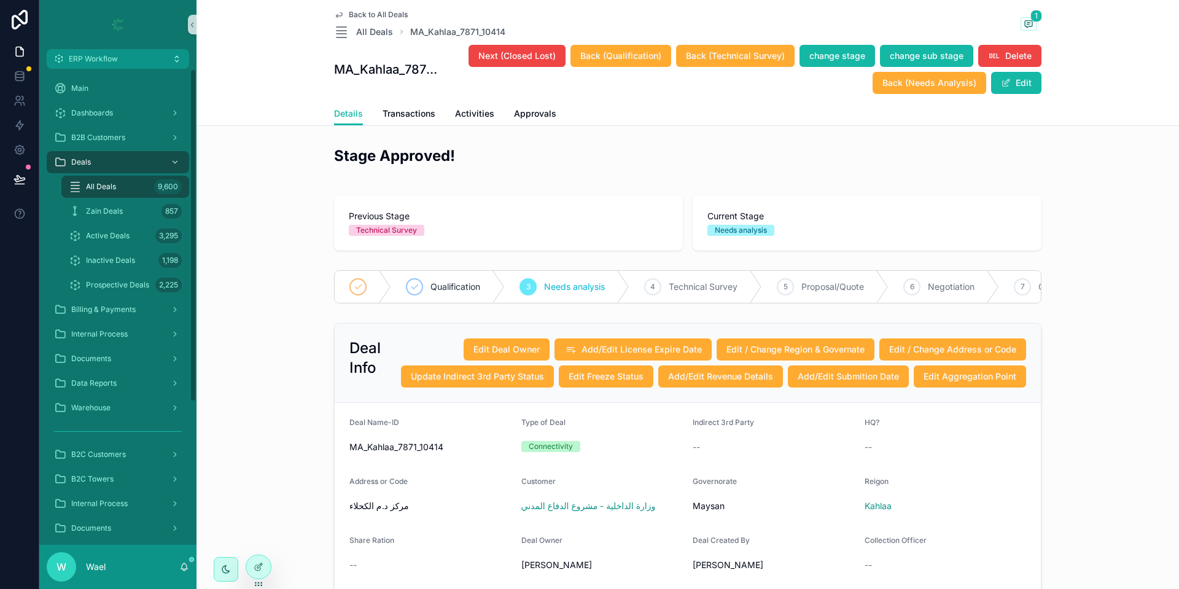
scroll to position [3013, 0]
click at [89, 48] on div "scrollable content" at bounding box center [117, 24] width 157 height 49
click at [89, 56] on span "ERP Workflow" at bounding box center [93, 59] width 49 height 10
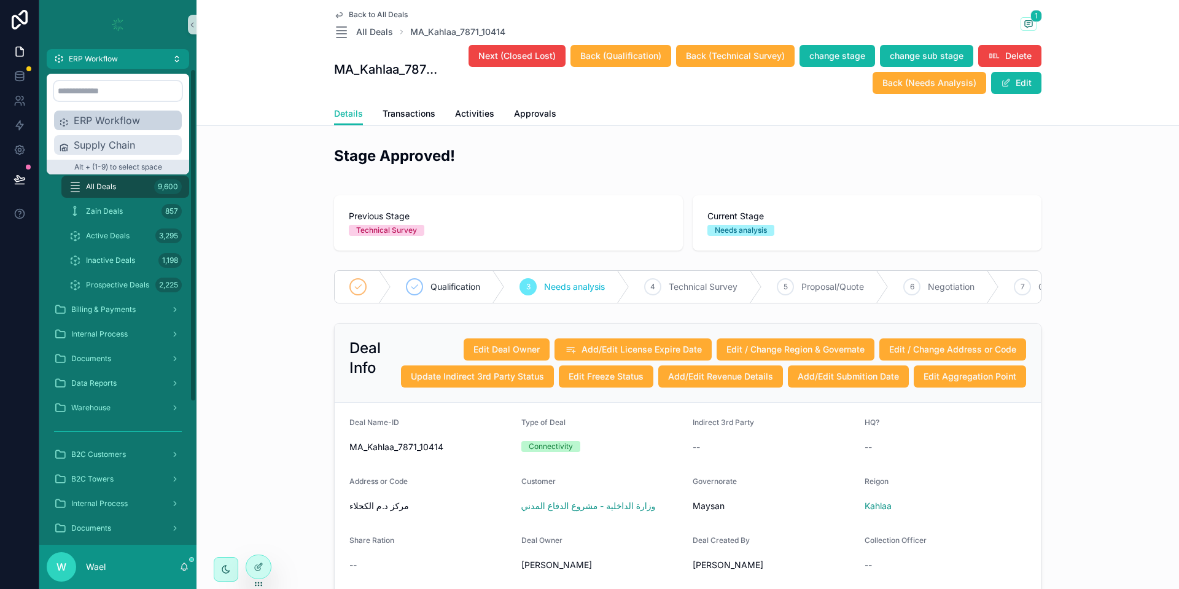
click at [110, 147] on span "Supply Chain" at bounding box center [125, 145] width 103 height 15
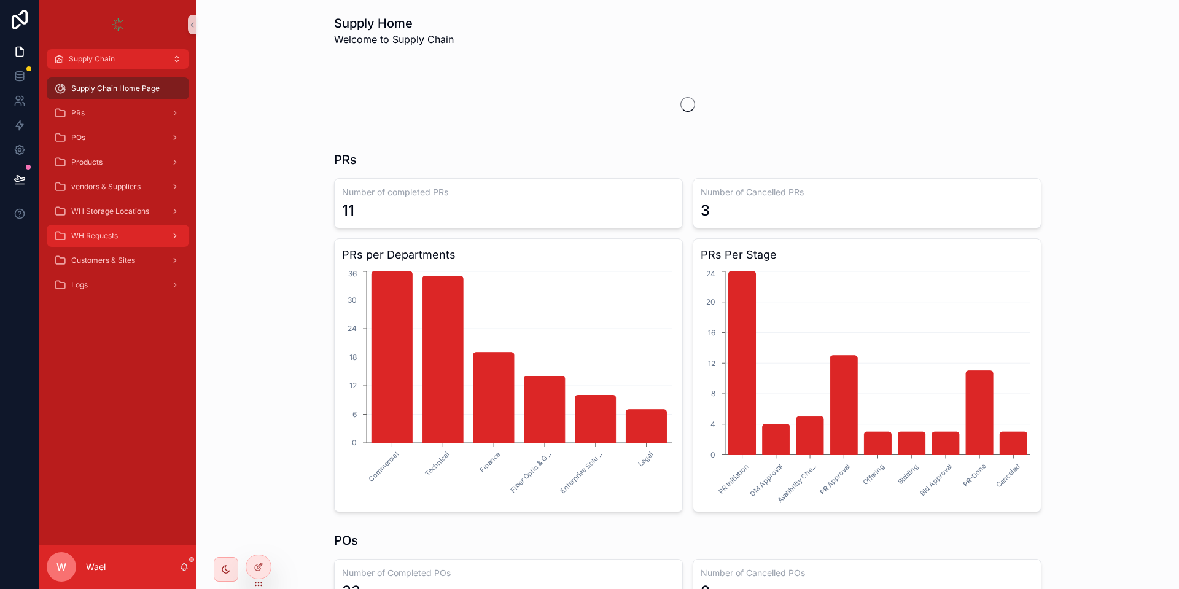
click at [101, 226] on div "WH Requests" at bounding box center [118, 236] width 128 height 20
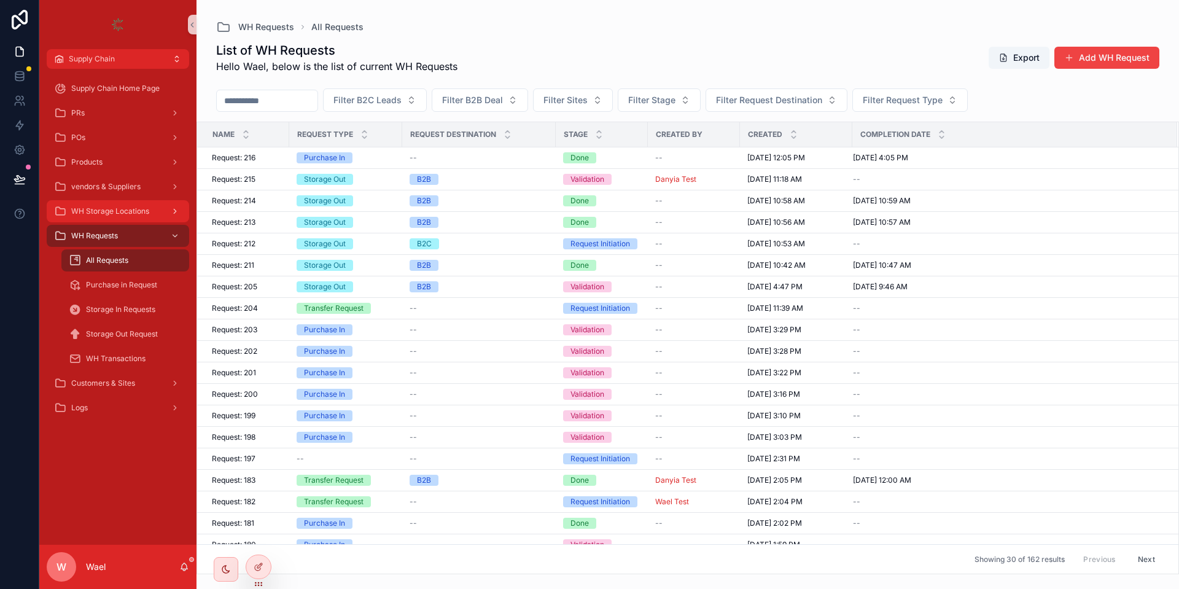
click at [103, 214] on span "WH Storage Locations" at bounding box center [110, 211] width 78 height 10
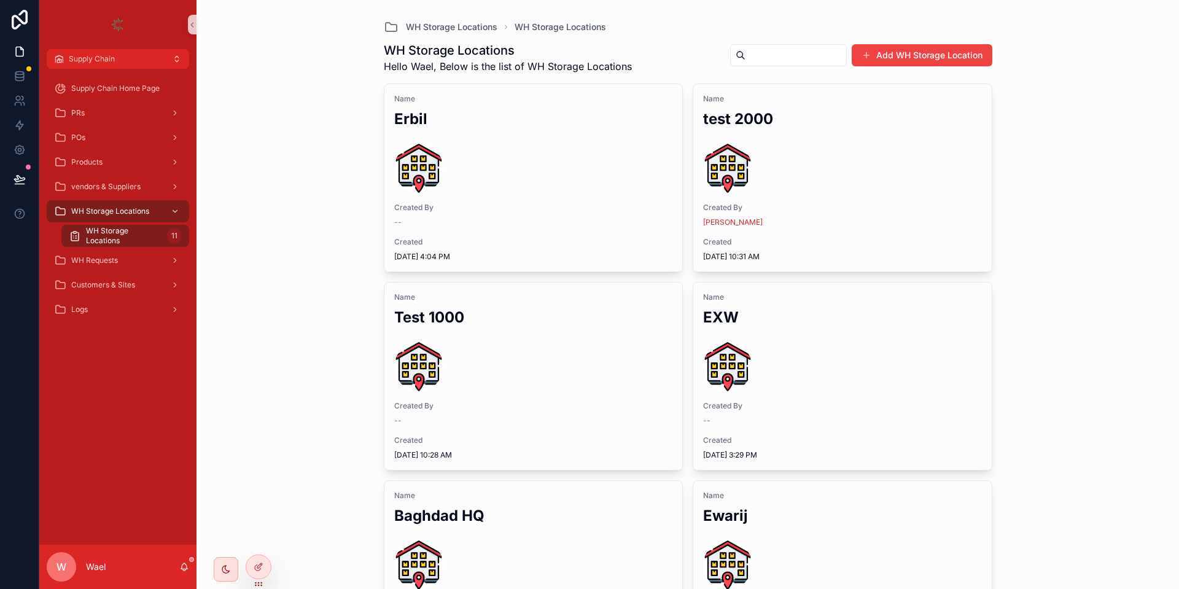
click at [111, 69] on div "Supply Chain Home Page PRs POs Products vendors & Suppliers WH Storage Location…" at bounding box center [117, 203] width 157 height 268
click at [109, 98] on div "Supply Chain Home Page" at bounding box center [118, 89] width 128 height 20
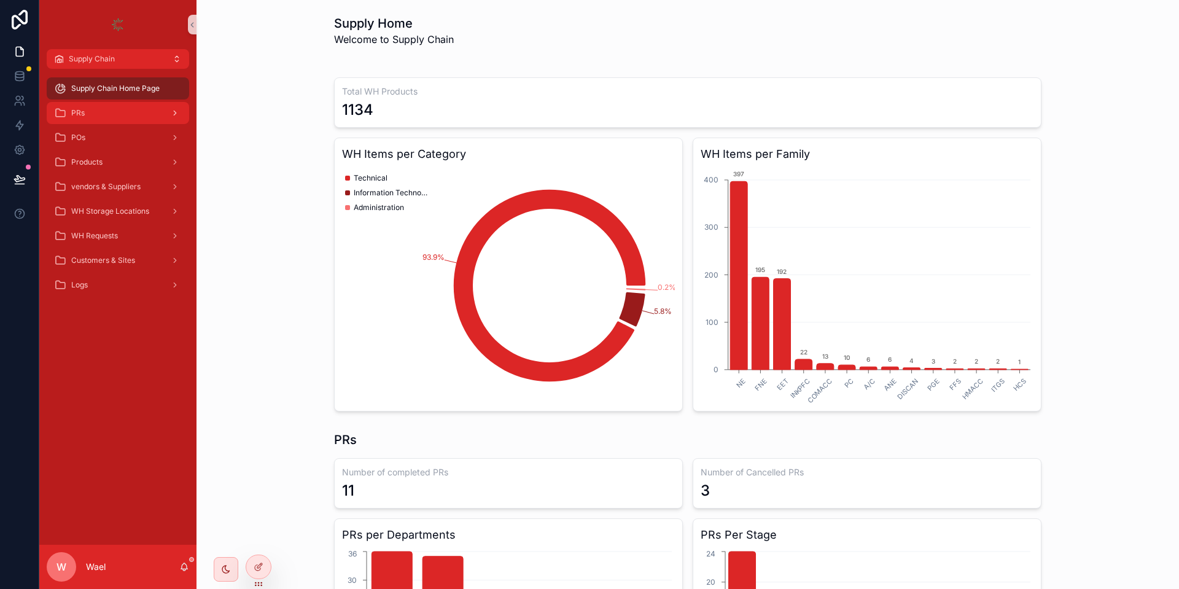
click at [96, 115] on div "PRs" at bounding box center [118, 113] width 128 height 20
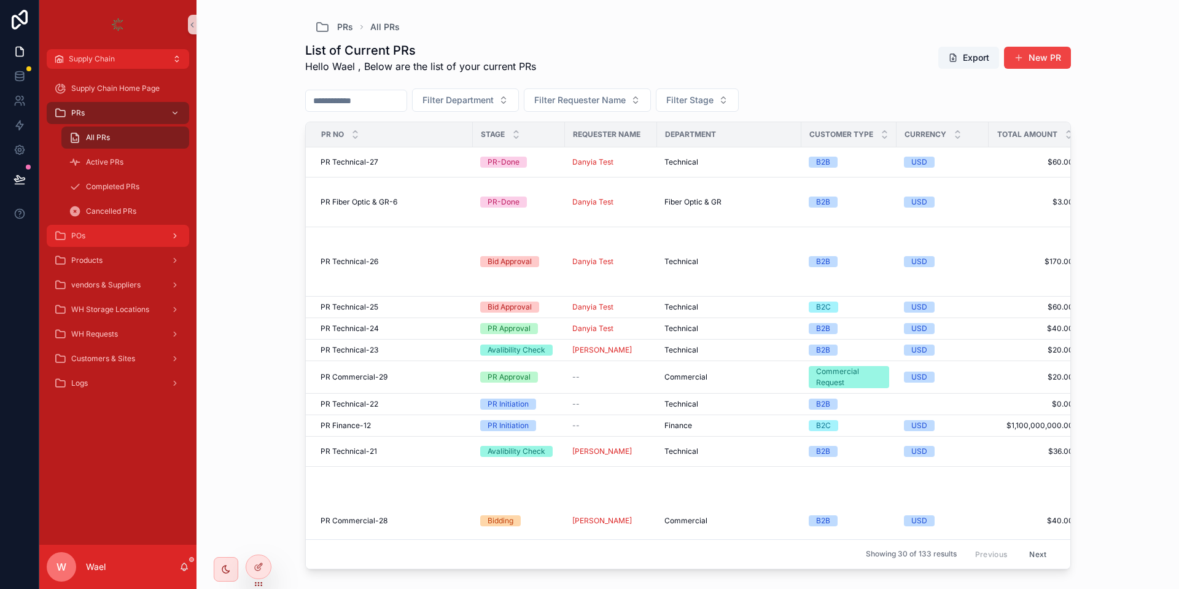
click at [109, 227] on div "POs" at bounding box center [118, 236] width 128 height 20
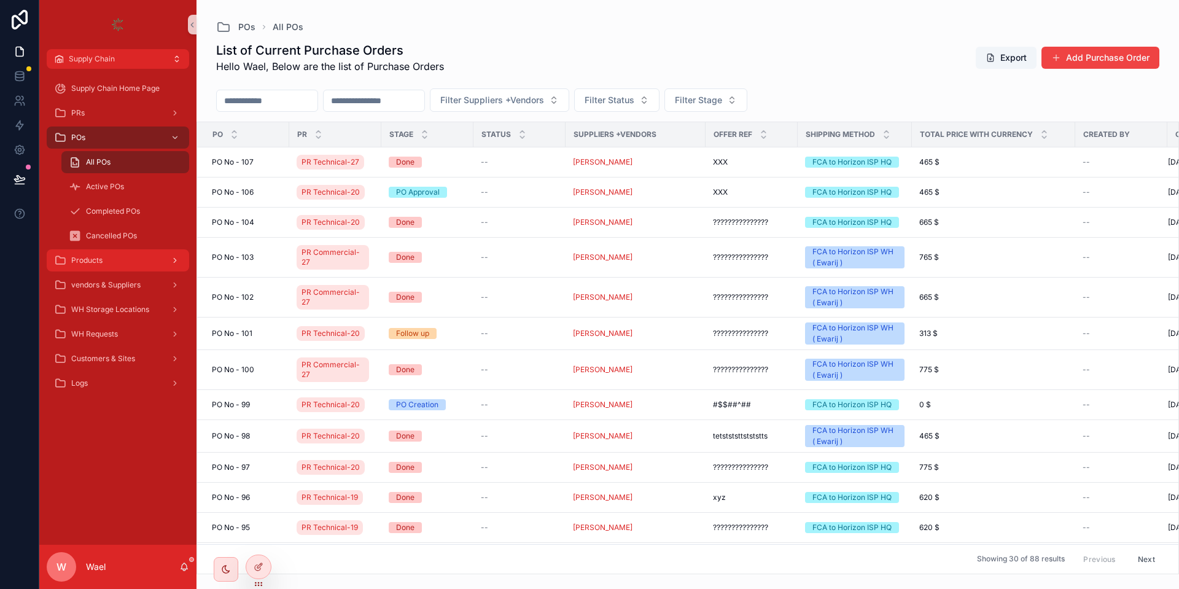
click at [118, 265] on div "Products" at bounding box center [118, 261] width 128 height 20
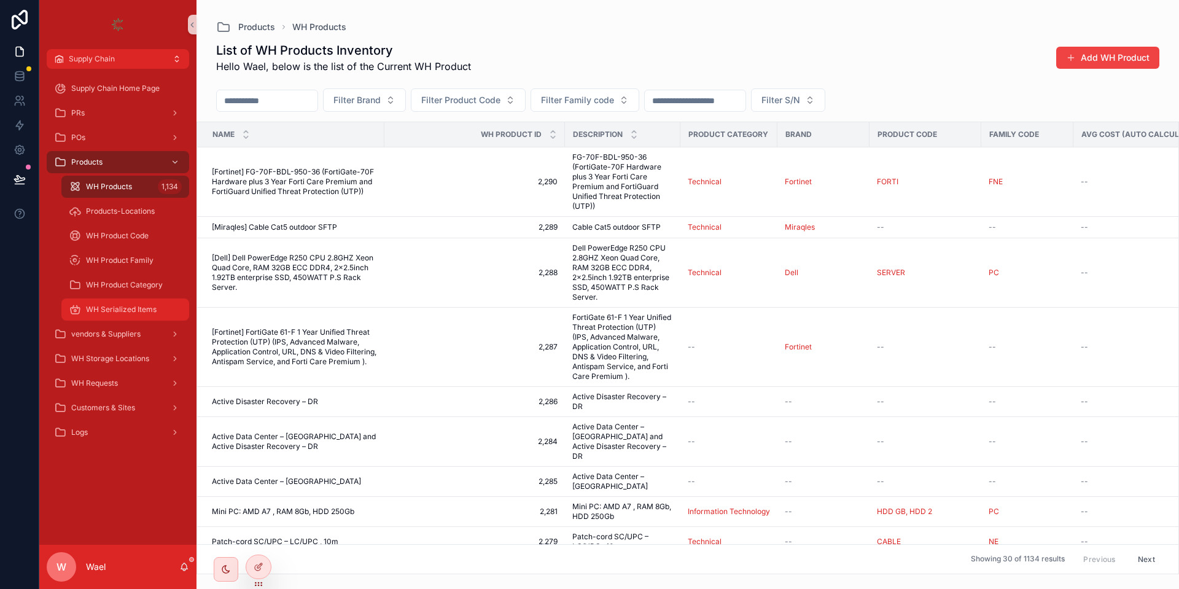
click at [128, 305] on span "WH Serialized Items" at bounding box center [121, 310] width 71 height 10
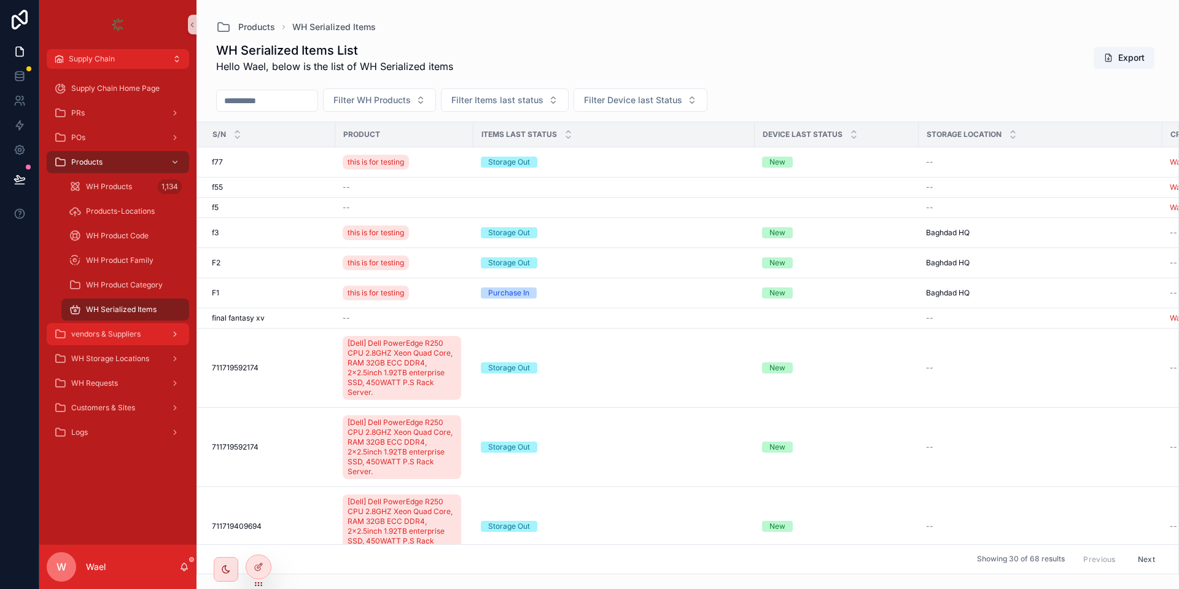
click at [128, 335] on span "vendors & Suppliers" at bounding box center [105, 334] width 69 height 10
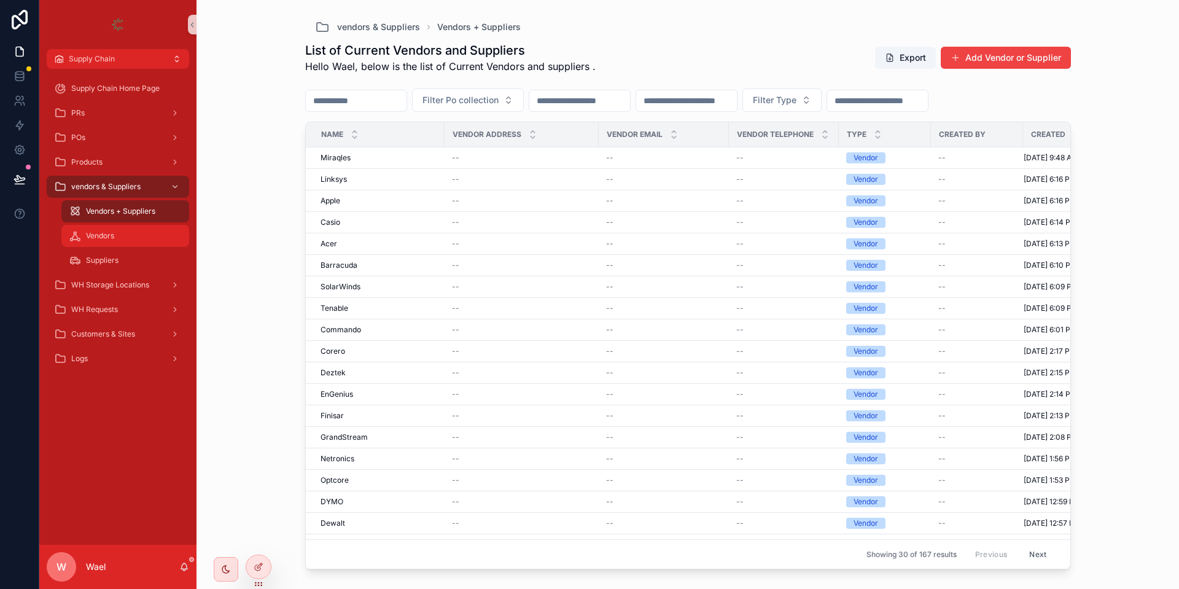
click at [120, 225] on link "Vendors" at bounding box center [125, 236] width 128 height 22
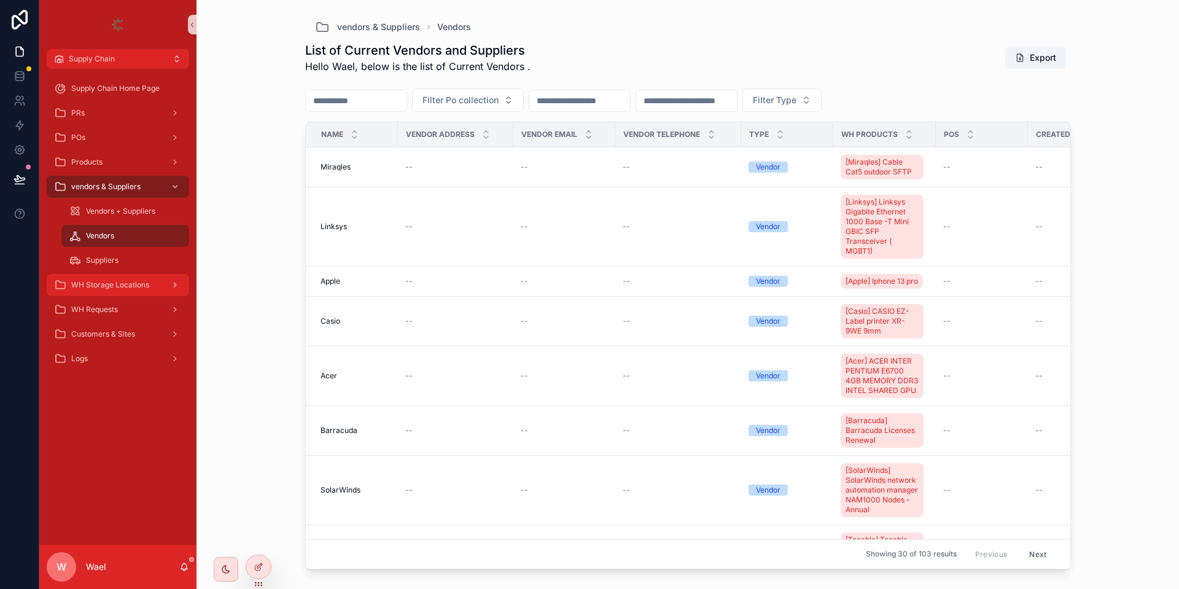
click at [117, 286] on span "WH Storage Locations" at bounding box center [110, 285] width 78 height 10
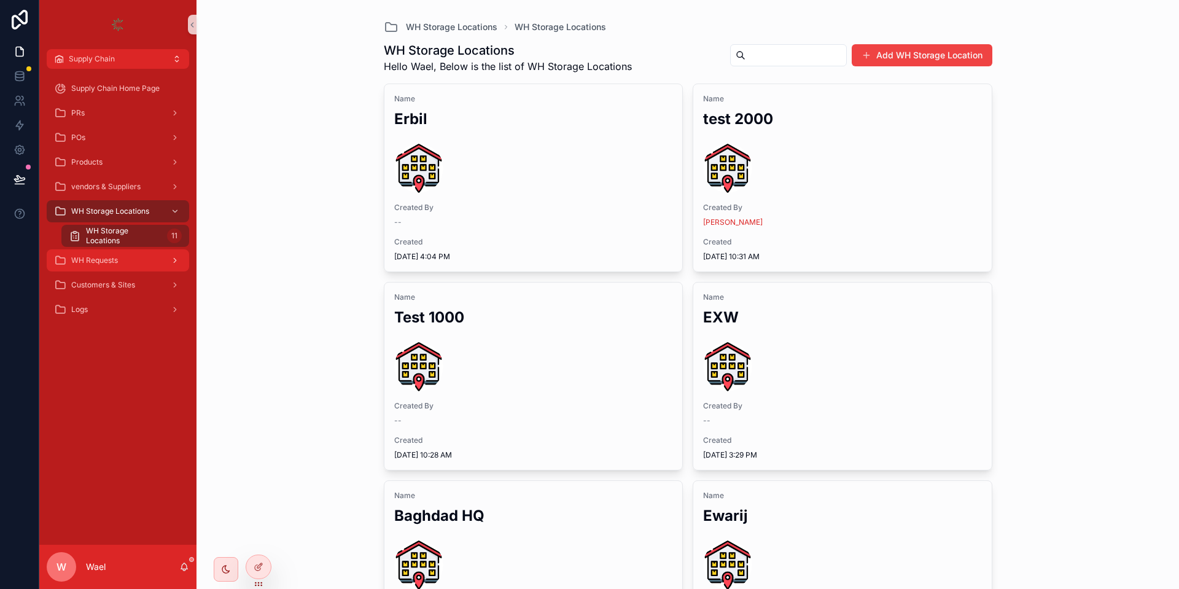
click at [113, 265] on span "WH Requests" at bounding box center [94, 260] width 47 height 10
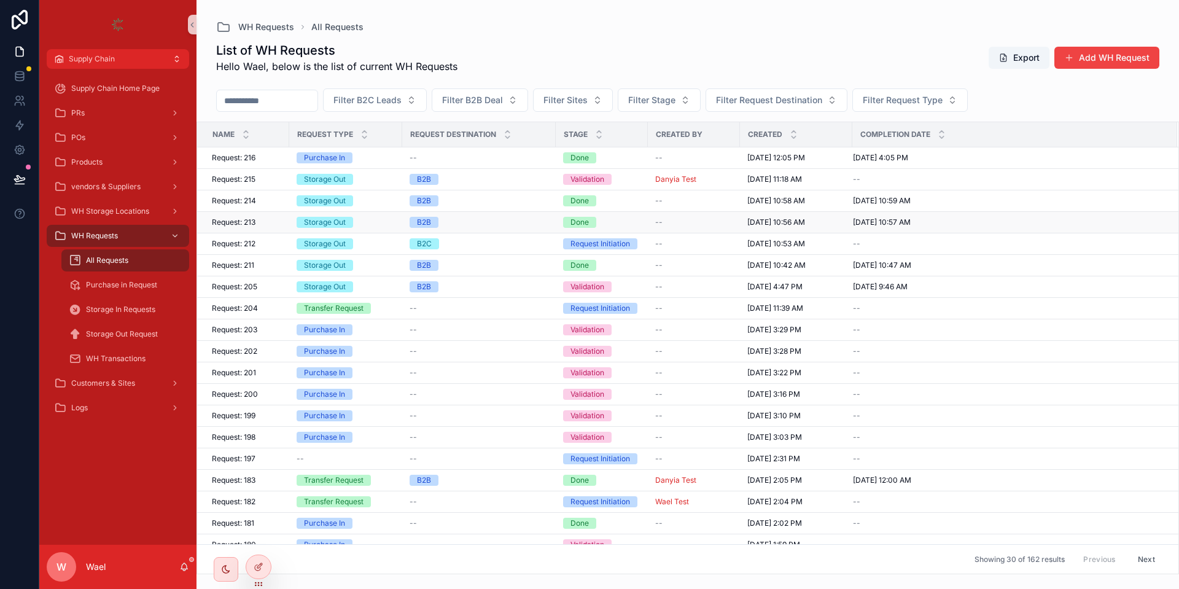
click at [243, 217] on span "Request: 213" at bounding box center [234, 222] width 44 height 10
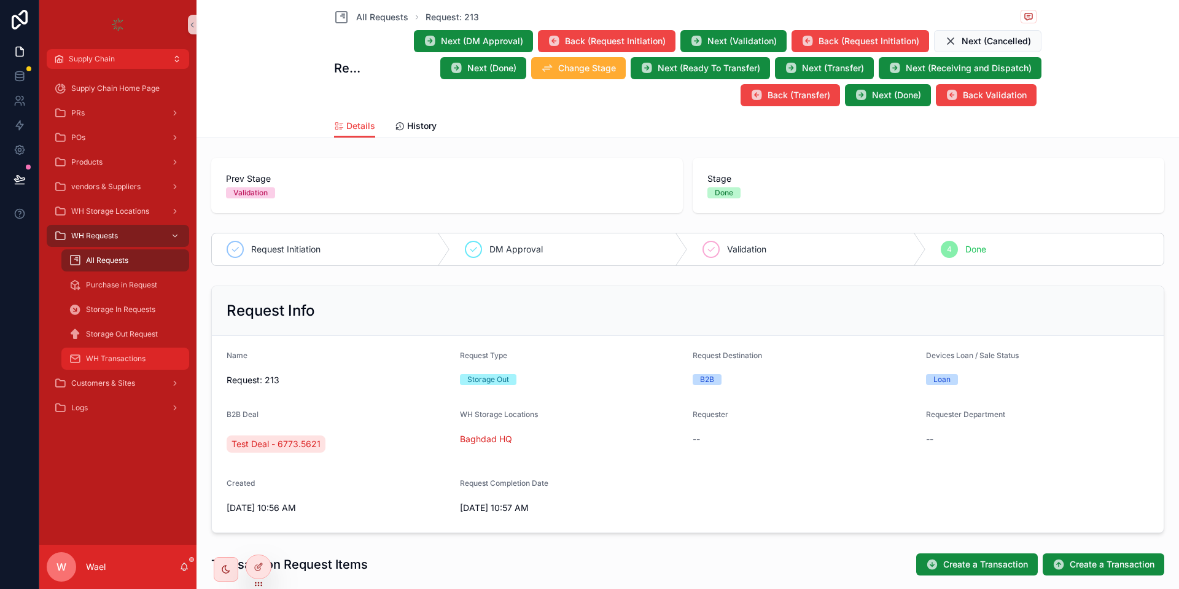
click at [109, 364] on div "WH Transactions" at bounding box center [125, 359] width 113 height 20
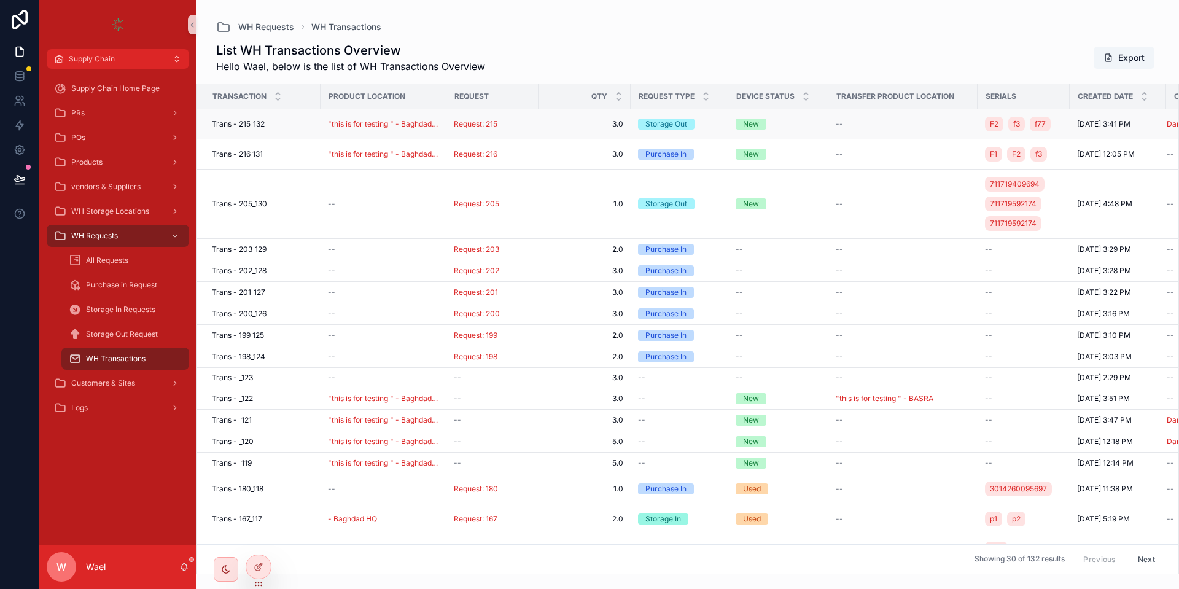
click at [244, 124] on span "Trans - 215_132" at bounding box center [238, 124] width 53 height 10
click at [480, 117] on td "Request: 215" at bounding box center [492, 124] width 92 height 30
click at [481, 128] on span "Request: 215" at bounding box center [476, 124] width 44 height 10
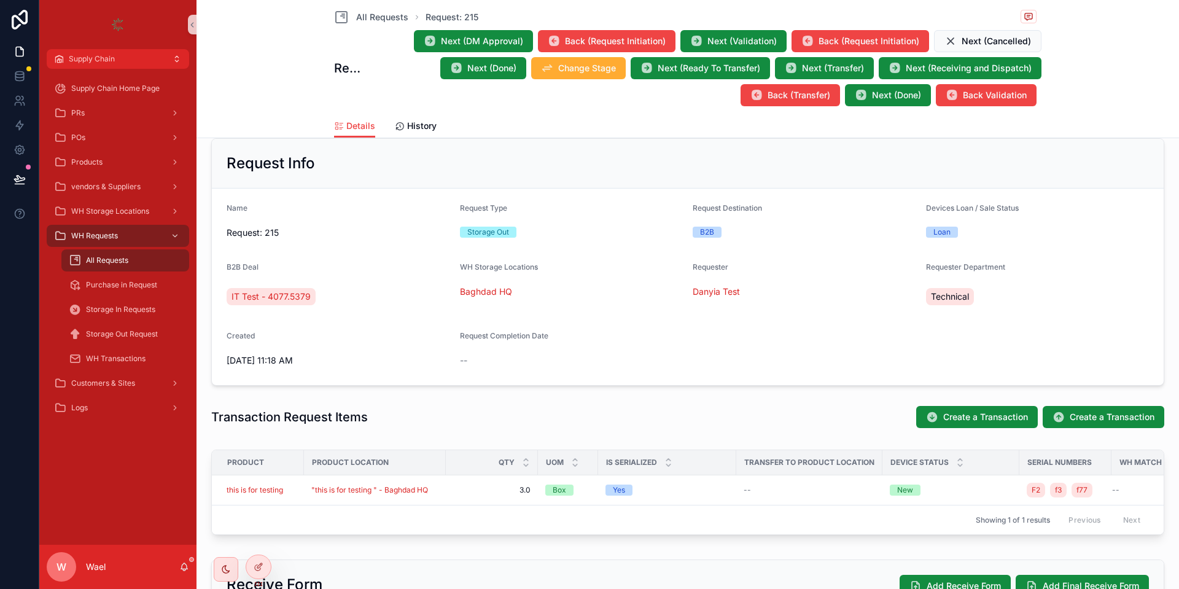
scroll to position [338, 0]
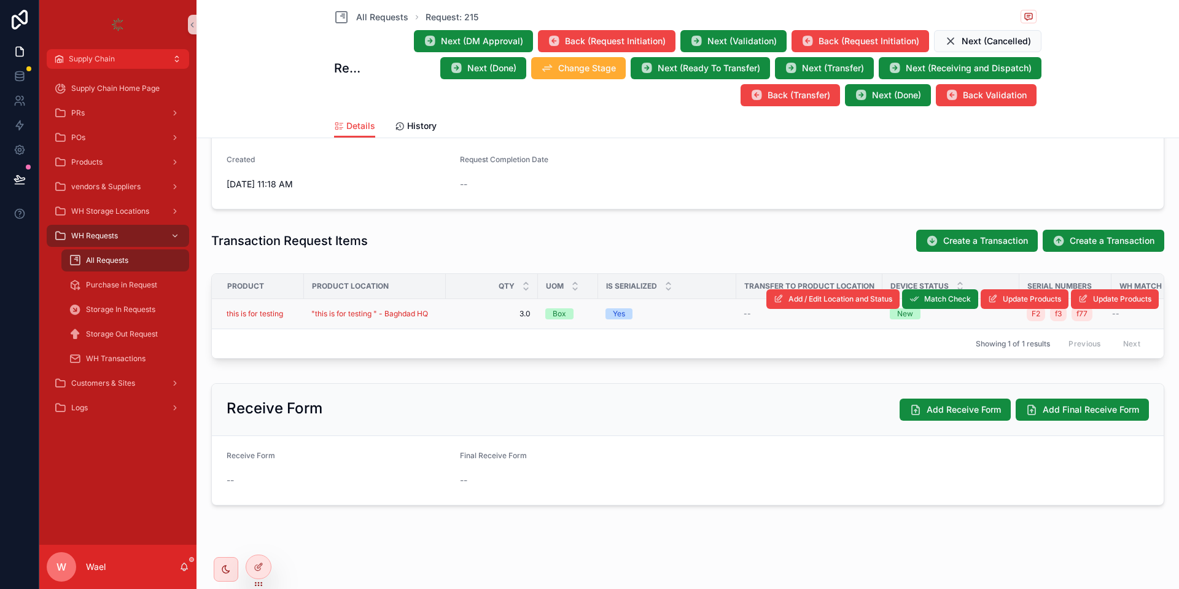
click at [481, 309] on span "3.0" at bounding box center [491, 314] width 77 height 10
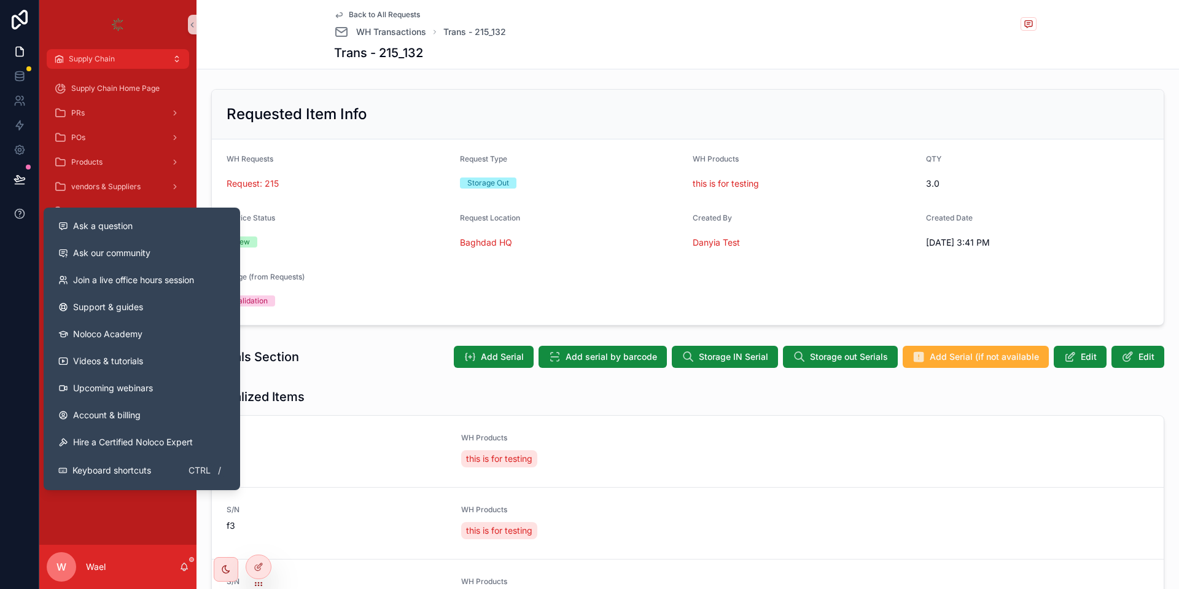
click at [24, 222] on button at bounding box center [19, 213] width 39 height 34
click at [82, 232] on button "Ask a question" at bounding box center [142, 225] width 187 height 27
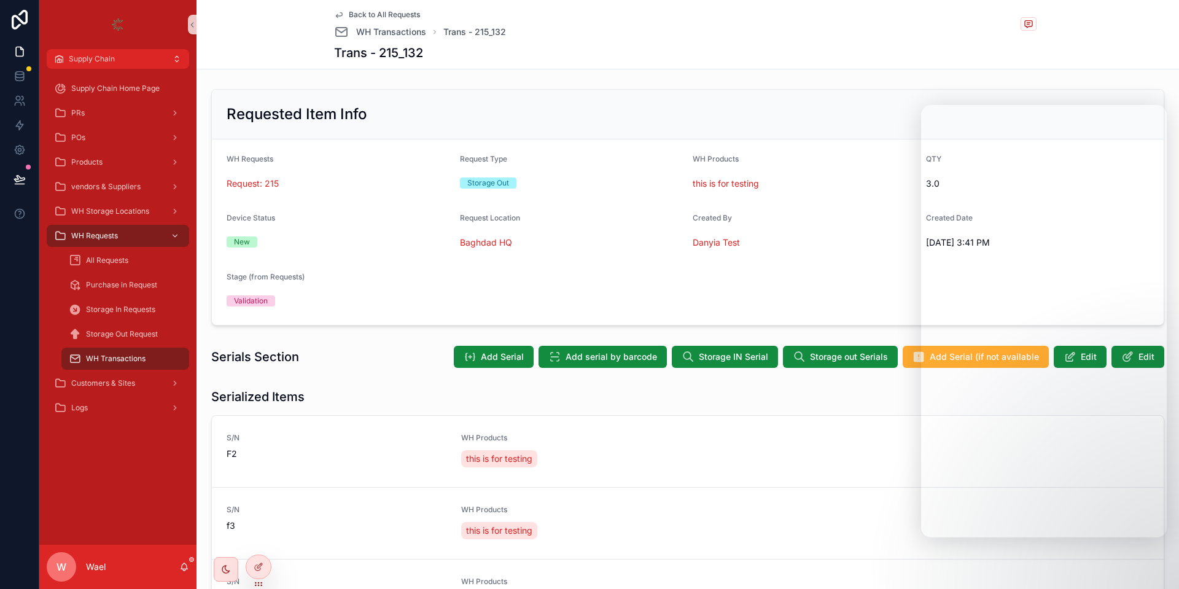
click at [943, 121] on div "Requested Item Info" at bounding box center [688, 114] width 922 height 20
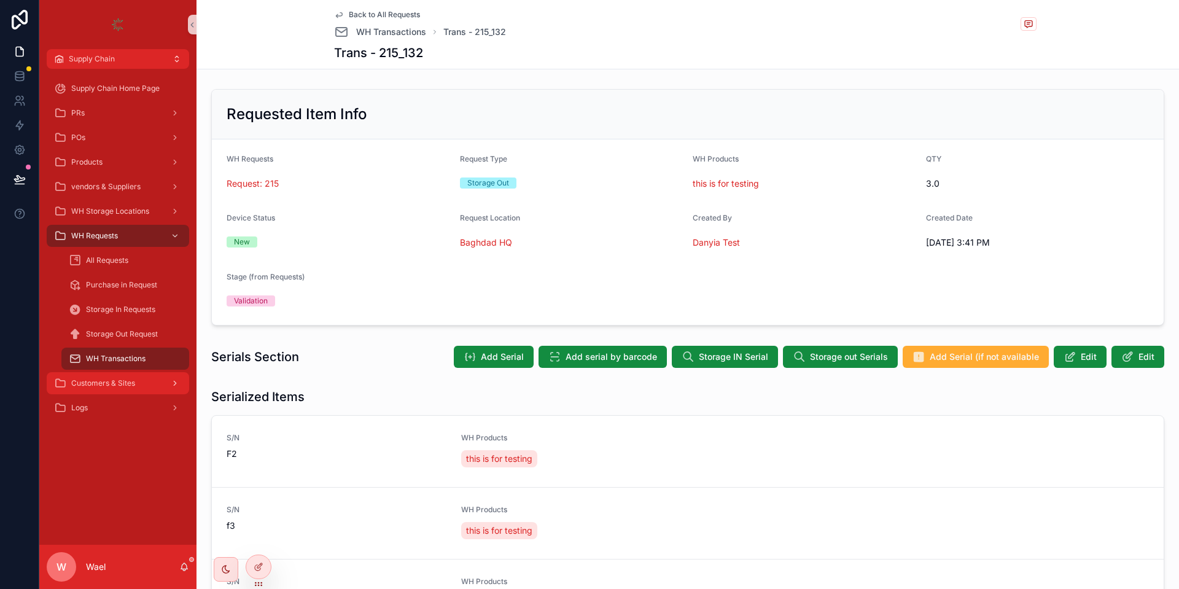
click at [115, 387] on span "Customers & Sites" at bounding box center [103, 383] width 64 height 10
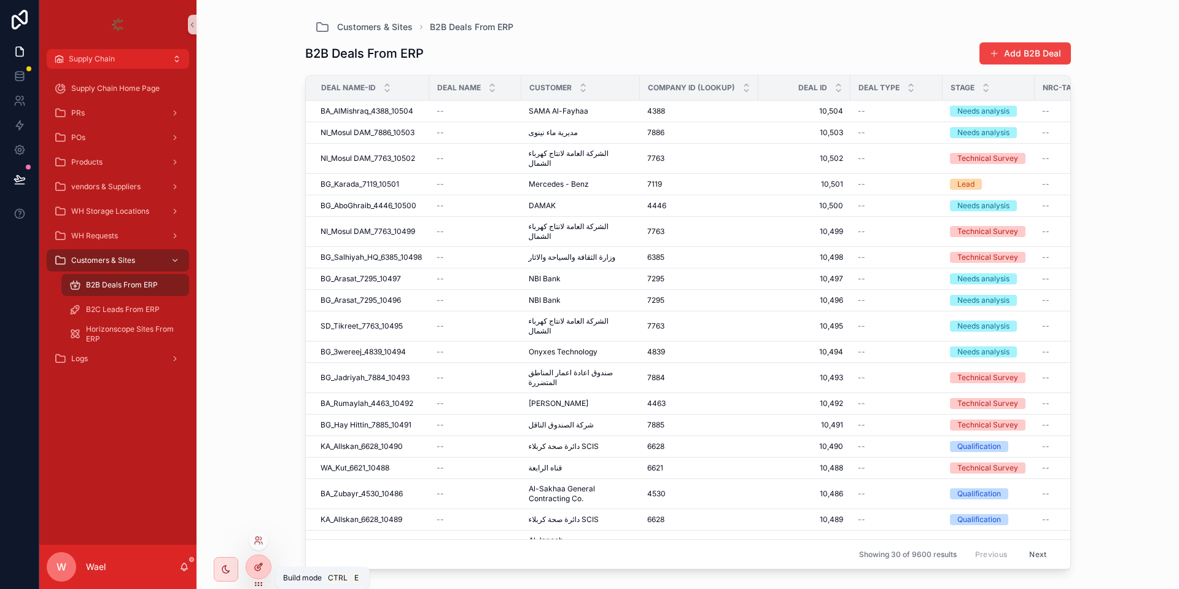
click at [259, 569] on icon at bounding box center [259, 567] width 10 height 10
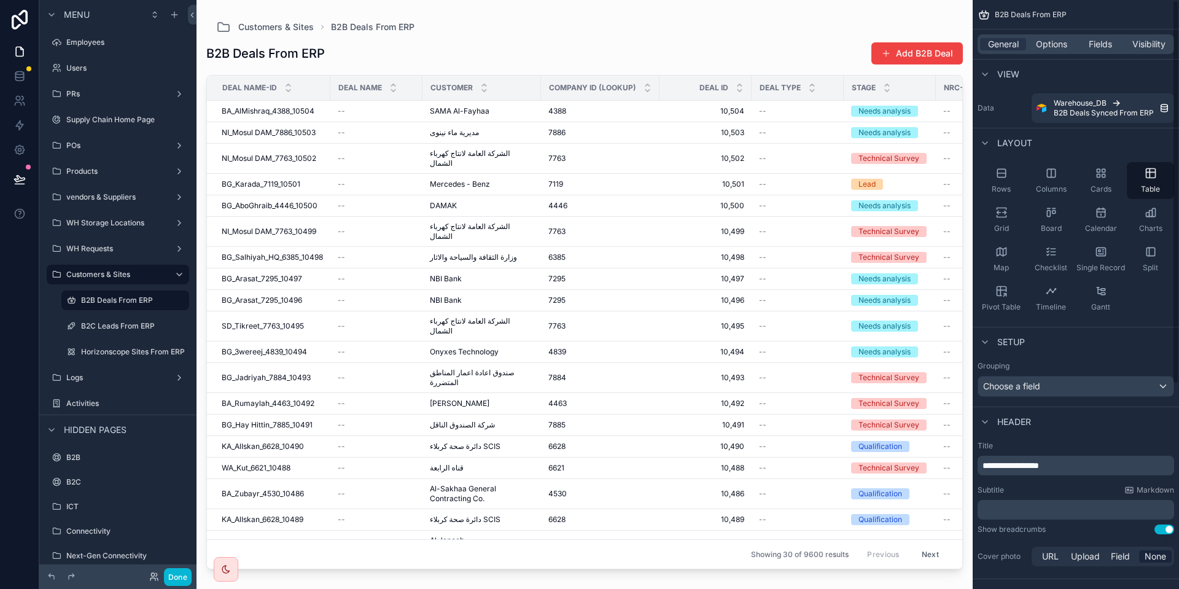
click at [805, 36] on div "scrollable content" at bounding box center [584, 287] width 776 height 574
click at [1048, 56] on div "General Options Fields Visibility" at bounding box center [1076, 43] width 206 height 29
click at [1053, 37] on div "General Options Fields Visibility" at bounding box center [1076, 44] width 196 height 20
click at [1056, 44] on span "Options" at bounding box center [1051, 44] width 31 height 12
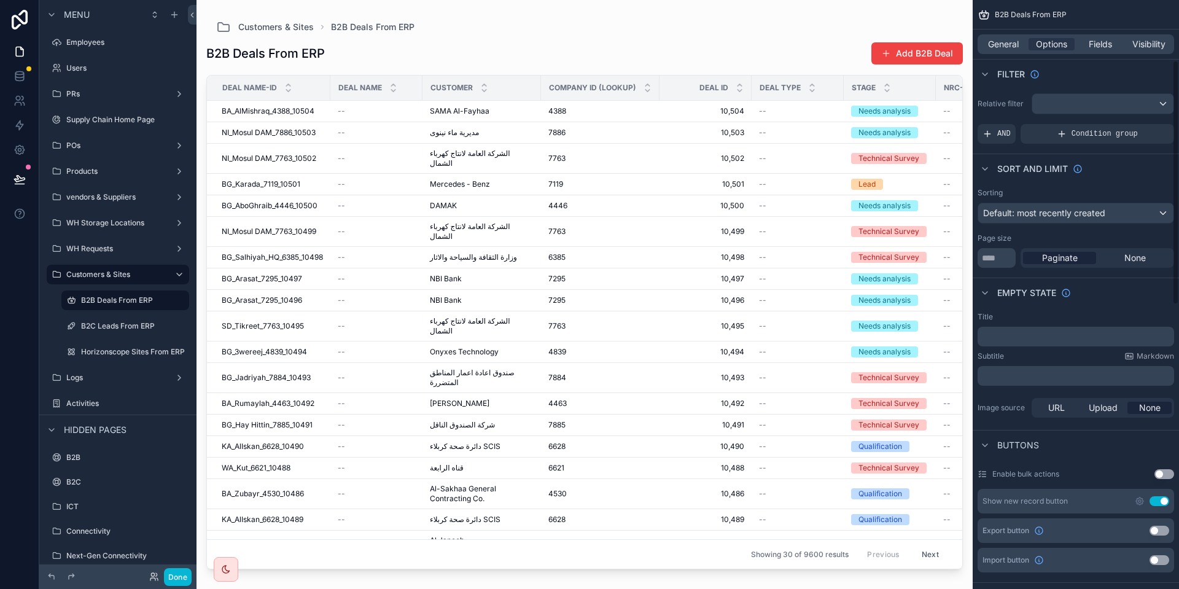
scroll to position [276, 0]
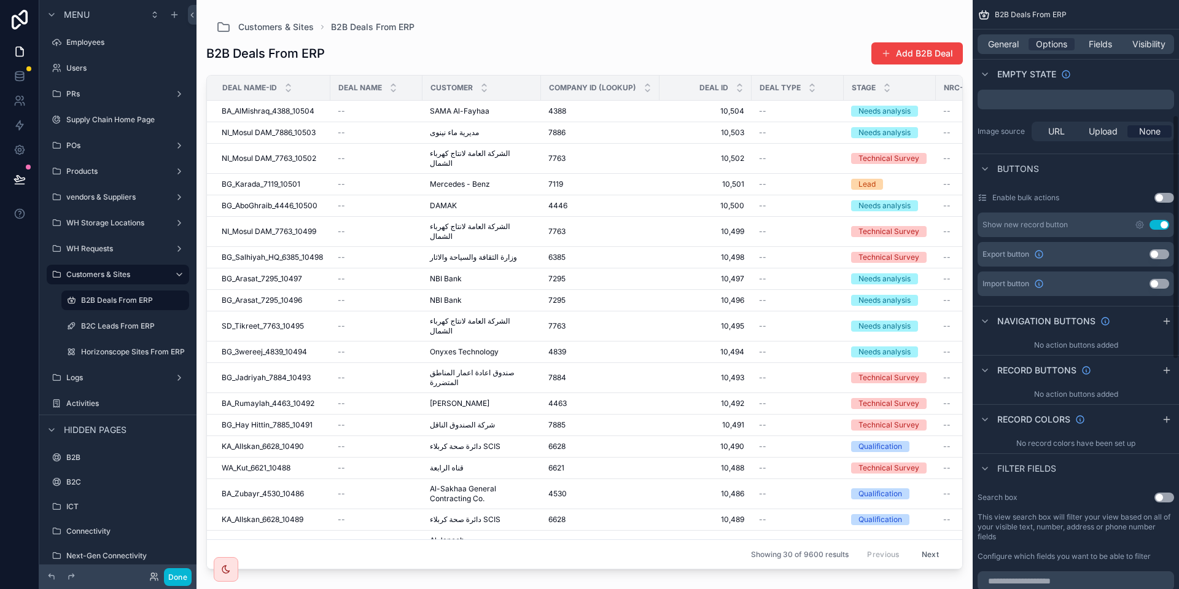
click at [1161, 224] on button "Use setting" at bounding box center [1160, 225] width 20 height 10
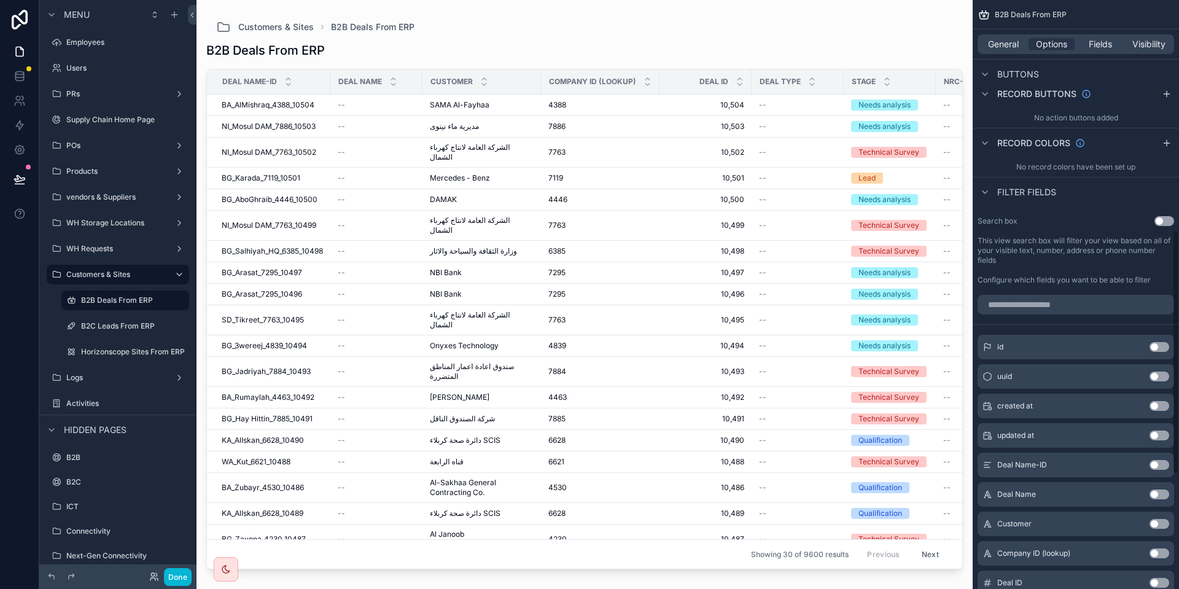
scroll to position [368, 0]
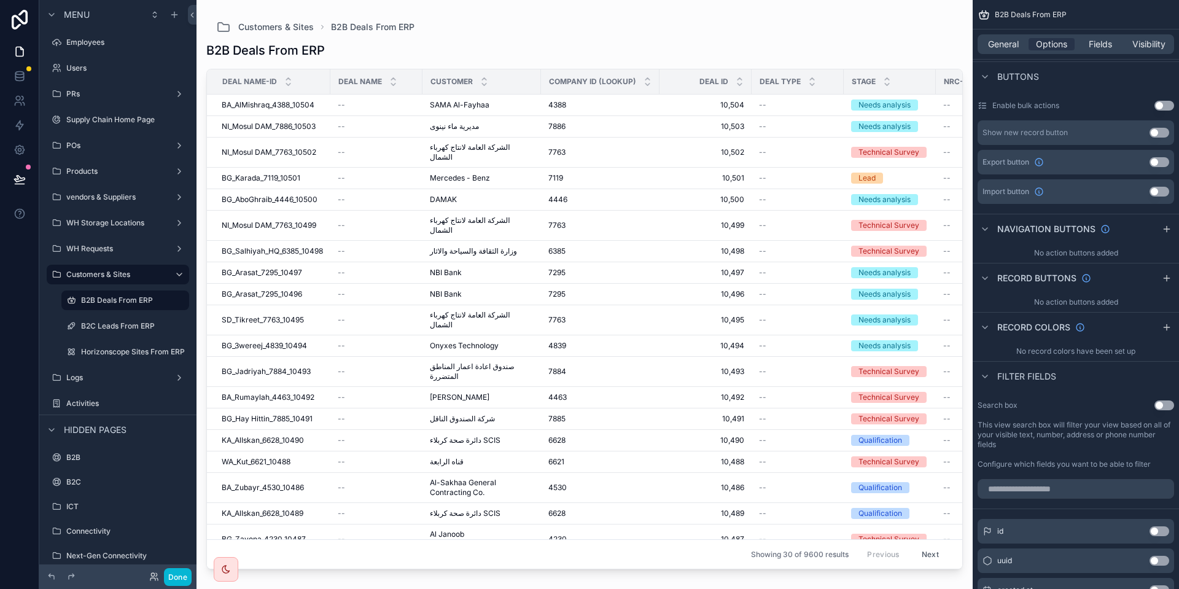
click at [1157, 410] on button "Use setting" at bounding box center [1164, 405] width 20 height 10
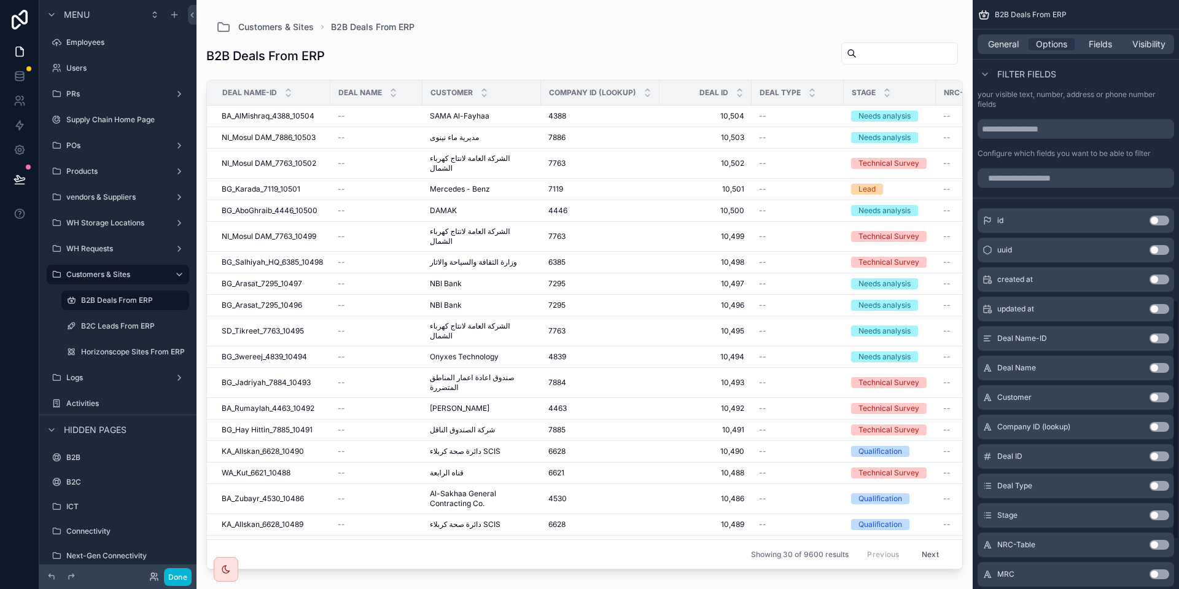
scroll to position [737, 0]
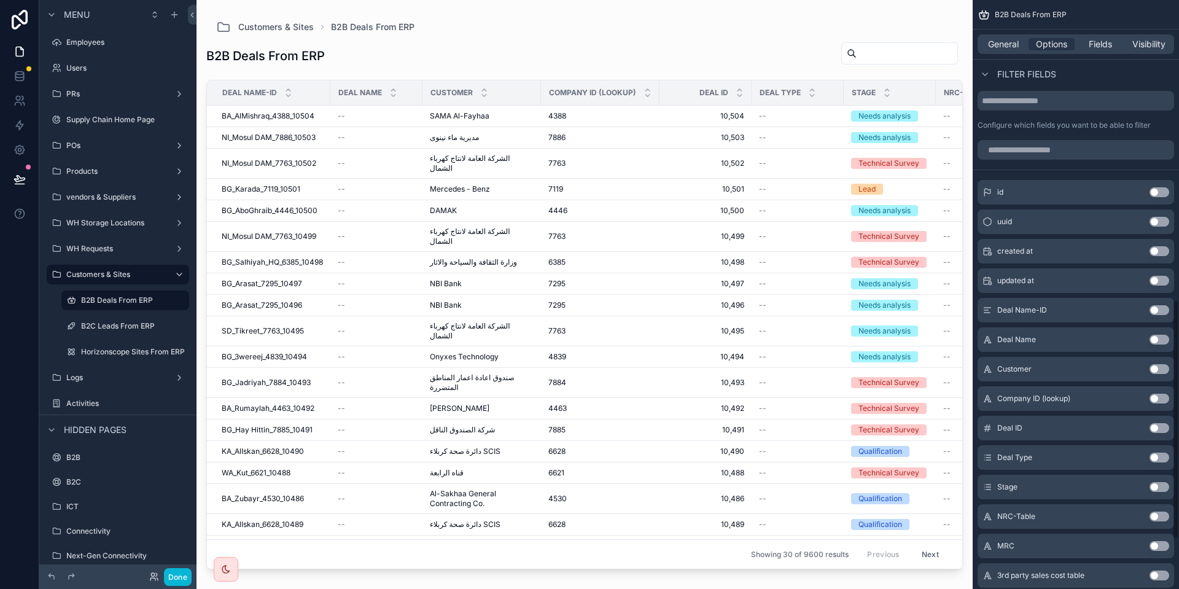
click at [1156, 430] on button "Use setting" at bounding box center [1160, 428] width 20 height 10
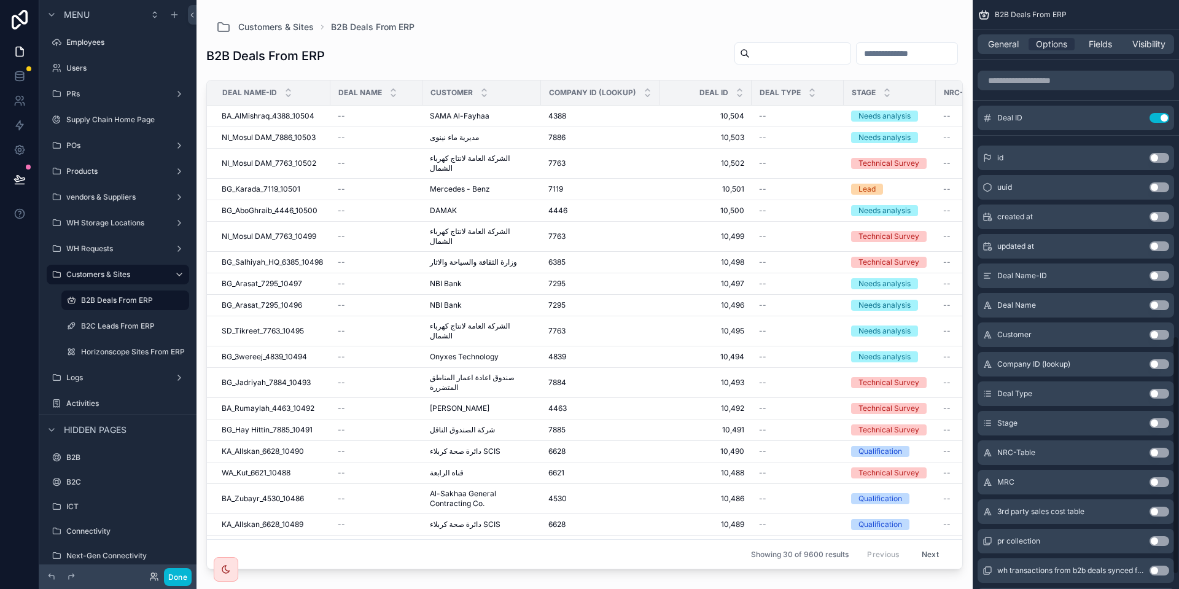
scroll to position [829, 0]
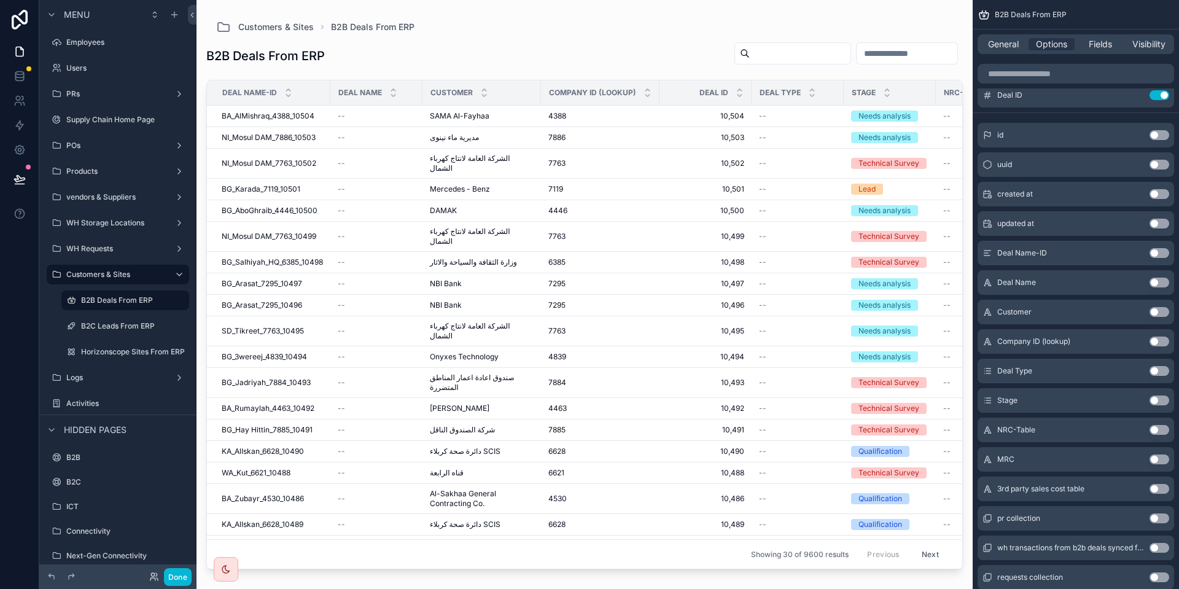
click at [1154, 345] on button "Use setting" at bounding box center [1160, 342] width 20 height 10
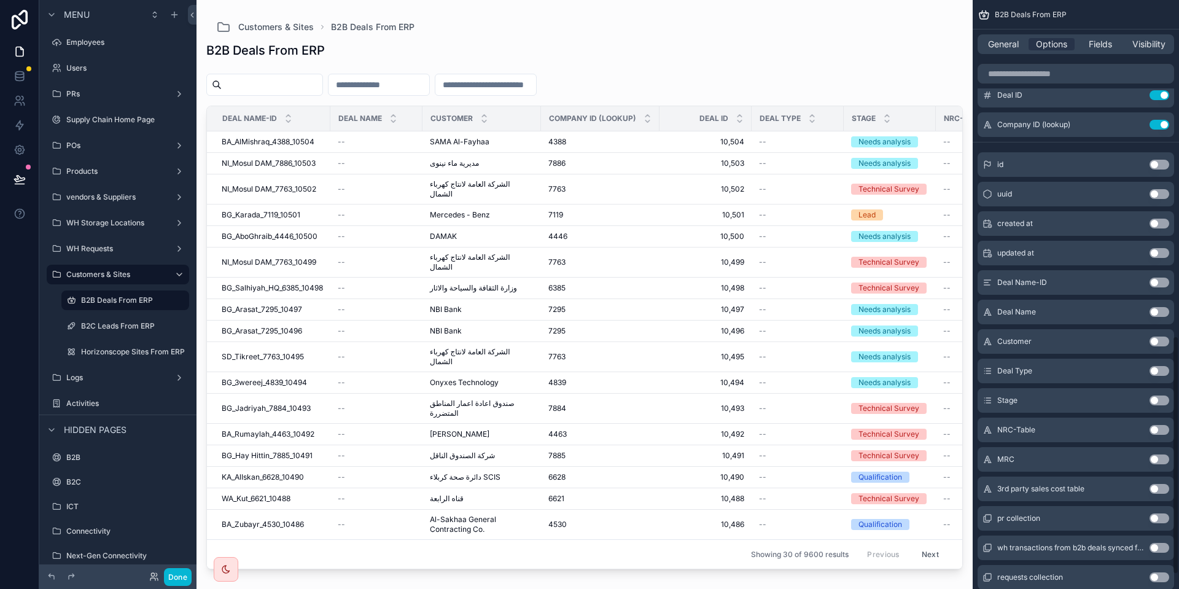
click at [1154, 346] on button "Use setting" at bounding box center [1160, 342] width 20 height 10
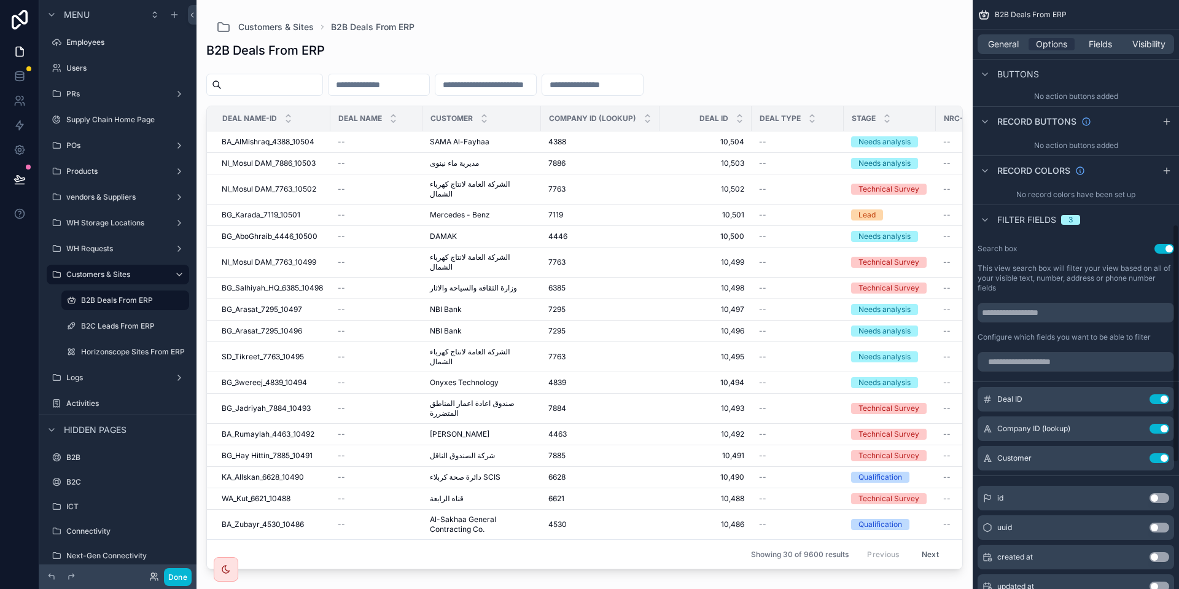
scroll to position [553, 0]
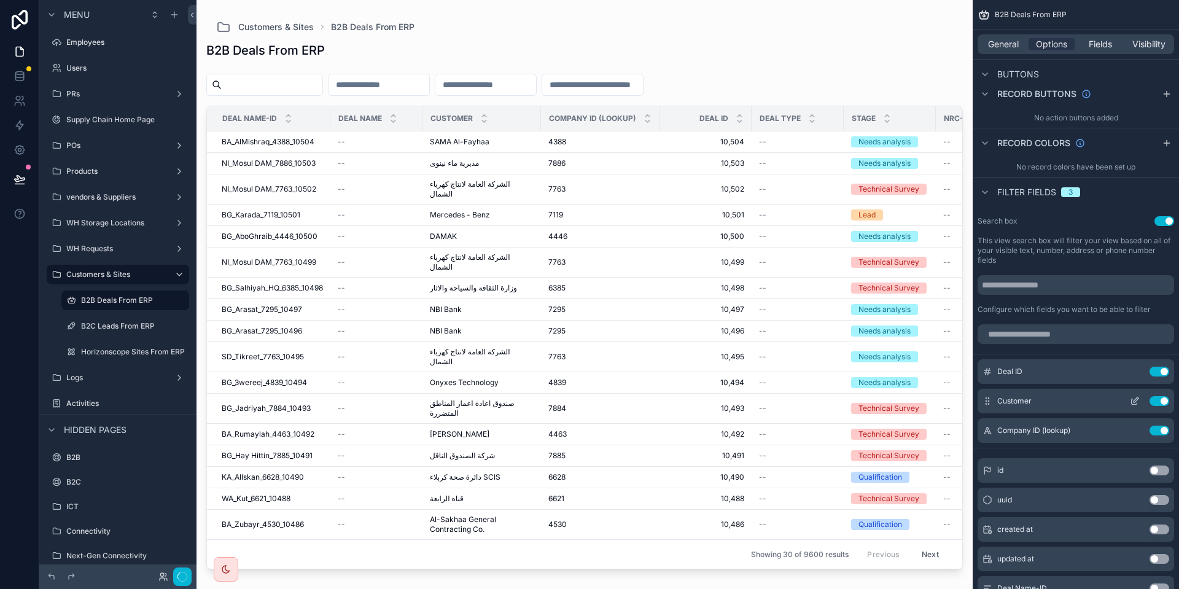
click at [1130, 401] on icon "scrollable content" at bounding box center [1135, 401] width 10 height 10
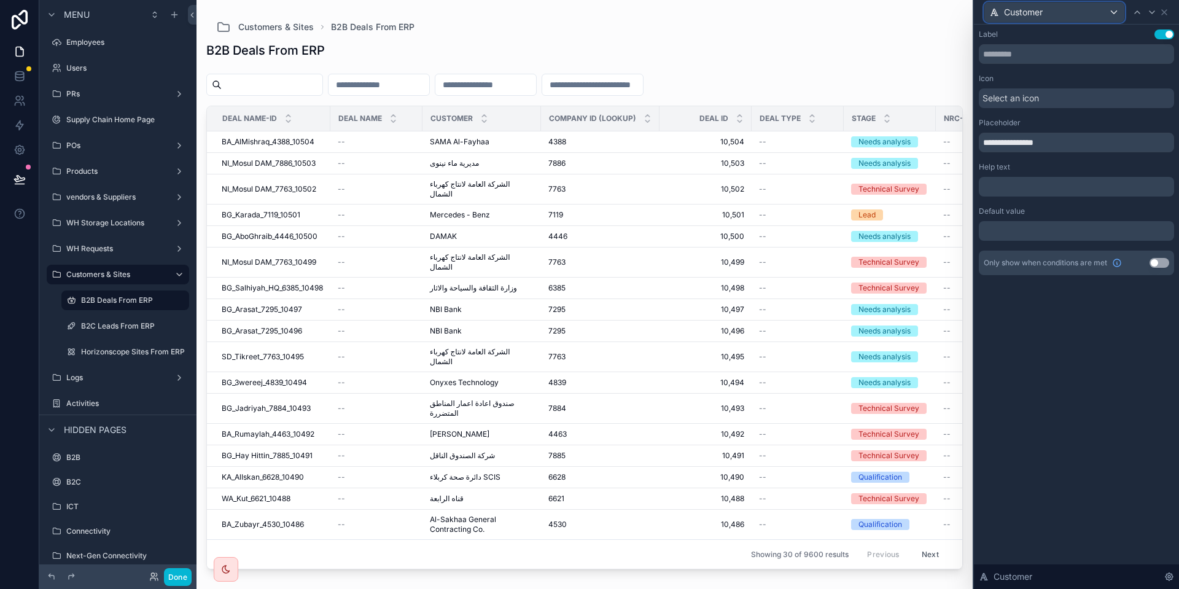
click at [1091, 7] on div "Customer" at bounding box center [1054, 12] width 140 height 20
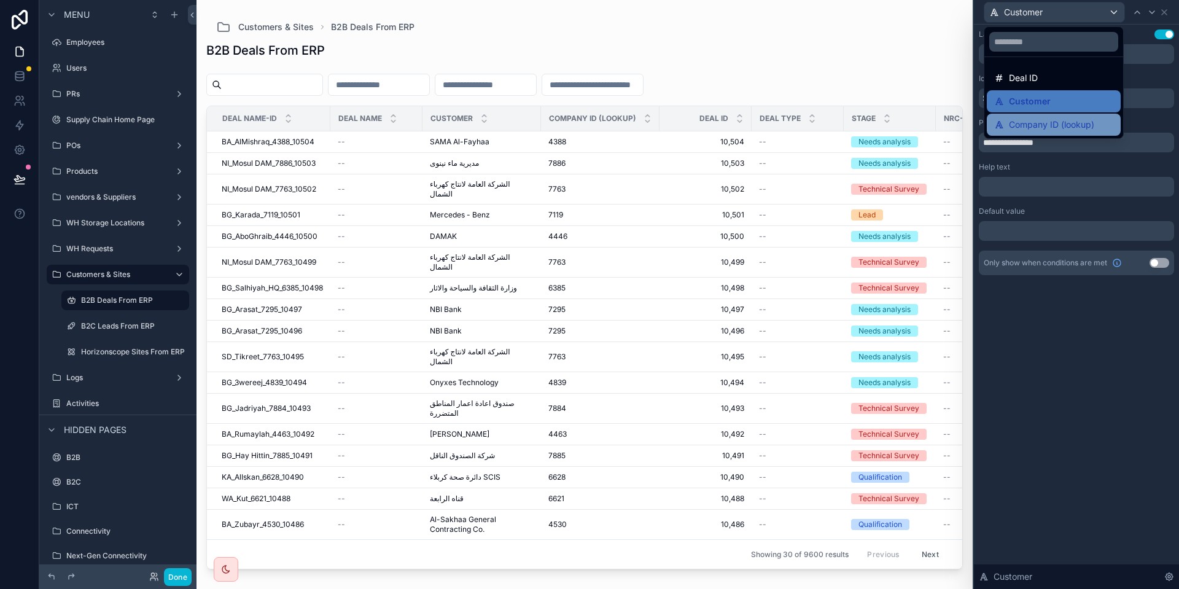
click at [1075, 123] on span "Company ID (lookup)" at bounding box center [1051, 124] width 85 height 15
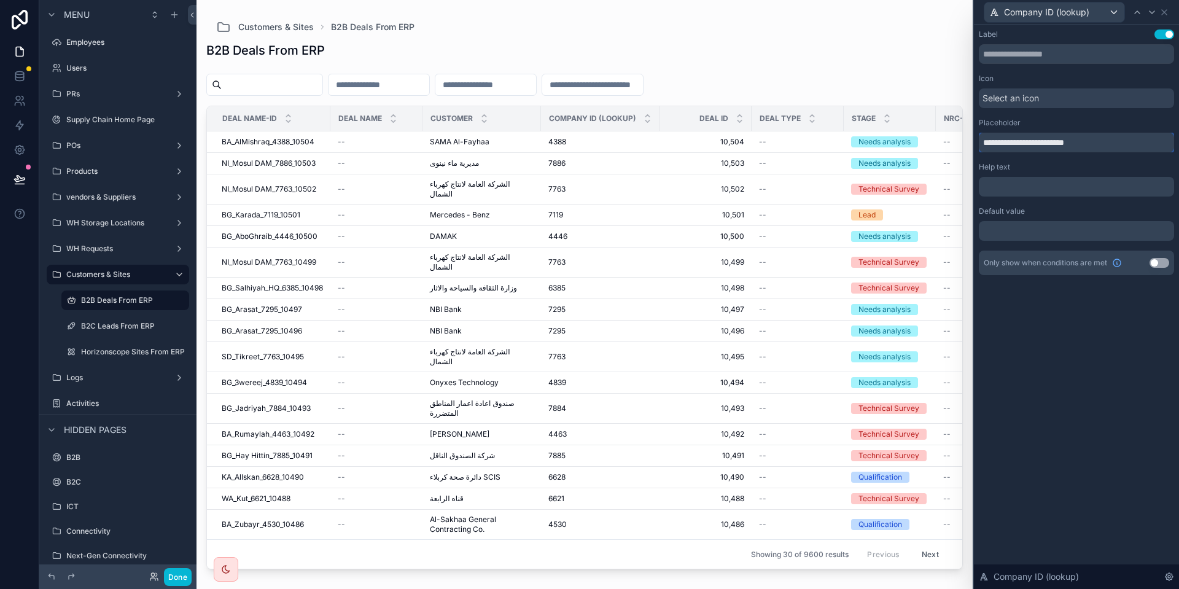
drag, startPoint x: 1105, startPoint y: 141, endPoint x: 976, endPoint y: 135, distance: 128.5
click at [976, 135] on div "**********" at bounding box center [1076, 165] width 205 height 280
type input "**********"
drag, startPoint x: 1161, startPoint y: 14, endPoint x: 1155, endPoint y: 20, distance: 7.8
click at [1161, 14] on icon at bounding box center [1164, 12] width 10 height 10
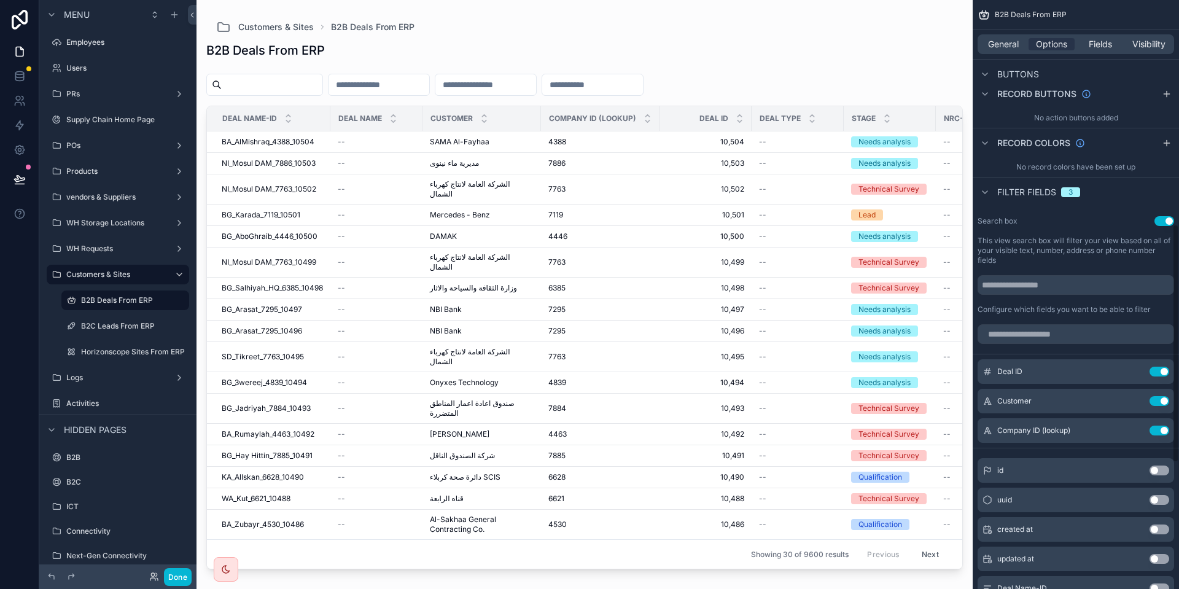
click at [536, 92] on input "scrollable content" at bounding box center [485, 84] width 101 height 17
click at [536, 82] on input "scrollable content" at bounding box center [485, 84] width 101 height 17
click at [174, 581] on button "Done" at bounding box center [178, 577] width 28 height 18
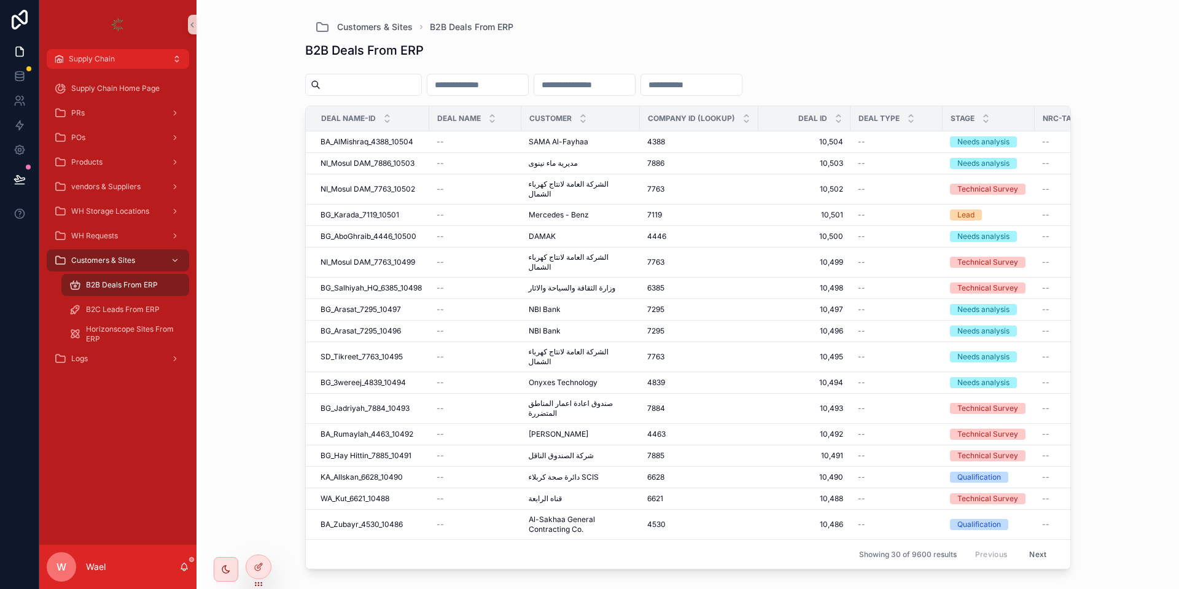
click at [633, 89] on input "scrollable content" at bounding box center [584, 84] width 101 height 17
click at [521, 82] on input "scrollable content" at bounding box center [477, 84] width 101 height 17
click at [635, 78] on input "scrollable content" at bounding box center [584, 84] width 101 height 17
click at [742, 80] on input "scrollable content" at bounding box center [691, 84] width 101 height 17
click at [635, 83] on input "scrollable content" at bounding box center [584, 84] width 101 height 17
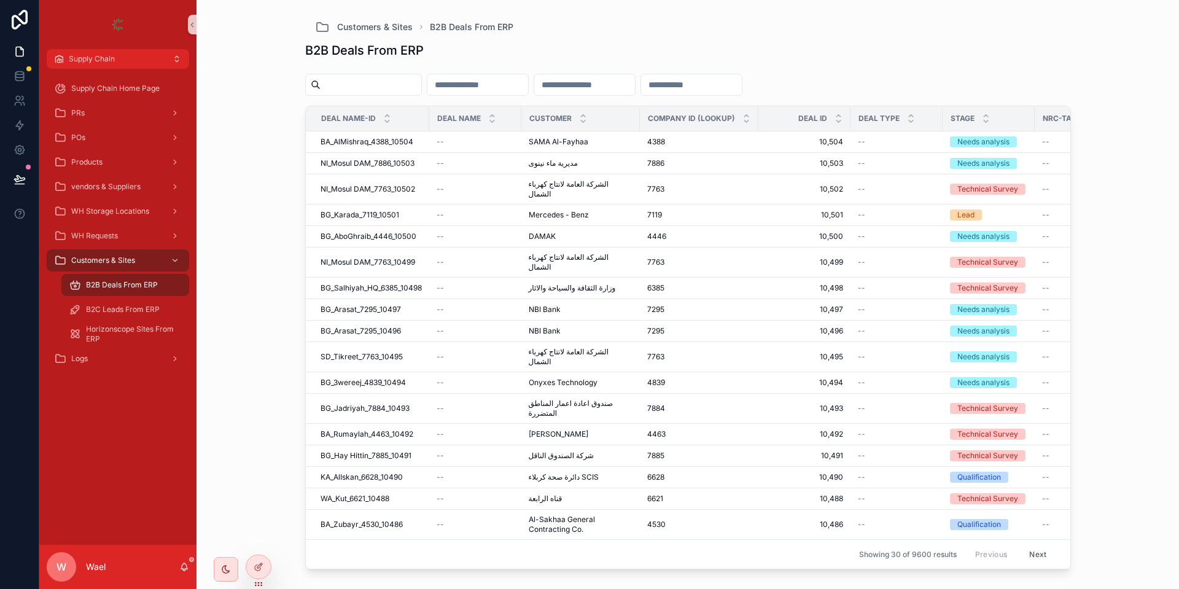
click at [635, 83] on input "scrollable content" at bounding box center [584, 84] width 101 height 17
click at [752, 70] on div "scrollable content" at bounding box center [688, 87] width 766 height 37
click at [811, 52] on div "B2B Deals From ERP" at bounding box center [688, 50] width 766 height 17
click at [742, 74] on div "scrollable content" at bounding box center [691, 85] width 102 height 22
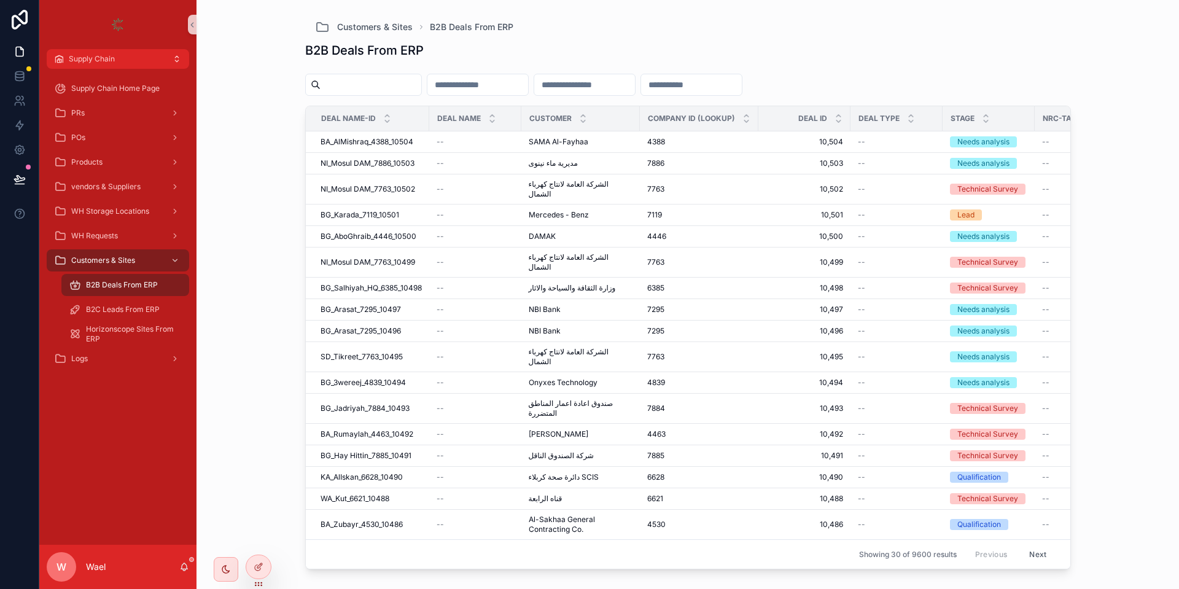
click at [635, 76] on input "scrollable content" at bounding box center [584, 84] width 101 height 17
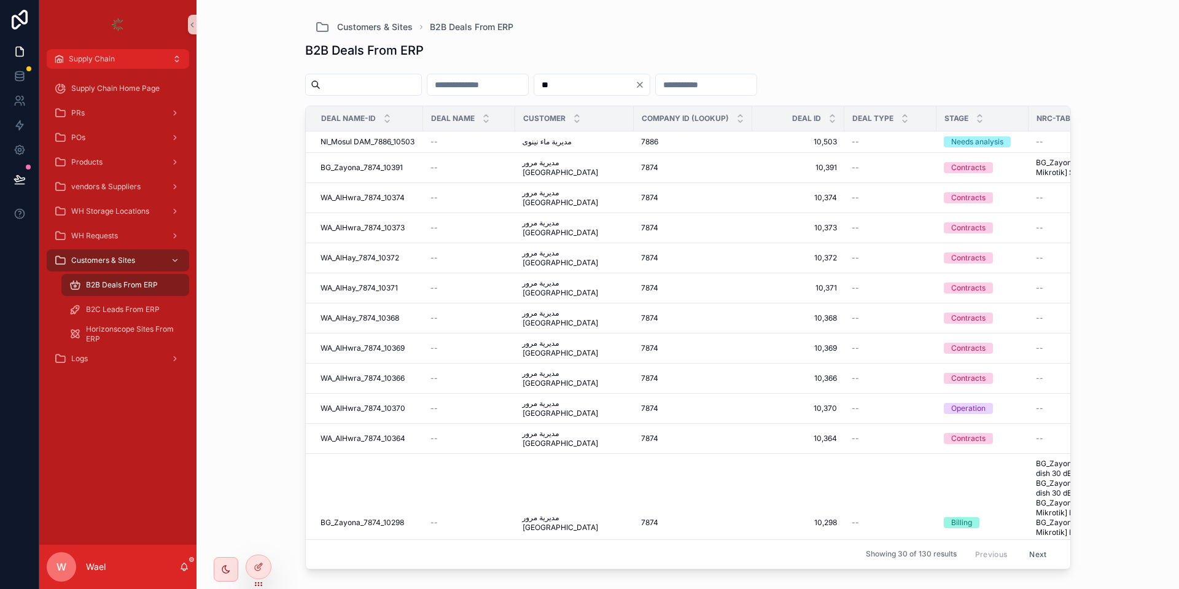
type input "*"
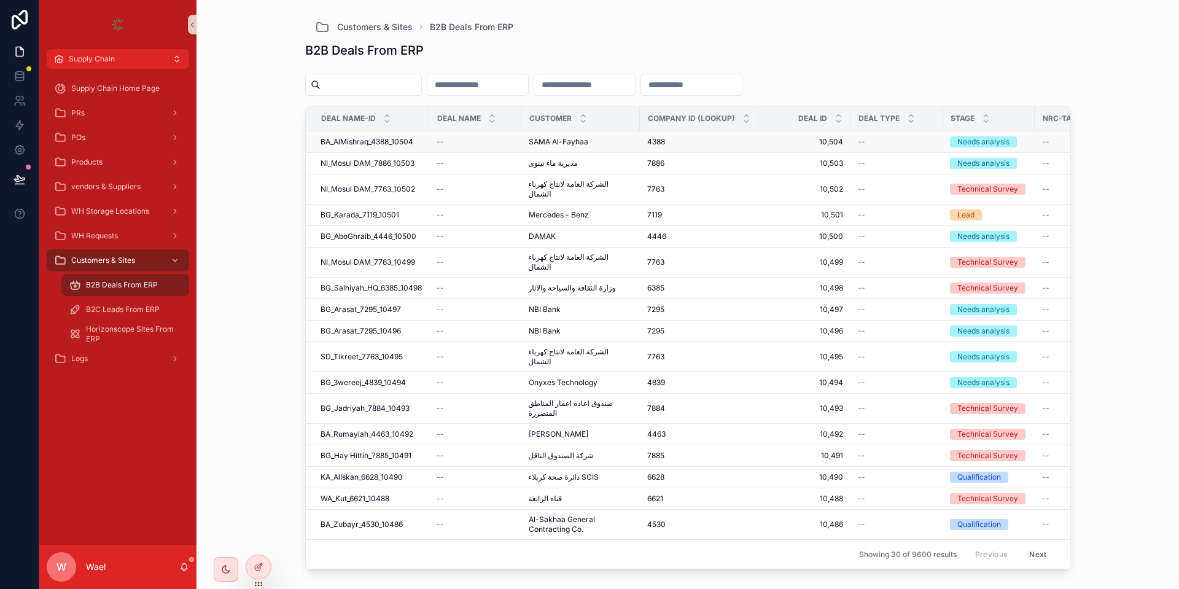
click at [446, 145] on div "--" at bounding box center [475, 142] width 77 height 10
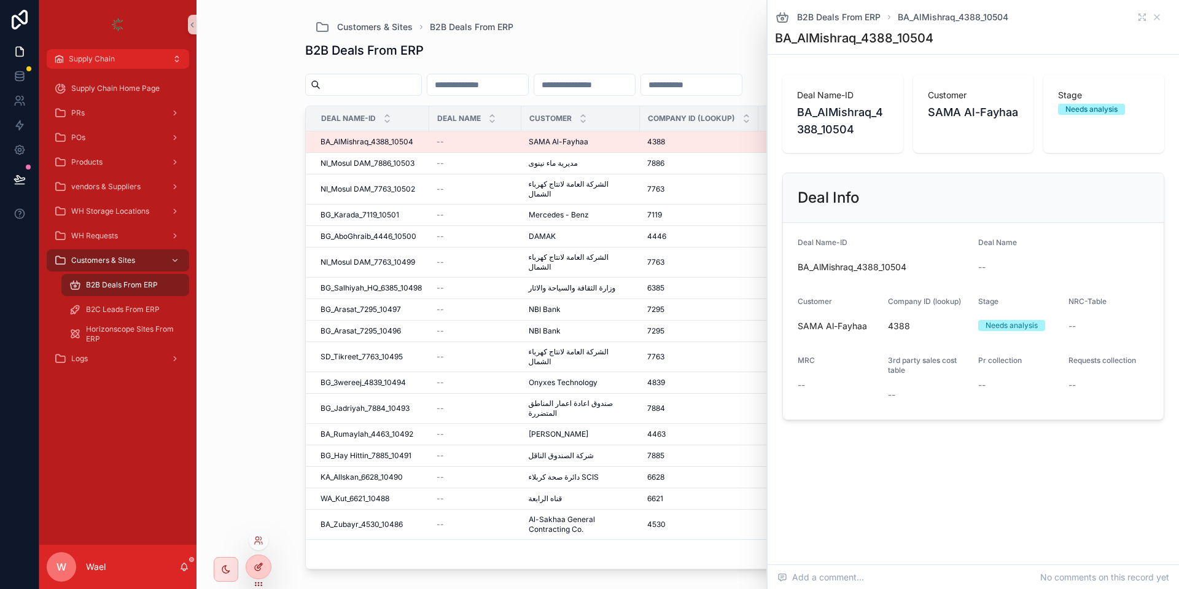
click at [253, 557] on div at bounding box center [258, 566] width 25 height 23
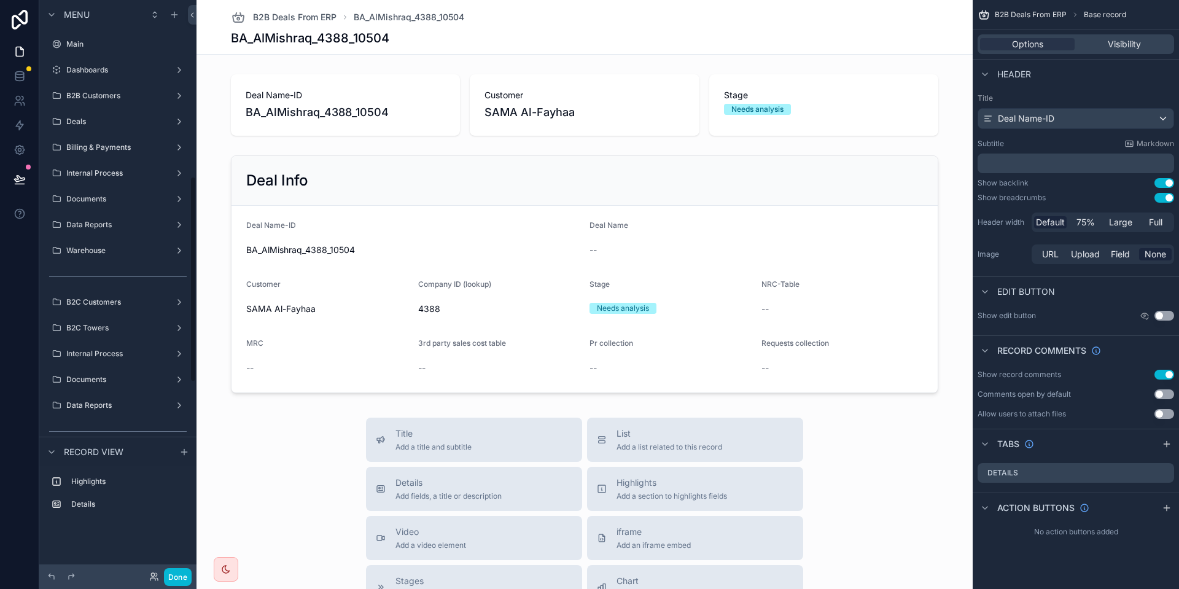
scroll to position [492, 0]
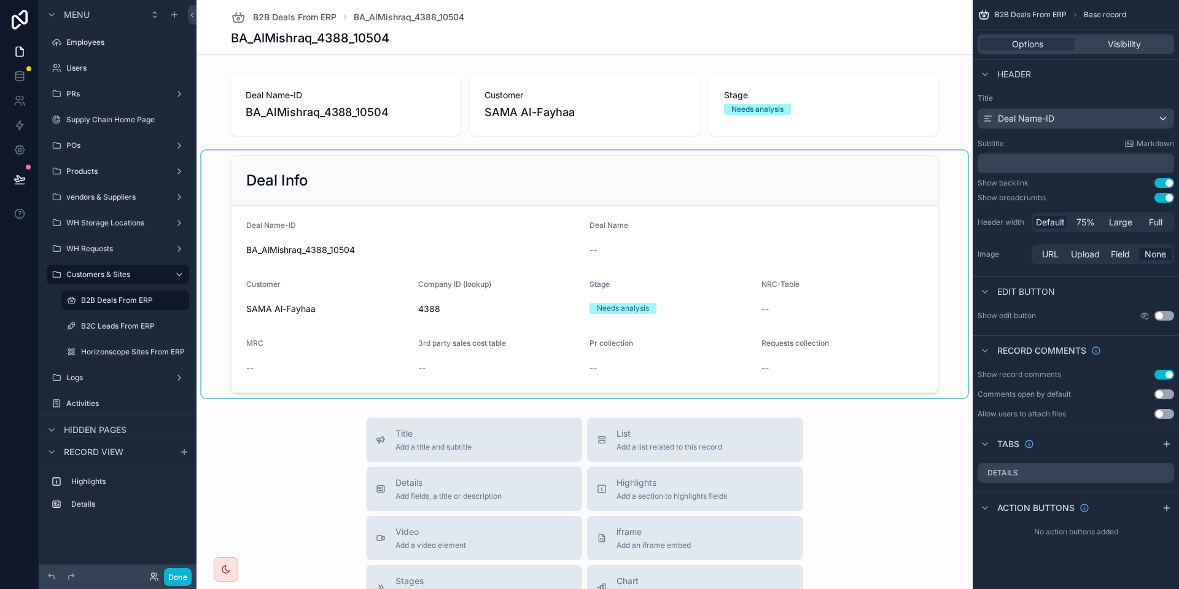
click at [778, 216] on div "scrollable content" at bounding box center [584, 273] width 766 height 247
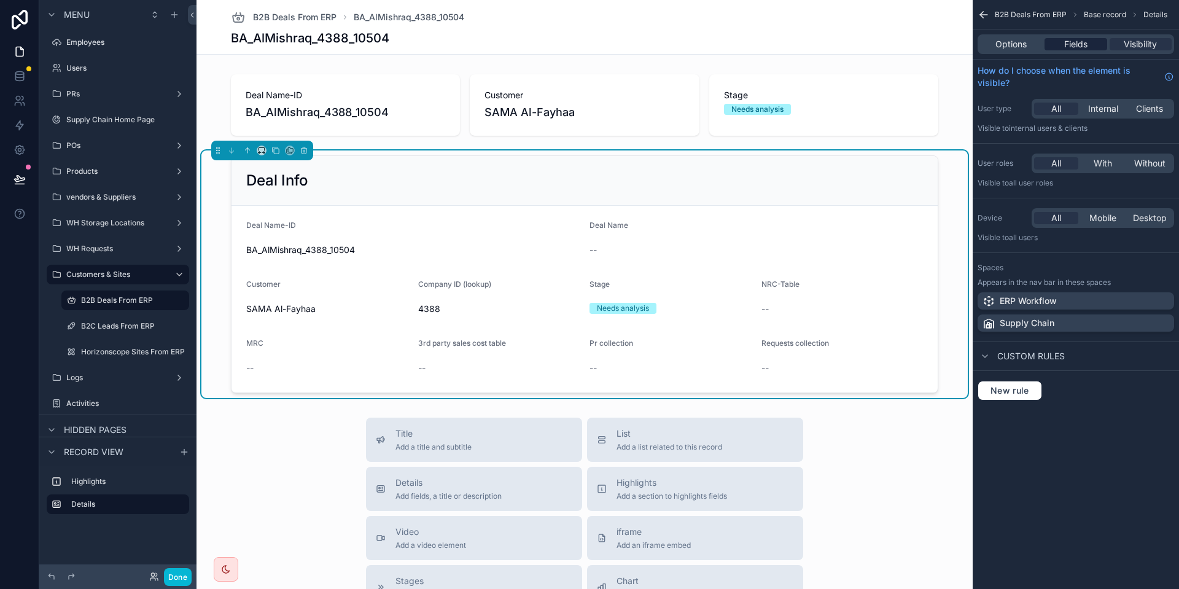
click at [1081, 42] on span "Fields" at bounding box center [1075, 44] width 23 height 12
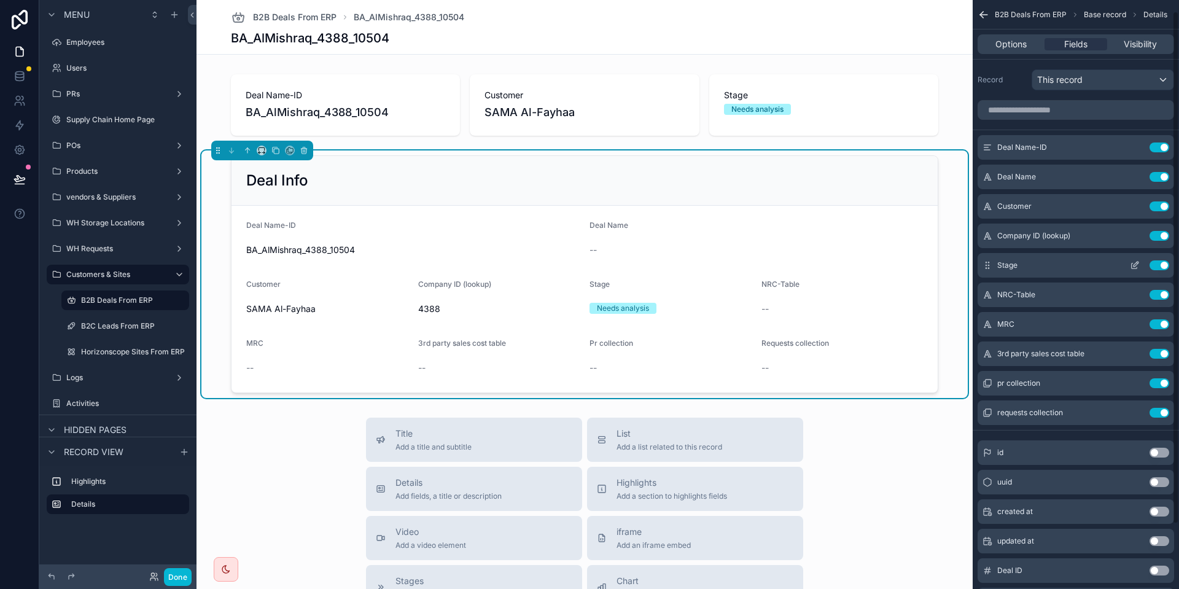
scroll to position [87, 0]
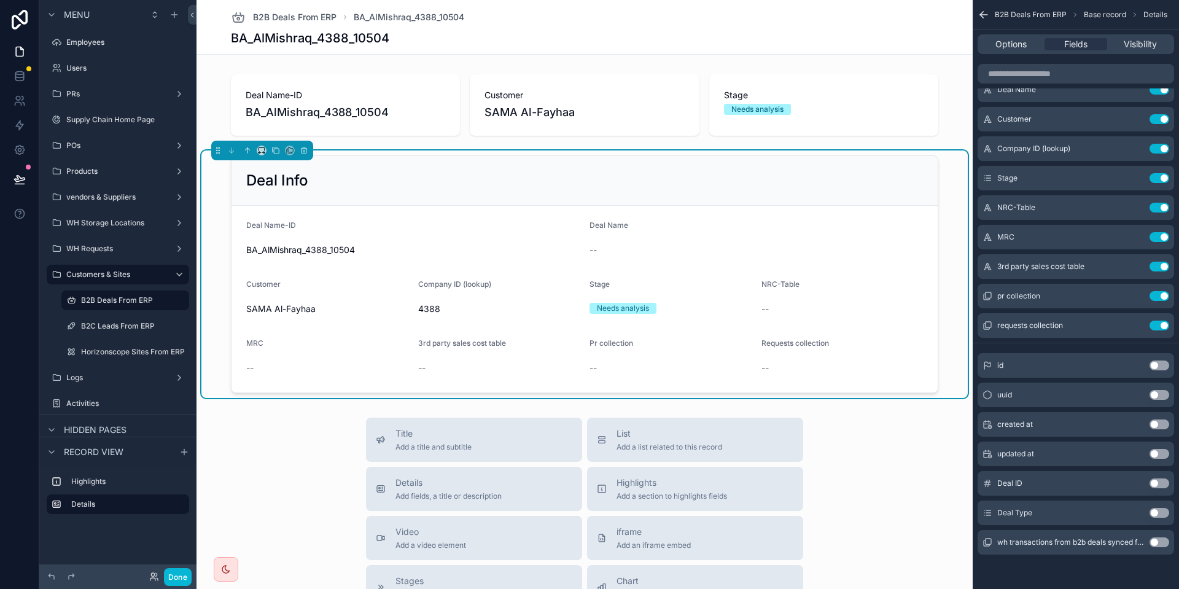
click at [1161, 483] on button "Use setting" at bounding box center [1160, 483] width 20 height 10
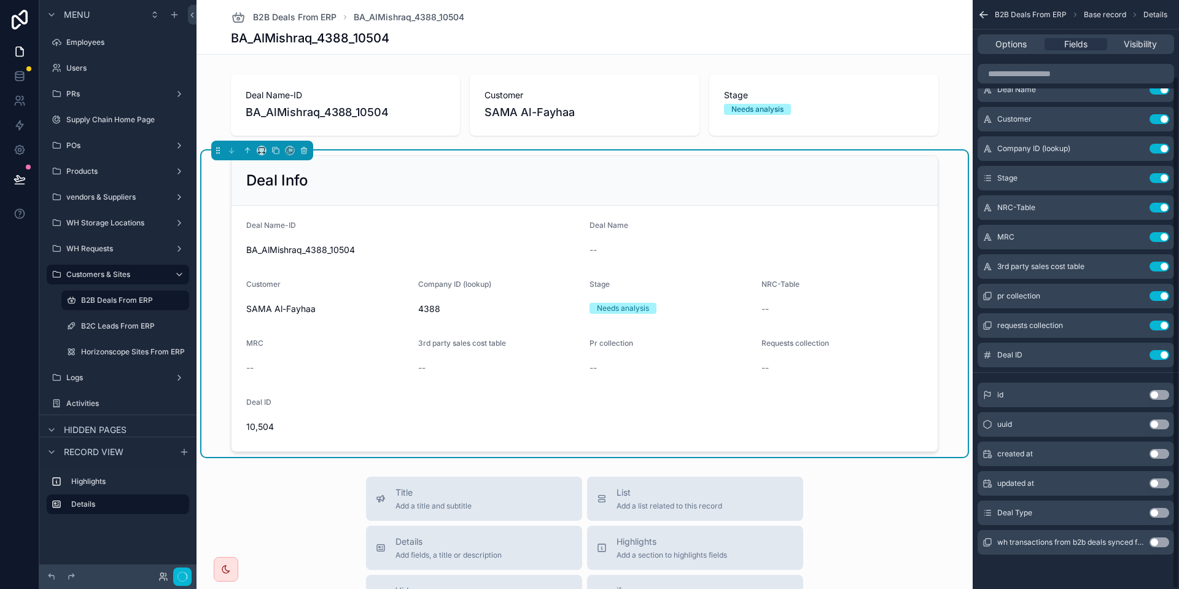
drag, startPoint x: 1159, startPoint y: 511, endPoint x: 1148, endPoint y: 554, distance: 45.1
click at [1159, 512] on button "Use setting" at bounding box center [1160, 513] width 20 height 10
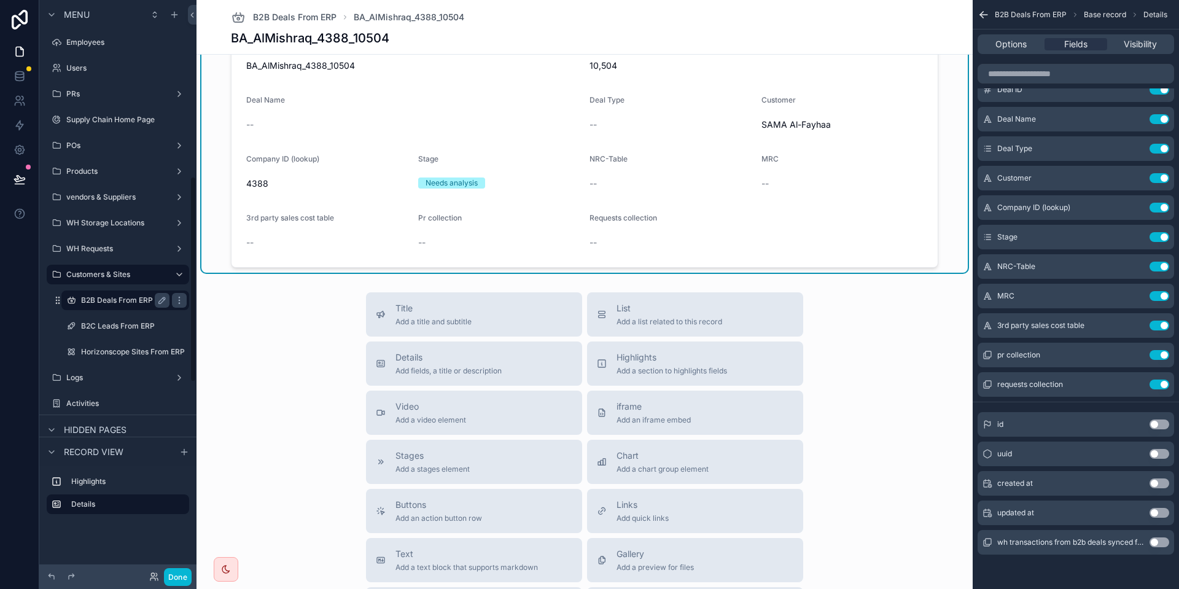
click at [117, 300] on label "B2B Deals From ERP" at bounding box center [123, 300] width 84 height 10
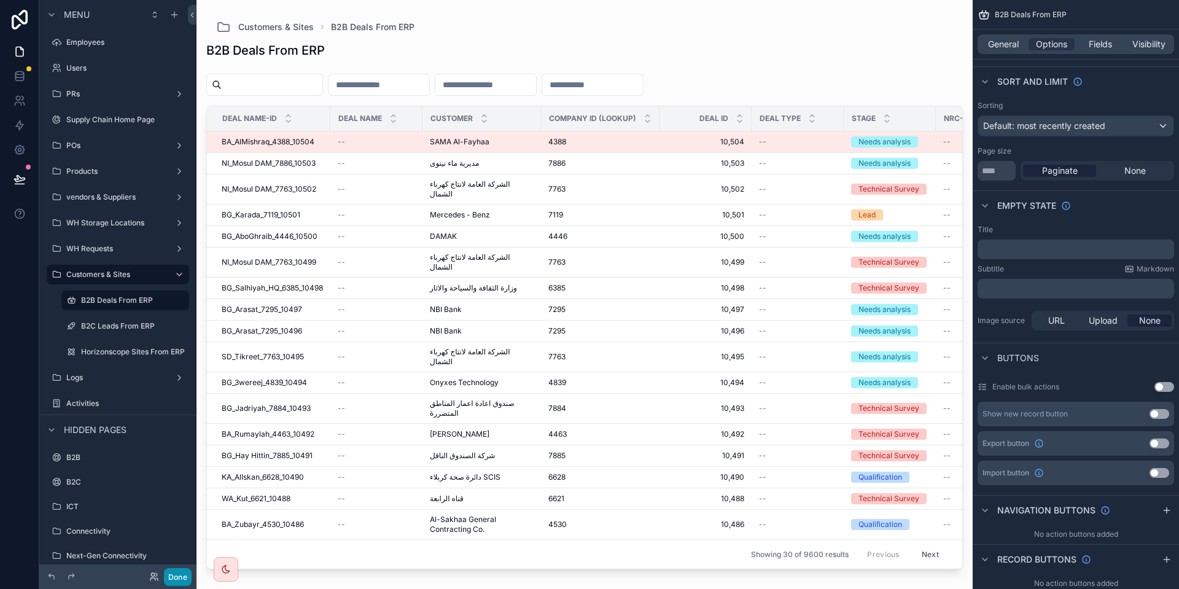
click at [179, 569] on button "Done" at bounding box center [178, 577] width 28 height 18
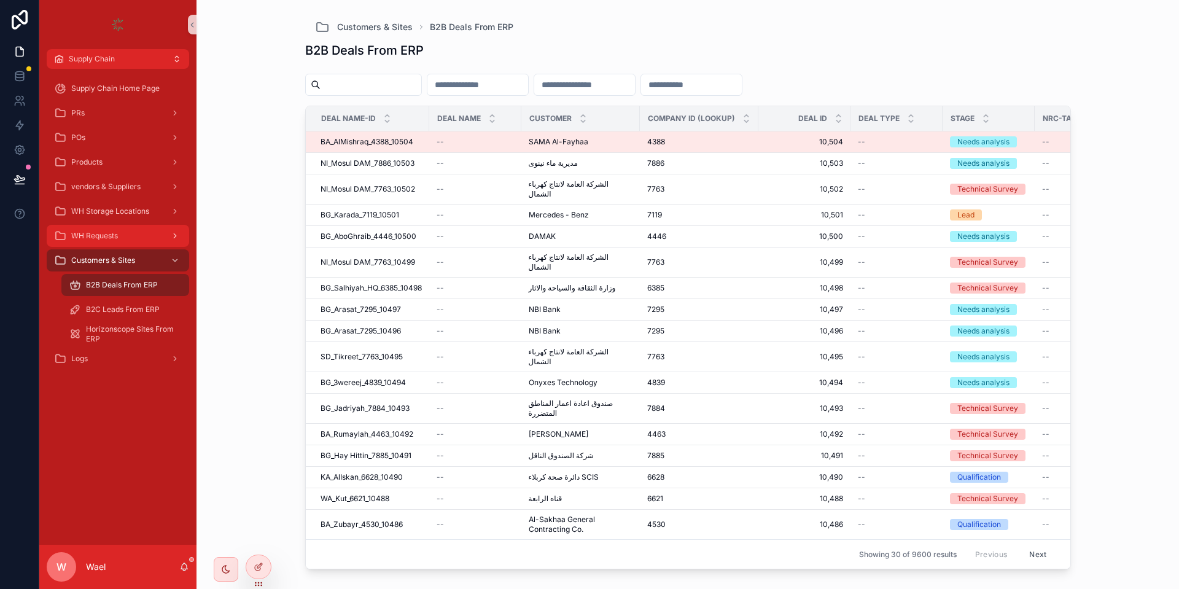
click at [122, 235] on div "WH Requests" at bounding box center [118, 236] width 128 height 20
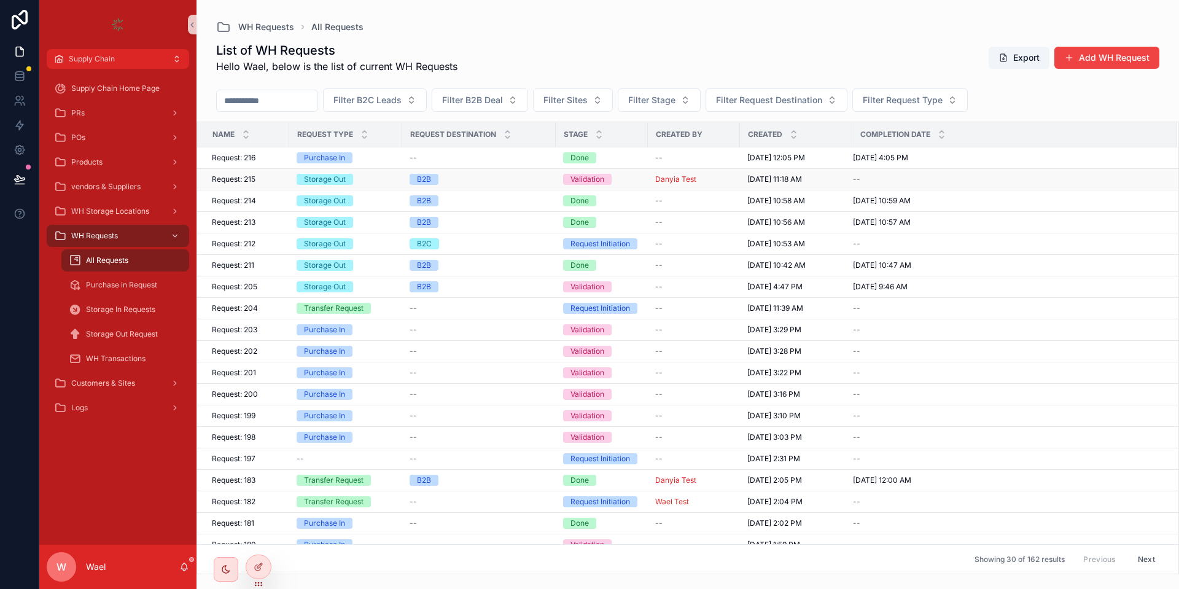
click at [353, 180] on div "Storage Out" at bounding box center [346, 179] width 98 height 11
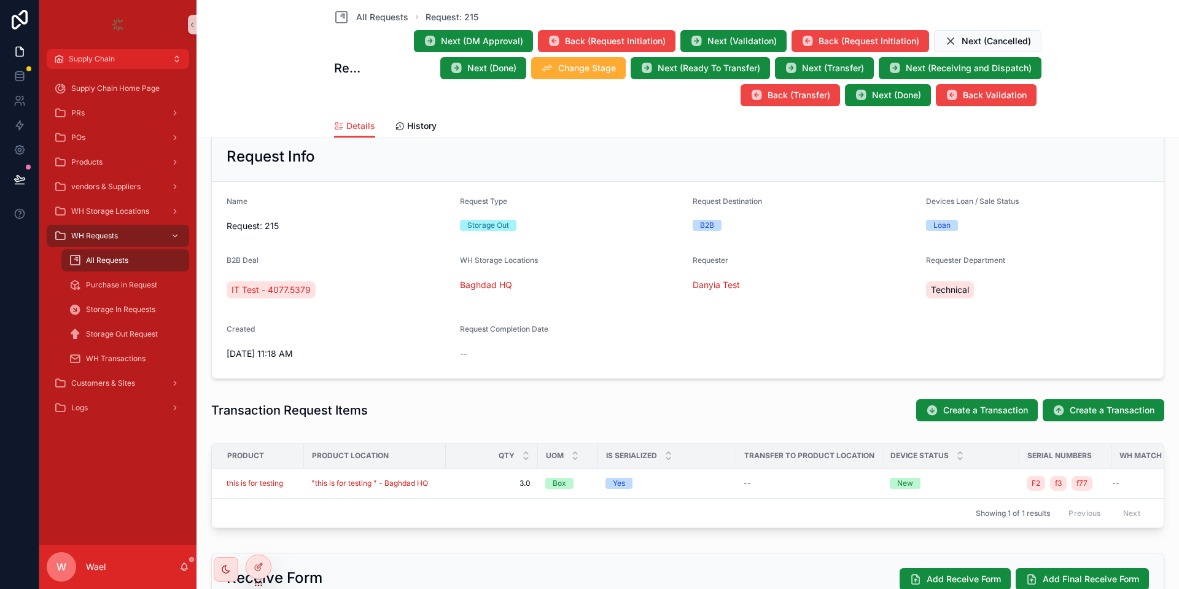
scroll to position [184, 0]
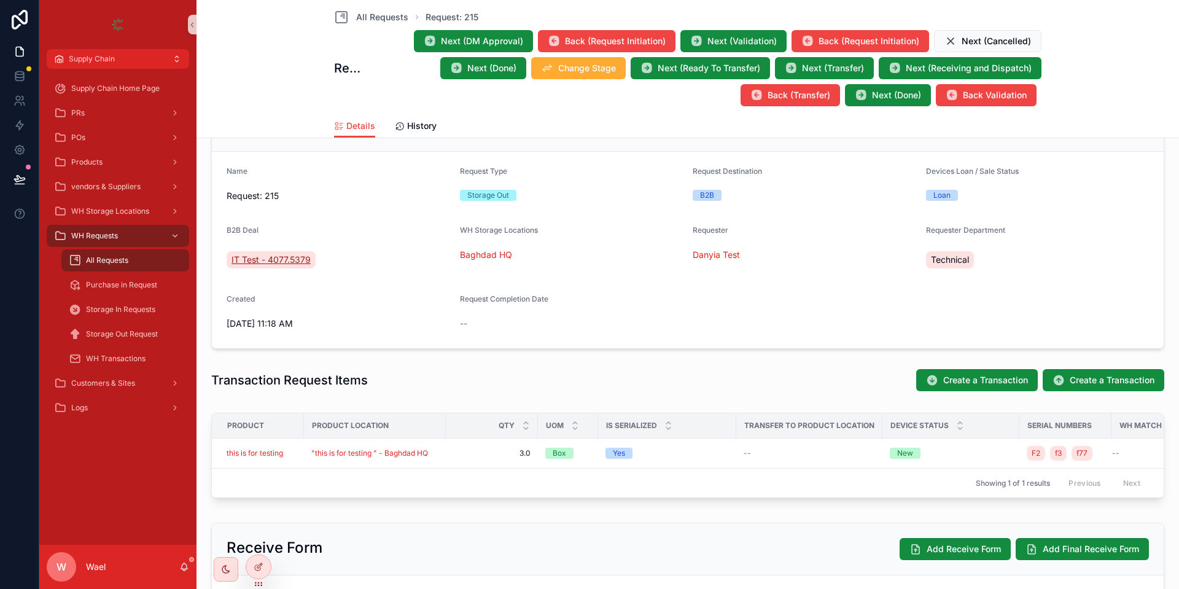
click at [257, 265] on span "IT Test - 4077.5379" at bounding box center [270, 260] width 79 height 12
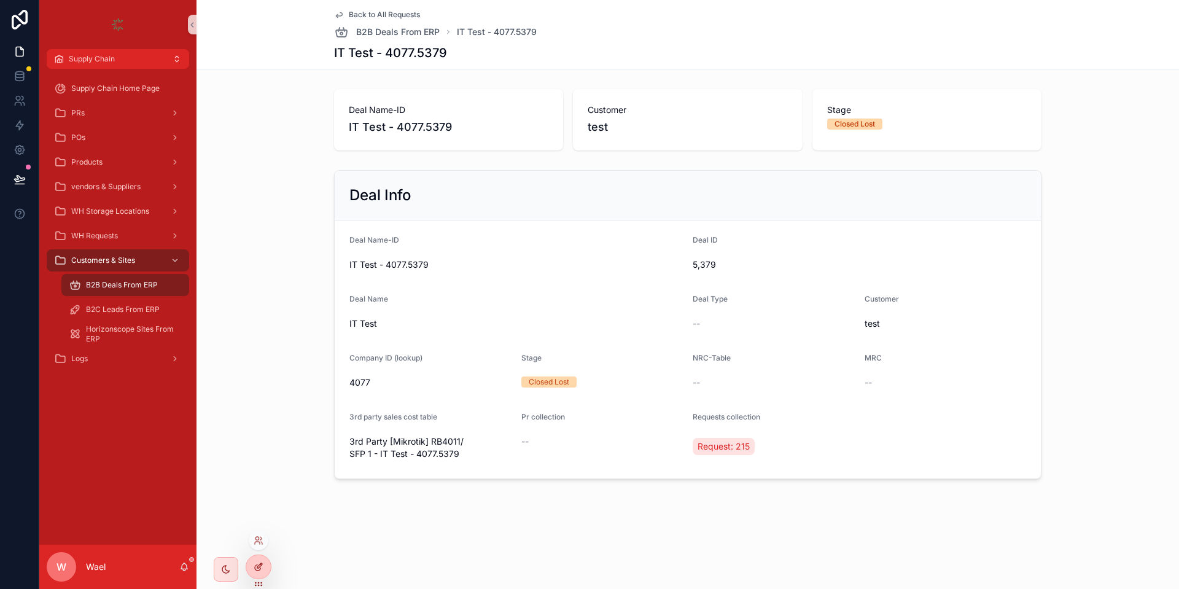
click at [268, 564] on div at bounding box center [258, 566] width 25 height 23
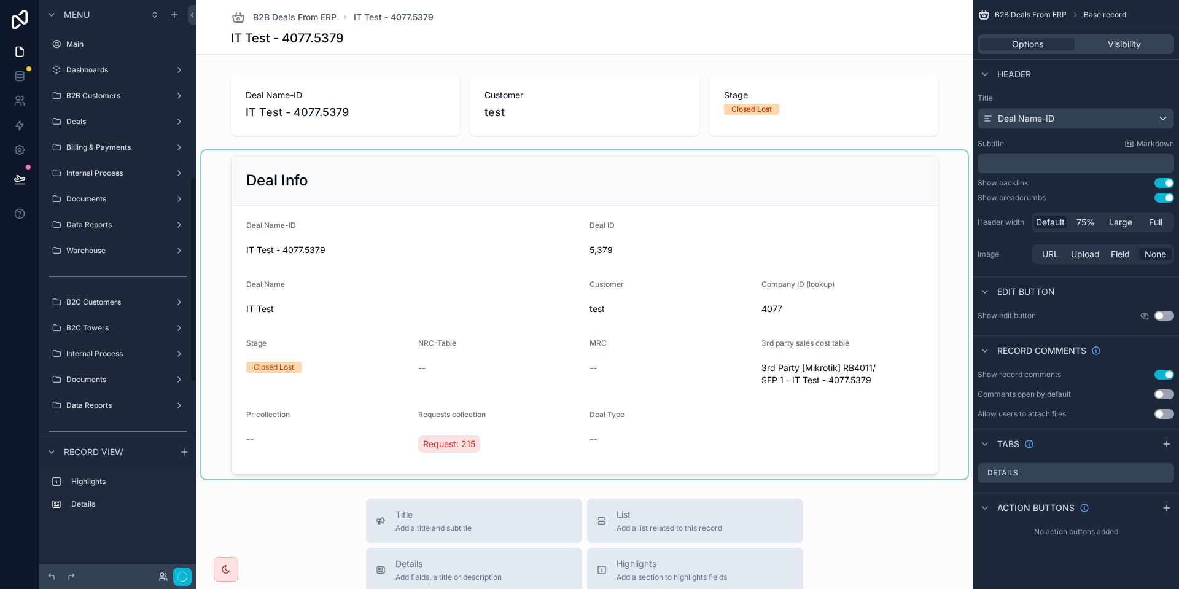
scroll to position [492, 0]
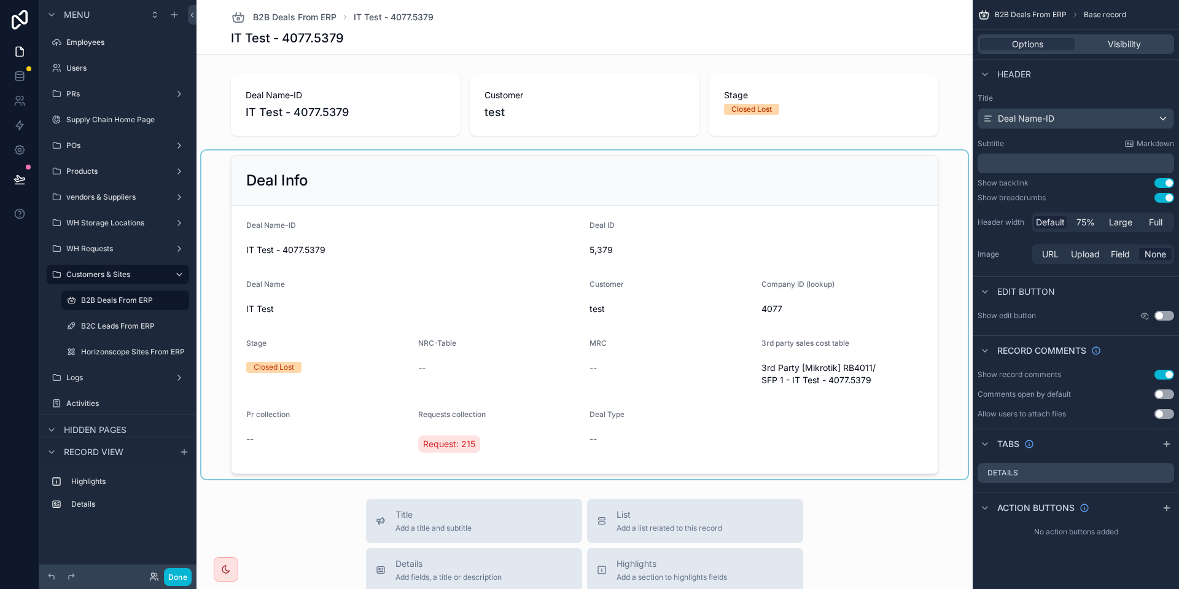
click at [669, 338] on div "scrollable content" at bounding box center [584, 314] width 766 height 329
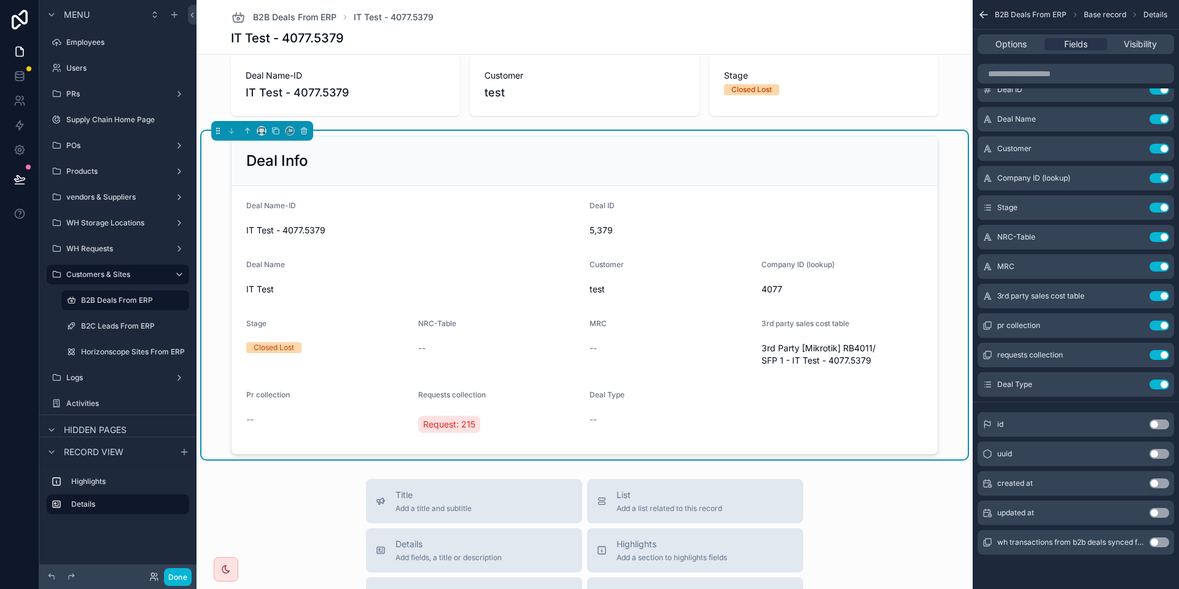
scroll to position [0, 0]
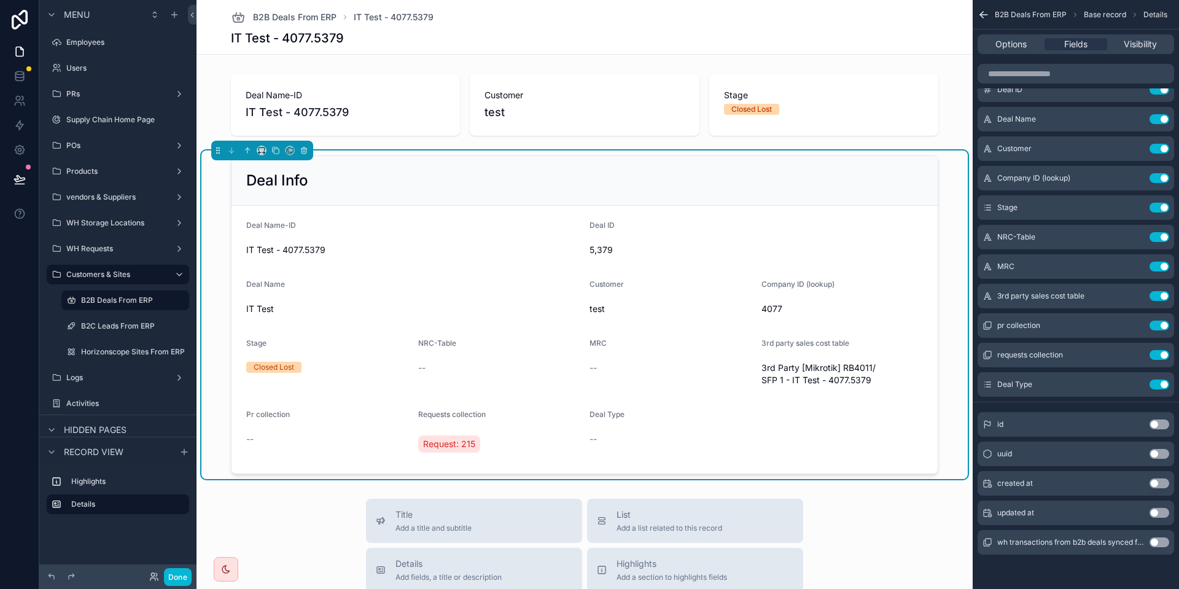
click at [1156, 545] on button "Use setting" at bounding box center [1160, 542] width 20 height 10
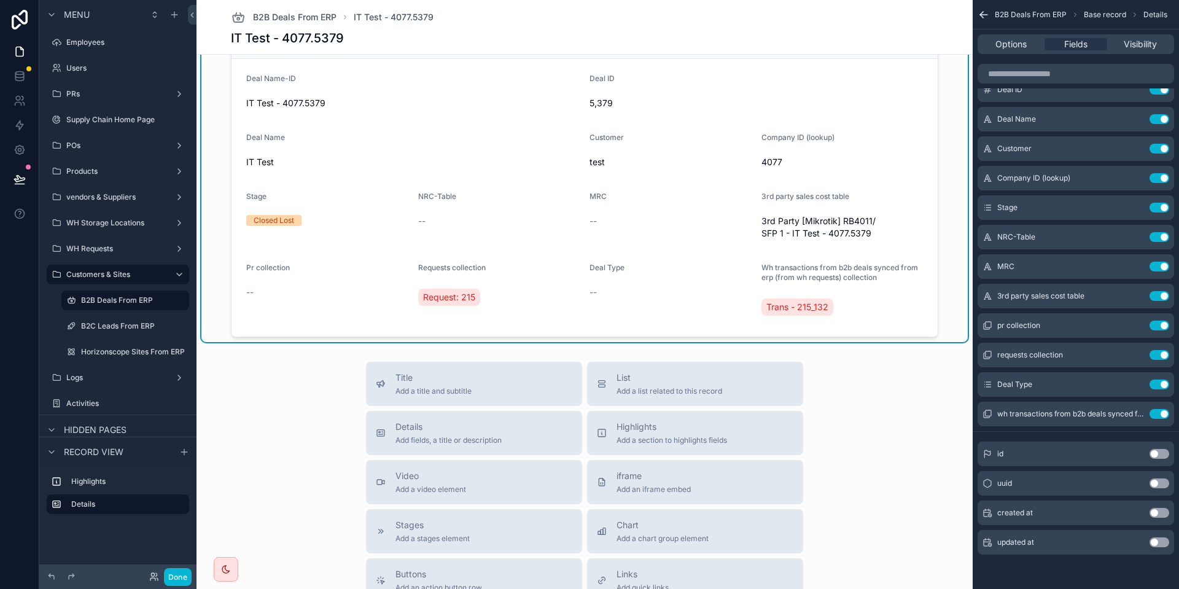
scroll to position [184, 0]
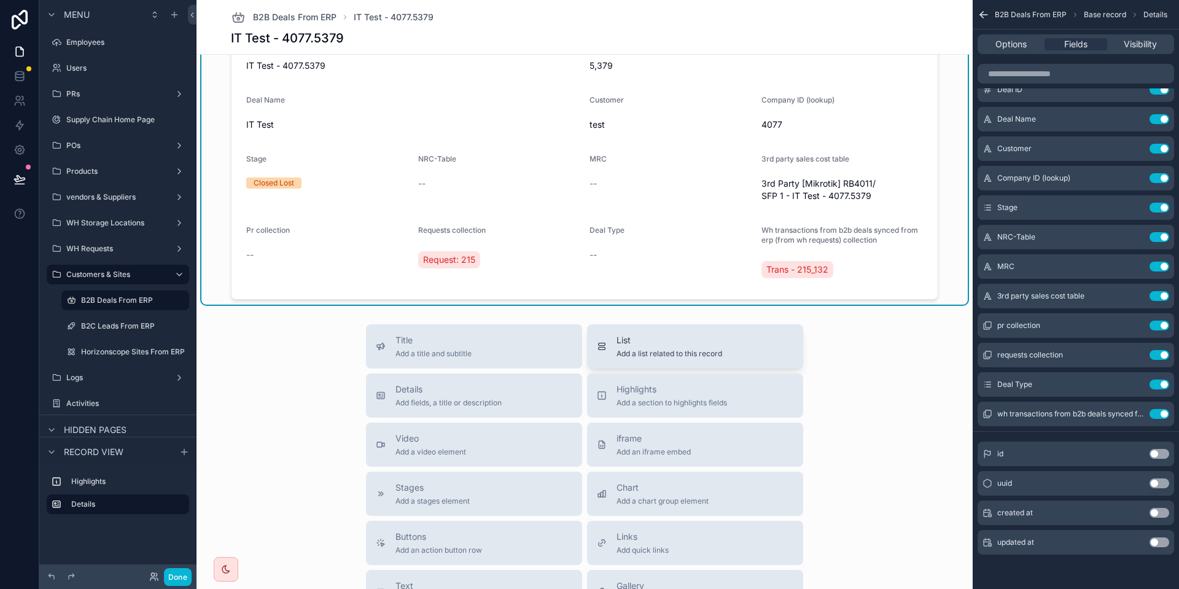
click at [661, 350] on span "Add a list related to this record" at bounding box center [670, 354] width 106 height 10
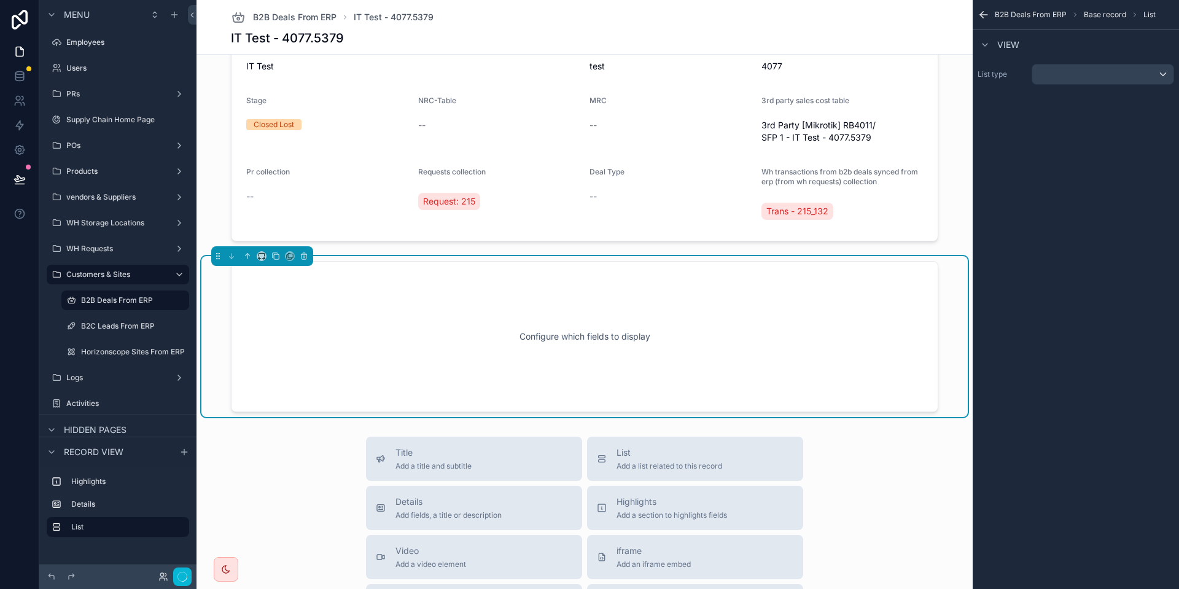
scroll to position [285, 0]
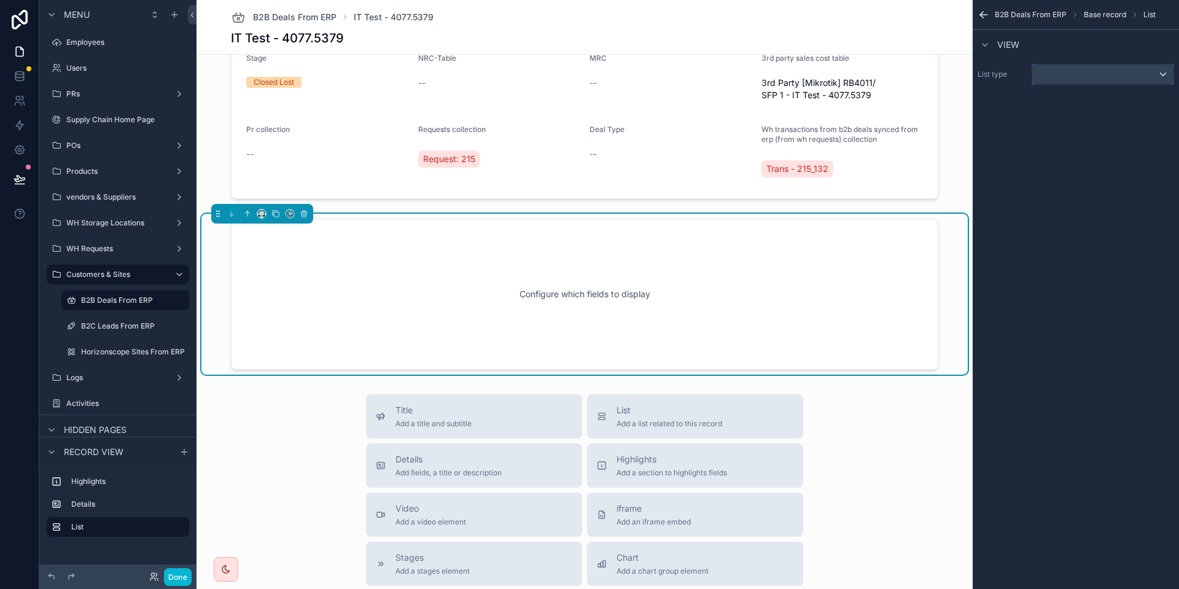
click at [1076, 69] on div "scrollable content" at bounding box center [1102, 74] width 141 height 20
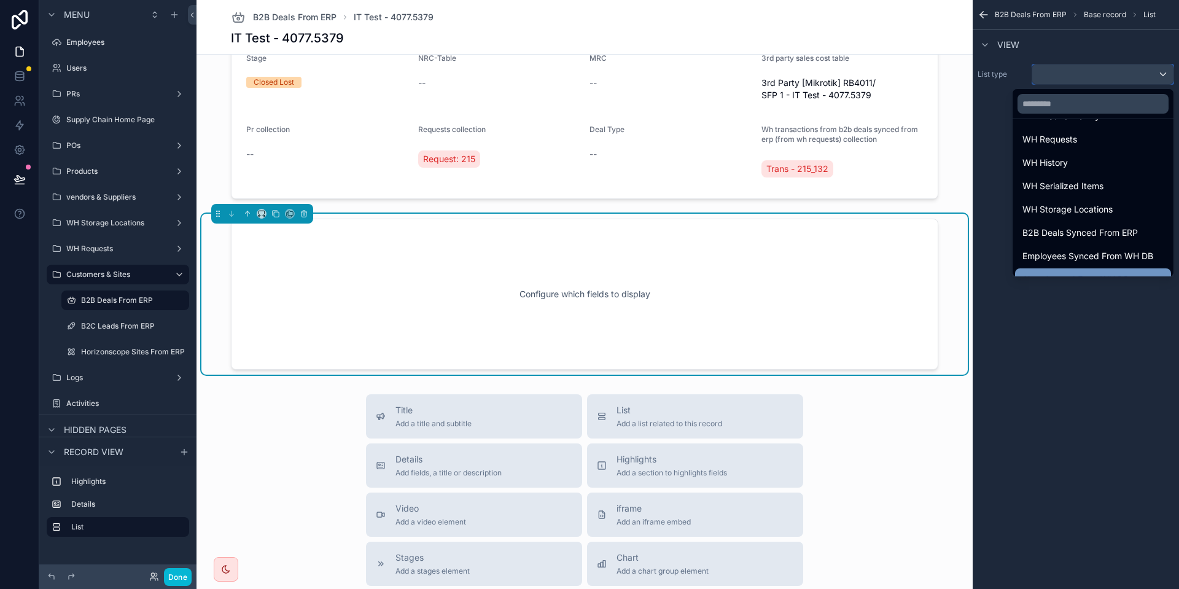
scroll to position [1964, 0]
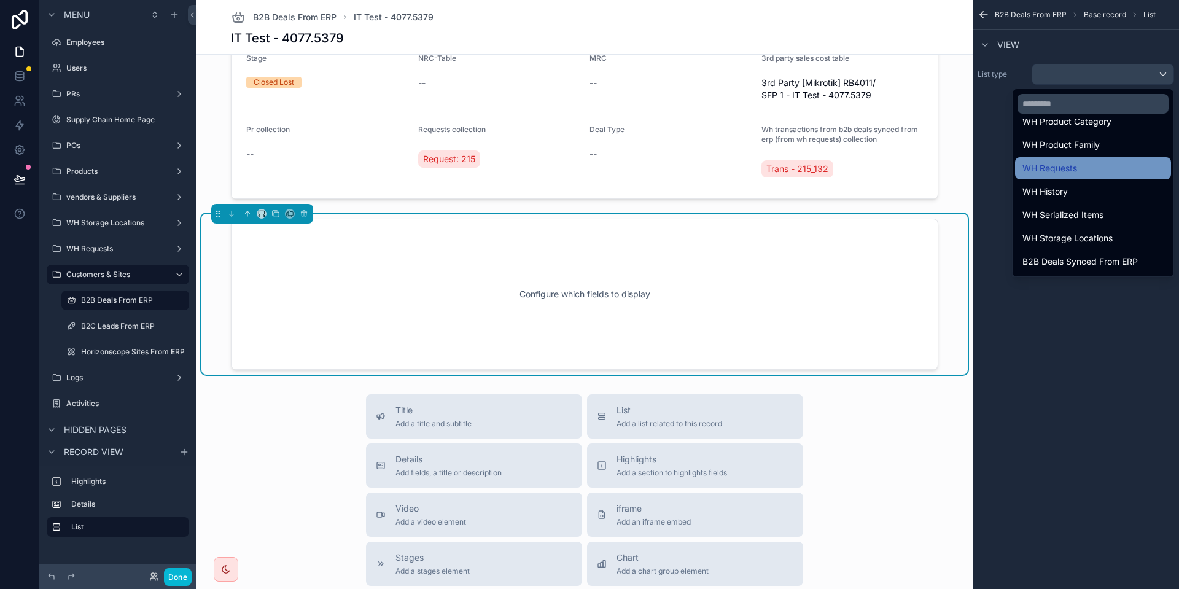
click at [1056, 171] on span "WH Requests" at bounding box center [1049, 168] width 55 height 15
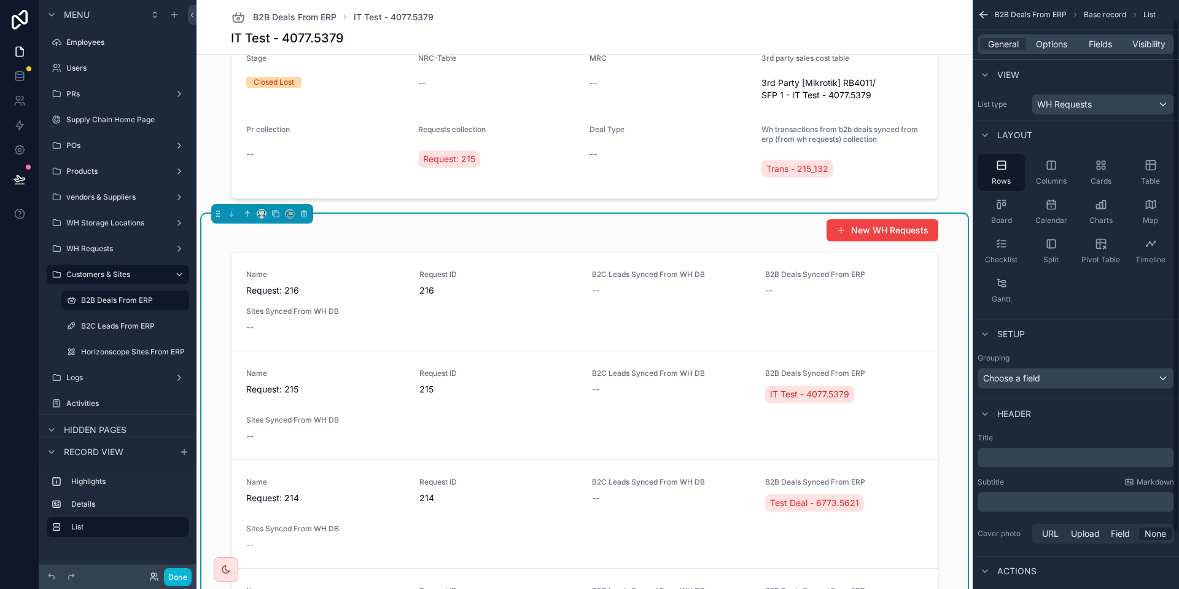
scroll to position [86, 0]
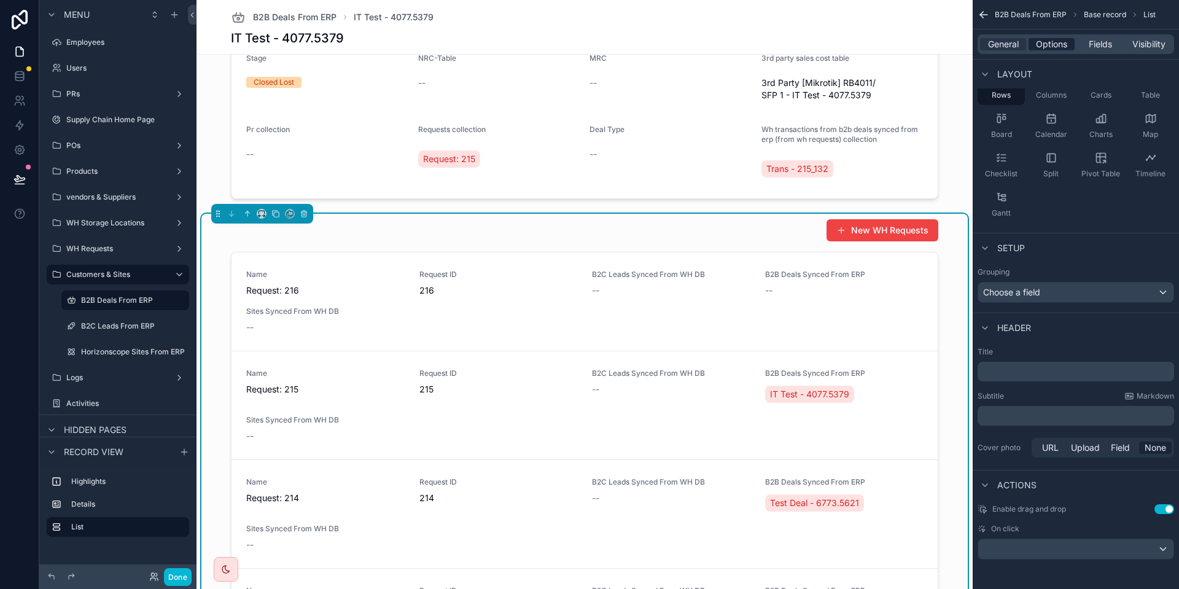
click at [1052, 48] on span "Options" at bounding box center [1051, 44] width 31 height 12
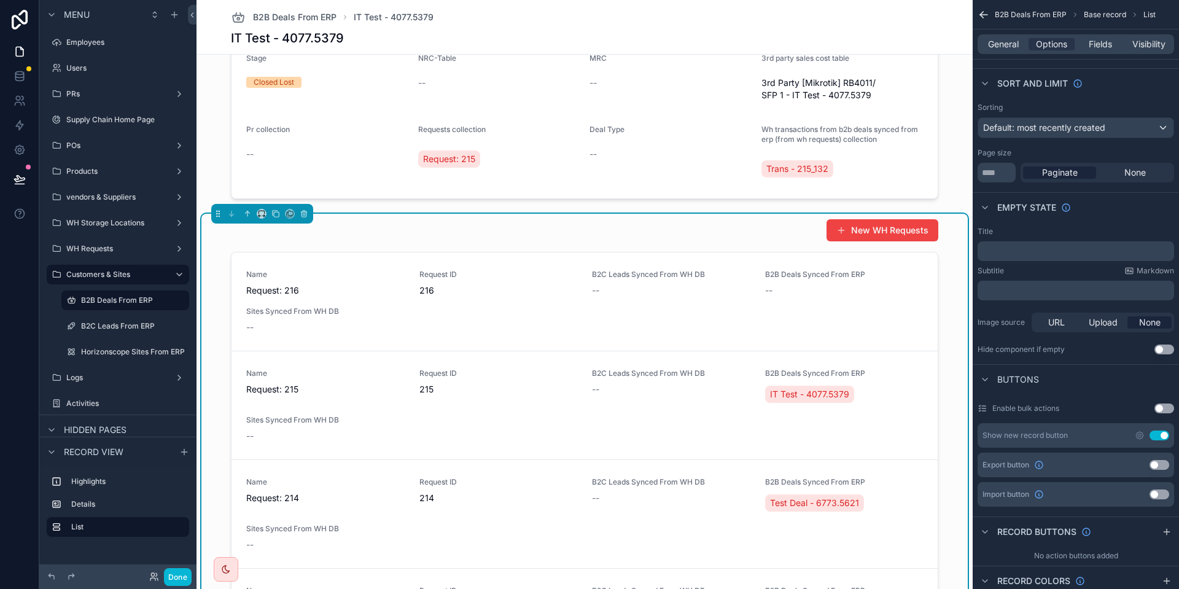
click at [1163, 432] on button "Use setting" at bounding box center [1160, 435] width 20 height 10
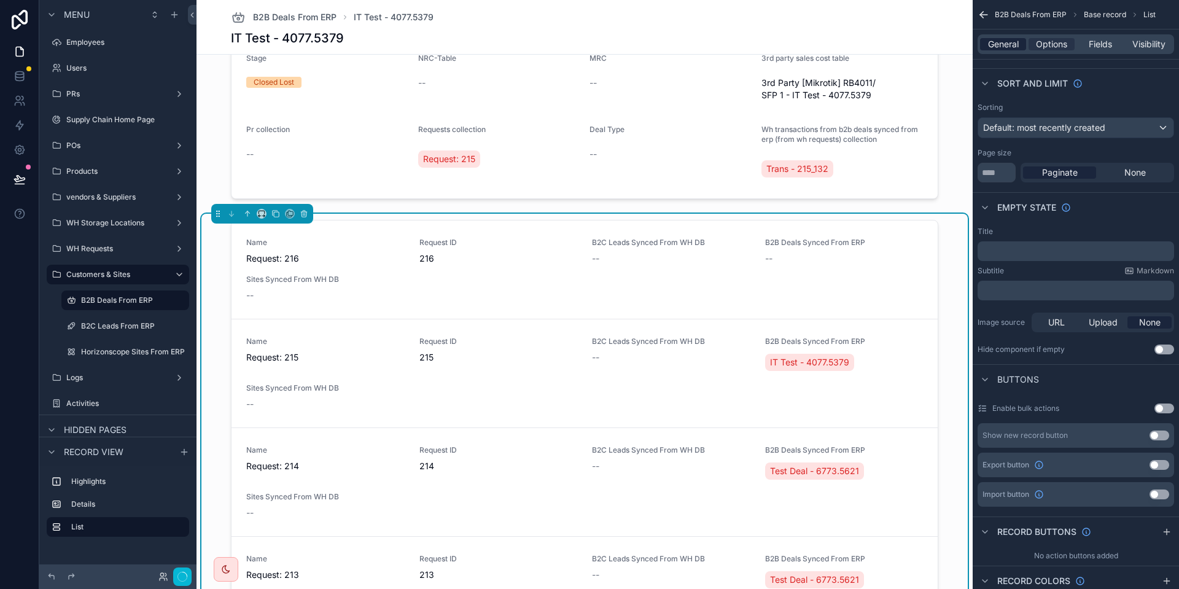
click at [1002, 42] on span "General" at bounding box center [1003, 44] width 31 height 12
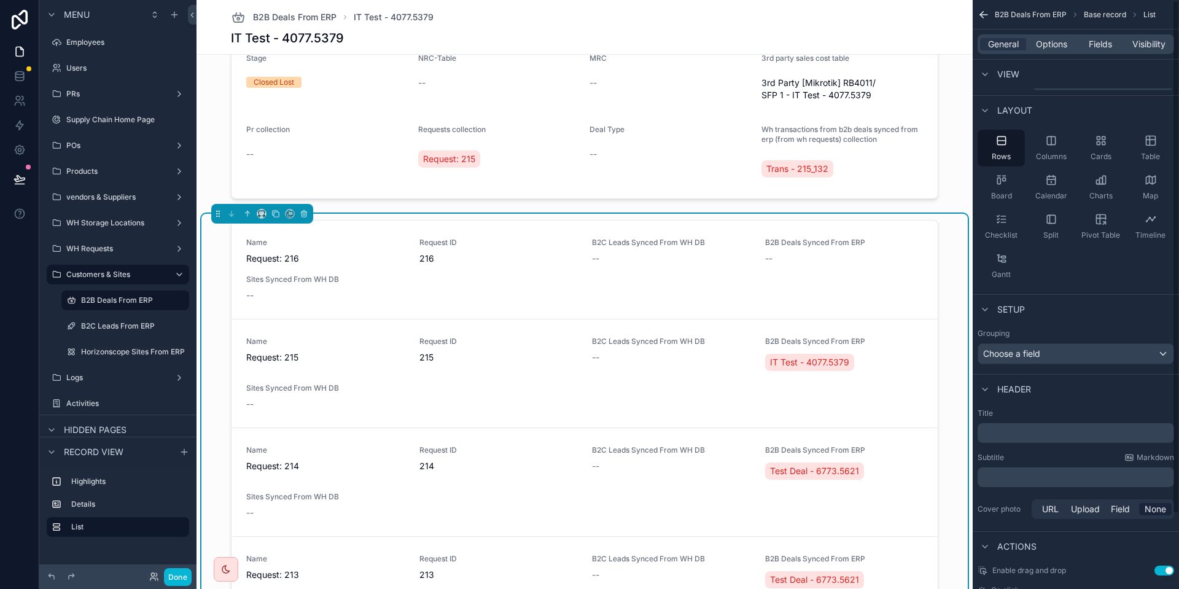
scroll to position [0, 0]
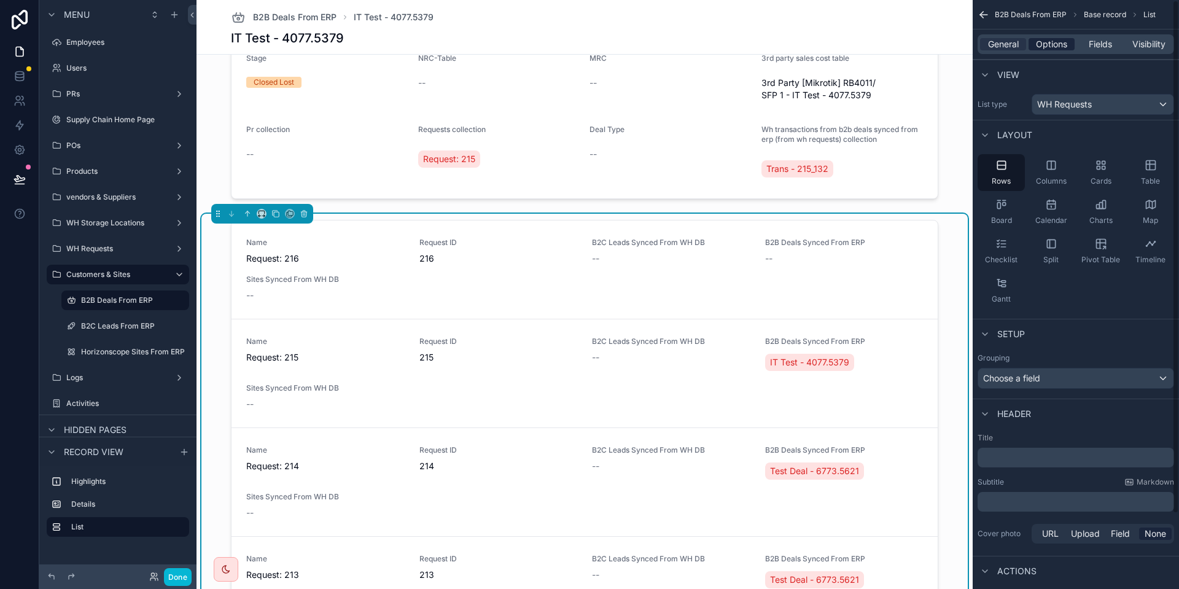
click at [1053, 49] on span "Options" at bounding box center [1051, 44] width 31 height 12
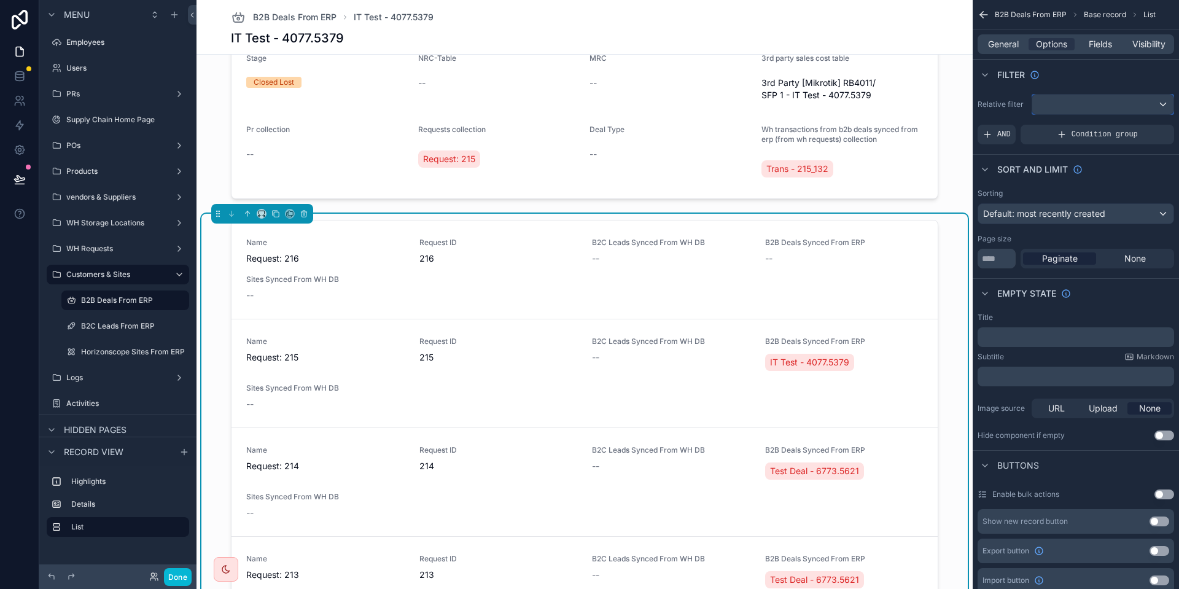
click at [1067, 99] on div "scrollable content" at bounding box center [1102, 105] width 141 height 20
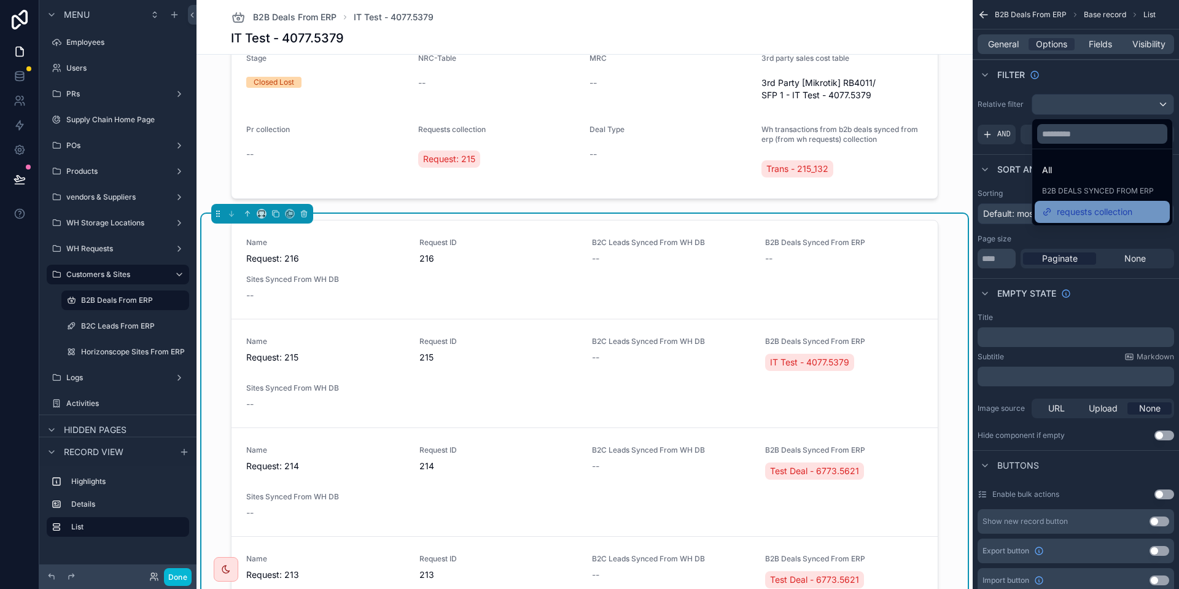
click at [1083, 216] on span "requests collection" at bounding box center [1095, 211] width 76 height 15
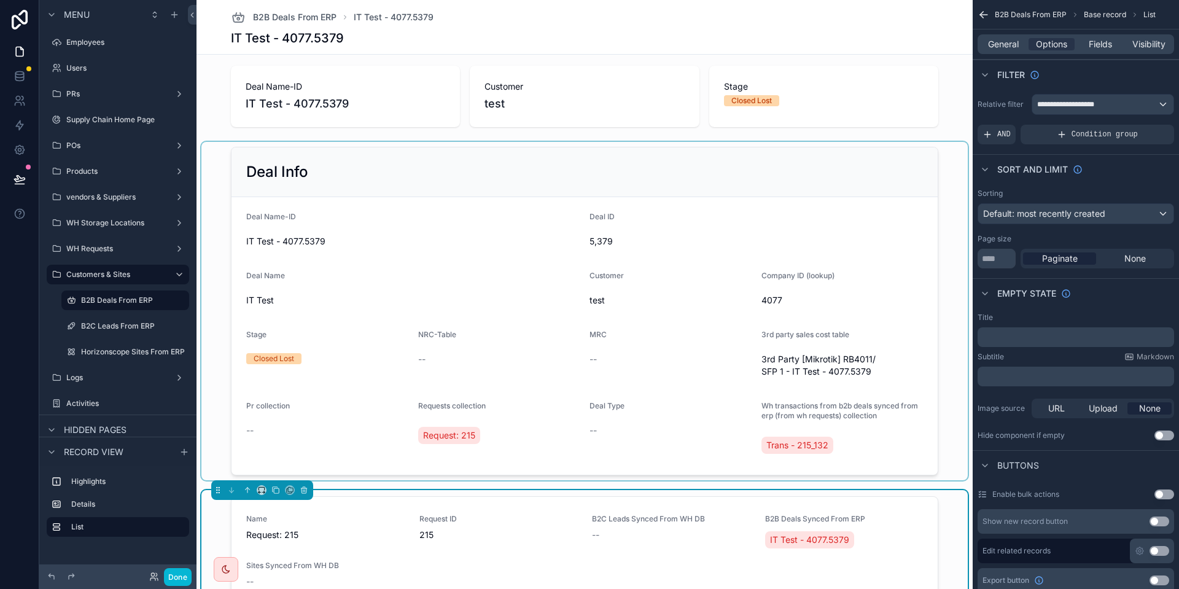
scroll to position [377, 0]
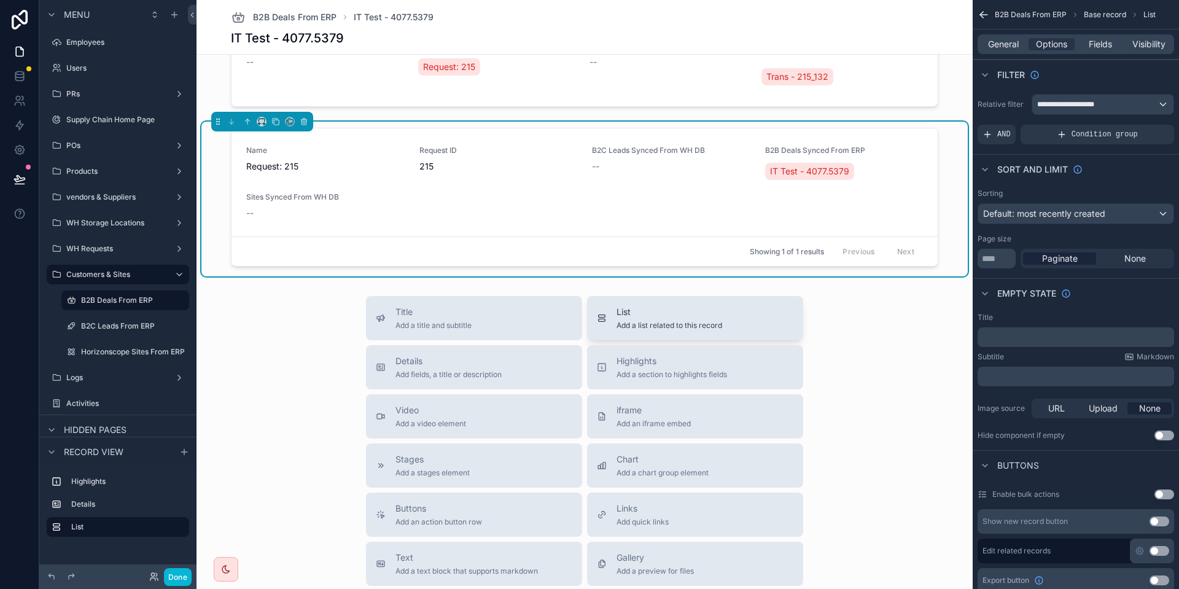
click at [724, 318] on div "List Add a list related to this record" at bounding box center [695, 318] width 196 height 25
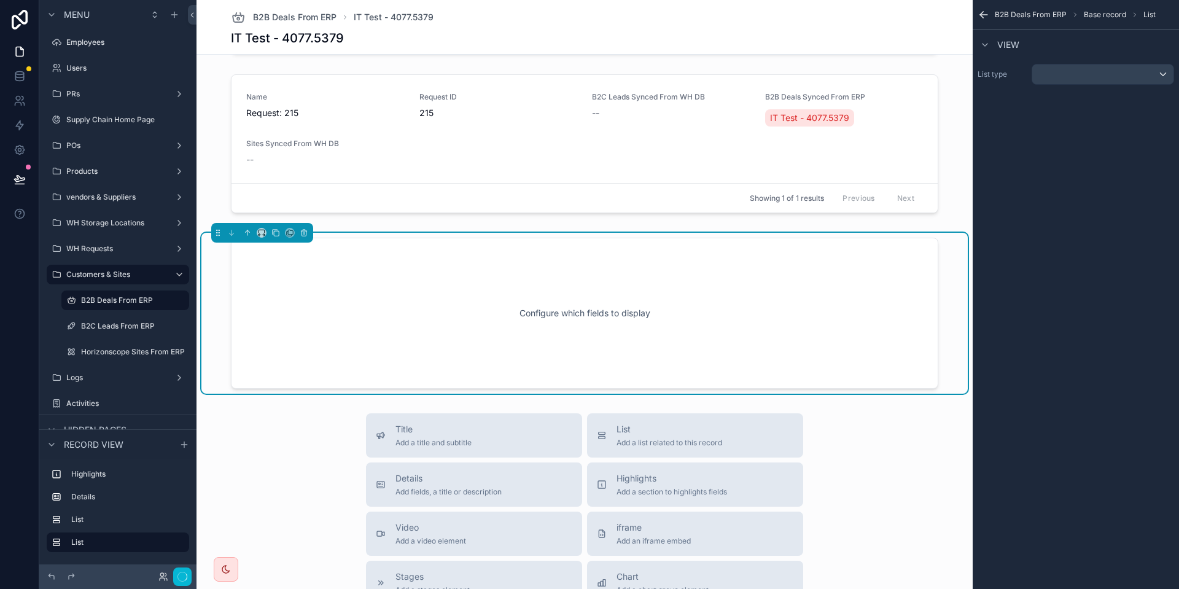
scroll to position [449, 0]
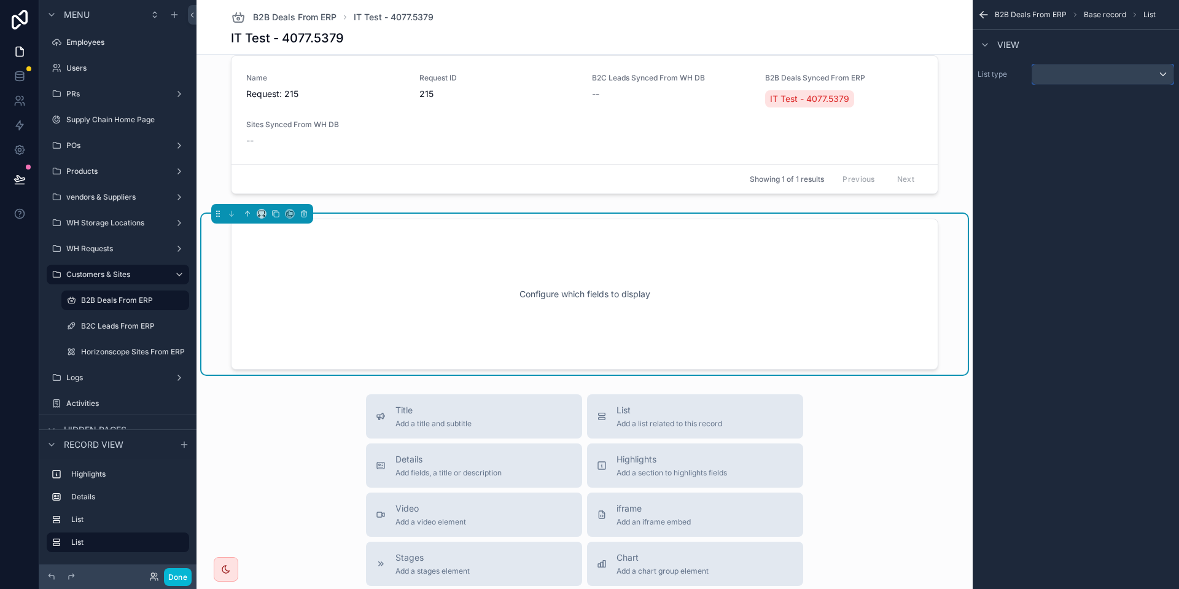
click at [1083, 76] on div "scrollable content" at bounding box center [1102, 74] width 141 height 20
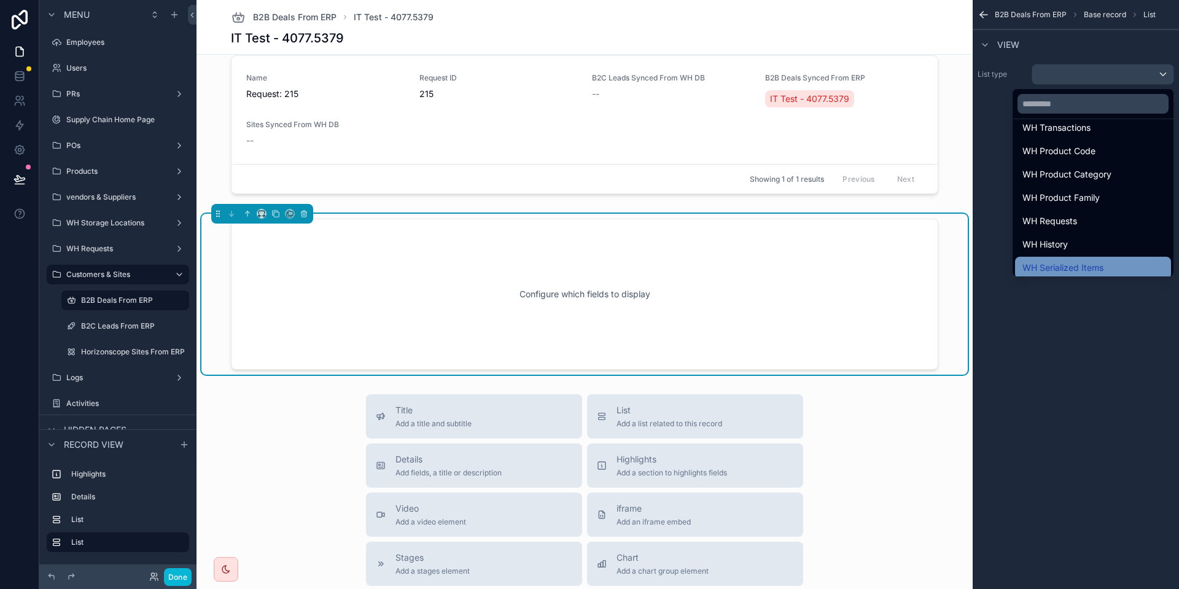
scroll to position [1872, 0]
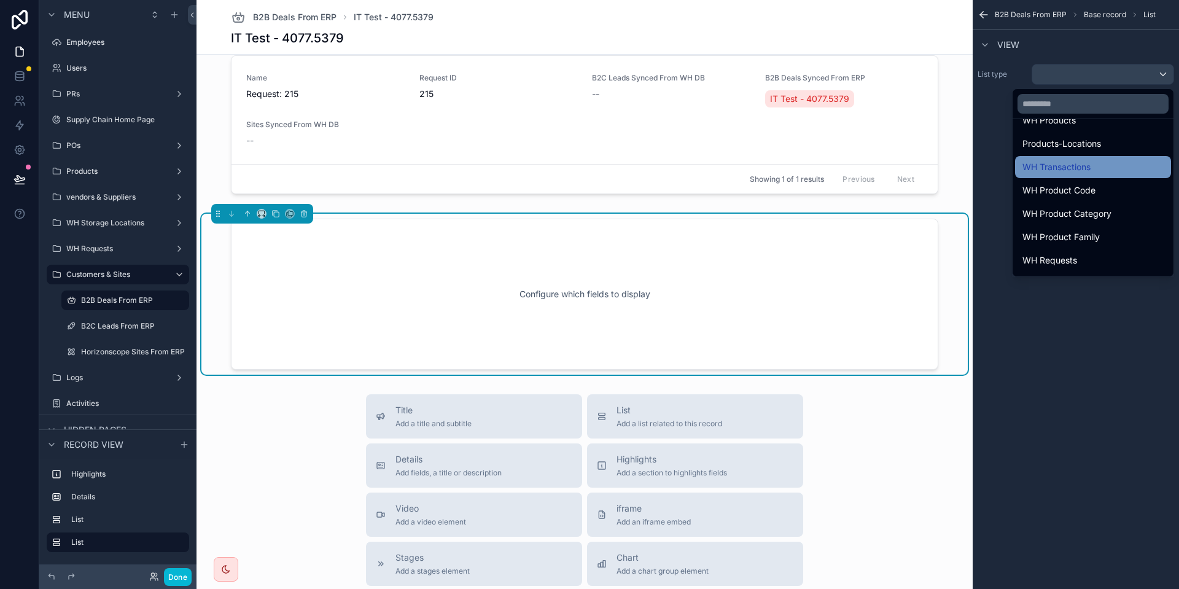
click at [1060, 173] on span "WH Transactions" at bounding box center [1056, 167] width 68 height 15
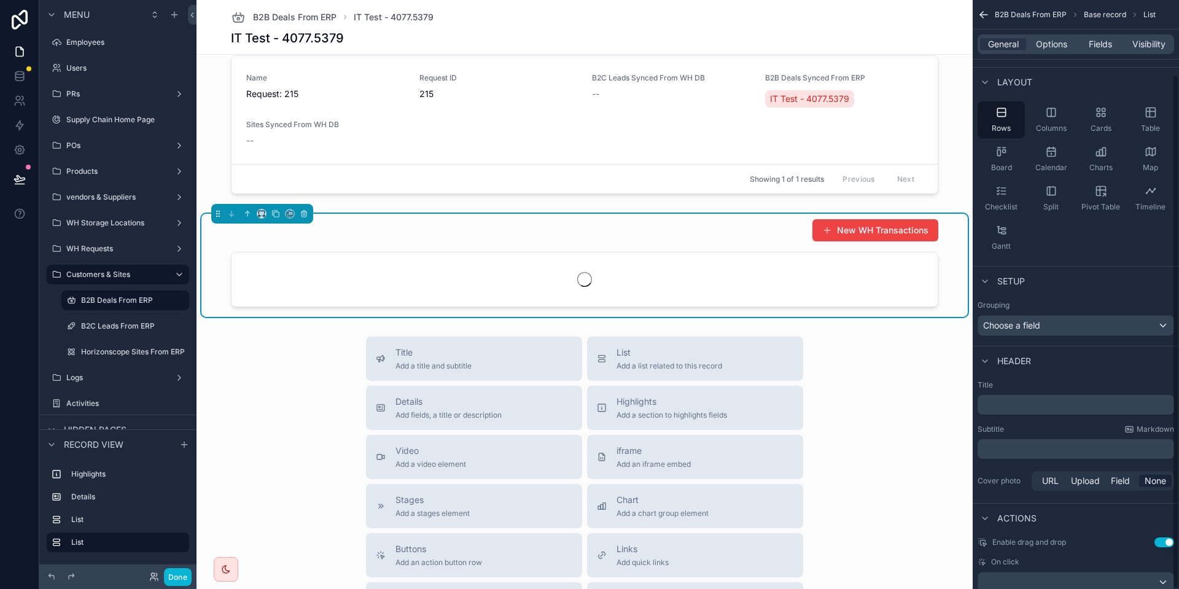
scroll to position [86, 0]
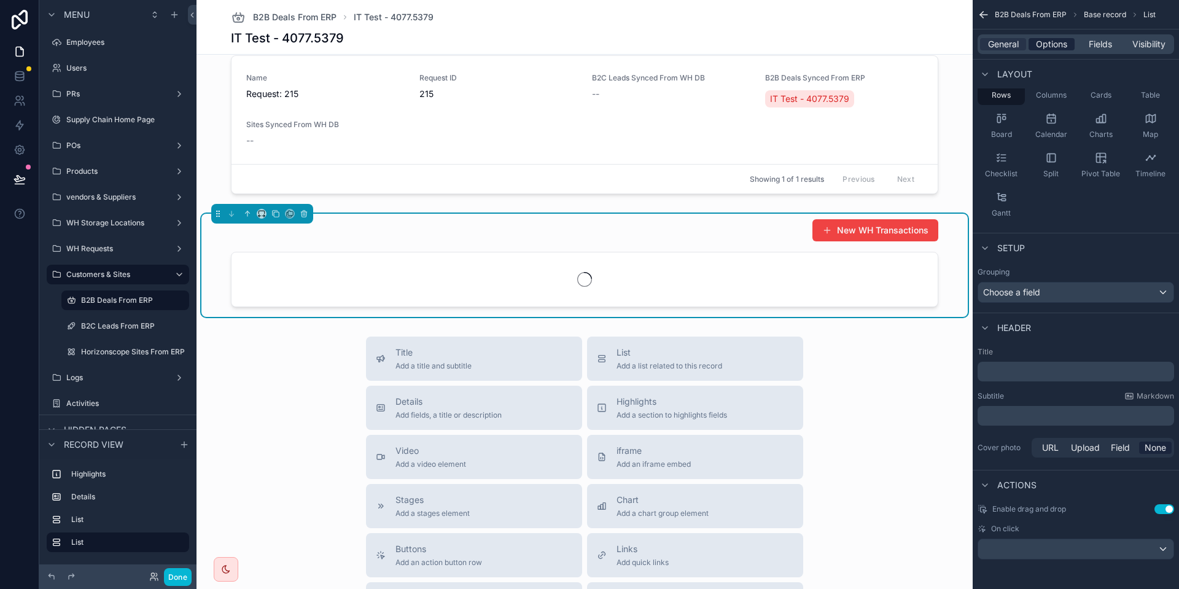
click at [1057, 44] on span "Options" at bounding box center [1051, 44] width 31 height 12
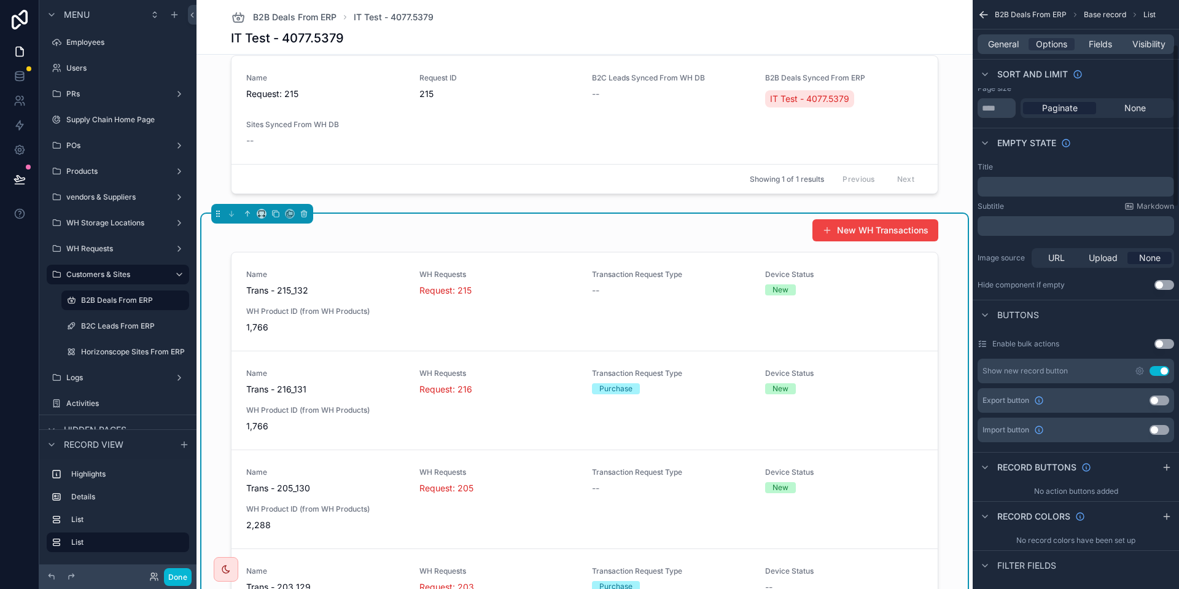
scroll to position [178, 0]
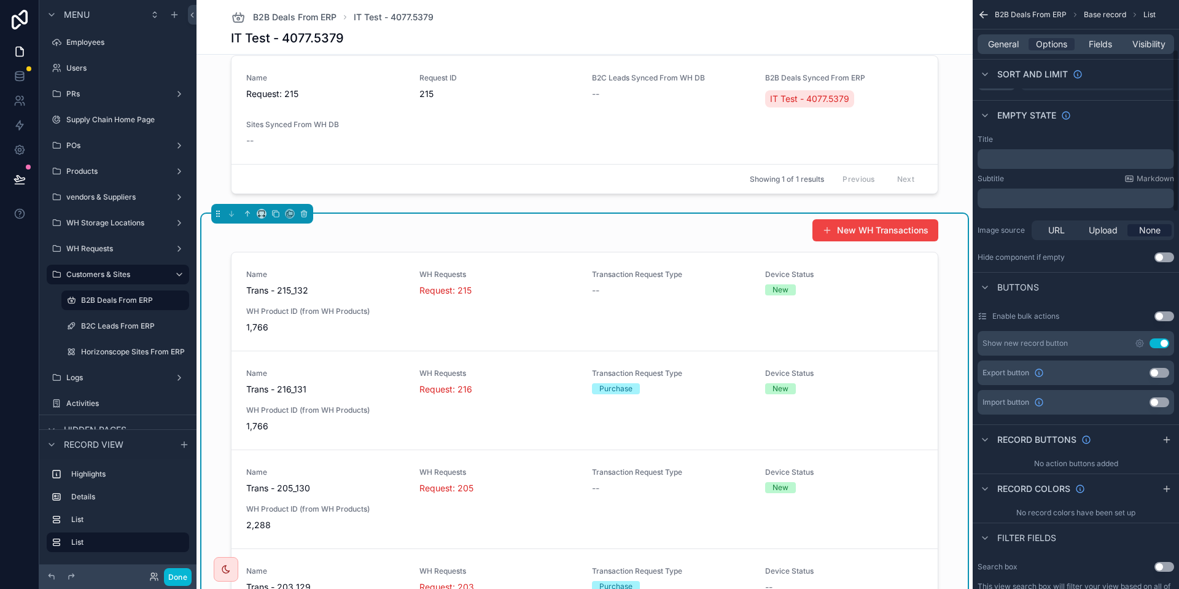
click at [1157, 343] on button "Use setting" at bounding box center [1160, 343] width 20 height 10
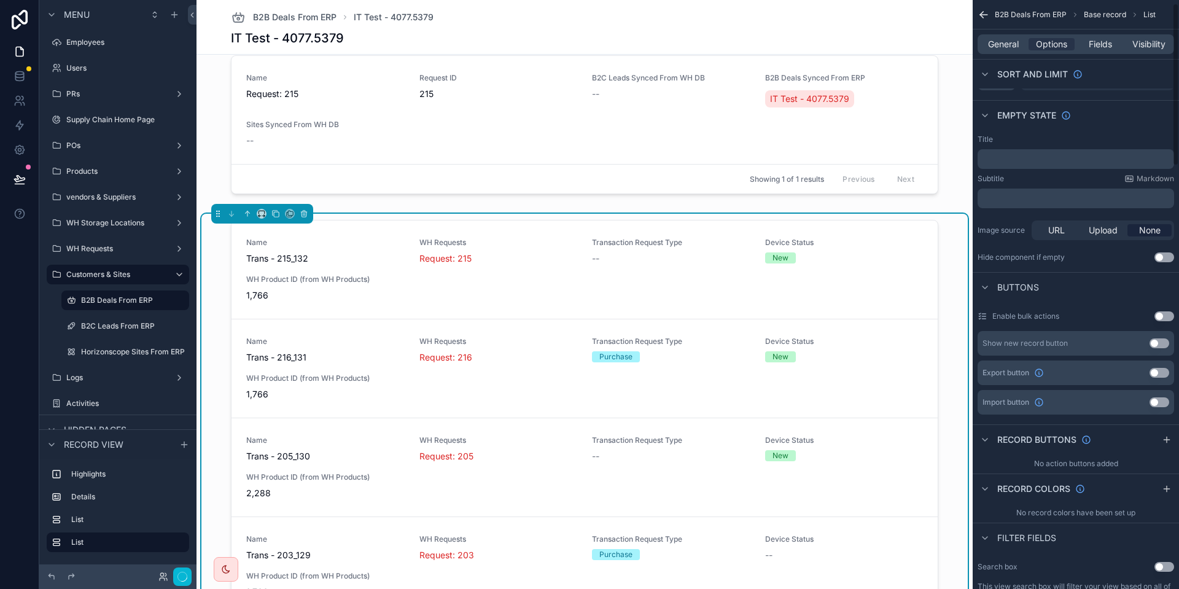
scroll to position [0, 0]
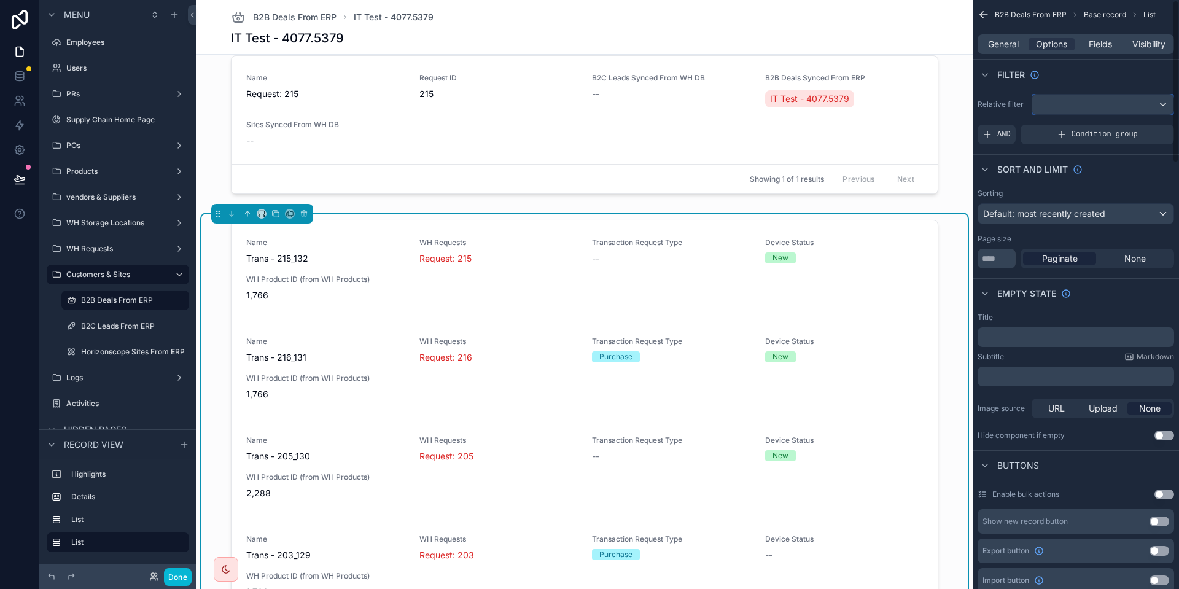
click at [1081, 102] on div "scrollable content" at bounding box center [1102, 105] width 141 height 20
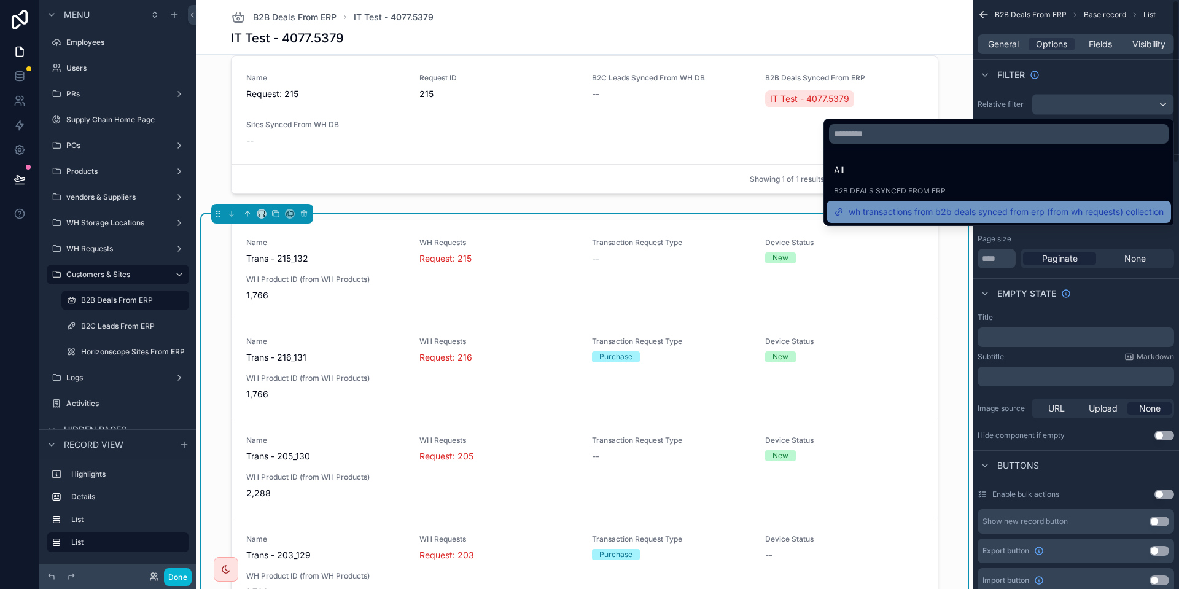
click at [1027, 214] on span "wh transactions from b2b deals synced from erp (from wh requests) collection" at bounding box center [1006, 211] width 315 height 15
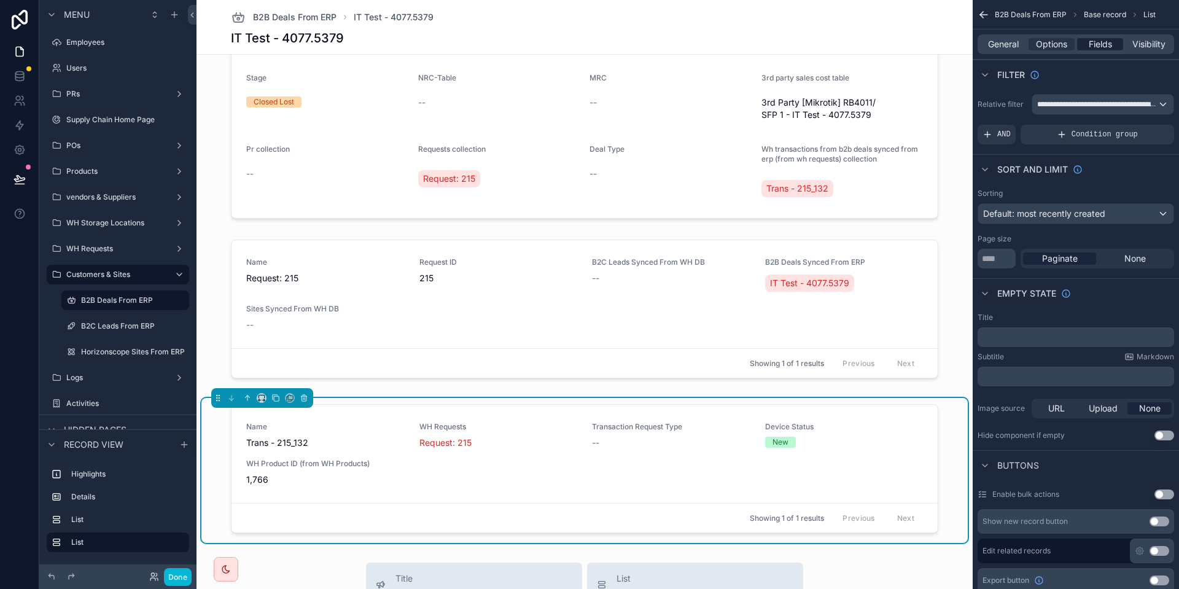
click at [1098, 39] on span "Fields" at bounding box center [1100, 44] width 23 height 12
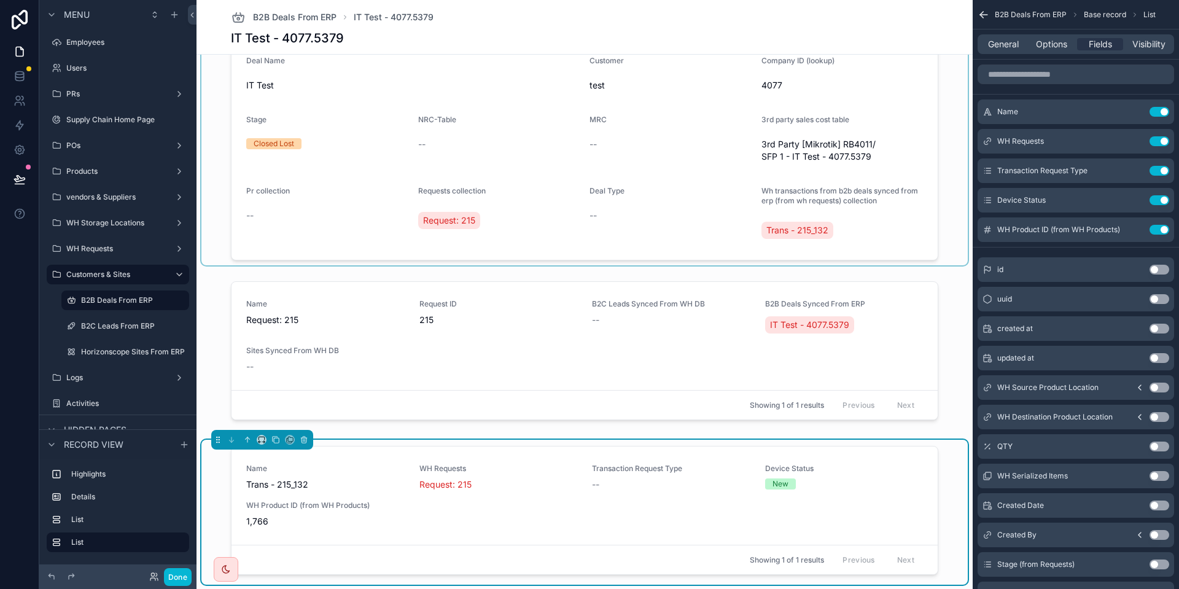
scroll to position [276, 0]
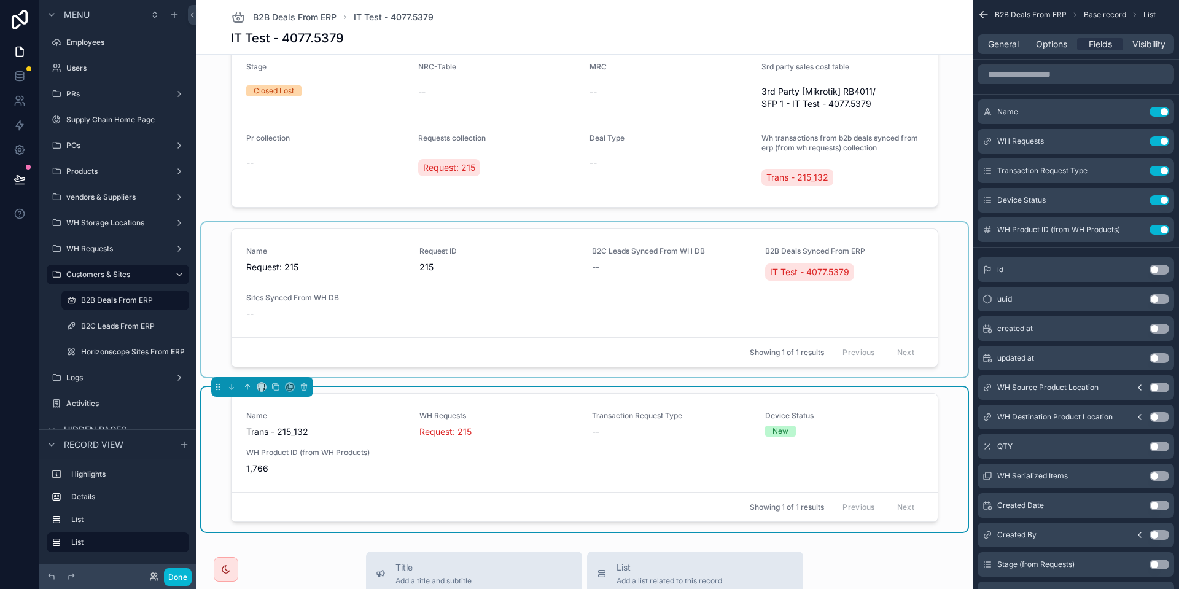
click at [817, 279] on div "scrollable content" at bounding box center [584, 299] width 766 height 155
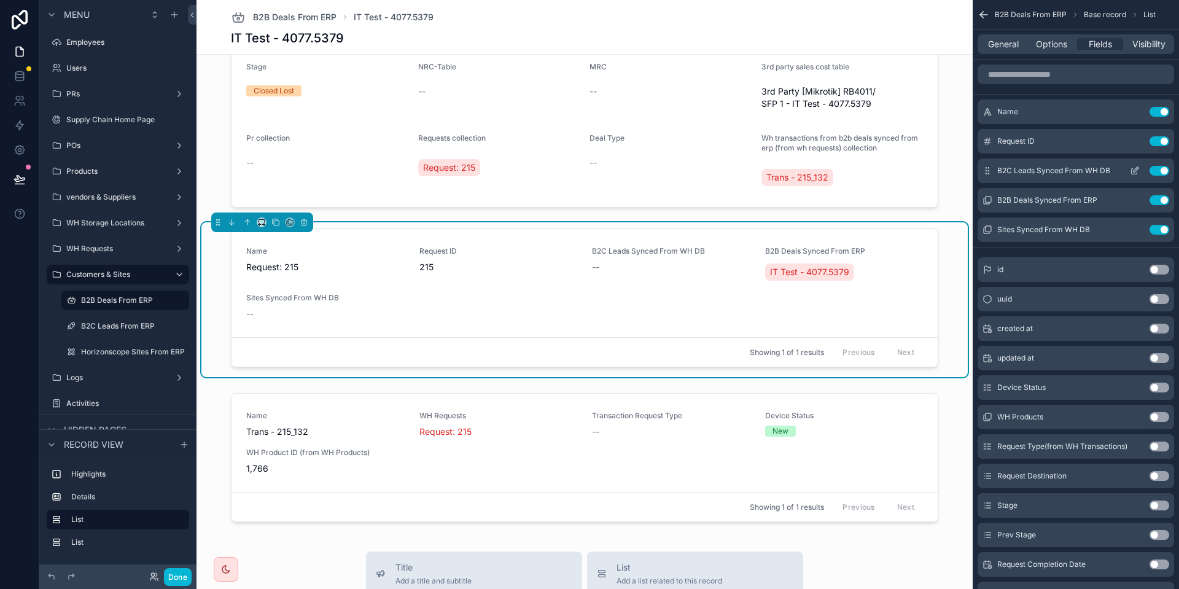
click at [1157, 169] on button "Use setting" at bounding box center [1160, 171] width 20 height 10
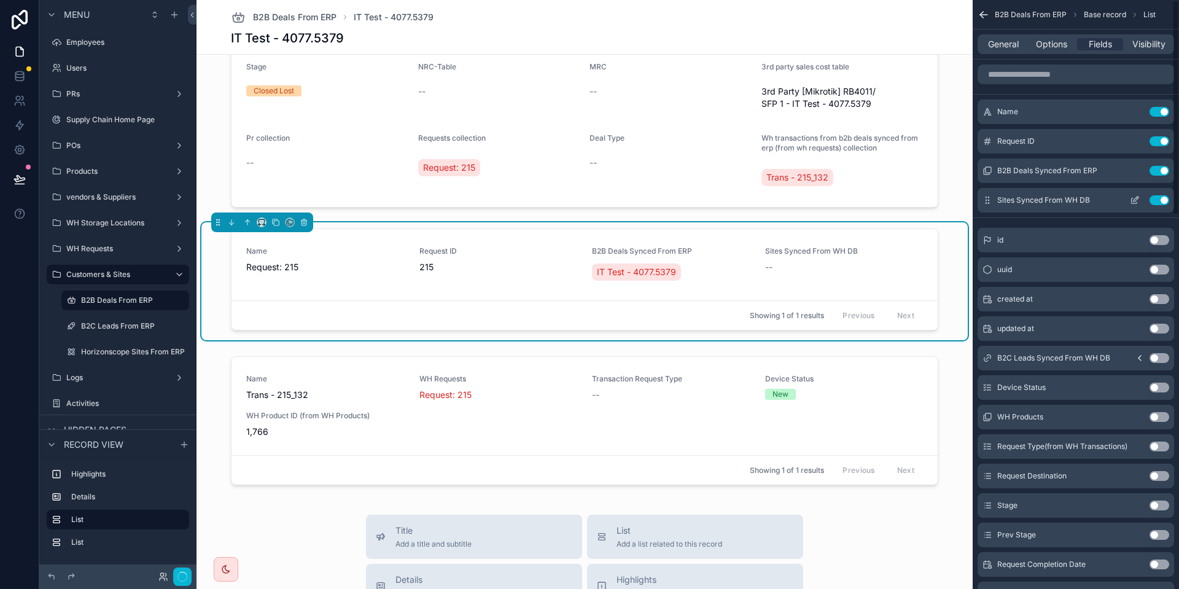
click at [1157, 199] on button "Use setting" at bounding box center [1160, 200] width 20 height 10
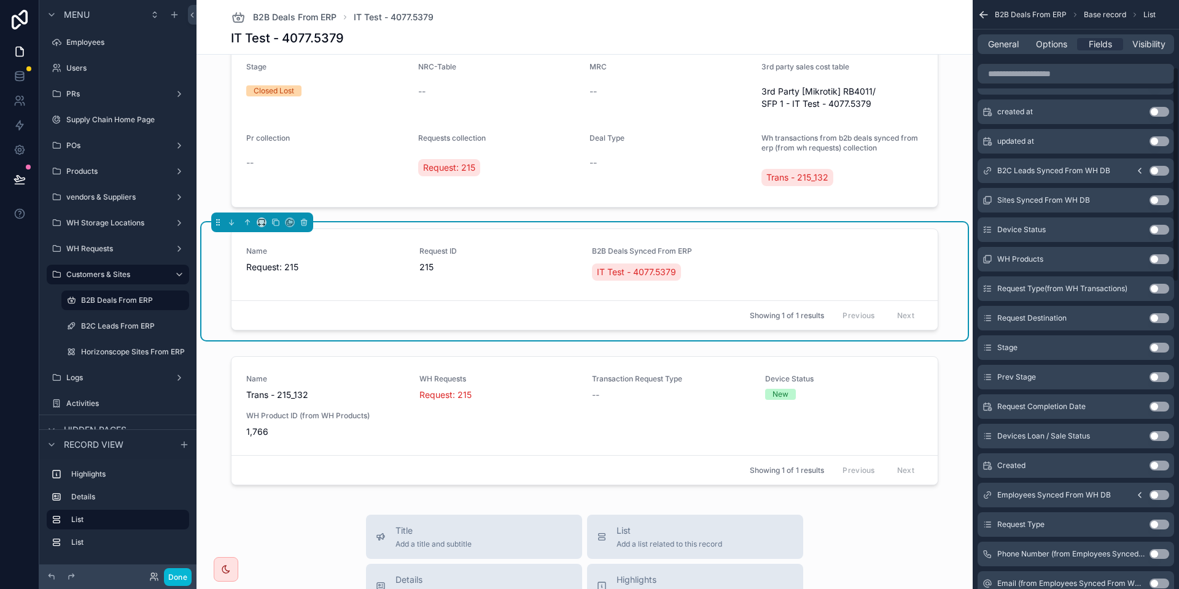
scroll to position [184, 0]
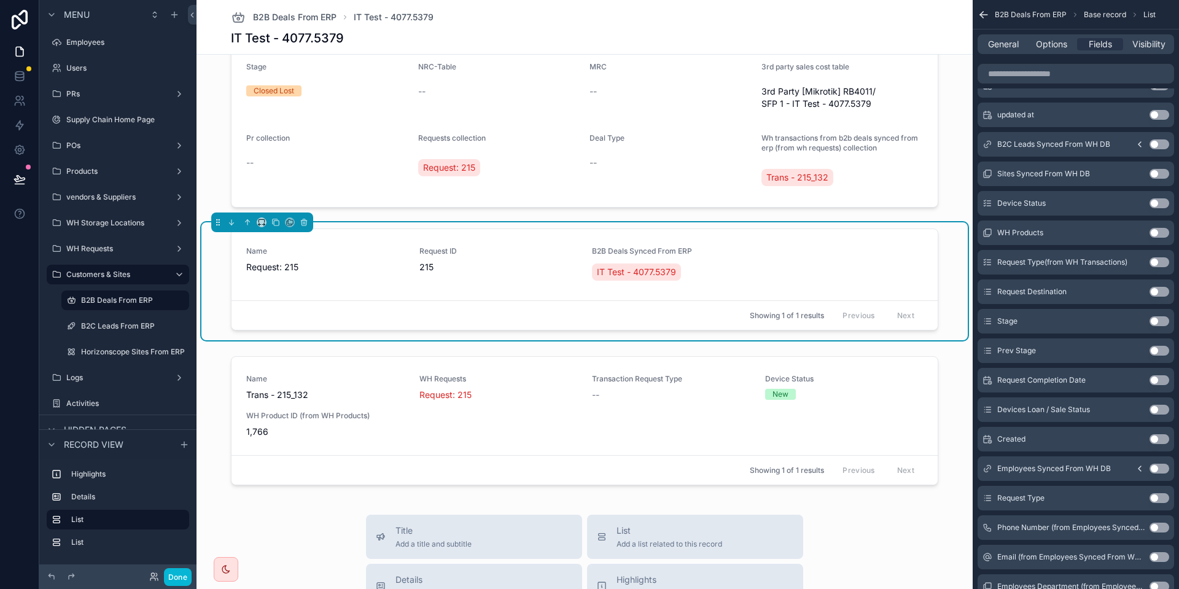
click at [1162, 262] on button "Use setting" at bounding box center [1160, 262] width 20 height 10
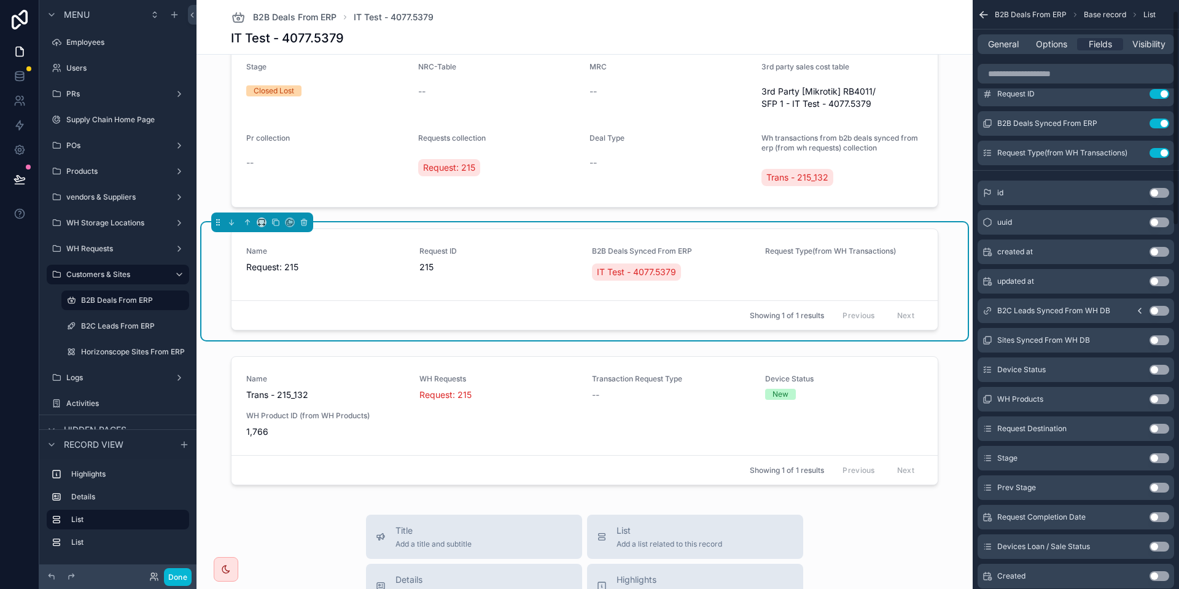
scroll to position [29, 0]
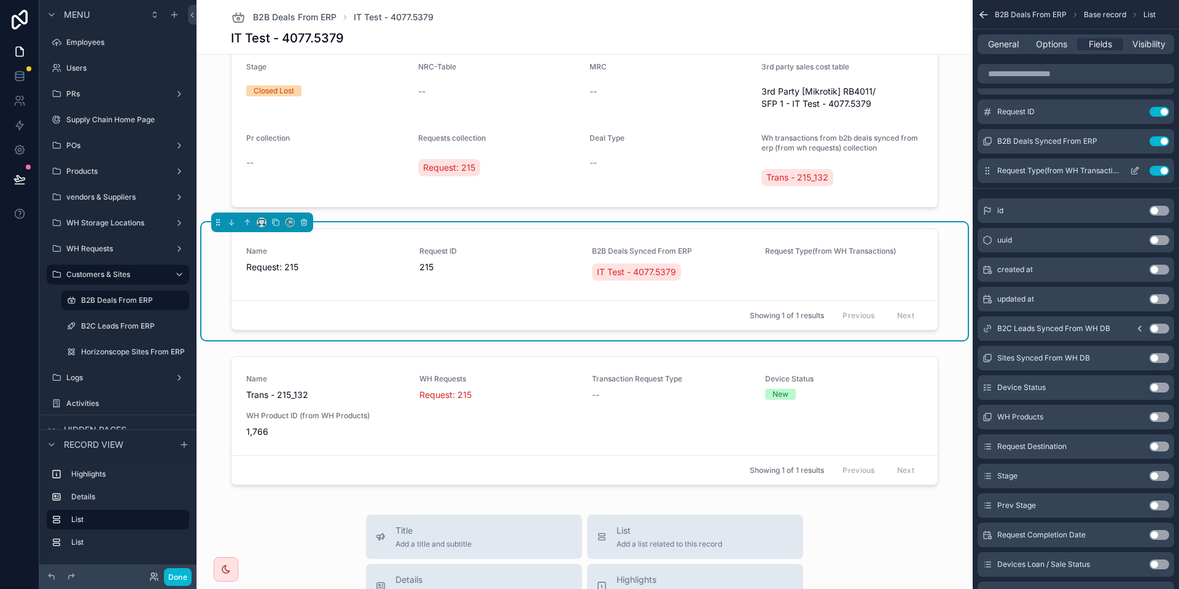
click at [1159, 175] on button "Use setting" at bounding box center [1160, 171] width 20 height 10
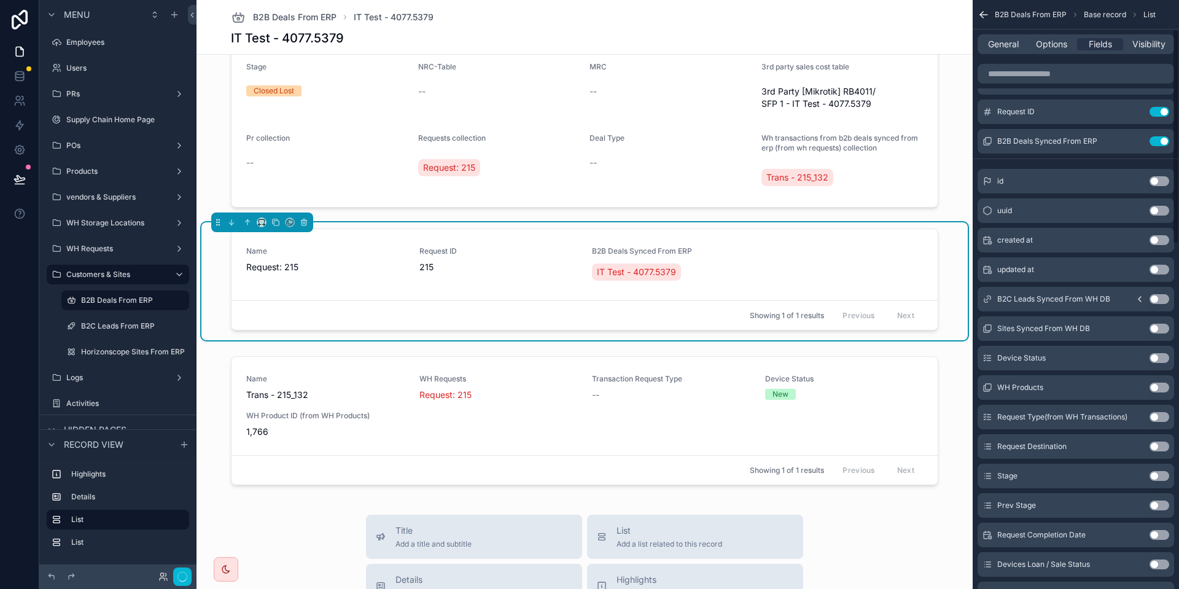
scroll to position [122, 0]
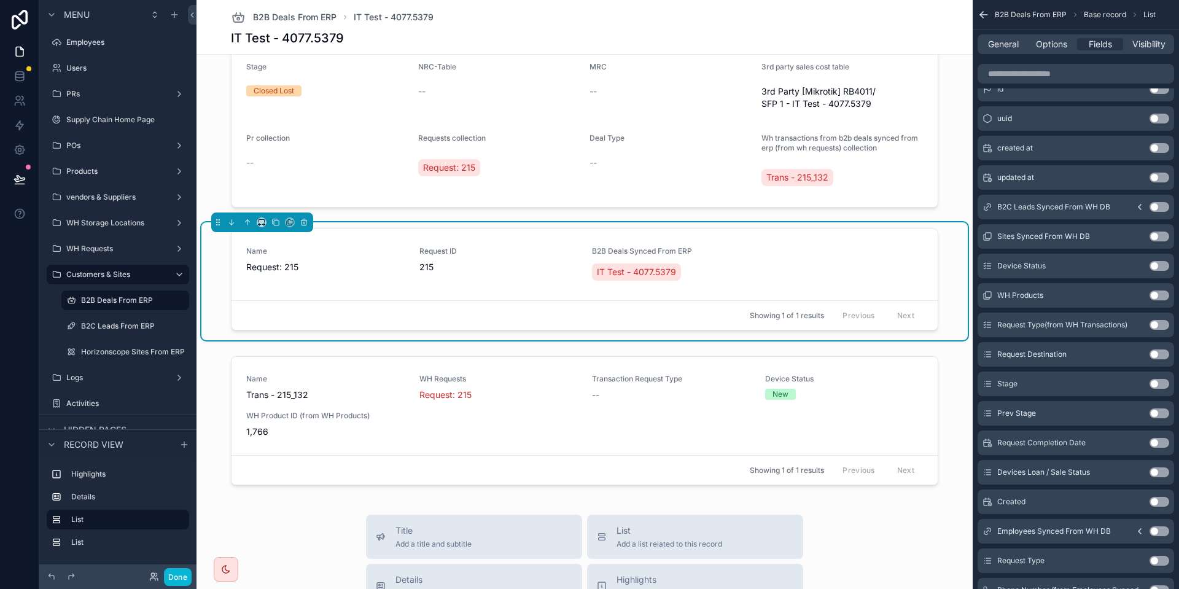
click at [1159, 356] on button "Use setting" at bounding box center [1160, 354] width 20 height 10
click at [1153, 384] on button "Use setting" at bounding box center [1160, 384] width 20 height 10
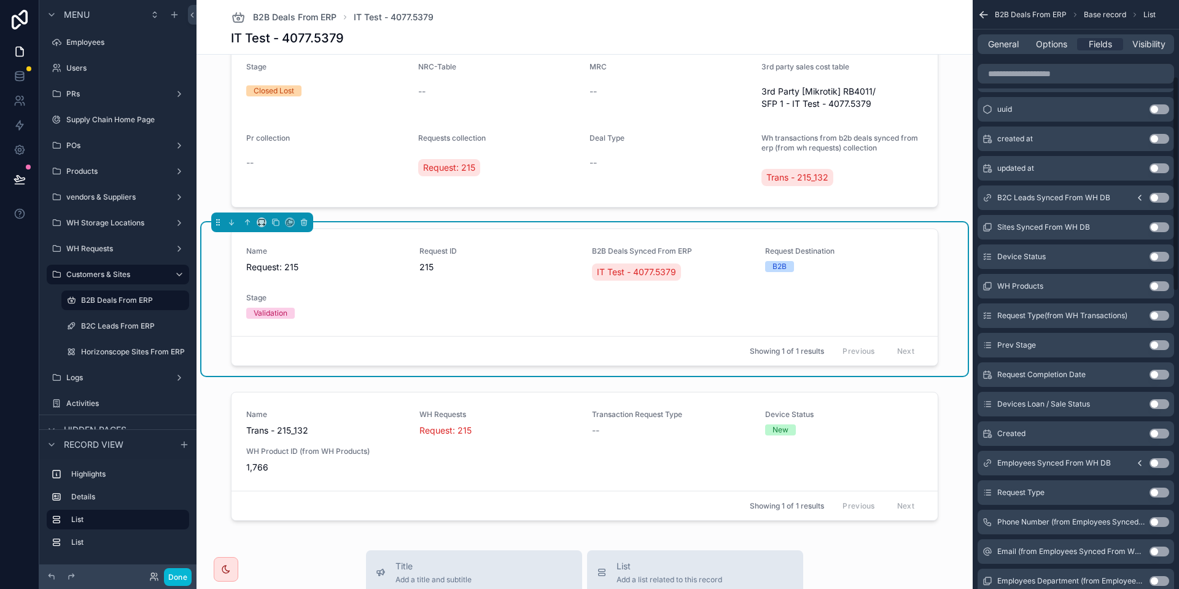
scroll to position [214, 0]
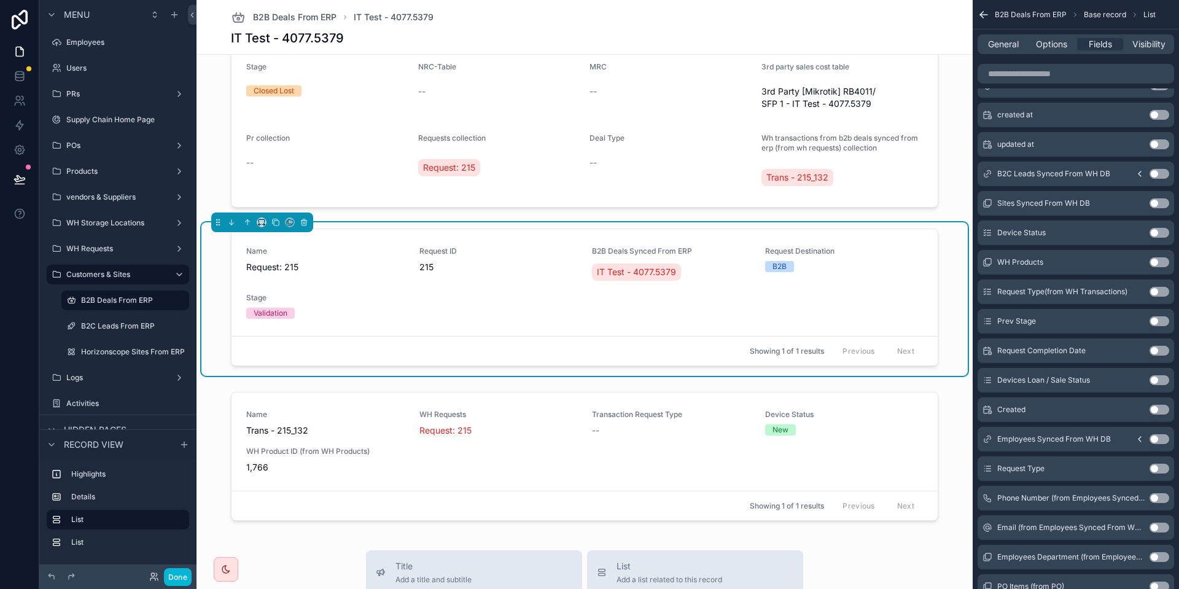
click at [1158, 350] on button "Use setting" at bounding box center [1160, 351] width 20 height 10
click at [1158, 378] on button "Use setting" at bounding box center [1160, 380] width 20 height 10
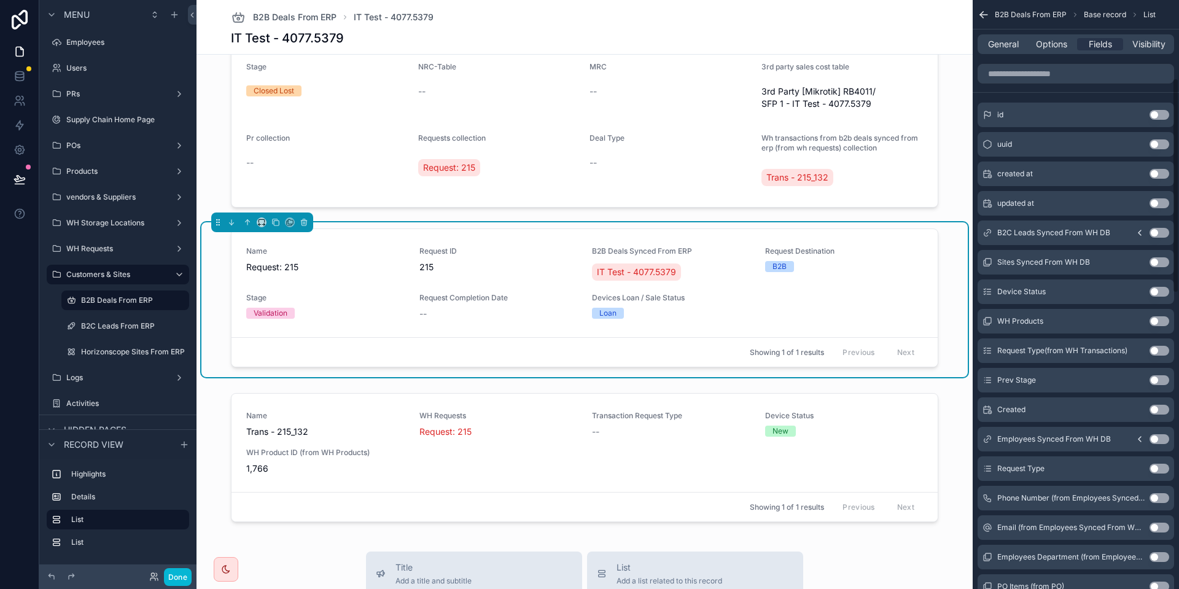
click at [1156, 410] on button "Use setting" at bounding box center [1160, 410] width 20 height 10
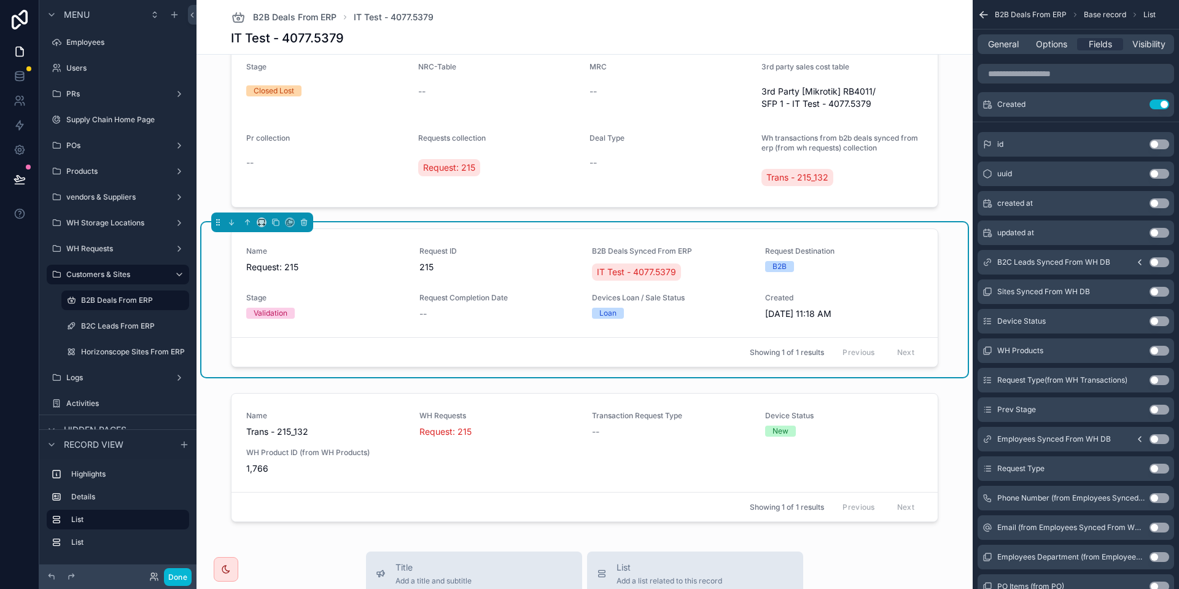
click at [1156, 470] on button "Use setting" at bounding box center [1160, 469] width 20 height 10
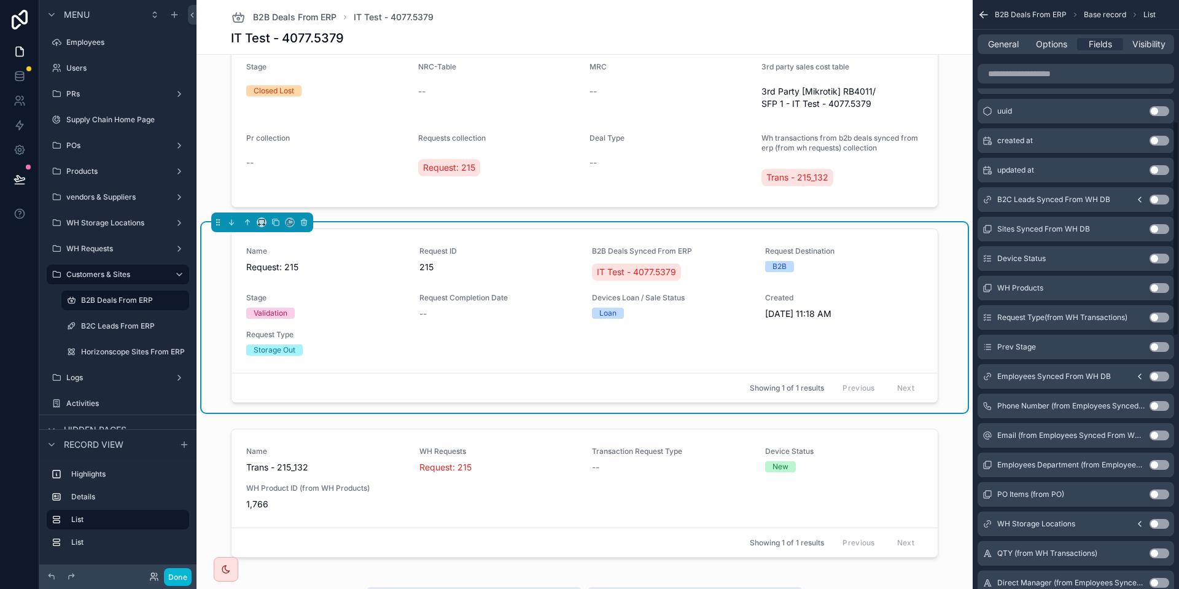
scroll to position [398, 0]
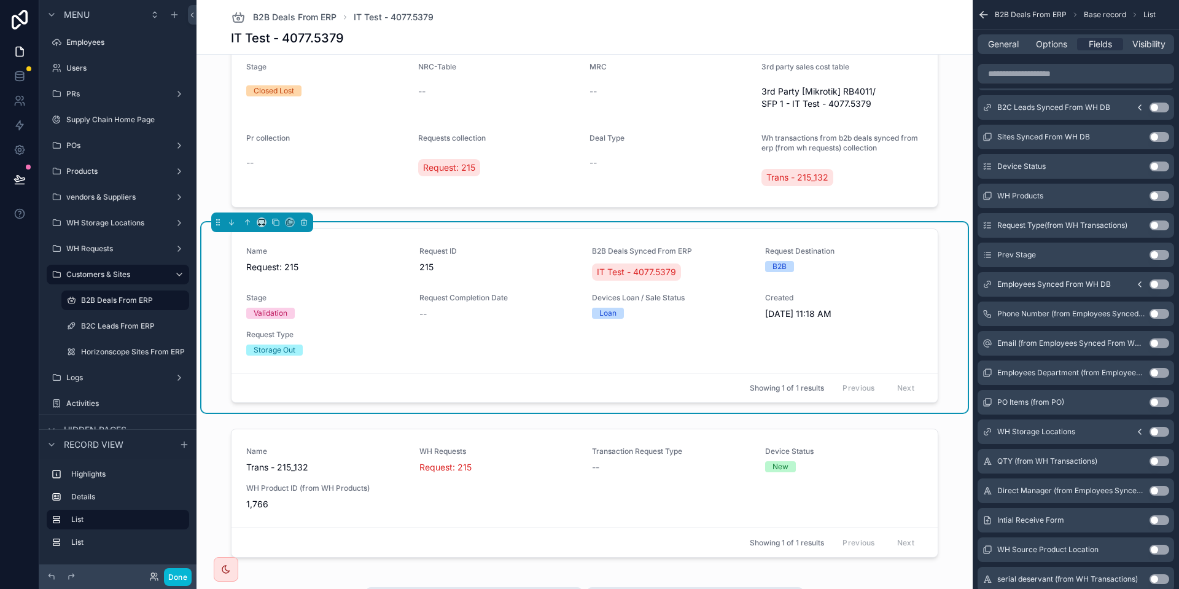
click at [1156, 431] on button "Use setting" at bounding box center [1160, 432] width 20 height 10
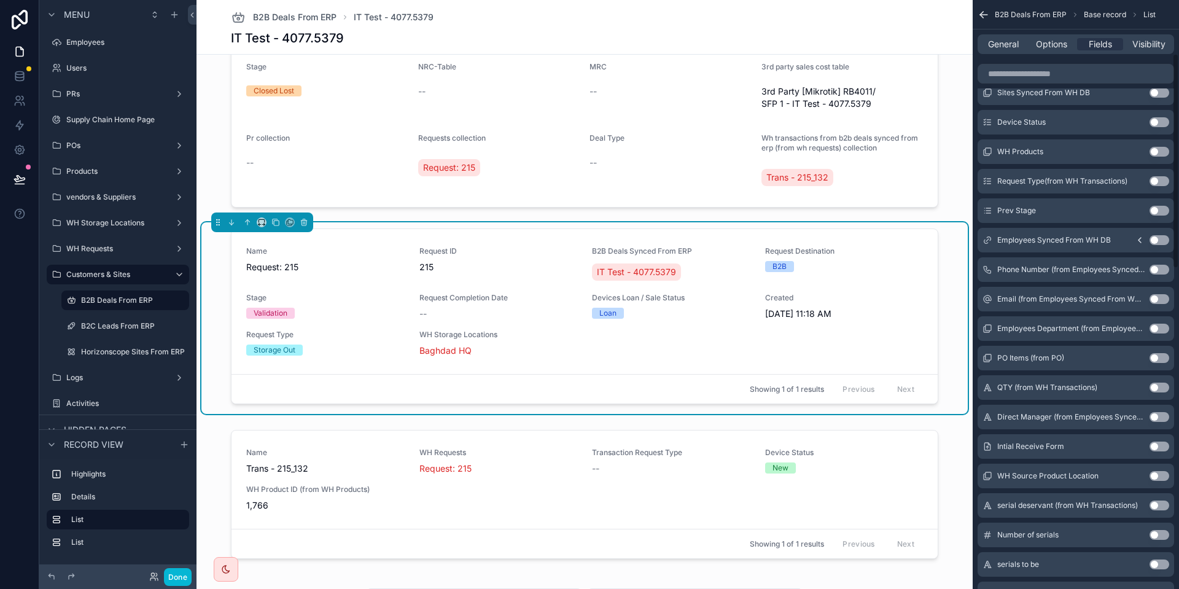
scroll to position [0, 0]
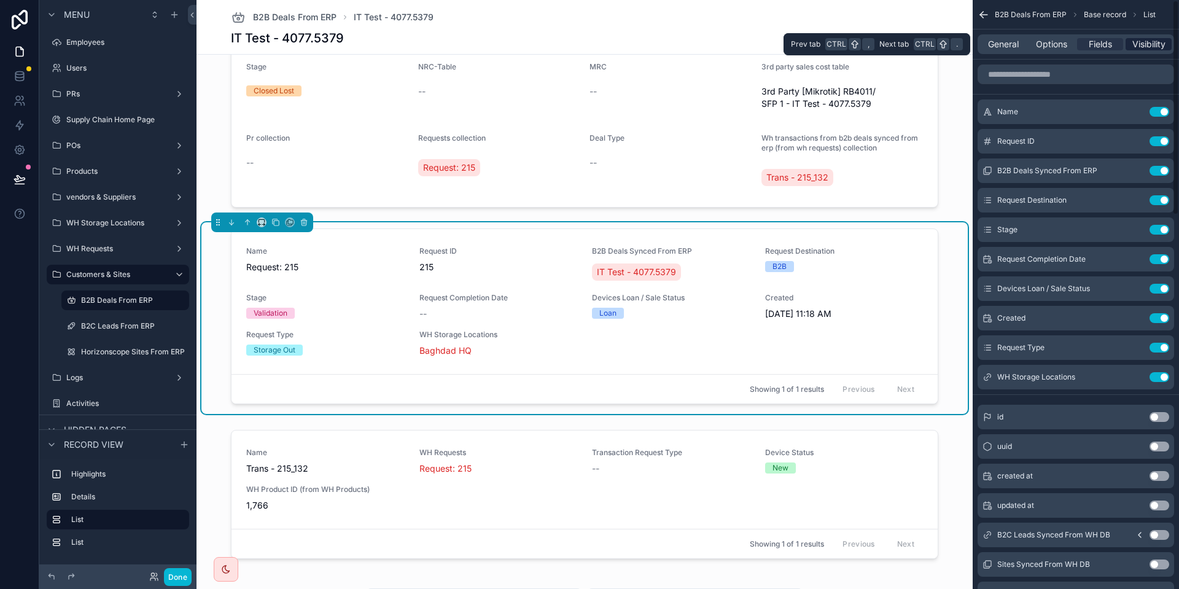
click at [1139, 44] on span "Visibility" at bounding box center [1148, 44] width 33 height 12
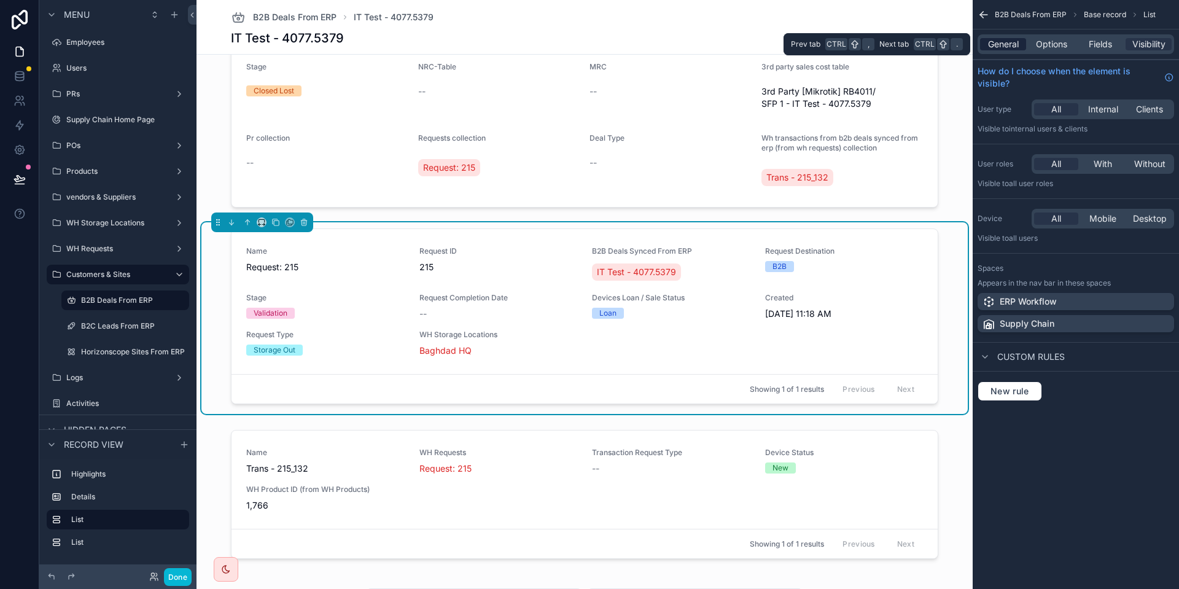
click at [995, 45] on span "General" at bounding box center [1003, 44] width 31 height 12
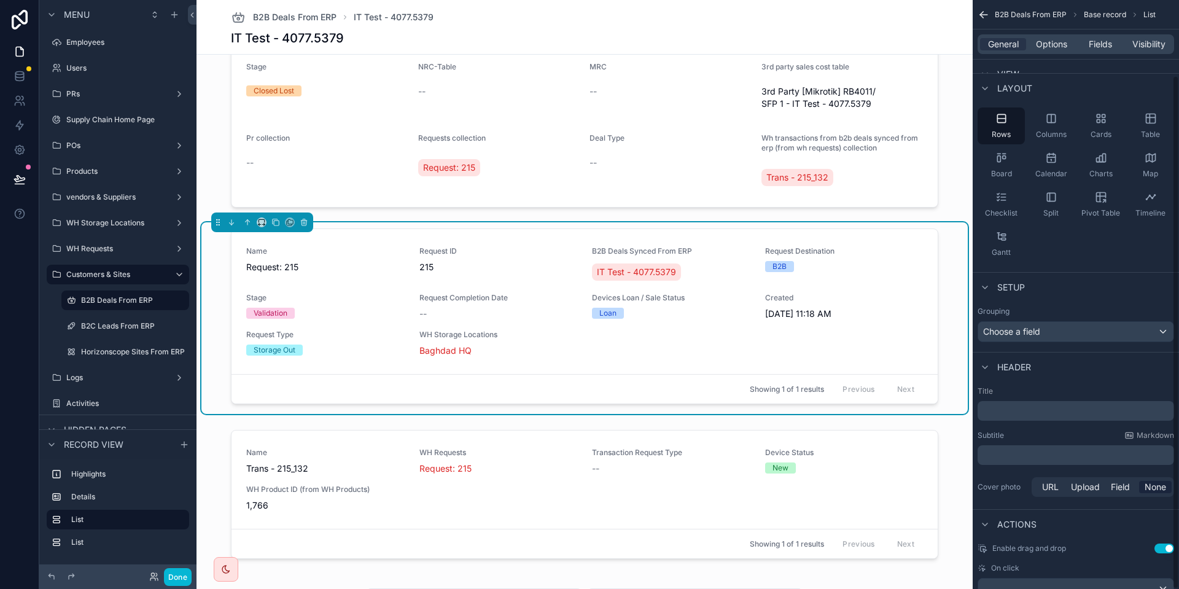
scroll to position [86, 0]
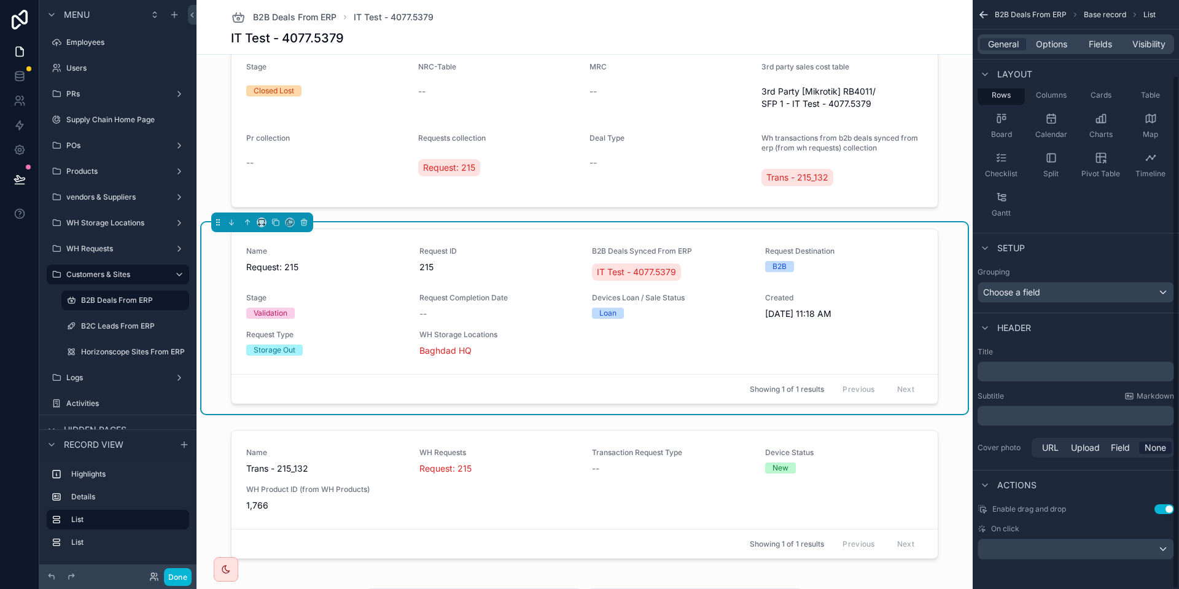
click at [1038, 376] on p "﻿" at bounding box center [1076, 371] width 189 height 12
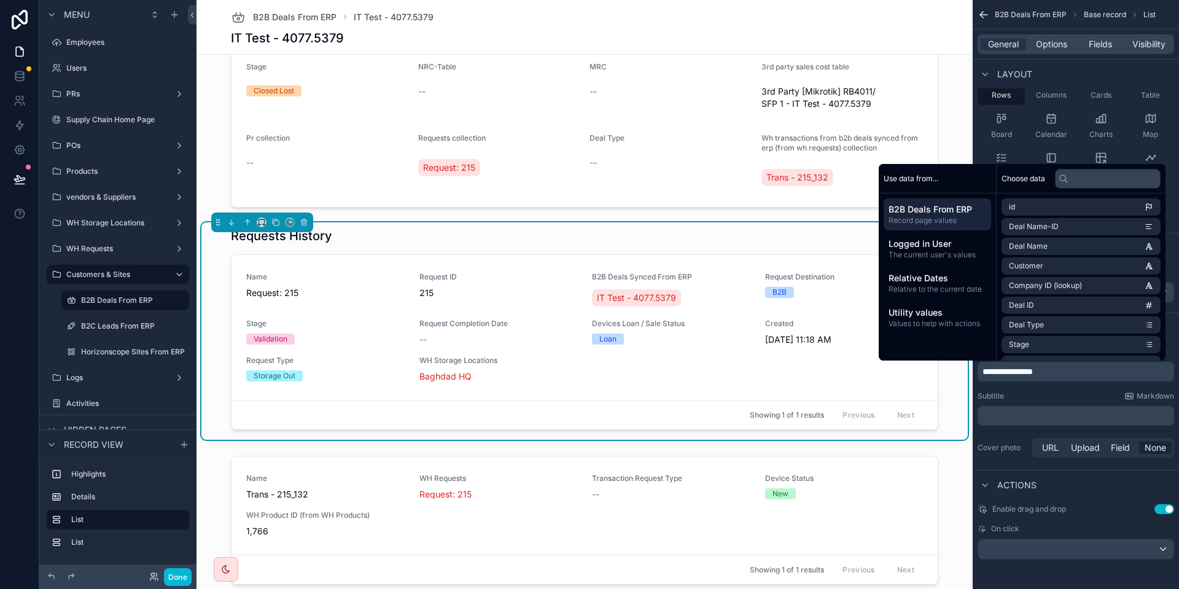
click at [984, 375] on span "**********" at bounding box center [1007, 371] width 50 height 9
click at [1022, 387] on div "**********" at bounding box center [1076, 403] width 206 height 123
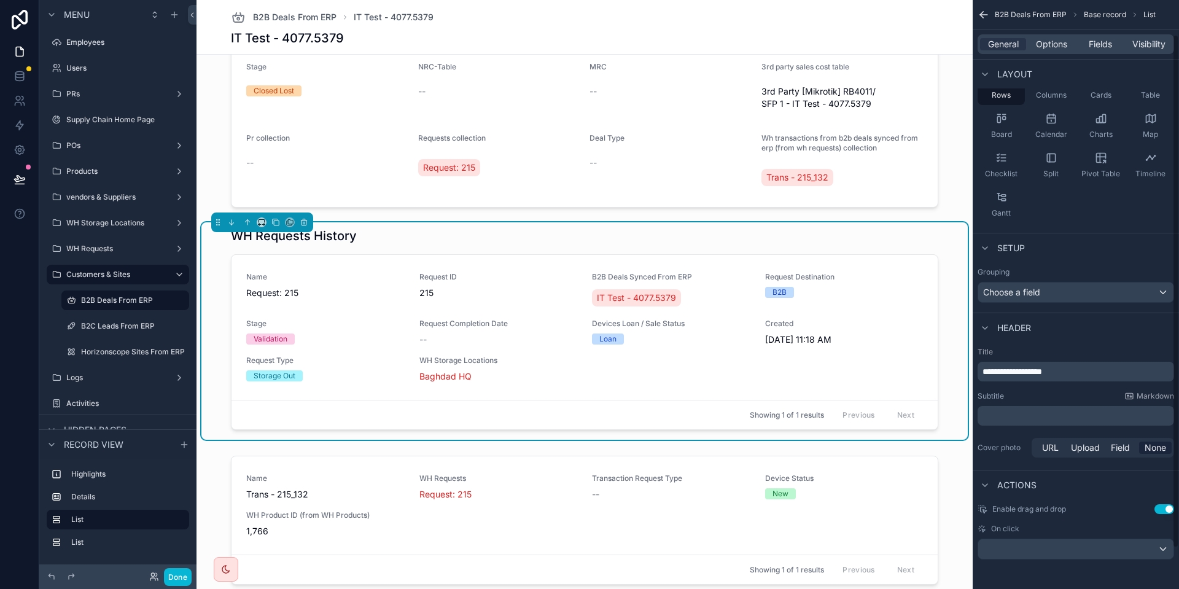
scroll to position [0, 0]
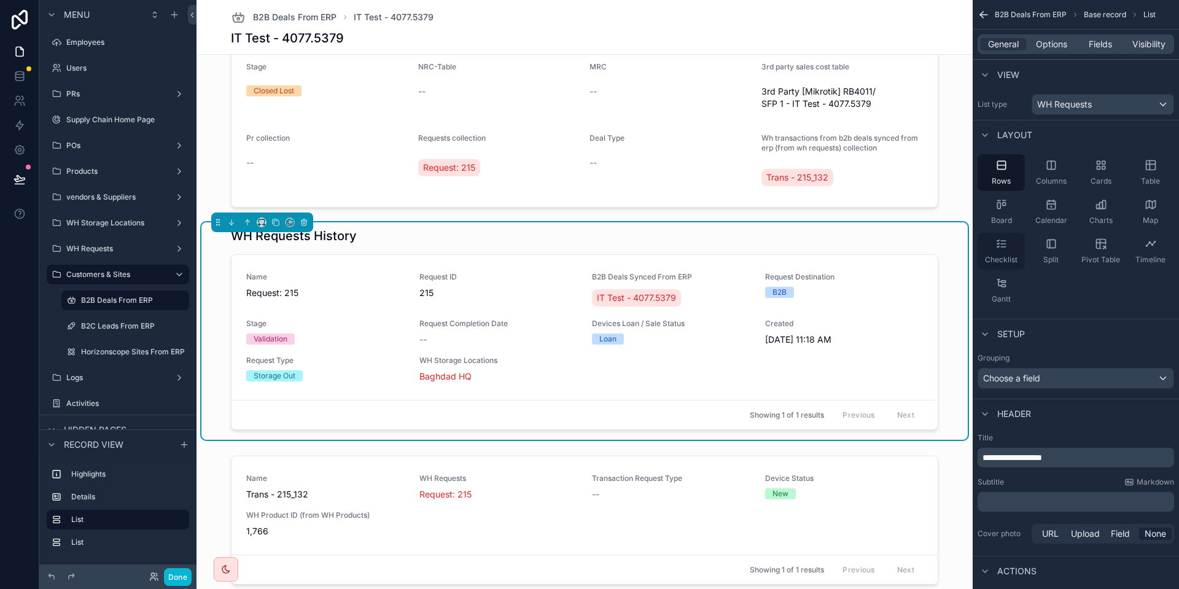
click at [989, 248] on div "Checklist" at bounding box center [1001, 251] width 47 height 37
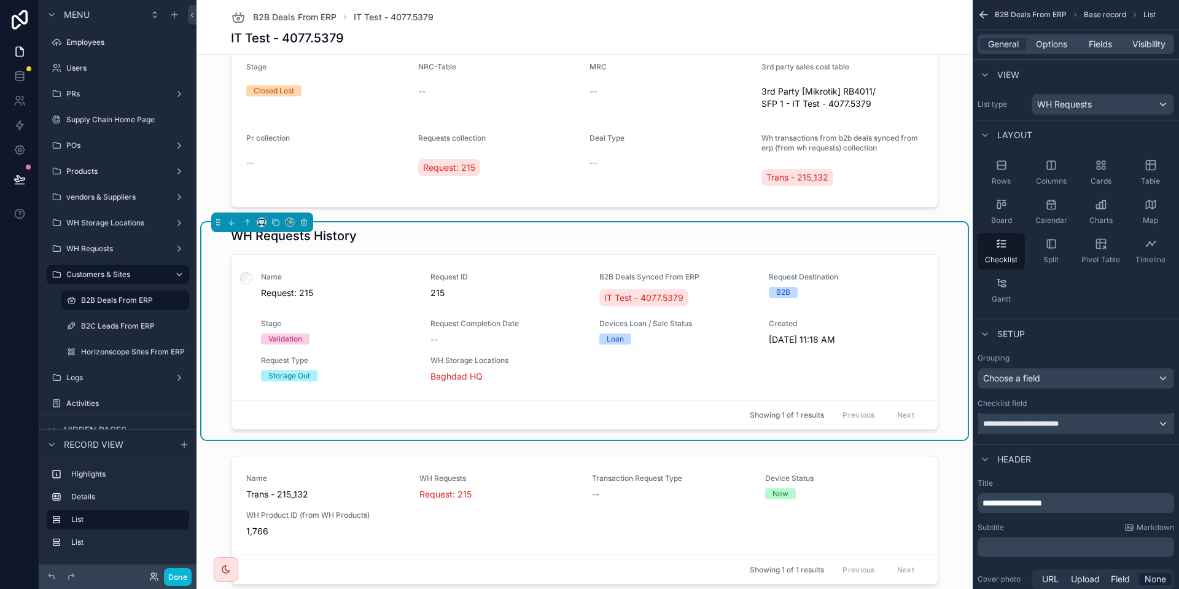
click at [1071, 419] on span "**********" at bounding box center [1032, 424] width 98 height 10
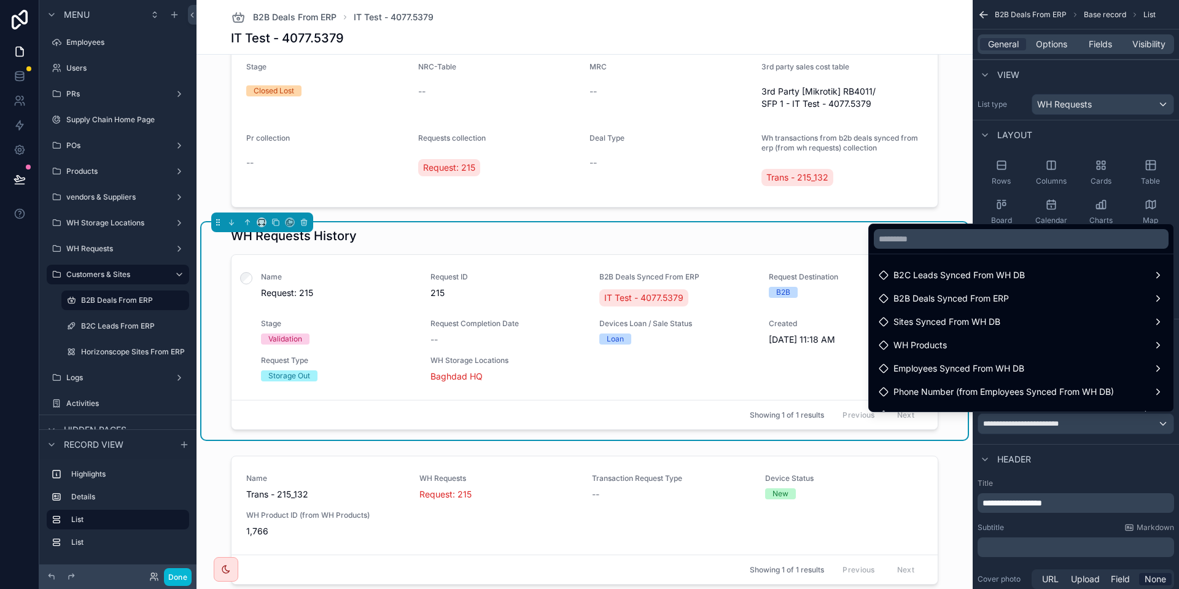
click at [1070, 419] on div "scrollable content" at bounding box center [589, 294] width 1179 height 589
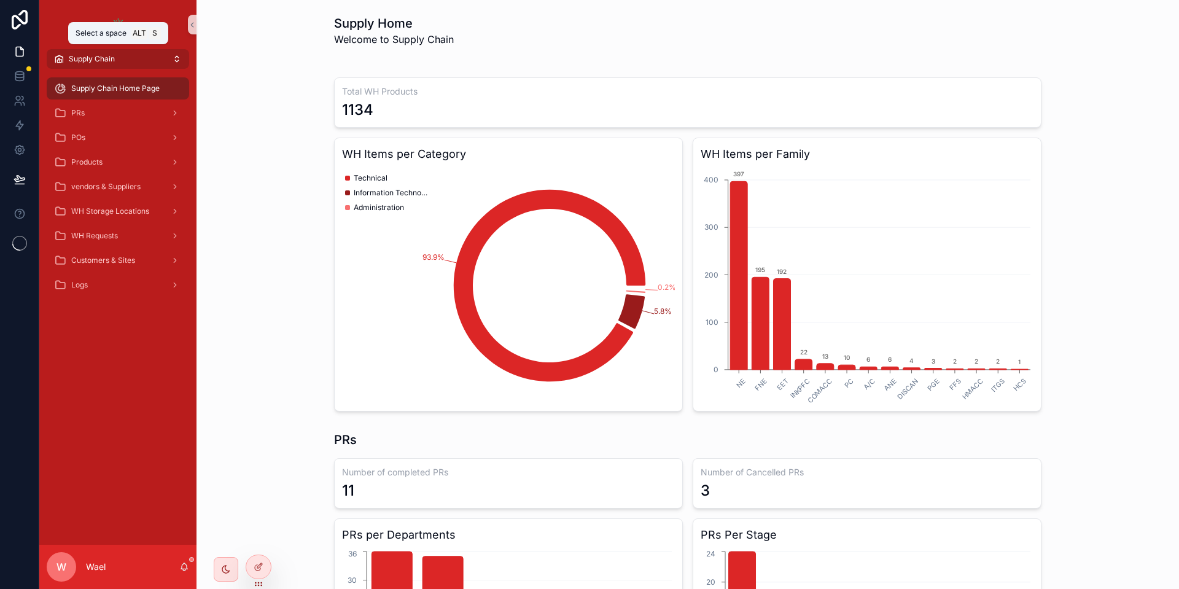
click at [139, 60] on button "Supply Chain" at bounding box center [118, 59] width 142 height 20
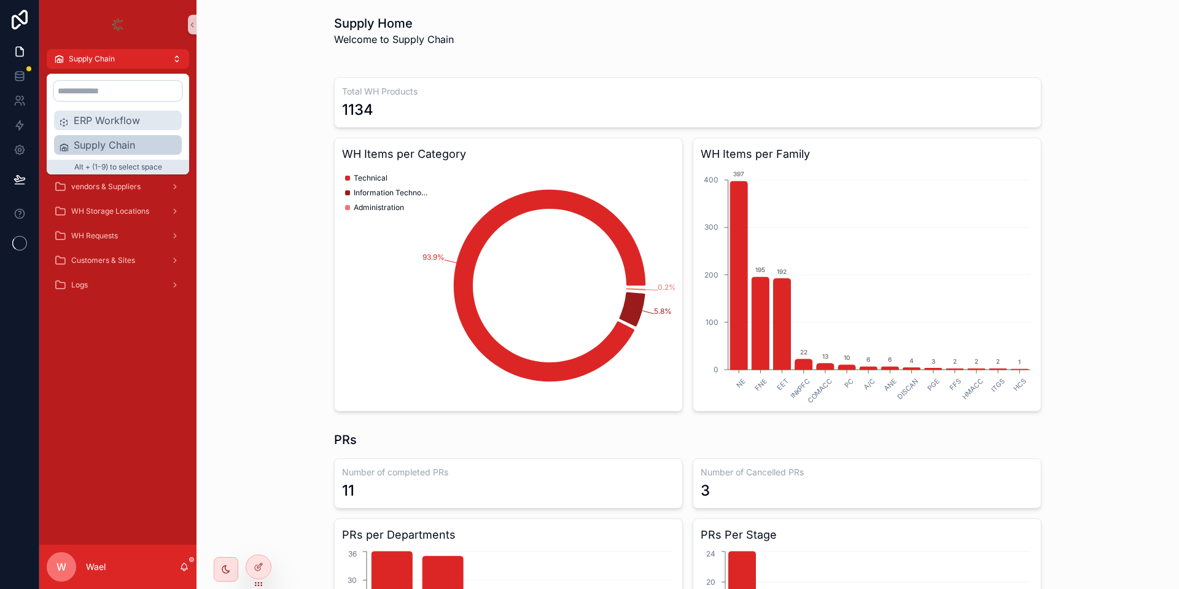
click at [131, 119] on span "ERP Workflow" at bounding box center [125, 120] width 103 height 15
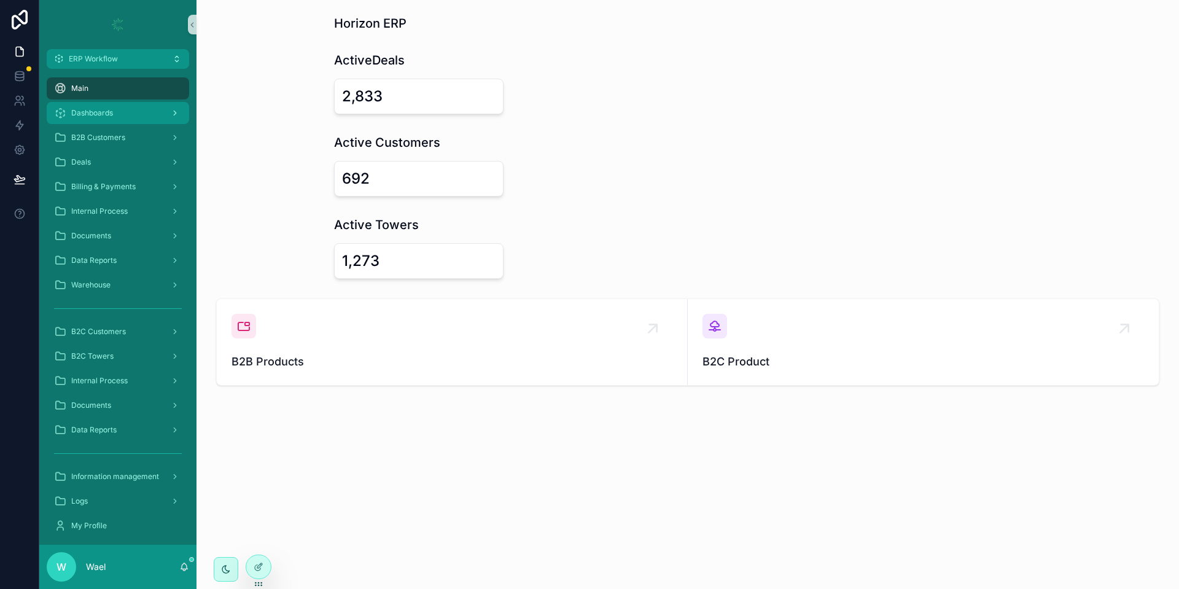
click at [110, 110] on span "Dashboards" at bounding box center [92, 113] width 42 height 10
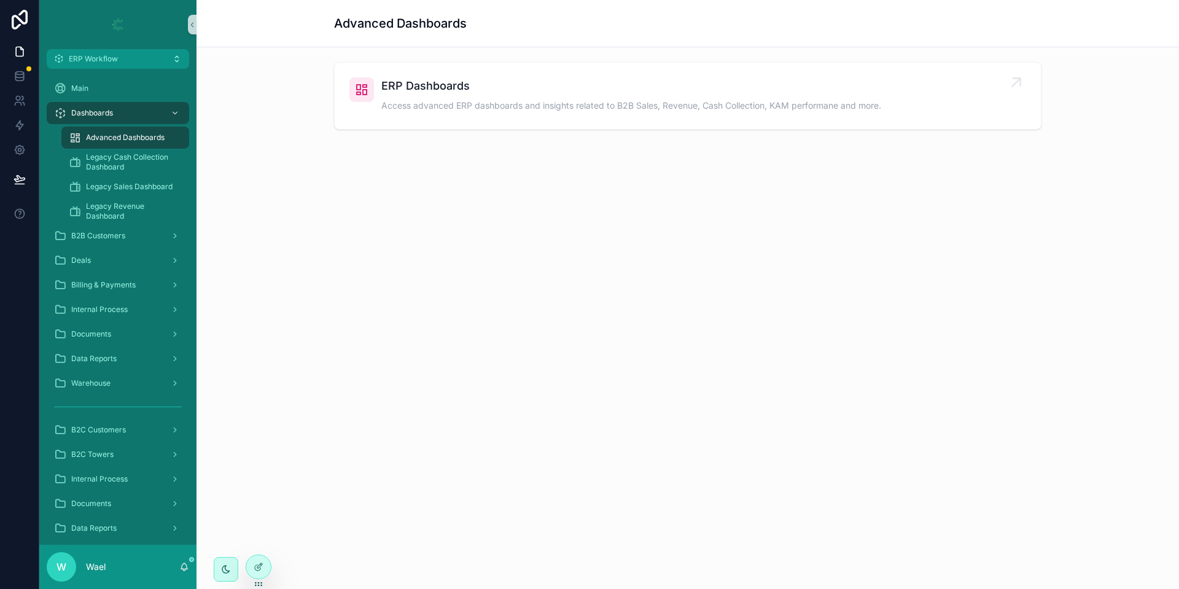
click at [442, 120] on link "ERP Dashboards Access advanced ERP dashboards and insights related to B2B Sales…" at bounding box center [688, 96] width 706 height 66
click at [97, 233] on span "B2B Customers" at bounding box center [98, 236] width 54 height 10
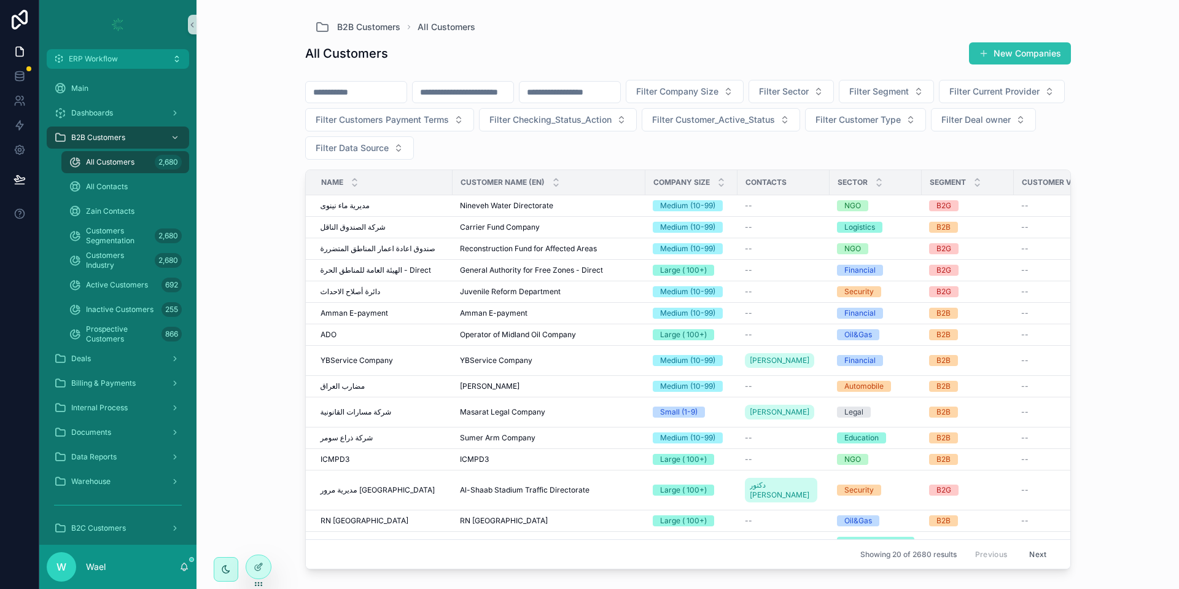
click at [993, 59] on button "New Companies" at bounding box center [1020, 53] width 102 height 22
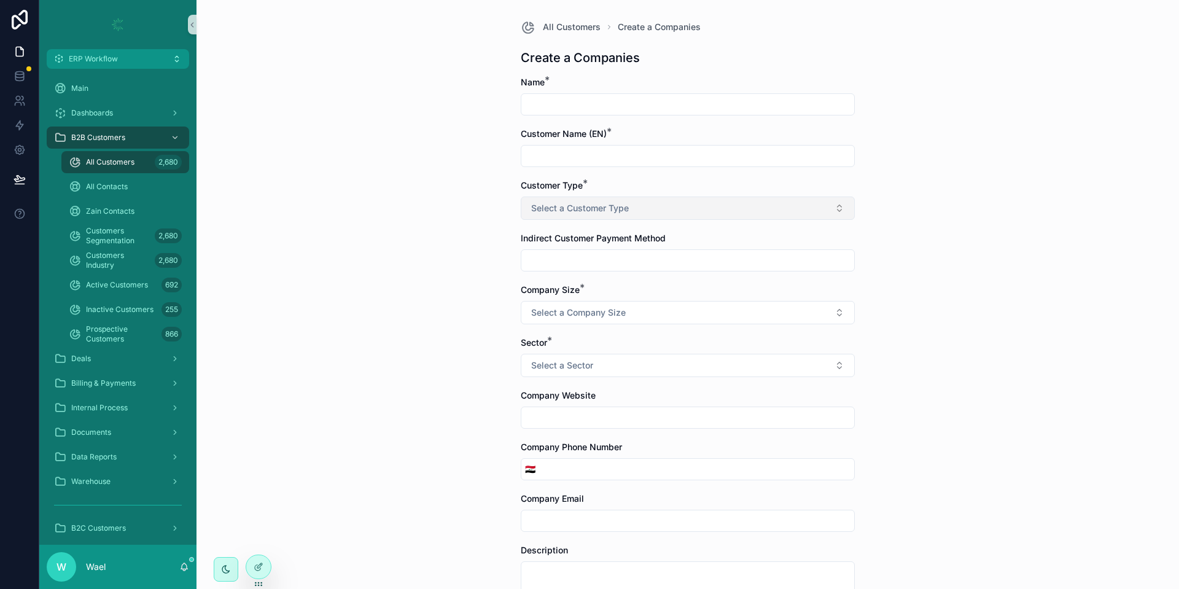
scroll to position [92, 0]
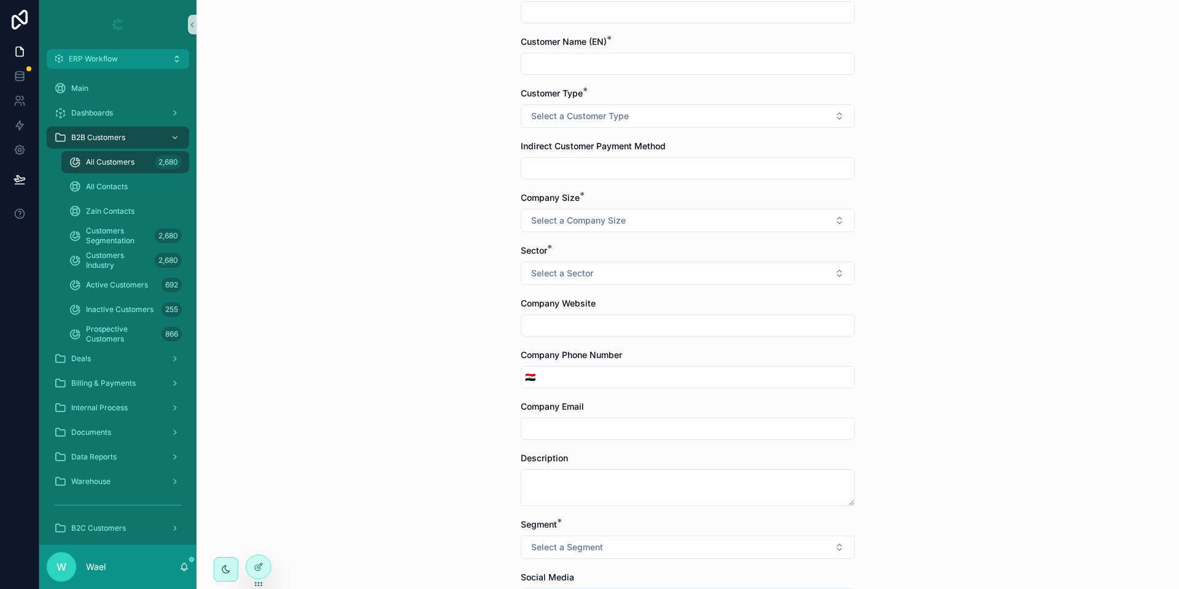
click at [612, 103] on div "Customer Type * Select a Customer Type" at bounding box center [688, 107] width 334 height 41
click at [616, 130] on form "Name * Customer Name (EN) * Customer Type * Select a Customer Type Indirect Cus…" at bounding box center [688, 500] width 334 height 1033
click at [615, 121] on span "Select a Customer Type" at bounding box center [580, 116] width 98 height 12
click at [349, 151] on div "All Customers Create a Companies Create a Companies Name * Customer Name (EN) *…" at bounding box center [687, 202] width 982 height 589
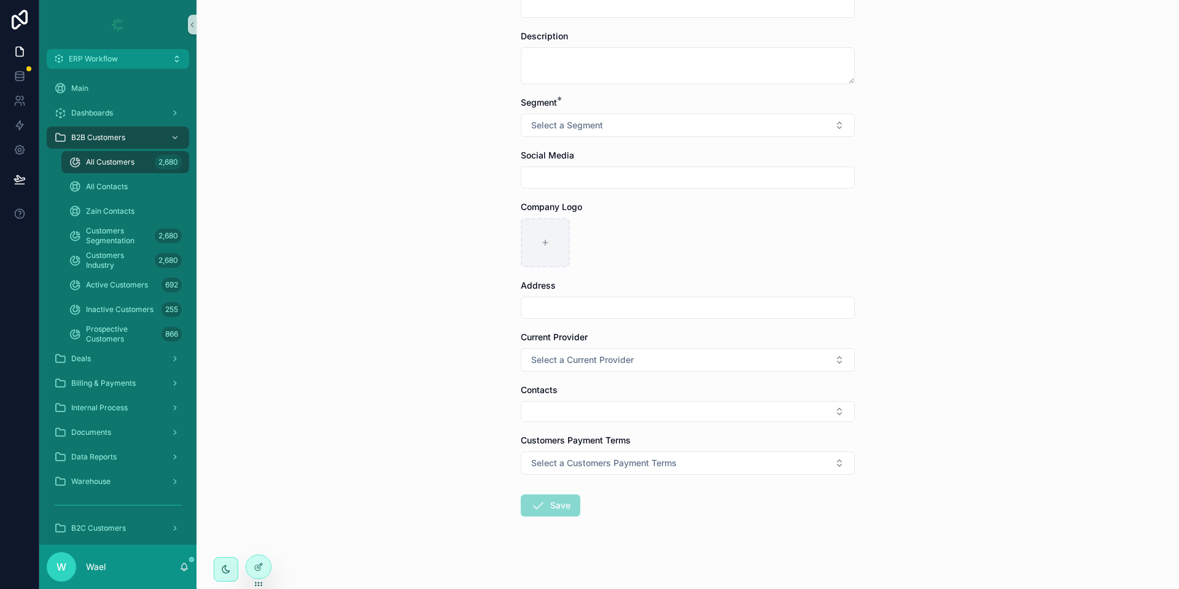
scroll to position [520, 0]
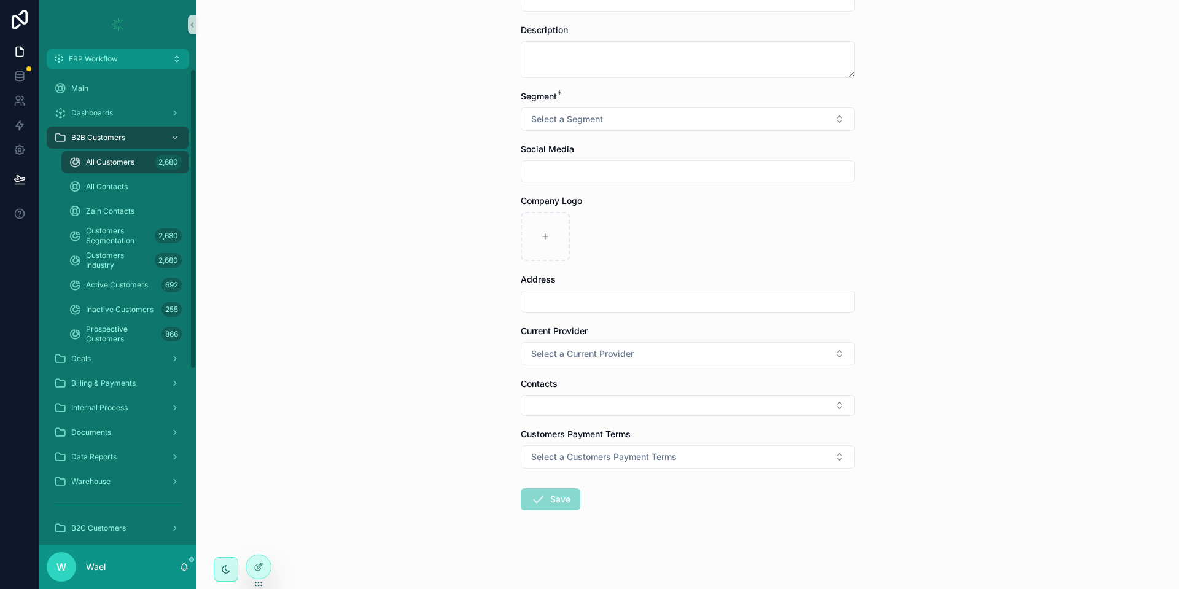
click at [76, 156] on icon "scrollable content" at bounding box center [75, 162] width 12 height 12
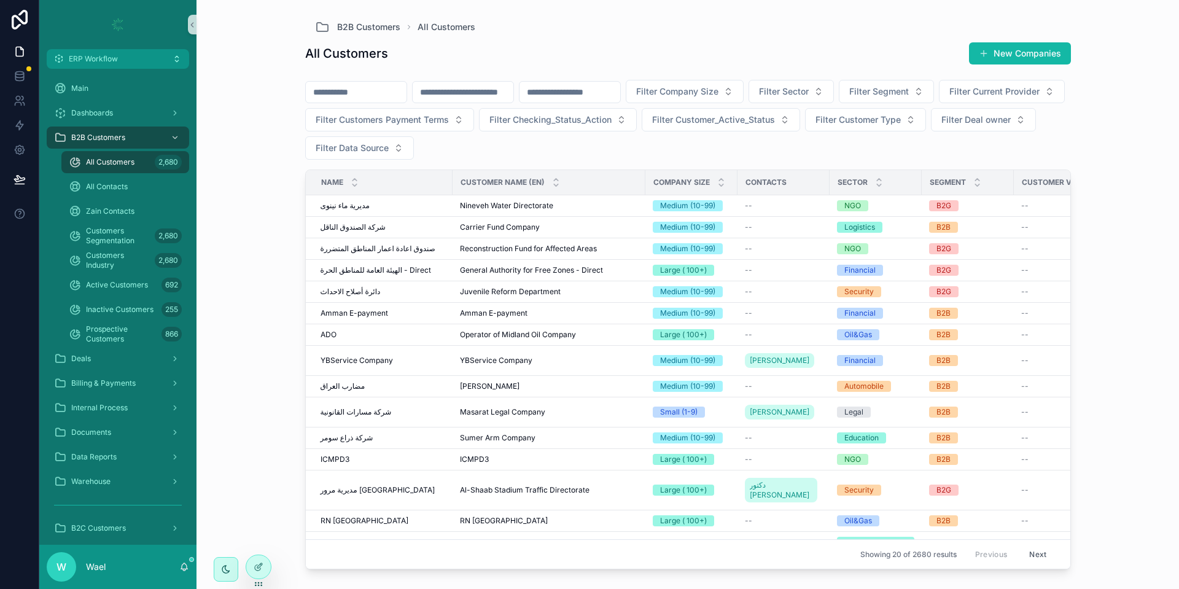
click at [376, 85] on input "scrollable content" at bounding box center [356, 92] width 101 height 17
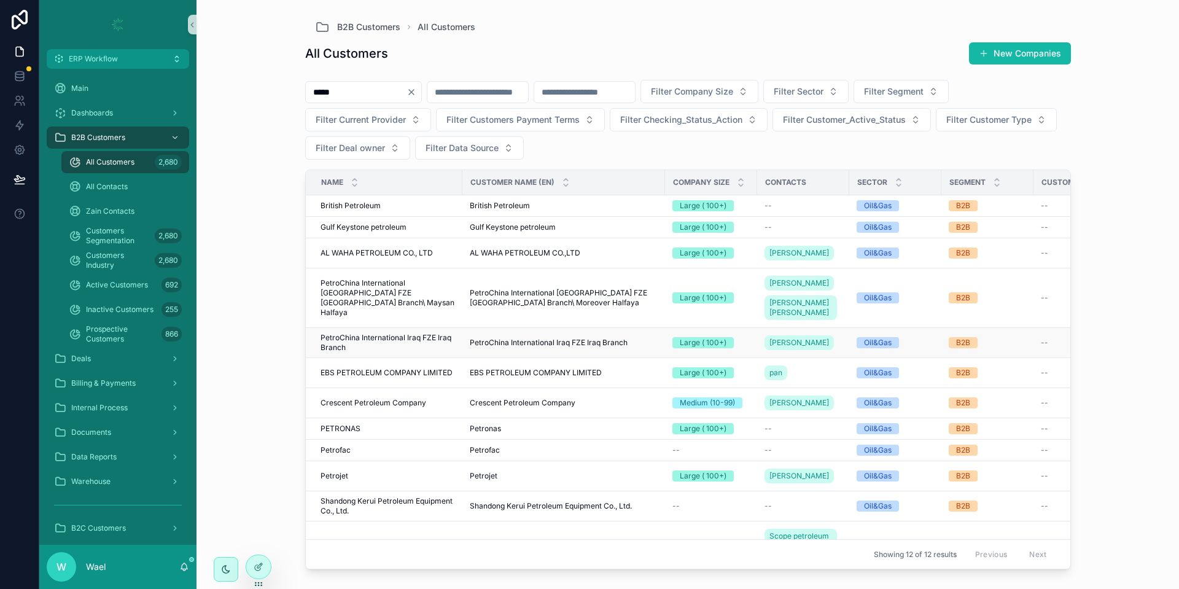
type input "*****"
click at [438, 352] on span "PetroChina International Iraq FZE Iraq Branch" at bounding box center [388, 343] width 134 height 20
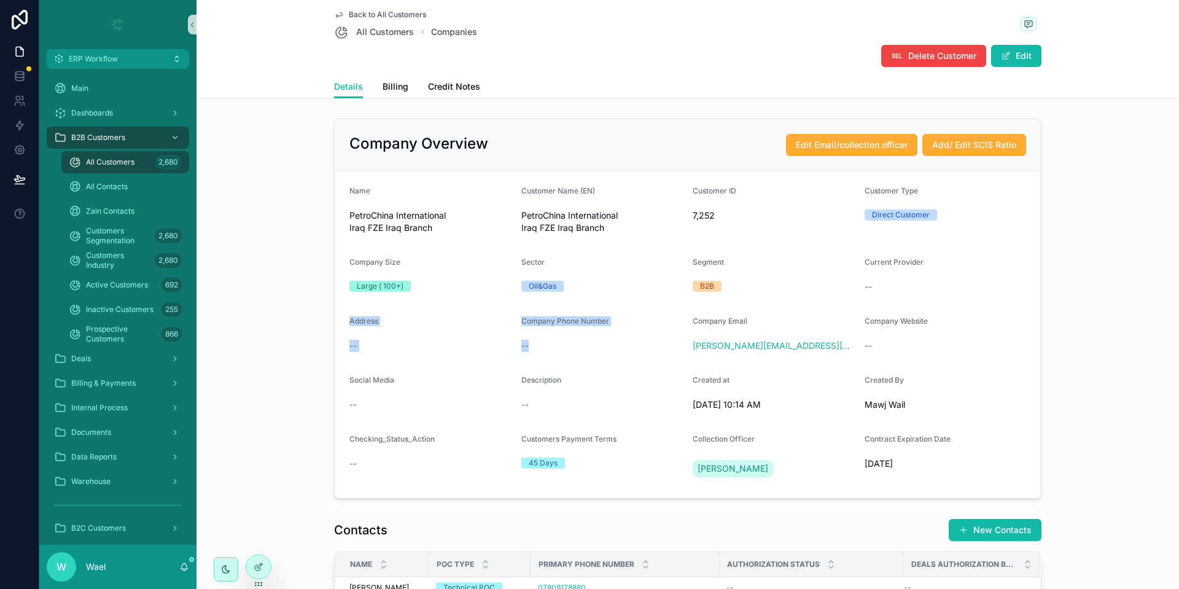
drag, startPoint x: 560, startPoint y: 333, endPoint x: 339, endPoint y: 327, distance: 221.1
click at [339, 327] on form "Name PetroChina International Iraq FZE Iraq Branch Customer Name (EN) PetroChin…" at bounding box center [688, 334] width 706 height 327
click at [408, 337] on div "--" at bounding box center [430, 346] width 162 height 20
click at [383, 82] on span "Billing" at bounding box center [396, 86] width 26 height 12
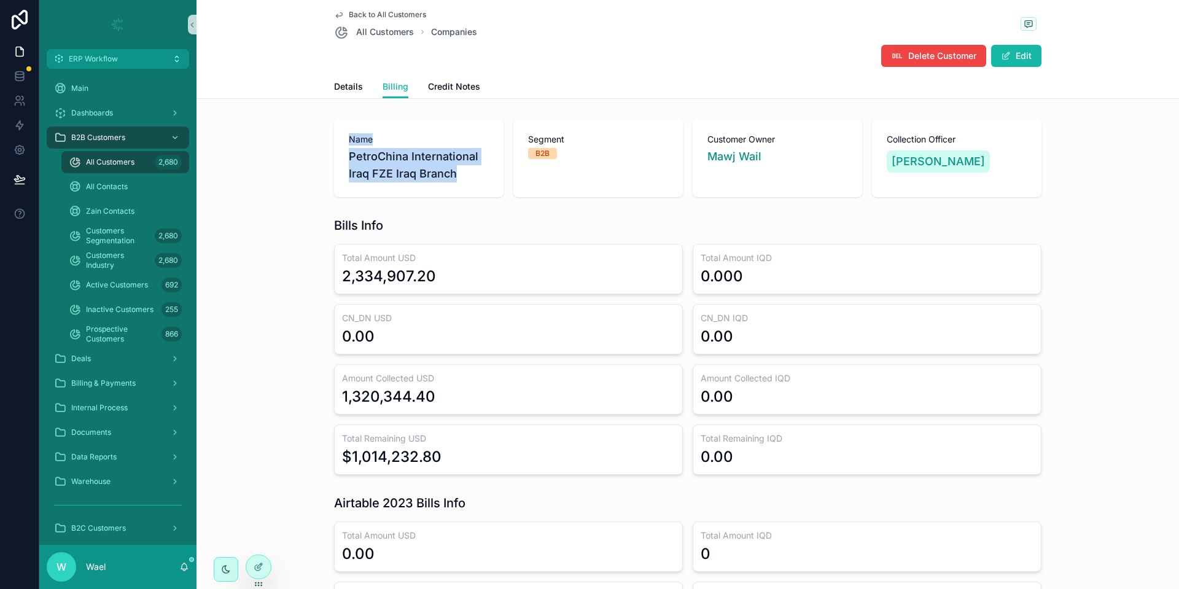
drag, startPoint x: 331, startPoint y: 136, endPoint x: 448, endPoint y: 174, distance: 122.7
click at [447, 174] on div "Name PetroChina International Iraq FZE Iraq Branch" at bounding box center [418, 158] width 169 height 79
click at [591, 171] on div "Segment B2B" at bounding box center [597, 158] width 169 height 79
drag, startPoint x: 984, startPoint y: 158, endPoint x: 891, endPoint y: 155, distance: 92.8
click at [891, 155] on div "[PERSON_NAME]" at bounding box center [957, 161] width 140 height 27
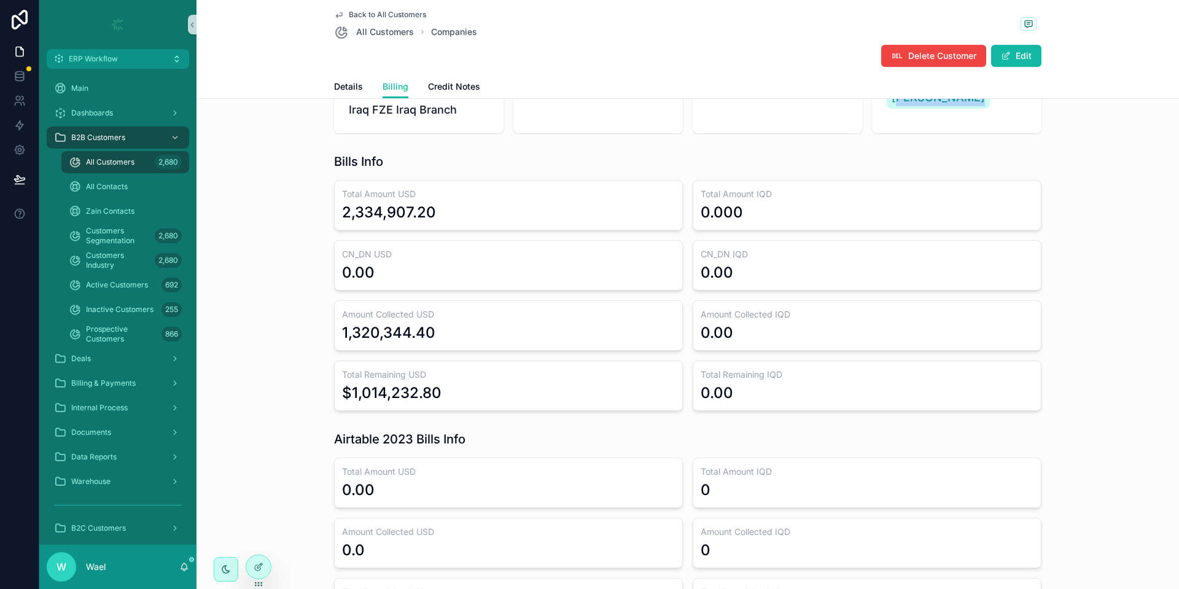
scroll to position [92, 0]
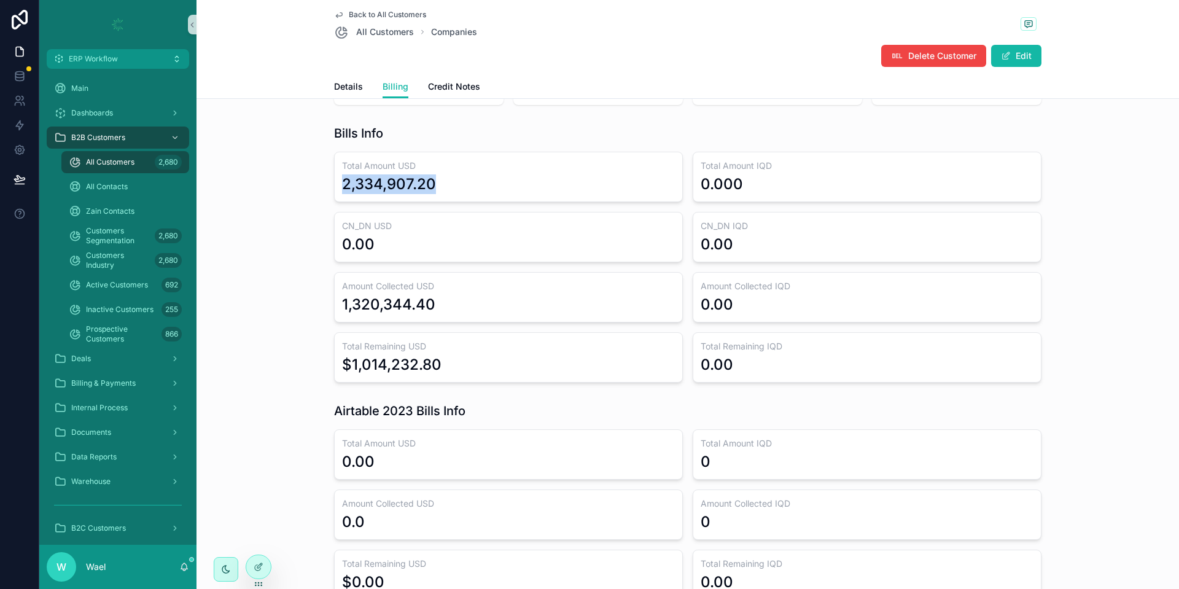
drag, startPoint x: 329, startPoint y: 177, endPoint x: 429, endPoint y: 185, distance: 99.7
click at [429, 185] on div "Total Amount USD 2,334,907.20" at bounding box center [508, 177] width 349 height 50
drag, startPoint x: 445, startPoint y: 313, endPoint x: 305, endPoint y: 295, distance: 140.5
click at [303, 291] on div "Bills Info Total Amount USD 2,334,907.20 Total Amount IQD 0.000 CN_DN USD 0.00 …" at bounding box center [687, 254] width 973 height 268
drag, startPoint x: 427, startPoint y: 364, endPoint x: 328, endPoint y: 354, distance: 99.3
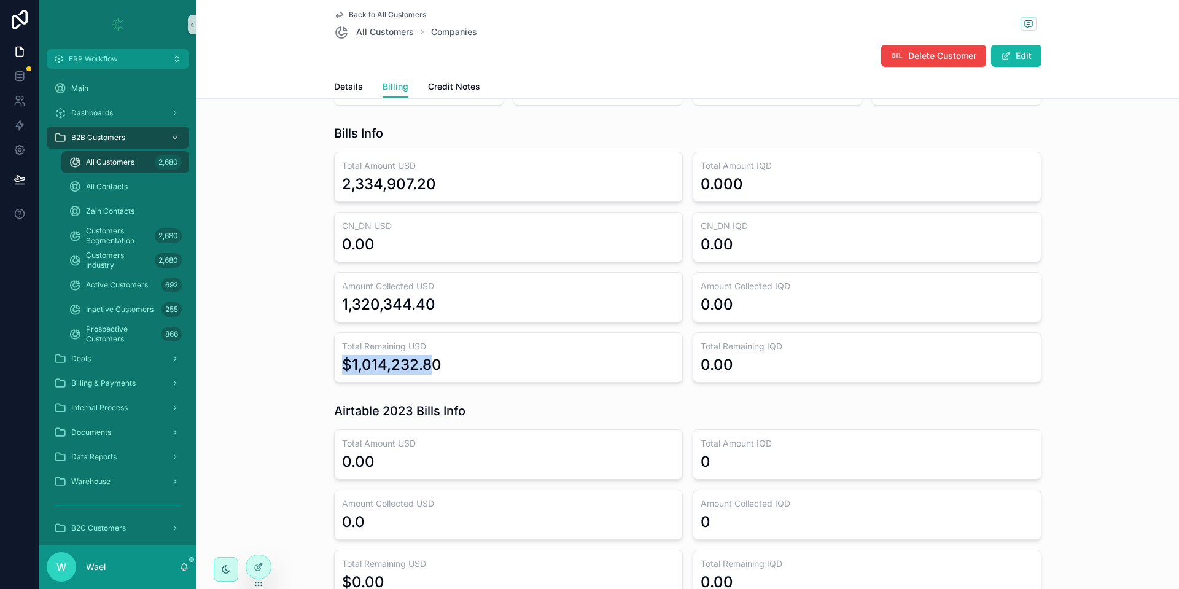
click at [334, 354] on div "Total Remaining USD $1,014,232.80" at bounding box center [508, 357] width 349 height 50
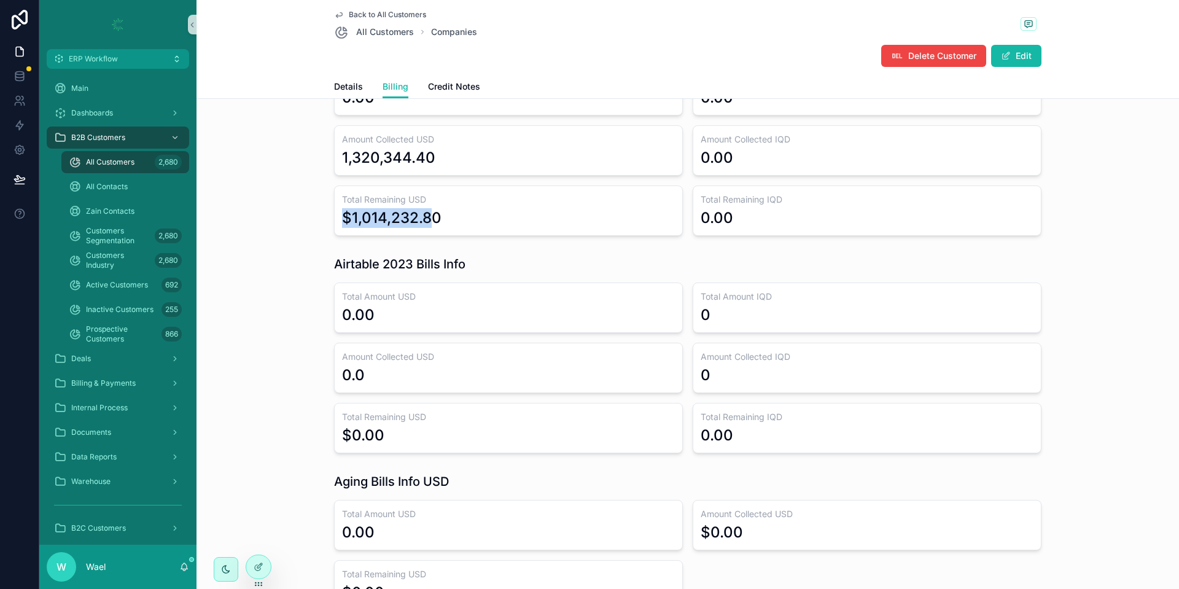
scroll to position [276, 0]
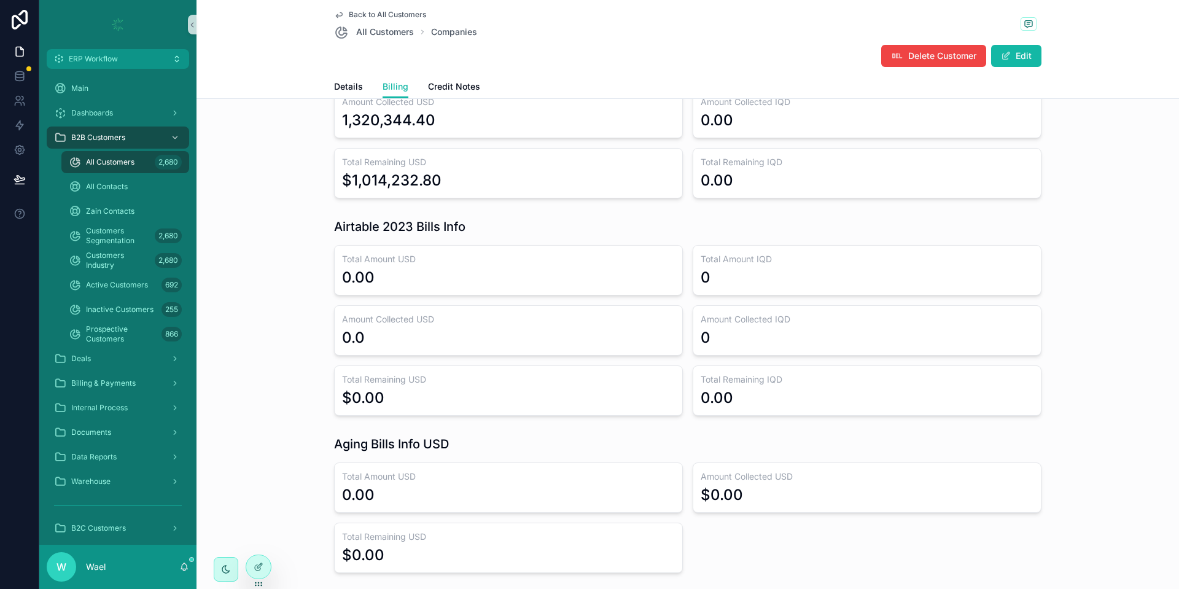
click at [392, 231] on h1 "Airtable 2023 Bills Info" at bounding box center [399, 226] width 131 height 17
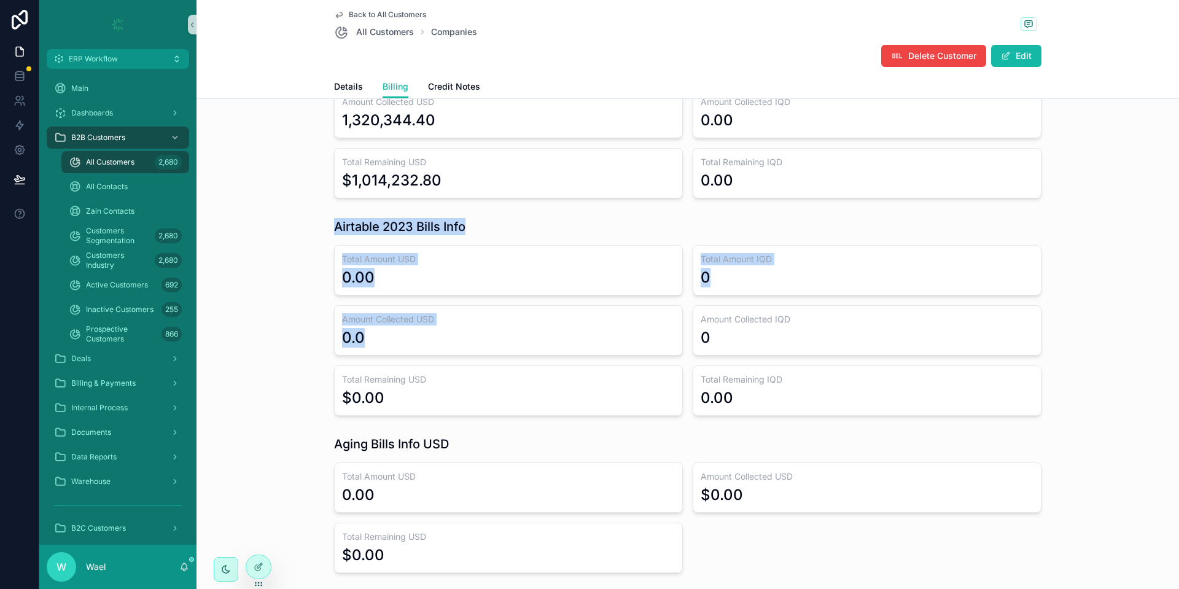
drag, startPoint x: 327, startPoint y: 231, endPoint x: 467, endPoint y: 354, distance: 185.8
click at [467, 354] on div "Airtable 2023 Bills Info Total Amount USD 0.00 Total Amount IQD 0 Amount Collec…" at bounding box center [687, 317] width 707 height 198
click at [292, 288] on div "Airtable 2023 Bills Info Total Amount USD 0.00 Total Amount IQD 0 Amount Collec…" at bounding box center [687, 317] width 973 height 208
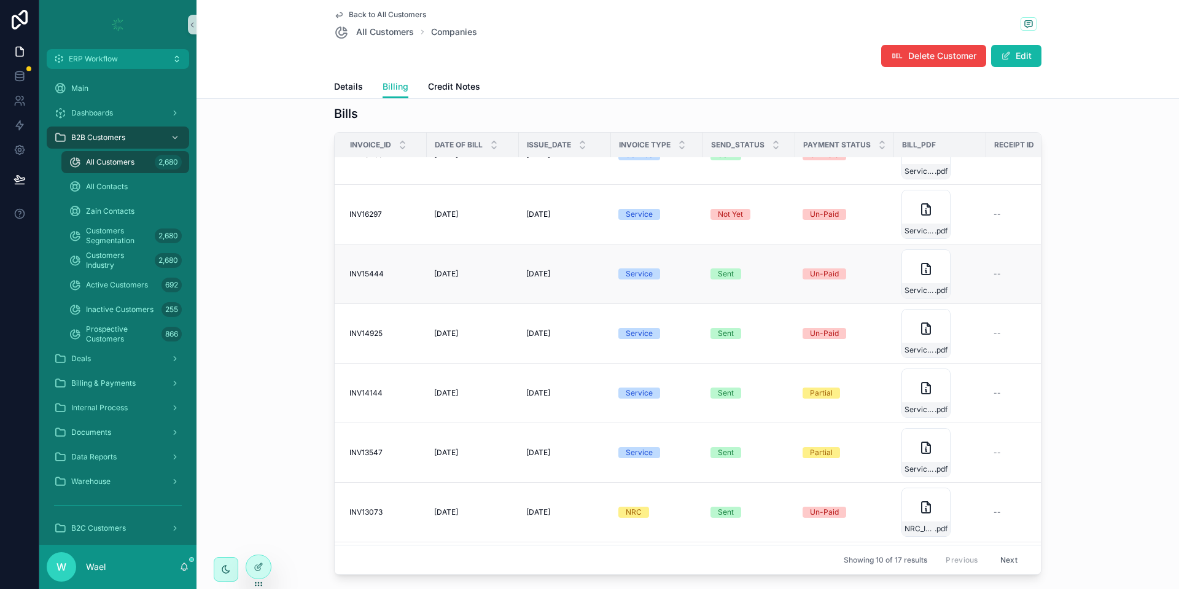
scroll to position [0, 0]
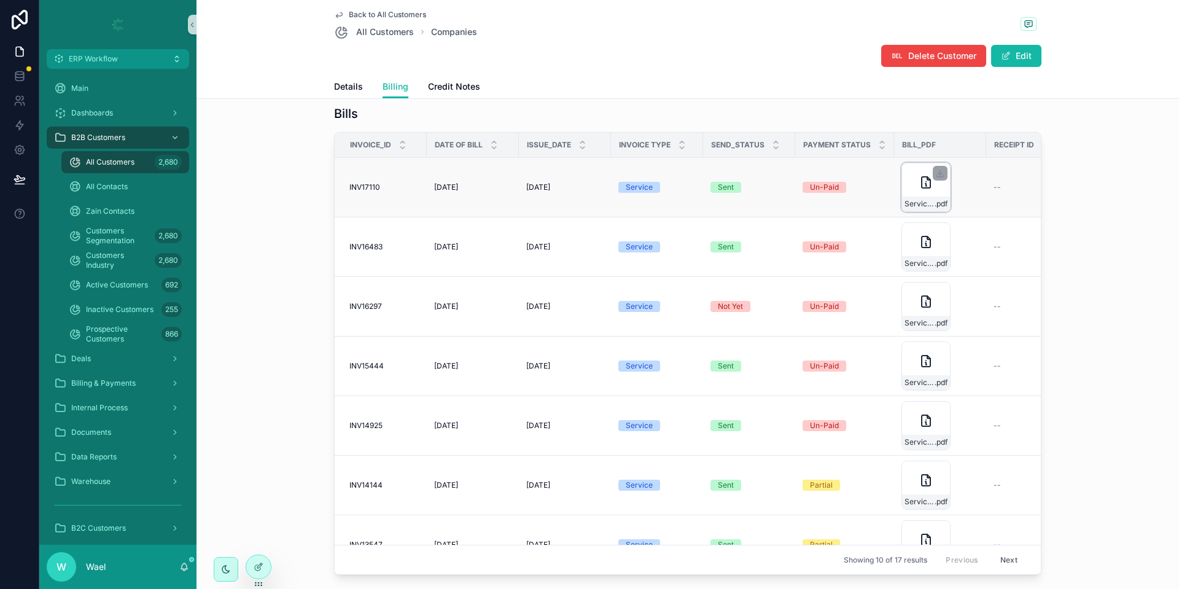
click at [905, 181] on div "Service_Invoice-(New-ERP) .pdf" at bounding box center [925, 187] width 49 height 49
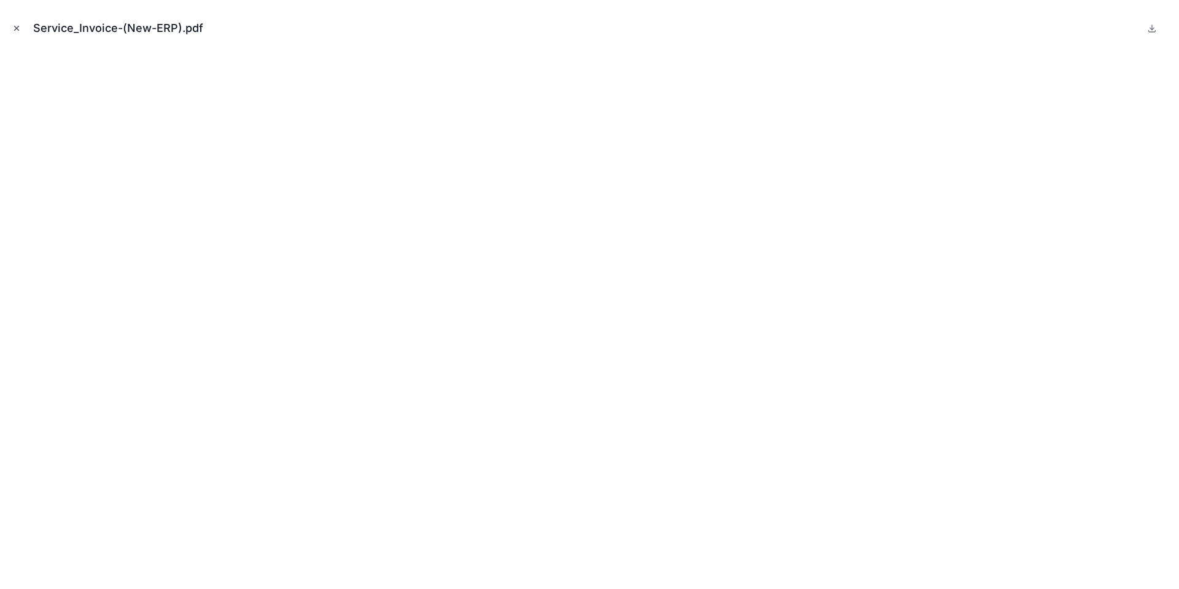
click at [20, 32] on icon "Close modal" at bounding box center [16, 28] width 9 height 9
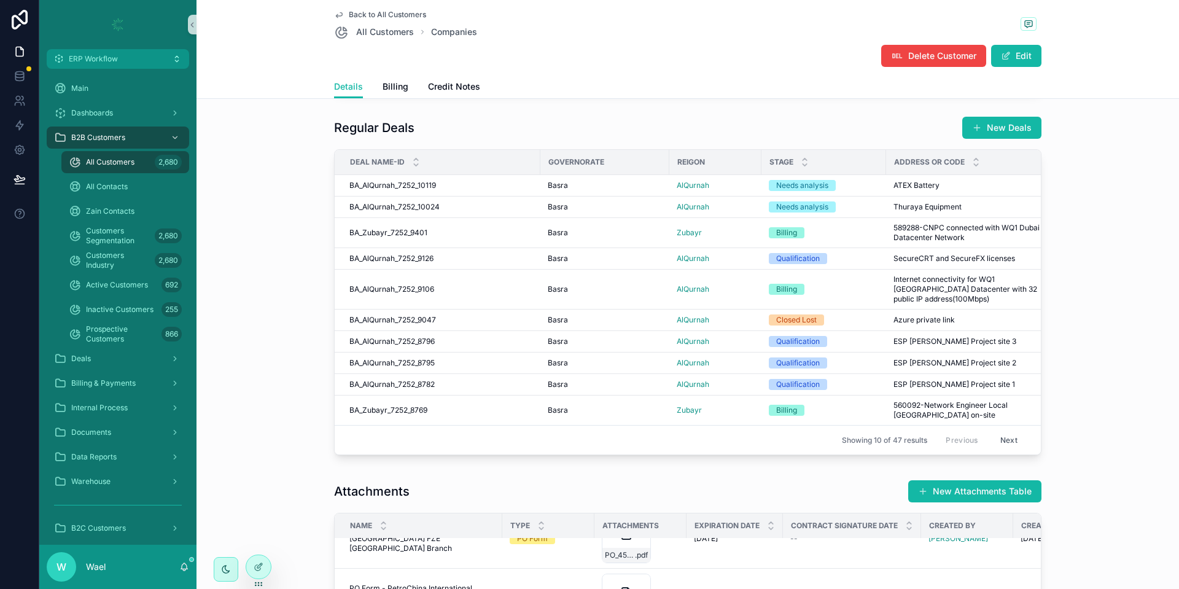
scroll to position [997, 0]
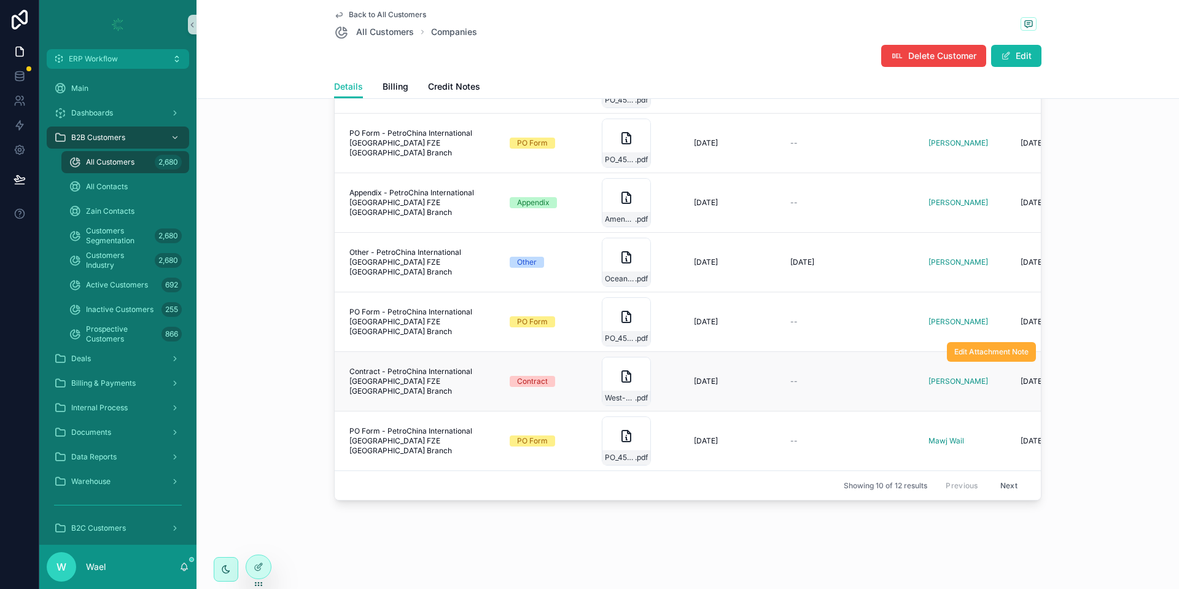
click at [517, 376] on div "Contract" at bounding box center [532, 381] width 31 height 11
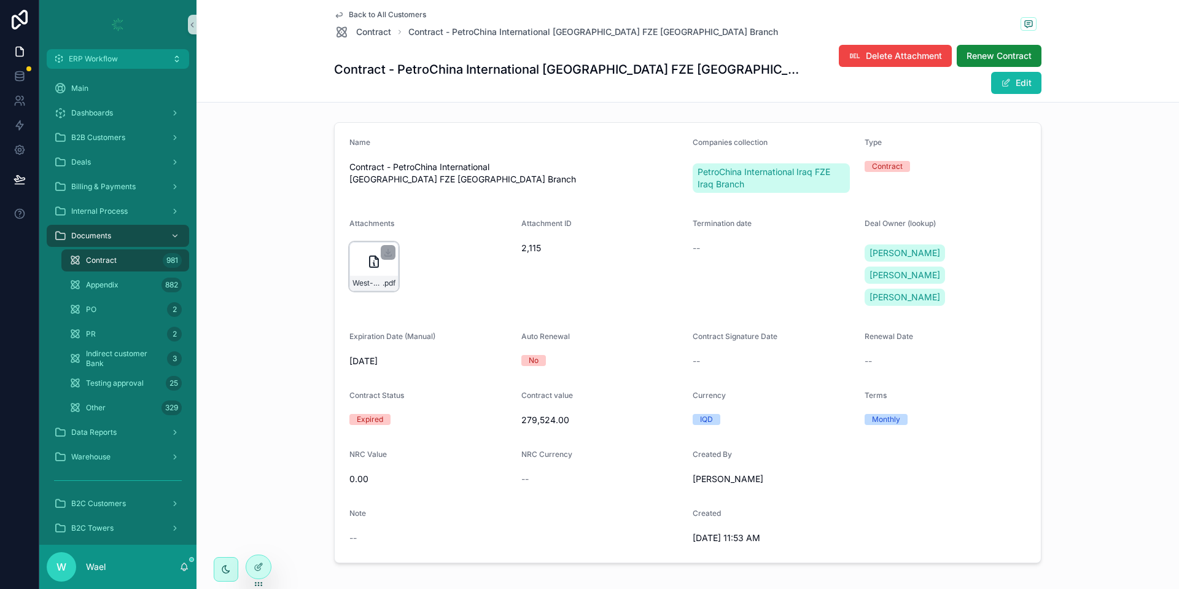
click at [367, 254] on icon "scrollable content" at bounding box center [374, 261] width 15 height 15
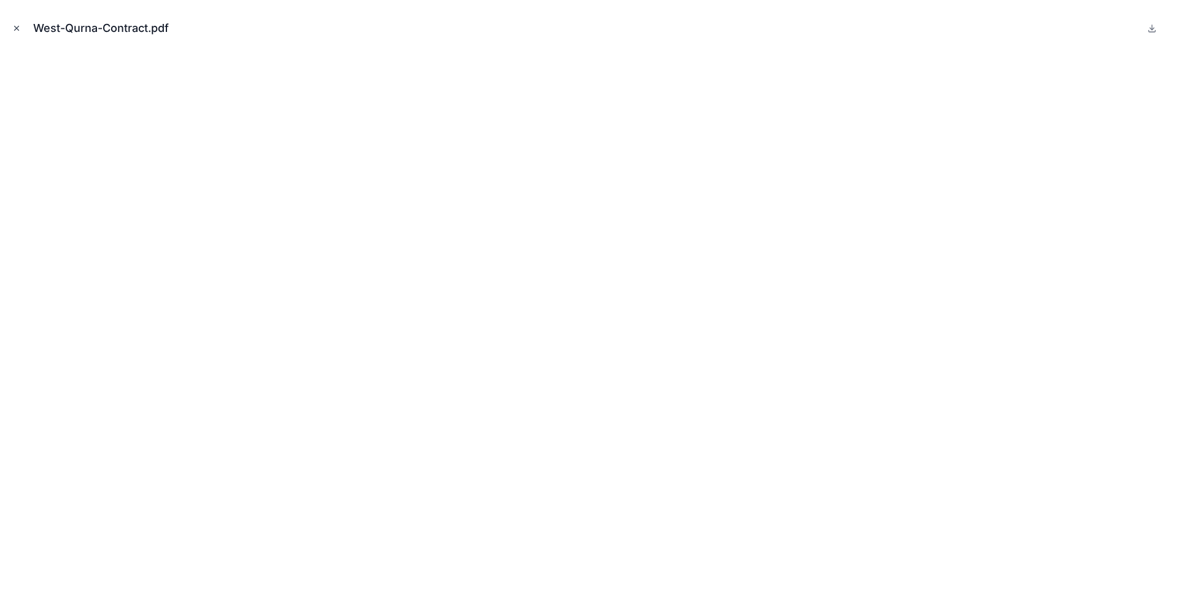
click at [18, 28] on icon "Close modal" at bounding box center [16, 28] width 9 height 9
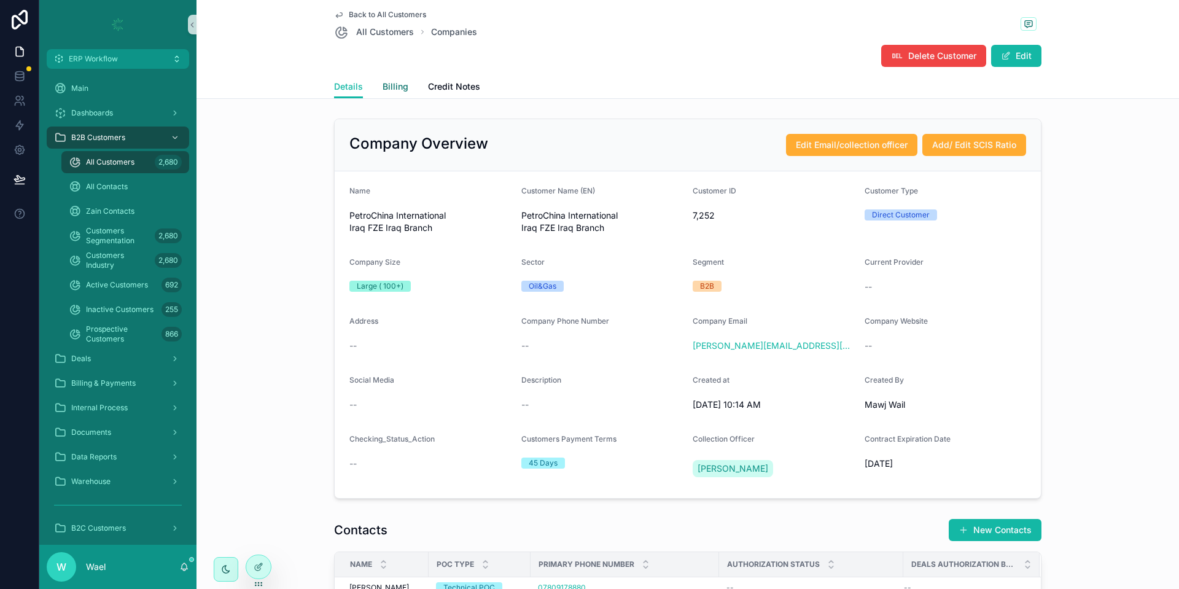
click at [392, 83] on span "Billing" at bounding box center [396, 86] width 26 height 12
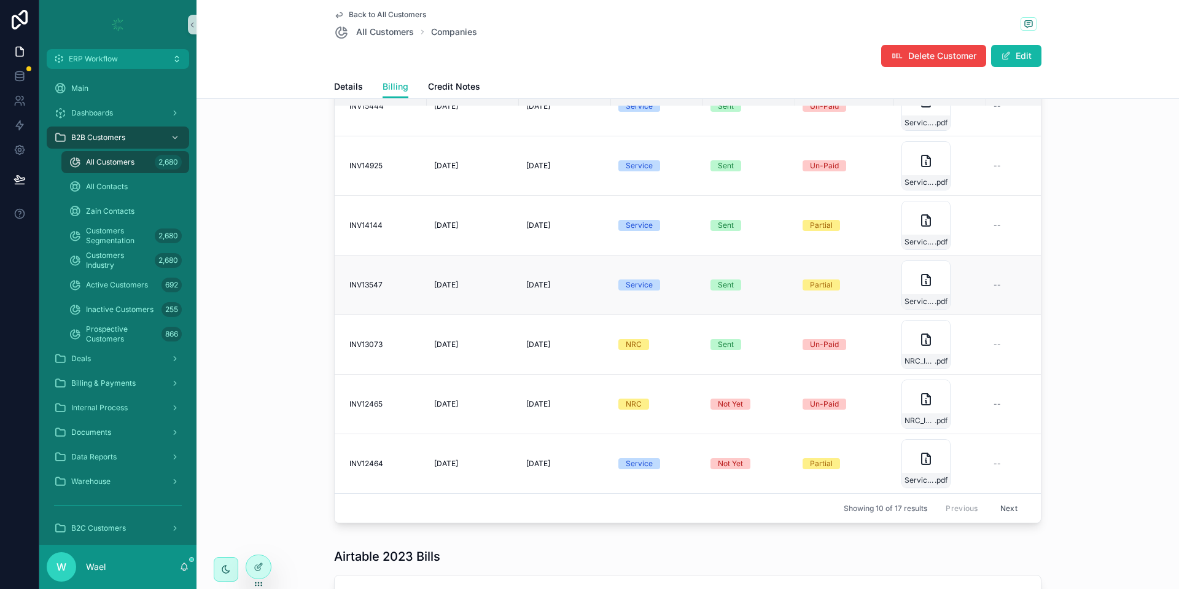
scroll to position [1011, 0]
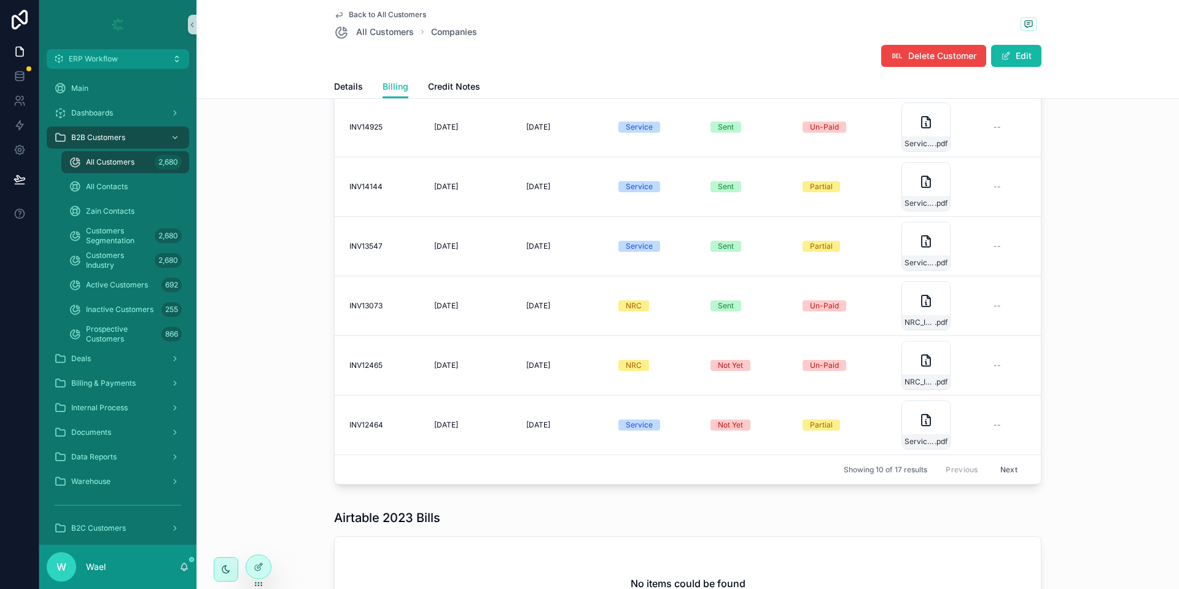
click at [992, 460] on button "Next" at bounding box center [1009, 469] width 34 height 19
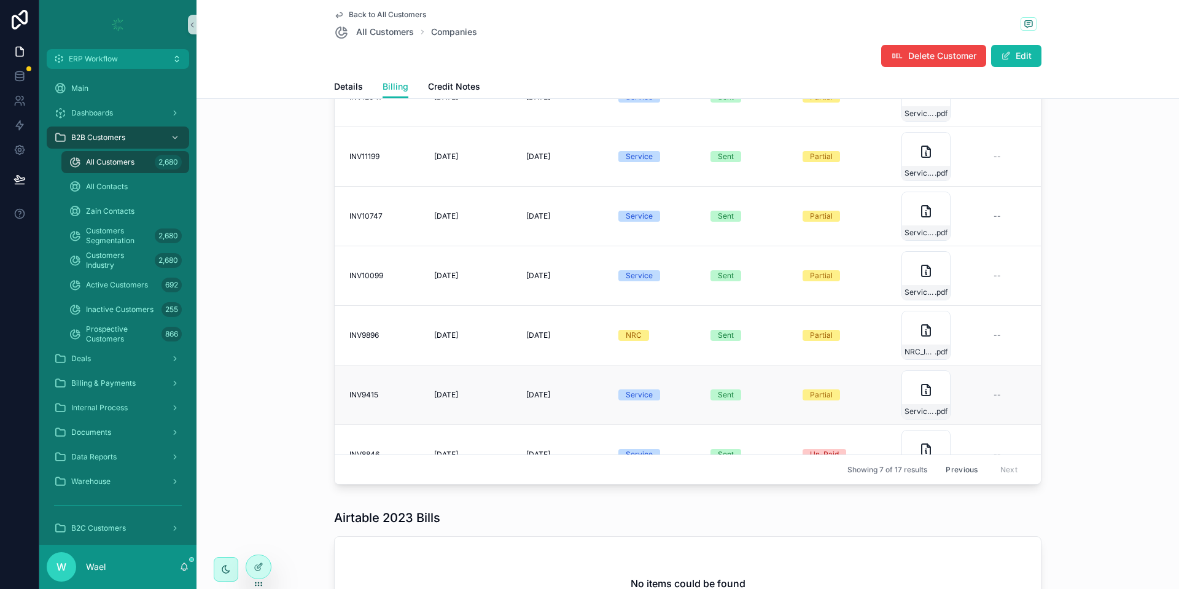
scroll to position [44, 0]
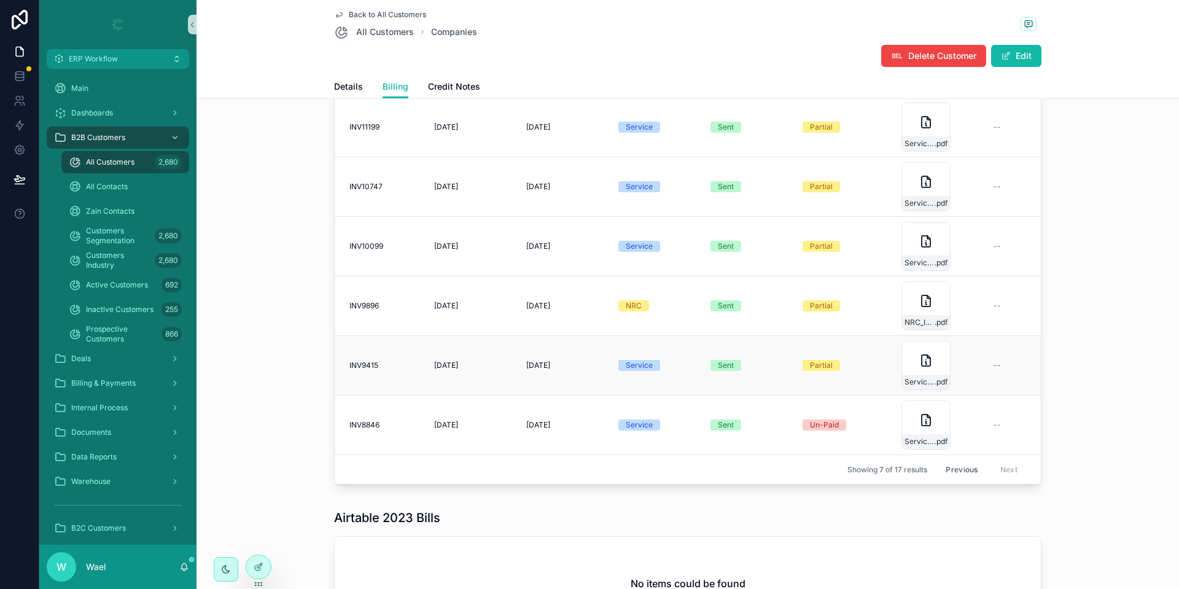
click at [368, 360] on span "INV9415" at bounding box center [363, 365] width 29 height 10
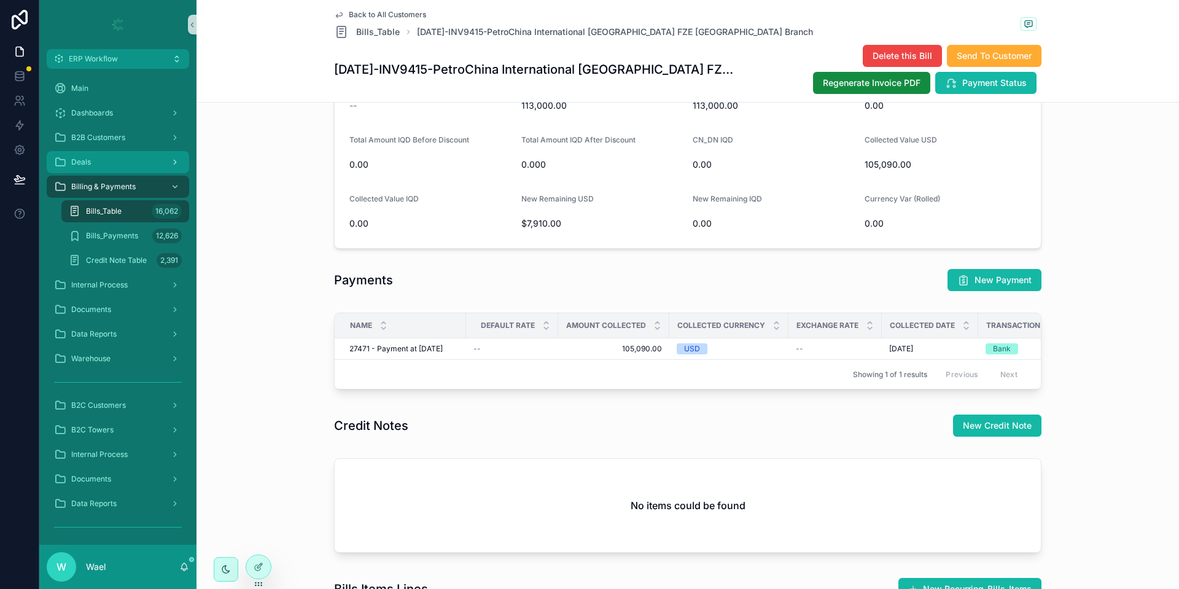
click at [102, 154] on div "Deals" at bounding box center [118, 162] width 128 height 20
click at [77, 164] on span "Deals" at bounding box center [81, 162] width 20 height 10
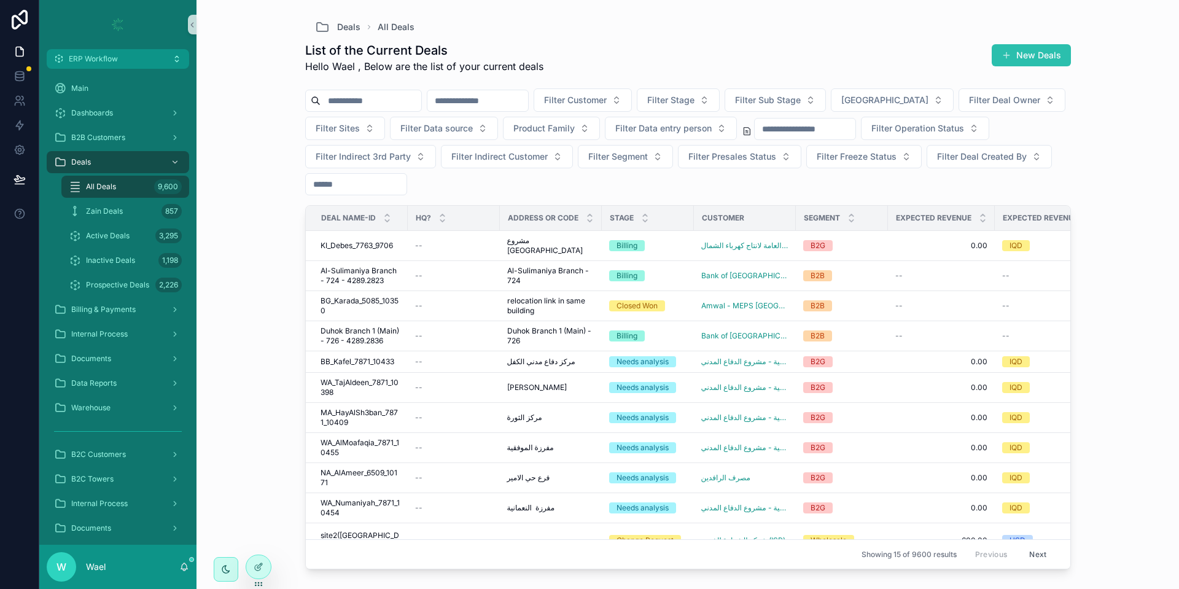
click at [1013, 55] on button "New Deals" at bounding box center [1031, 55] width 79 height 22
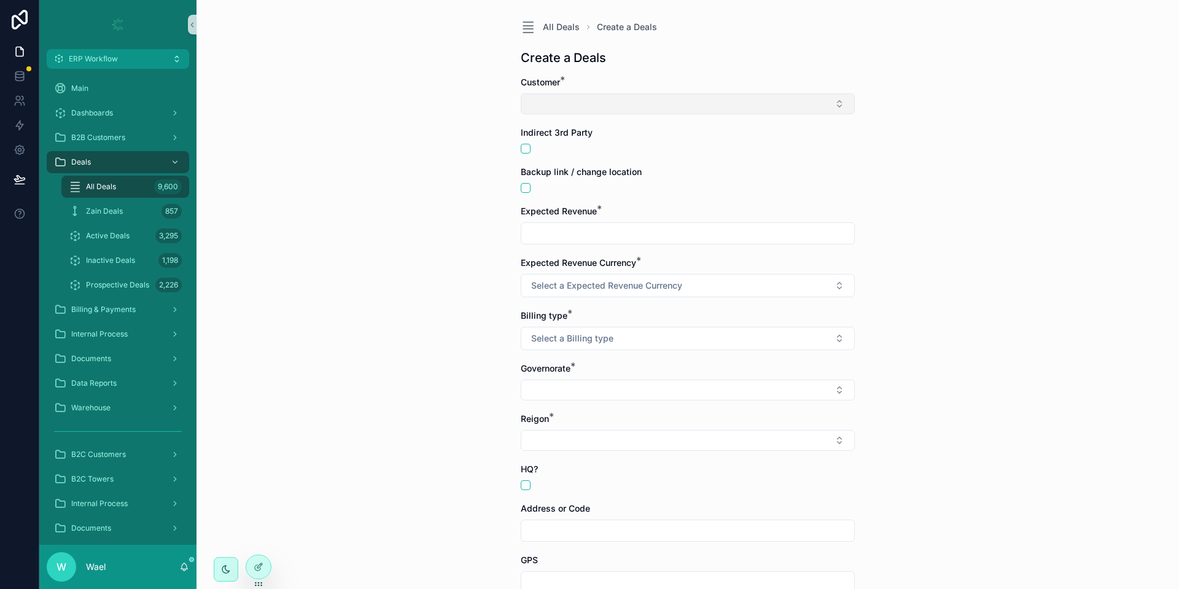
click at [669, 98] on button "Select Button" at bounding box center [688, 103] width 334 height 21
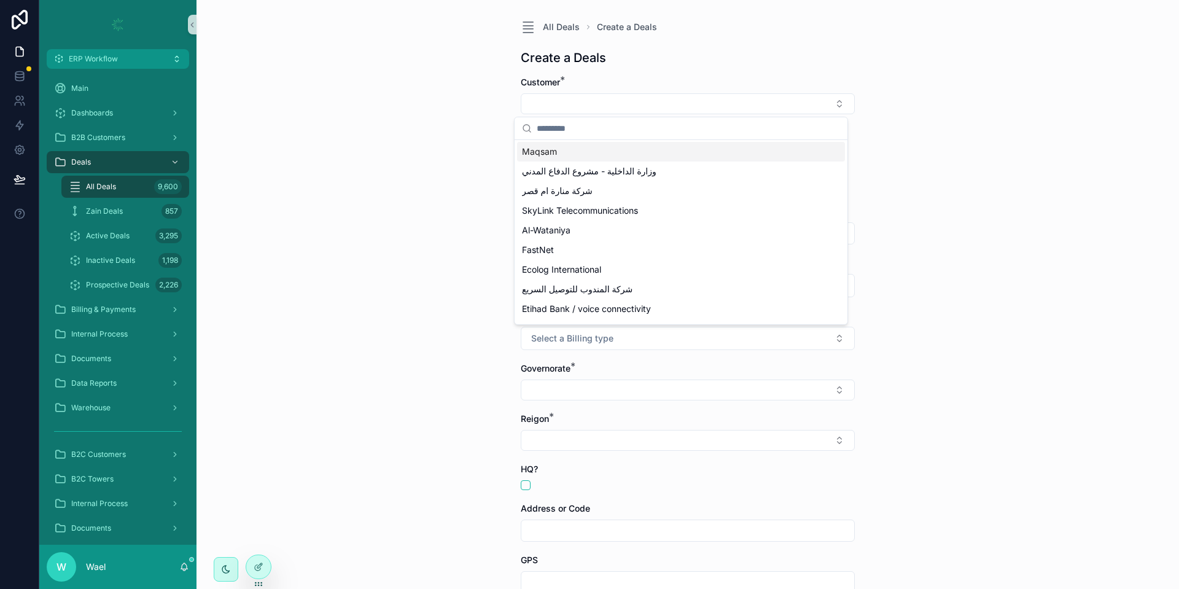
scroll to position [276, 0]
click at [379, 202] on div "All Deals Create a Deals Create a Deals Customer * Indirect 3rd Party Backup li…" at bounding box center [687, 294] width 982 height 589
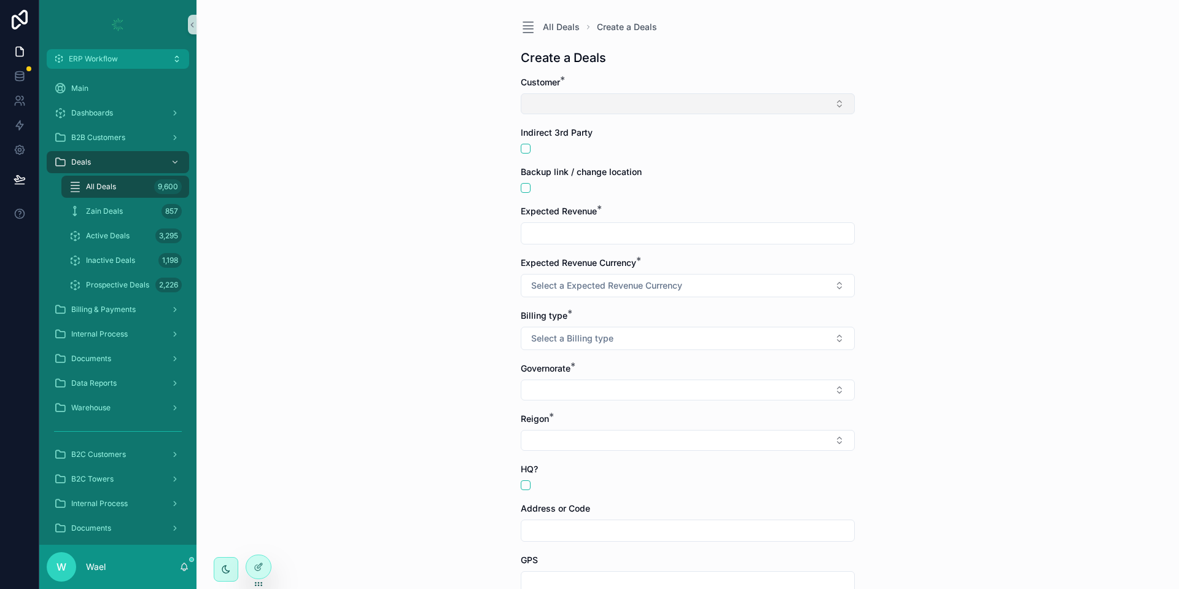
click at [543, 107] on button "Select Button" at bounding box center [688, 103] width 334 height 21
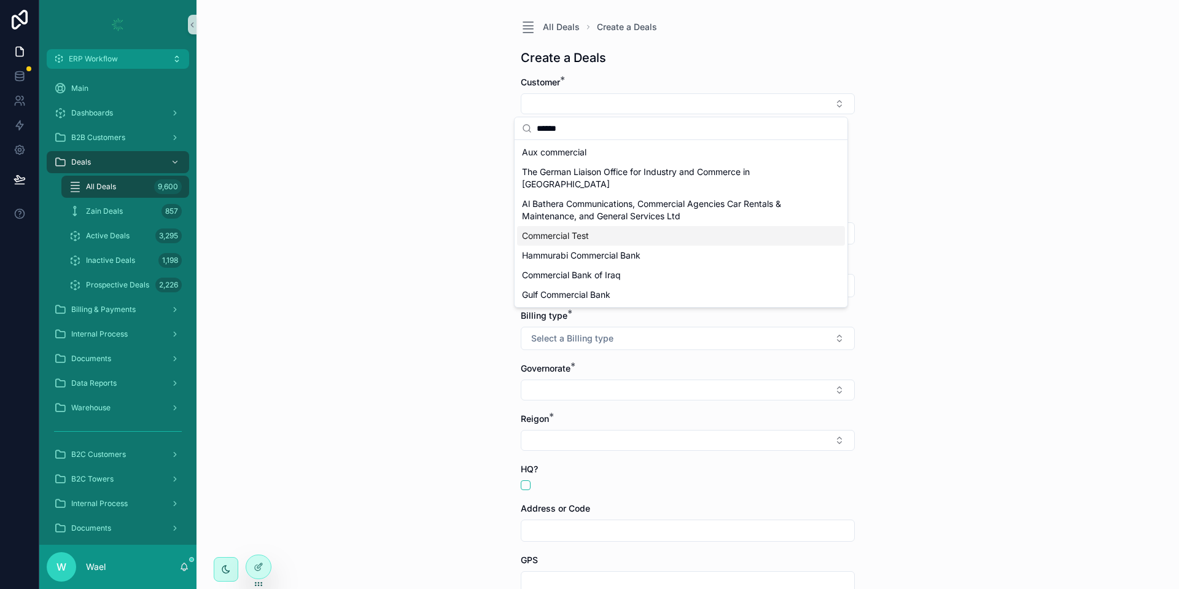
type input "******"
click at [563, 230] on span "Commercial Test" at bounding box center [555, 236] width 67 height 12
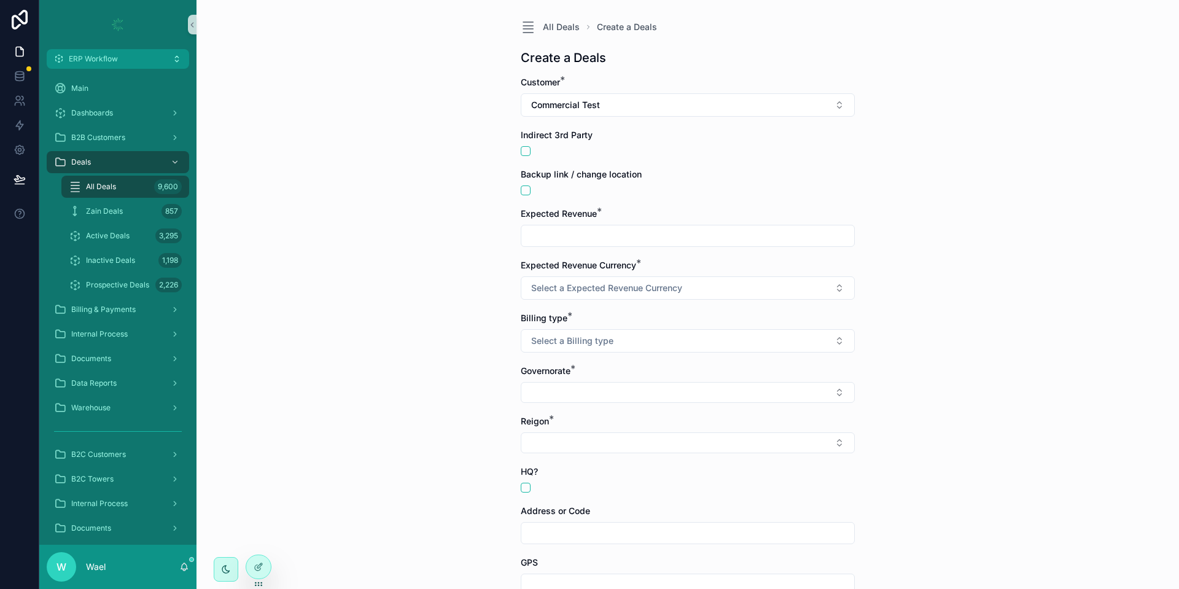
click at [529, 231] on input "scrollable content" at bounding box center [687, 235] width 333 height 17
type input "********"
click at [564, 278] on button "Select a Expected Revenue Currency" at bounding box center [688, 287] width 334 height 23
click at [578, 333] on div "USD" at bounding box center [681, 337] width 328 height 18
click at [536, 337] on span "Select a Billing type" at bounding box center [572, 341] width 82 height 12
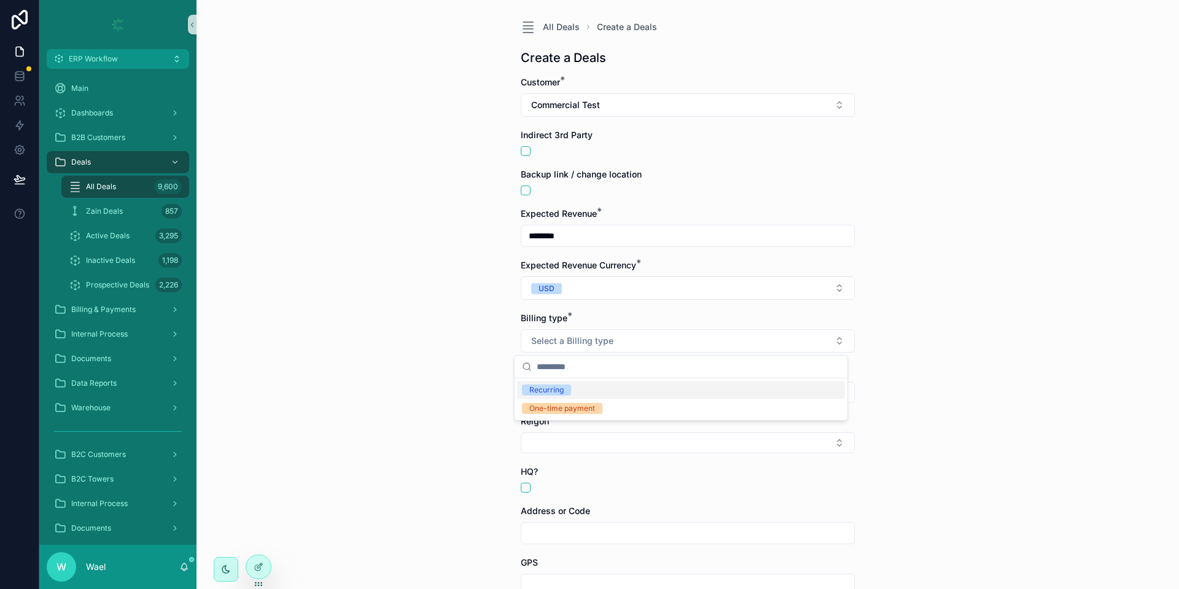
click at [569, 392] on span "Recurring" at bounding box center [546, 389] width 49 height 11
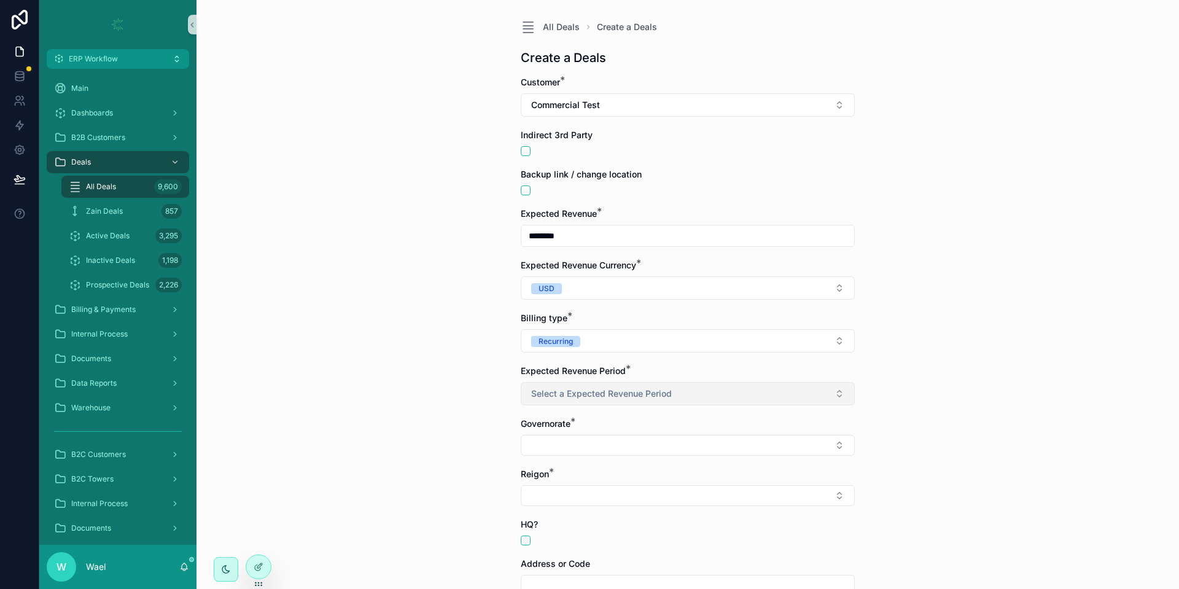
click at [561, 389] on span "Select a Expected Revenue Period" at bounding box center [601, 393] width 141 height 12
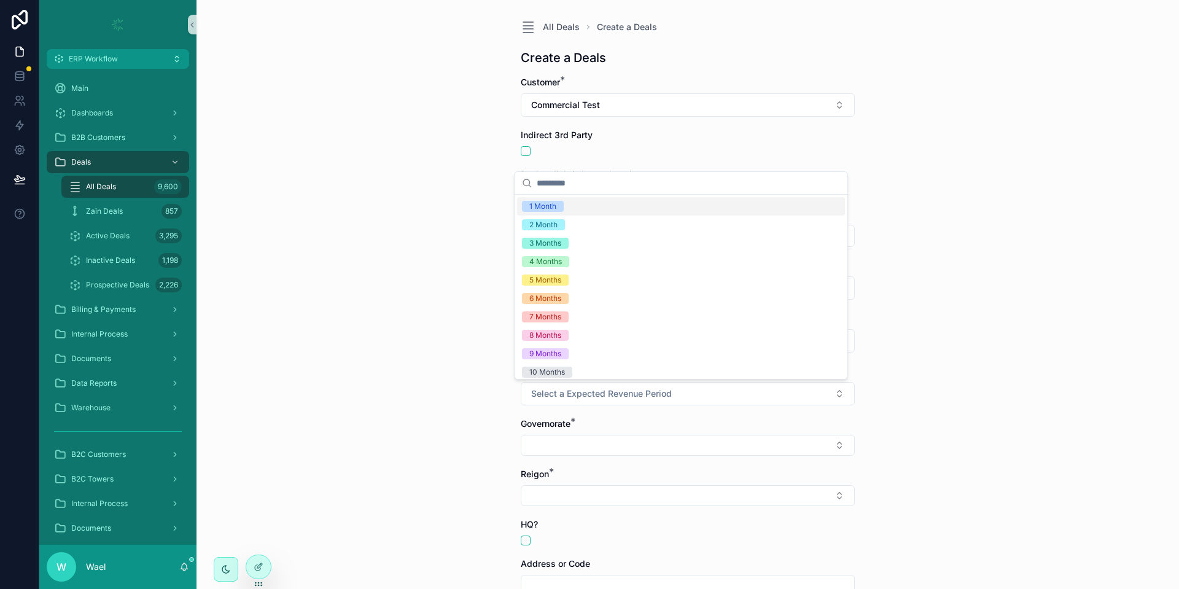
click at [562, 208] on span "1 Month" at bounding box center [543, 206] width 42 height 11
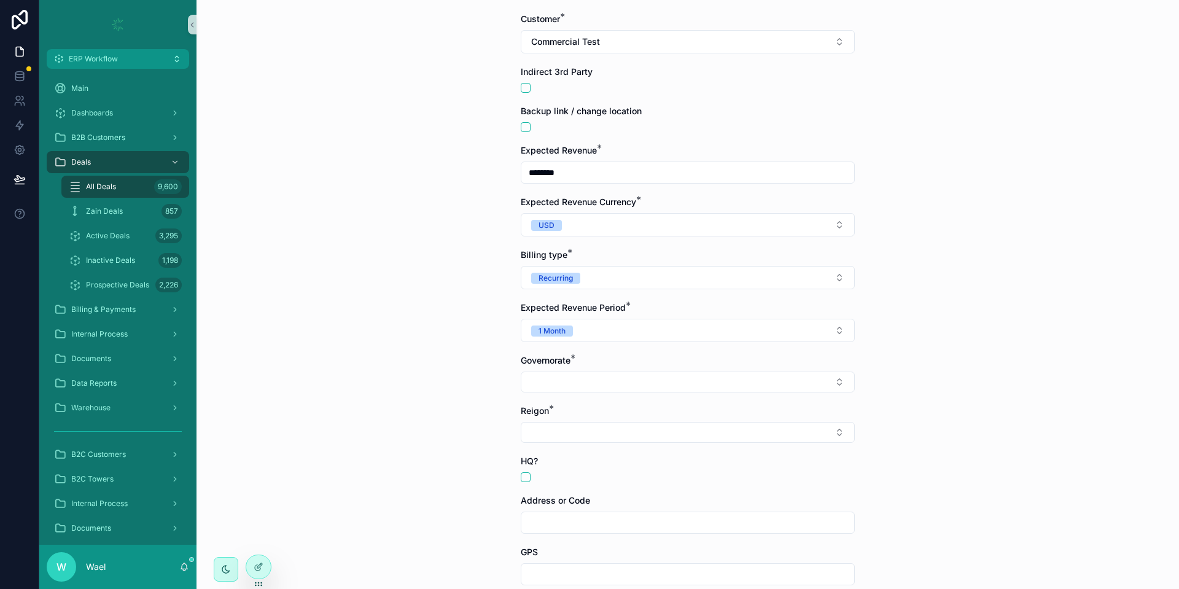
scroll to position [92, 0]
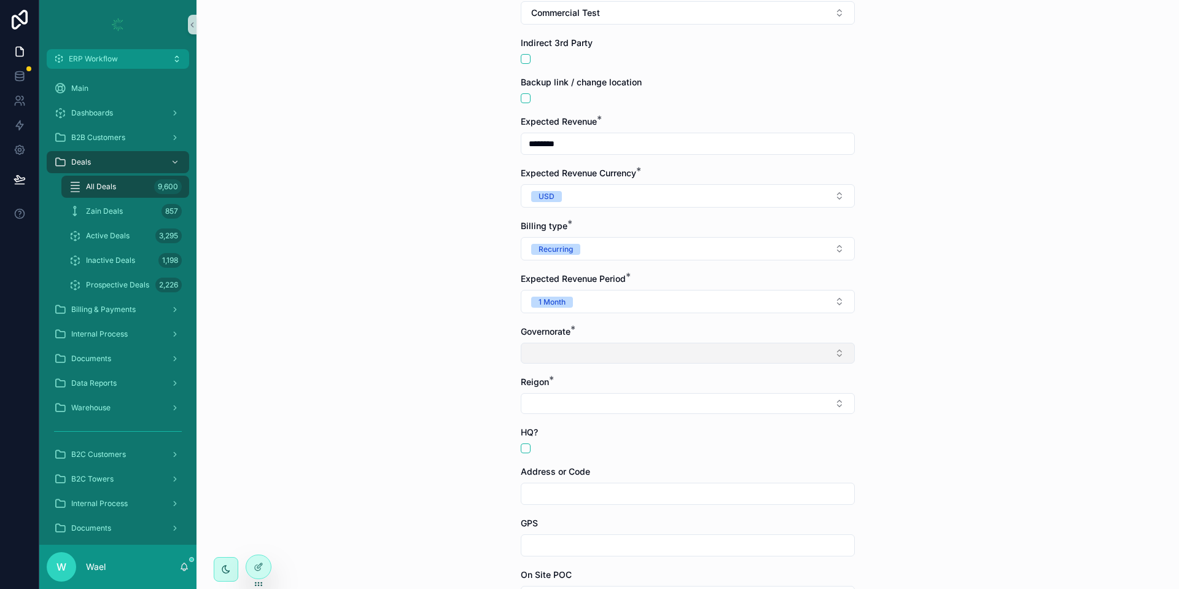
click at [542, 352] on button "Select Button" at bounding box center [688, 353] width 334 height 21
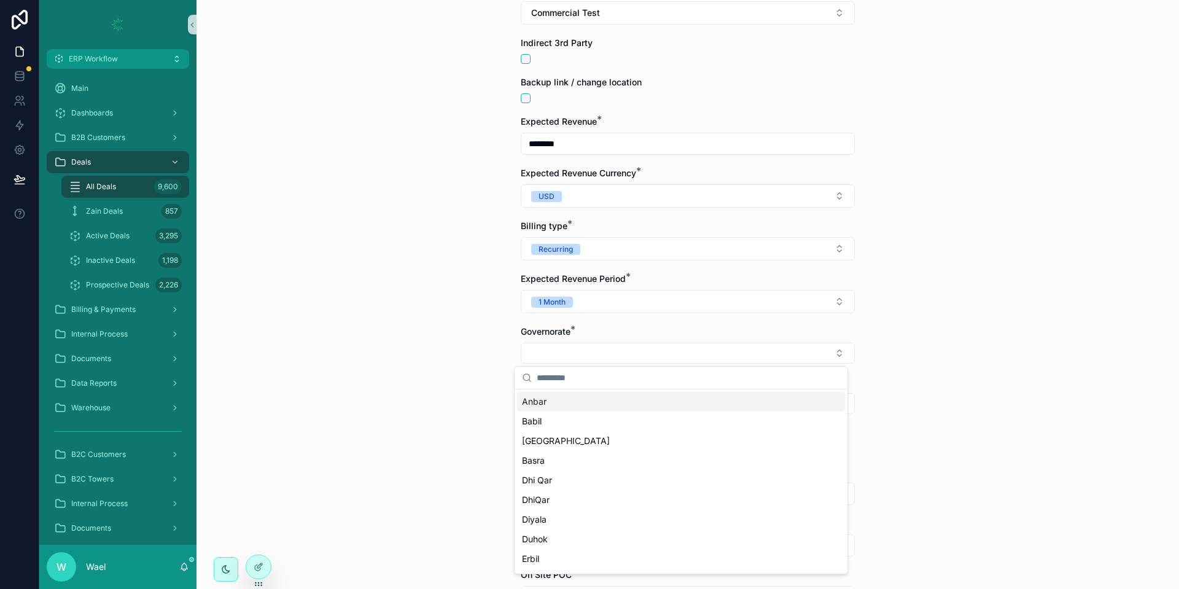
click at [469, 346] on div "All Deals Create a Deals Create a Deals Customer * Commercial Test Indirect 3rd…" at bounding box center [687, 202] width 982 height 589
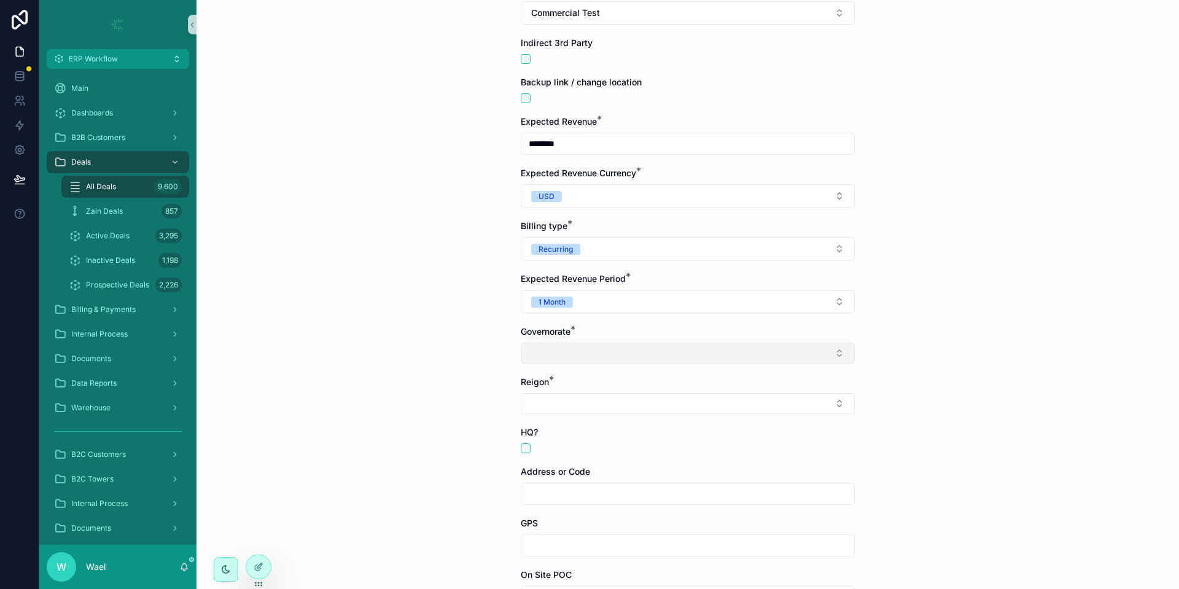
click at [576, 346] on button "Select Button" at bounding box center [688, 353] width 334 height 21
type input "***"
click at [571, 398] on div "[GEOGRAPHIC_DATA]" at bounding box center [681, 402] width 328 height 20
click at [556, 407] on button "Select Button" at bounding box center [688, 405] width 334 height 21
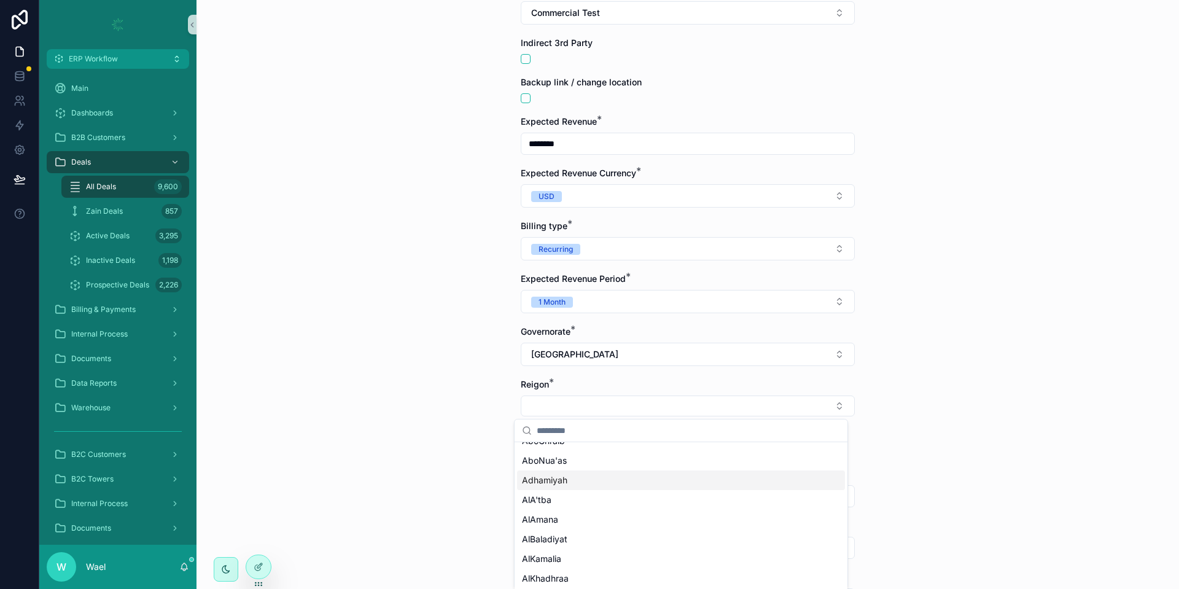
click at [570, 481] on div "Adhamiyah" at bounding box center [681, 480] width 328 height 20
click at [484, 402] on div "All Deals Create a Deals Create a Deals Customer * Commercial Test Indirect 3rd…" at bounding box center [687, 202] width 982 height 589
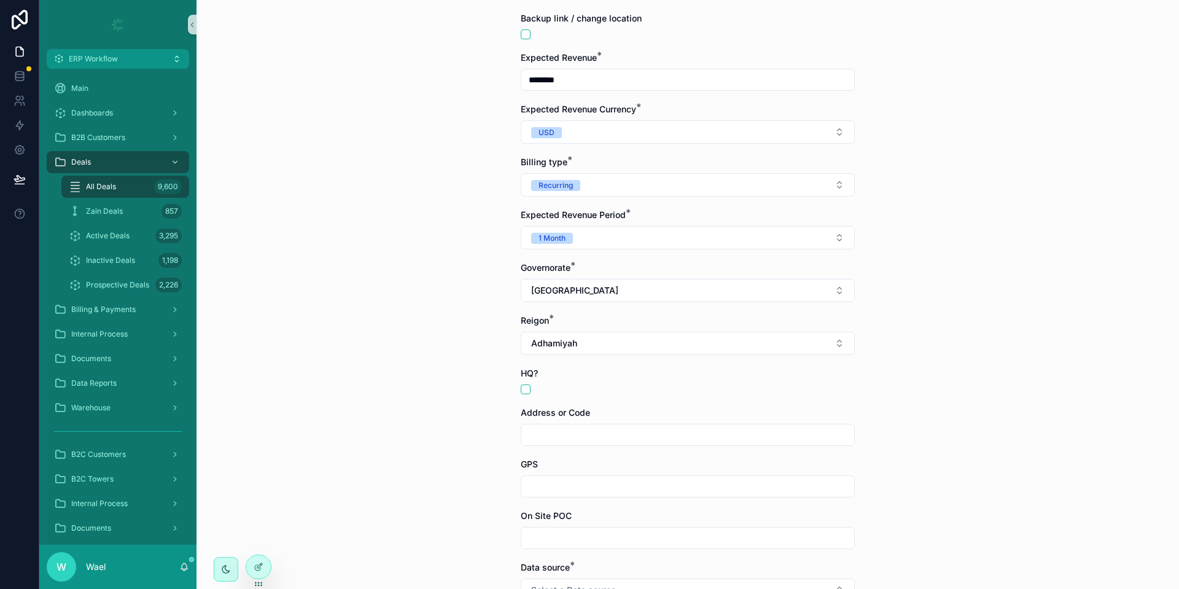
scroll to position [184, 0]
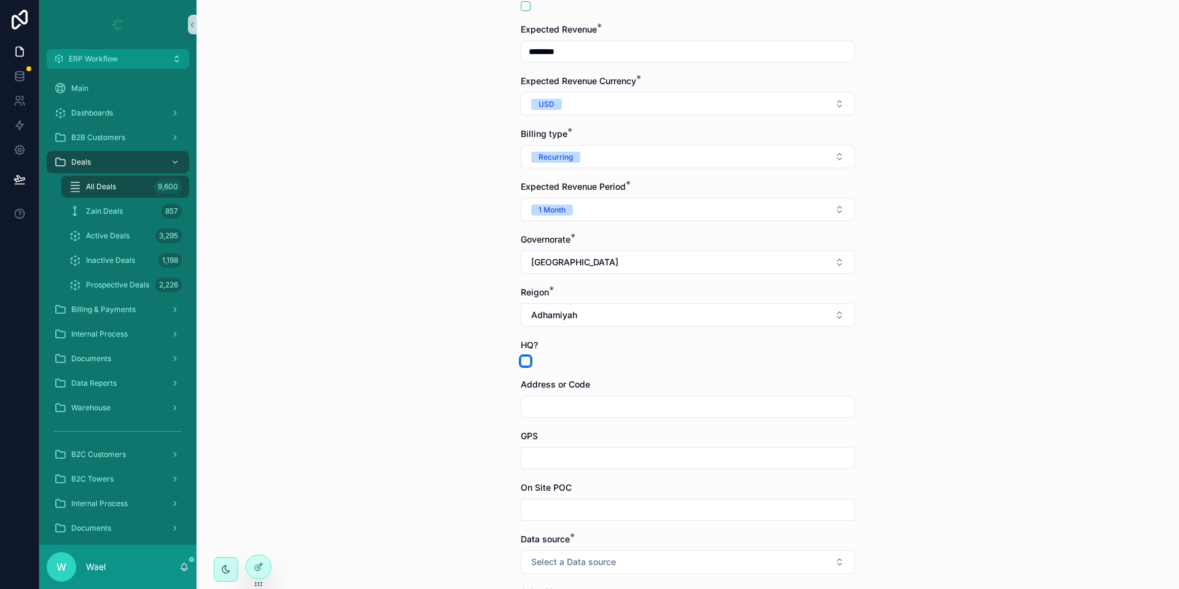
click at [521, 362] on button "scrollable content" at bounding box center [526, 361] width 10 height 10
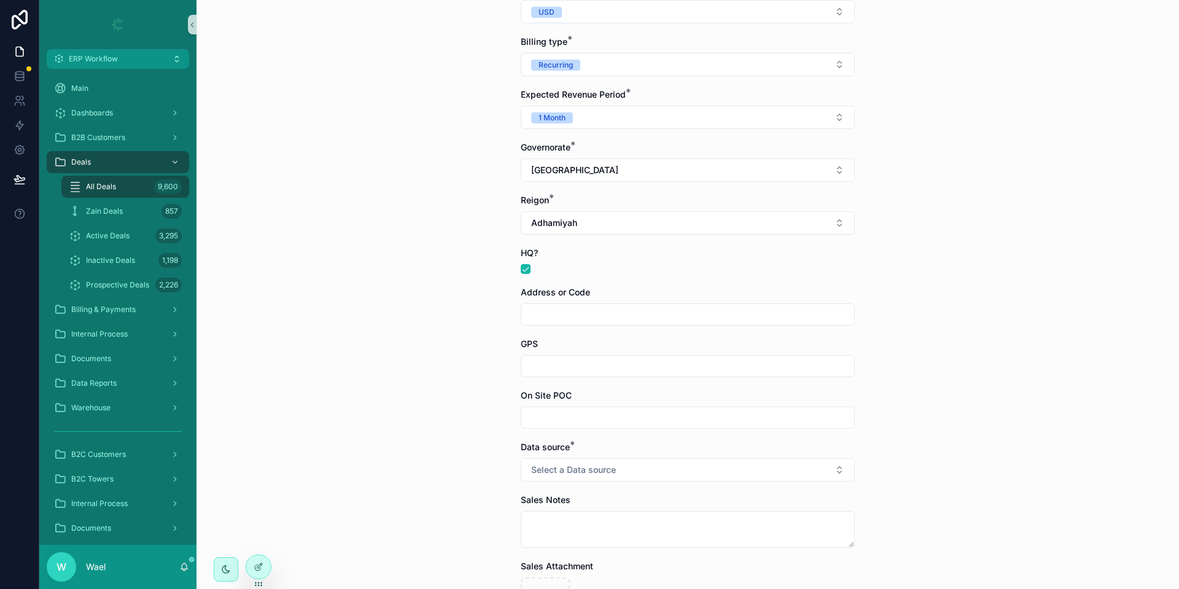
click at [564, 313] on input "scrollable content" at bounding box center [687, 314] width 333 height 17
drag, startPoint x: 394, startPoint y: 327, endPoint x: 528, endPoint y: 386, distance: 146.8
click at [394, 327] on div "All Deals Create a Deals Create a Deals Customer * Commercial Test Indirect 3rd…" at bounding box center [687, 294] width 982 height 589
click at [553, 362] on input "scrollable content" at bounding box center [687, 365] width 333 height 17
type input "**********"
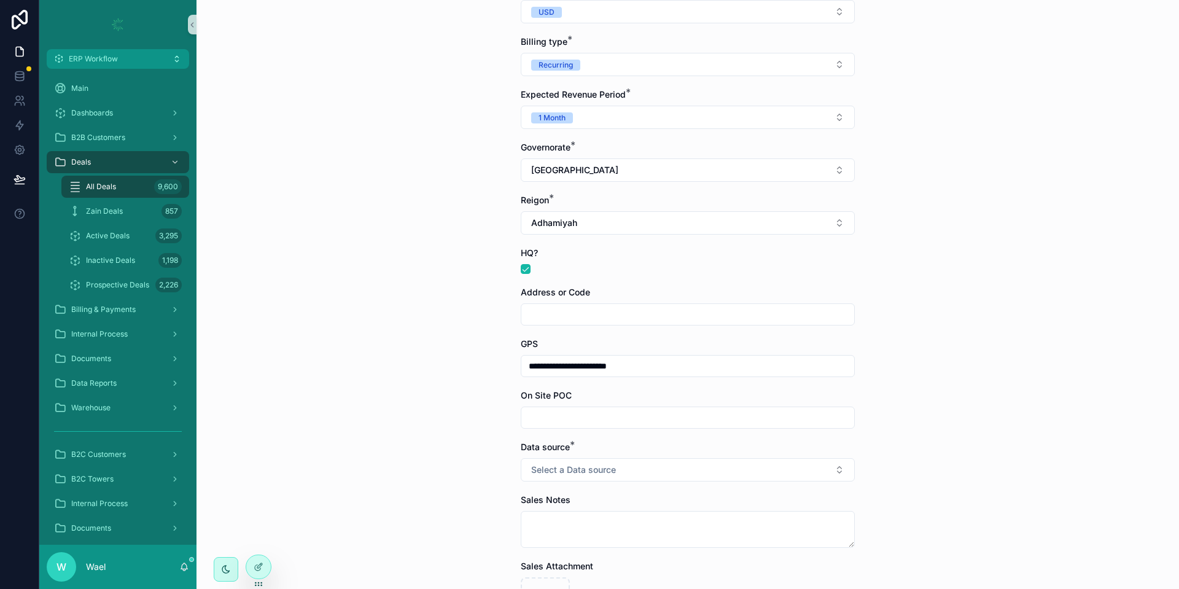
click at [564, 409] on input "scrollable content" at bounding box center [687, 417] width 333 height 17
type input "**********"
click at [599, 470] on span "Select a Data source" at bounding box center [573, 470] width 85 height 12
click at [587, 520] on div "From Horizon" at bounding box center [681, 519] width 328 height 18
click at [400, 434] on div "**********" at bounding box center [687, 294] width 982 height 589
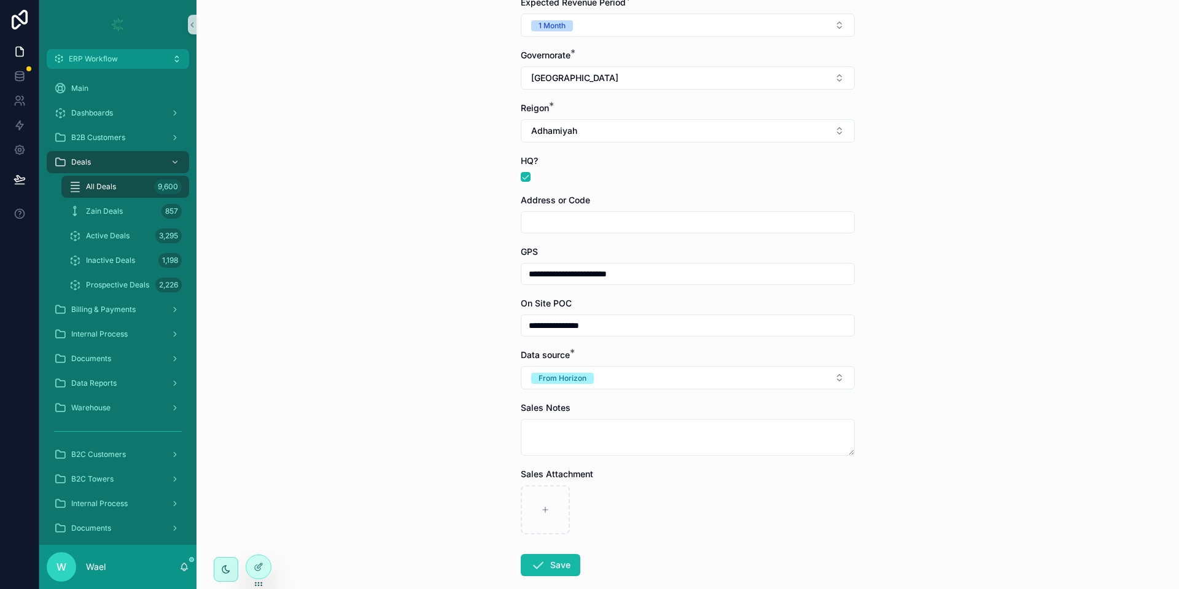
scroll to position [434, 0]
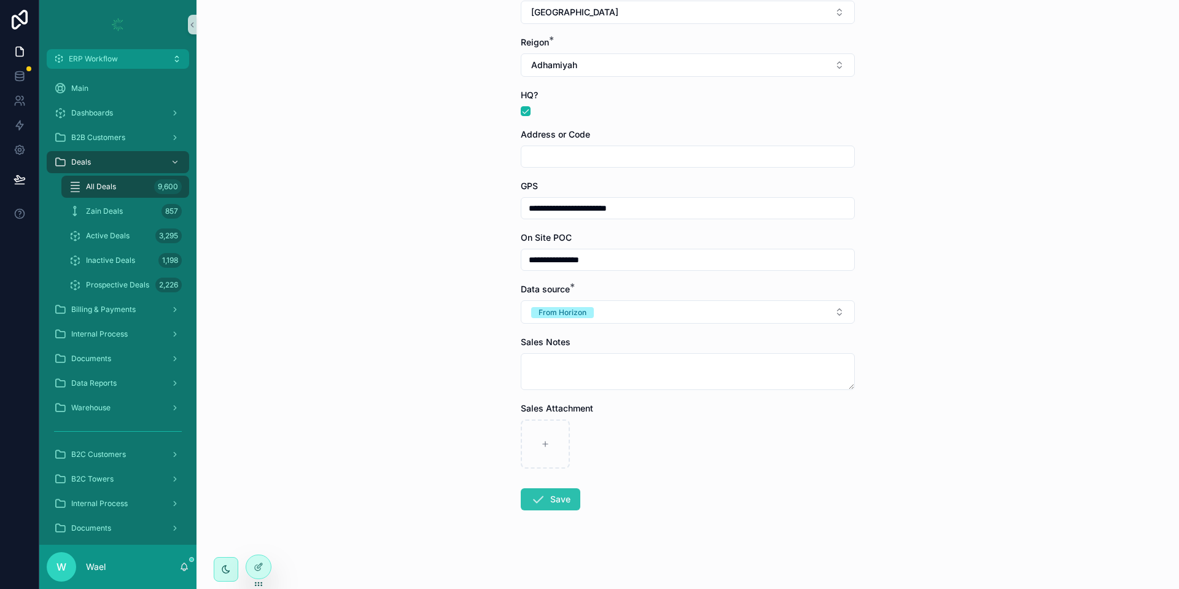
click at [548, 498] on button "Save" at bounding box center [551, 499] width 60 height 22
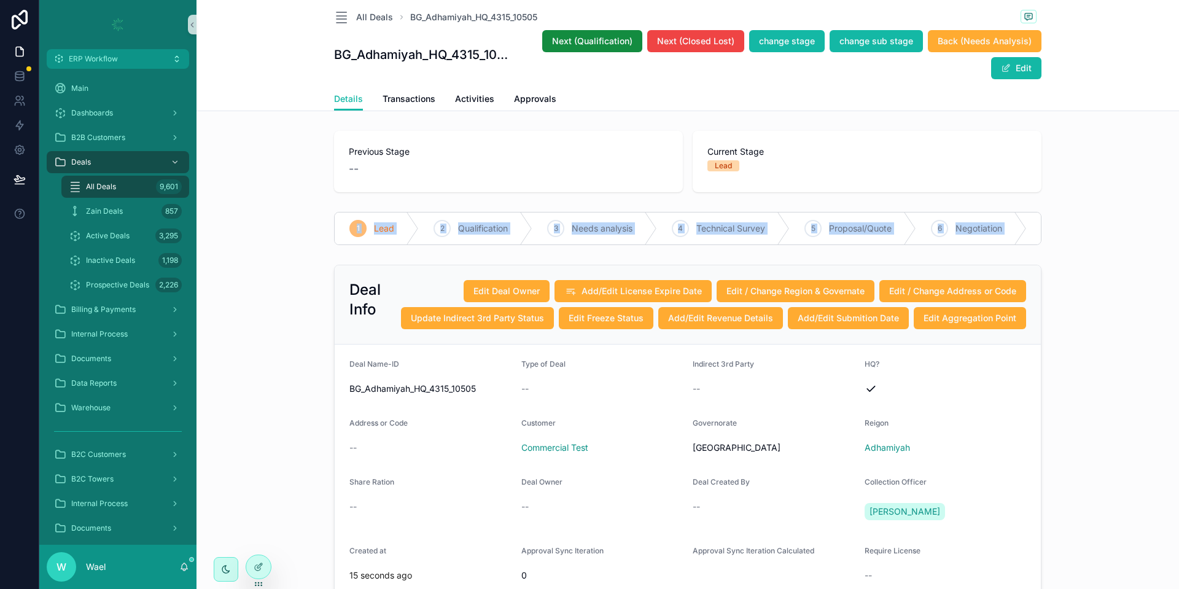
drag, startPoint x: 747, startPoint y: 218, endPoint x: 283, endPoint y: 227, distance: 463.7
click at [283, 227] on div "1 Lead 2 Qualification 3 Needs analysis 4 Technical Survey 5 Proposal/Quote 6 N…" at bounding box center [687, 228] width 973 height 43
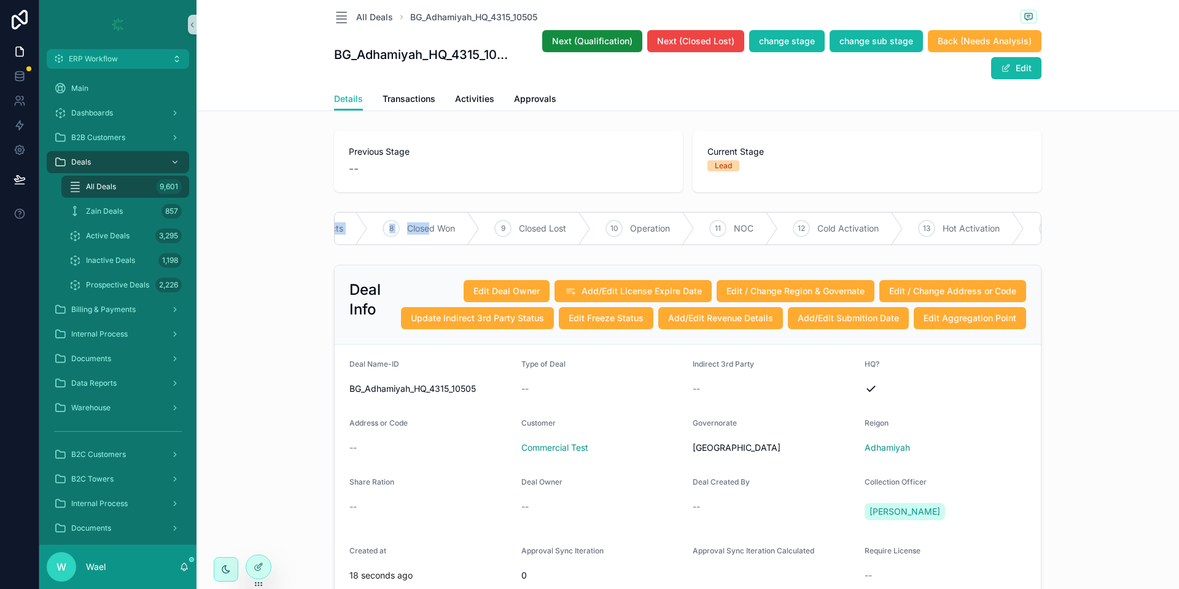
scroll to position [0, 773]
drag, startPoint x: 609, startPoint y: 230, endPoint x: 938, endPoint y: 220, distance: 328.7
click at [938, 220] on div "1 Lead 2 Qualification 3 Needs analysis 4 Technical Survey 5 Proposal/Quote 6 N…" at bounding box center [687, 228] width 707 height 33
click at [774, 236] on div "14 Billing" at bounding box center [787, 228] width 87 height 32
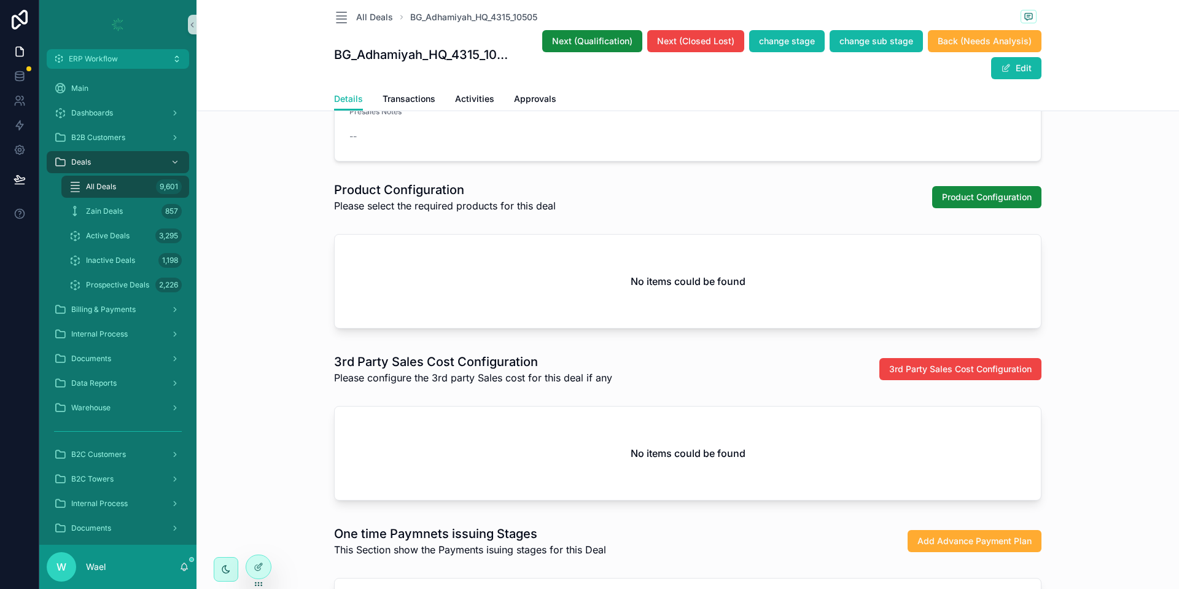
scroll to position [1290, 0]
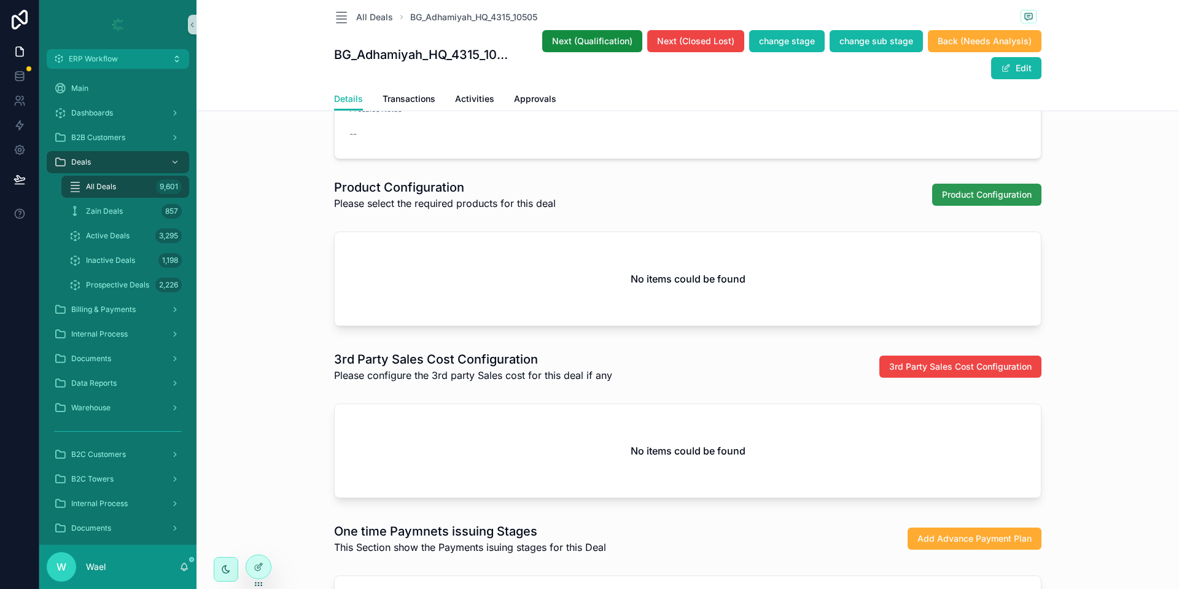
click at [945, 201] on span "Product Configuration" at bounding box center [987, 195] width 90 height 12
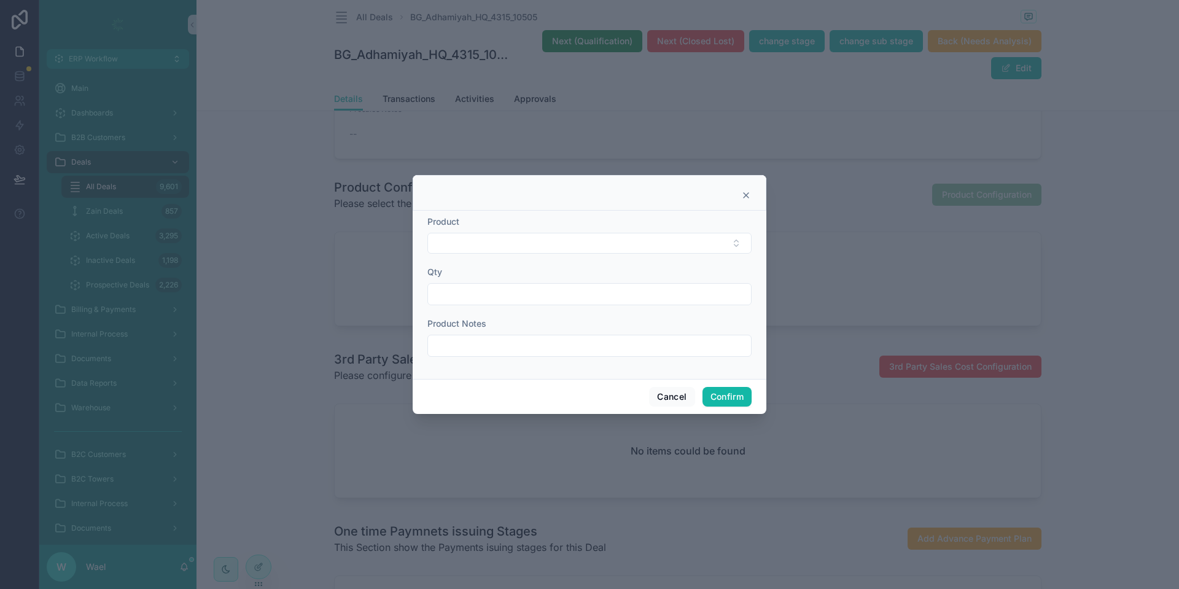
click at [578, 217] on div "Product" at bounding box center [589, 222] width 324 height 12
click at [575, 248] on button "Select Button" at bounding box center [589, 243] width 324 height 21
type input "***"
click at [512, 290] on div "DIA" at bounding box center [589, 292] width 318 height 20
click at [496, 290] on input "text" at bounding box center [589, 295] width 323 height 17
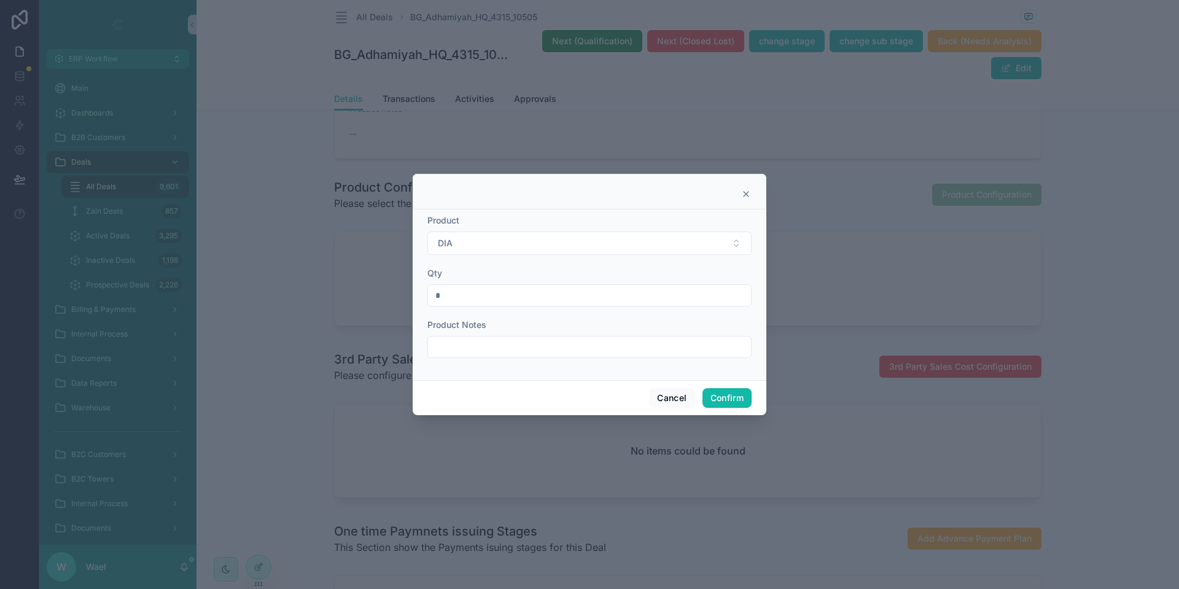
type input "*"
drag, startPoint x: 476, startPoint y: 343, endPoint x: 511, endPoint y: 353, distance: 36.5
click at [476, 343] on input "text" at bounding box center [589, 346] width 323 height 17
click at [468, 391] on div "Cancel Confirm" at bounding box center [590, 397] width 354 height 35
click at [718, 397] on button "Confirm" at bounding box center [726, 398] width 49 height 20
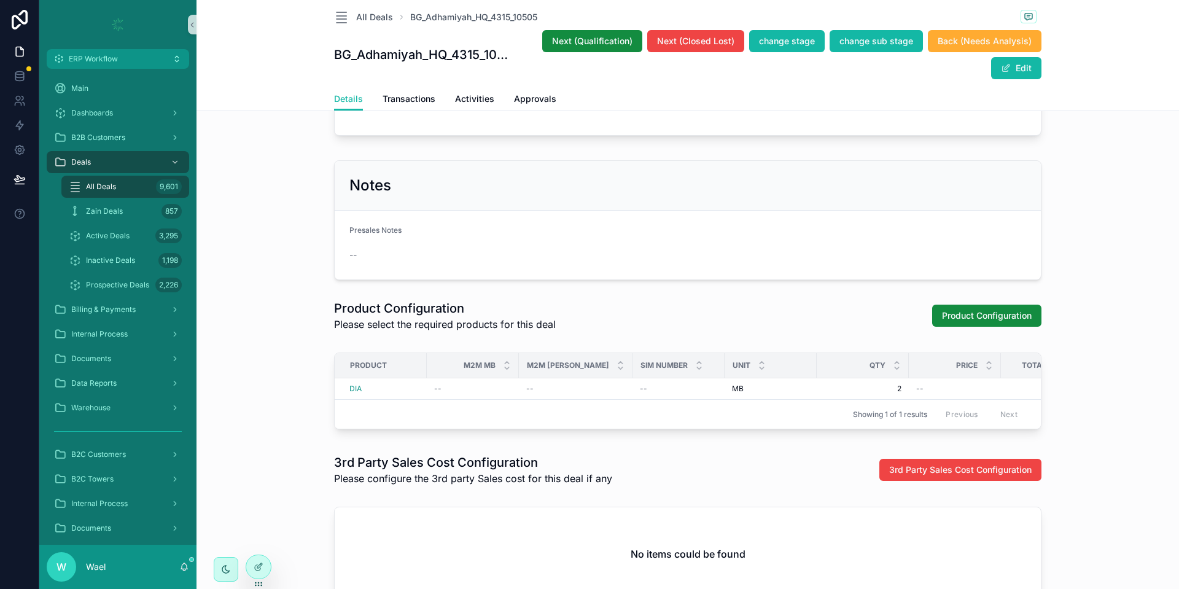
scroll to position [1197, 0]
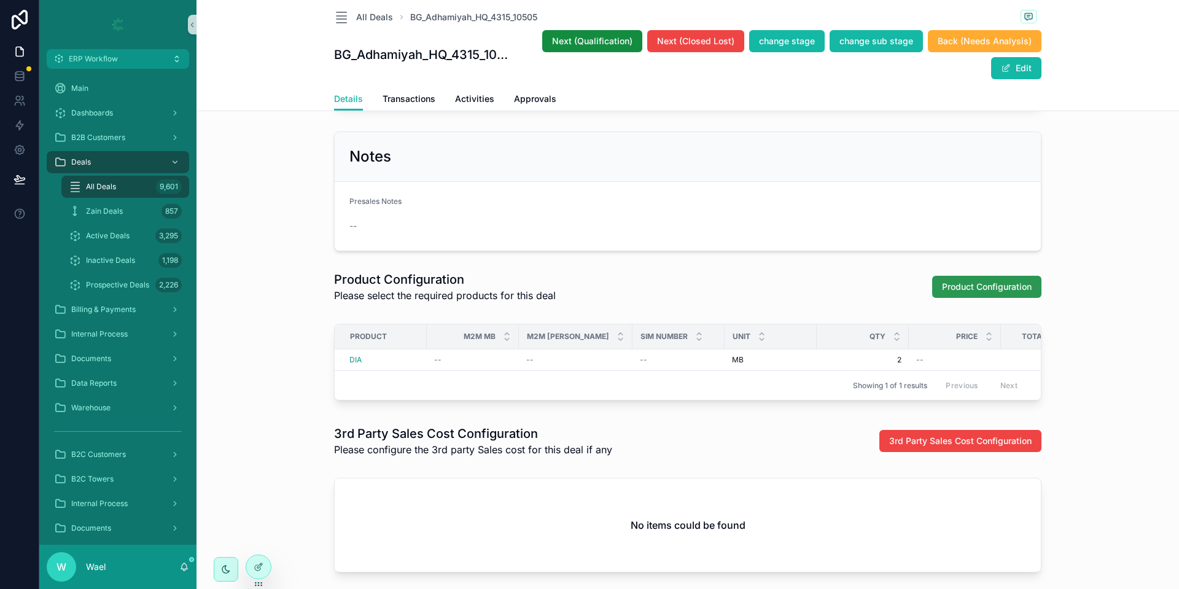
click at [995, 293] on span "Product Configuration" at bounding box center [987, 287] width 90 height 12
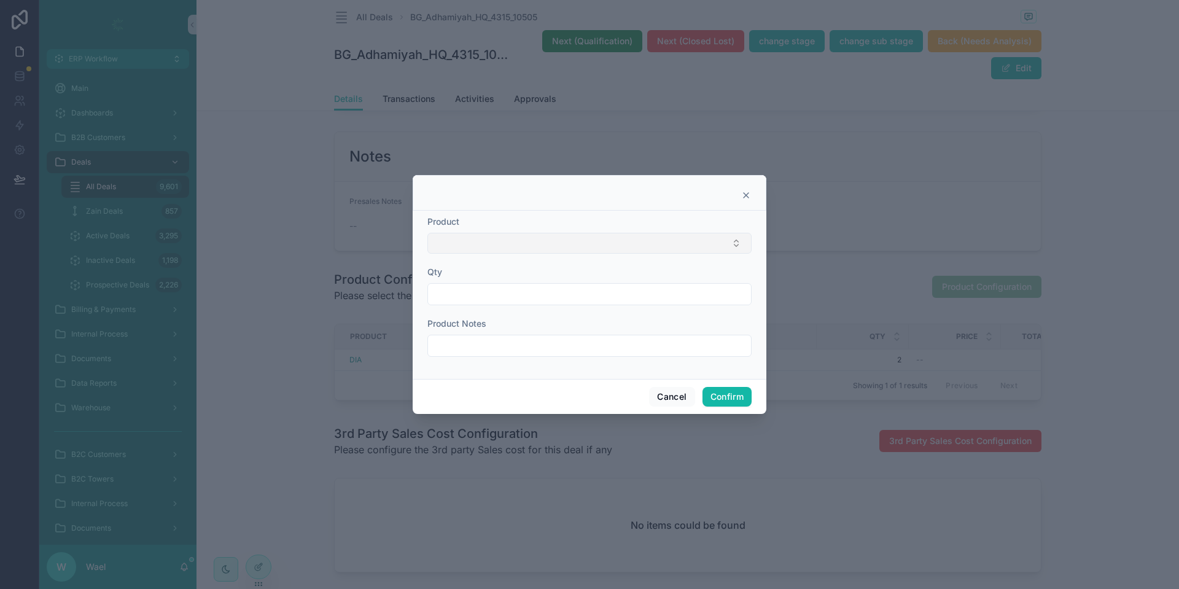
click at [597, 246] on button "Select Button" at bounding box center [589, 243] width 324 height 21
type input "*"
type input "***"
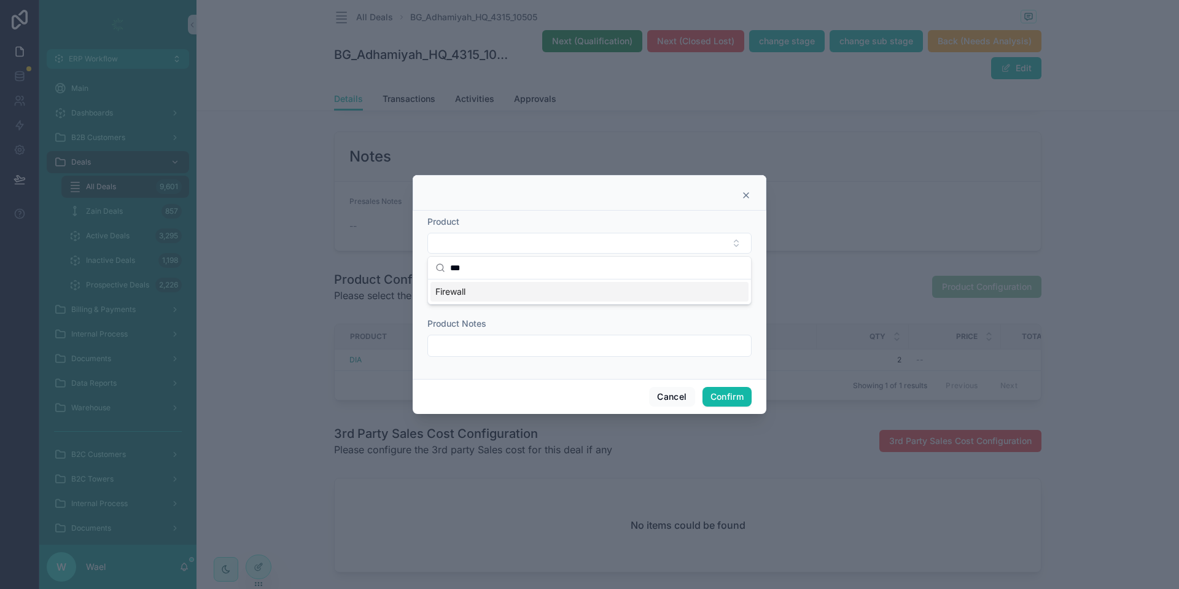
click at [531, 298] on div "Firewall" at bounding box center [589, 292] width 318 height 20
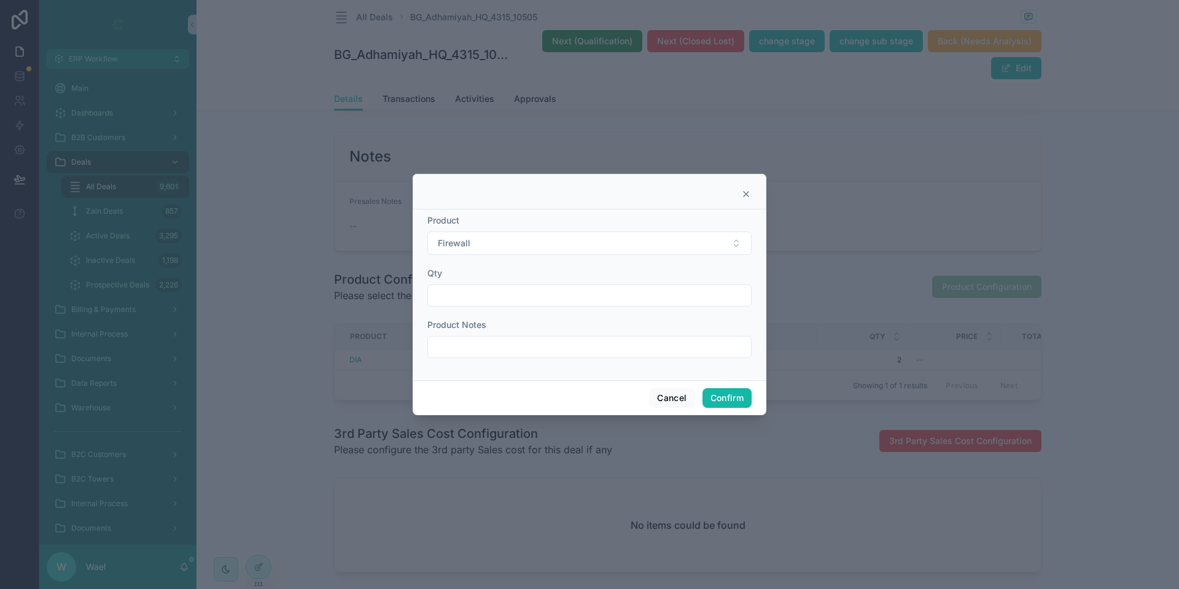
click at [597, 304] on div at bounding box center [589, 295] width 324 height 22
click at [598, 303] on input "text" at bounding box center [589, 295] width 323 height 17
type input "**"
click at [739, 395] on button "Confirm" at bounding box center [726, 398] width 49 height 20
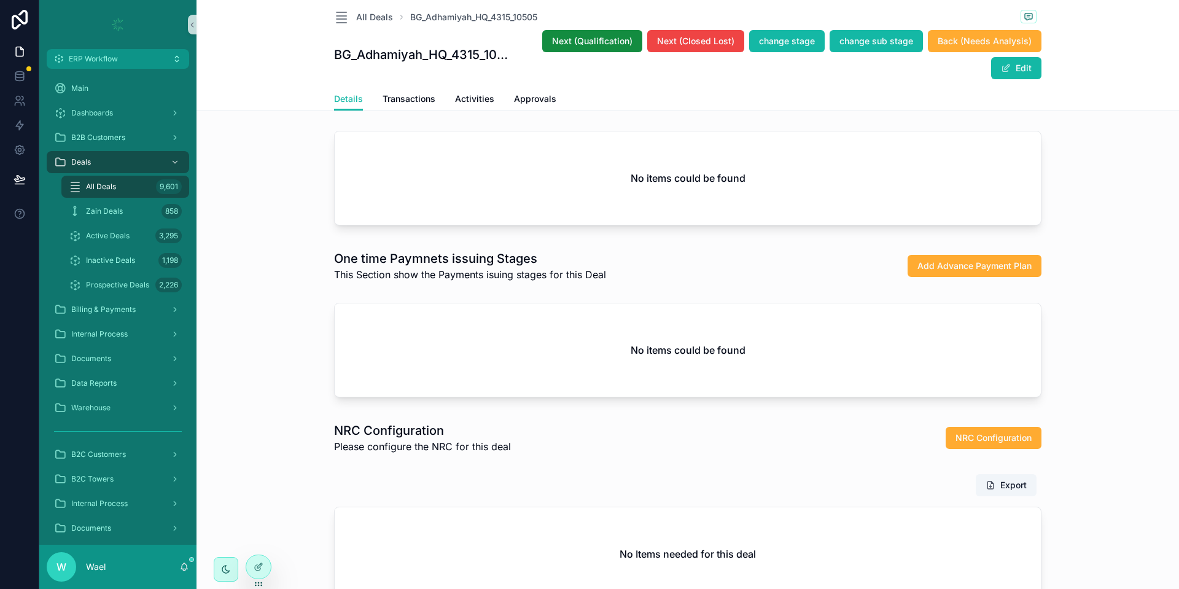
scroll to position [1750, 0]
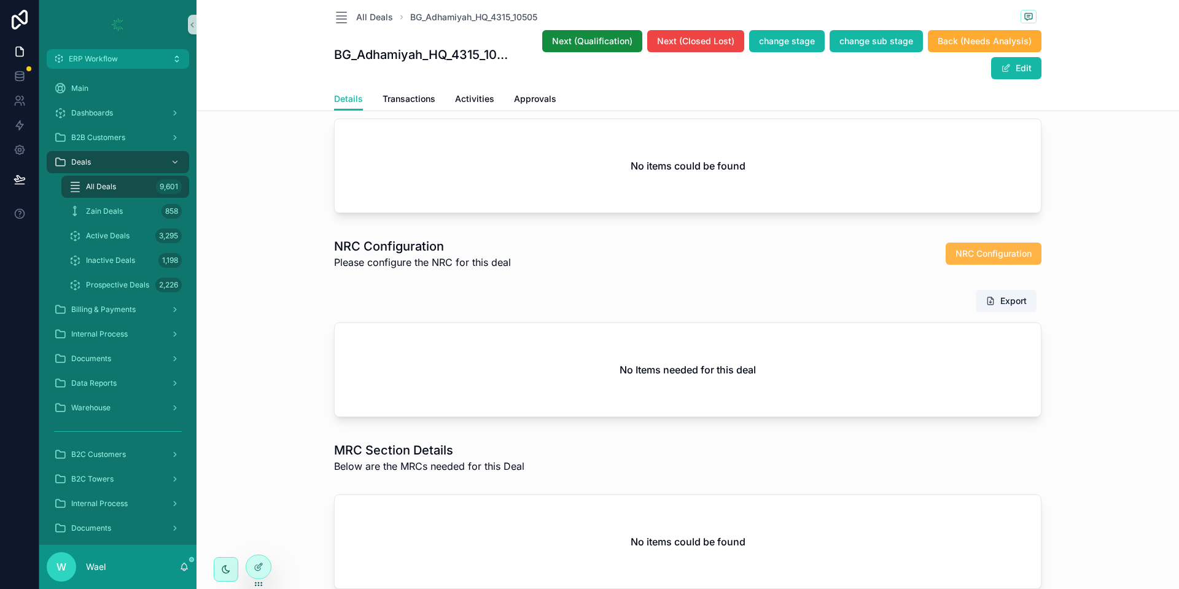
click at [962, 260] on span "NRC Configuration" at bounding box center [993, 253] width 76 height 12
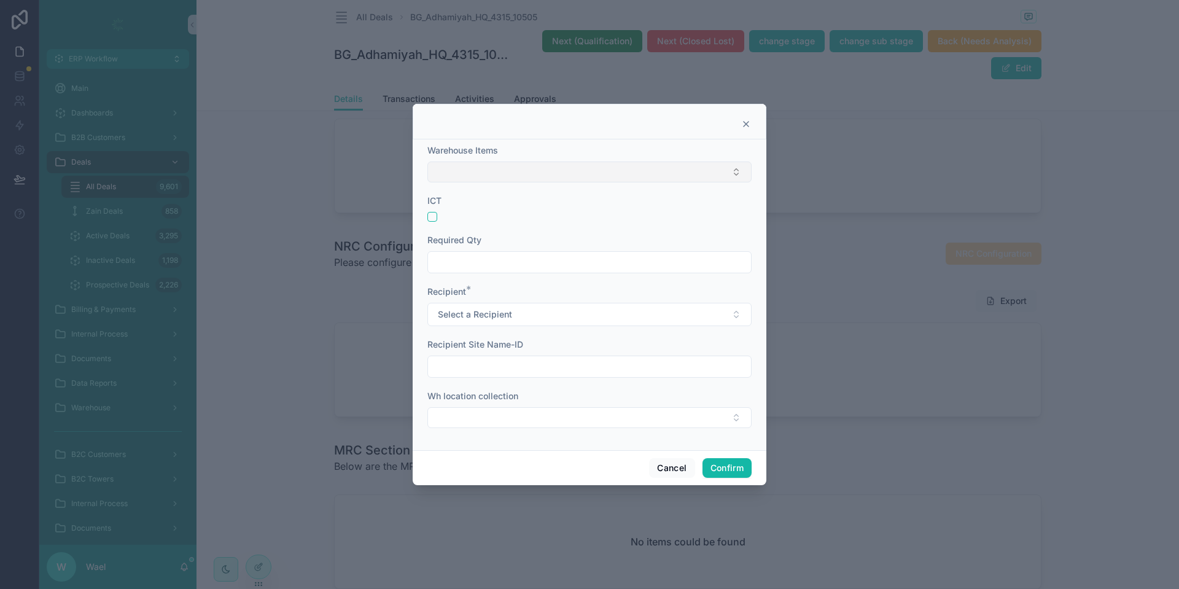
click at [607, 169] on button "Select Button" at bounding box center [589, 171] width 324 height 21
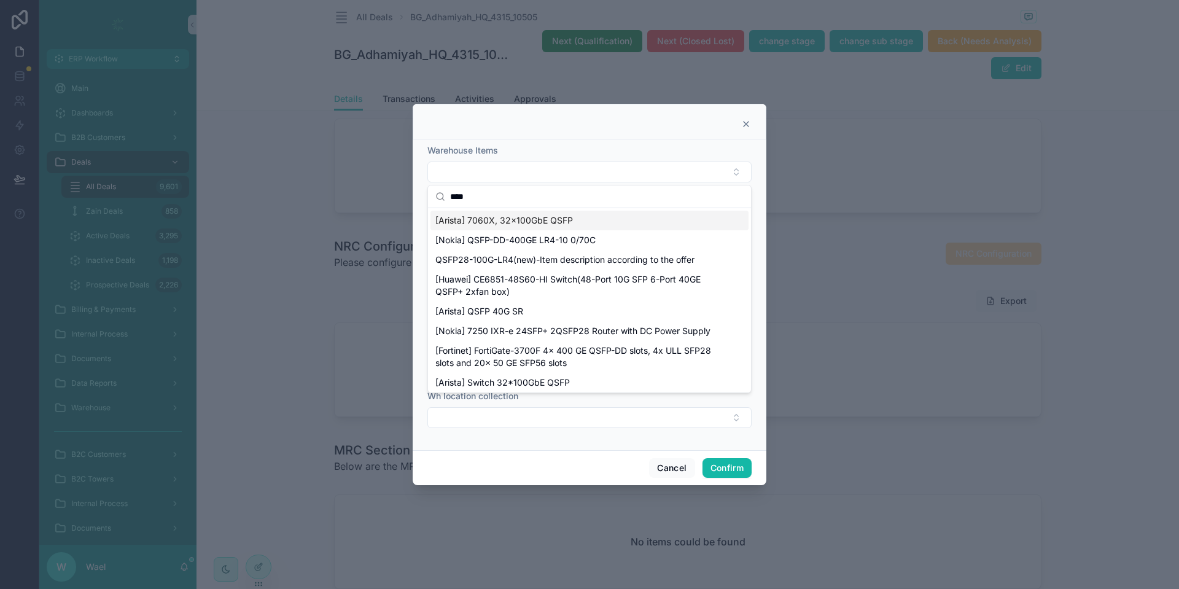
type input "****"
click at [494, 225] on span "[Arista] 7060X, 32x100GbE QSFP" at bounding box center [504, 220] width 138 height 12
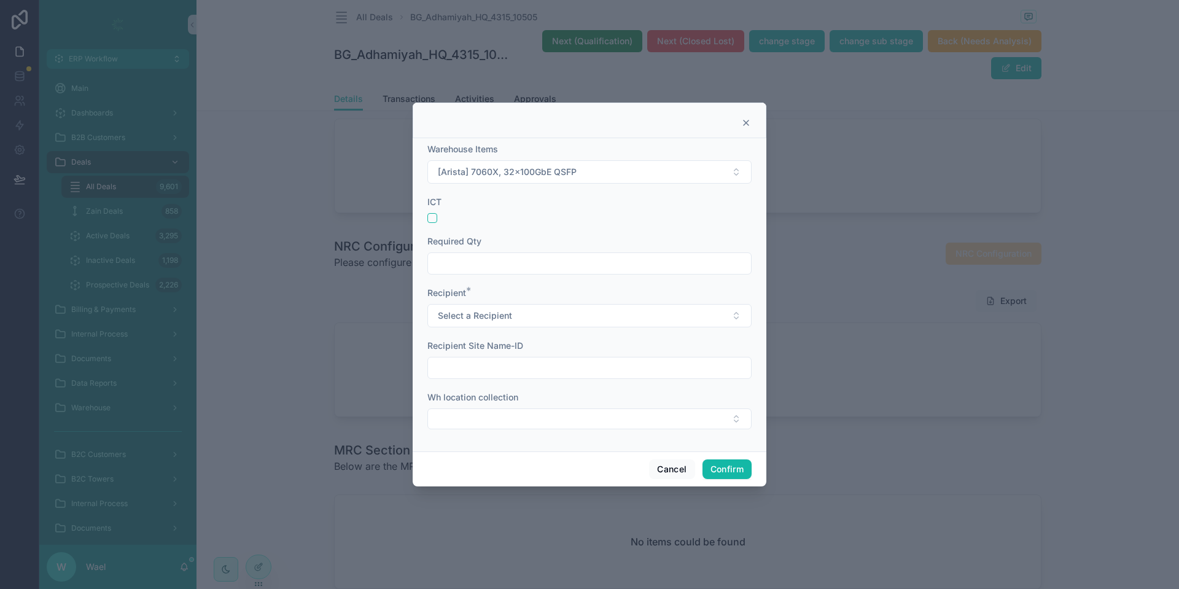
click at [461, 255] on input "text" at bounding box center [589, 263] width 323 height 17
type input "***"
click at [470, 317] on span "Select a Recipient" at bounding box center [475, 315] width 74 height 12
click at [484, 367] on span "Customer" at bounding box center [459, 364] width 49 height 11
click at [481, 368] on input "text" at bounding box center [589, 367] width 323 height 17
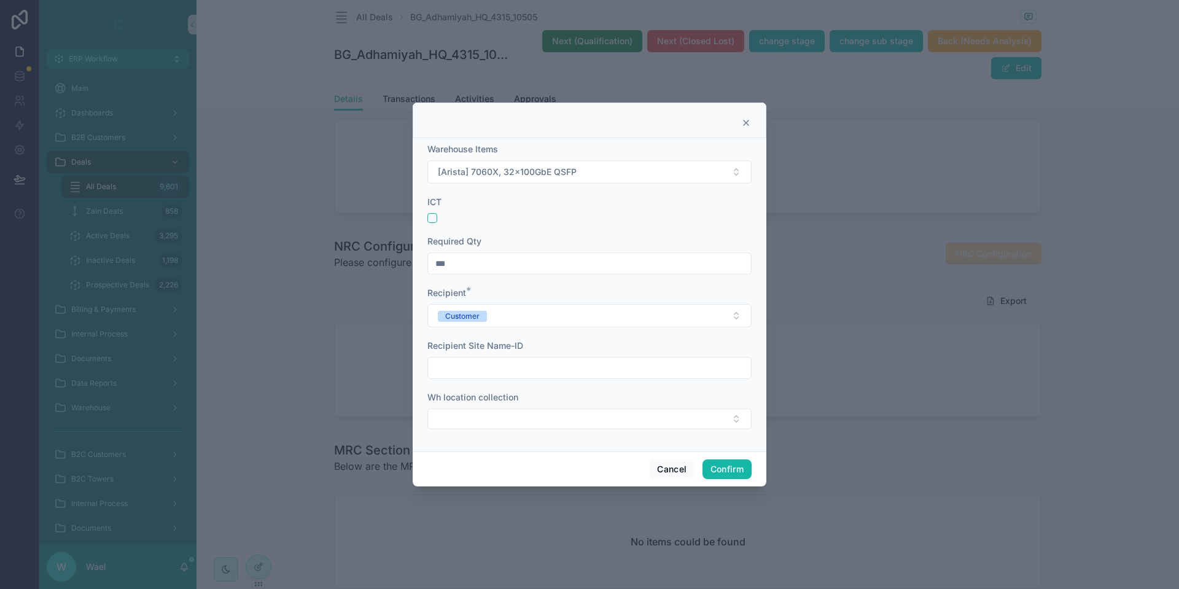
click at [488, 372] on input "text" at bounding box center [589, 367] width 323 height 17
type input "***"
click at [538, 422] on button "Select Button" at bounding box center [589, 418] width 324 height 21
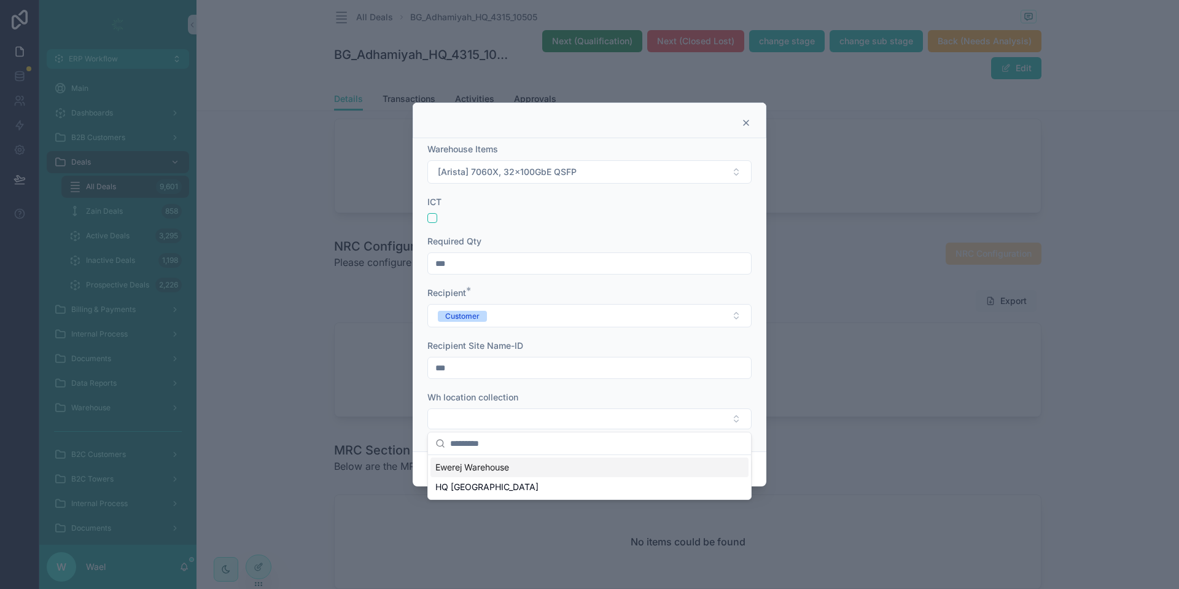
click at [498, 462] on span "Ewerej Warehouse" at bounding box center [472, 467] width 74 height 12
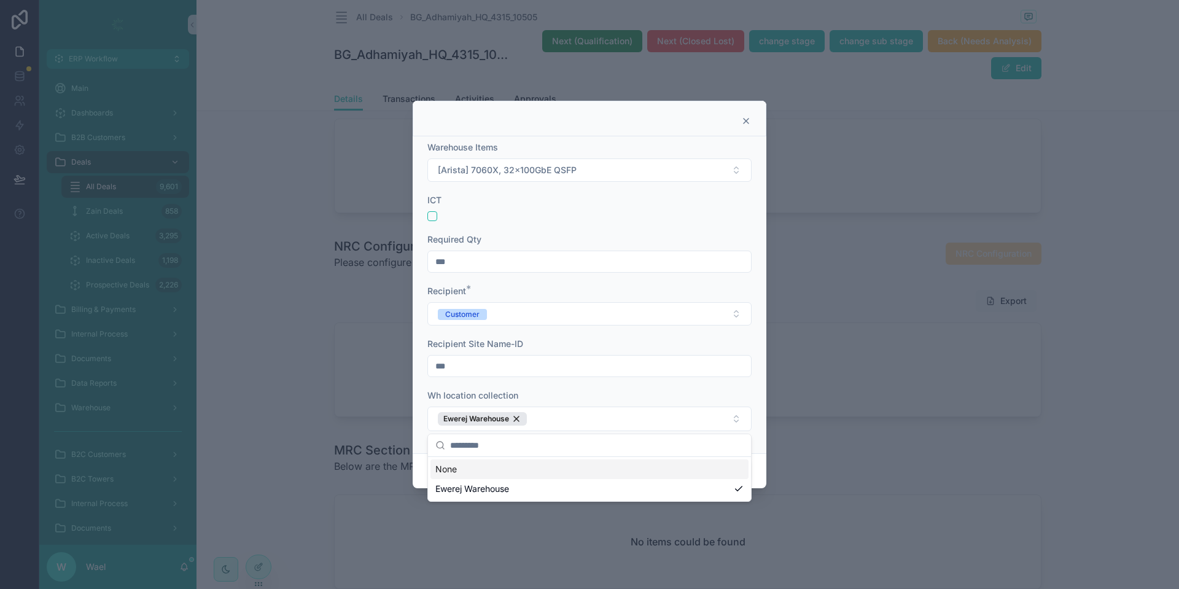
click at [608, 386] on form "Warehouse Items [Arista] 7060X, 32x100GbE QSFP ICT Required Qty *** Recipient *…" at bounding box center [589, 292] width 324 height 302
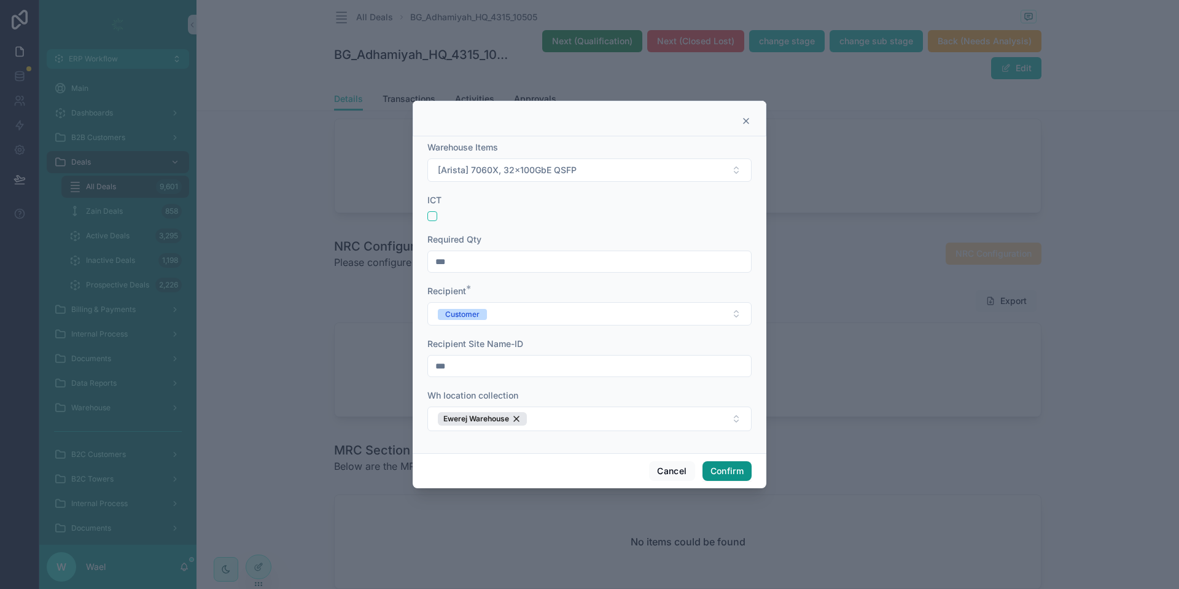
click at [741, 473] on button "Confirm" at bounding box center [726, 471] width 49 height 20
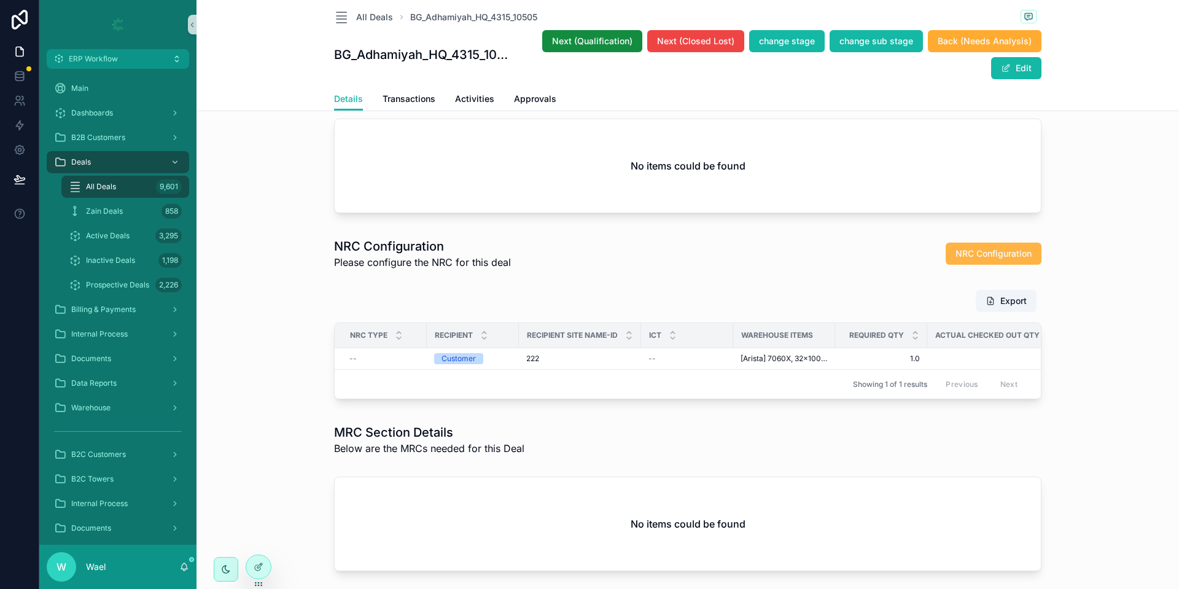
click at [1004, 260] on span "NRC Configuration" at bounding box center [993, 253] width 76 height 12
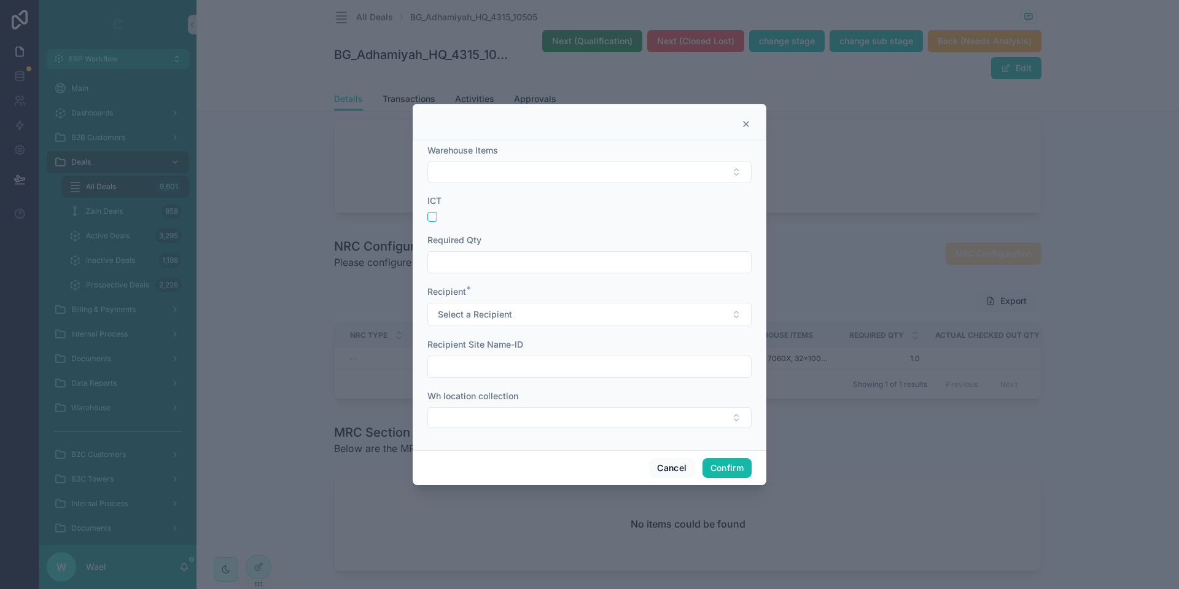
click at [751, 123] on div at bounding box center [590, 122] width 354 height 36
click at [748, 123] on icon at bounding box center [746, 124] width 10 height 10
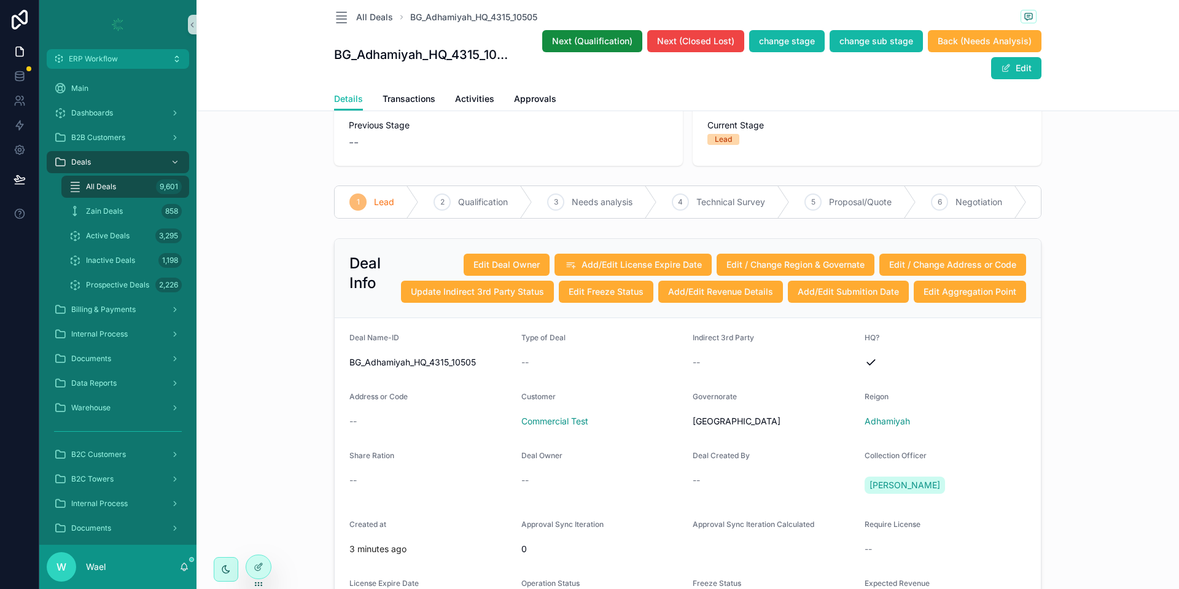
scroll to position [0, 0]
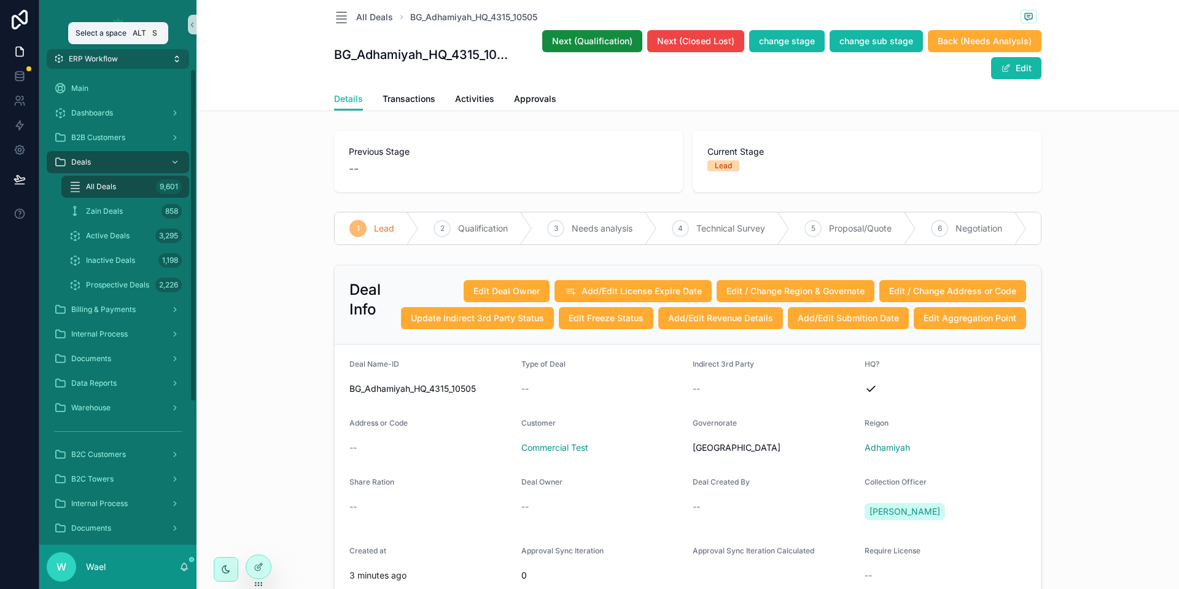
click at [80, 55] on span "ERP Workflow" at bounding box center [93, 59] width 49 height 10
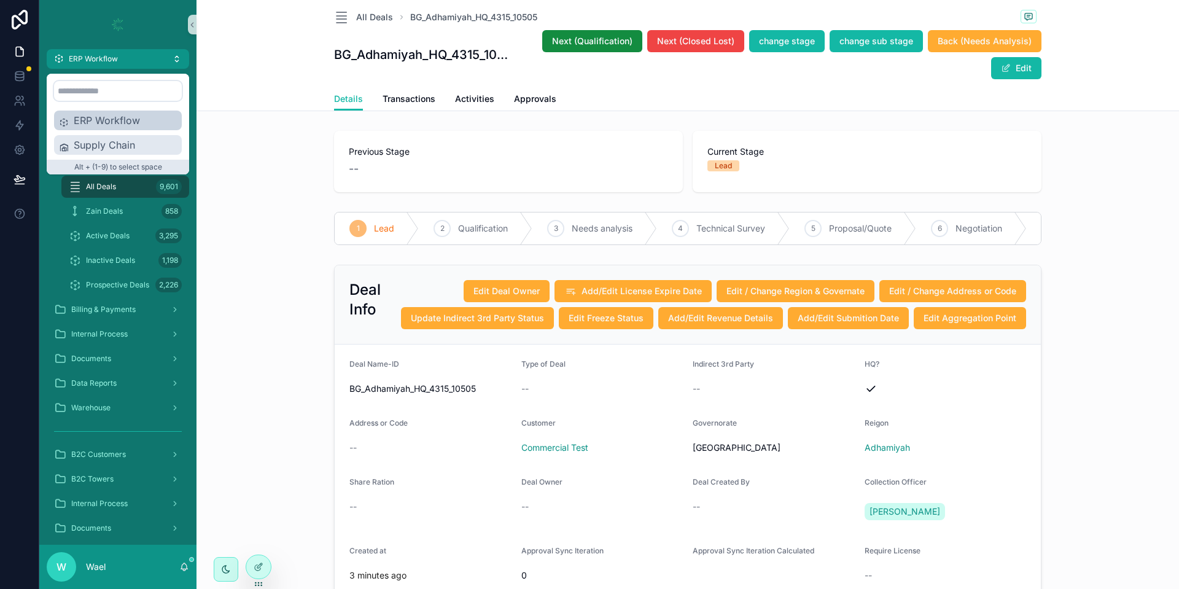
click at [87, 150] on span "Supply Chain" at bounding box center [125, 145] width 103 height 15
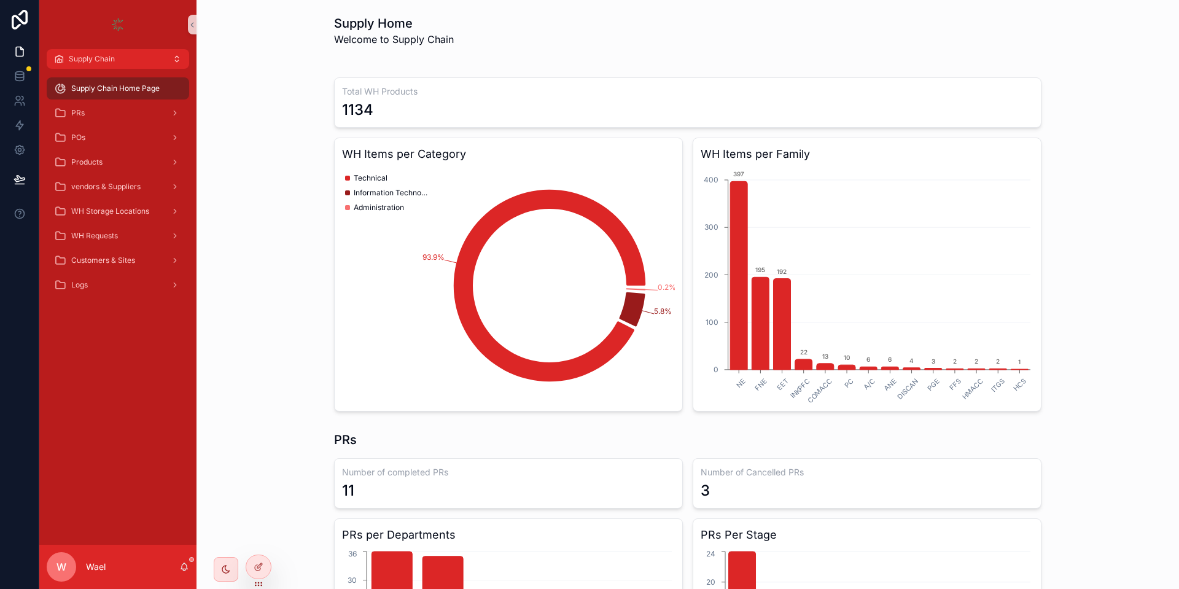
click at [239, 317] on div "Total WH Products 1134 WH Items per Category 93.9% 5.8% 0.2% Technical Informat…" at bounding box center [687, 238] width 963 height 355
click at [81, 120] on div "PRs" at bounding box center [118, 113] width 128 height 20
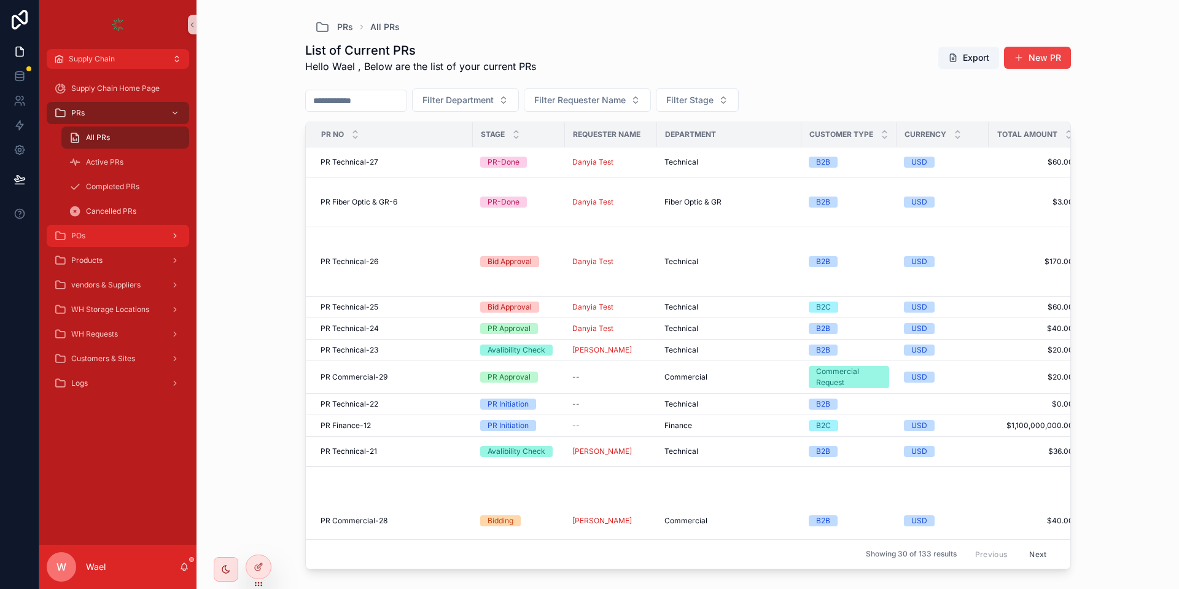
click at [87, 236] on div "POs" at bounding box center [118, 236] width 128 height 20
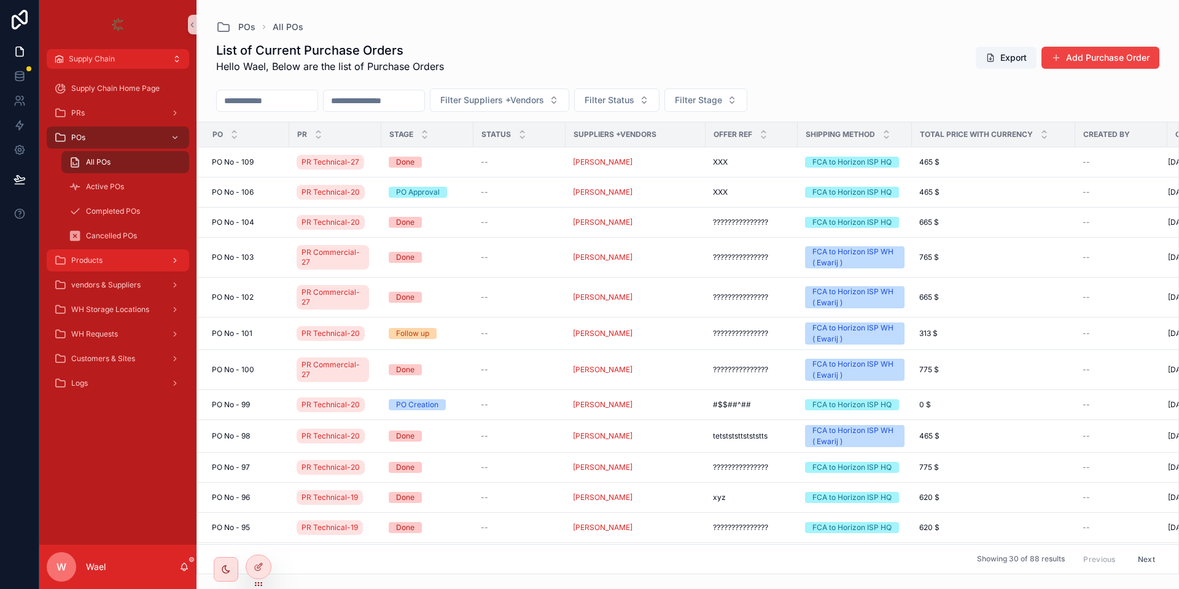
click at [97, 259] on span "Products" at bounding box center [86, 260] width 31 height 10
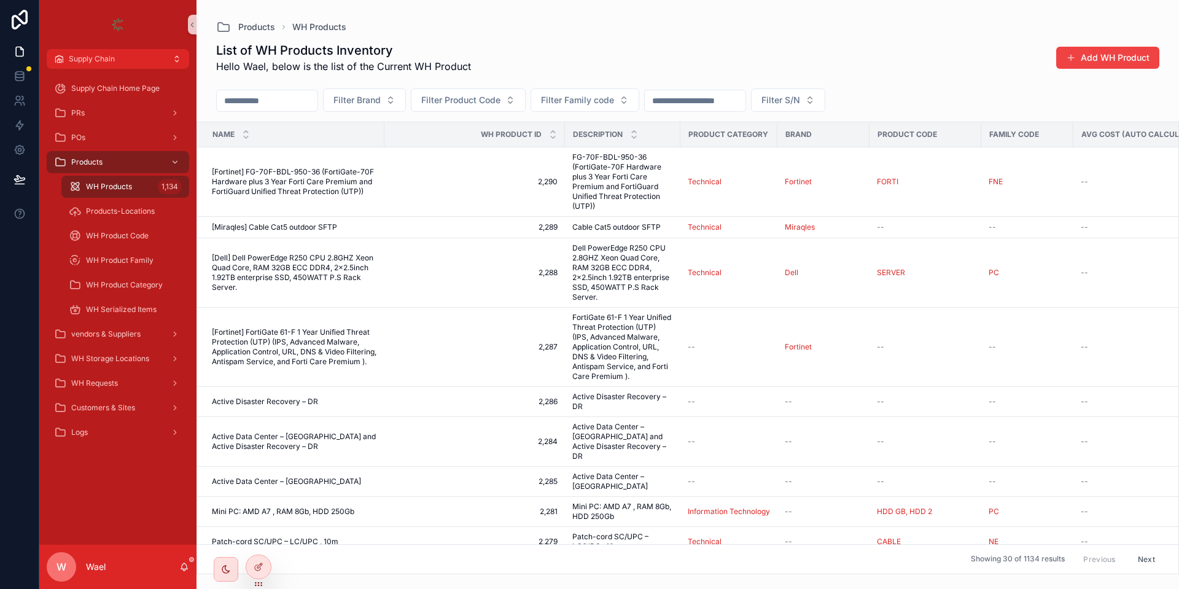
scroll to position [2, 0]
drag, startPoint x: 1033, startPoint y: 547, endPoint x: 1005, endPoint y: 545, distance: 27.7
click at [1005, 554] on span "Showing 30 of 1134 results" at bounding box center [1018, 559] width 94 height 10
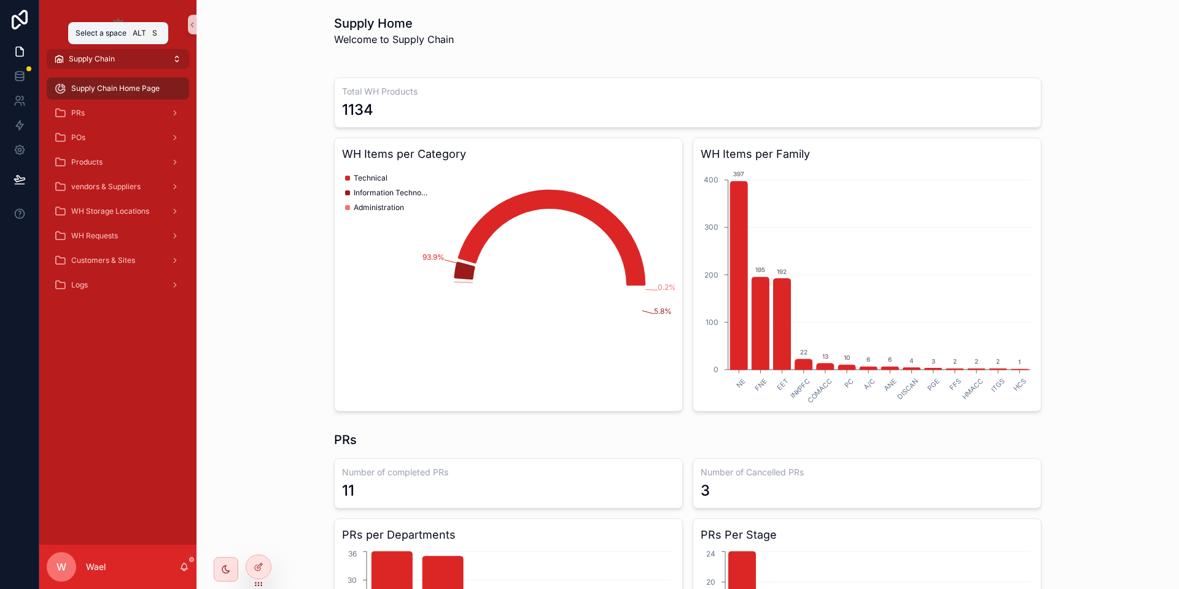
click at [87, 58] on span "Supply Chain" at bounding box center [92, 59] width 46 height 10
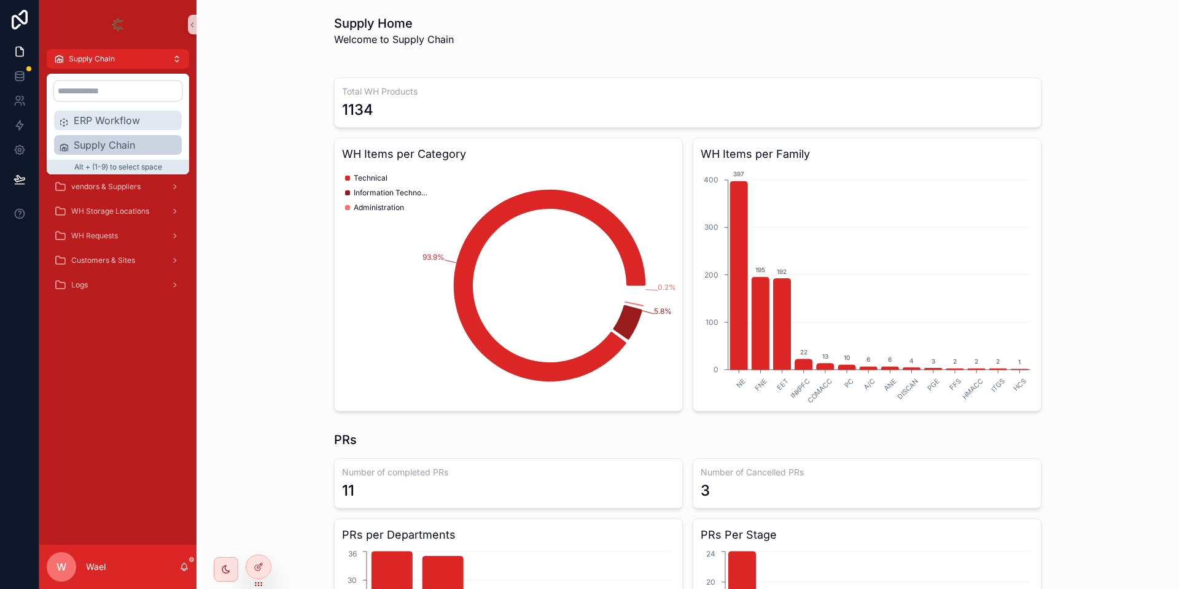
click at [95, 122] on span "ERP Workflow" at bounding box center [125, 120] width 103 height 15
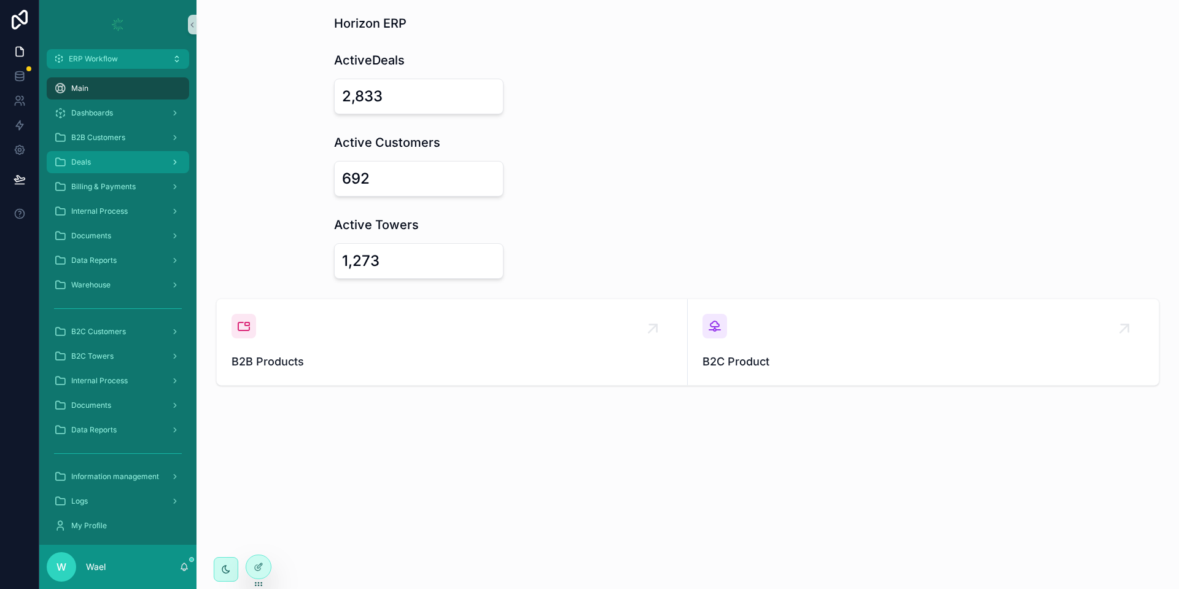
click at [103, 152] on div "Deals" at bounding box center [118, 162] width 128 height 20
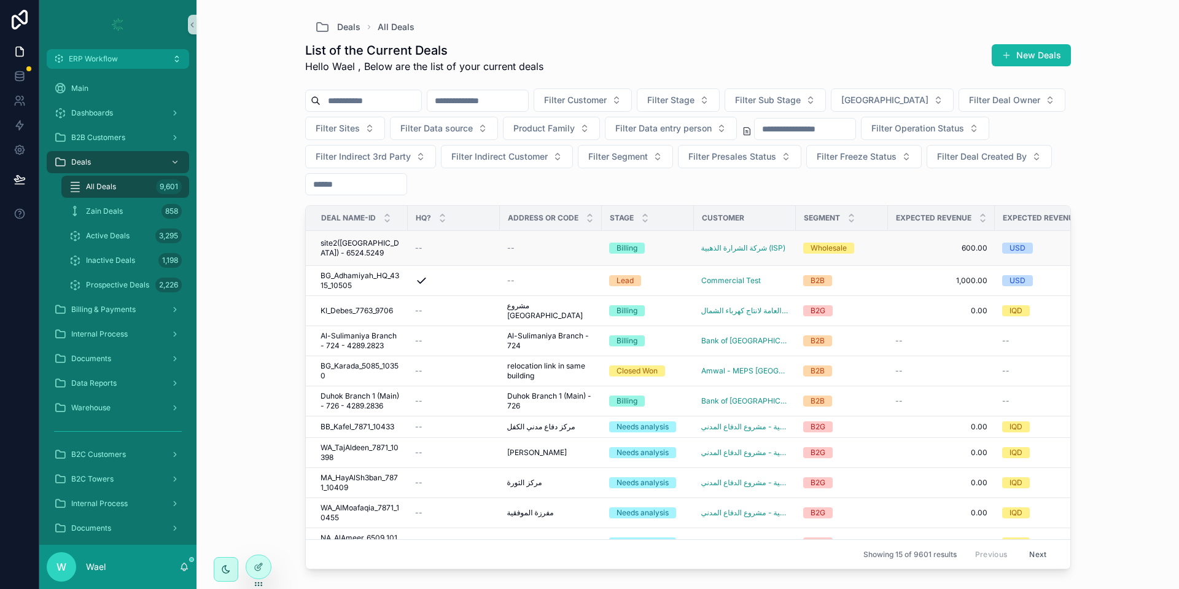
click at [367, 249] on span "site2([GEOGRAPHIC_DATA]) - 6524.5249" at bounding box center [361, 248] width 80 height 20
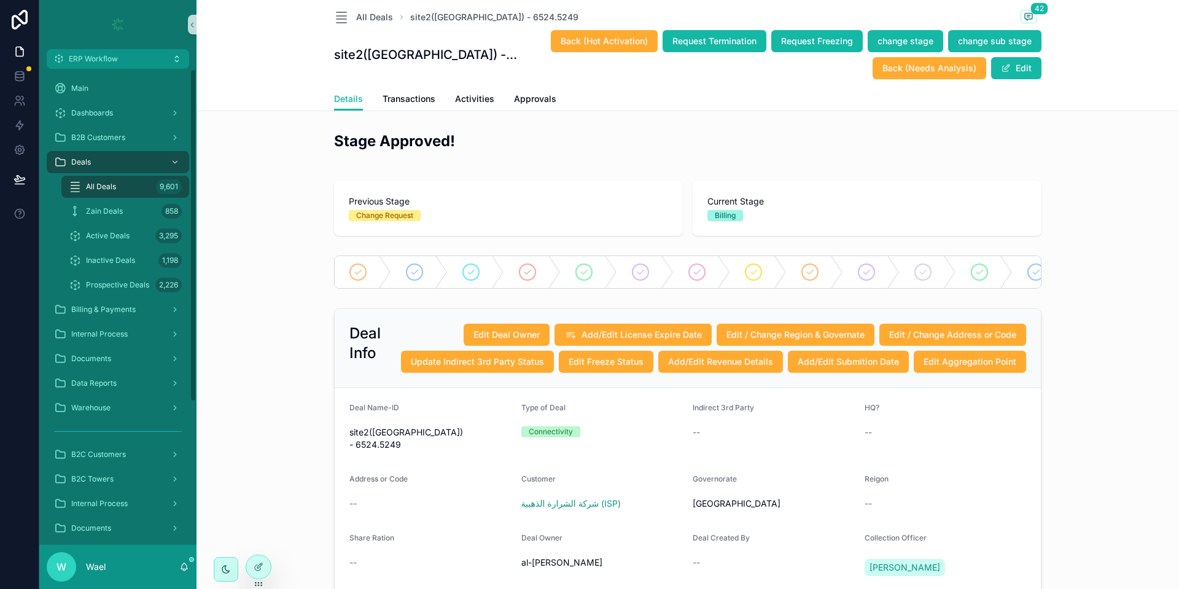
click at [123, 189] on div "All Deals 9,601" at bounding box center [125, 187] width 113 height 20
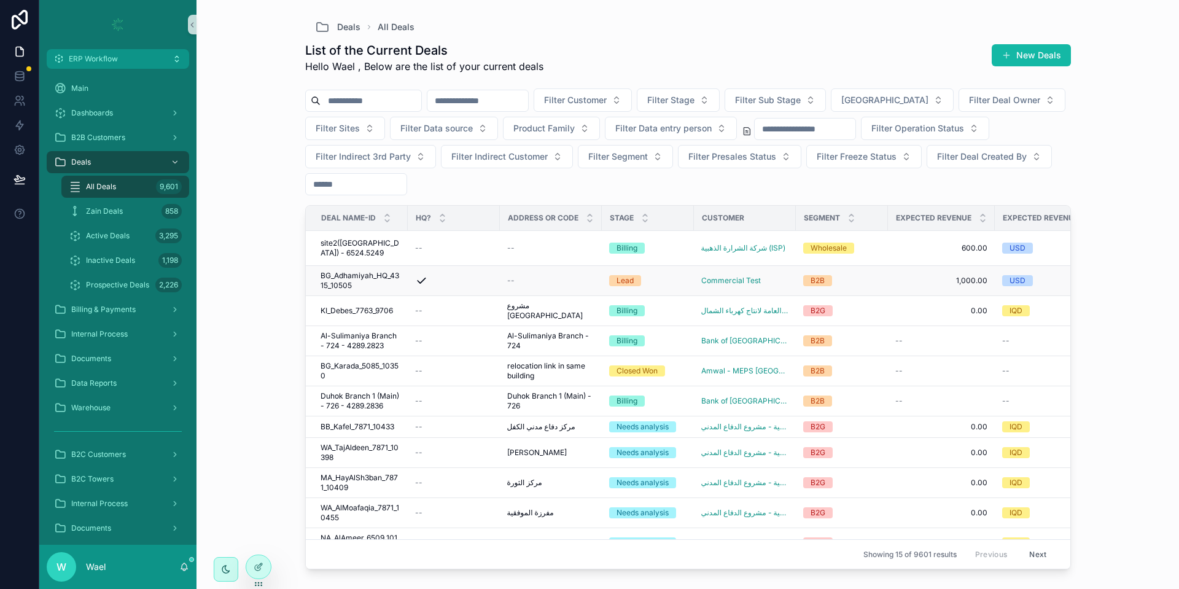
click at [439, 278] on div "scrollable content" at bounding box center [453, 280] width 77 height 12
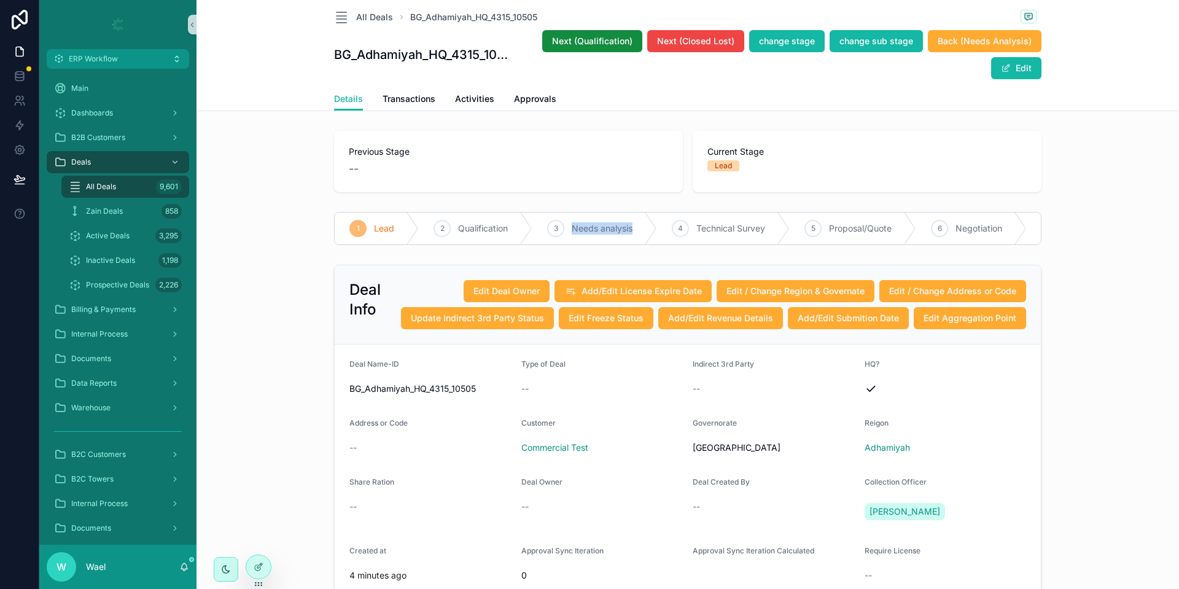
drag, startPoint x: 559, startPoint y: 227, endPoint x: 632, endPoint y: 224, distance: 73.1
click at [632, 224] on div "3 Needs analysis" at bounding box center [594, 228] width 125 height 32
click at [613, 50] on button "Next (Qualification)" at bounding box center [592, 41] width 100 height 22
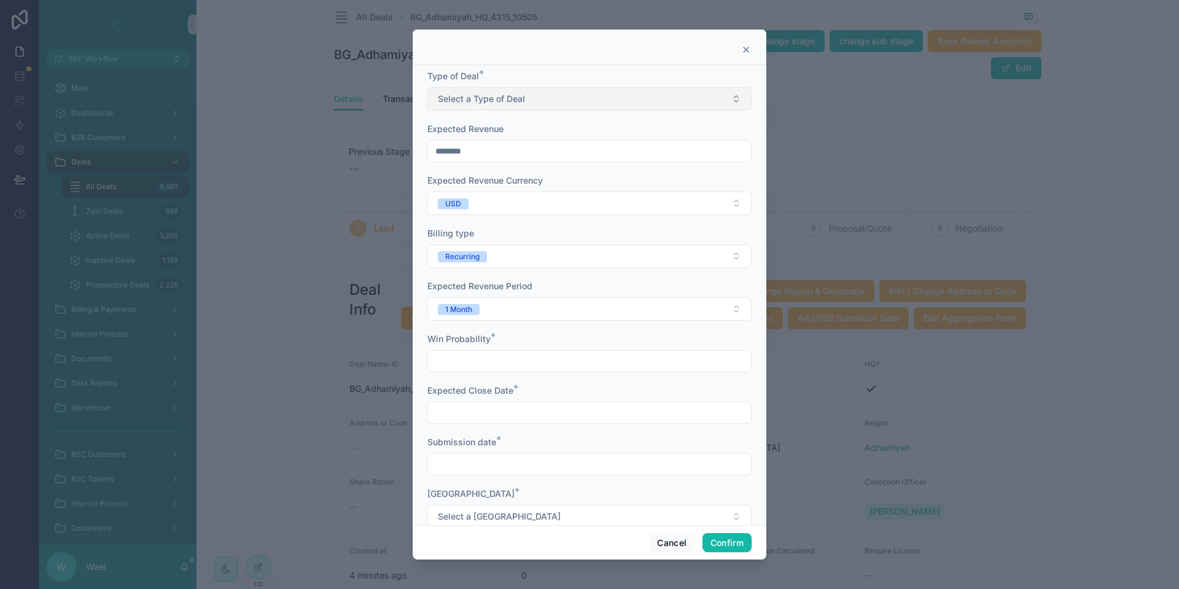
click at [462, 99] on span "Select a Type of Deal" at bounding box center [481, 99] width 87 height 12
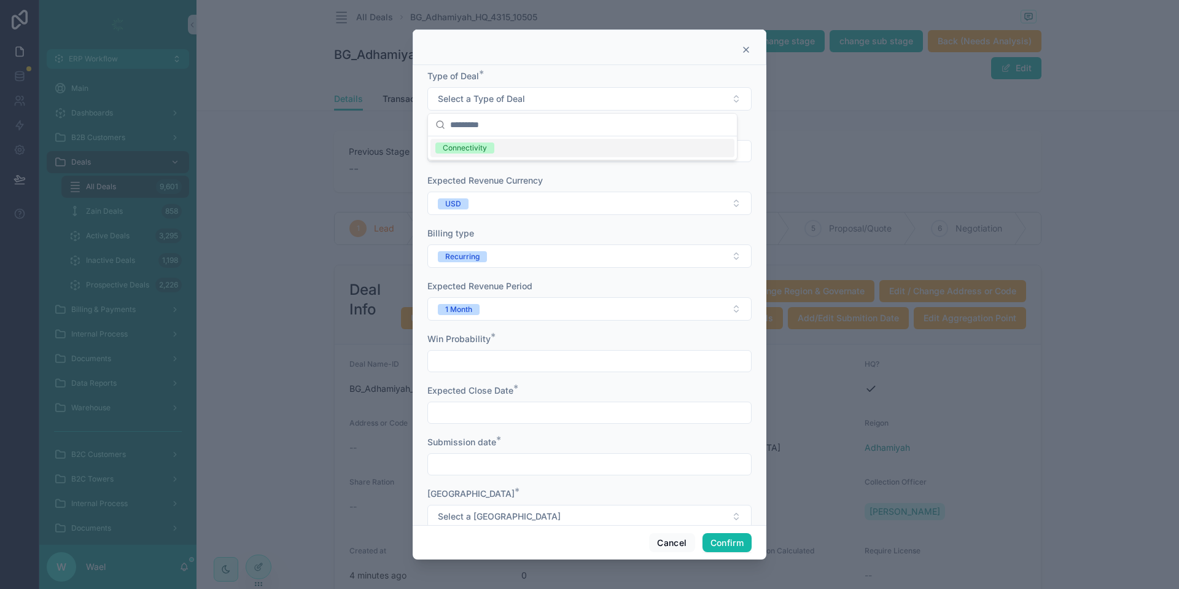
click at [466, 152] on div "Connectivity" at bounding box center [465, 147] width 44 height 11
click at [465, 153] on input "********" at bounding box center [589, 150] width 323 height 17
click at [482, 123] on span "Expected Revenue" at bounding box center [465, 128] width 76 height 10
click at [485, 352] on input "text" at bounding box center [589, 360] width 323 height 17
type input "***"
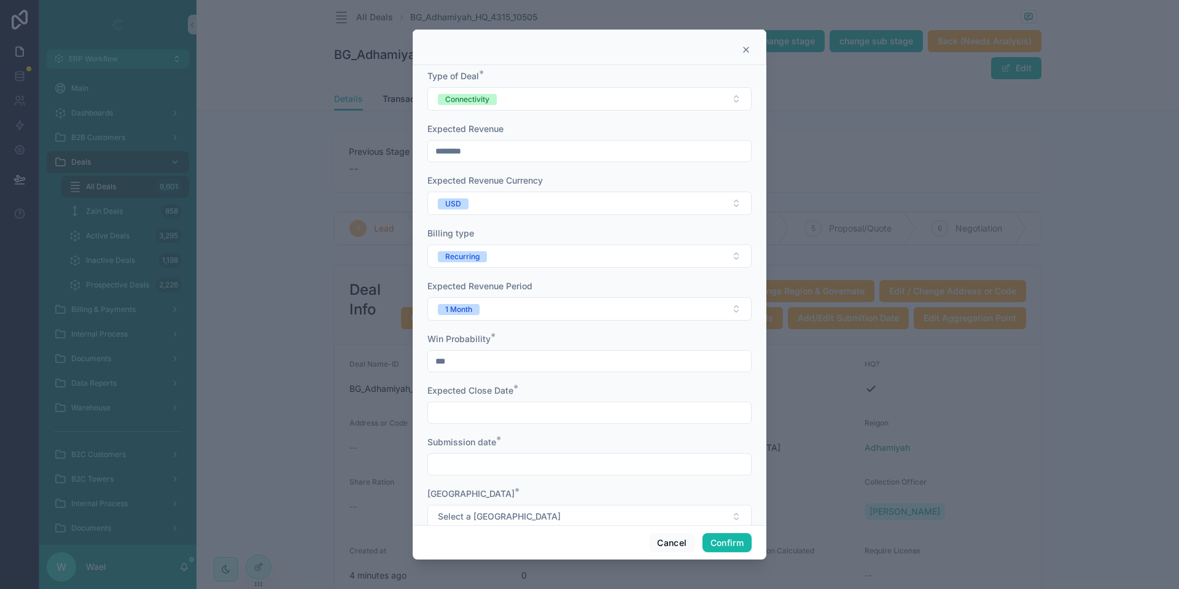
click at [516, 409] on input "text" at bounding box center [589, 412] width 323 height 17
click at [556, 335] on button "19" at bounding box center [561, 328] width 22 height 22
type input "*********"
click at [528, 442] on div "Submission date *" at bounding box center [589, 442] width 324 height 12
click at [524, 464] on input "text" at bounding box center [589, 464] width 323 height 17
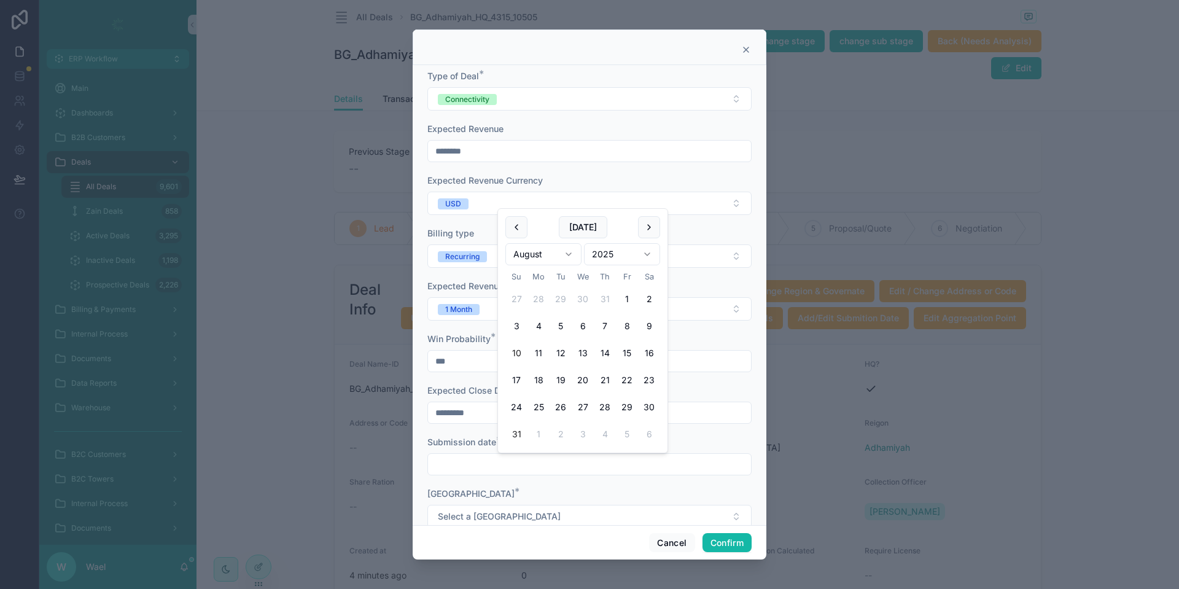
click at [516, 438] on button "31" at bounding box center [516, 434] width 22 height 22
type input "*********"
click at [474, 432] on form "Type of Deal * Connectivity Expected Revenue ******** Expected Revenue Currency…" at bounding box center [589, 305] width 324 height 470
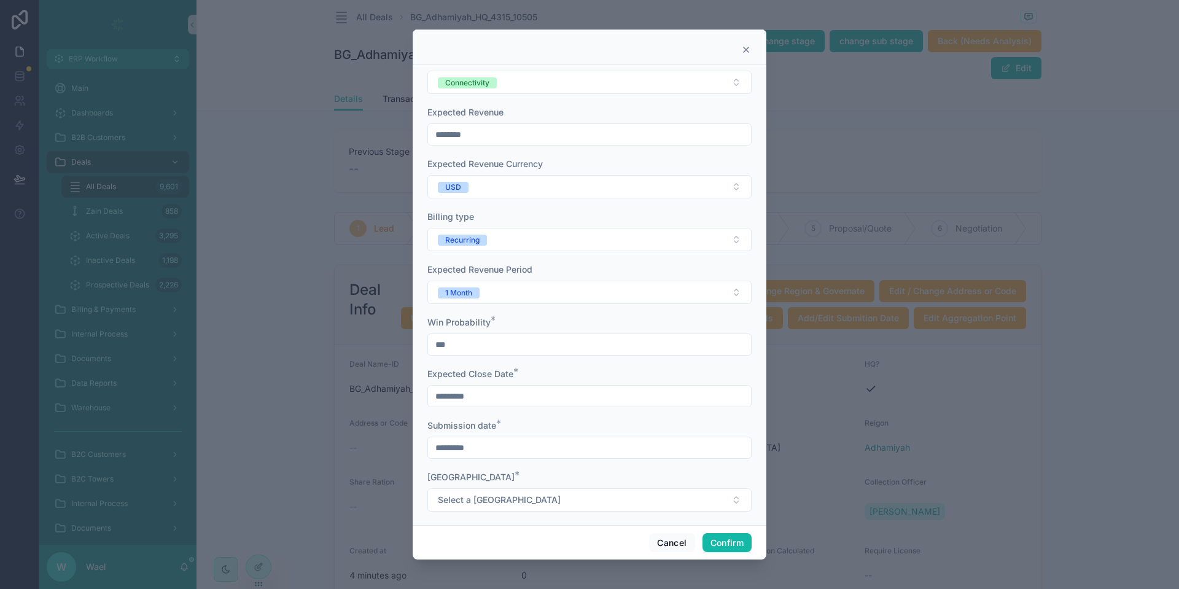
scroll to position [25, 0]
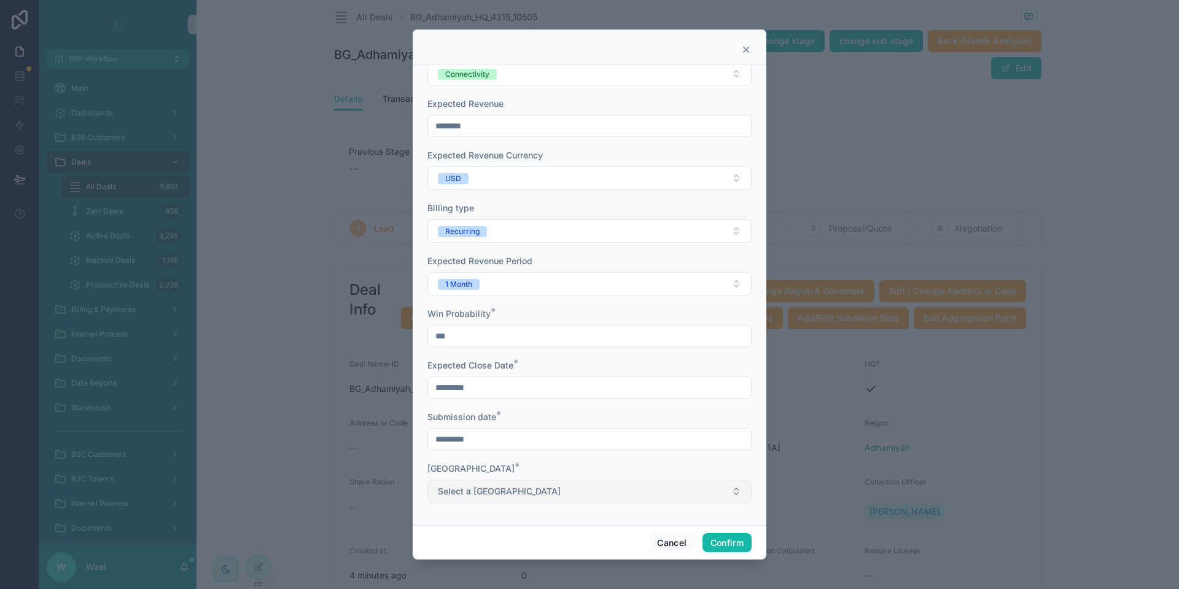
click at [510, 489] on span "Select a Aggregation Point" at bounding box center [499, 491] width 123 height 12
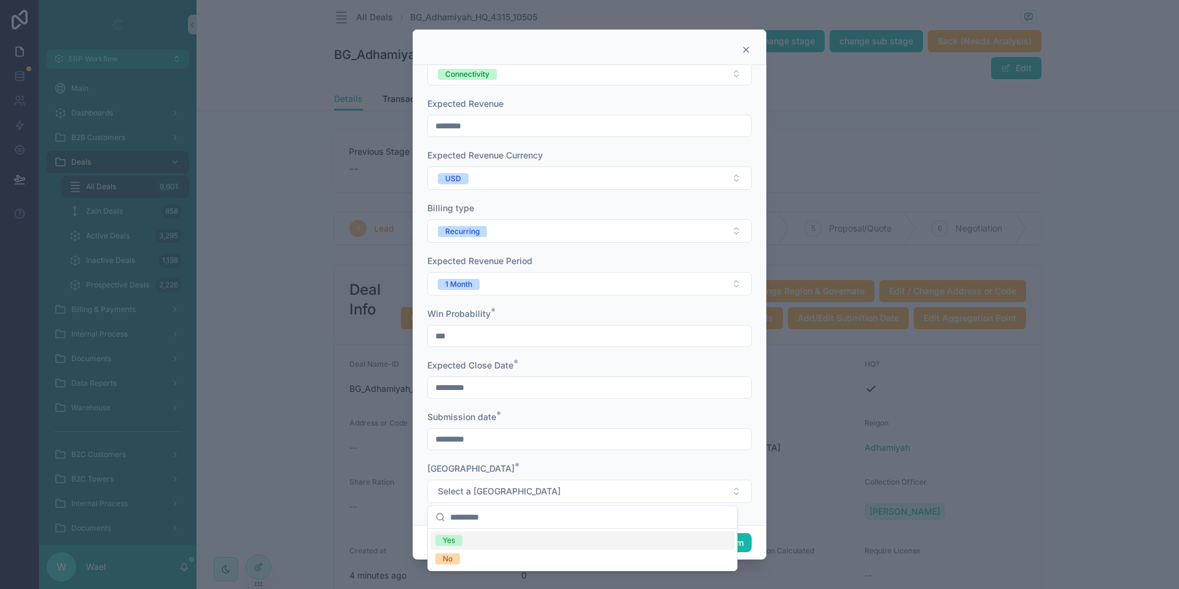
click at [505, 547] on div "Yes" at bounding box center [582, 540] width 304 height 18
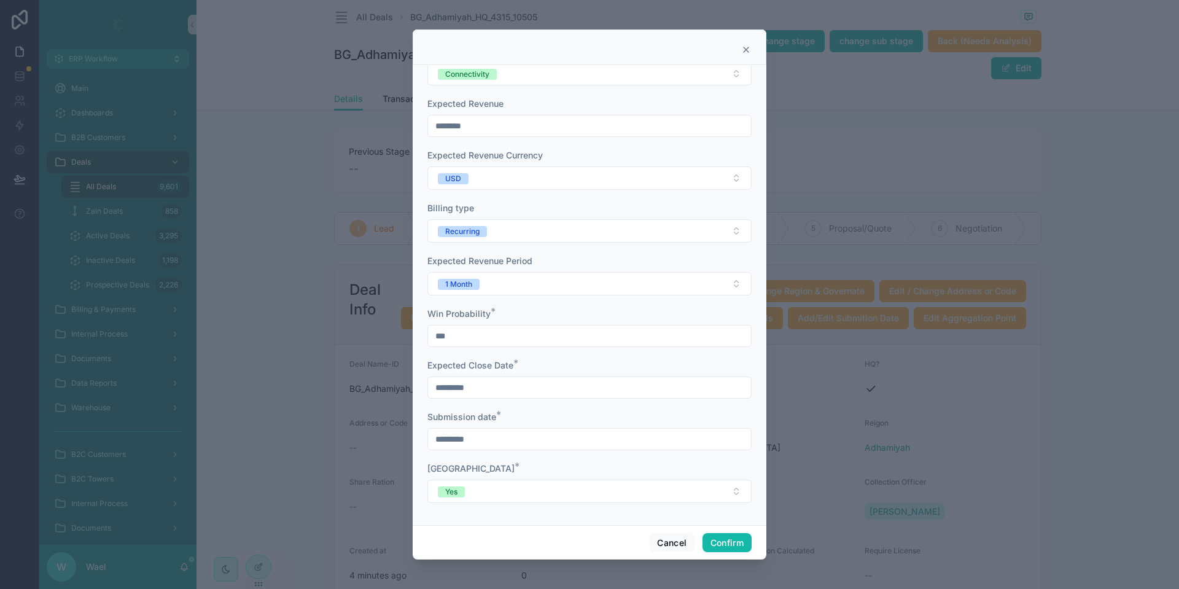
click at [472, 341] on input "***" at bounding box center [589, 335] width 323 height 17
click at [471, 341] on input "***" at bounding box center [589, 335] width 323 height 17
click at [515, 306] on form "Type of Deal * Connectivity Expected Revenue ******** Expected Revenue Currency…" at bounding box center [589, 280] width 324 height 470
click at [731, 537] on button "Confirm" at bounding box center [726, 543] width 49 height 20
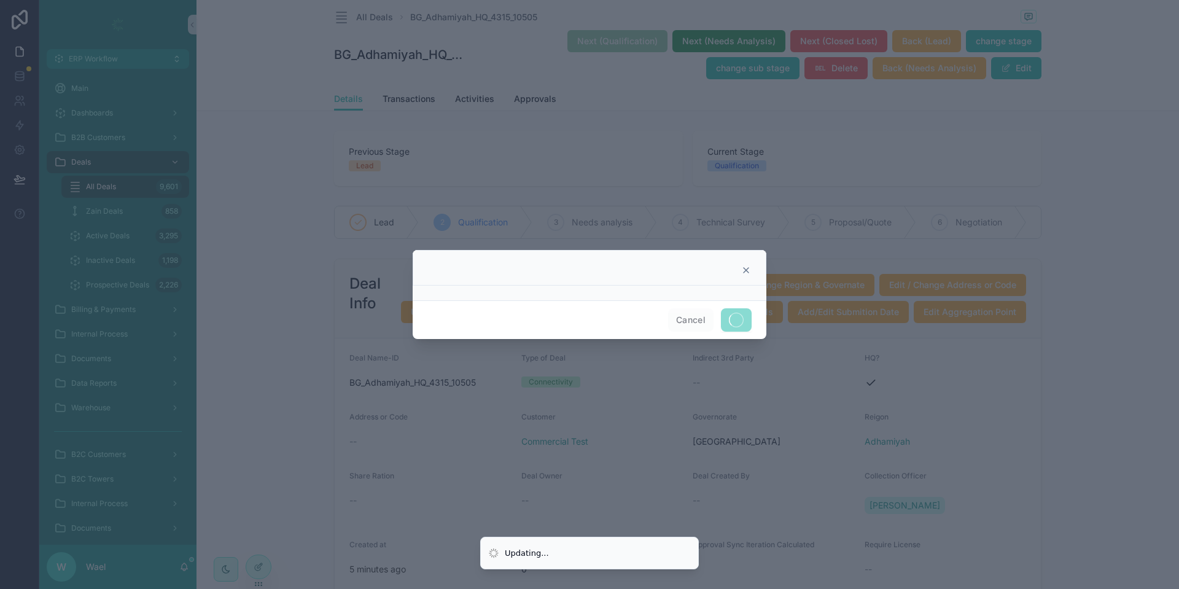
scroll to position [0, 0]
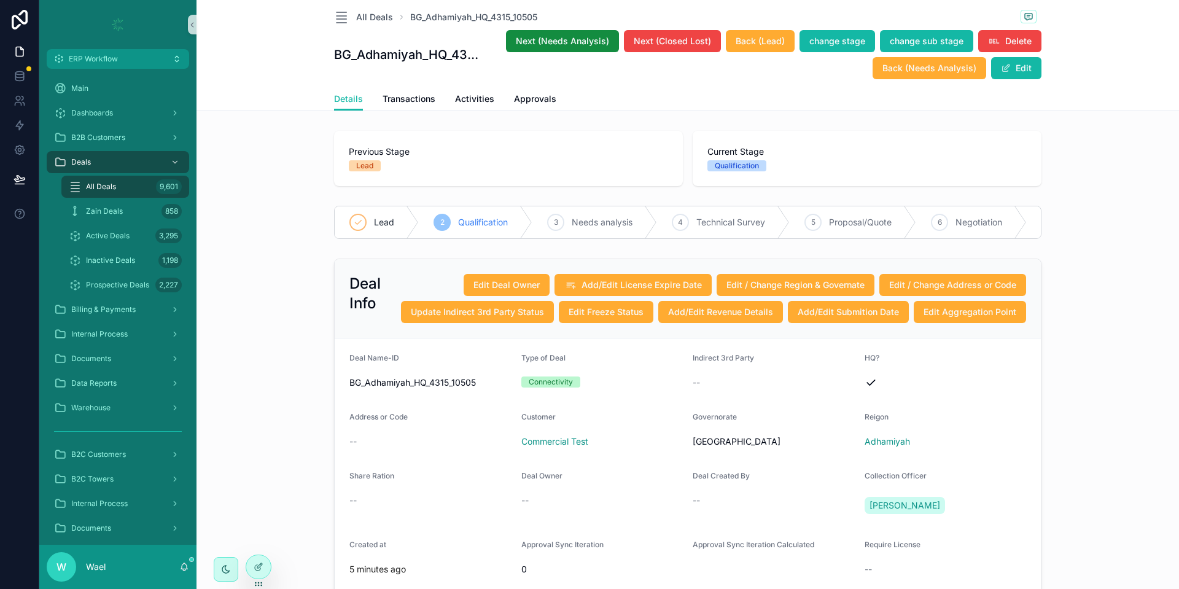
click at [512, 214] on div "2 Qualification" at bounding box center [476, 222] width 114 height 32
click at [556, 36] on span "Next (Needs Analysis)" at bounding box center [562, 41] width 93 height 12
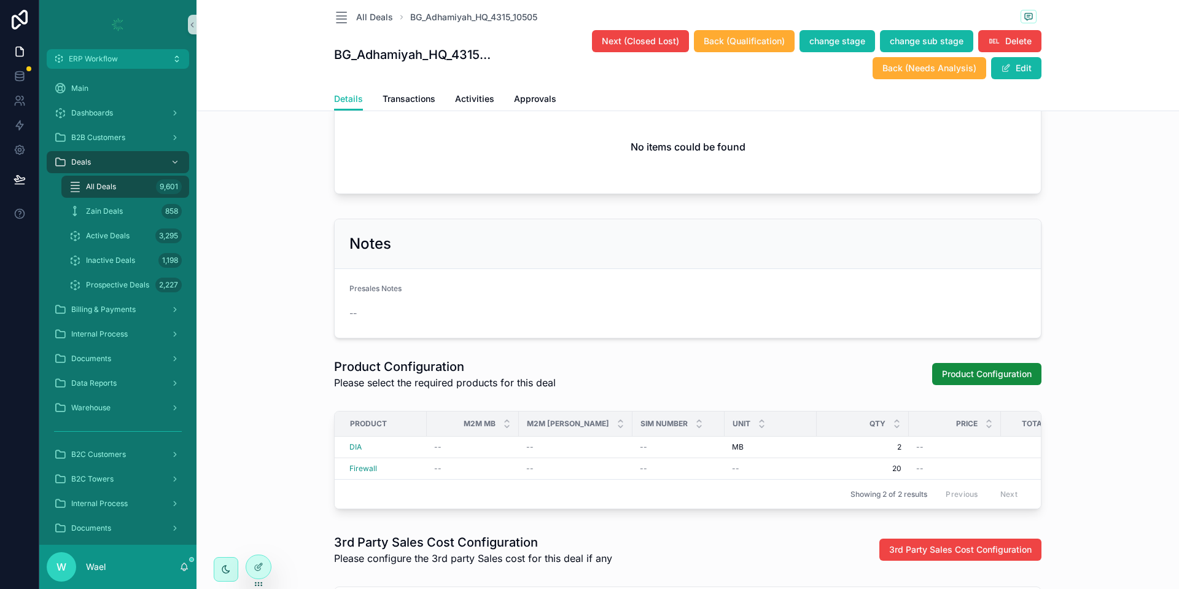
scroll to position [1105, 0]
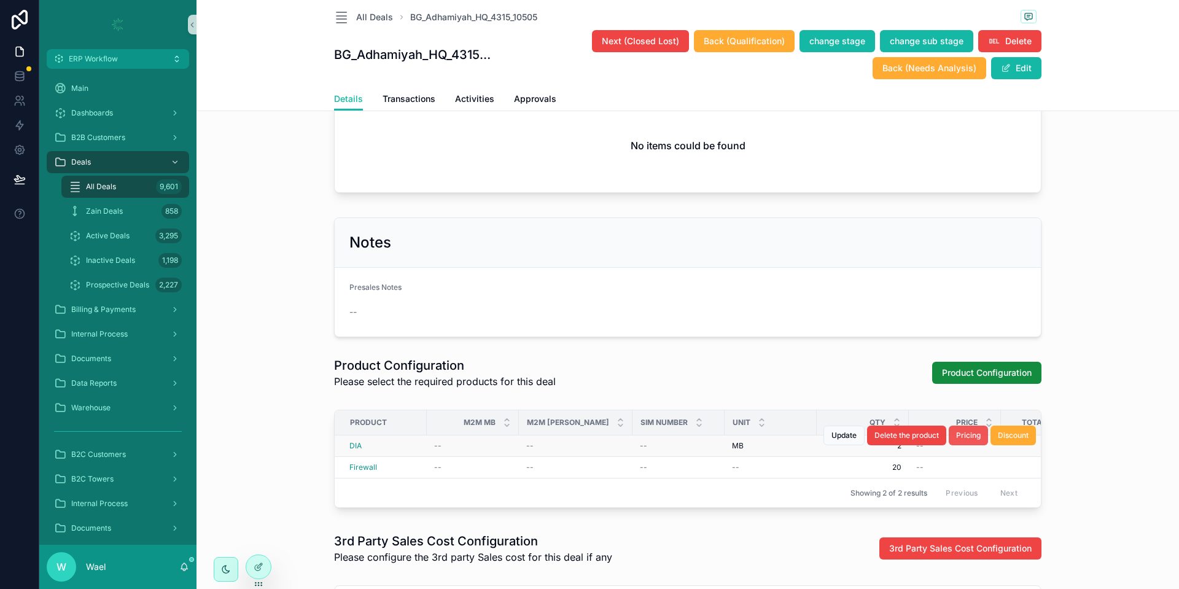
click at [965, 440] on span "Pricing" at bounding box center [968, 435] width 25 height 10
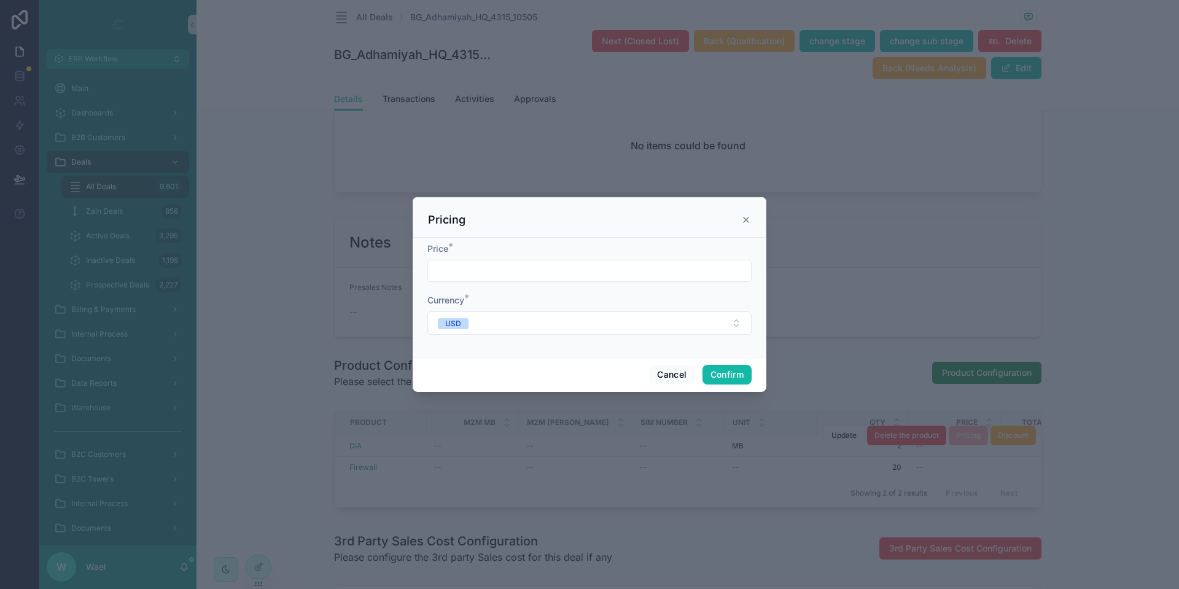
click at [557, 267] on input "text" at bounding box center [589, 270] width 323 height 17
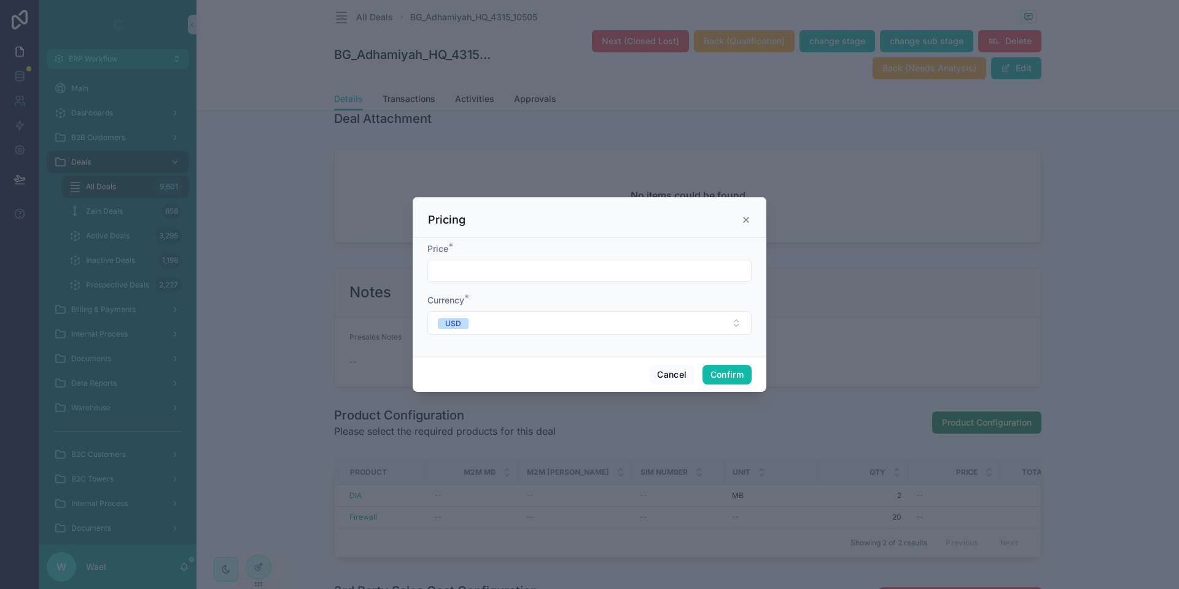
scroll to position [1155, 0]
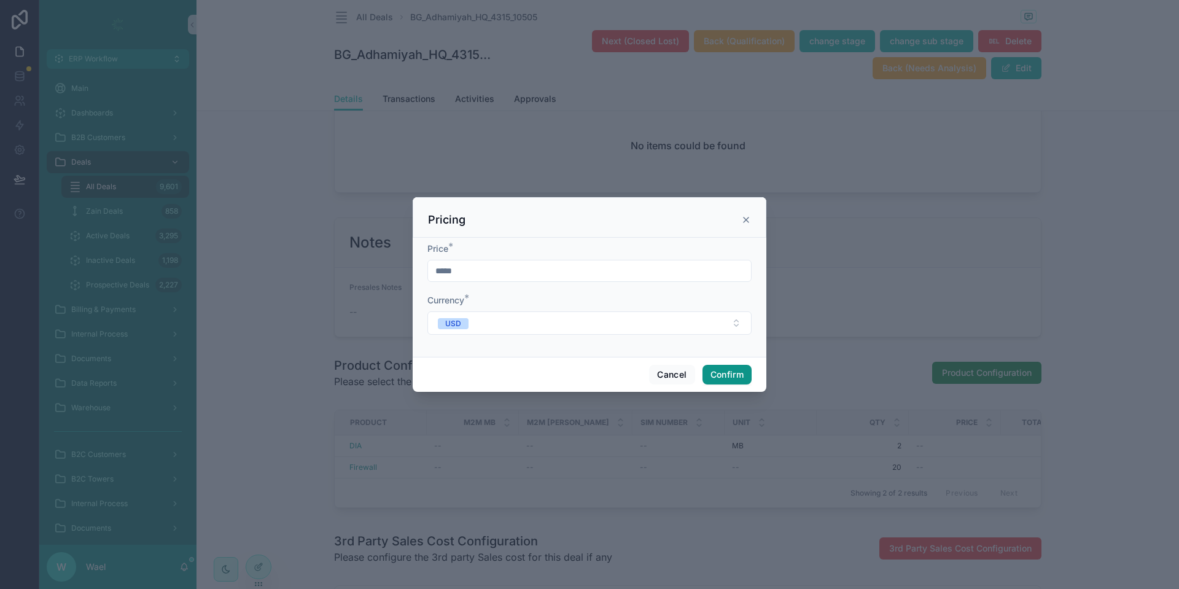
type input "*****"
click at [720, 375] on button "Confirm" at bounding box center [726, 375] width 49 height 20
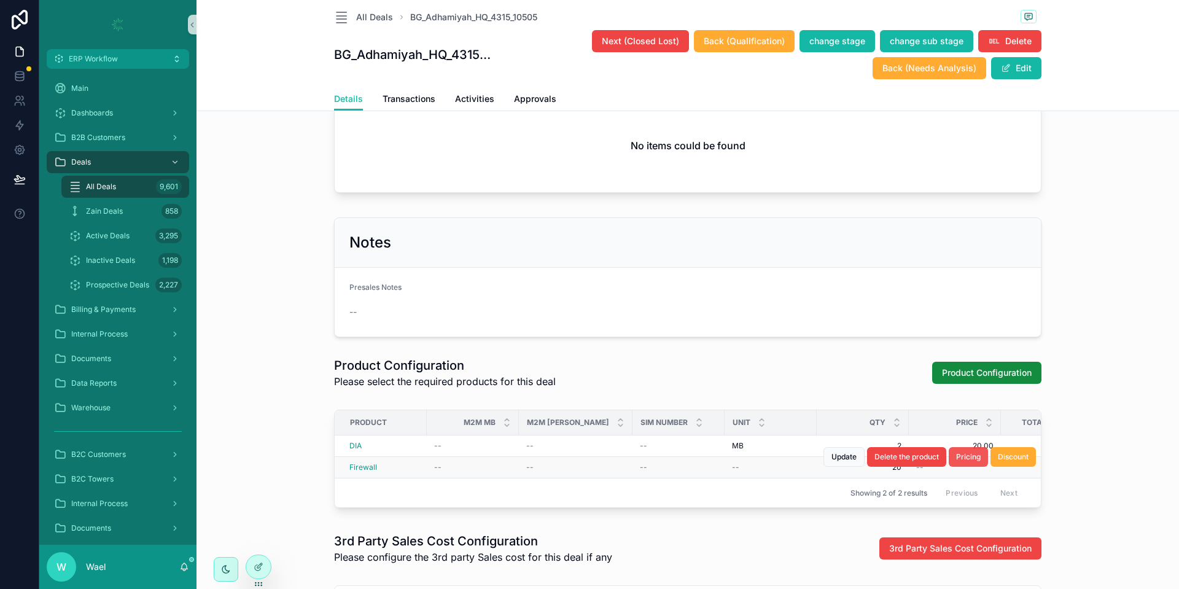
click at [965, 462] on span "Pricing" at bounding box center [968, 457] width 25 height 10
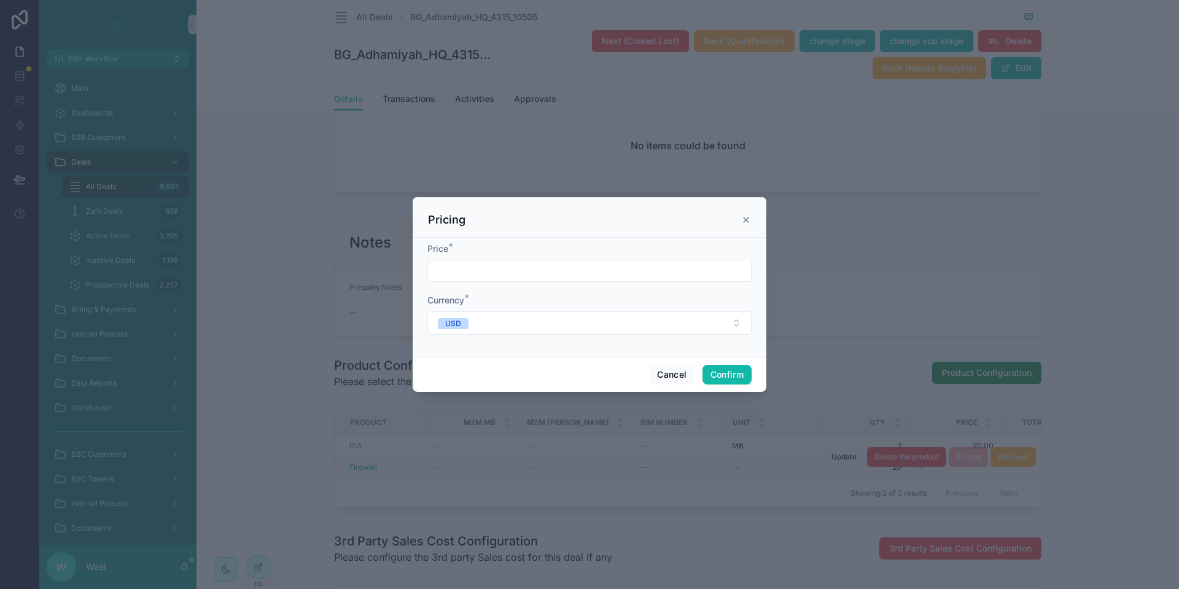
click at [473, 273] on input "text" at bounding box center [589, 270] width 323 height 17
type input "*****"
click at [734, 372] on button "Confirm" at bounding box center [726, 375] width 49 height 20
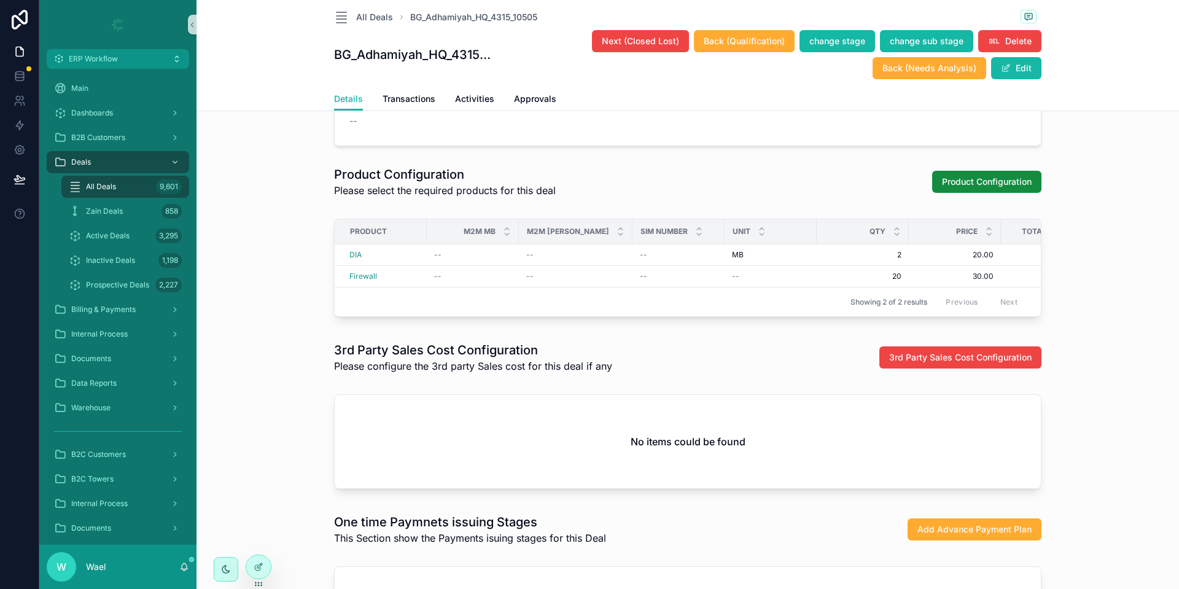
scroll to position [1431, 0]
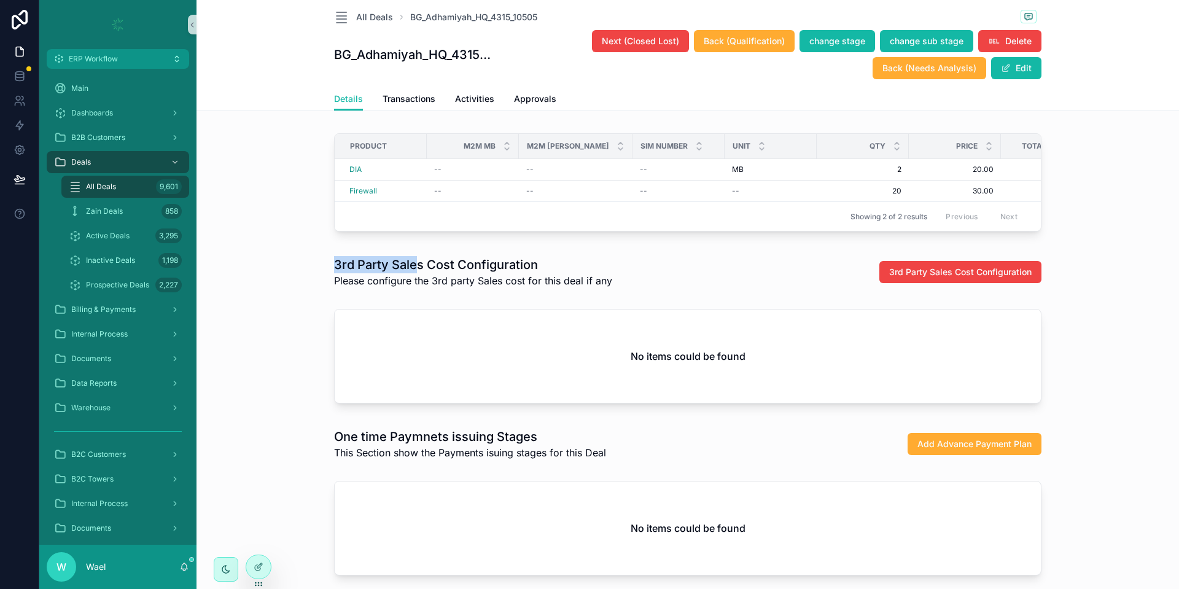
drag, startPoint x: 322, startPoint y: 305, endPoint x: 410, endPoint y: 297, distance: 87.6
click at [410, 293] on div "3rd Party Sales Cost Configuration Please configure the 3rd party Sales cost fo…" at bounding box center [687, 272] width 973 height 42
click at [475, 273] on h1 "3rd Party Sales Cost Configuration" at bounding box center [473, 264] width 278 height 17
click at [912, 278] on span "3rd Party Sales Cost Configuration" at bounding box center [960, 272] width 142 height 12
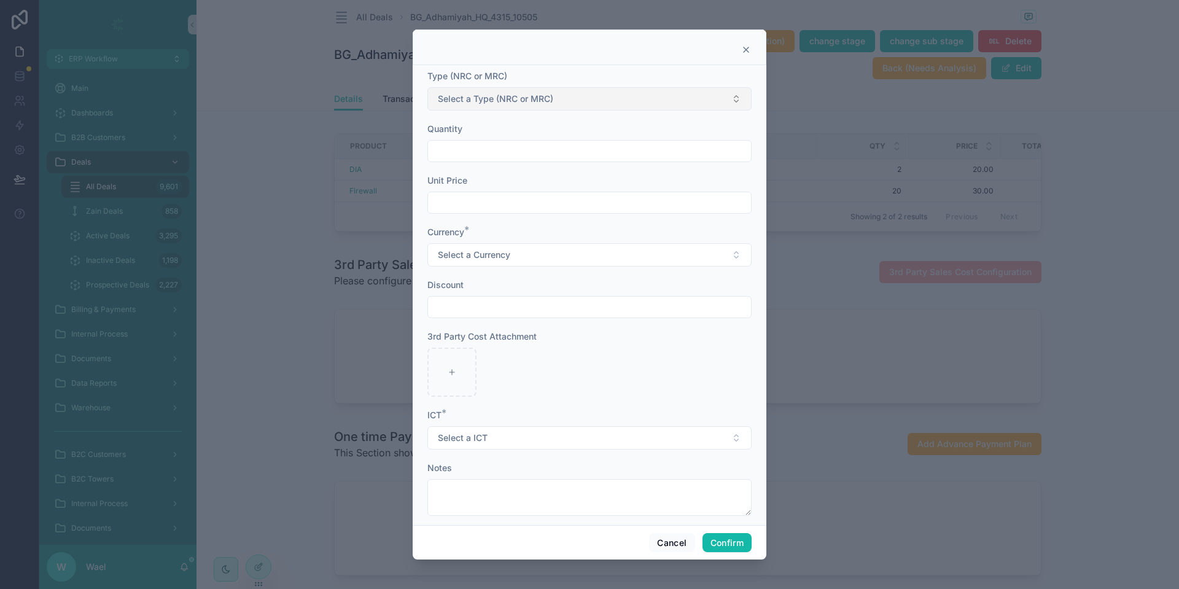
click at [556, 106] on button "Select a Type (NRC or MRC)" at bounding box center [589, 98] width 324 height 23
click at [524, 151] on div "NRC" at bounding box center [582, 148] width 304 height 18
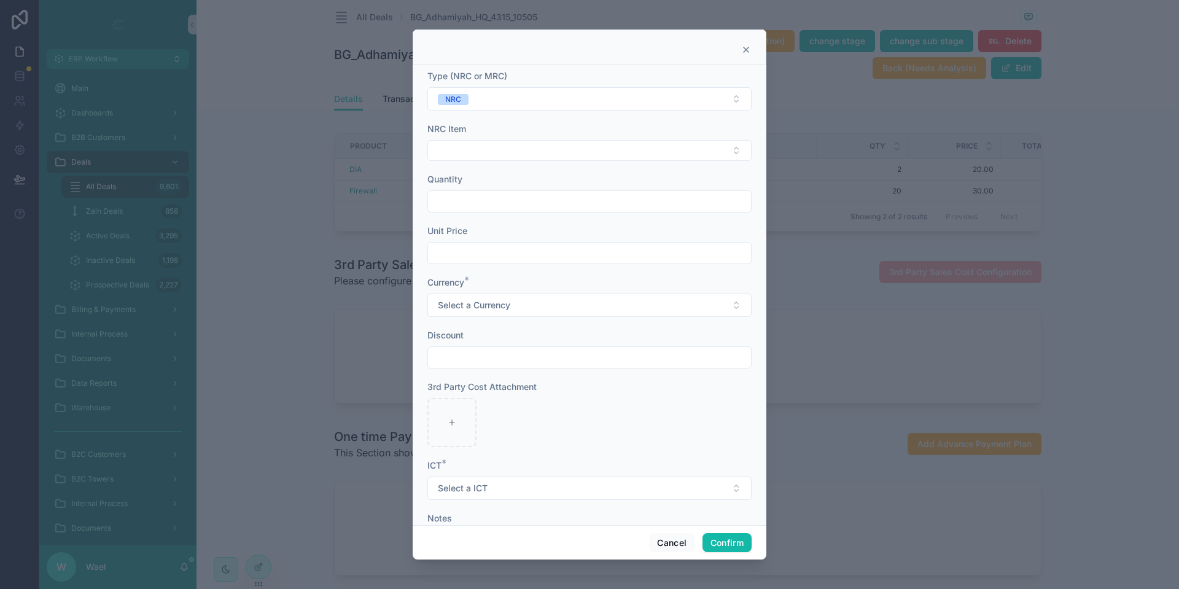
click at [524, 151] on button "Select Button" at bounding box center [589, 150] width 324 height 21
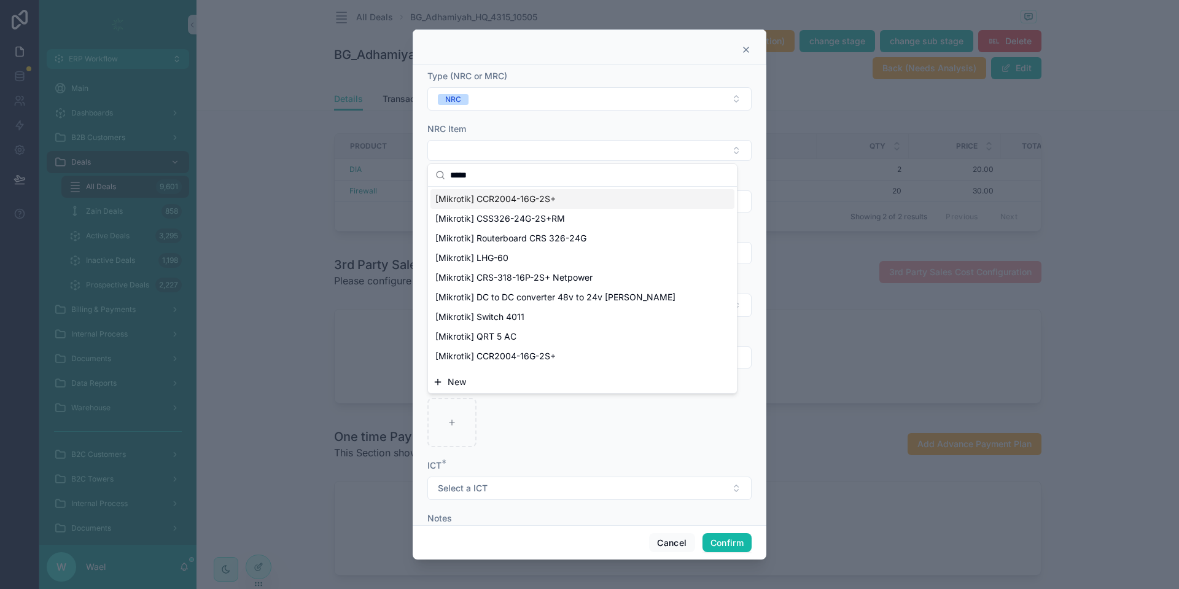
type input "*****"
click at [540, 196] on span "[Mikrotik] CCR2004-16G-2S+" at bounding box center [495, 199] width 120 height 12
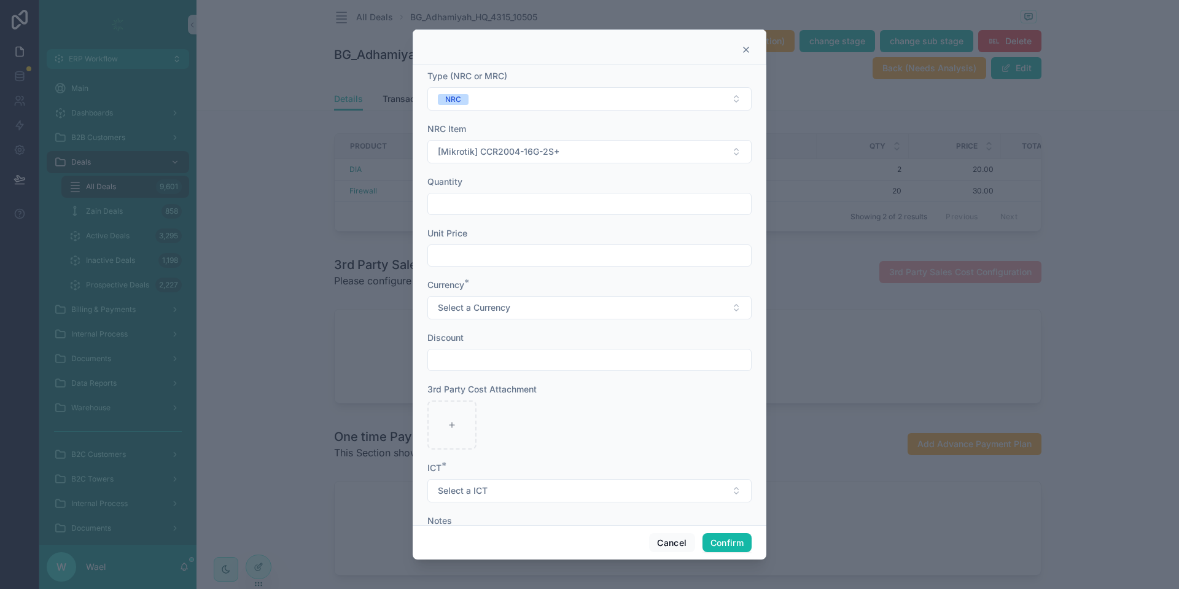
click at [502, 201] on input "text" at bounding box center [589, 203] width 323 height 17
type input "***"
click at [484, 252] on input "text" at bounding box center [589, 255] width 323 height 17
type input "******"
click at [477, 302] on span "Select a Currency" at bounding box center [474, 308] width 72 height 12
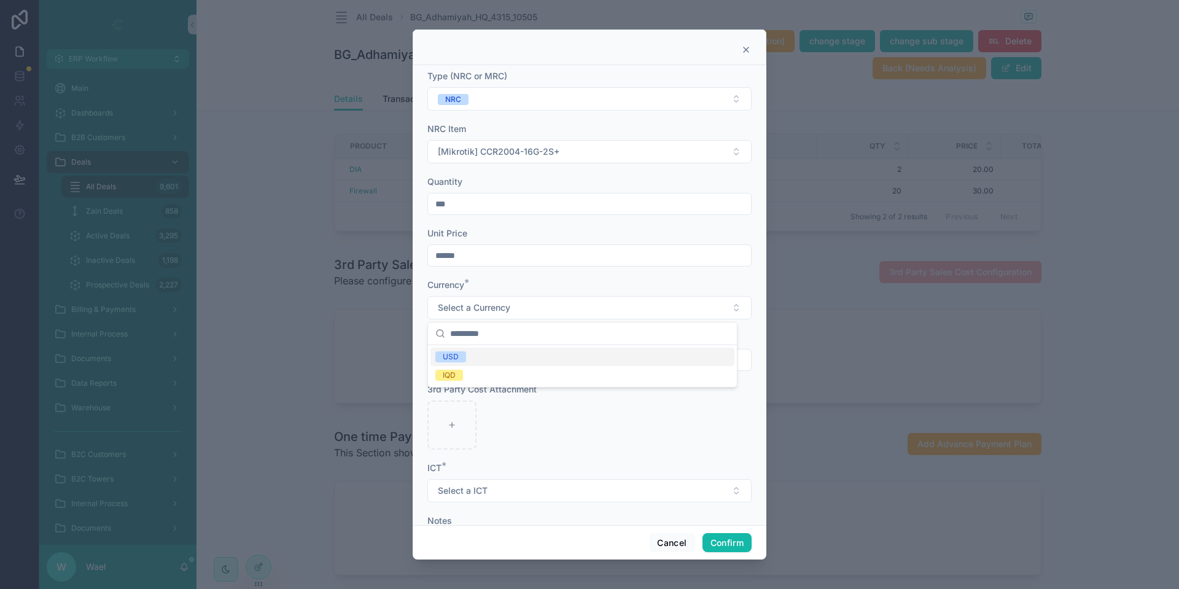
click at [480, 346] on div "USD IQD" at bounding box center [582, 366] width 309 height 42
click at [478, 348] on div "USD" at bounding box center [582, 357] width 304 height 18
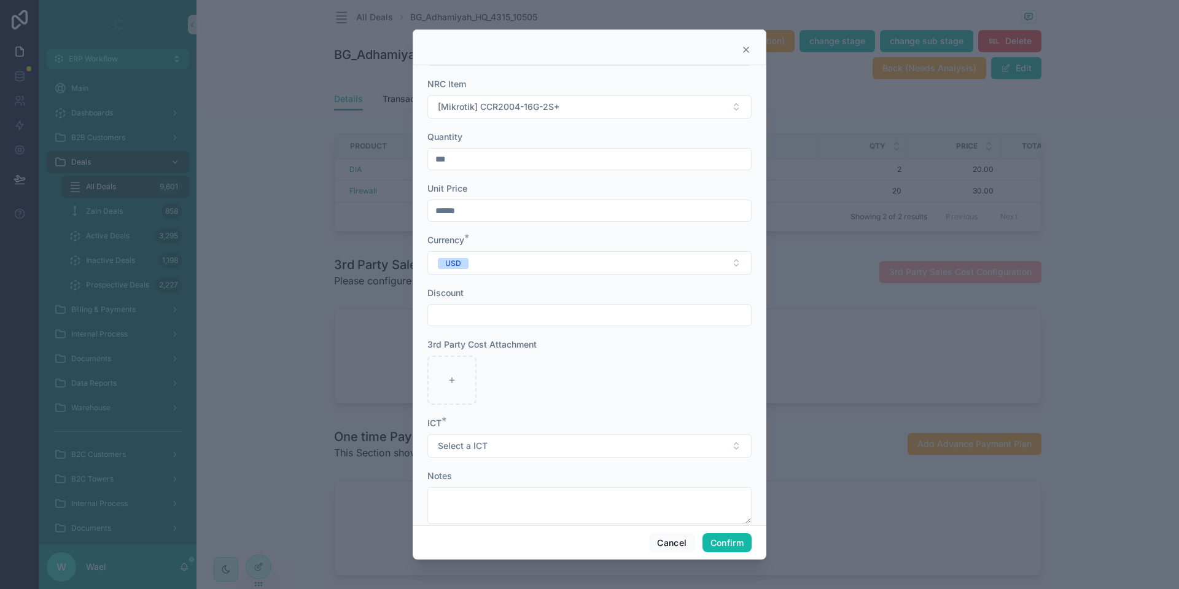
scroll to position [66, 0]
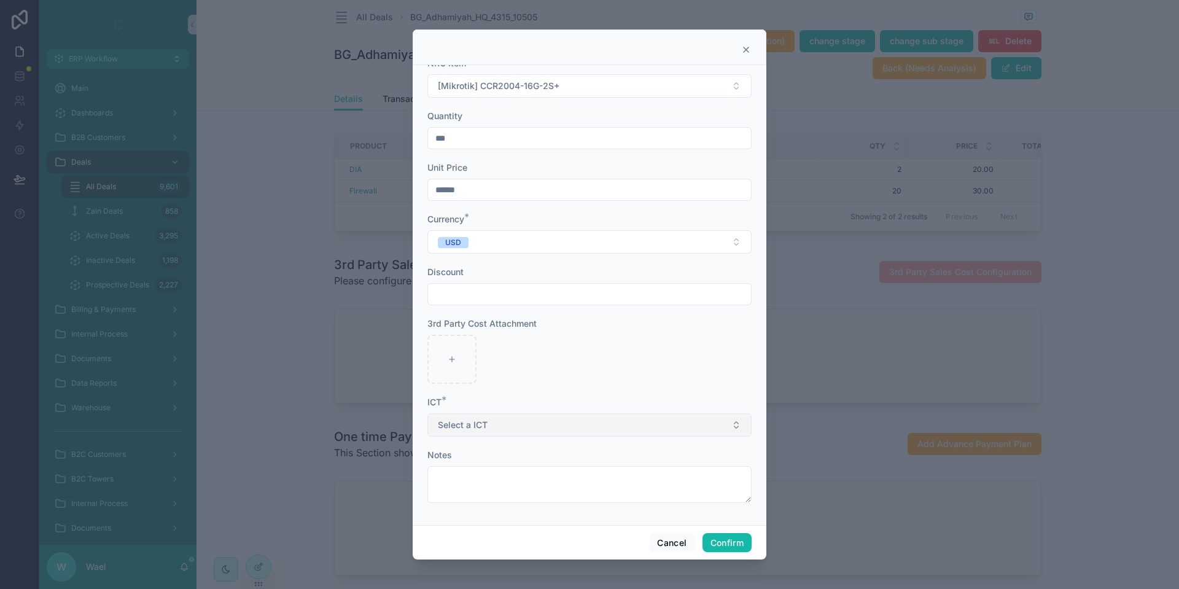
click at [480, 420] on span "Select a ICT" at bounding box center [463, 425] width 50 height 12
click at [464, 490] on div "No" at bounding box center [582, 492] width 304 height 18
click at [709, 544] on button "Confirm" at bounding box center [726, 543] width 49 height 20
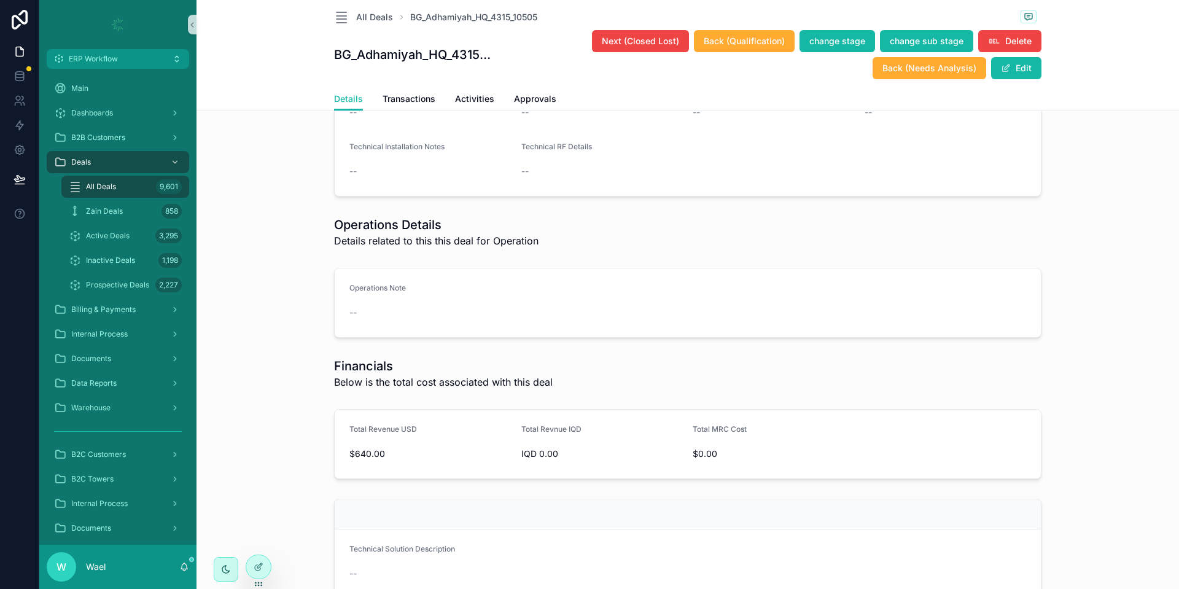
scroll to position [3317, 0]
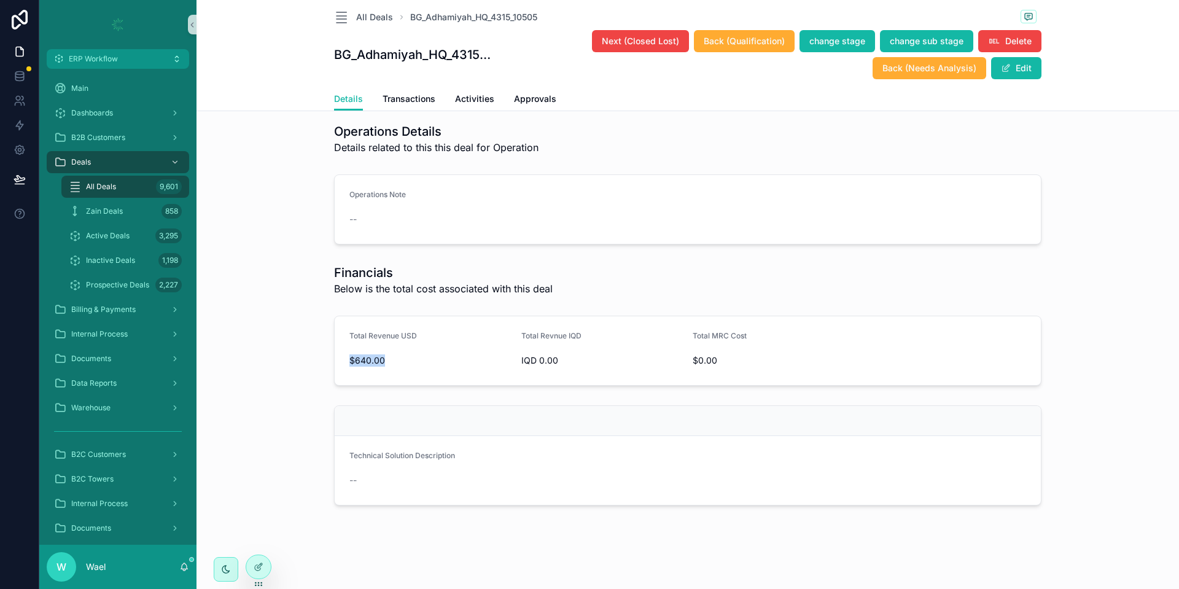
drag, startPoint x: 395, startPoint y: 365, endPoint x: 332, endPoint y: 353, distance: 64.4
click at [335, 353] on form "Total Revenue USD $640.00 Total Revnue IQD IQD 0.00 Total MRC Cost $0.00" at bounding box center [688, 350] width 706 height 69
click at [376, 361] on span "$640.00" at bounding box center [430, 360] width 162 height 12
drag, startPoint x: 396, startPoint y: 362, endPoint x: 316, endPoint y: 358, distance: 80.5
click at [316, 358] on div "Total Revenue USD $640.00 Total Revnue IQD IQD 0.00 Total MRC Cost $0.00" at bounding box center [687, 351] width 973 height 80
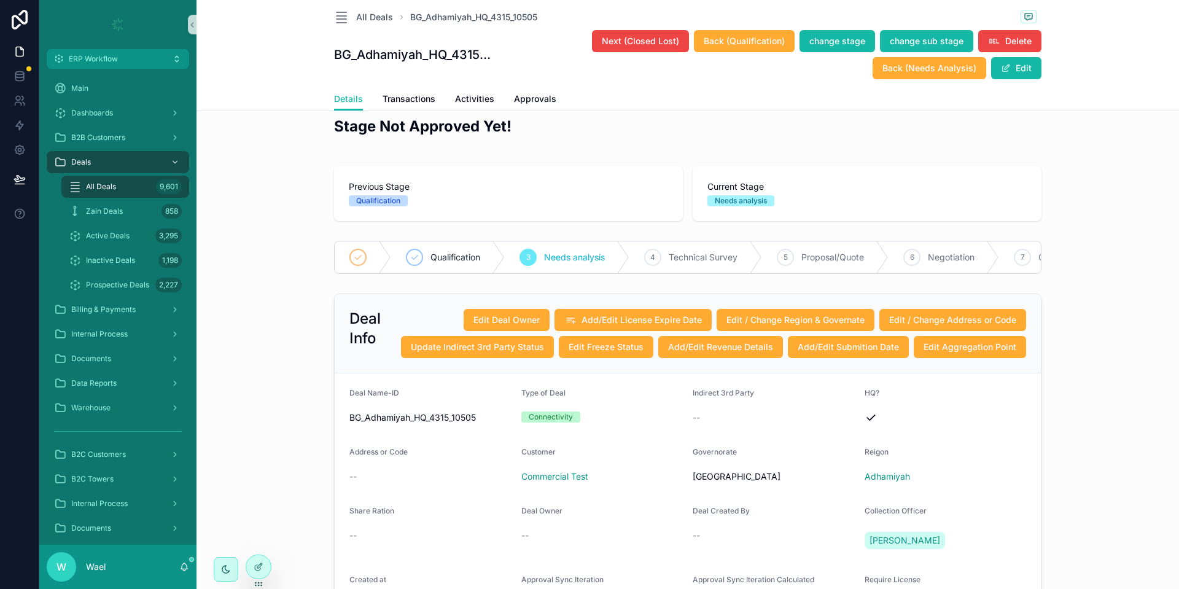
scroll to position [0, 0]
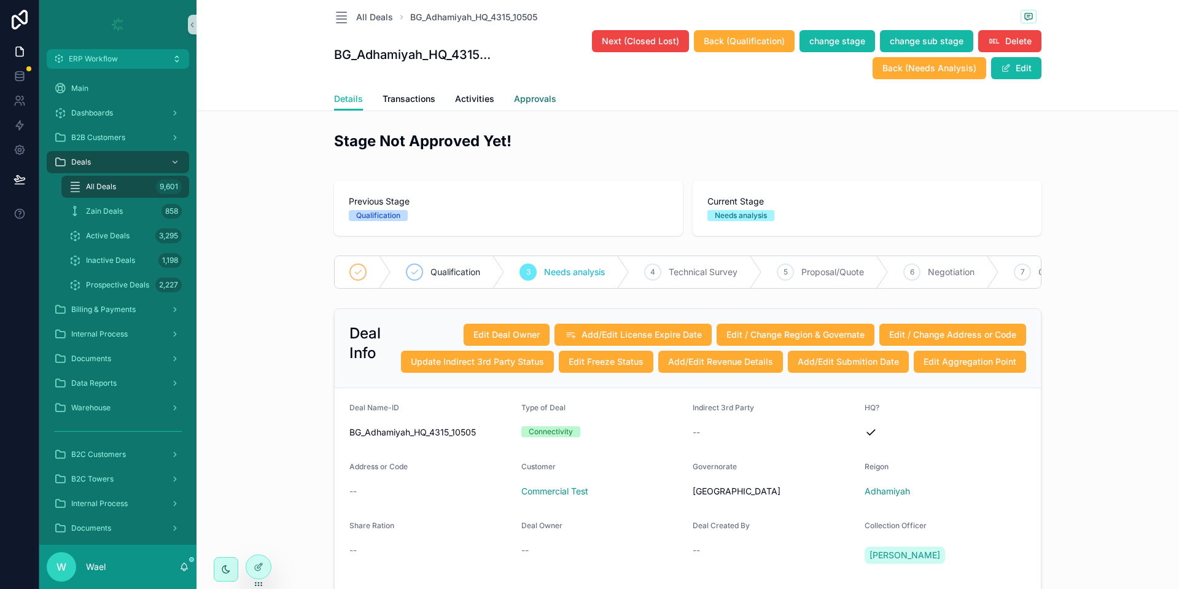
click at [529, 99] on span "Approvals" at bounding box center [535, 99] width 42 height 12
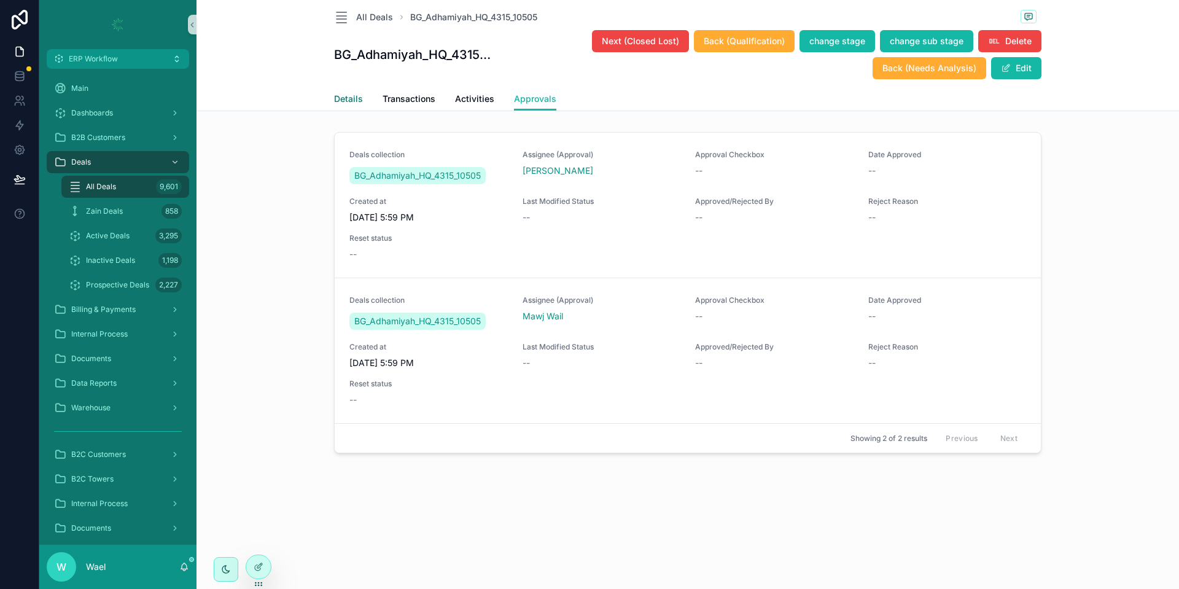
click at [357, 102] on span "Details" at bounding box center [348, 99] width 29 height 12
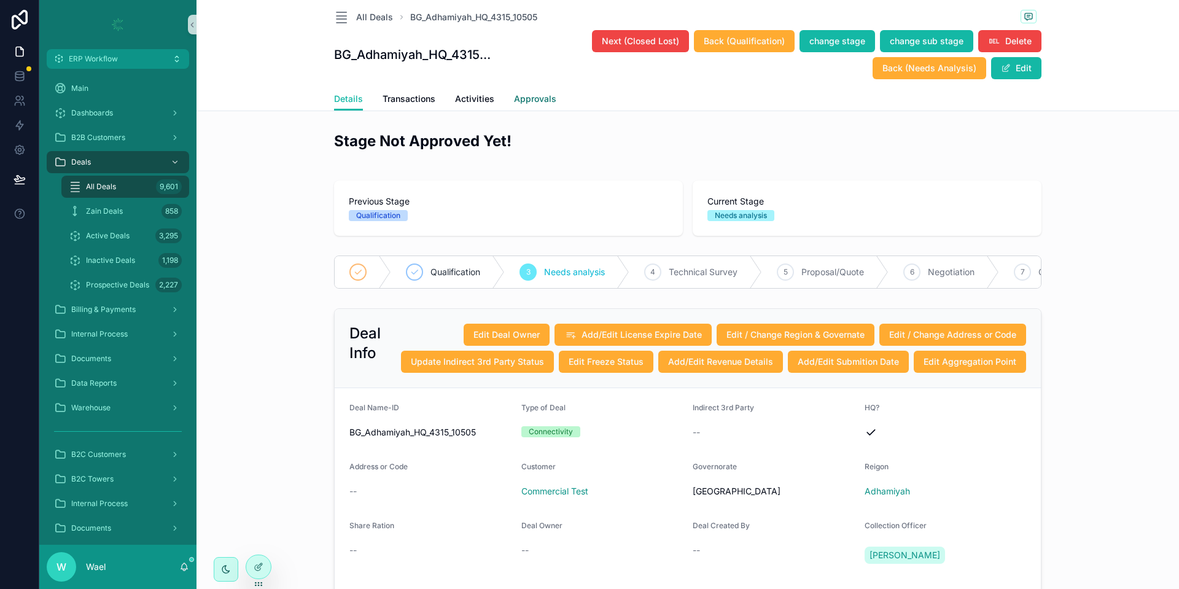
click at [527, 95] on span "Approvals" at bounding box center [535, 99] width 42 height 12
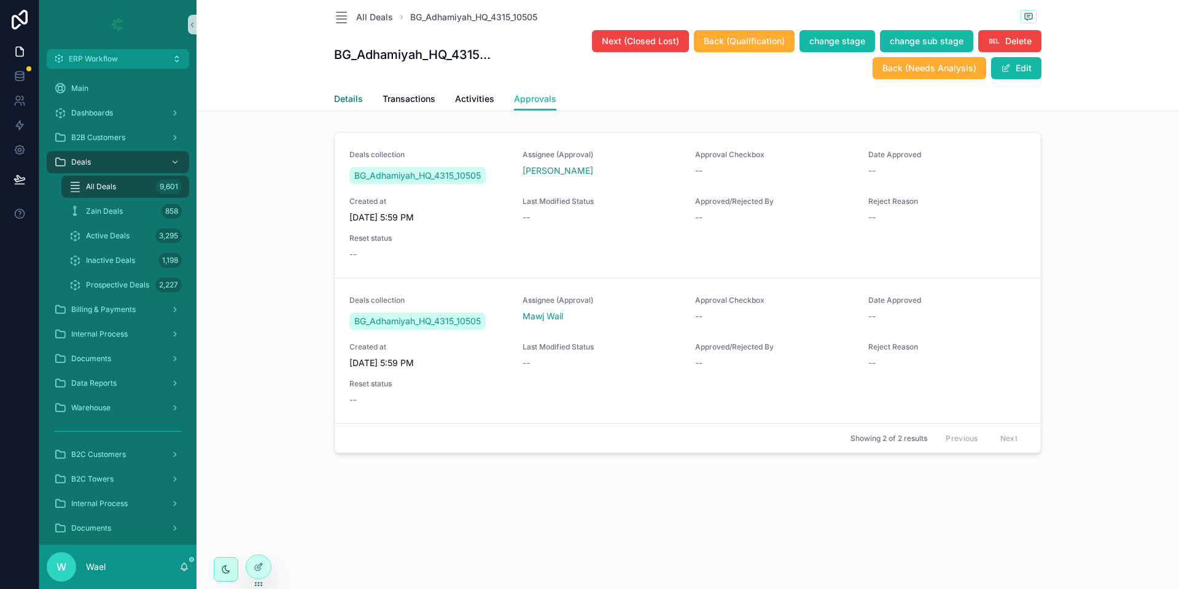
click at [343, 93] on span "Details" at bounding box center [348, 99] width 29 height 12
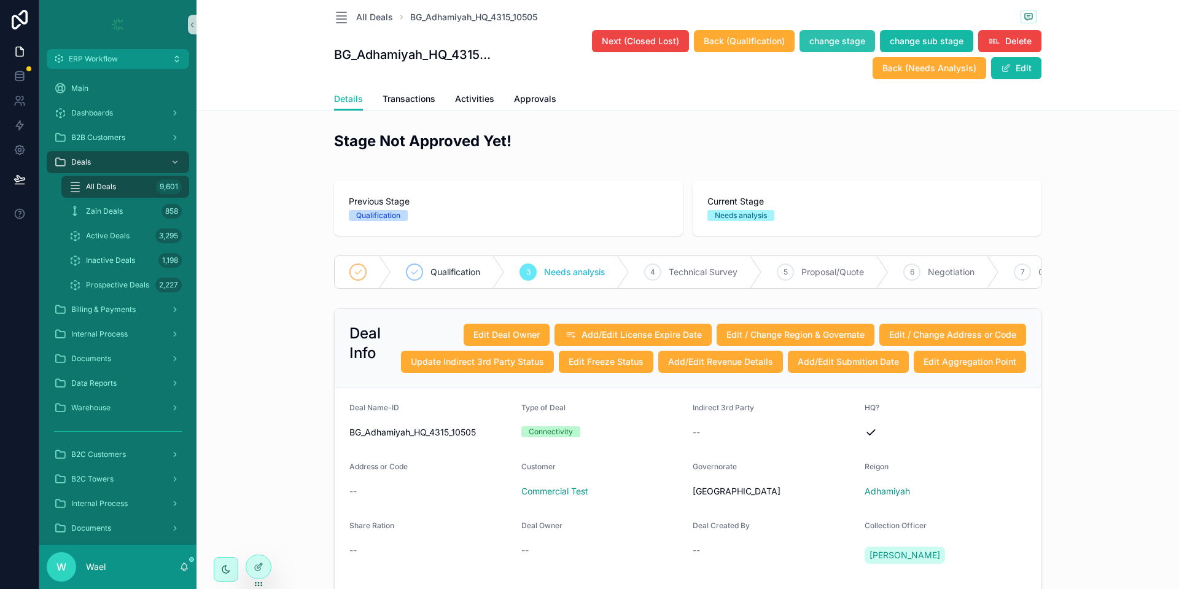
click at [842, 41] on span "change stage" at bounding box center [837, 41] width 56 height 12
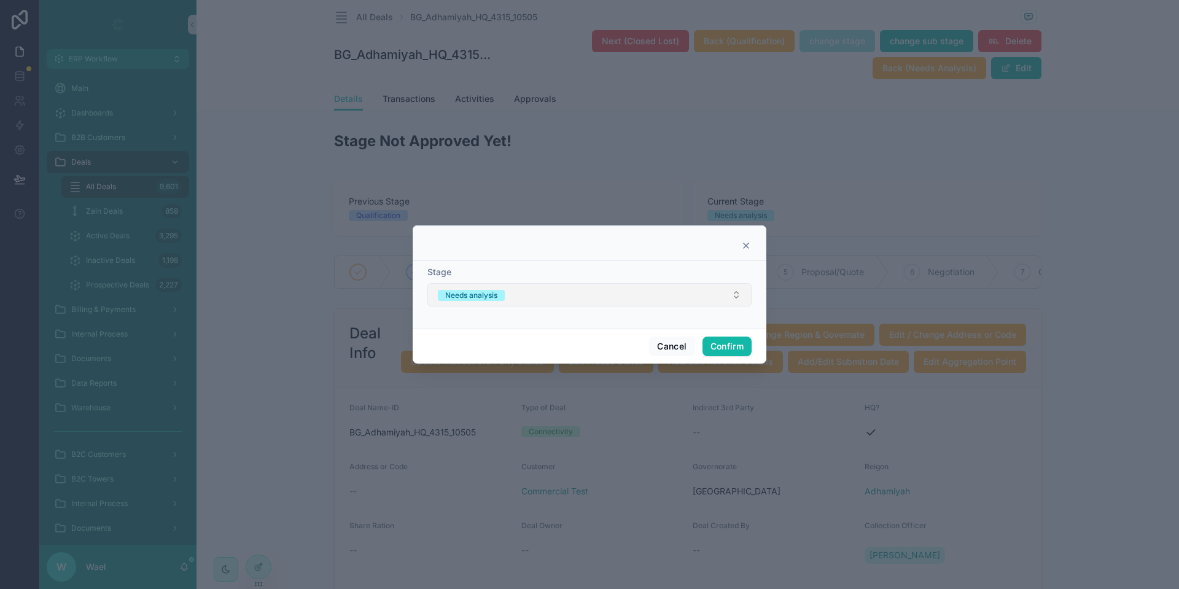
click at [585, 302] on button "Needs analysis" at bounding box center [589, 294] width 324 height 23
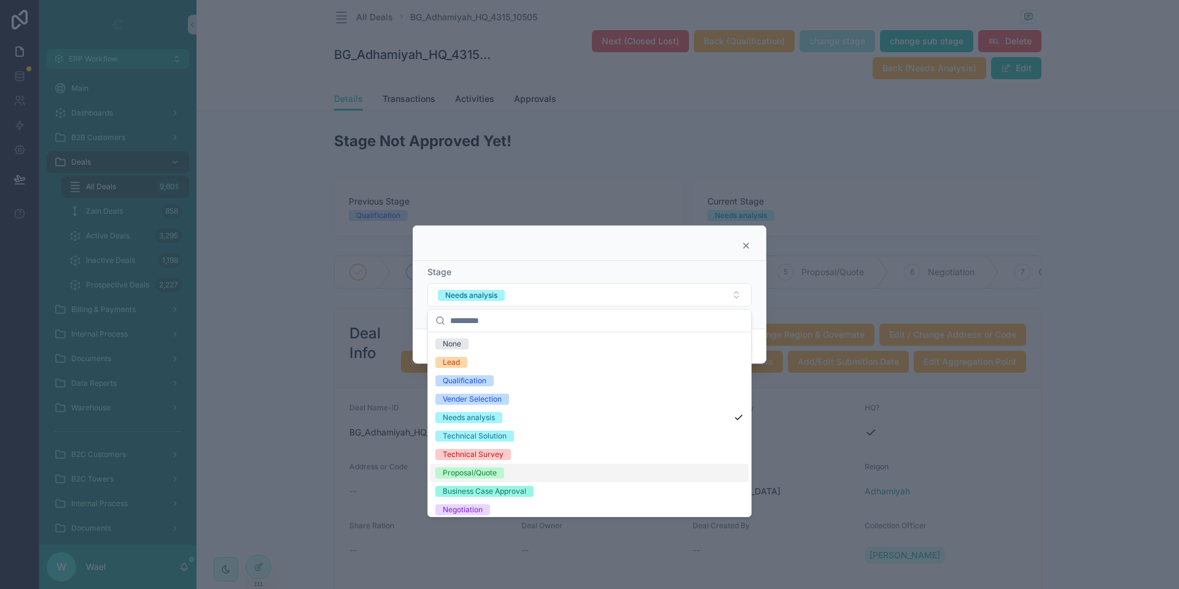
click at [505, 472] on div "Proposal/Quote" at bounding box center [589, 473] width 318 height 18
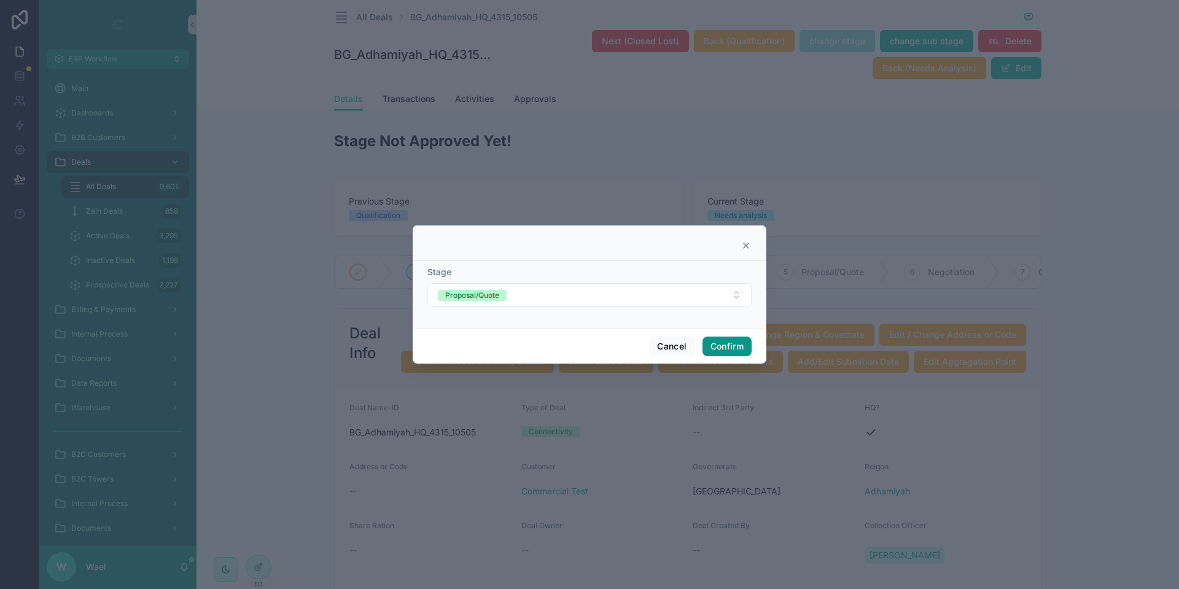
click at [733, 346] on button "Confirm" at bounding box center [726, 347] width 49 height 20
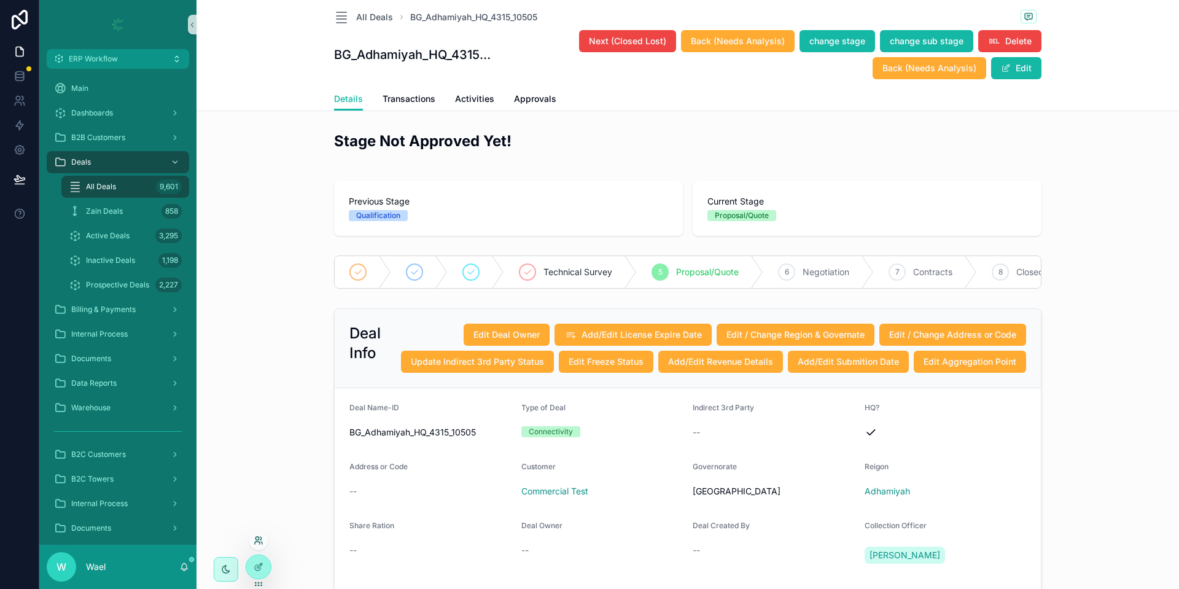
click at [260, 542] on icon at bounding box center [259, 540] width 10 height 10
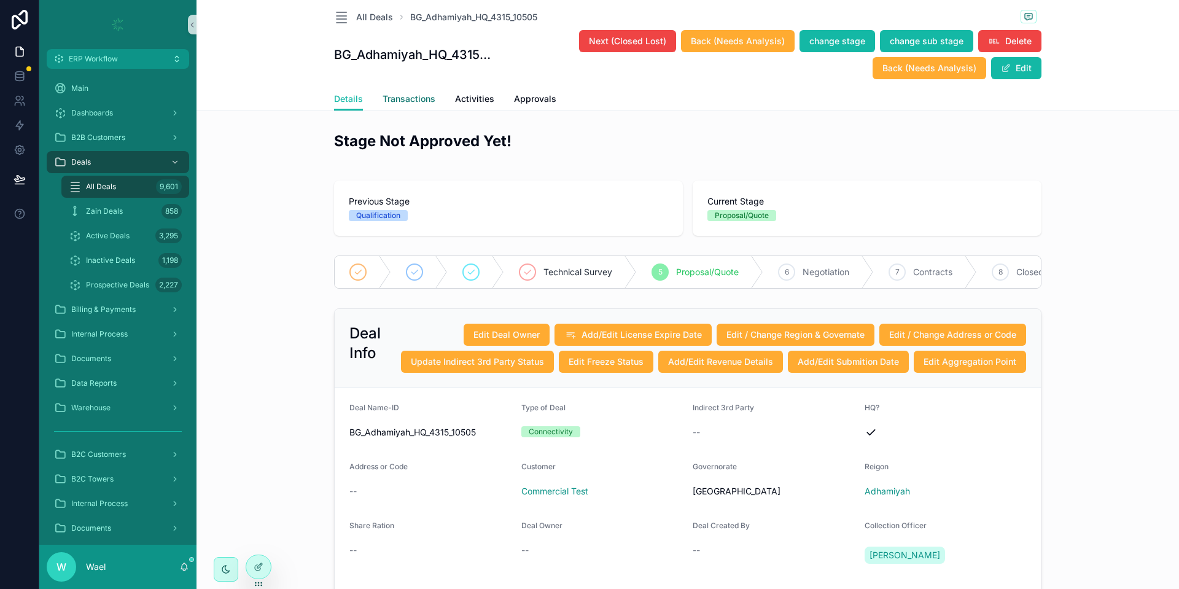
click at [397, 96] on span "Transactions" at bounding box center [409, 99] width 53 height 12
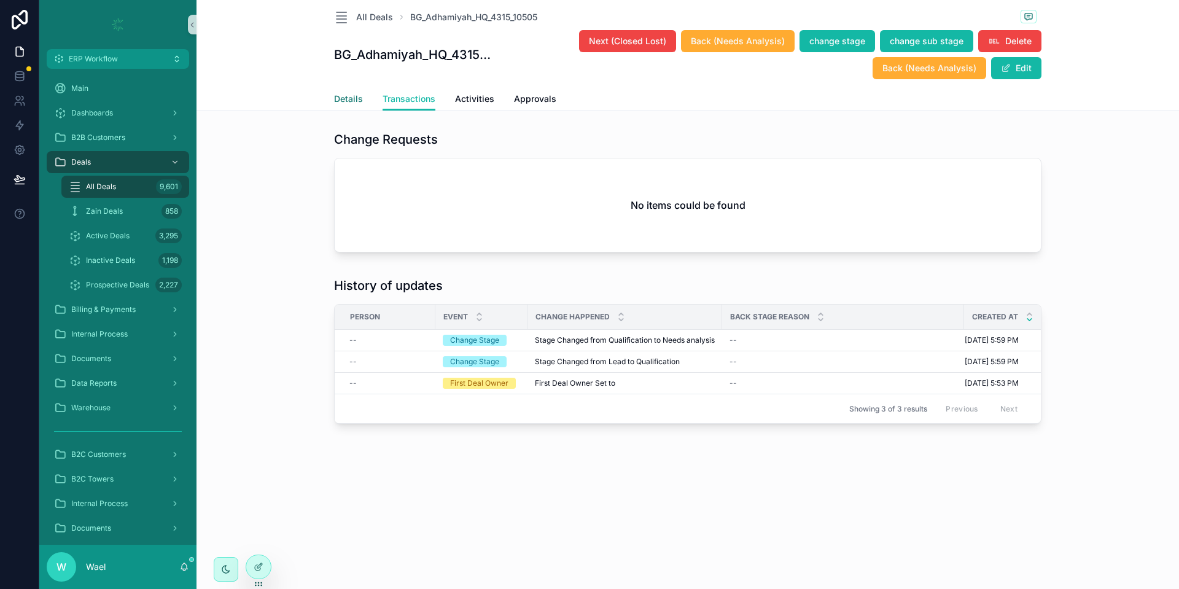
click at [352, 97] on span "Details" at bounding box center [348, 99] width 29 height 12
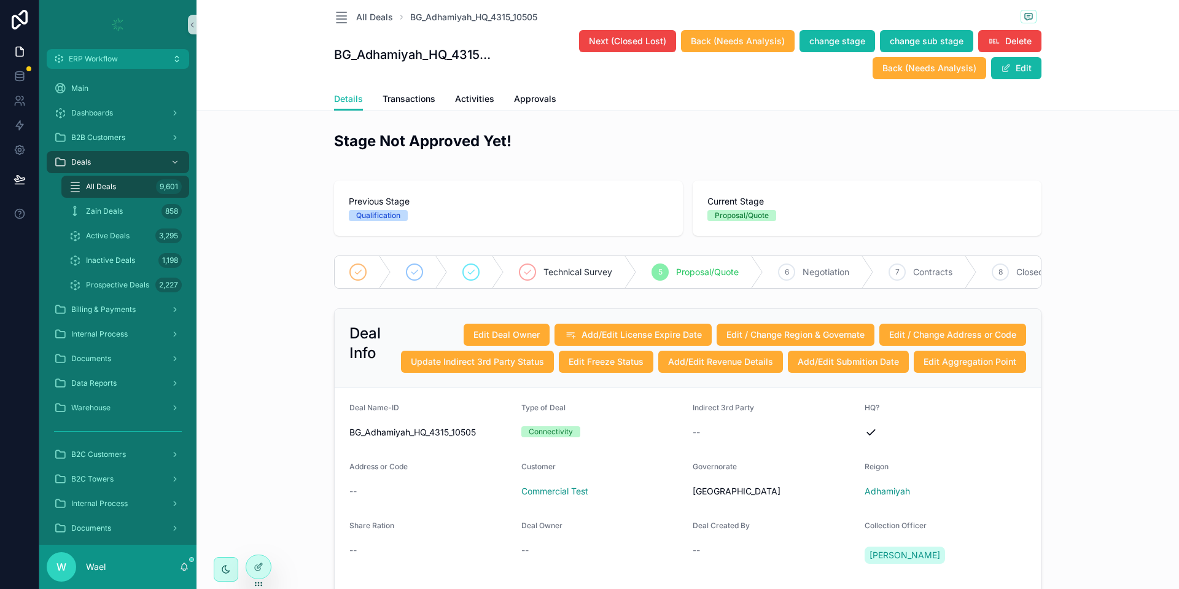
click at [715, 218] on div "Proposal/Quote" at bounding box center [742, 215] width 54 height 11
drag, startPoint x: 706, startPoint y: 269, endPoint x: 755, endPoint y: 269, distance: 49.1
click at [755, 270] on div "6 Negotiation" at bounding box center [732, 272] width 111 height 32
click at [636, 271] on span "Proposal/Quote" at bounding box center [621, 272] width 63 height 12
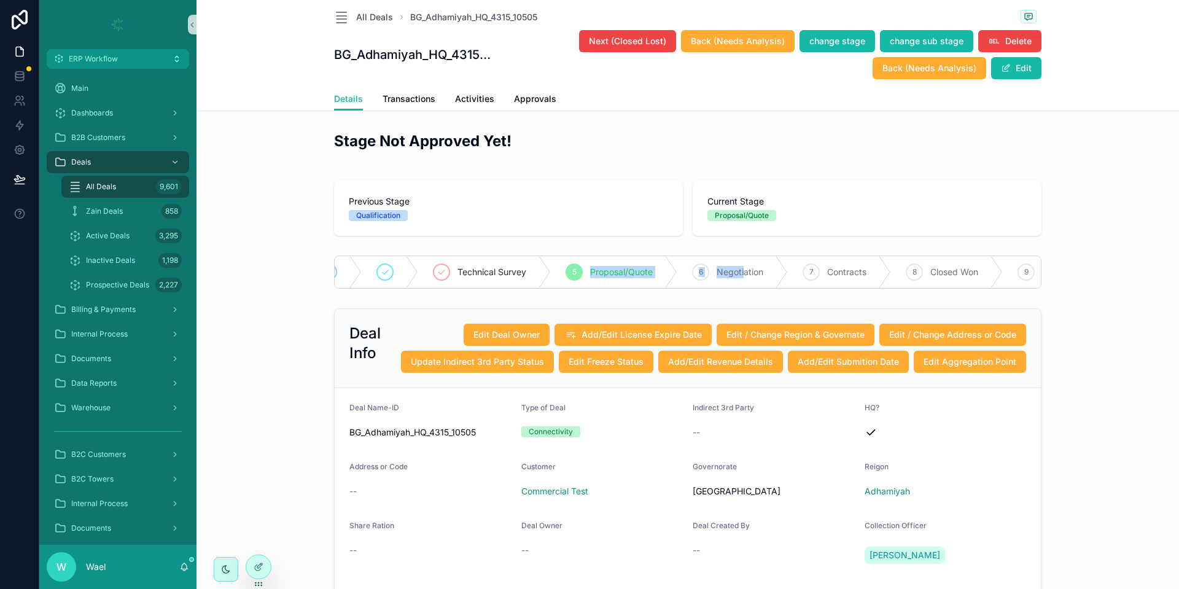
drag, startPoint x: 583, startPoint y: 267, endPoint x: 739, endPoint y: 265, distance: 155.4
click at [739, 265] on div "Technical Survey 5 Proposal/Quote 6 Negotiation 7 Contracts 8 Closed Won 9 Clos…" at bounding box center [687, 271] width 707 height 33
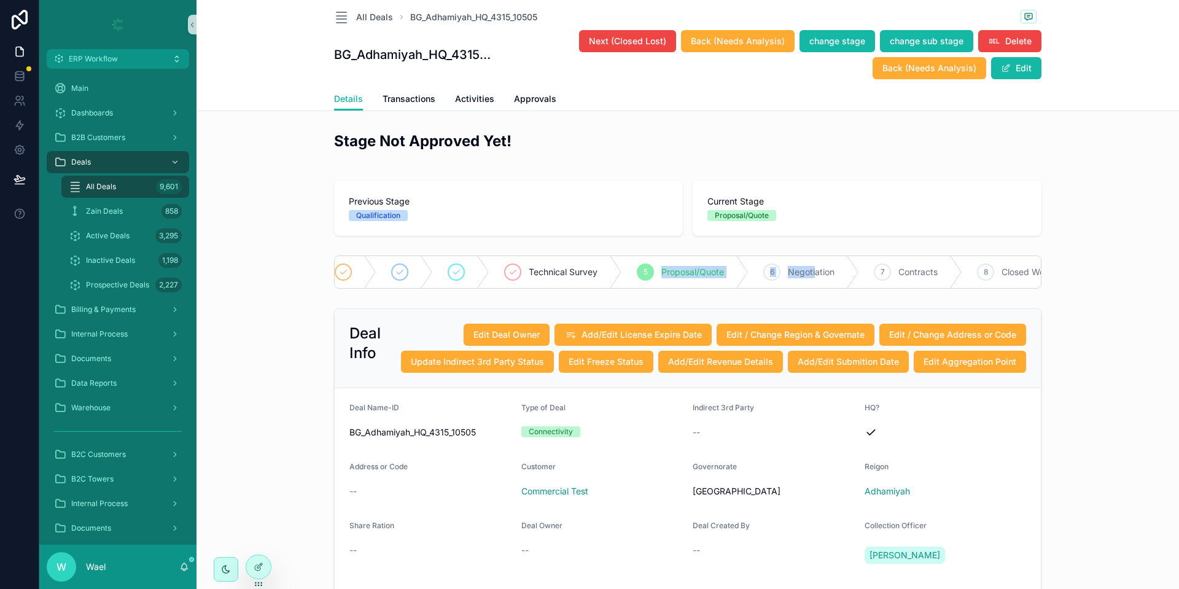
scroll to position [0, 0]
click at [850, 41] on span "change stage" at bounding box center [837, 41] width 56 height 12
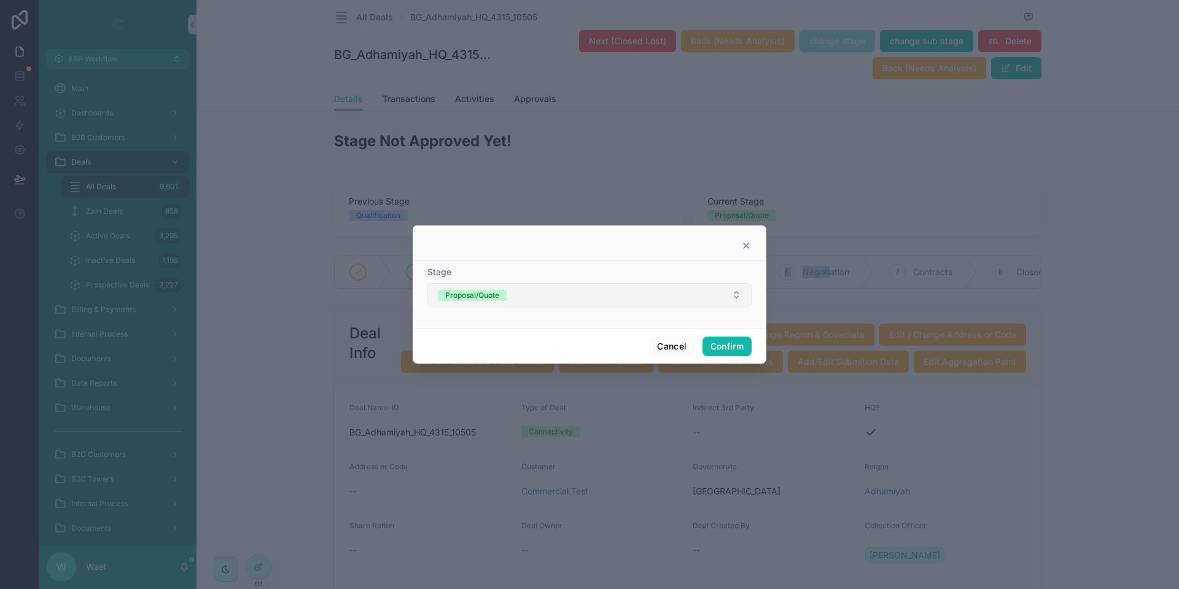
click at [658, 284] on button "Proposal/Quote" at bounding box center [589, 294] width 324 height 23
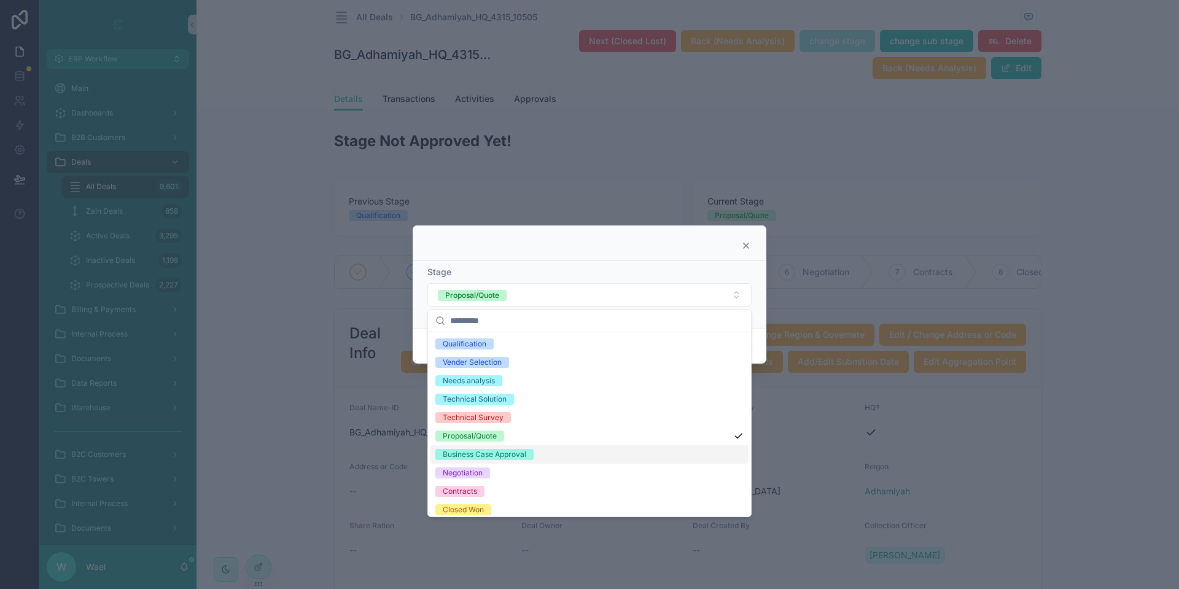
scroll to position [92, 0]
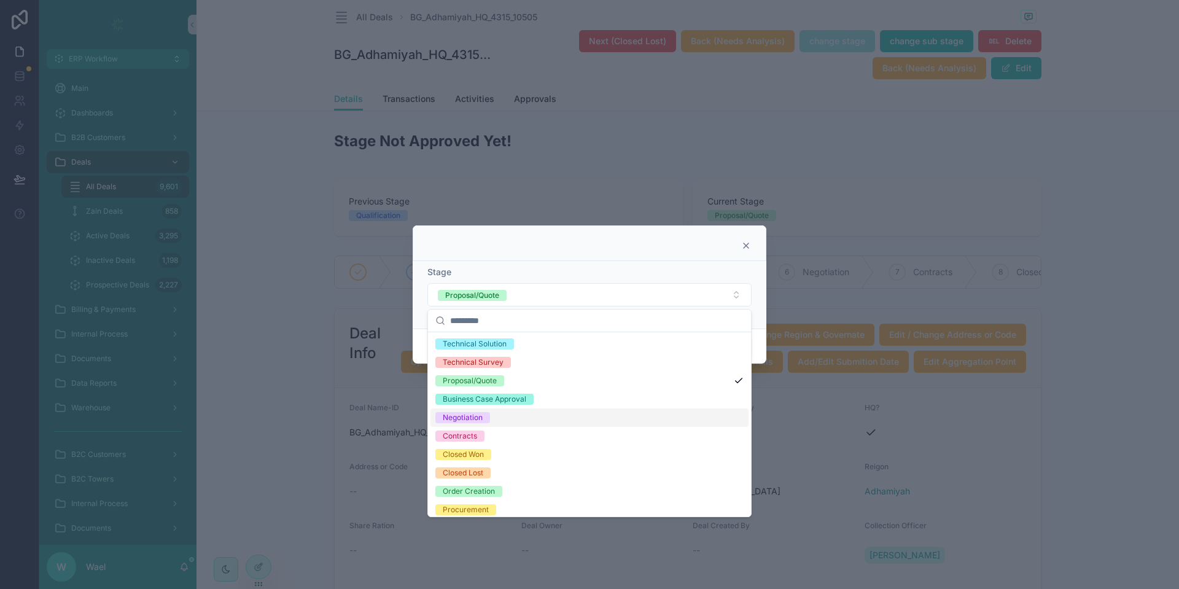
click at [497, 421] on div "Negotiation" at bounding box center [589, 417] width 318 height 18
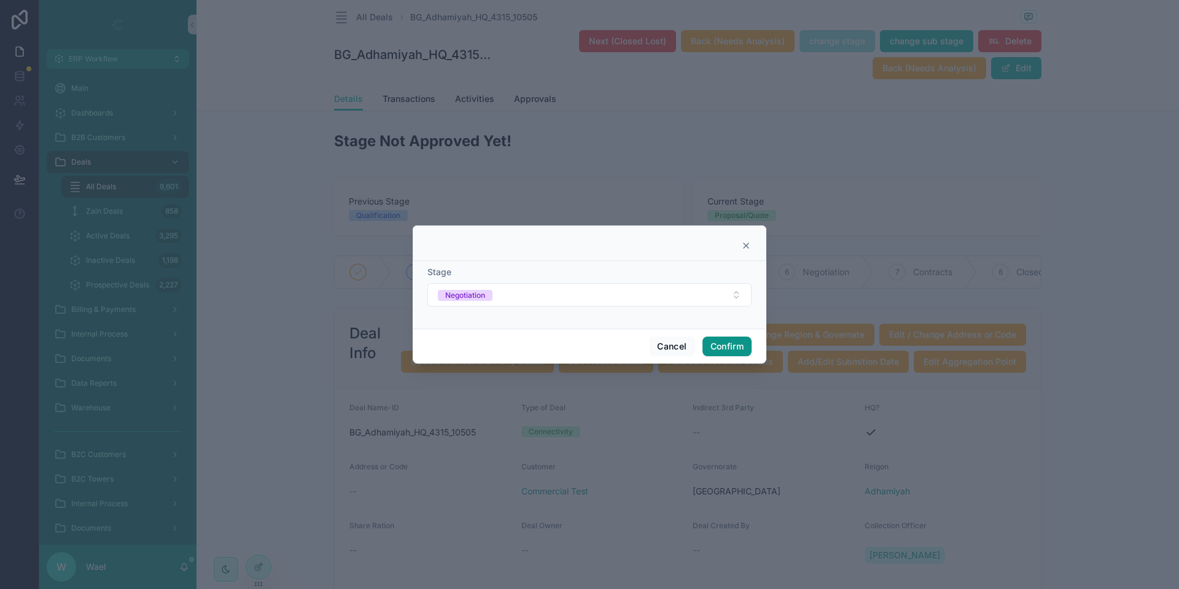
click at [742, 339] on button "Confirm" at bounding box center [726, 347] width 49 height 20
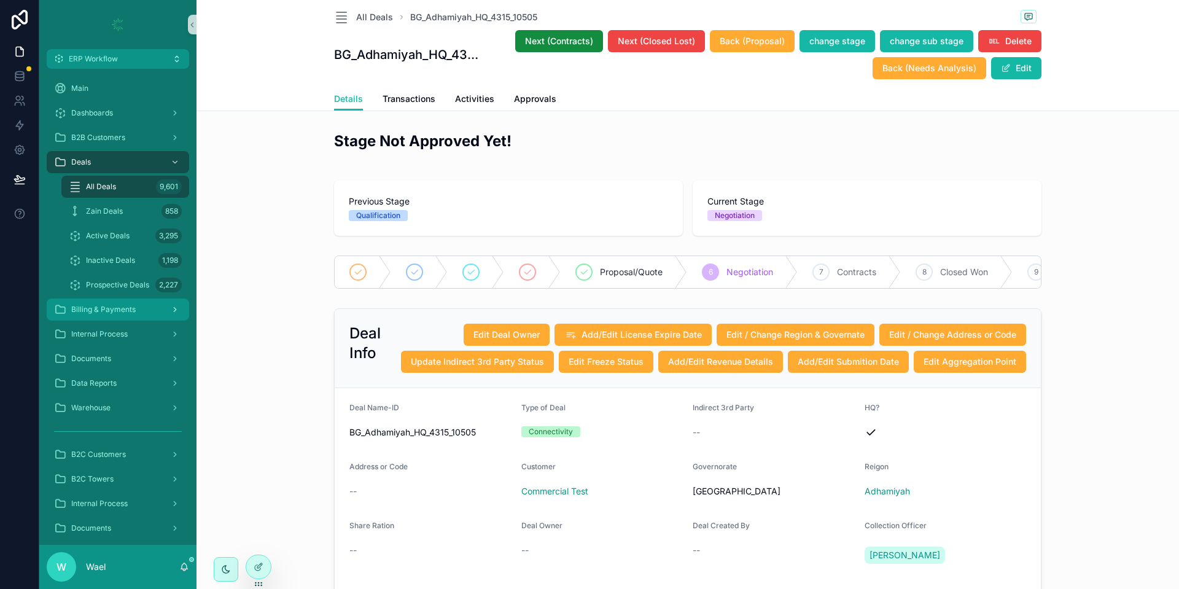
click at [109, 313] on span "Billing & Payments" at bounding box center [103, 310] width 64 height 10
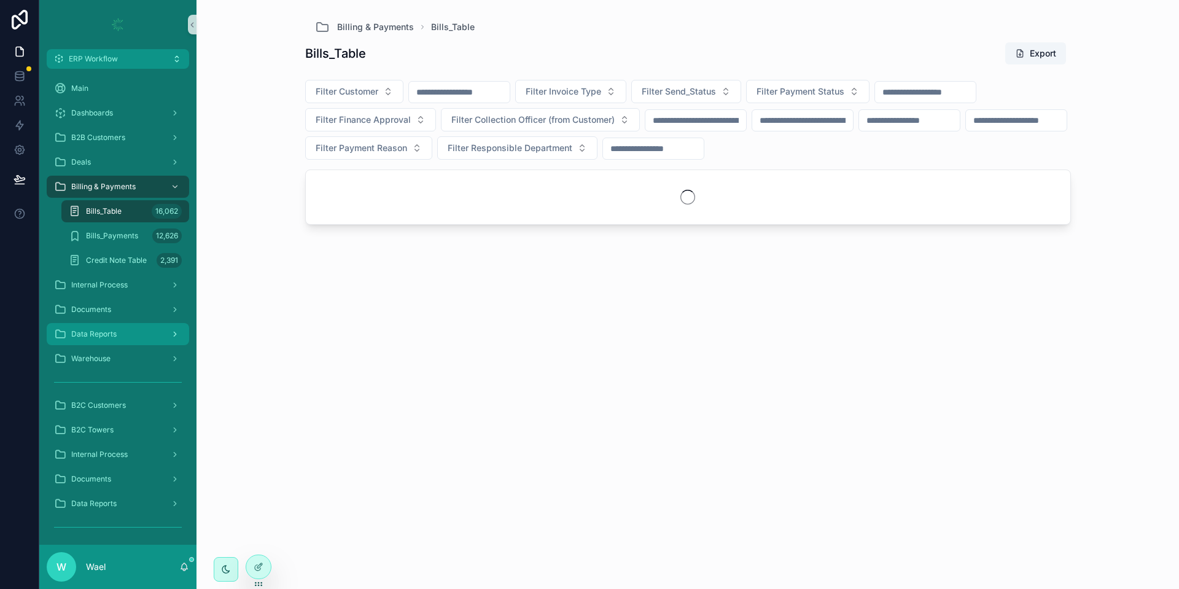
click at [113, 340] on div "Data Reports" at bounding box center [118, 334] width 128 height 20
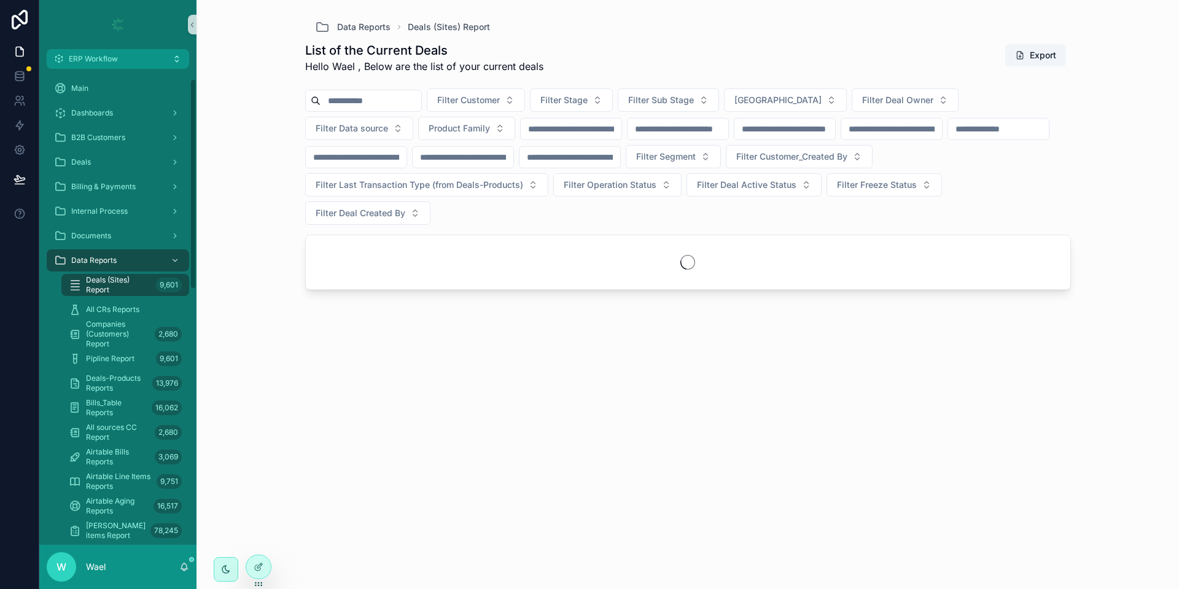
scroll to position [92, 0]
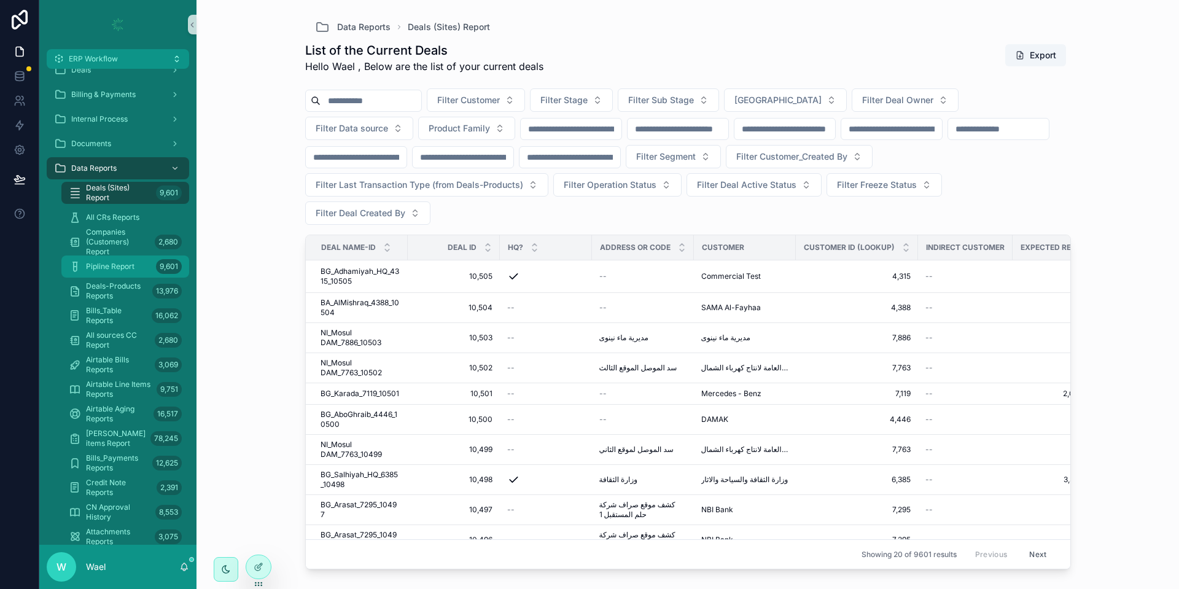
click at [127, 263] on span "Pipline Report" at bounding box center [110, 267] width 49 height 10
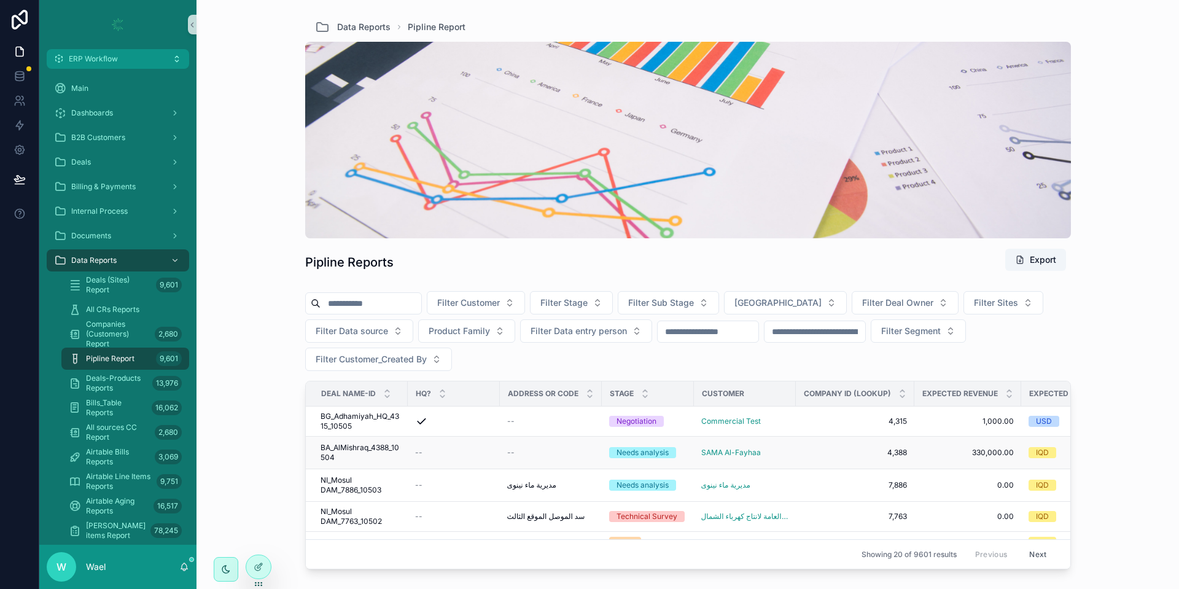
scroll to position [92, 0]
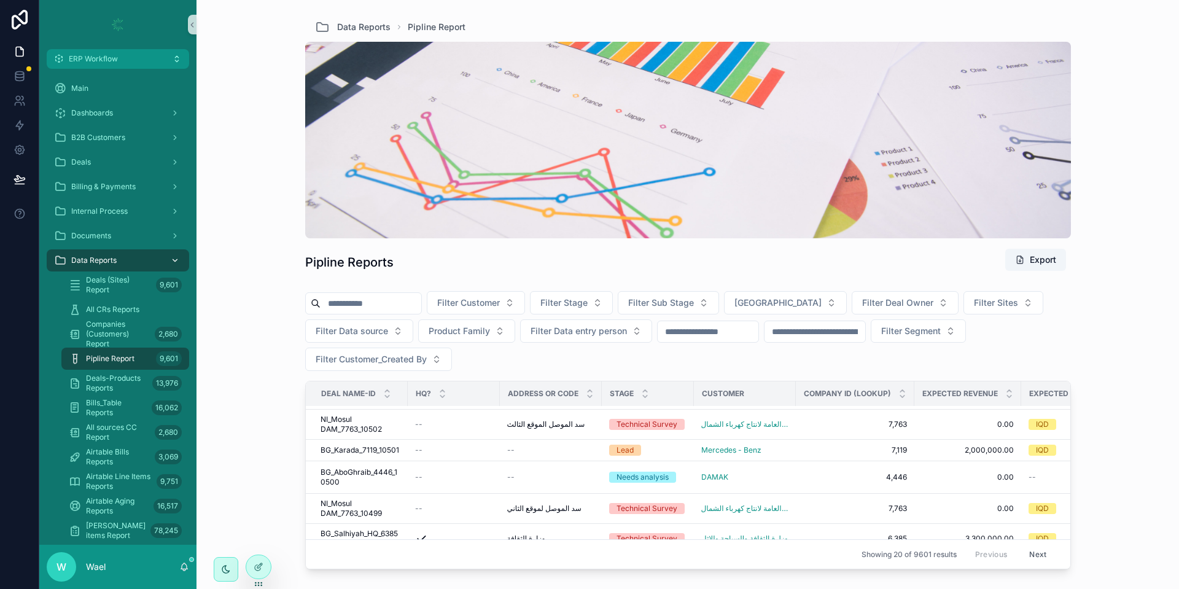
click at [170, 260] on div "scrollable content" at bounding box center [174, 261] width 16 height 20
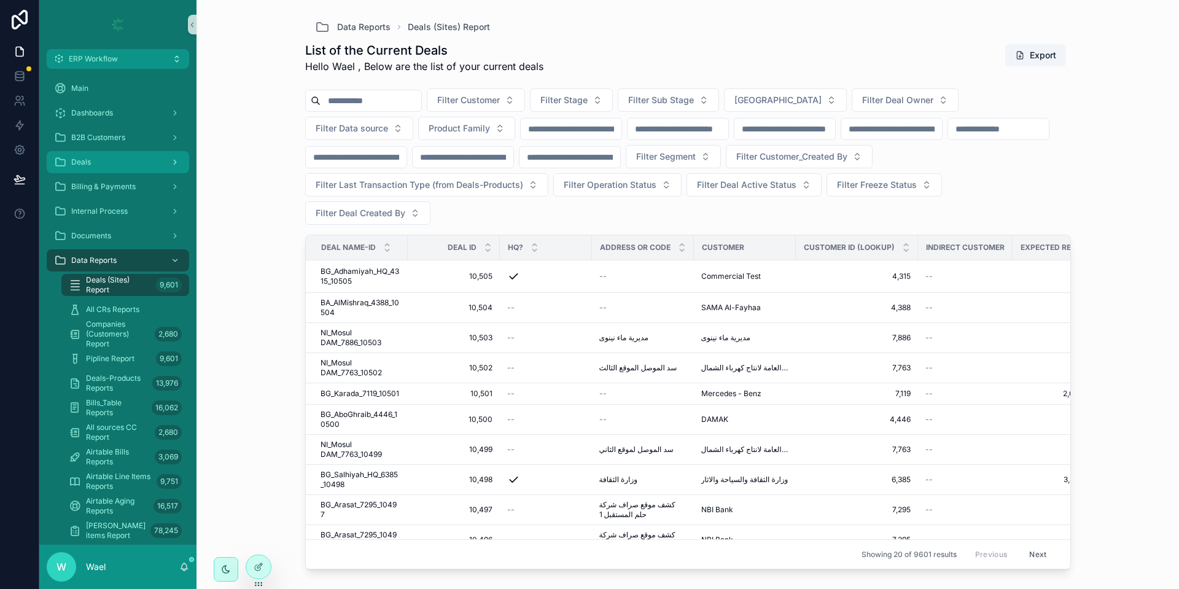
click at [98, 168] on div "Deals" at bounding box center [118, 162] width 128 height 20
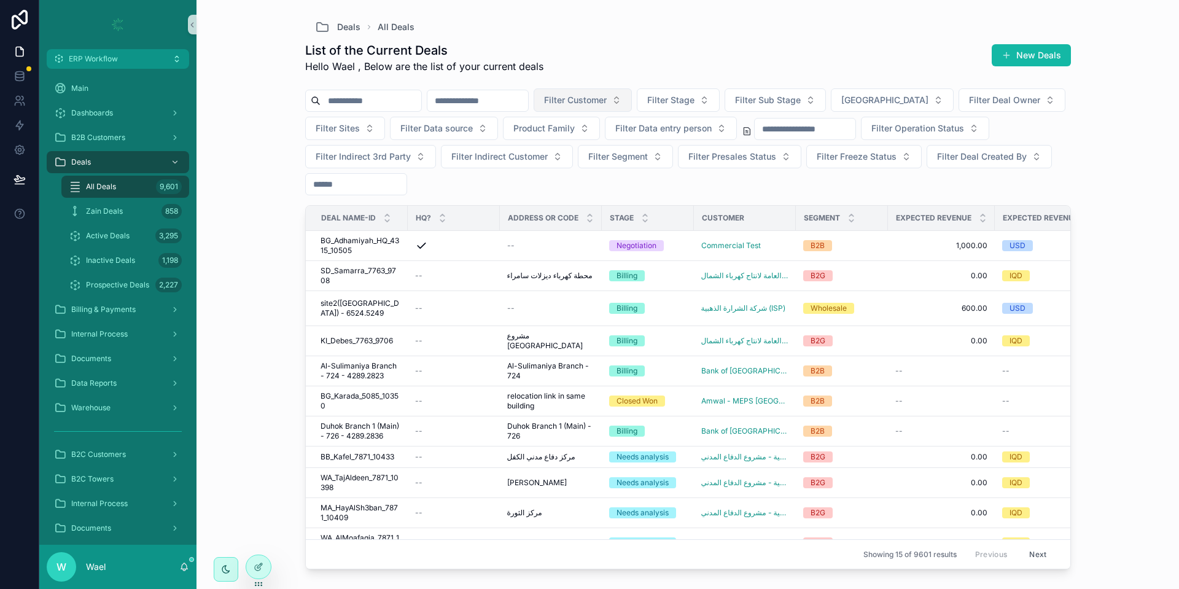
click at [607, 100] on span "Filter Customer" at bounding box center [575, 100] width 63 height 12
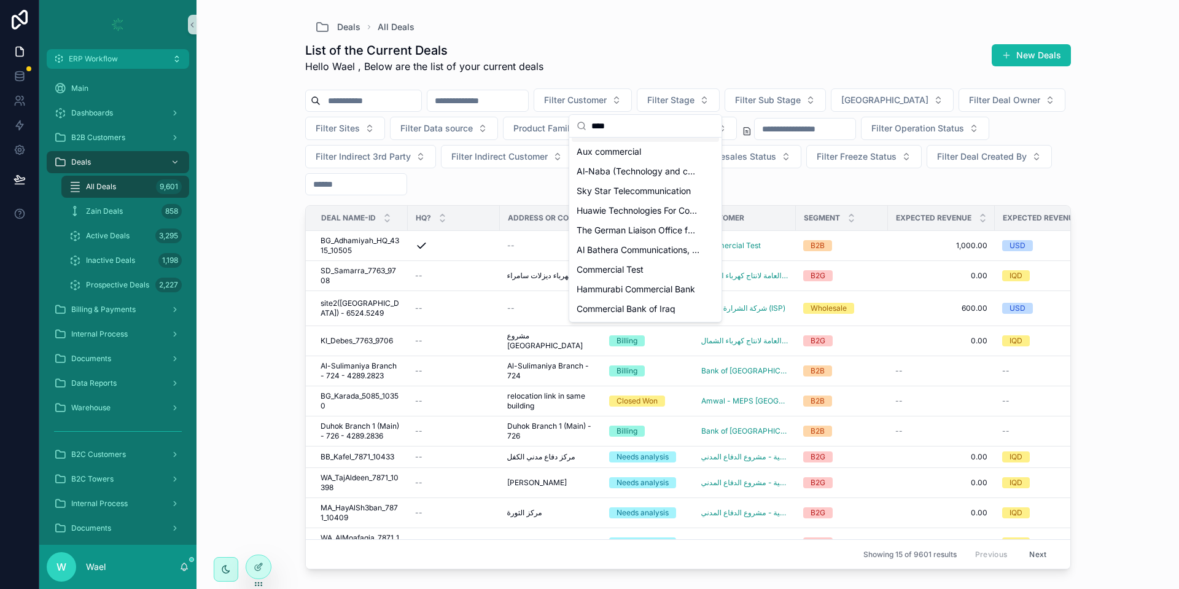
scroll to position [155, 0]
type input "****"
click at [621, 250] on span "Commercial Test" at bounding box center [610, 250] width 67 height 12
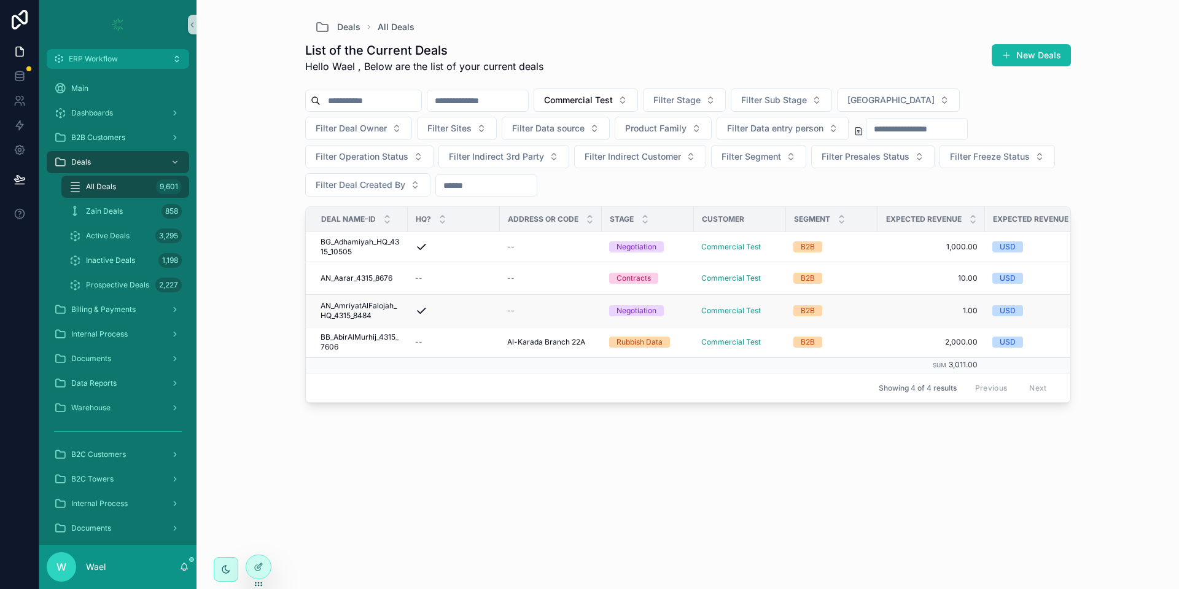
click at [374, 302] on span "AN_AmriyatAlFalojah_HQ_4315_8484" at bounding box center [361, 311] width 80 height 20
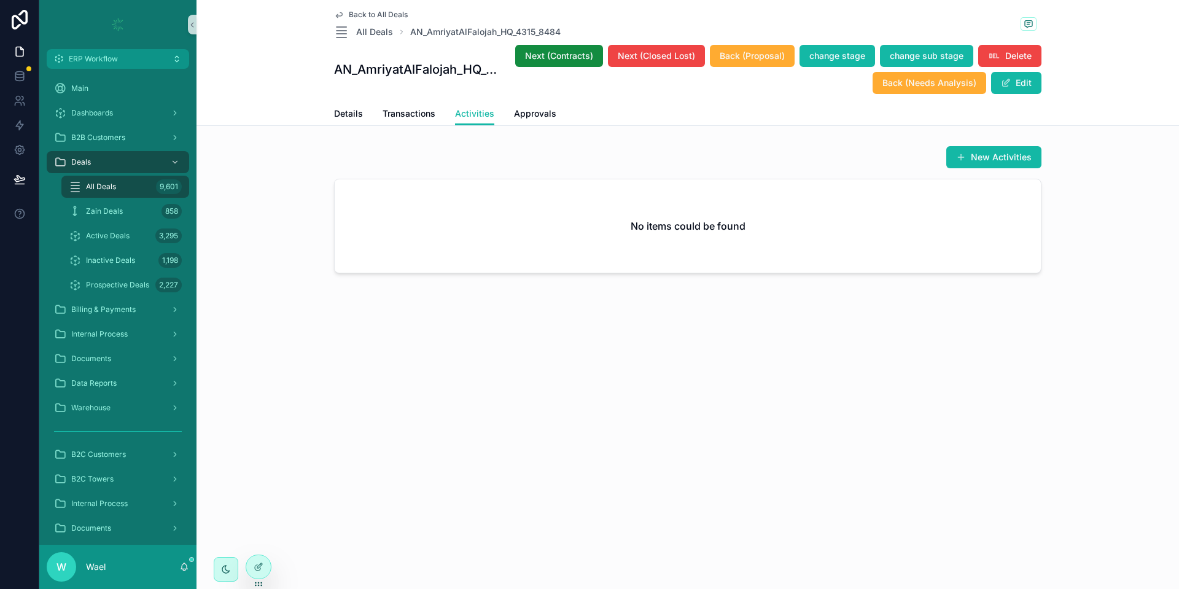
click at [1014, 161] on button "New Activities" at bounding box center [993, 157] width 95 height 22
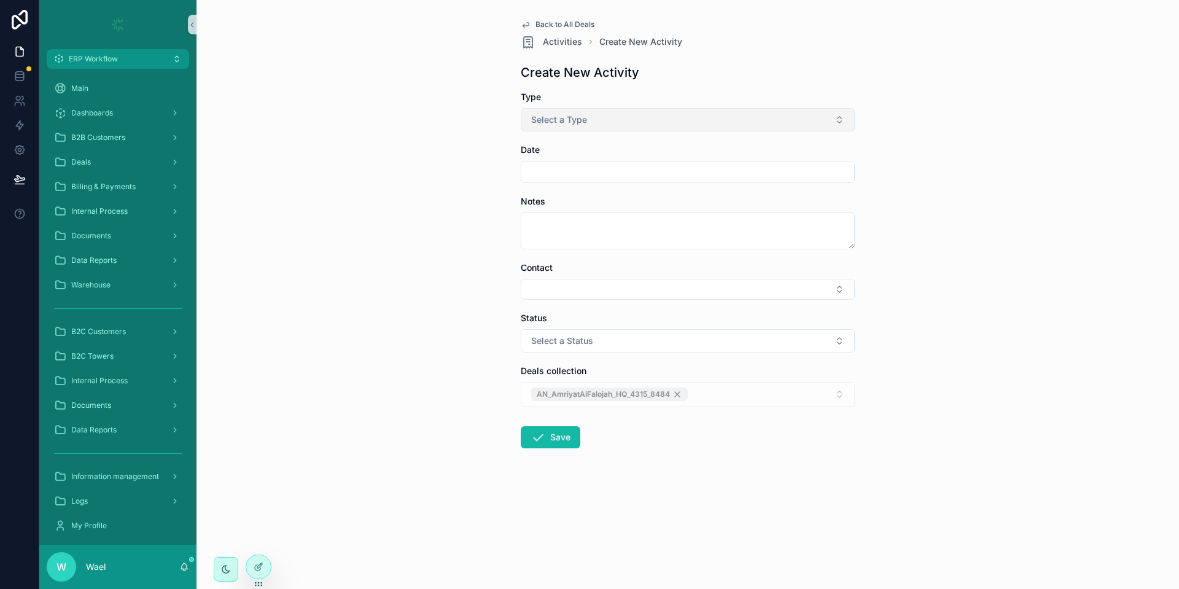
click at [610, 112] on button "Select a Type" at bounding box center [688, 119] width 334 height 23
click at [593, 166] on div "Call" at bounding box center [688, 169] width 328 height 18
click at [593, 175] on input "scrollable content" at bounding box center [687, 171] width 333 height 17
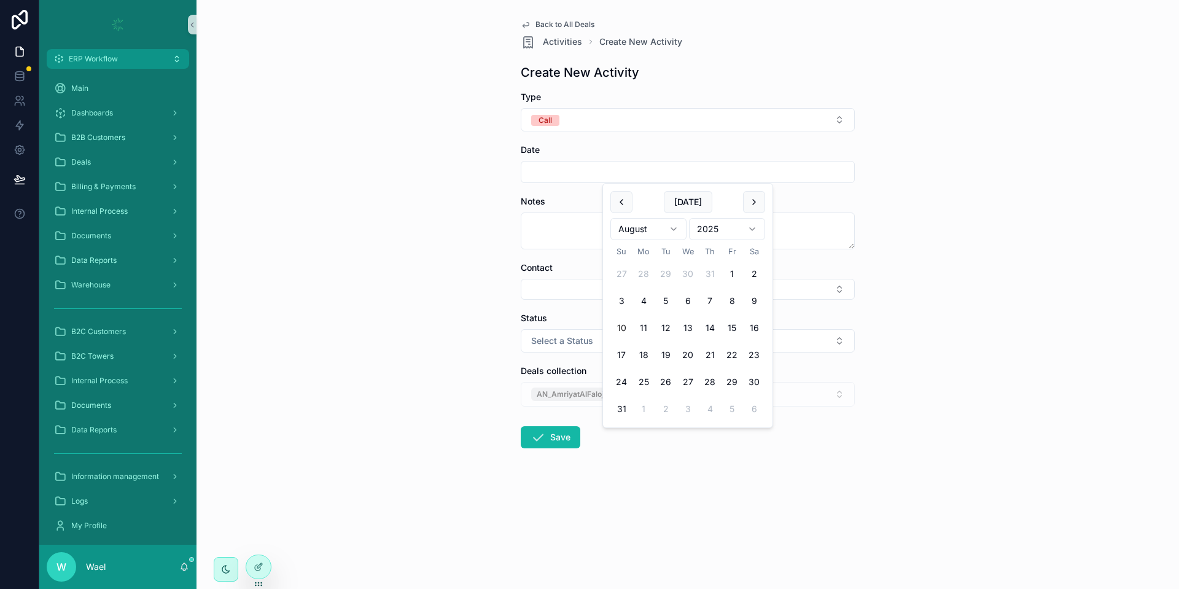
click at [390, 182] on div "Back to All Deals Activities Create New Activity Create New Activity Type Call …" at bounding box center [687, 294] width 982 height 589
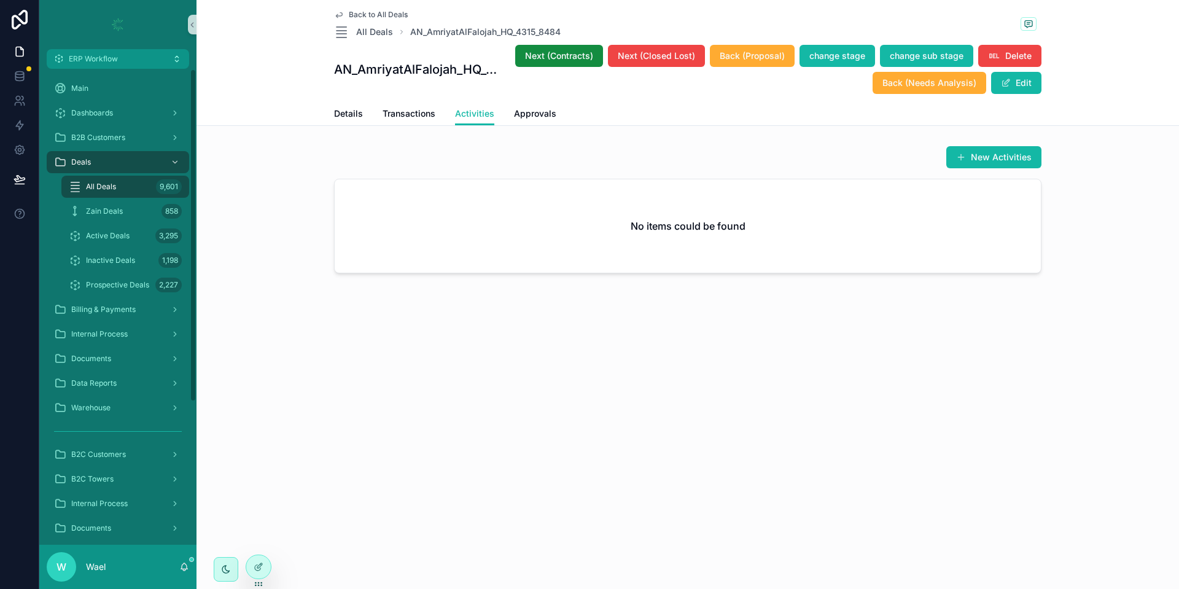
click at [121, 187] on div "All Deals 9,601" at bounding box center [125, 187] width 113 height 20
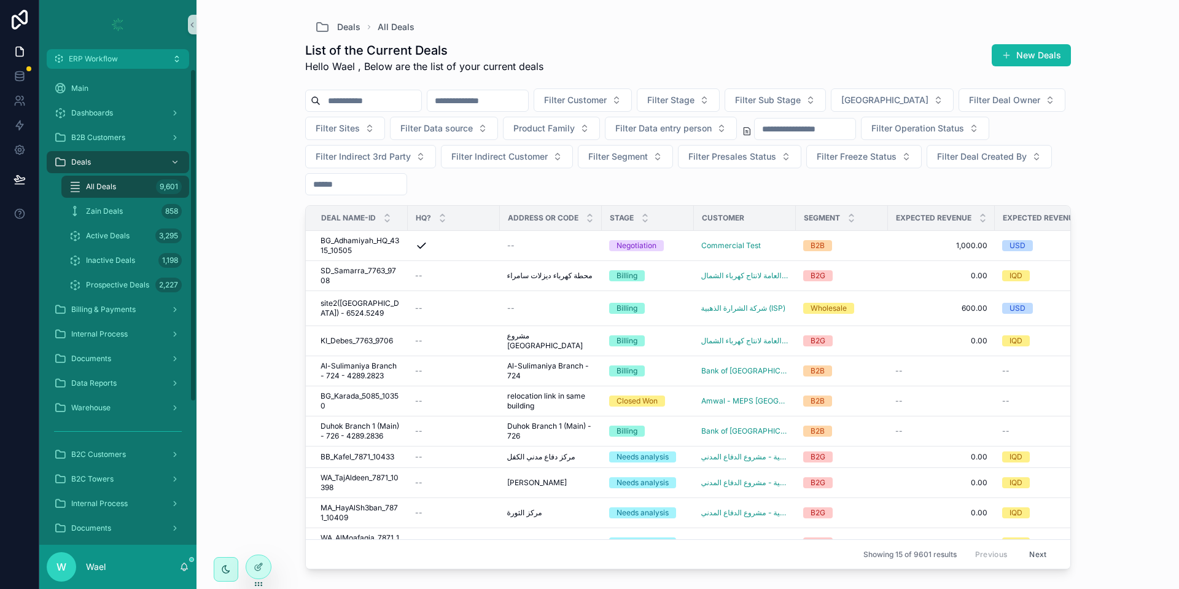
click at [399, 106] on input "scrollable content" at bounding box center [371, 100] width 101 height 17
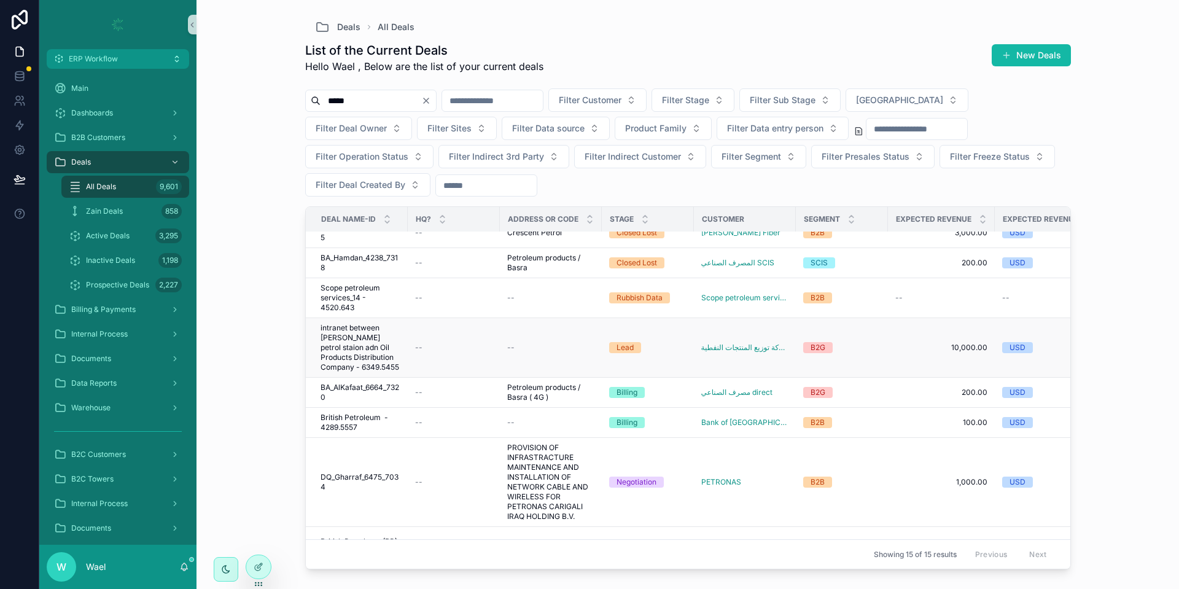
scroll to position [92, 0]
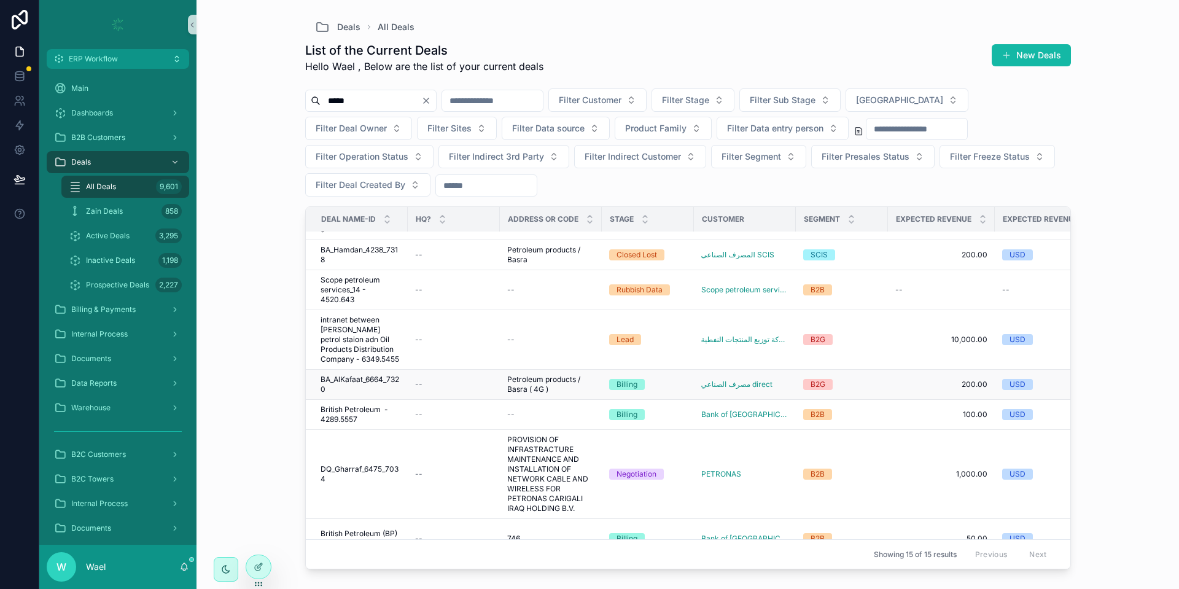
type input "*****"
click at [367, 384] on span "BA_AlKafaat_6664_7320" at bounding box center [361, 385] width 80 height 20
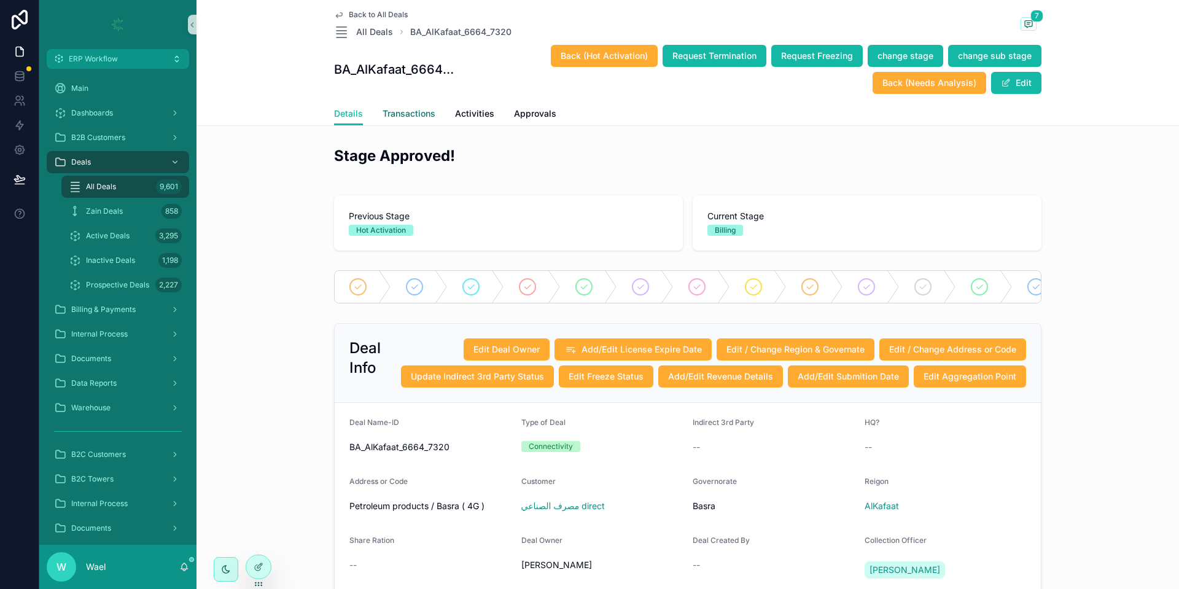
click at [417, 107] on span "Transactions" at bounding box center [409, 113] width 53 height 12
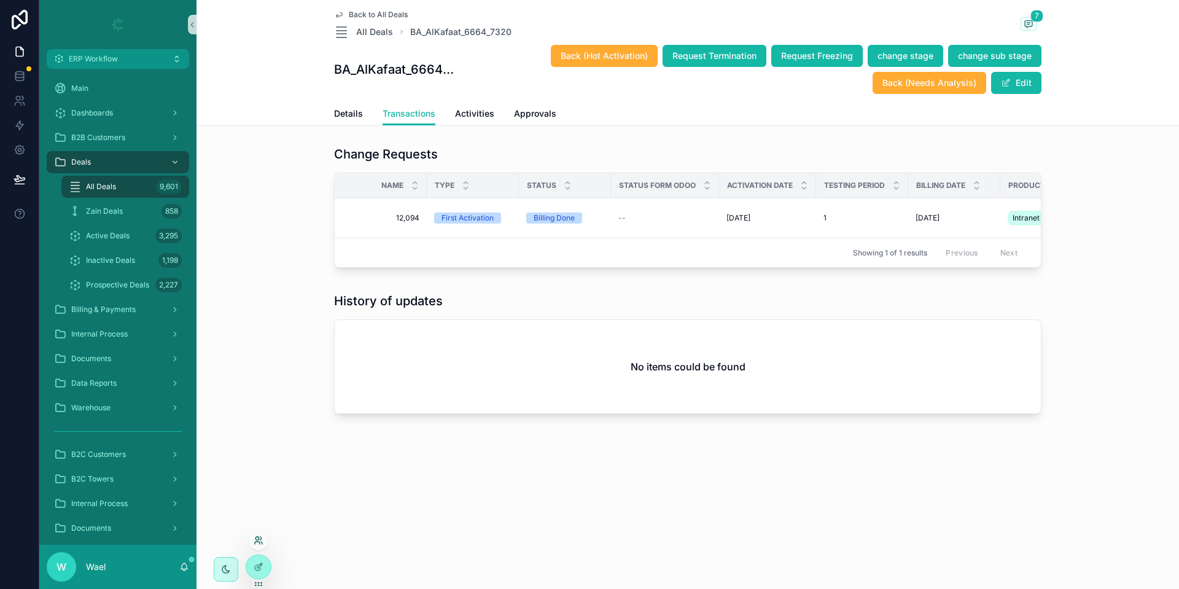
click at [260, 543] on icon at bounding box center [257, 543] width 5 height 2
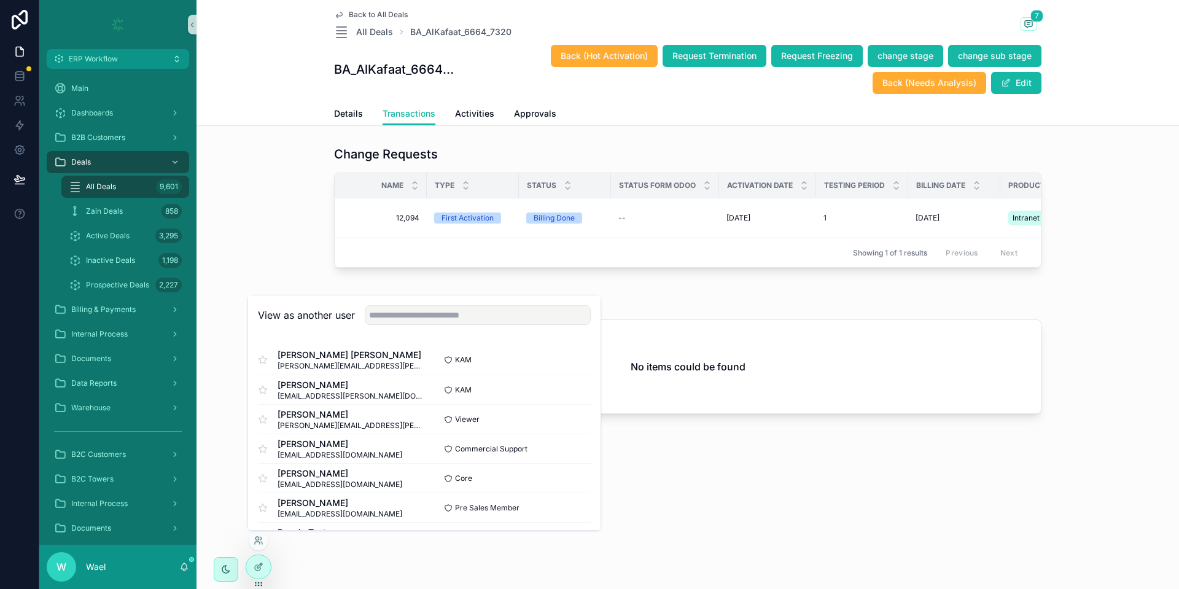
click at [407, 325] on div "View as another user" at bounding box center [424, 315] width 352 height 40
click at [409, 311] on input "text" at bounding box center [478, 315] width 226 height 20
type input "***"
click at [570, 417] on button "Select" at bounding box center [575, 419] width 32 height 18
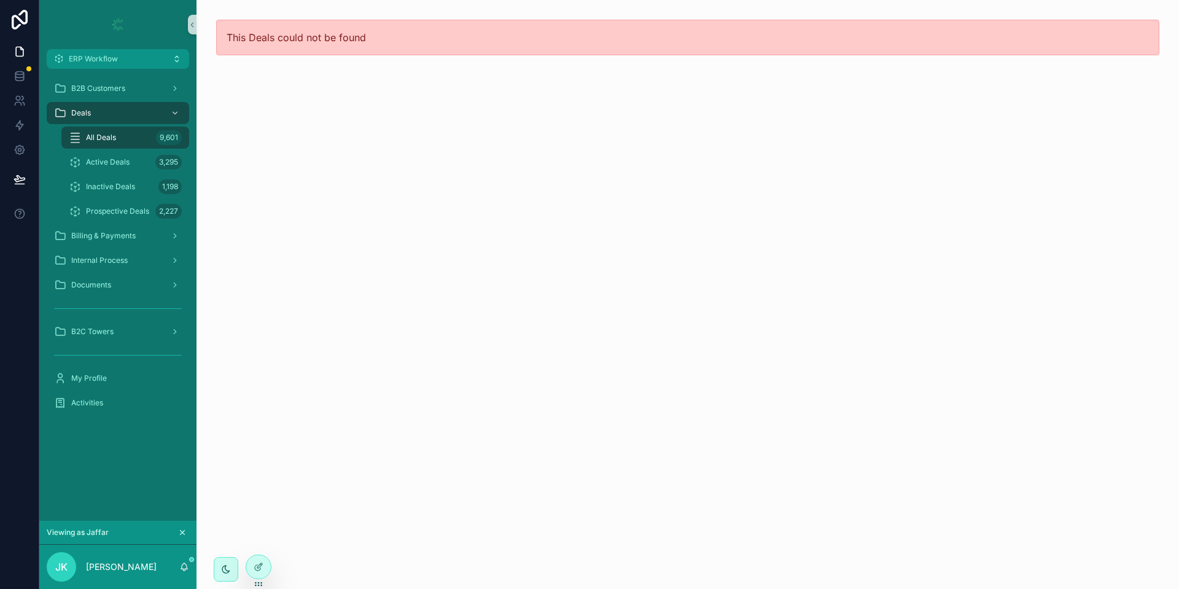
click at [111, 150] on div "Active Deals 3,295" at bounding box center [125, 162] width 142 height 25
click at [112, 141] on span "All Deals" at bounding box center [101, 138] width 30 height 10
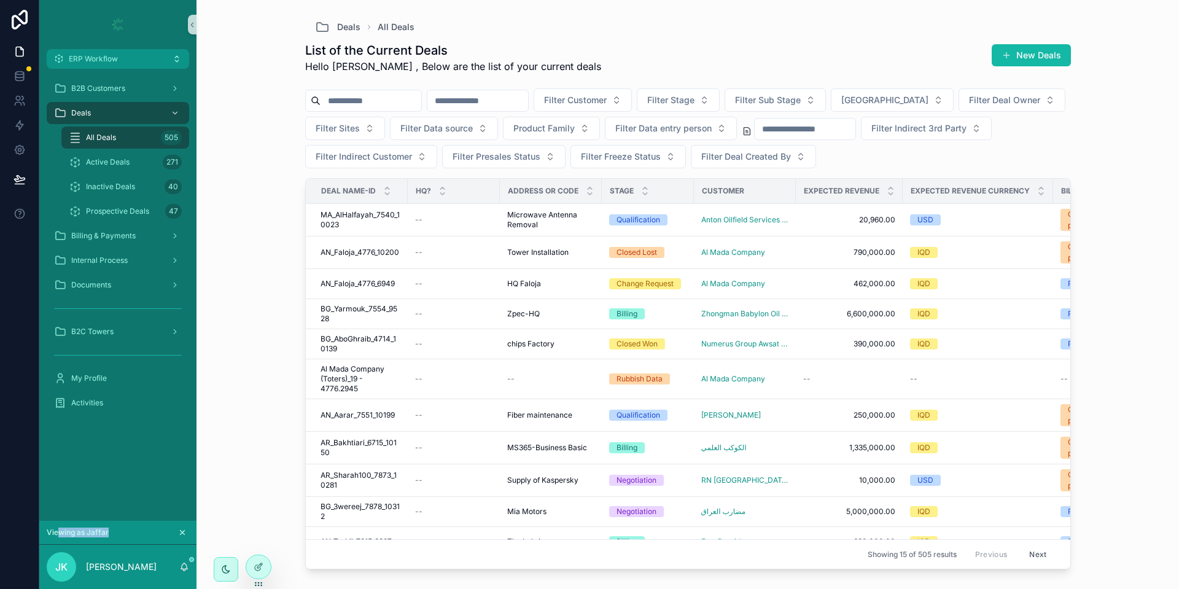
drag, startPoint x: 58, startPoint y: 534, endPoint x: 111, endPoint y: 536, distance: 53.5
click at [111, 536] on div "Viewing as Jaffar" at bounding box center [118, 533] width 142 height 14
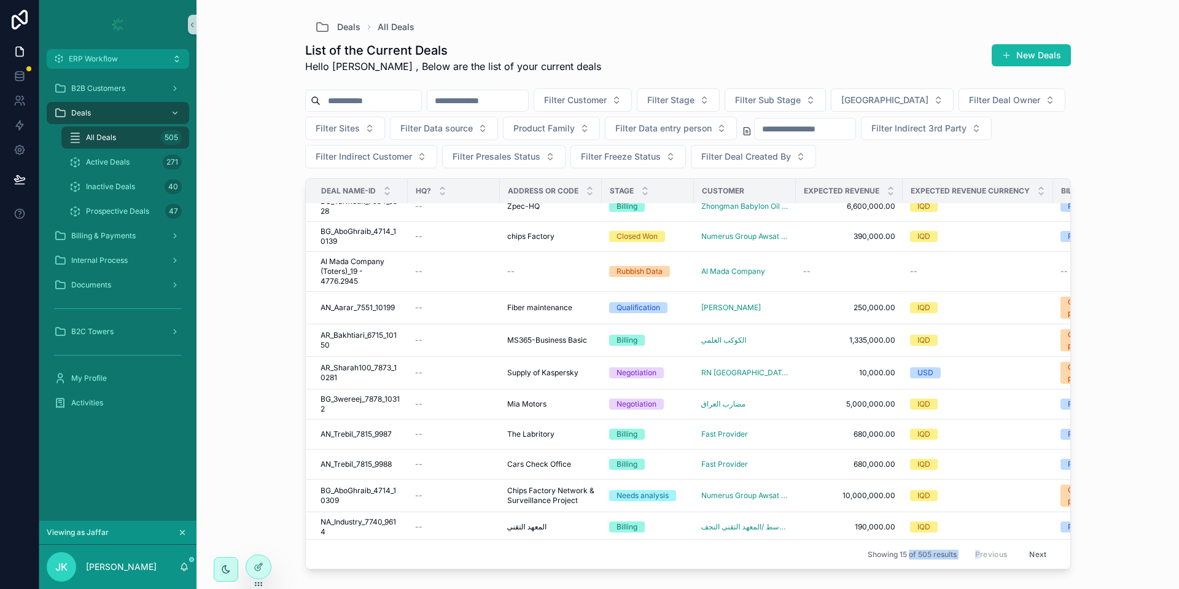
drag, startPoint x: 961, startPoint y: 547, endPoint x: 895, endPoint y: 543, distance: 66.4
click at [895, 543] on div "Showing 15 of 505 results Previous Next" at bounding box center [688, 553] width 765 height 29
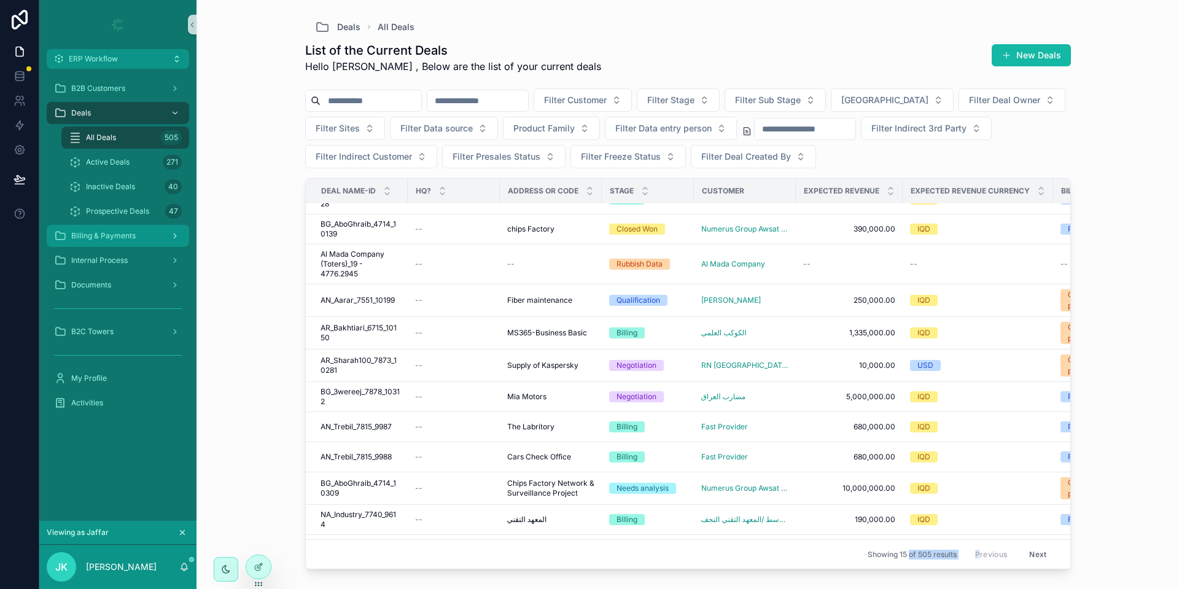
click at [96, 243] on div "Billing & Payments" at bounding box center [118, 236] width 128 height 20
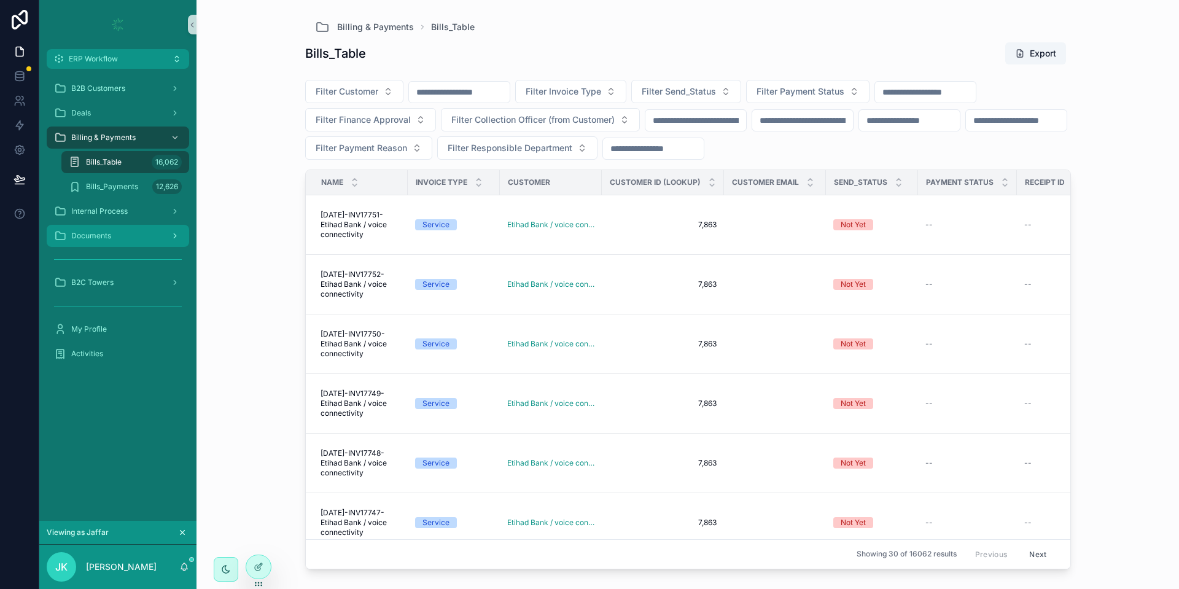
click at [99, 235] on span "Documents" at bounding box center [91, 236] width 40 height 10
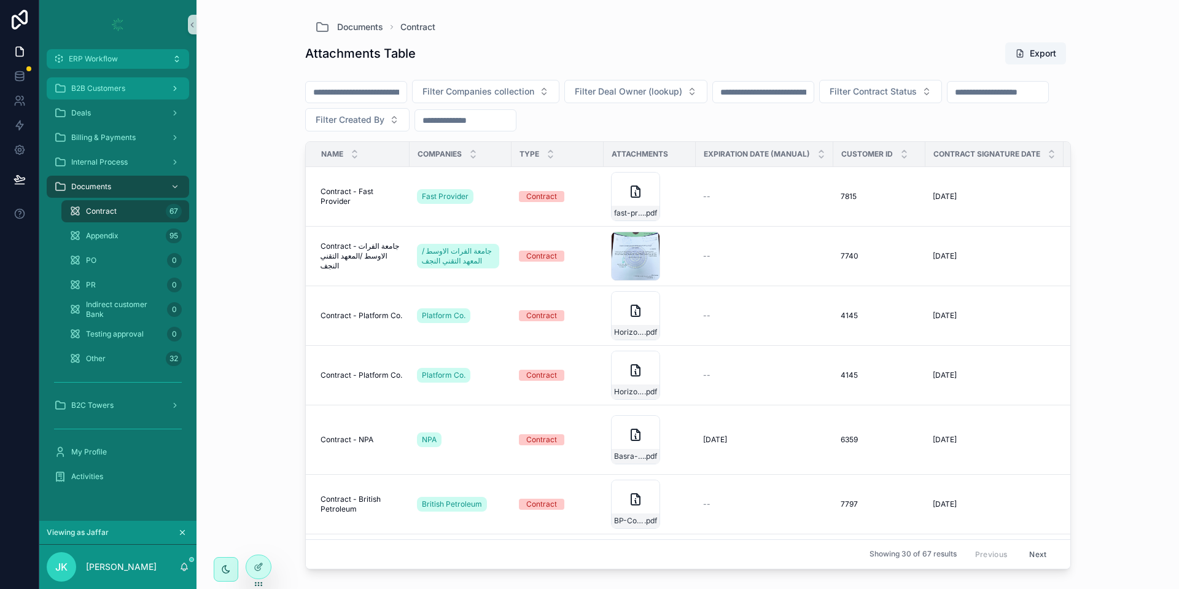
click at [113, 79] on div "B2B Customers" at bounding box center [118, 89] width 128 height 20
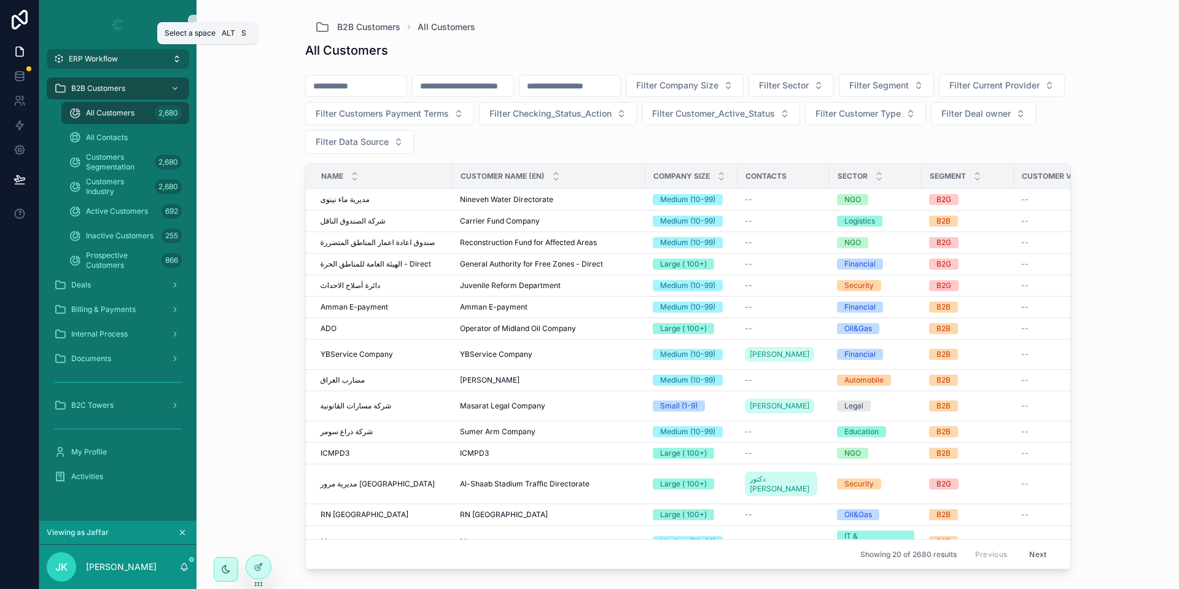
click at [82, 56] on span "ERP Workflow" at bounding box center [93, 59] width 49 height 10
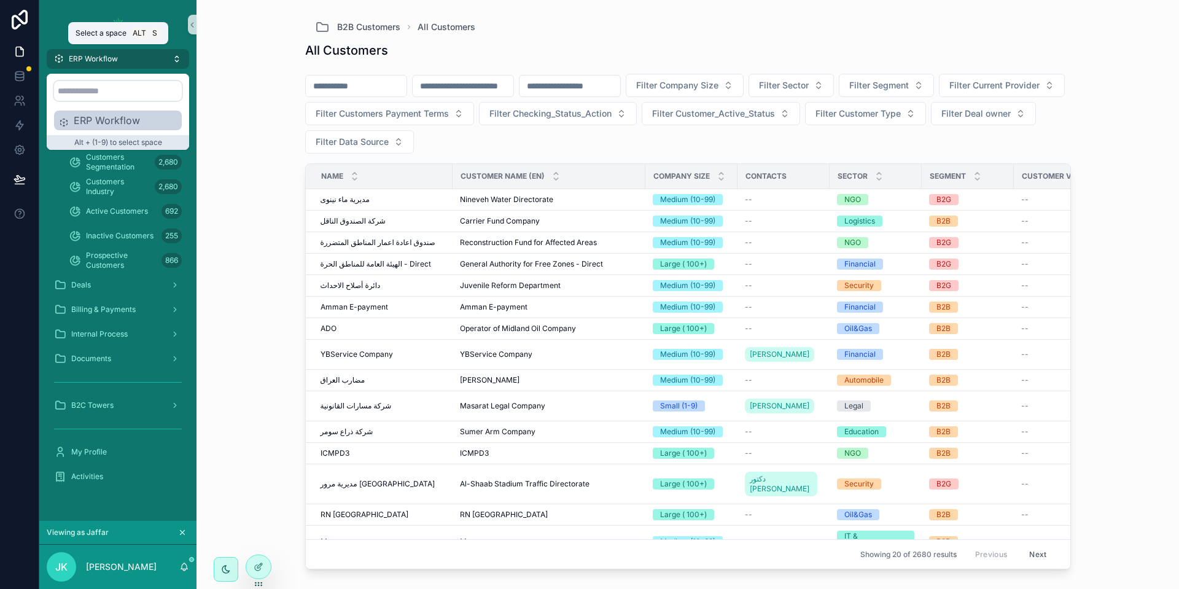
click at [120, 54] on button "ERP Workflow" at bounding box center [118, 59] width 142 height 20
click at [225, 125] on div "B2B Customers All Customers All Customers Filter Company Size Filter Sector Fil…" at bounding box center [687, 294] width 982 height 589
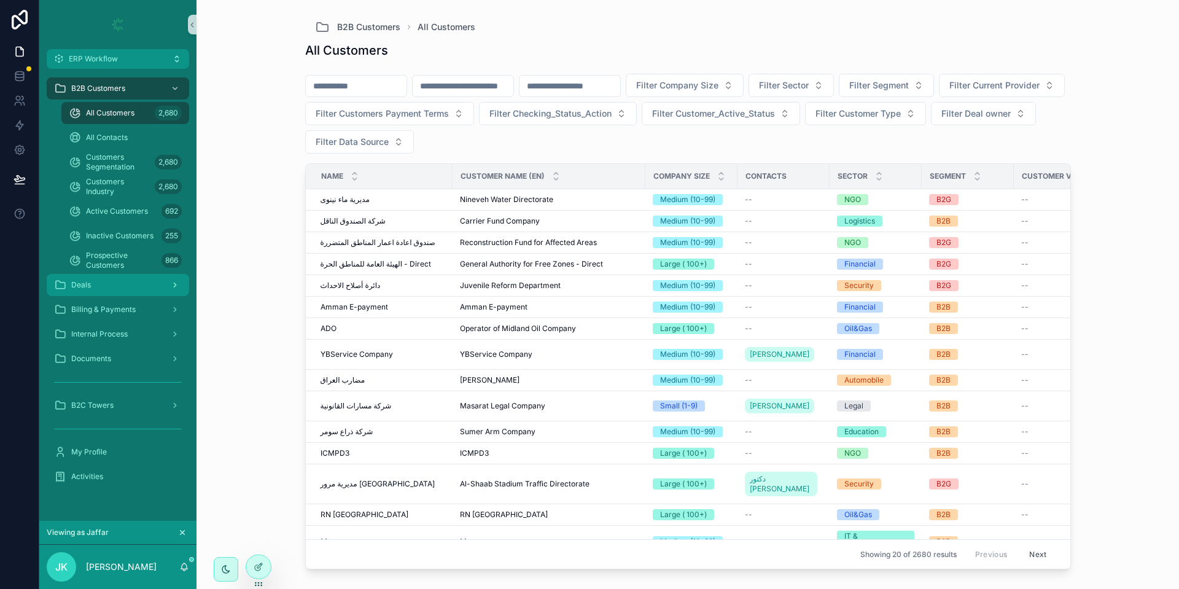
click at [114, 288] on div "Deals" at bounding box center [118, 285] width 128 height 20
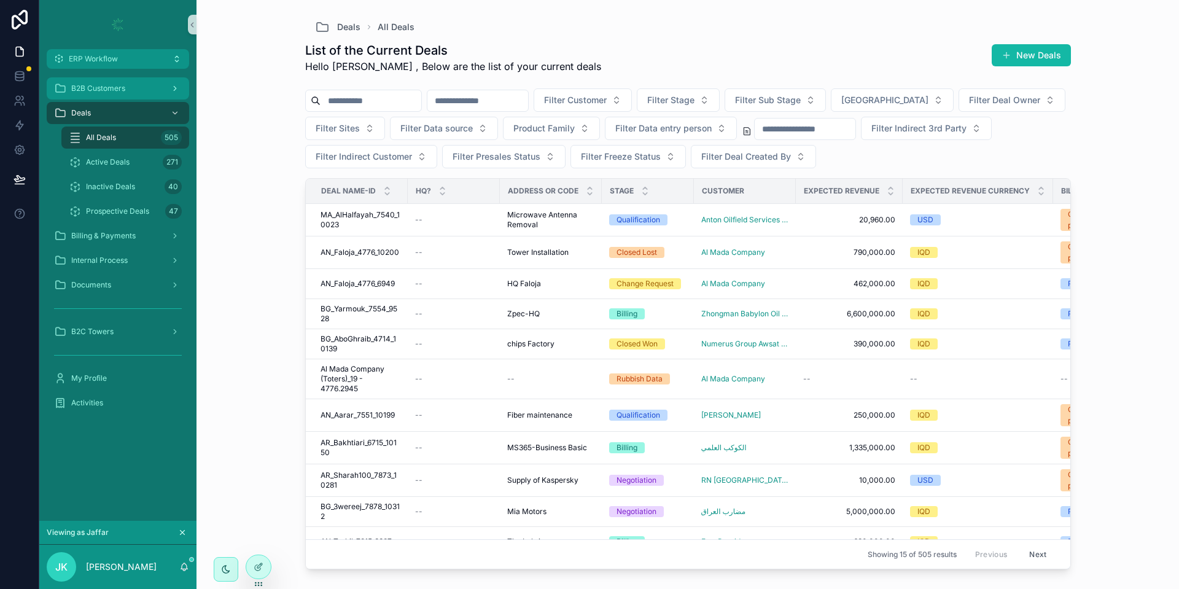
click at [82, 84] on span "B2B Customers" at bounding box center [98, 89] width 54 height 10
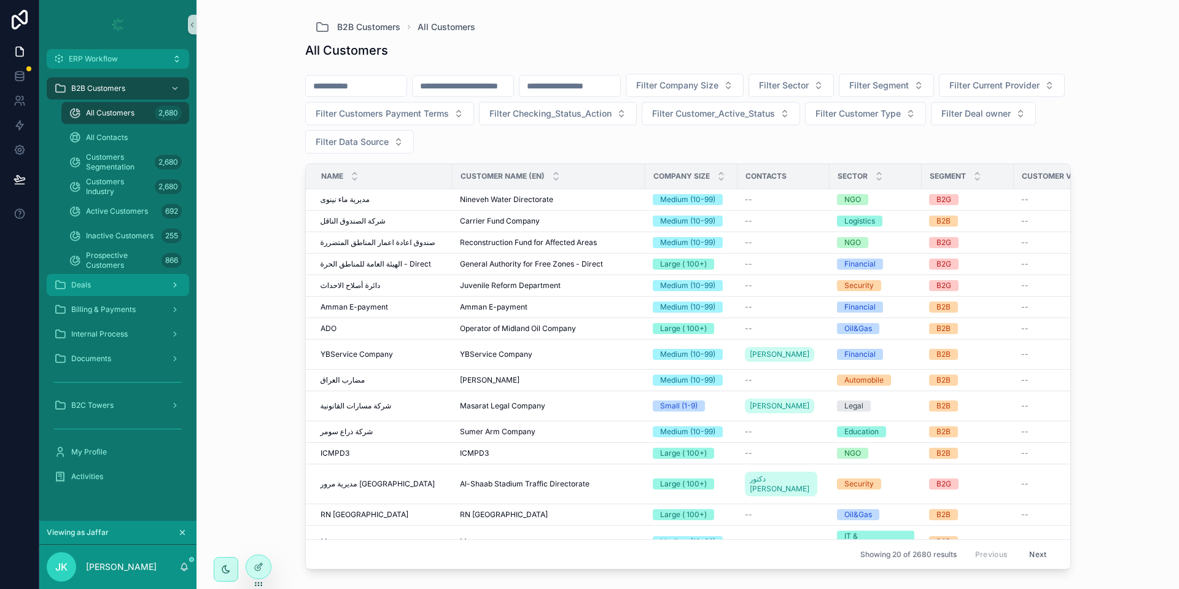
click at [74, 283] on span "Deals" at bounding box center [81, 285] width 20 height 10
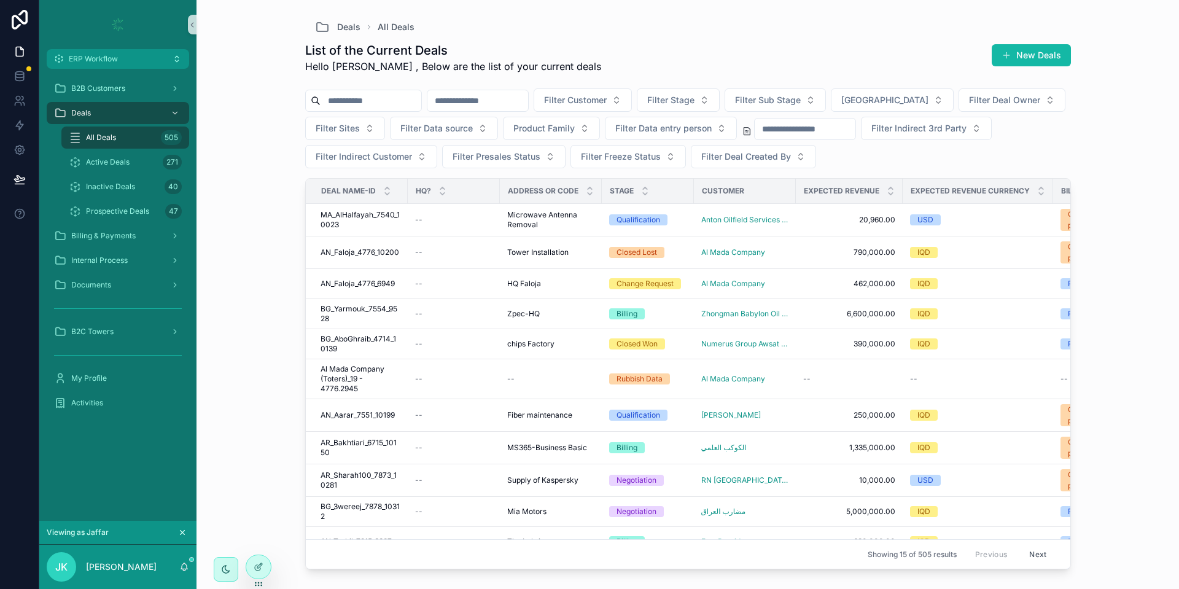
click at [182, 534] on icon "scrollable content" at bounding box center [182, 532] width 9 height 9
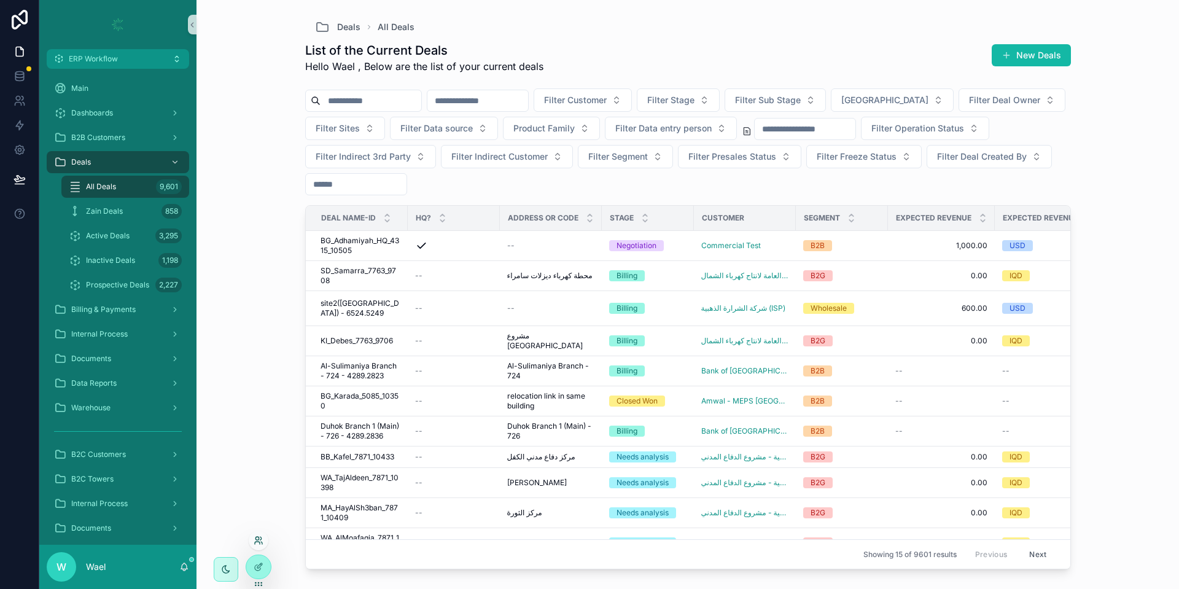
click at [262, 535] on icon at bounding box center [259, 540] width 10 height 10
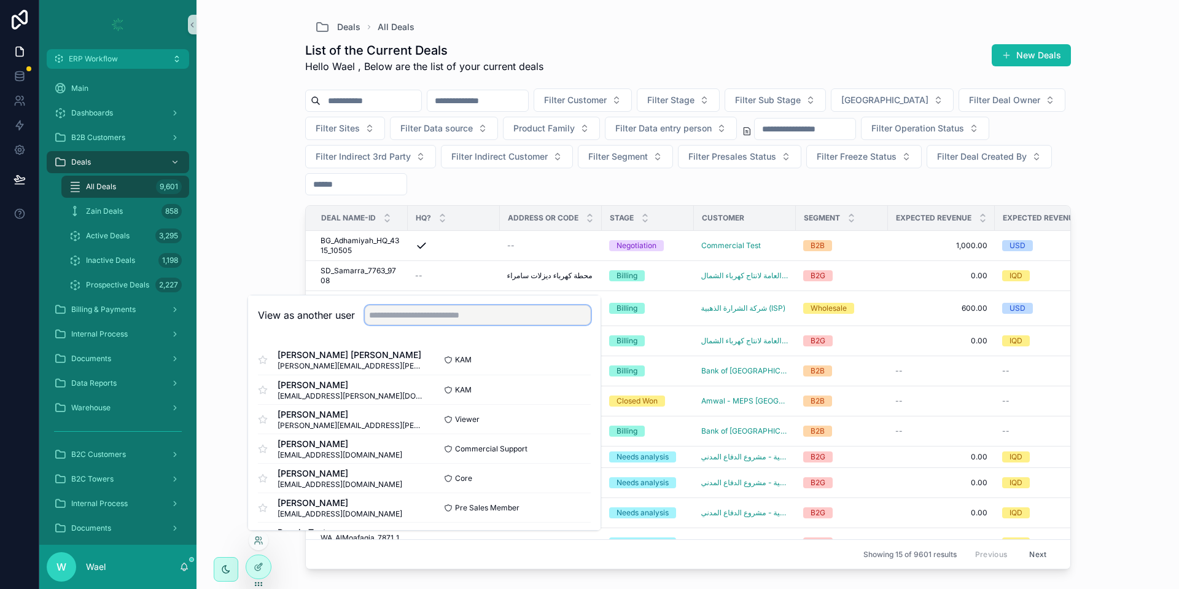
click at [402, 313] on input "text" at bounding box center [478, 315] width 226 height 20
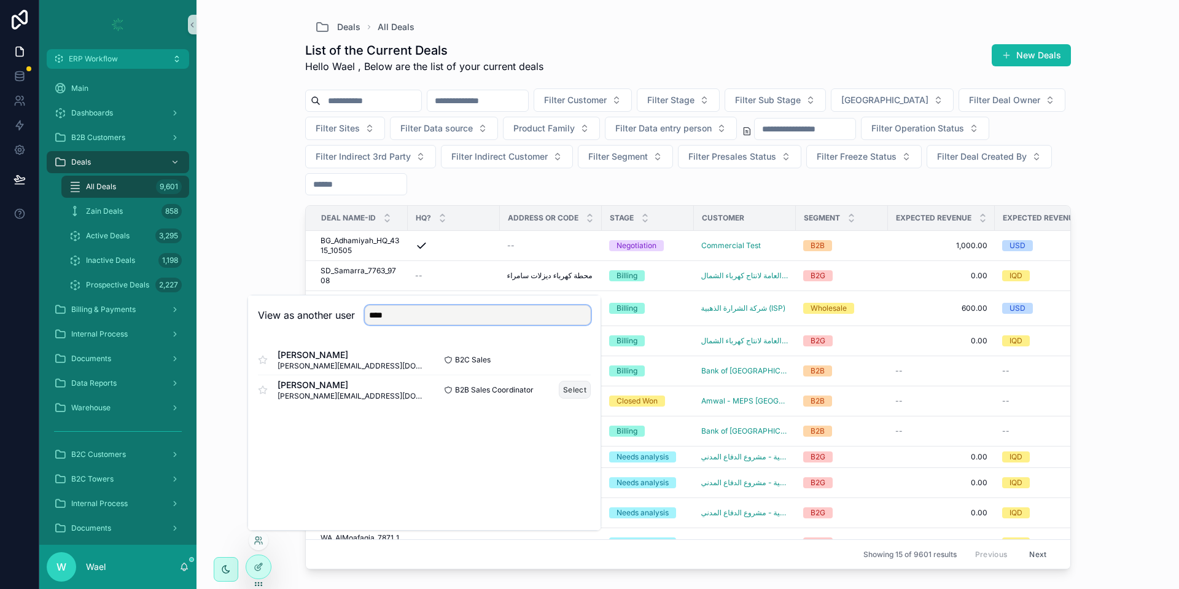
type input "****"
click at [570, 394] on button "Select" at bounding box center [575, 390] width 32 height 18
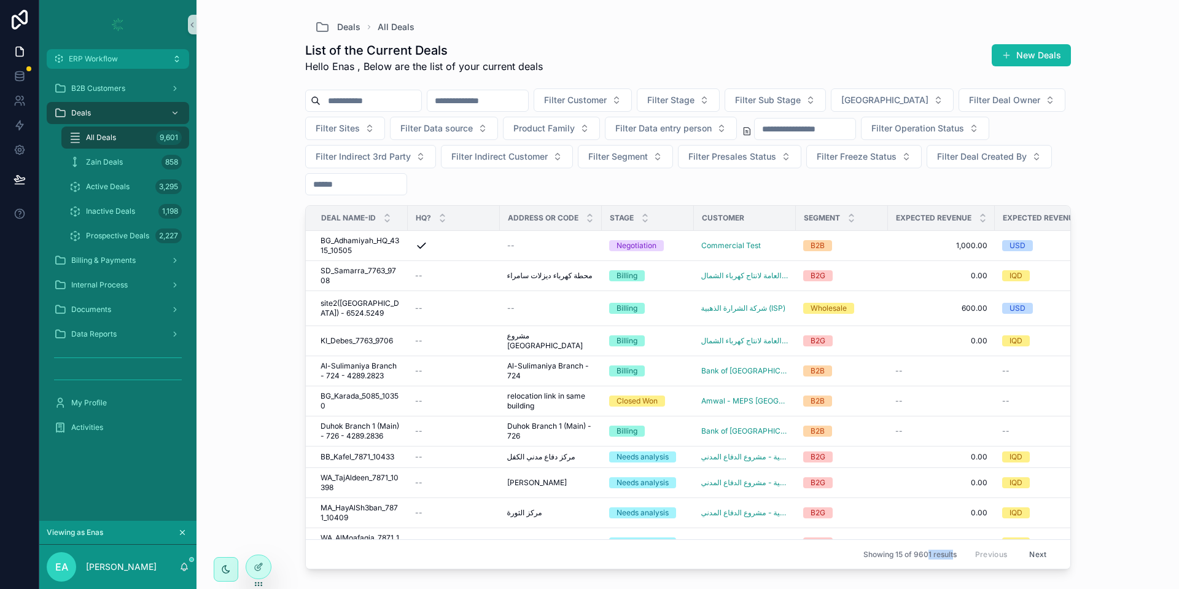
drag, startPoint x: 940, startPoint y: 541, endPoint x: 911, endPoint y: 542, distance: 28.3
click at [911, 550] on span "Showing 15 of 9601 results" at bounding box center [909, 555] width 93 height 10
click at [117, 93] on span "B2B Customers" at bounding box center [98, 89] width 54 height 10
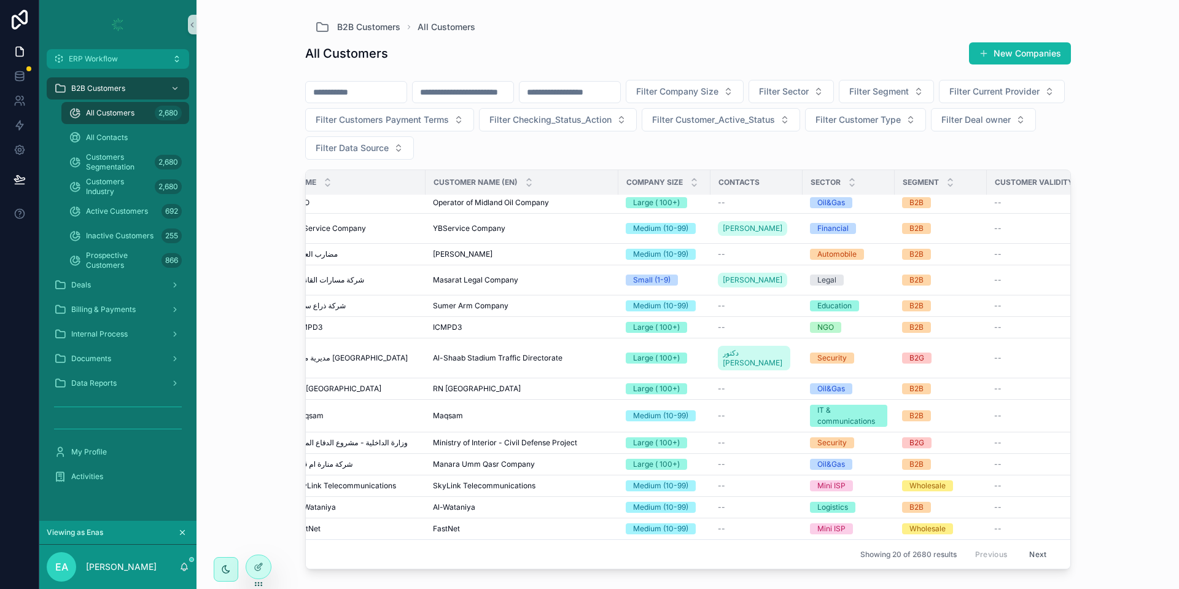
scroll to position [146, 0]
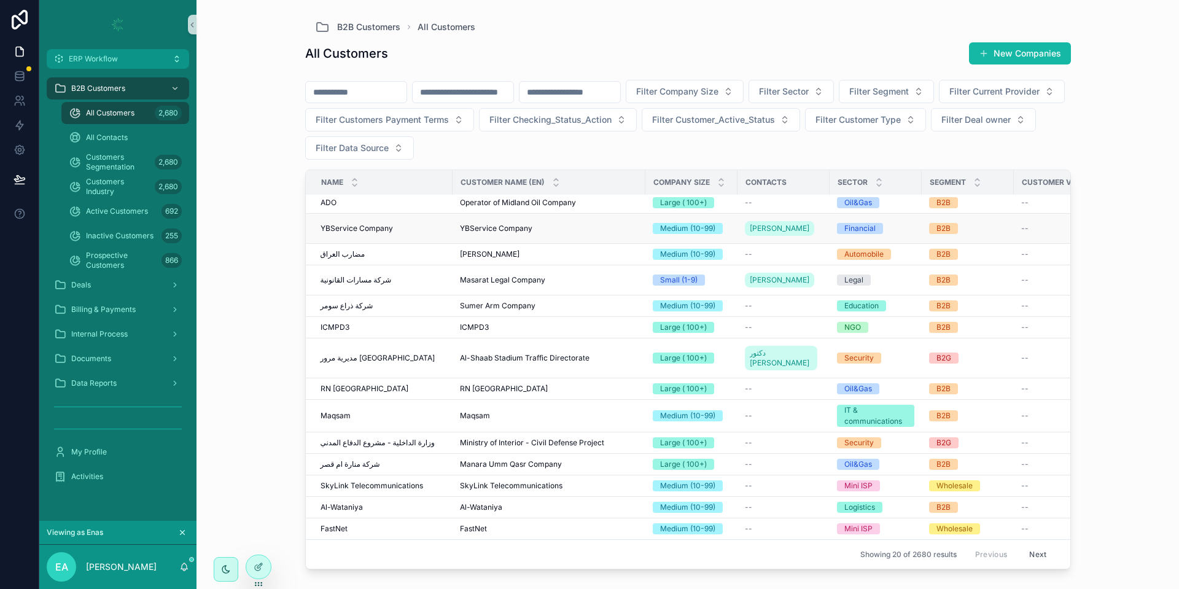
click at [380, 224] on span "YBService Company" at bounding box center [357, 229] width 72 height 10
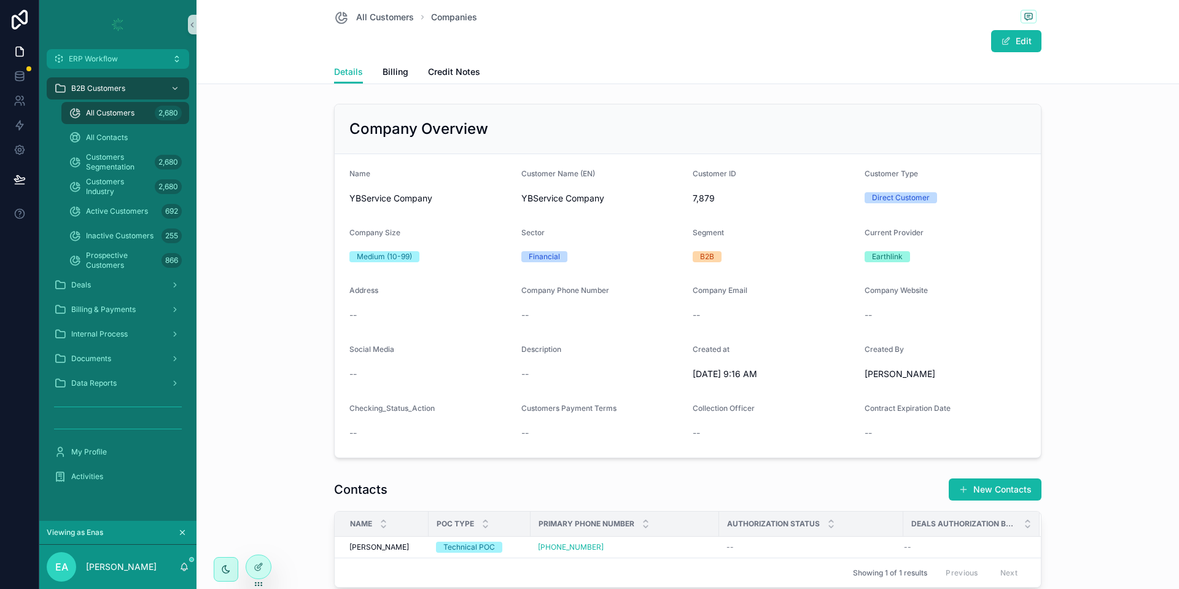
drag, startPoint x: 919, startPoint y: 372, endPoint x: 821, endPoint y: 365, distance: 97.9
click at [821, 365] on form "Name YBService Company Customer Name (EN) YBService Company Customer ID 7,879 C…" at bounding box center [688, 305] width 706 height 303
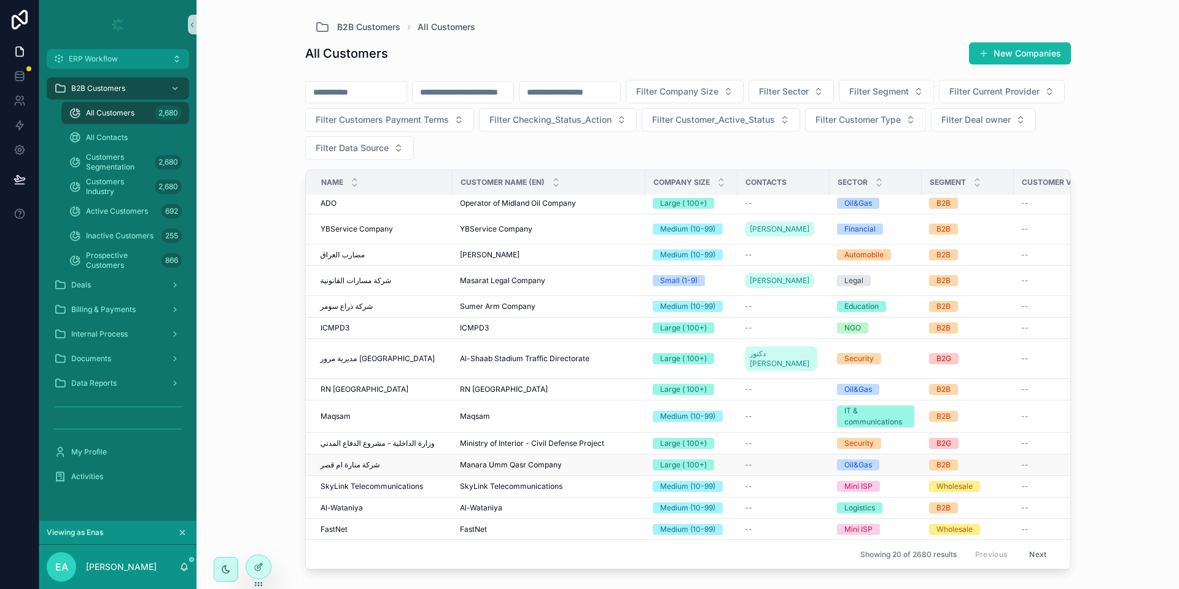
scroll to position [146, 0]
click at [496, 477] on td "SkyLink Telecommunications SkyLink Telecommunications" at bounding box center [549, 485] width 193 height 21
click at [185, 533] on icon "scrollable content" at bounding box center [182, 532] width 9 height 9
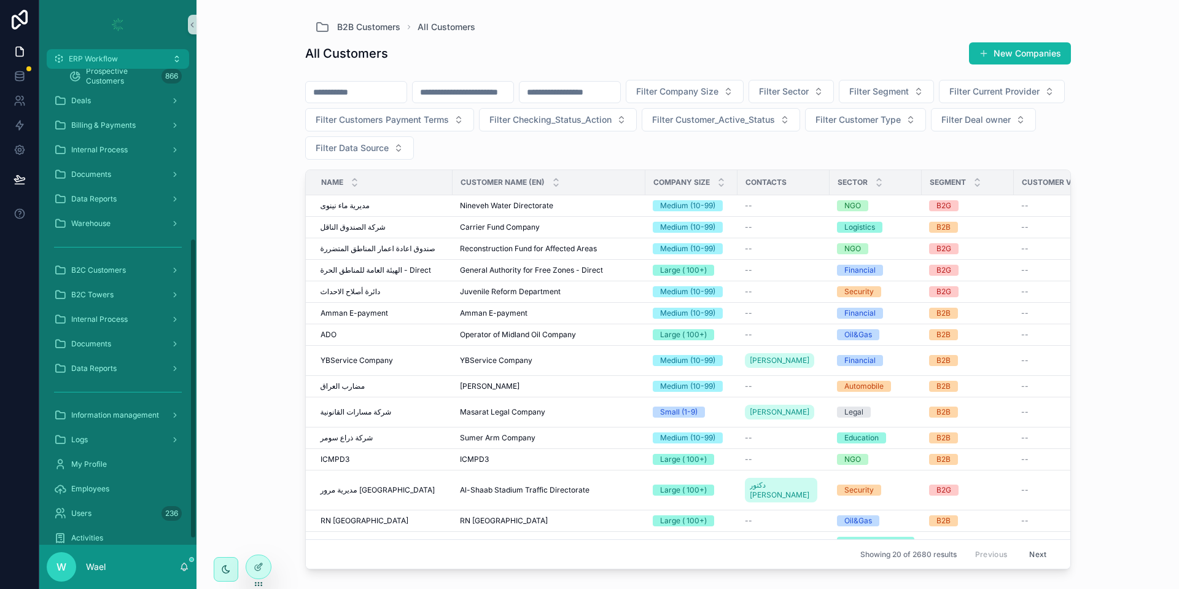
scroll to position [278, 0]
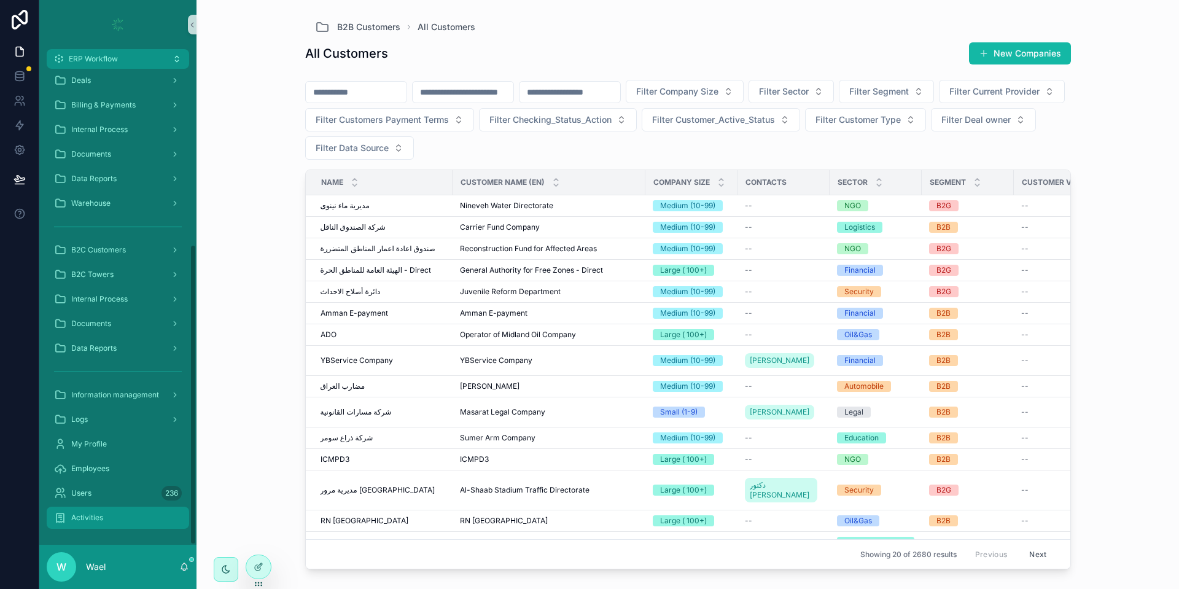
click at [112, 518] on div "Activities" at bounding box center [118, 518] width 128 height 20
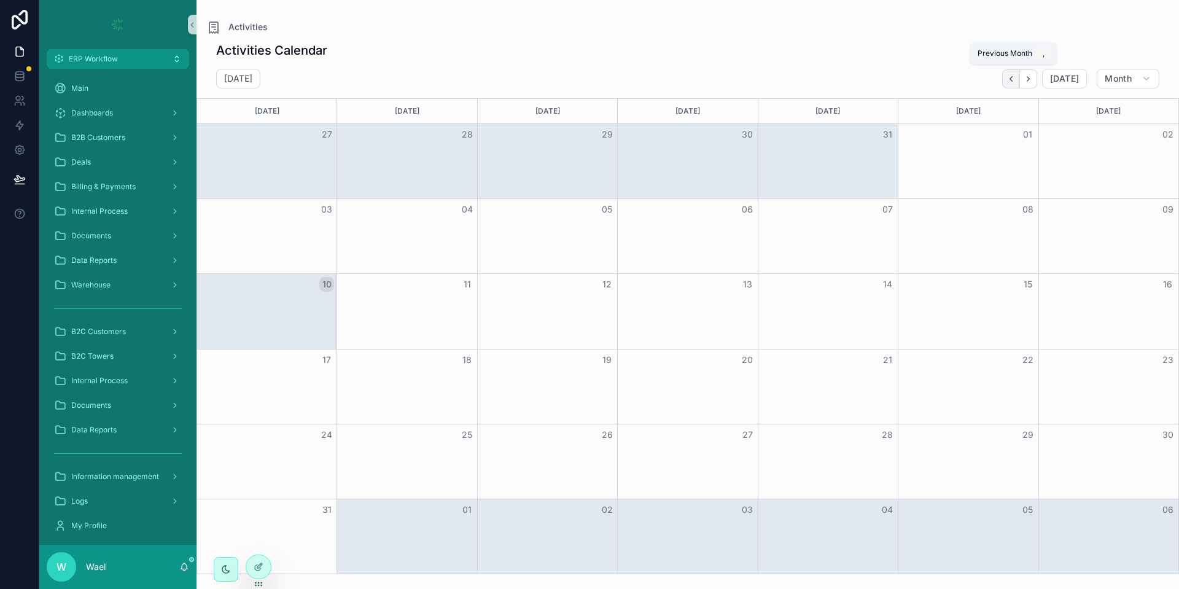
click at [1012, 79] on icon "Back" at bounding box center [1010, 78] width 9 height 9
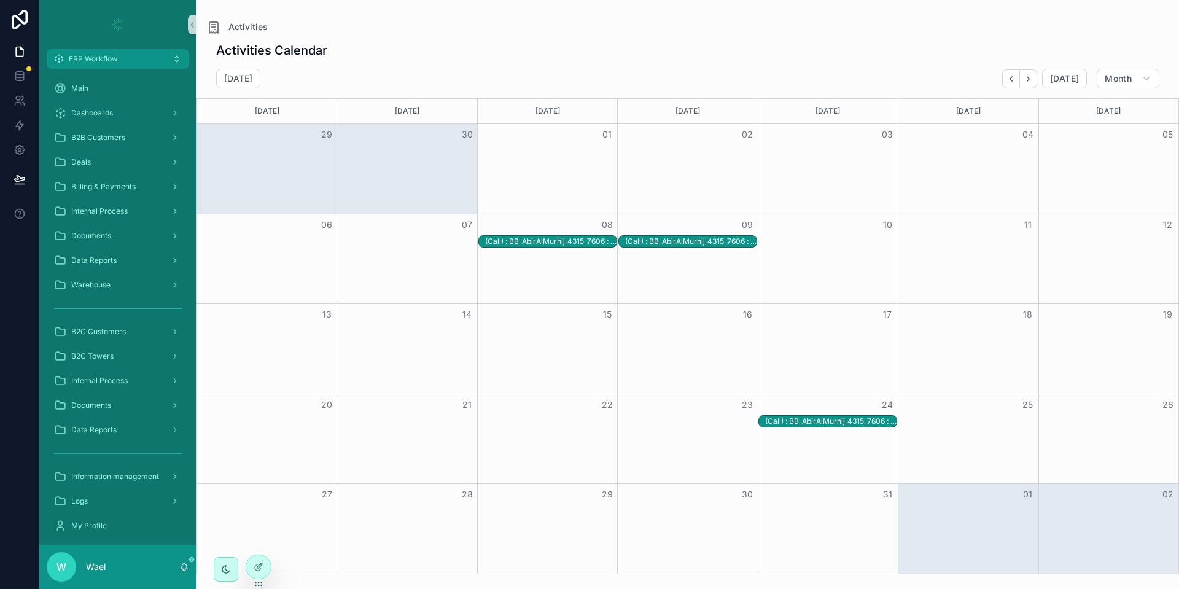
click at [556, 236] on div "(Call) : BB_AbirAlMurhij_4315_7606 : [DATE]" at bounding box center [550, 241] width 131 height 10
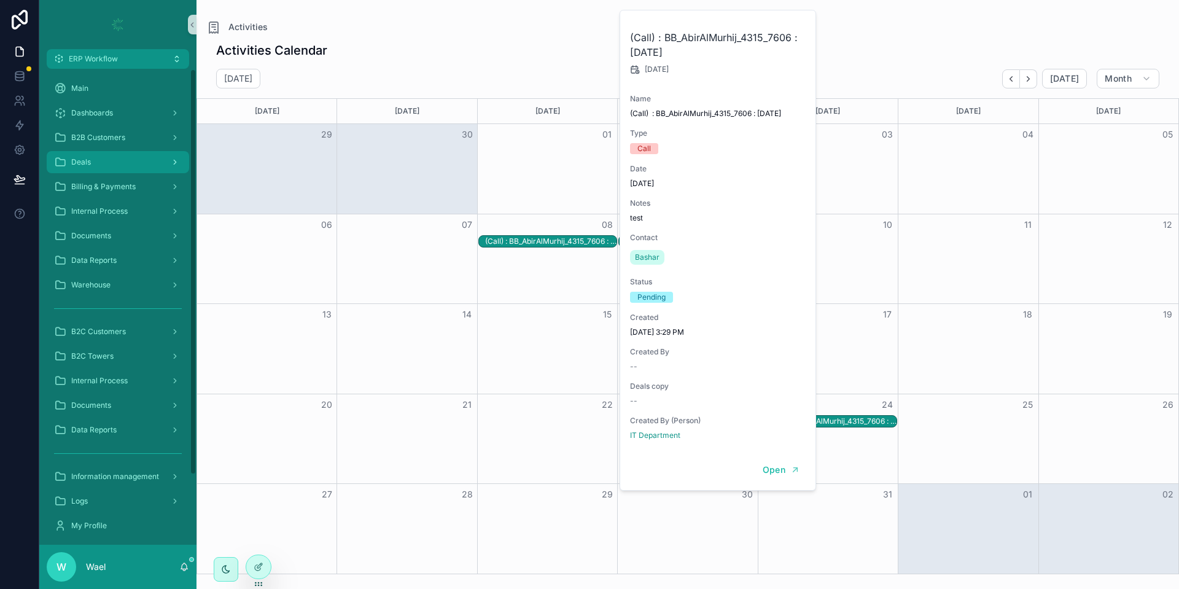
click at [88, 157] on span "Deals" at bounding box center [81, 162] width 20 height 10
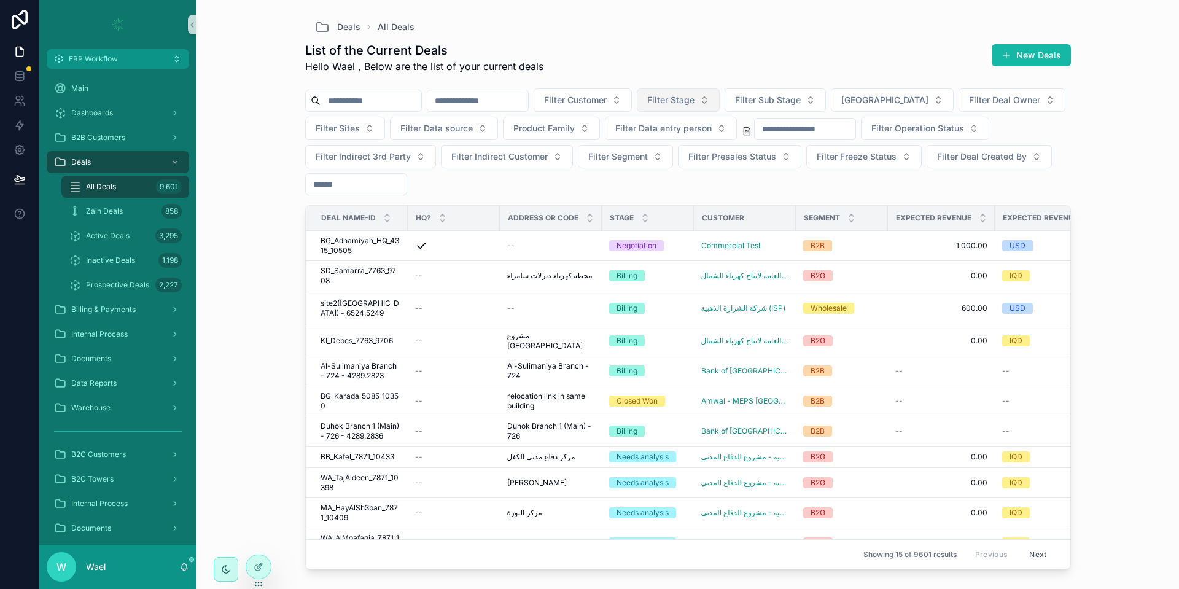
click at [694, 101] on span "Filter Stage" at bounding box center [670, 100] width 47 height 12
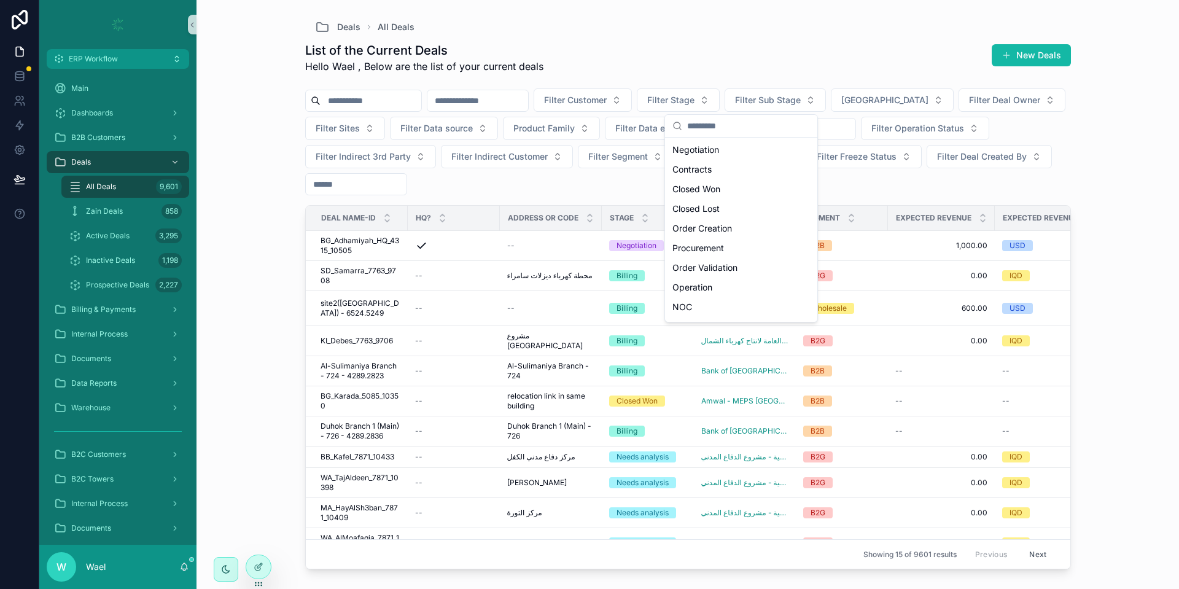
scroll to position [410, 0]
click at [716, 169] on div "Billing" at bounding box center [740, 172] width 147 height 20
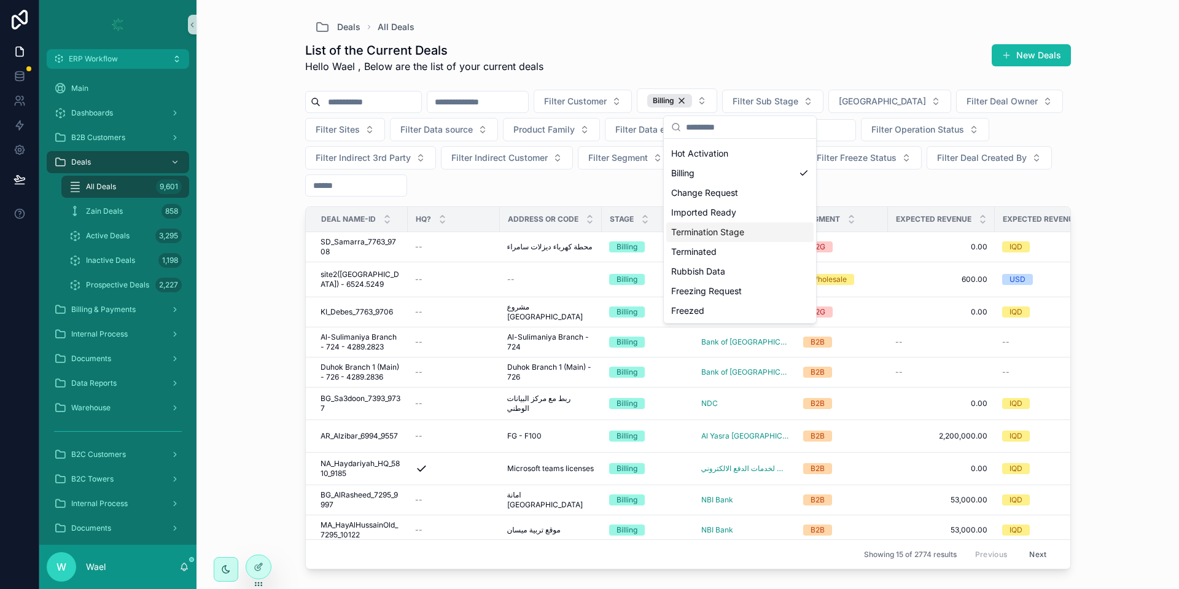
click at [252, 276] on div "Deals All Deals List of the Current Deals Hello Wael , Below are the list of yo…" at bounding box center [687, 294] width 982 height 589
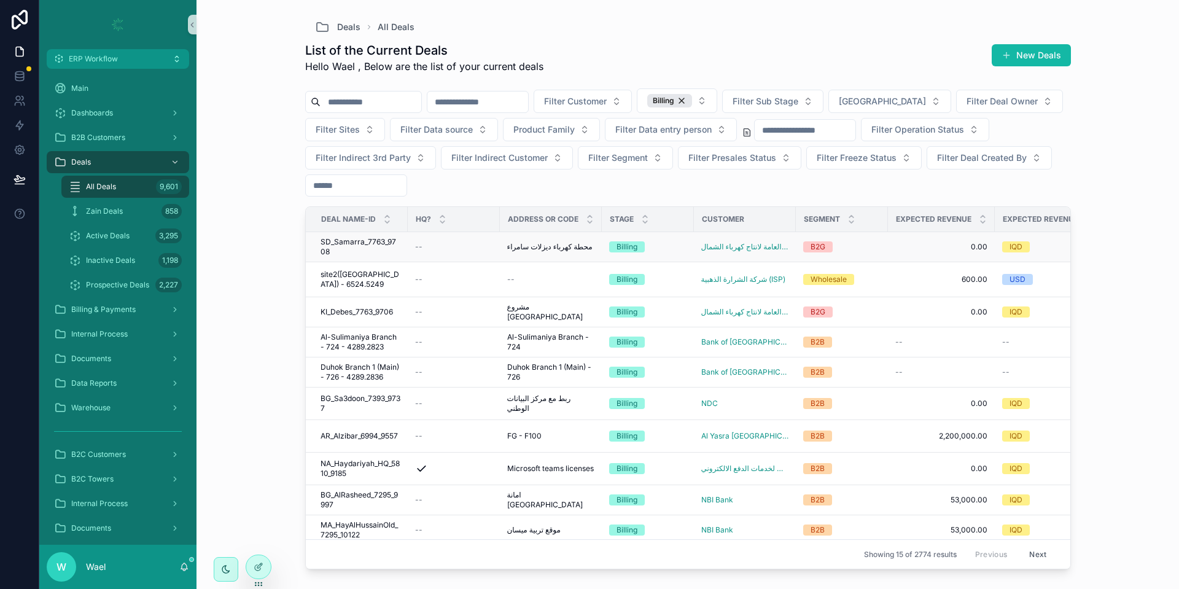
click at [391, 245] on span "SD_Samarra_7763_9708" at bounding box center [361, 247] width 80 height 20
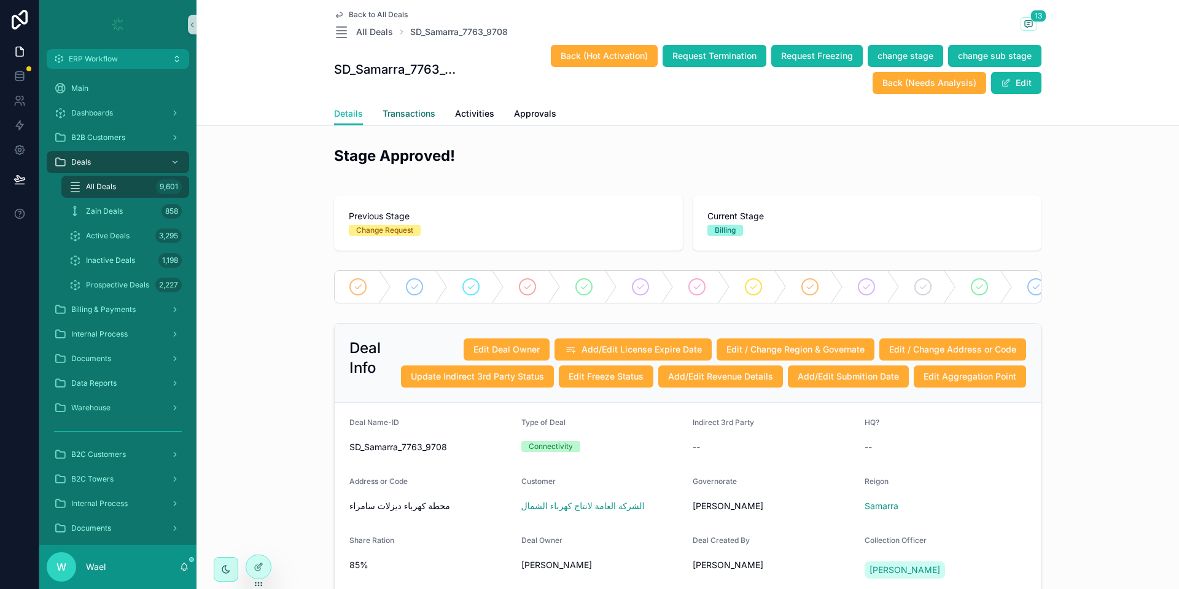
click at [383, 106] on link "Transactions" at bounding box center [409, 115] width 53 height 25
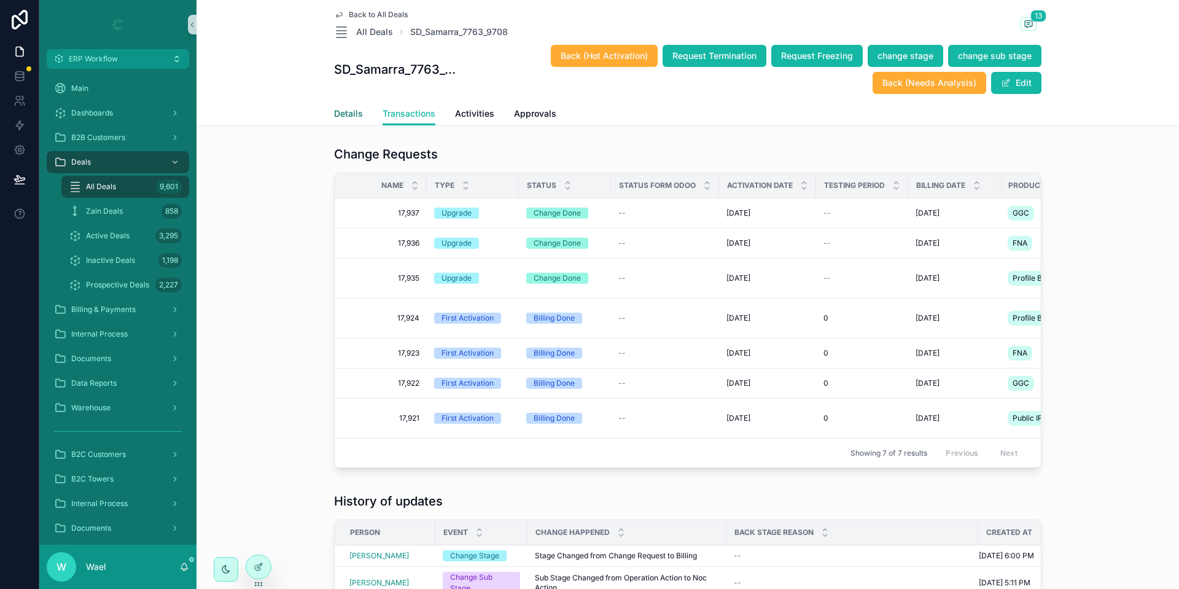
click at [345, 120] on link "Details" at bounding box center [348, 115] width 29 height 25
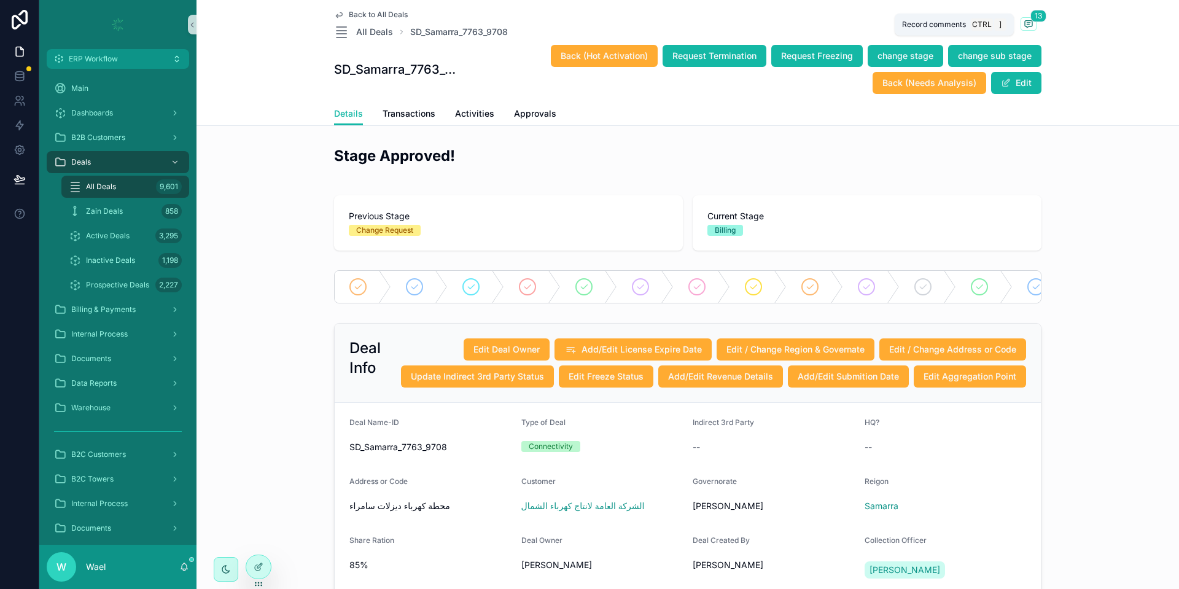
click at [1030, 19] on span "13" at bounding box center [1038, 16] width 16 height 12
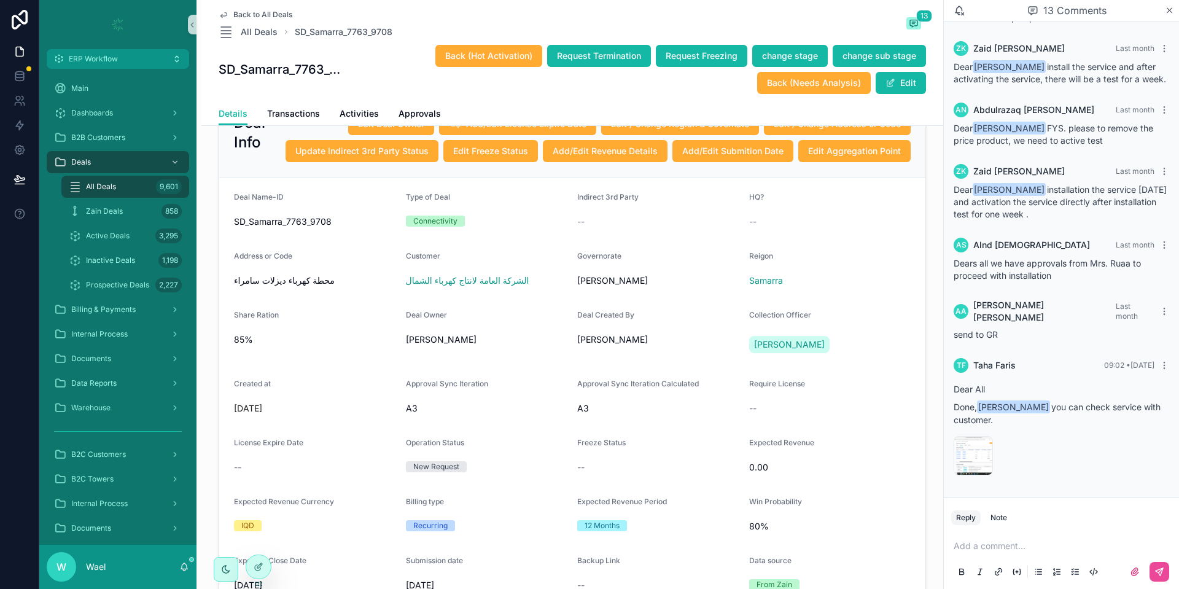
scroll to position [184, 0]
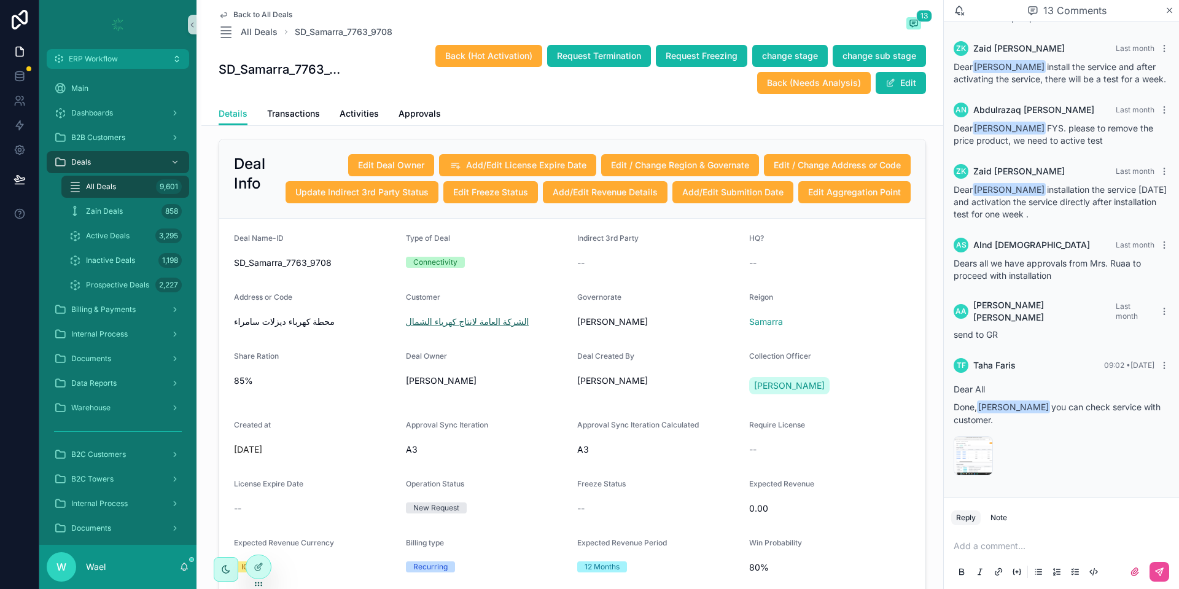
click at [468, 328] on span "الشركة العامة لانتاج كهرباء الشمال" at bounding box center [467, 322] width 123 height 12
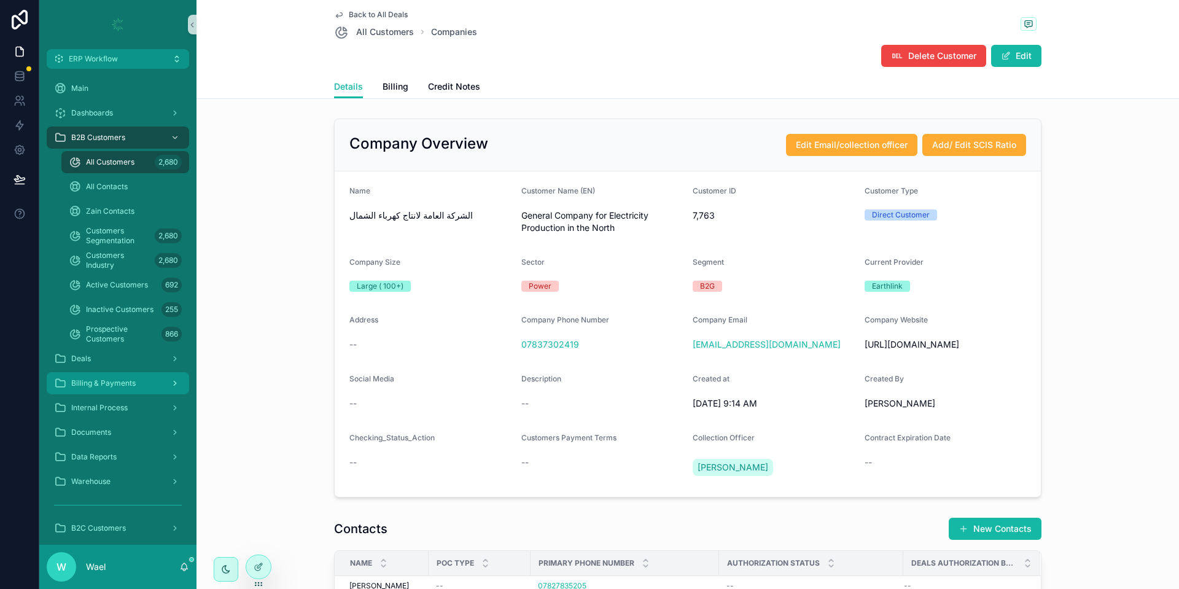
click at [115, 390] on div "Billing & Payments" at bounding box center [118, 383] width 128 height 20
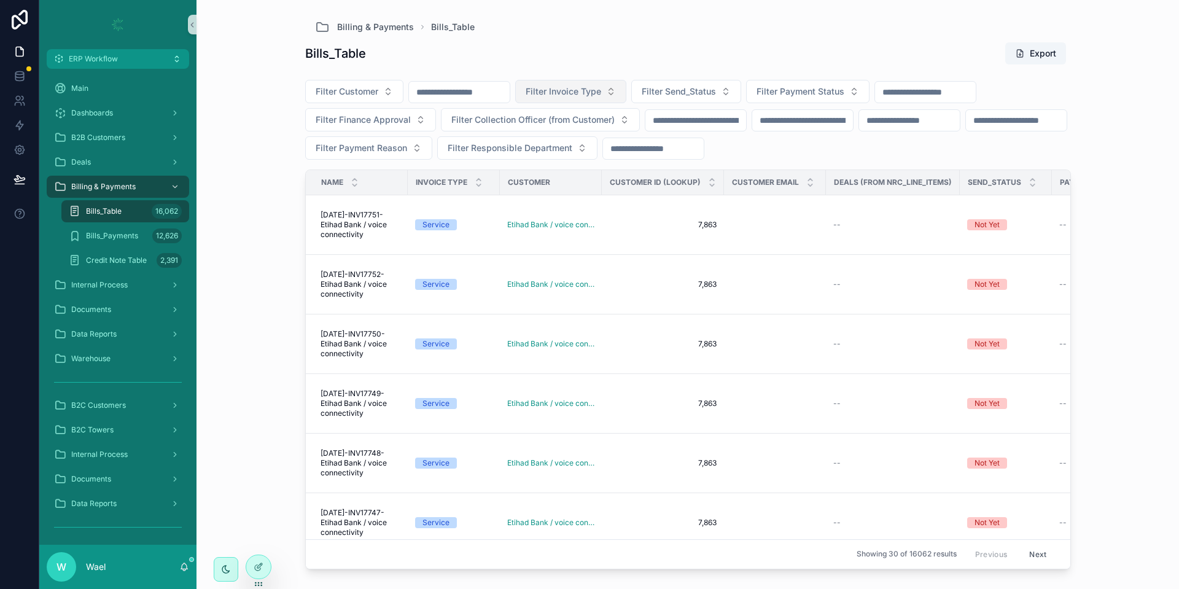
click at [601, 87] on span "Filter Invoice Type" at bounding box center [564, 91] width 76 height 12
click at [578, 160] on div "NRC" at bounding box center [602, 161] width 147 height 20
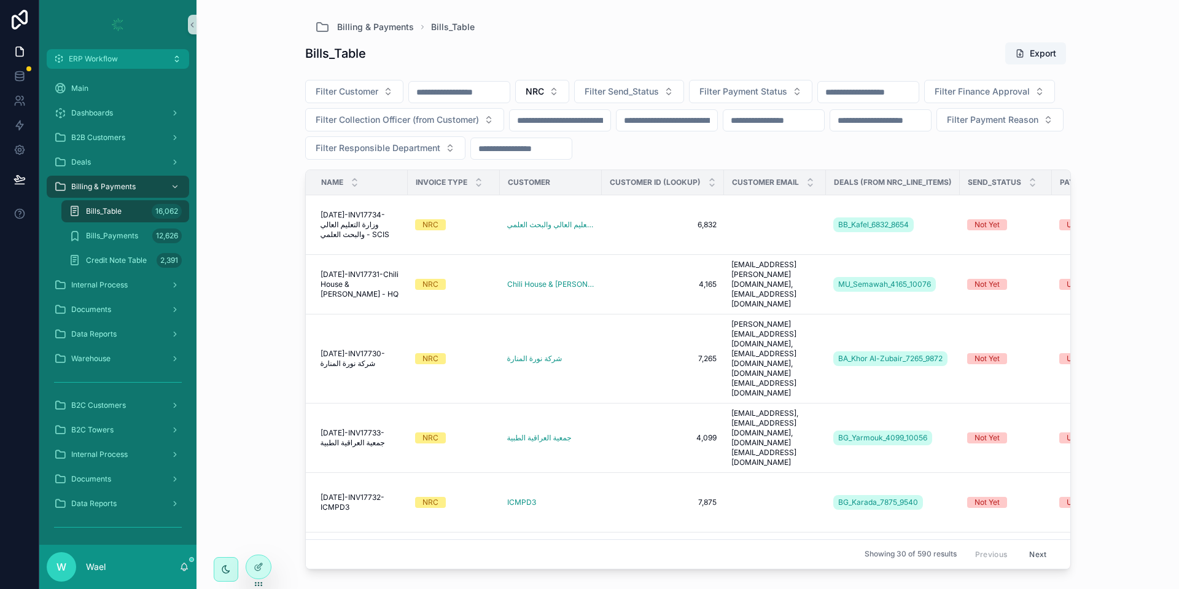
click at [123, 209] on div "Bills_Table 16,062" at bounding box center [125, 211] width 113 height 20
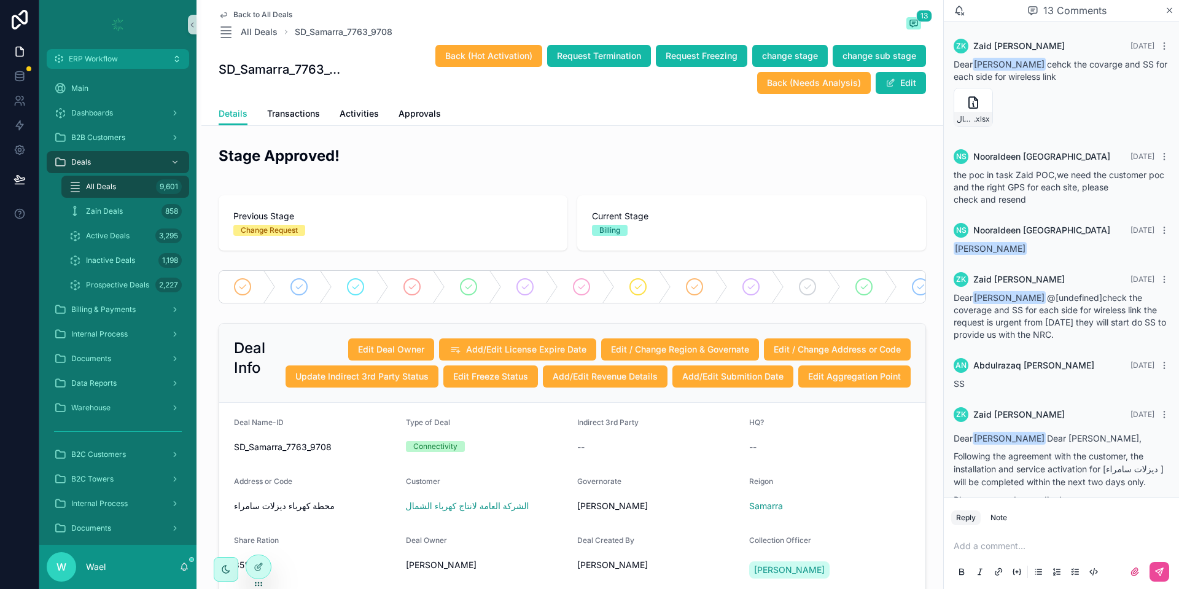
scroll to position [564, 0]
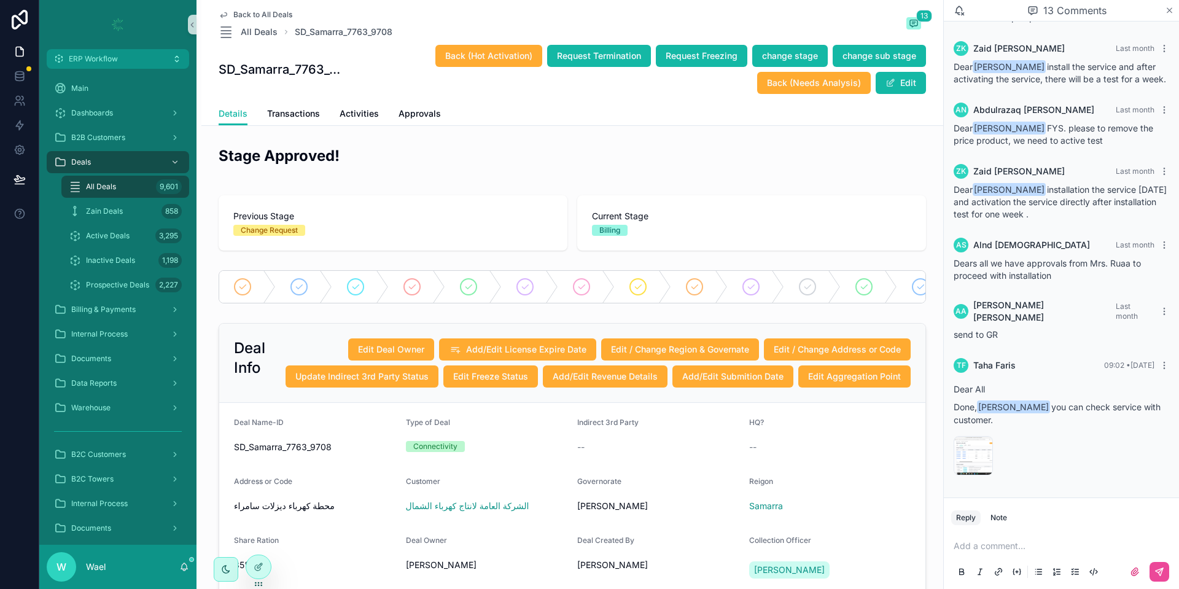
click at [1173, 9] on icon "scrollable content" at bounding box center [1169, 11] width 9 height 10
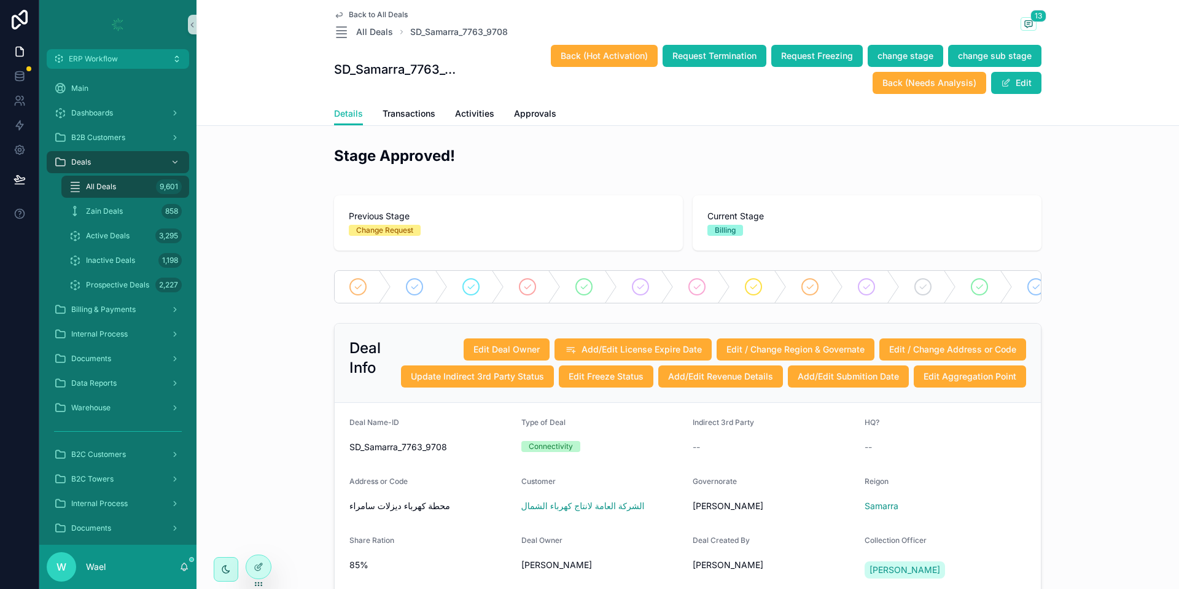
drag, startPoint x: 560, startPoint y: 301, endPoint x: 621, endPoint y: 301, distance: 60.8
click at [621, 301] on div "Hot Activation 15 Billing 16 Change Request 17 Imported Ready 18 Termination St…" at bounding box center [687, 286] width 707 height 33
click at [394, 114] on span "Transactions" at bounding box center [409, 113] width 53 height 12
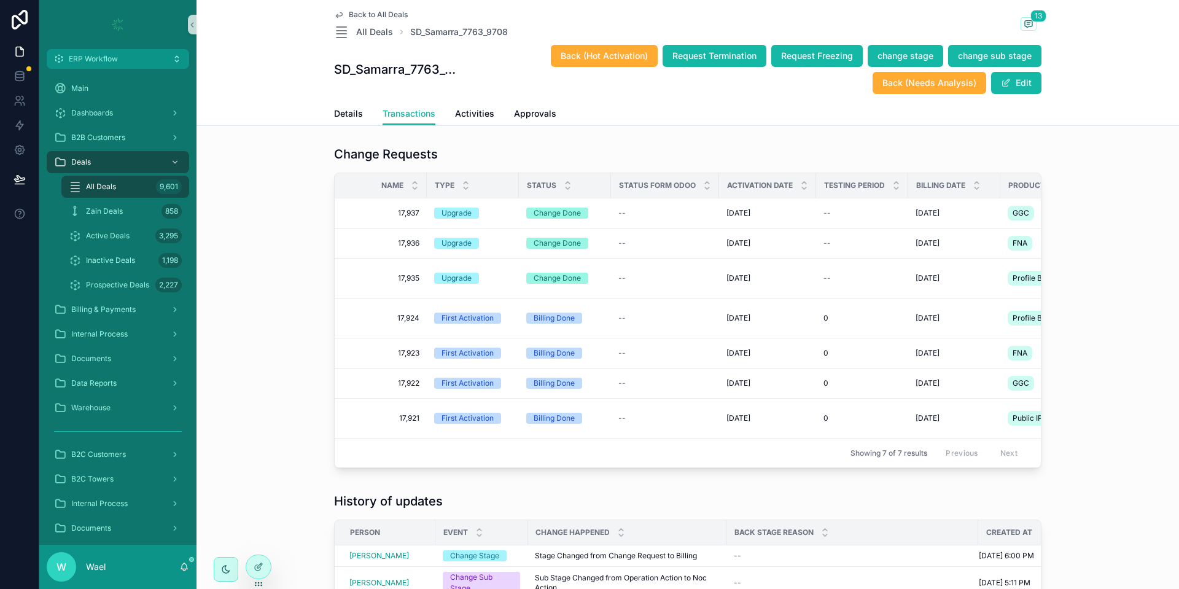
drag, startPoint x: 456, startPoint y: 482, endPoint x: 462, endPoint y: 481, distance: 6.3
click at [462, 478] on div "Change Requests Name Type Status Status form Odoo Activation Date Testing Perio…" at bounding box center [687, 309] width 973 height 337
click at [343, 114] on span "Details" at bounding box center [348, 113] width 29 height 12
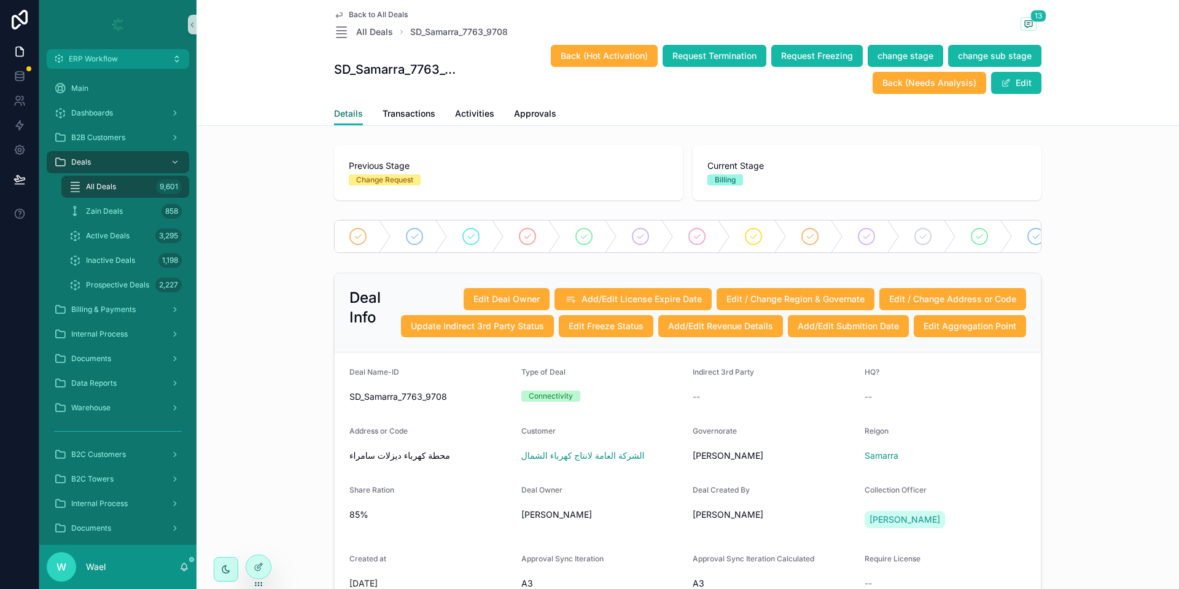
scroll to position [92, 0]
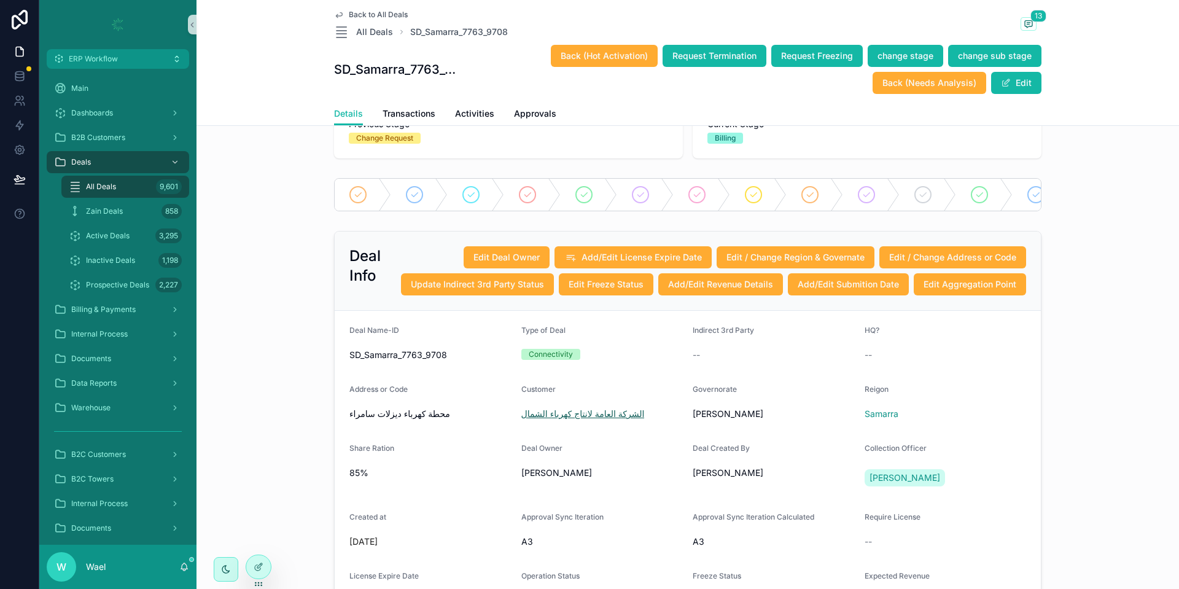
click at [599, 420] on span "الشركة العامة لانتاج كهرباء الشمال" at bounding box center [582, 414] width 123 height 12
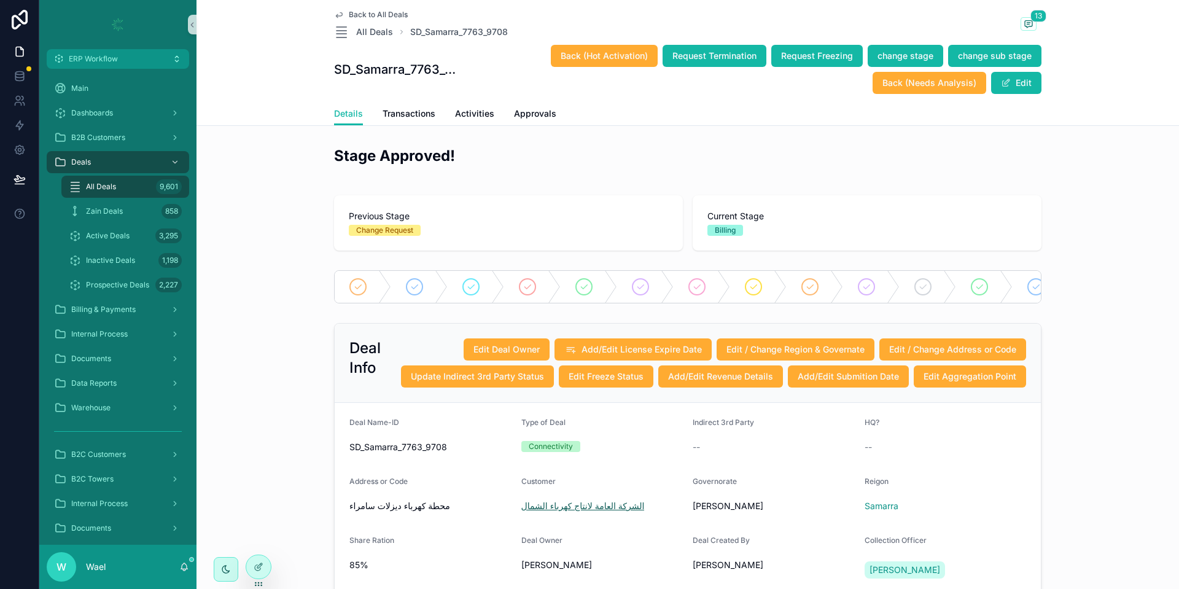
click at [554, 512] on span "الشركة العامة لانتاج كهرباء الشمال" at bounding box center [582, 506] width 123 height 12
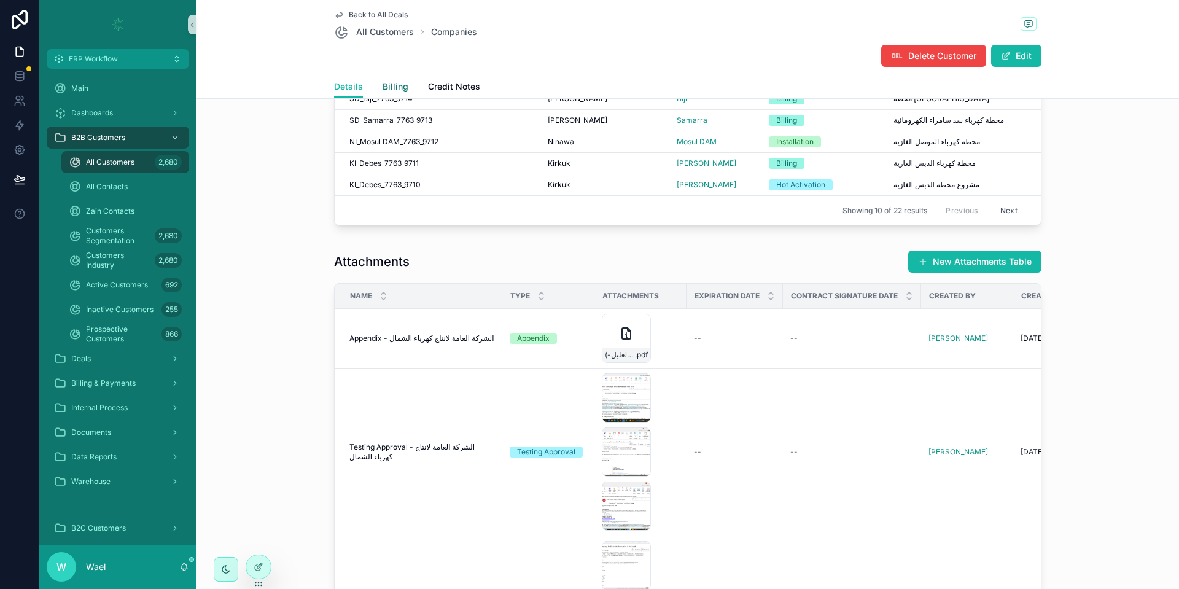
click at [399, 81] on span "Billing" at bounding box center [396, 86] width 26 height 12
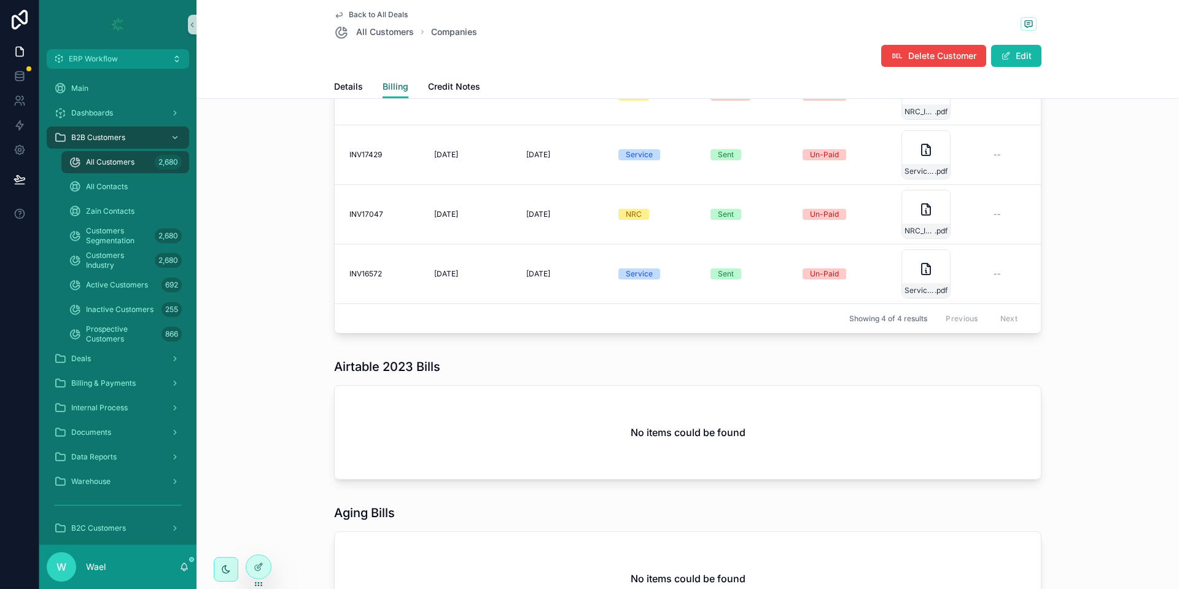
scroll to position [829, 0]
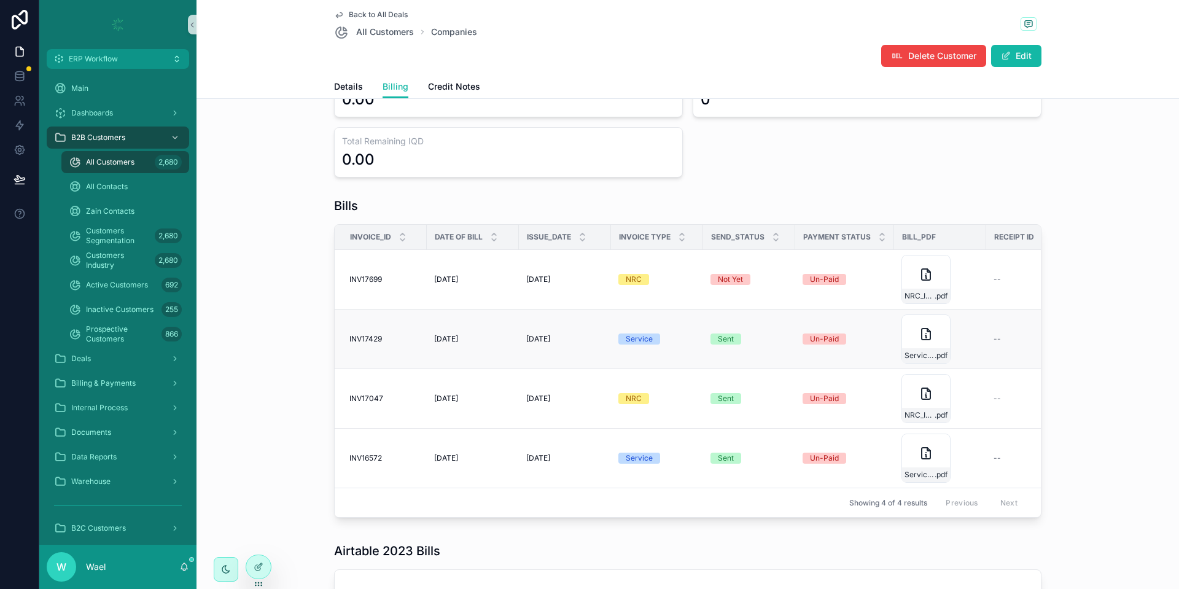
click at [526, 337] on span "[DATE]" at bounding box center [538, 339] width 24 height 10
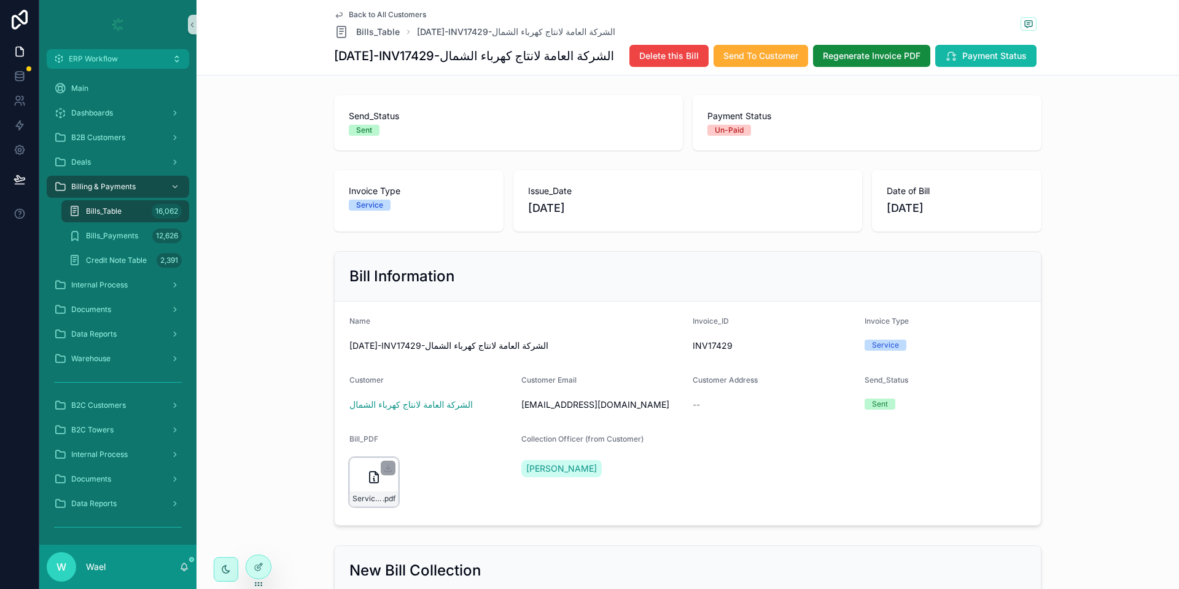
click at [373, 491] on div "Service_Invoice-(New-ERP) .pdf" at bounding box center [373, 481] width 49 height 49
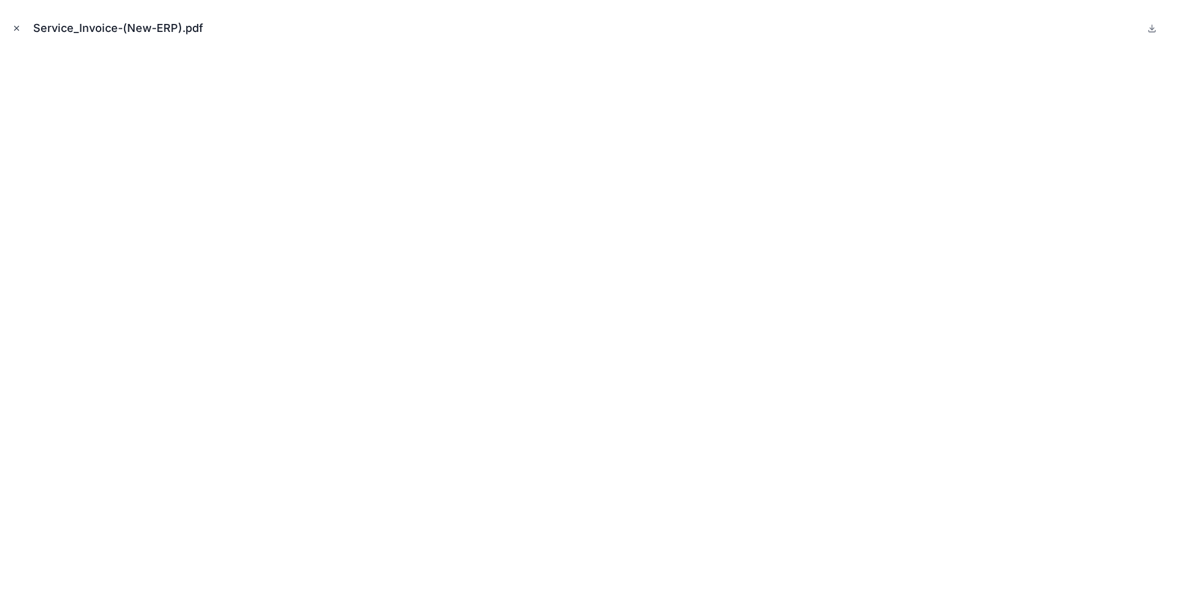
click at [17, 34] on button "Close modal" at bounding box center [17, 28] width 14 height 14
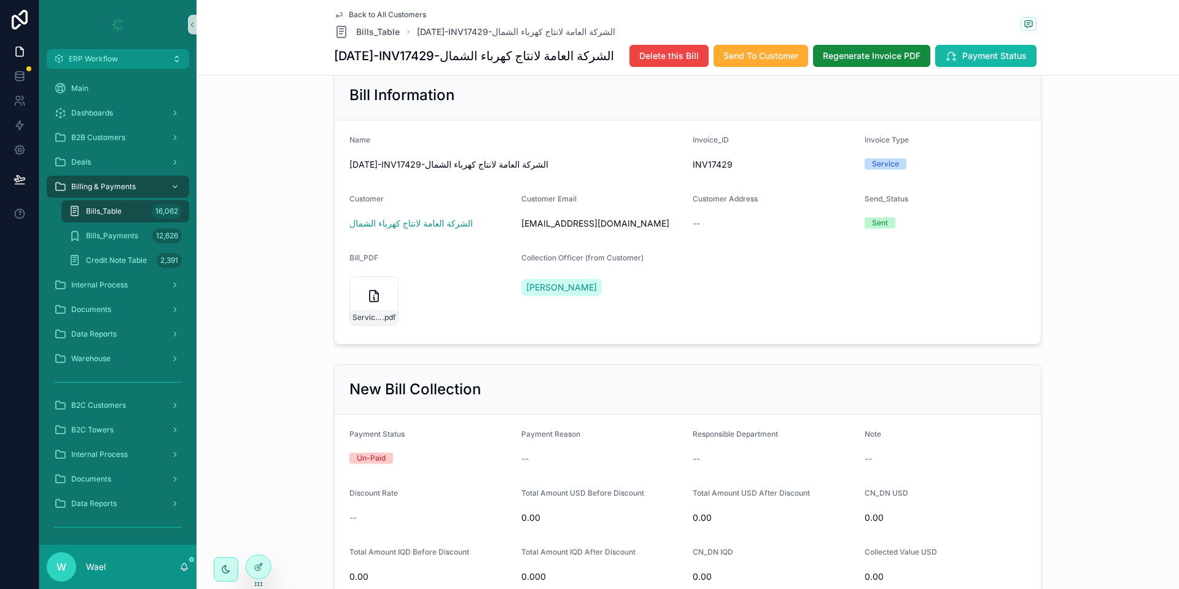
scroll to position [92, 0]
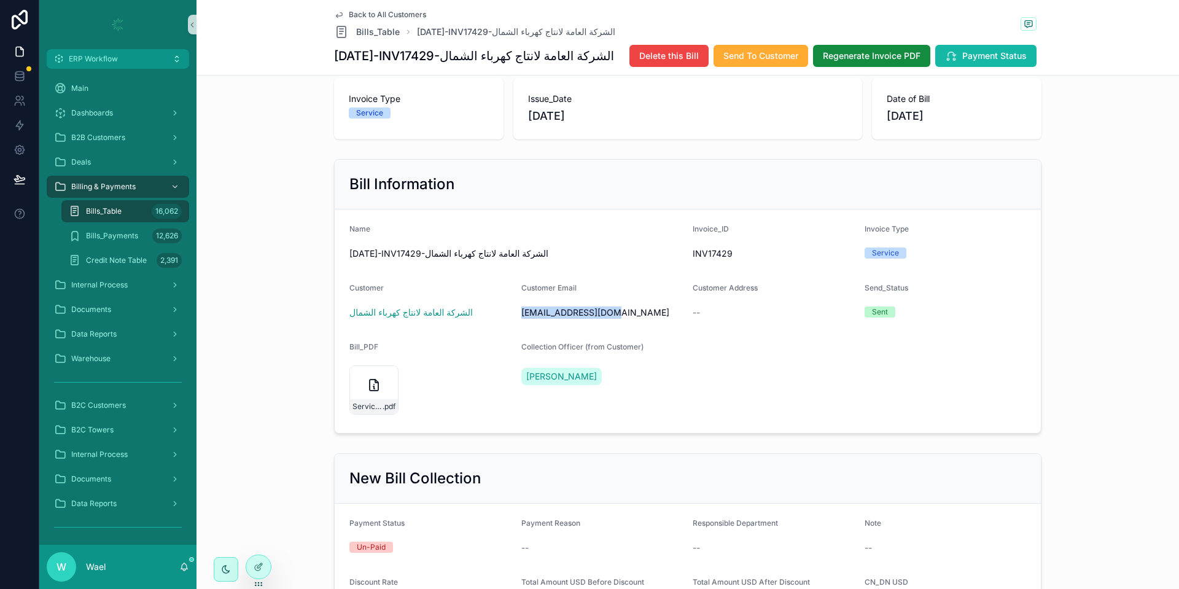
drag, startPoint x: 623, startPoint y: 317, endPoint x: 515, endPoint y: 314, distance: 108.7
click at [521, 314] on span "[EMAIL_ADDRESS][DOMAIN_NAME]" at bounding box center [602, 312] width 162 height 12
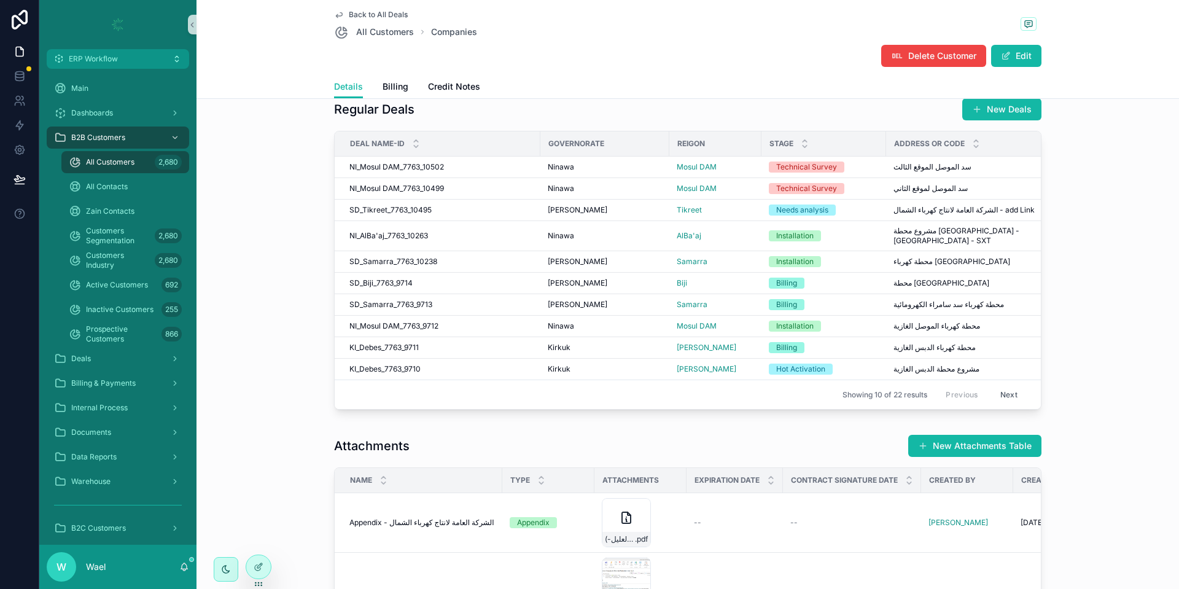
scroll to position [92, 0]
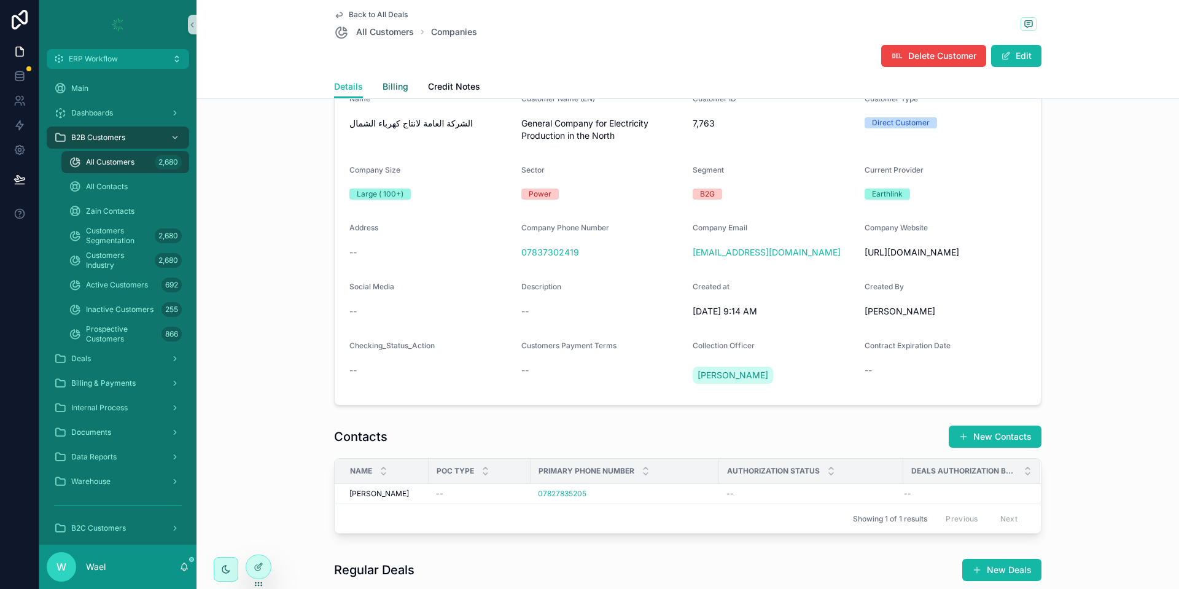
click at [383, 94] on link "Billing" at bounding box center [396, 88] width 26 height 25
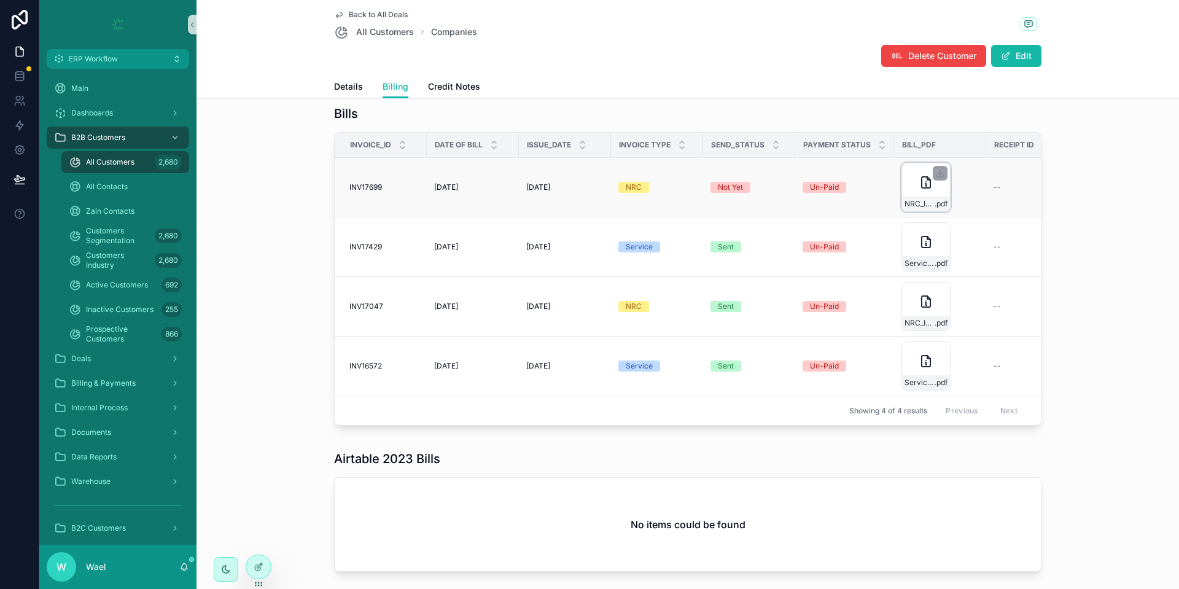
click at [919, 181] on icon "scrollable content" at bounding box center [926, 182] width 15 height 15
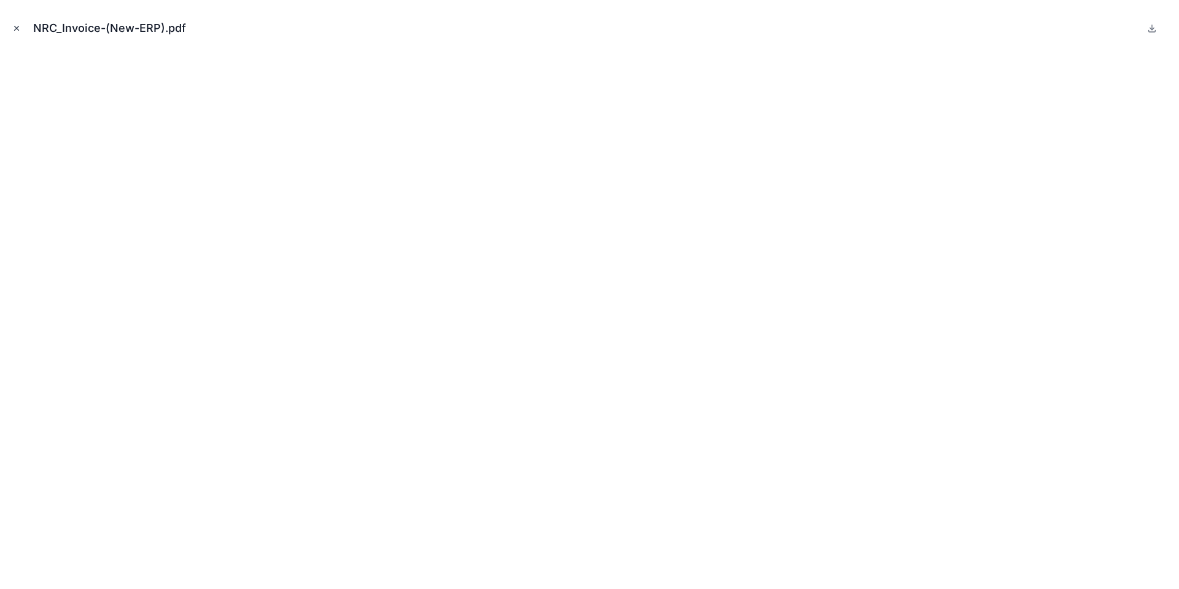
click at [15, 27] on icon "Close modal" at bounding box center [16, 28] width 9 height 9
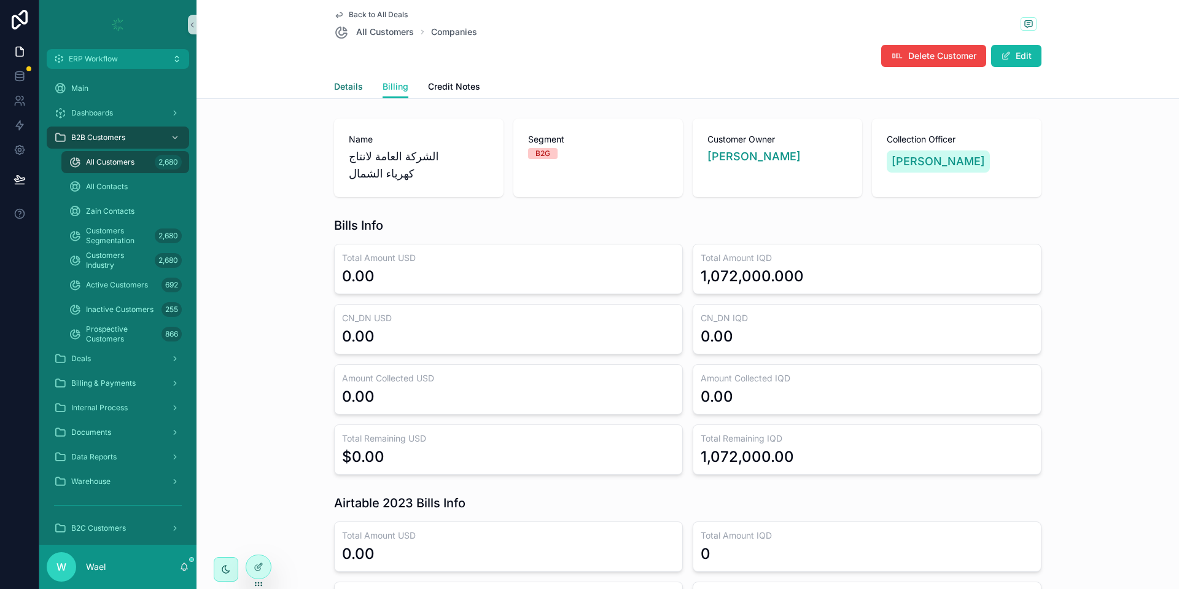
click at [343, 93] on link "Details" at bounding box center [348, 88] width 29 height 25
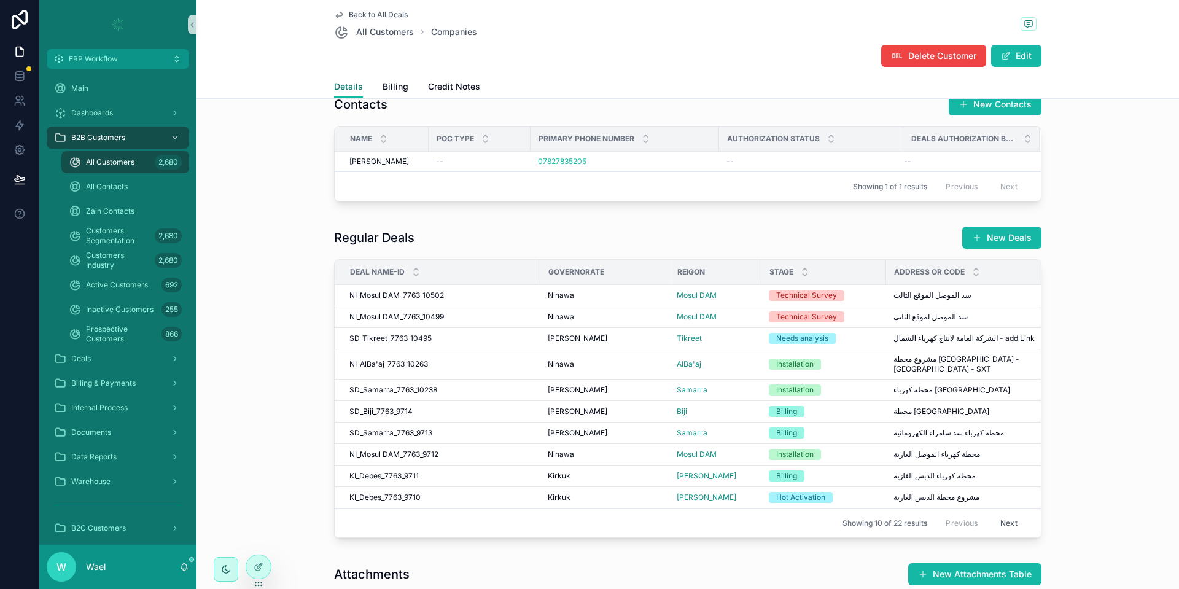
scroll to position [461, 0]
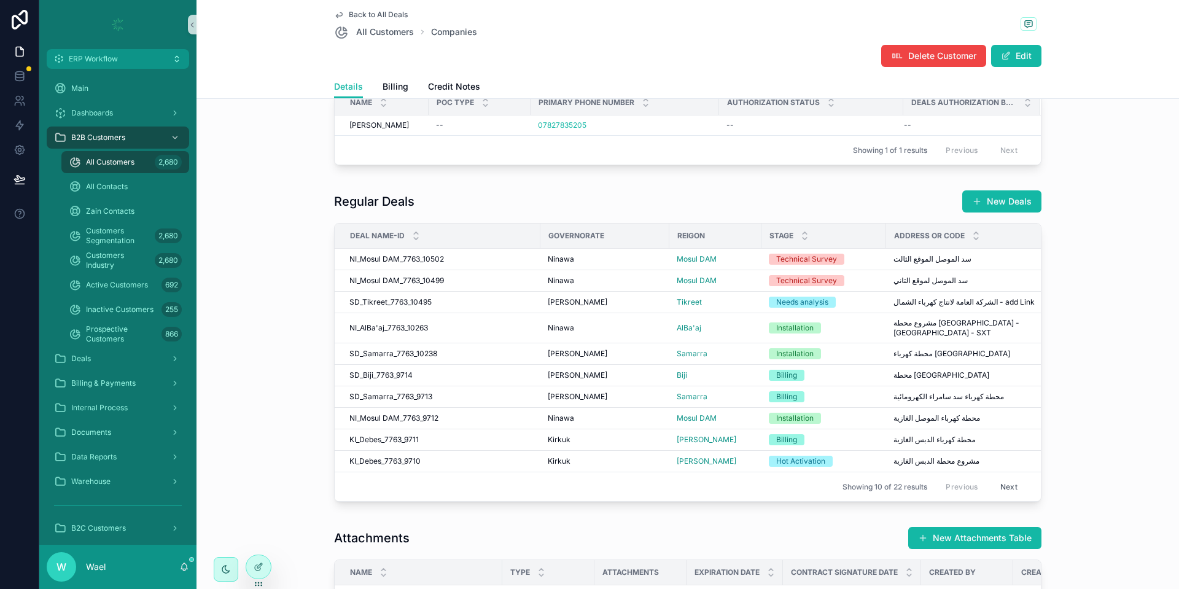
click at [1002, 480] on button "Next" at bounding box center [1009, 486] width 34 height 19
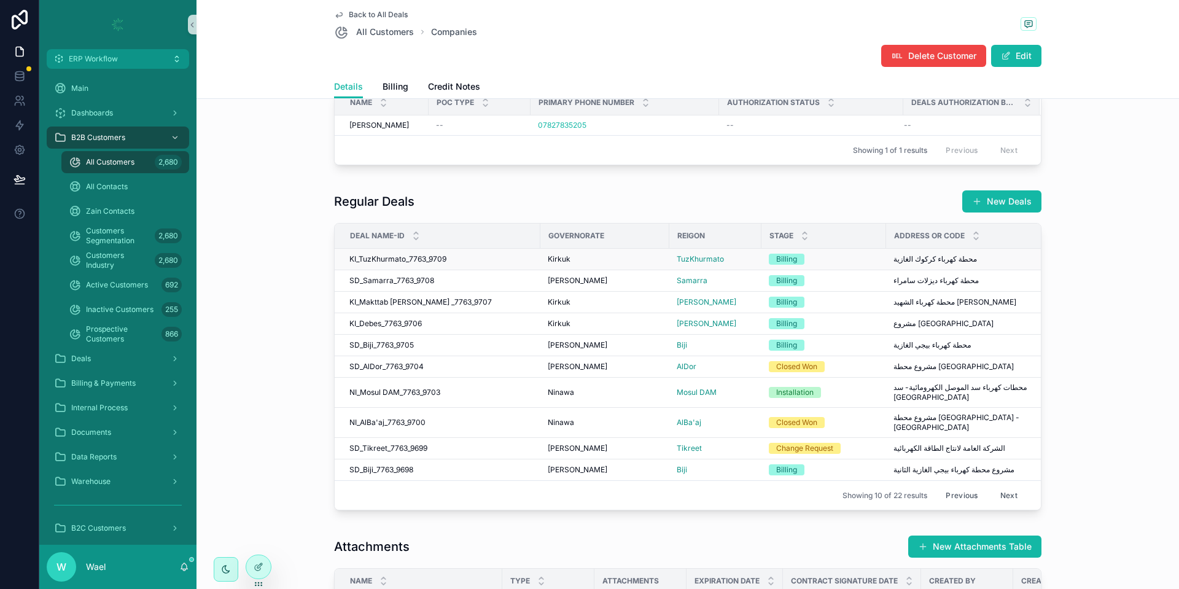
click at [435, 257] on span "KI_TuzKhurmato_7763_9709" at bounding box center [397, 259] width 97 height 10
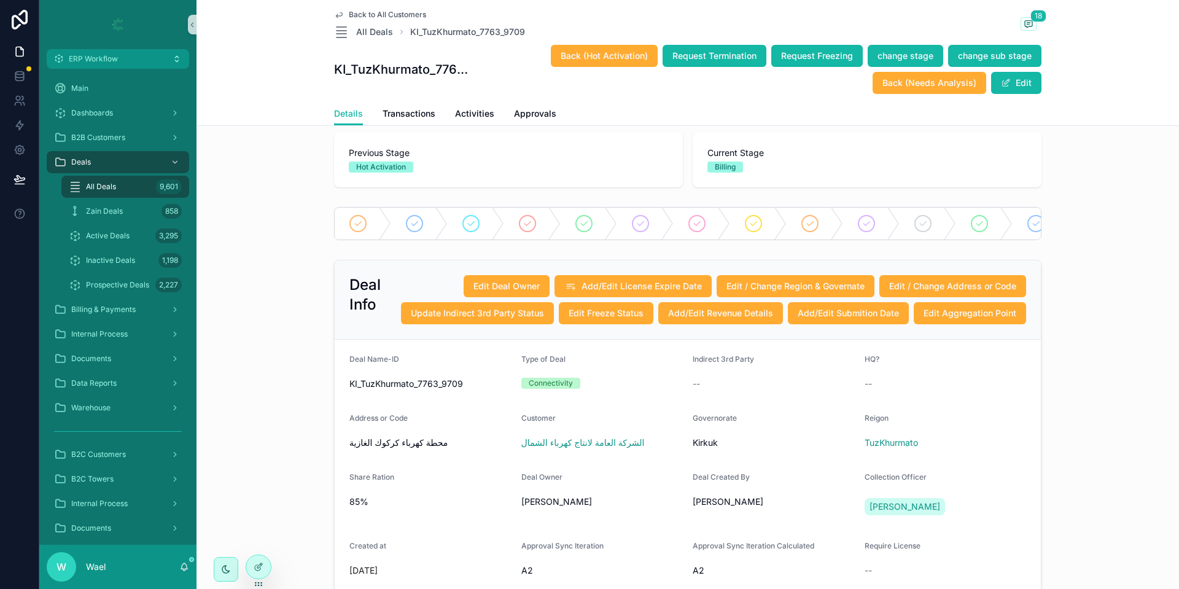
scroll to position [92, 0]
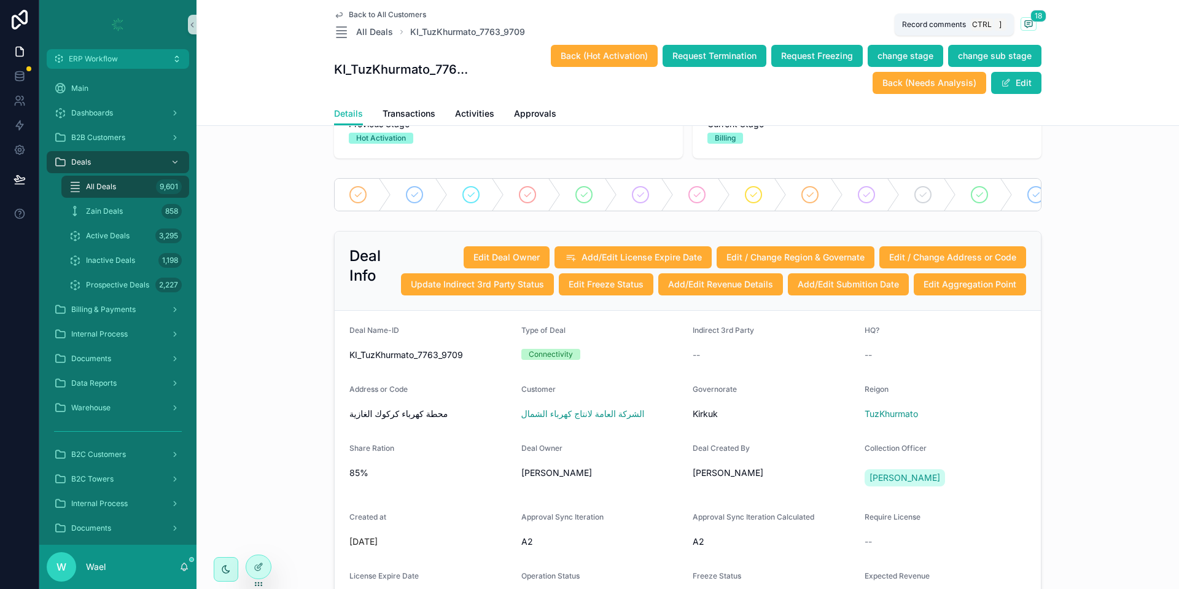
click at [1025, 20] on icon "scrollable content" at bounding box center [1028, 23] width 7 height 7
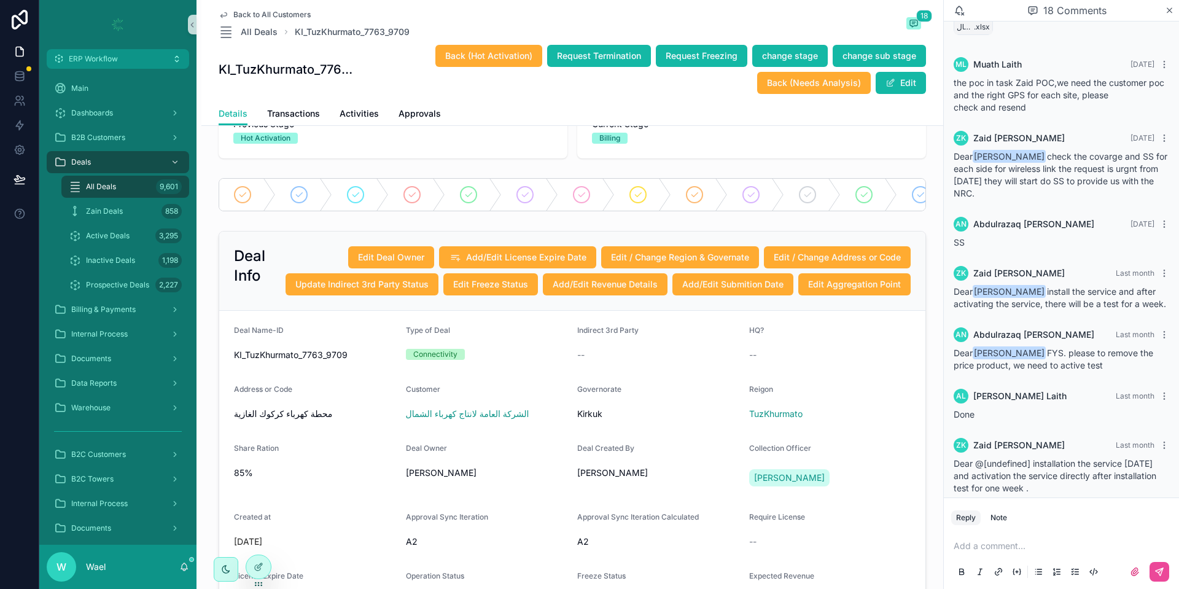
scroll to position [184, 0]
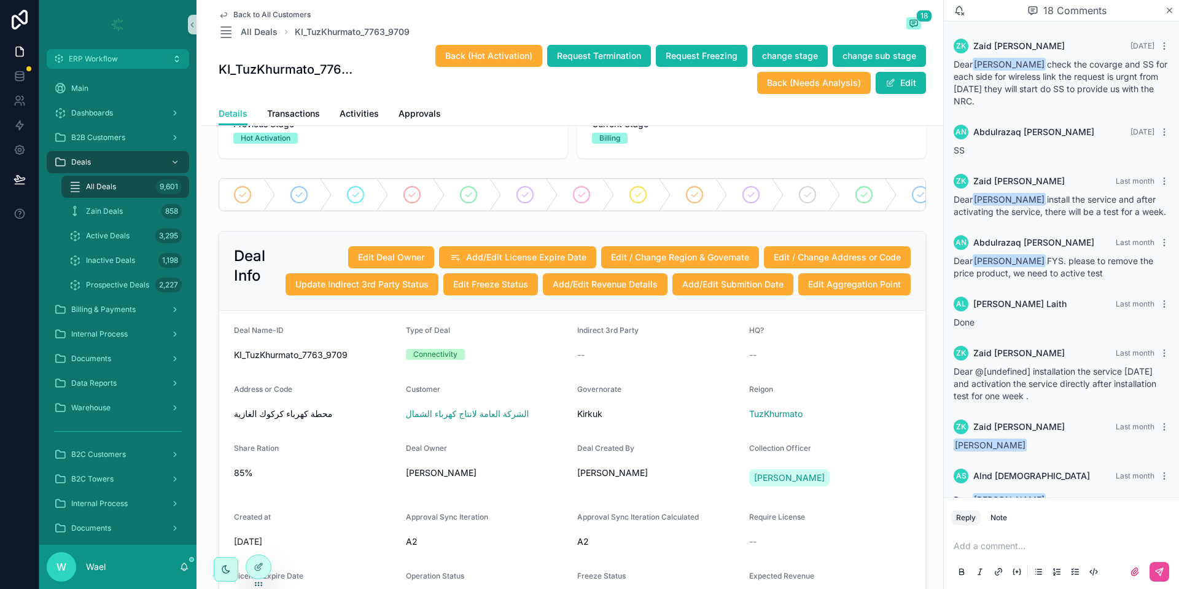
drag, startPoint x: 1109, startPoint y: 290, endPoint x: 1057, endPoint y: 277, distance: 53.9
click at [1057, 277] on div "Dear [PERSON_NAME] FYS. please to remove the price product, we need to active t…" at bounding box center [1062, 267] width 216 height 25
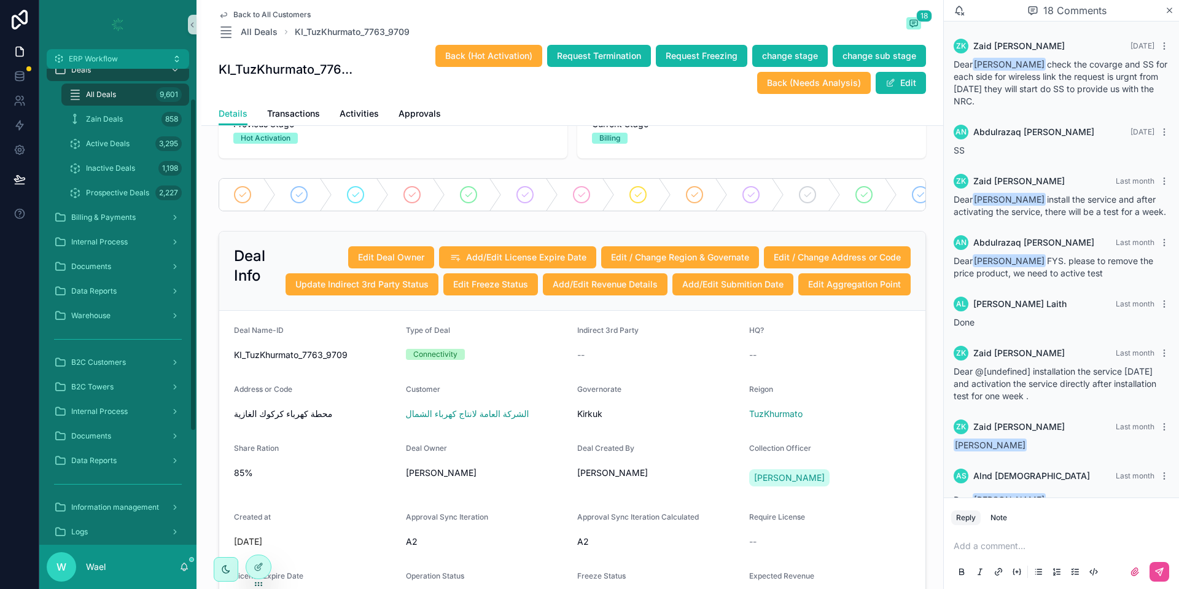
scroll to position [0, 0]
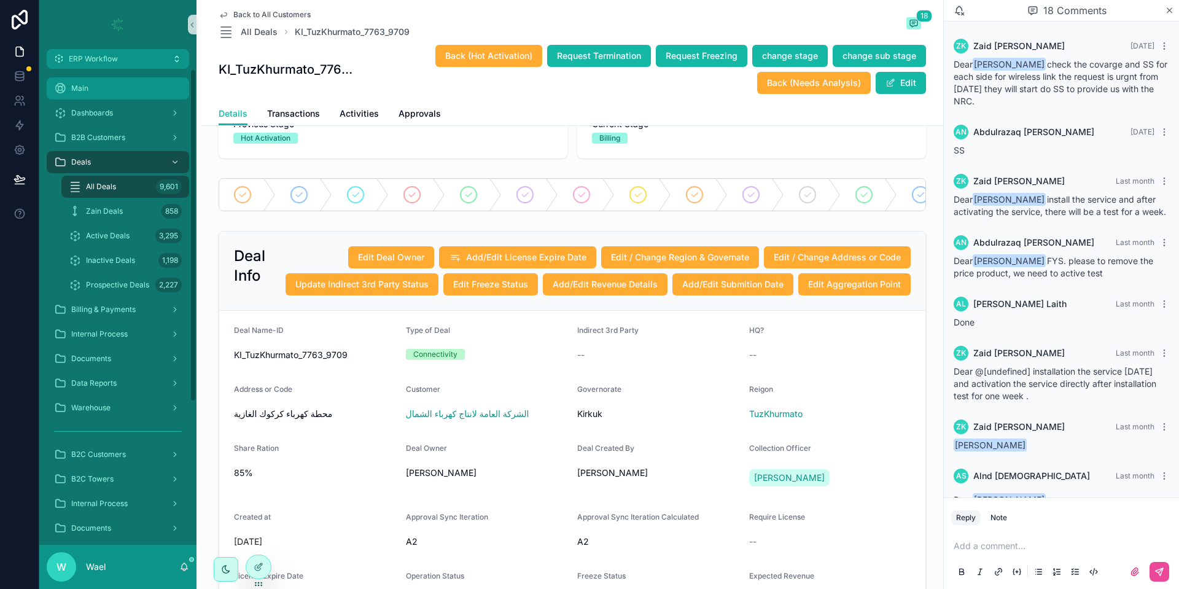
click at [109, 97] on div "Main" at bounding box center [118, 89] width 128 height 20
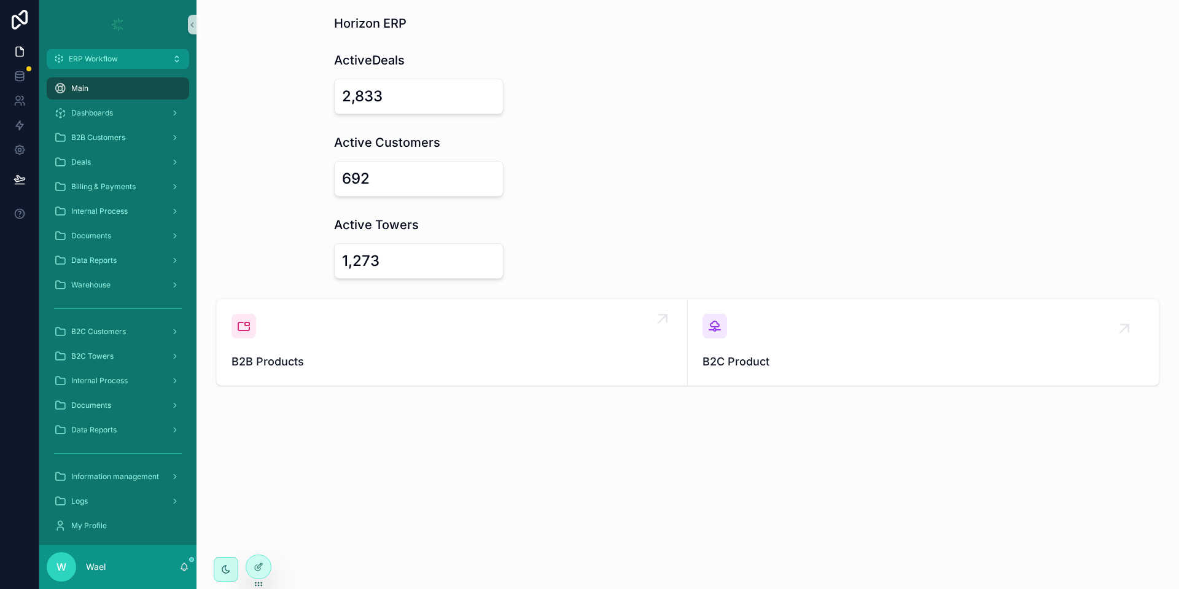
click at [430, 332] on div "B2B Products" at bounding box center [451, 342] width 441 height 56
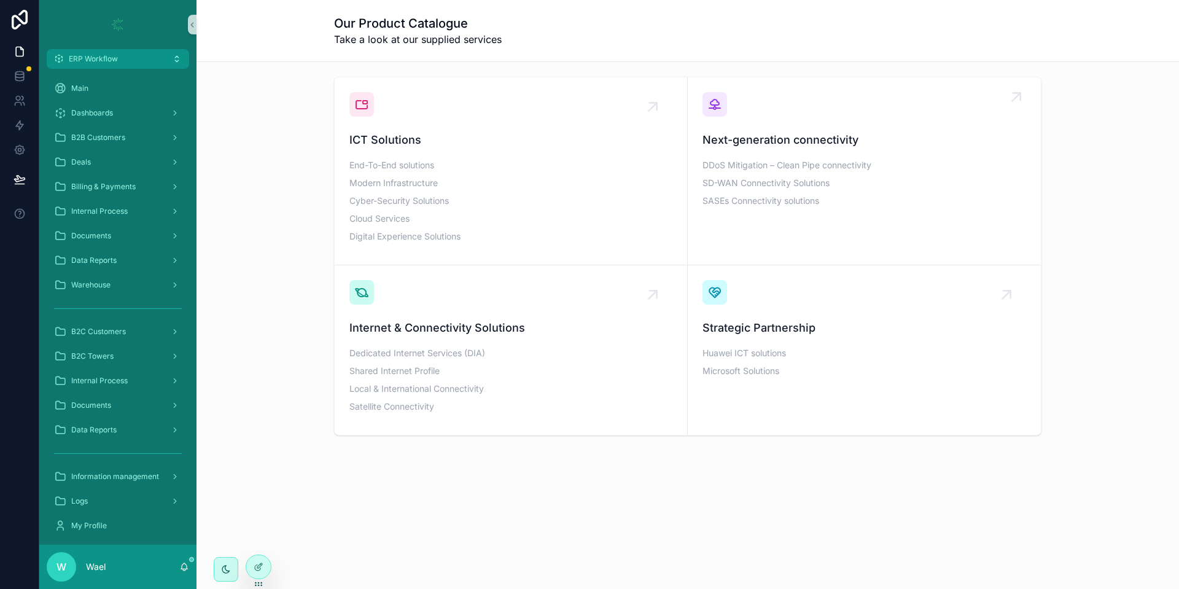
click at [692, 184] on link "Next-generation connectivity DDoS Mitigation – Clean Pipe connectivity SD-WAN C…" at bounding box center [864, 171] width 353 height 188
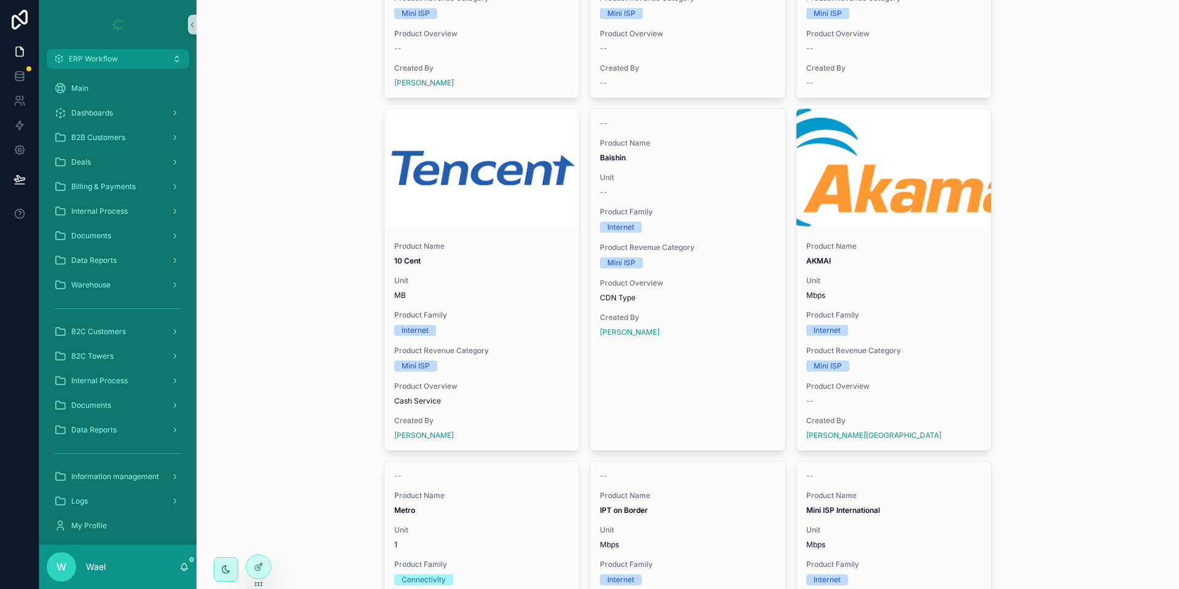
scroll to position [829, 0]
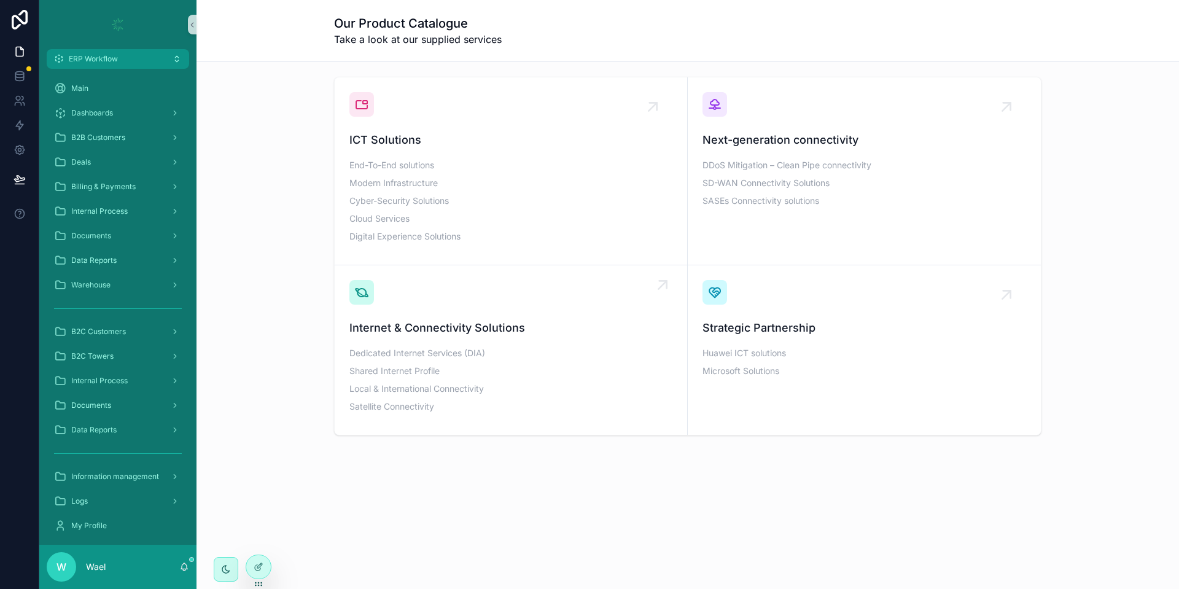
click at [488, 316] on div "Internet & Connectivity Solutions Dedicated Internet Services (DIA) Shared Inte…" at bounding box center [510, 350] width 323 height 140
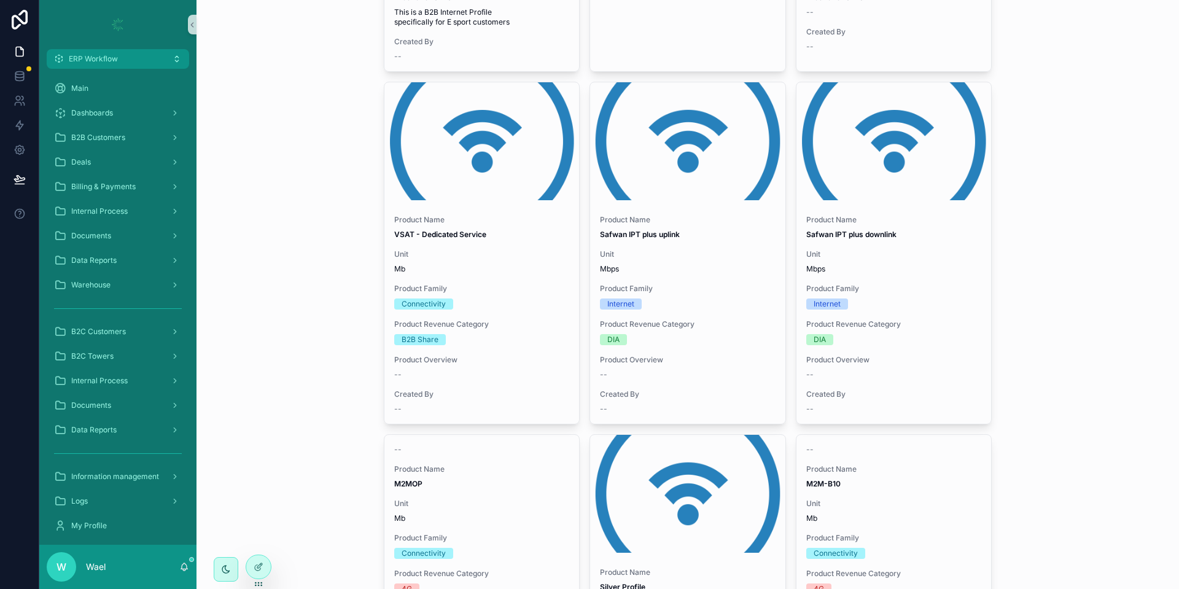
scroll to position [368, 0]
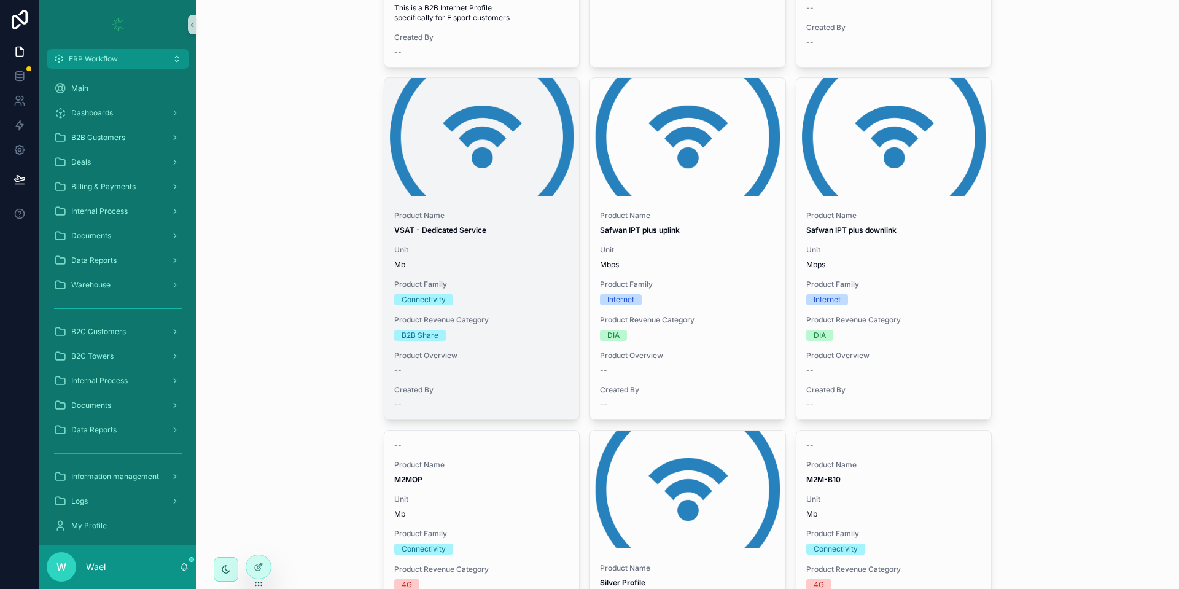
click at [469, 309] on div "Product Name VSAT - Dedicated Service Unit Mb Product Family Connectivity Produ…" at bounding box center [481, 310] width 195 height 219
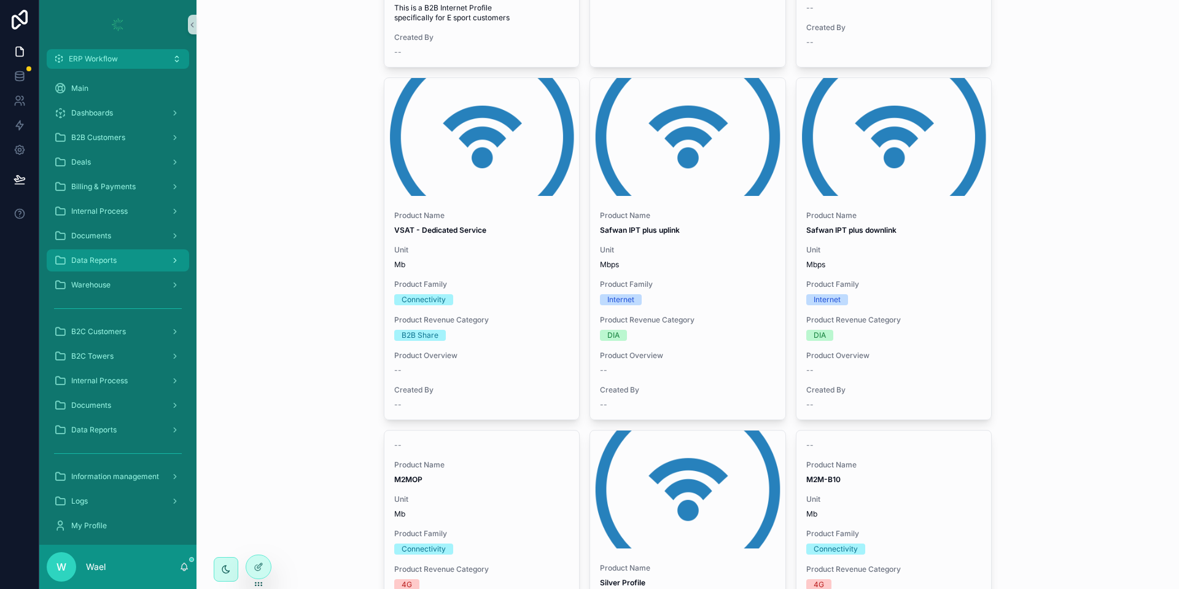
click at [124, 259] on div "Data Reports" at bounding box center [118, 261] width 128 height 20
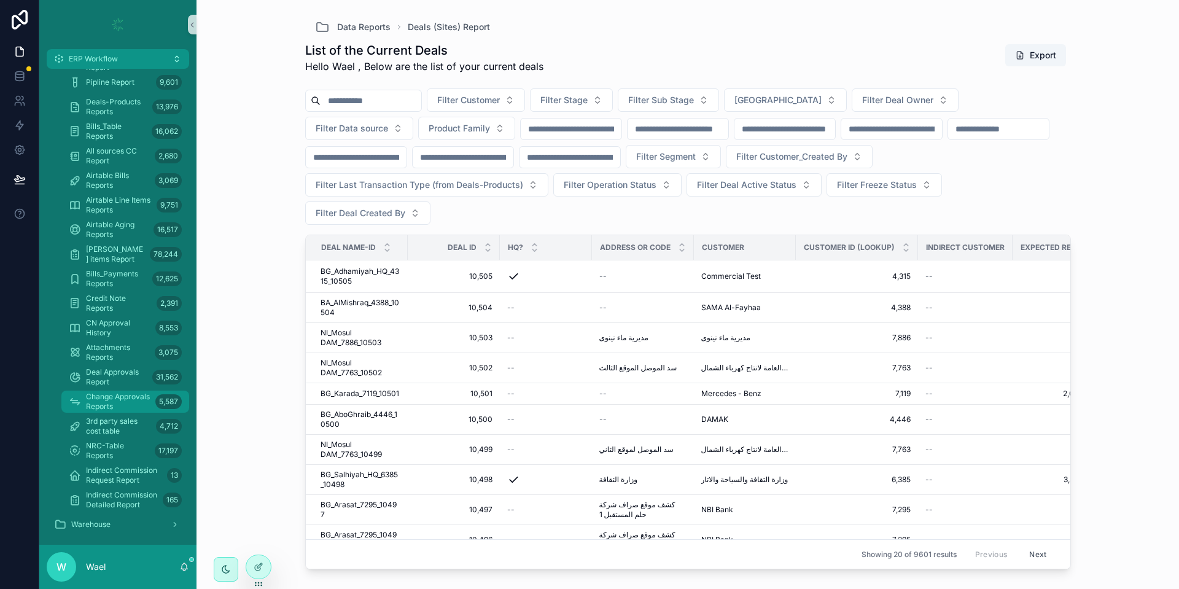
scroll to position [184, 0]
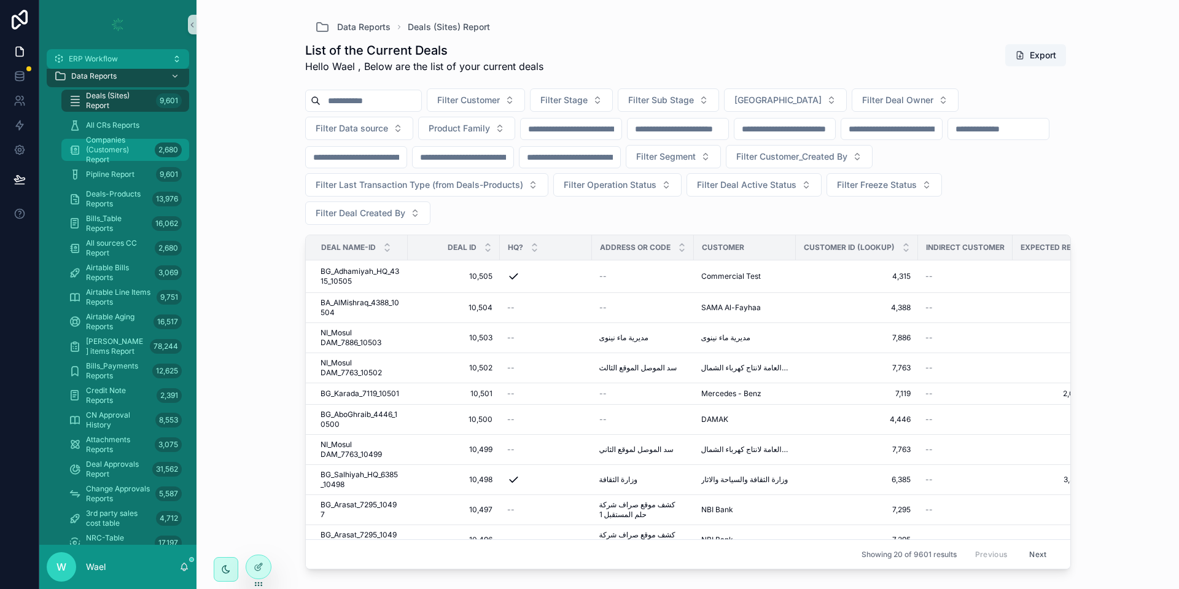
click at [95, 149] on span "Companies (Customers) Report" at bounding box center [118, 149] width 64 height 29
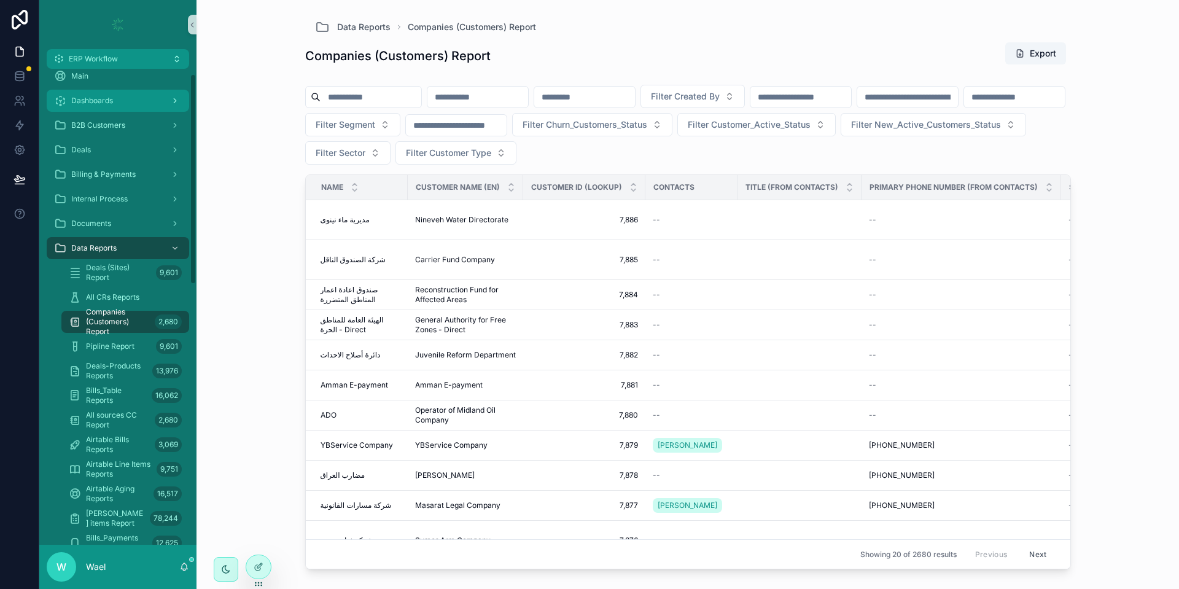
click at [103, 102] on span "Dashboards" at bounding box center [92, 101] width 42 height 10
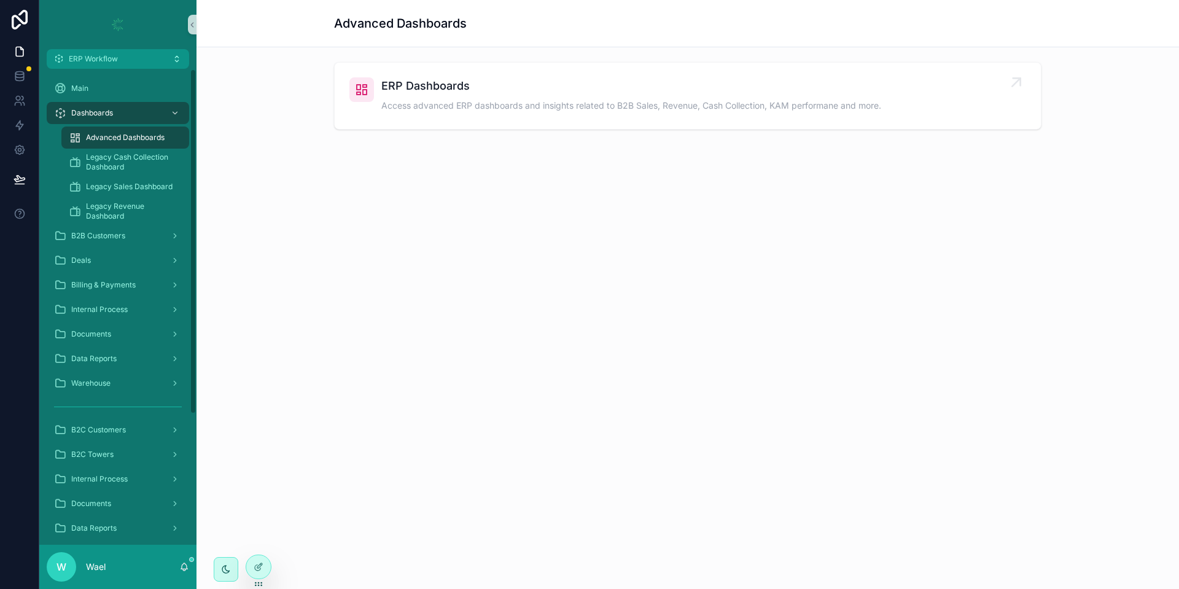
click at [353, 95] on div "scrollable content" at bounding box center [361, 89] width 25 height 25
click at [81, 426] on span "B2C Customers" at bounding box center [98, 430] width 55 height 10
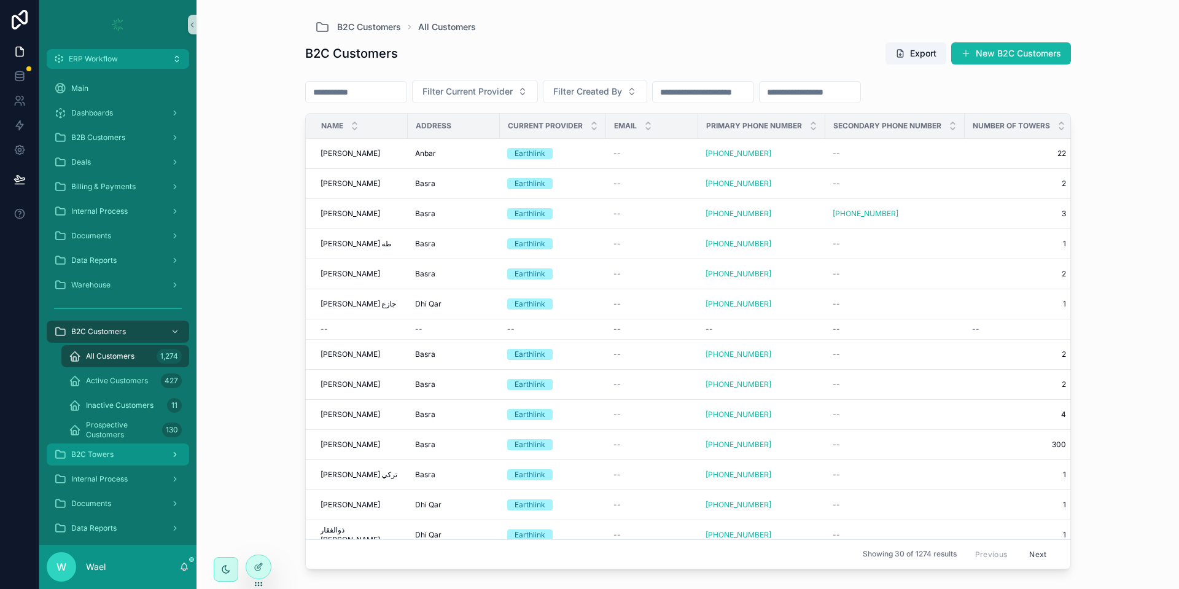
click at [104, 457] on span "B2C Towers" at bounding box center [92, 454] width 42 height 10
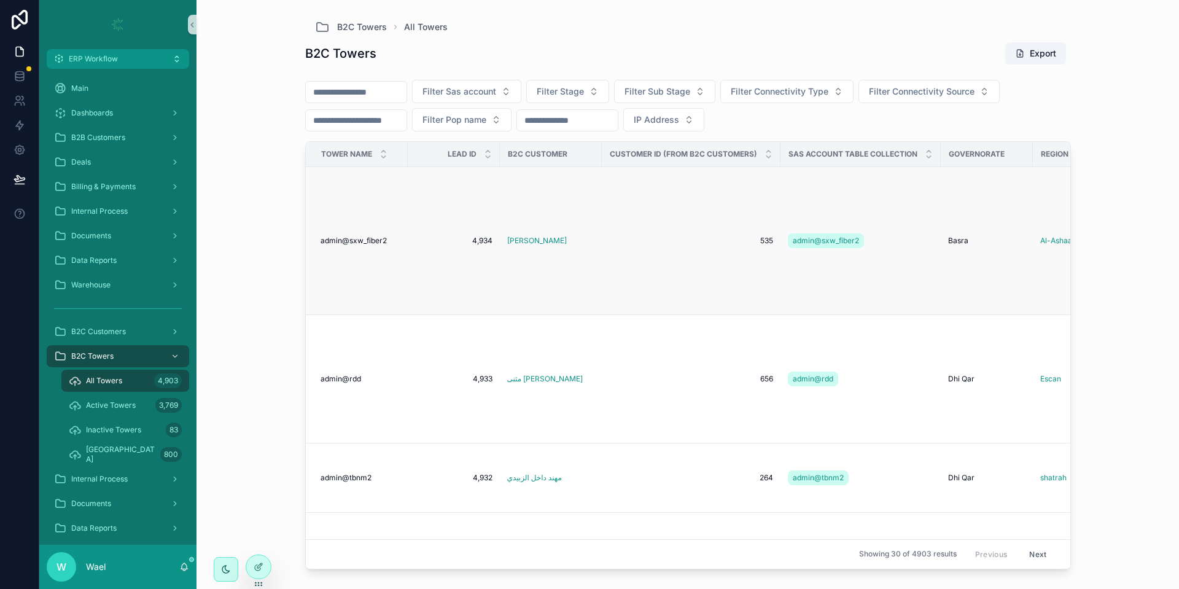
click at [358, 242] on span "admin@sxw_fiber2" at bounding box center [354, 241] width 66 height 10
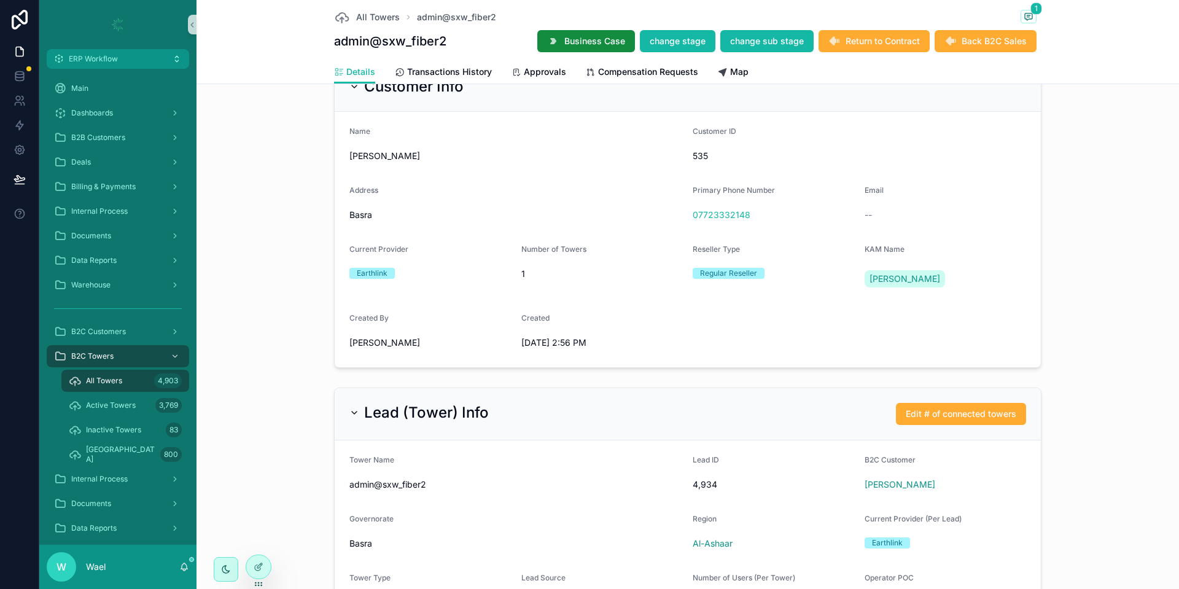
scroll to position [223, 0]
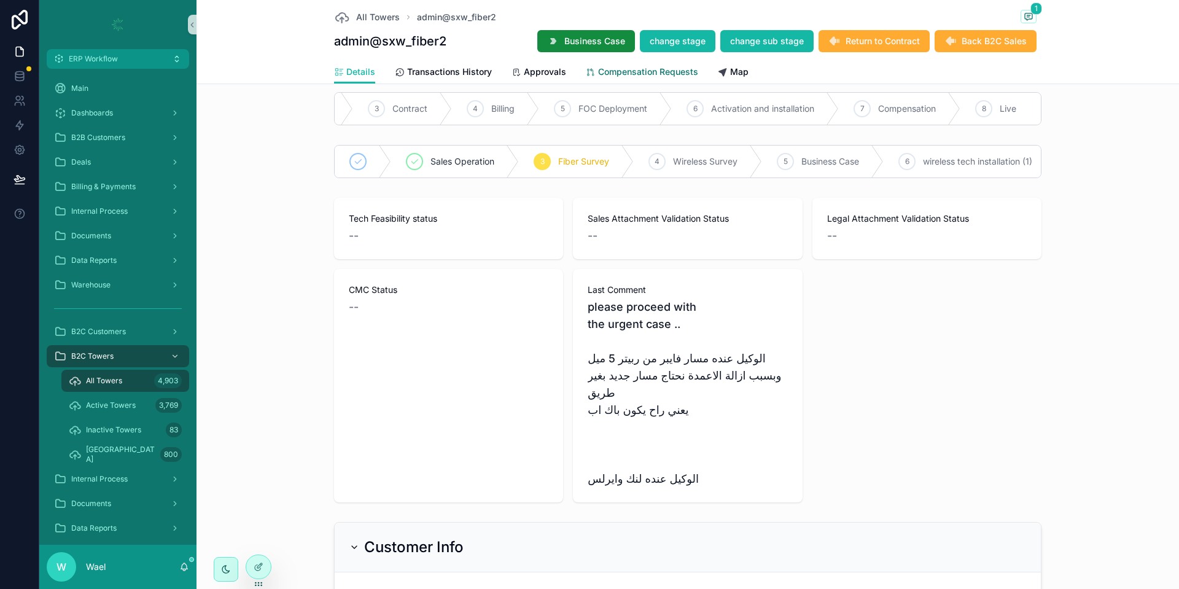
click at [613, 64] on link "Compensation Requests" at bounding box center [642, 73] width 112 height 25
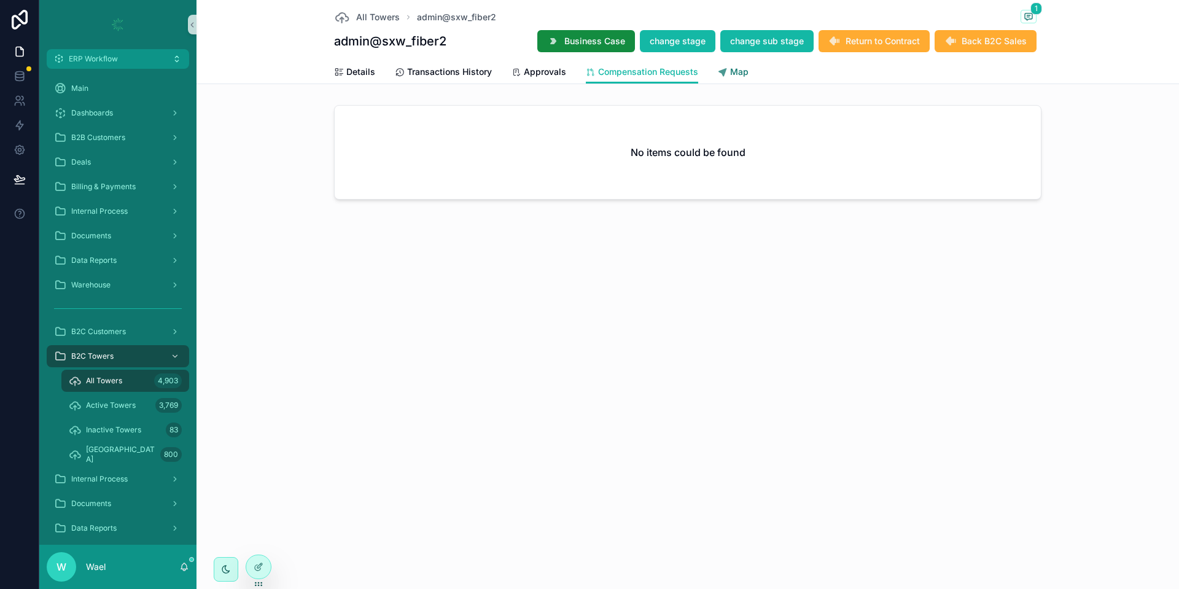
click at [733, 64] on link "Map" at bounding box center [733, 73] width 31 height 25
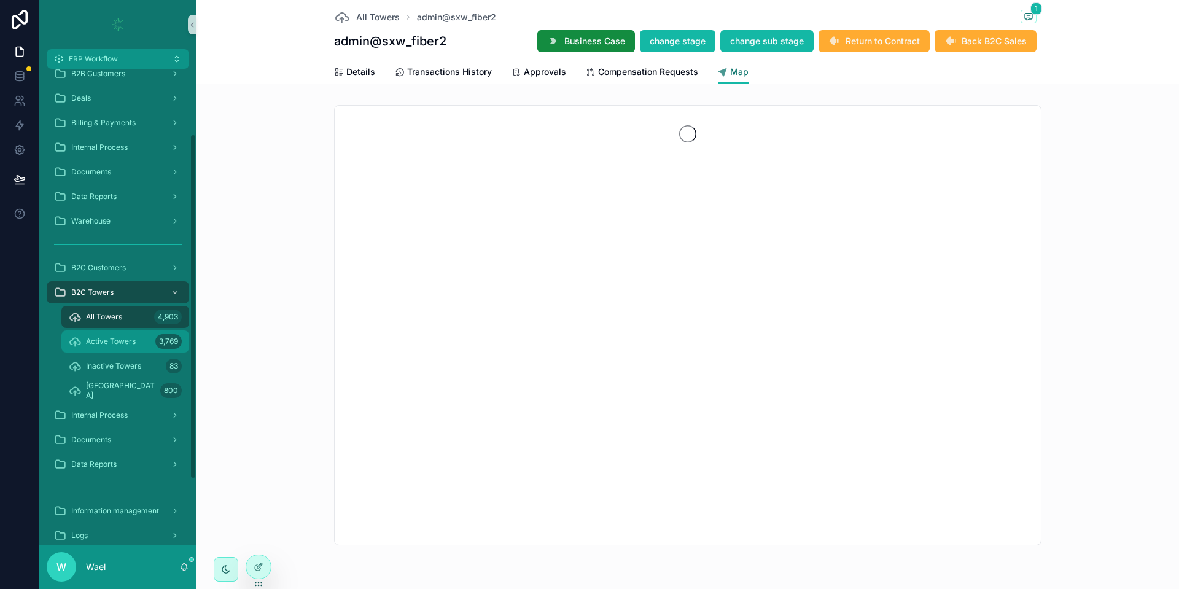
scroll to position [92, 0]
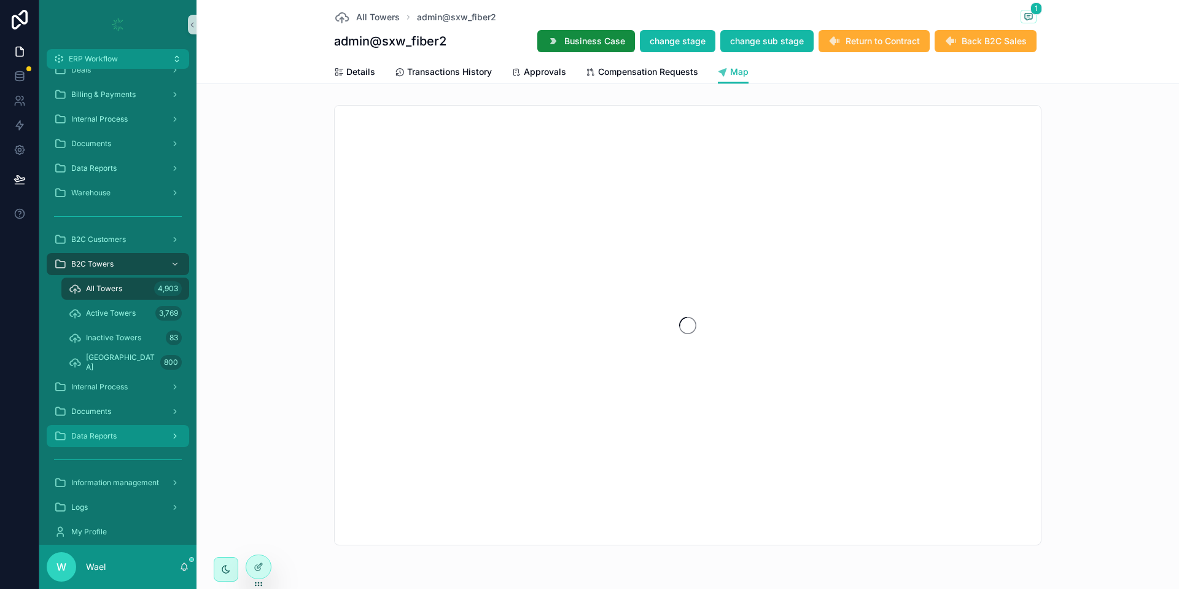
click at [115, 434] on span "Data Reports" at bounding box center [93, 436] width 45 height 10
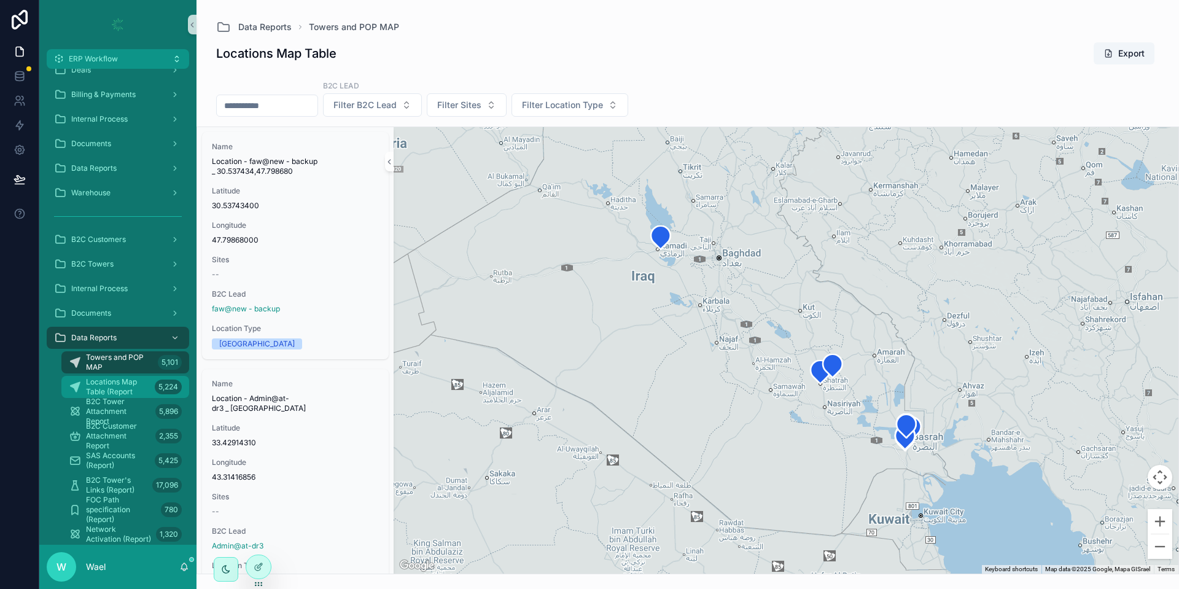
scroll to position [184, 0]
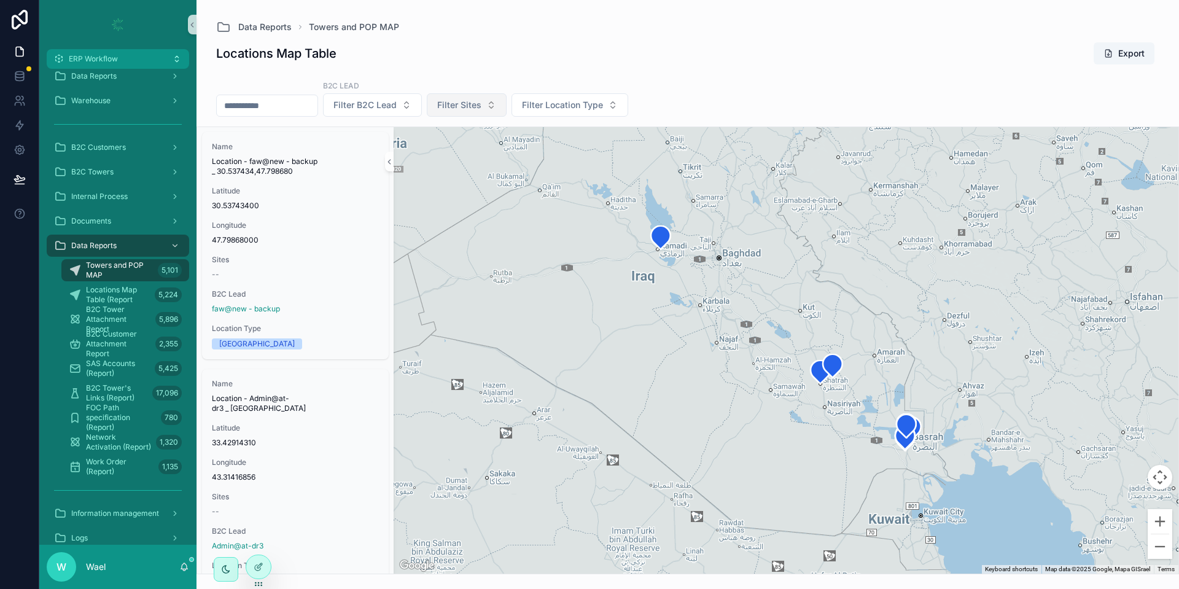
click at [504, 112] on button "Filter Sites" at bounding box center [467, 104] width 80 height 23
click at [589, 91] on div "B2C Lead Filter B2C Lead Filter Sites Filter Location Type" at bounding box center [687, 101] width 982 height 52
click at [585, 103] on span "Filter Location Type" at bounding box center [562, 105] width 81 height 12
click at [547, 169] on div "Site" at bounding box center [599, 175] width 147 height 20
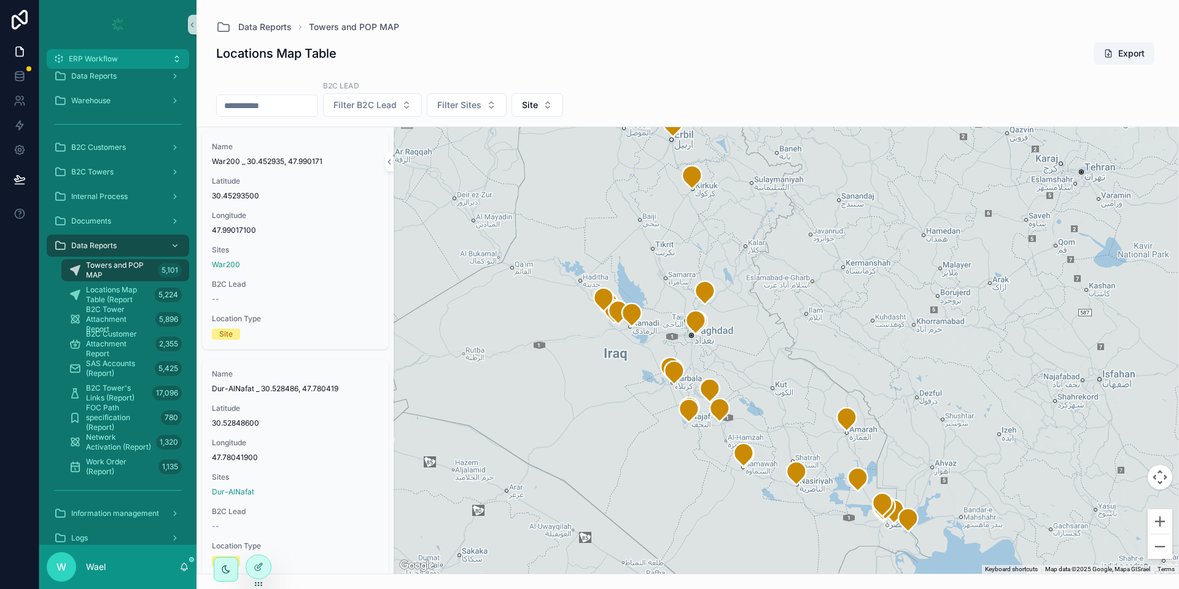
drag, startPoint x: 768, startPoint y: 325, endPoint x: 736, endPoint y: 309, distance: 36.3
click at [736, 309] on div "scrollable content" at bounding box center [786, 350] width 785 height 446
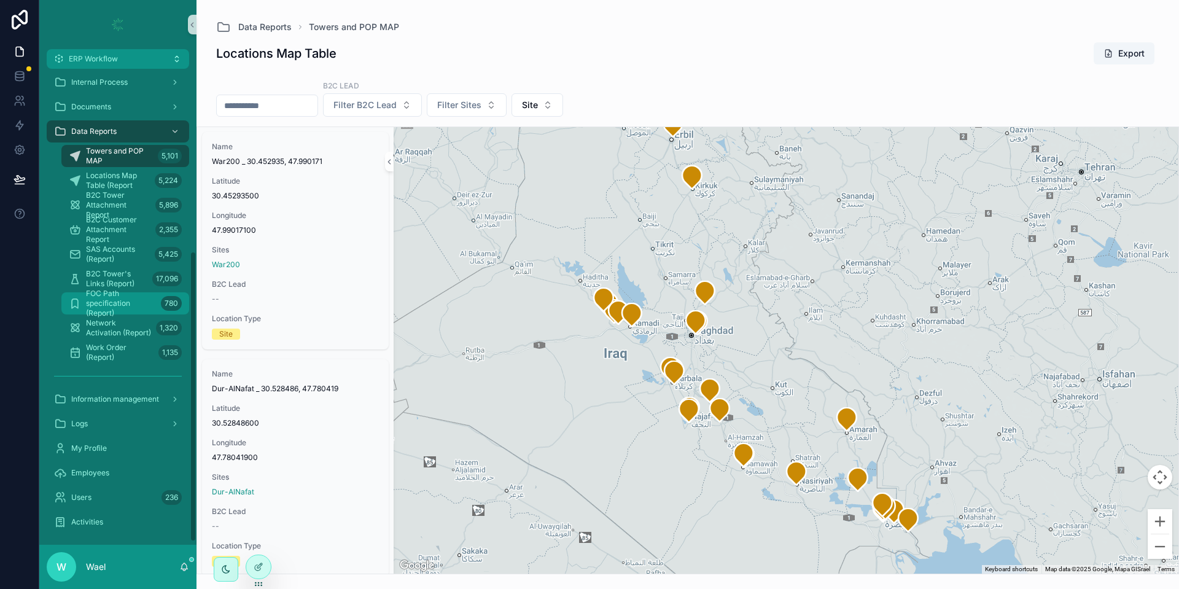
scroll to position [303, 0]
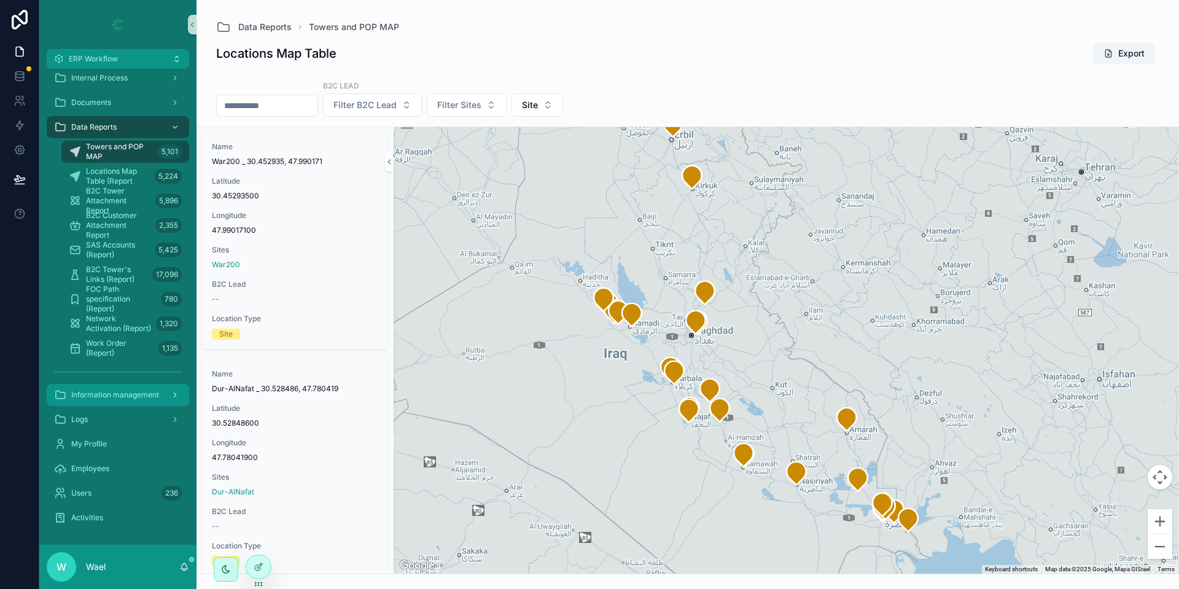
click at [93, 403] on div "Information management" at bounding box center [118, 395] width 128 height 20
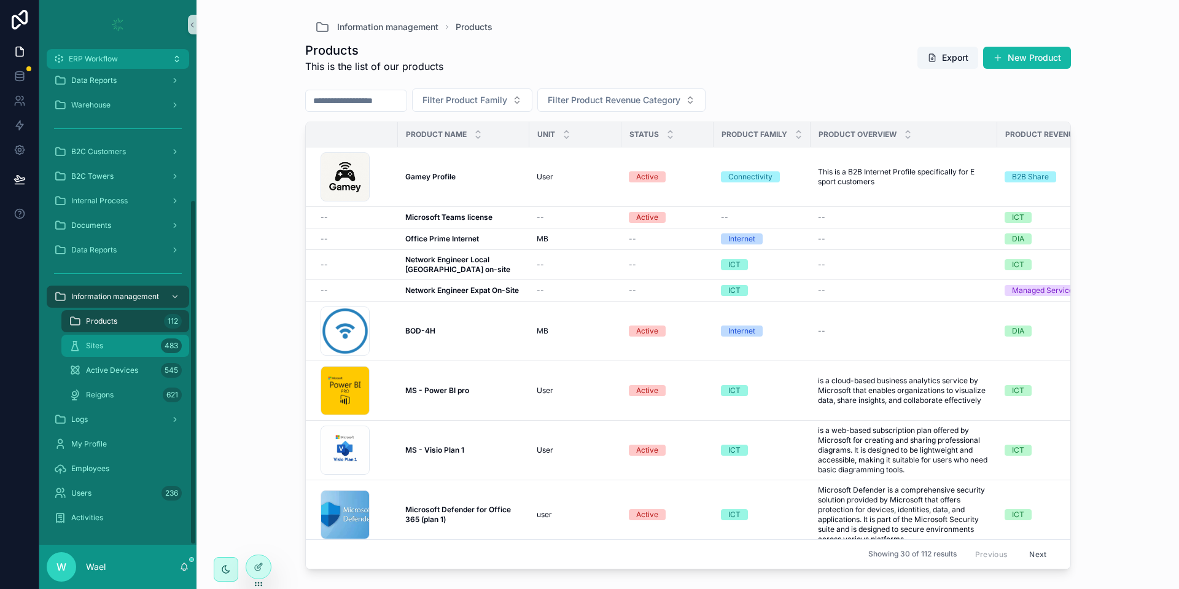
click at [109, 350] on div "Sites 483" at bounding box center [125, 346] width 113 height 20
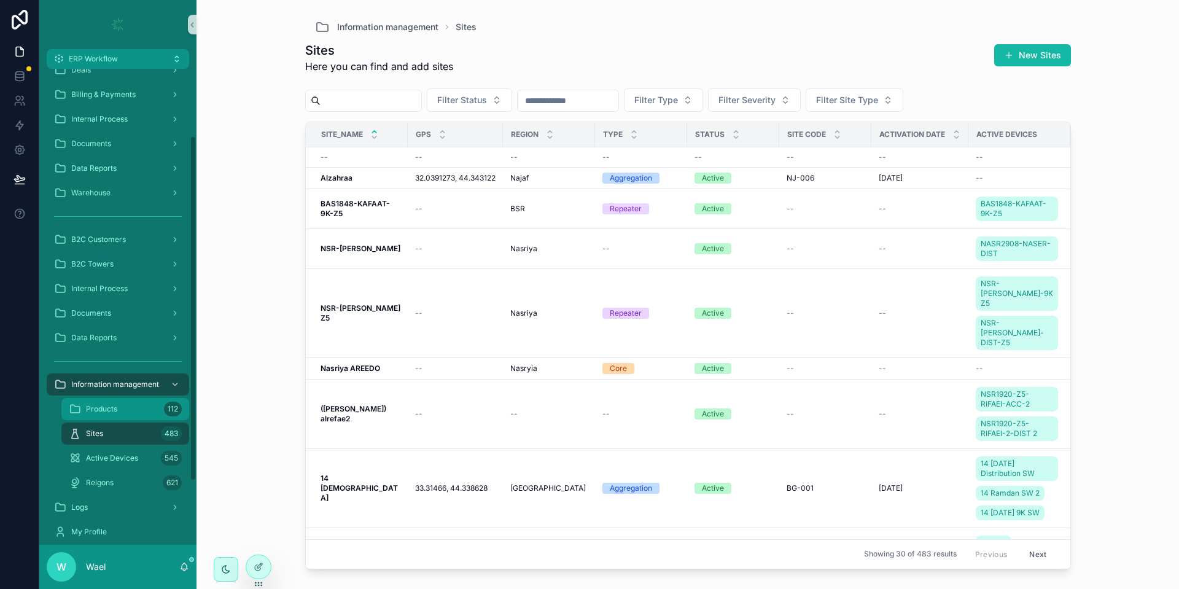
scroll to position [180, 0]
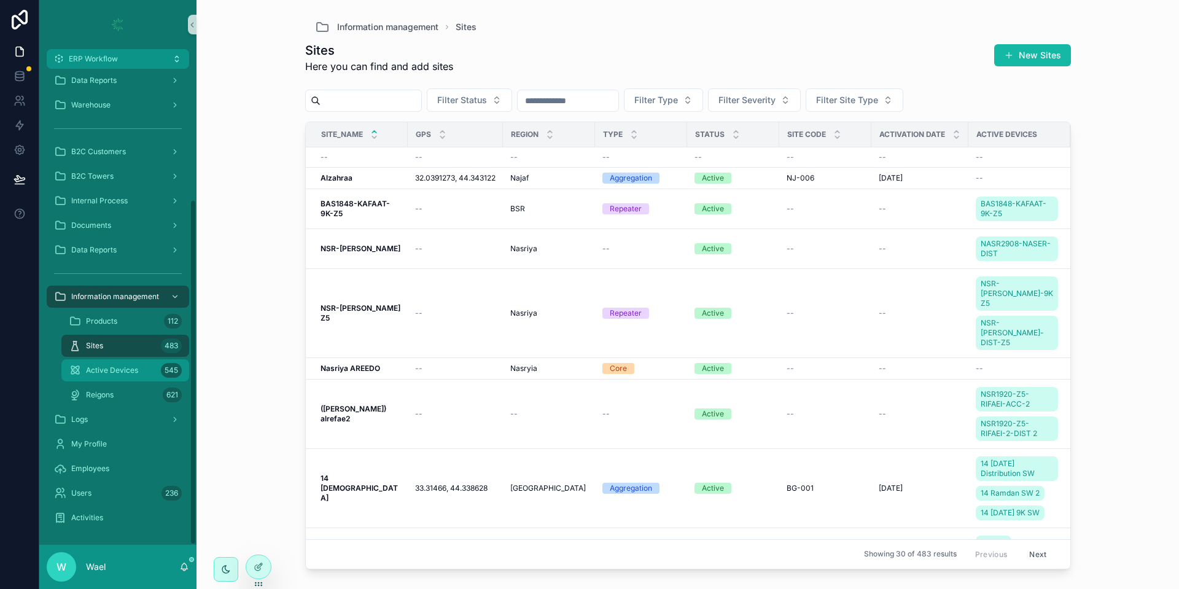
click at [105, 359] on link "Active Devices 545" at bounding box center [125, 370] width 128 height 22
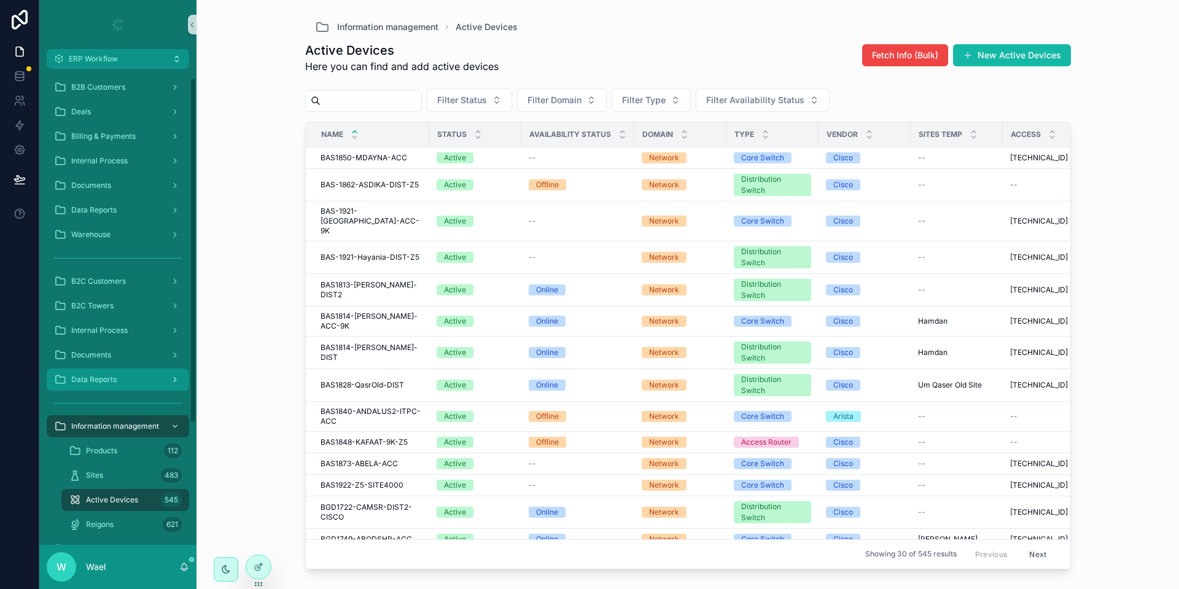
scroll to position [92, 0]
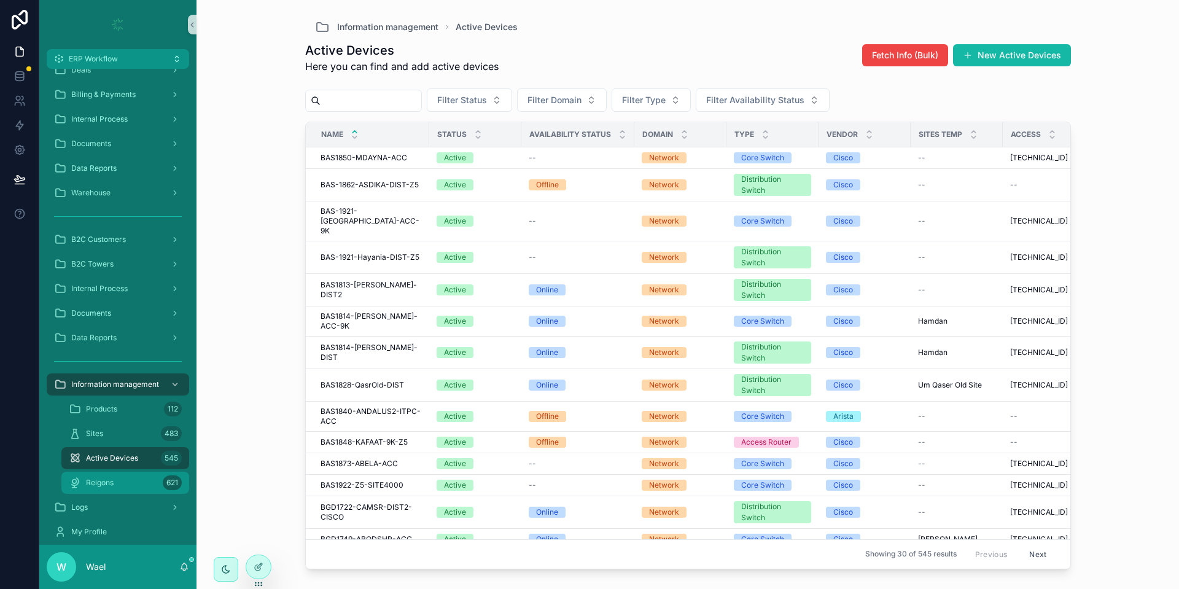
click at [133, 489] on div "Reigons 621" at bounding box center [125, 483] width 113 height 20
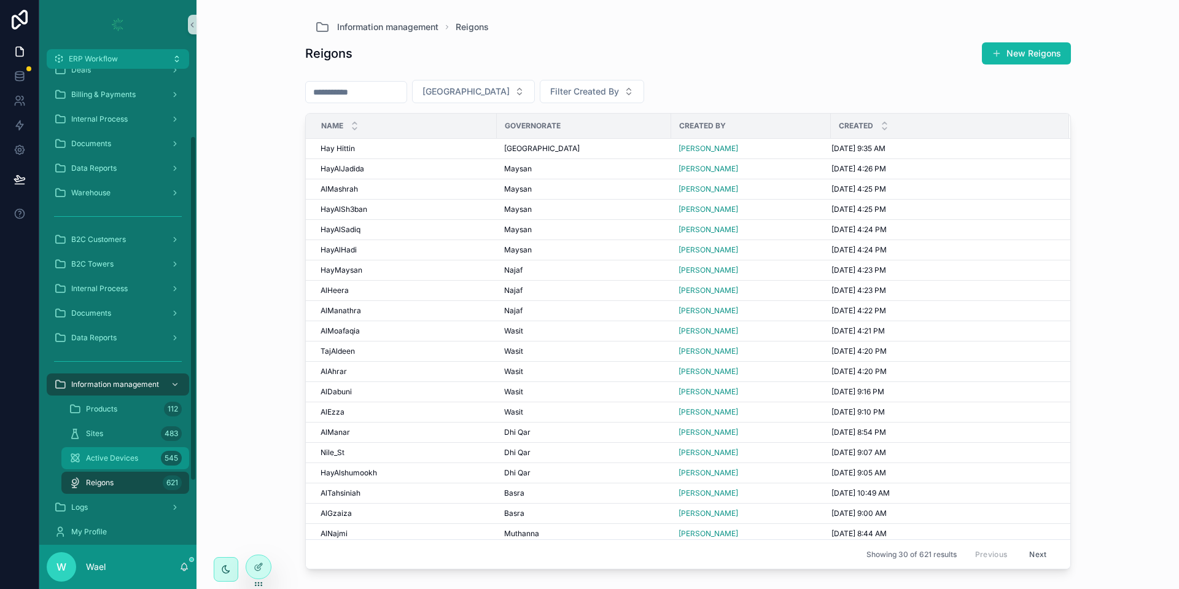
scroll to position [180, 0]
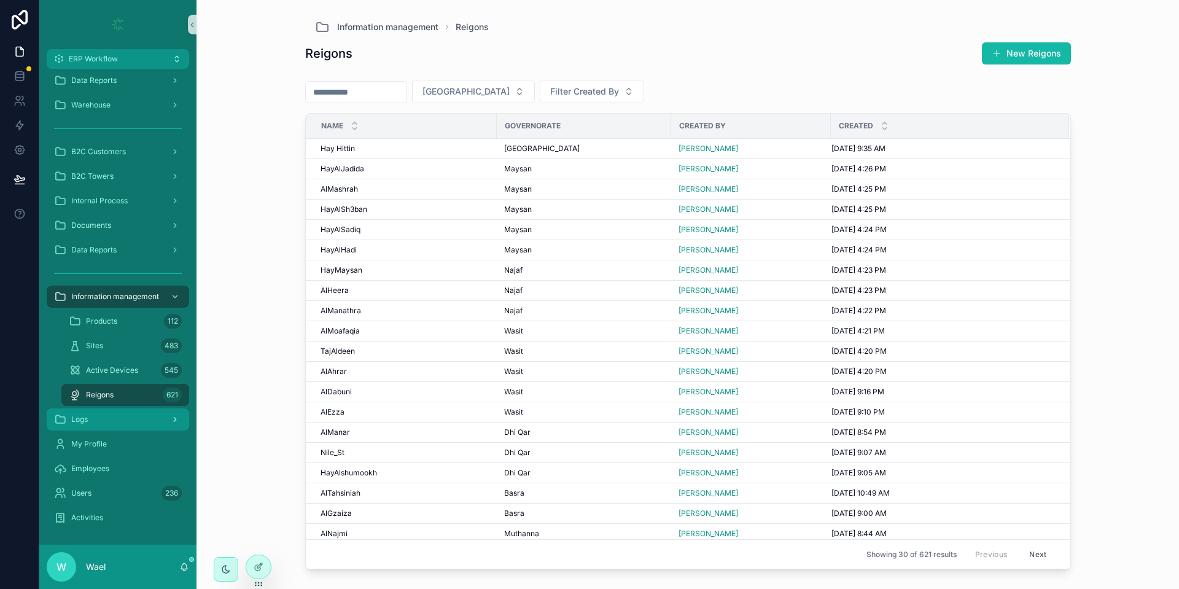
click at [106, 410] on div "Logs" at bounding box center [118, 420] width 128 height 20
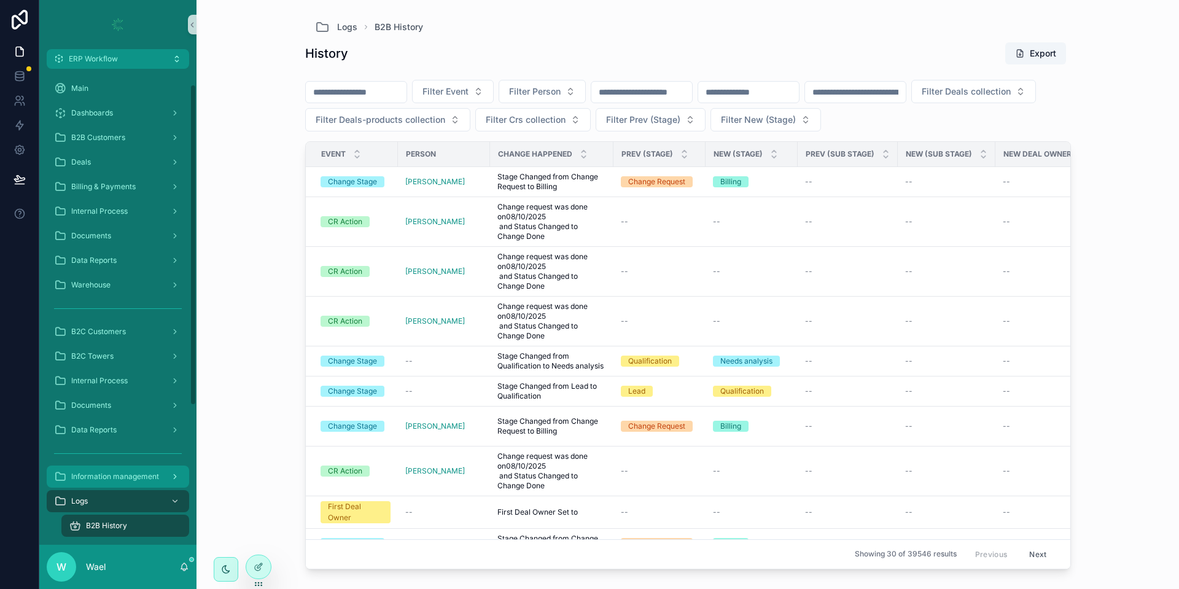
scroll to position [92, 0]
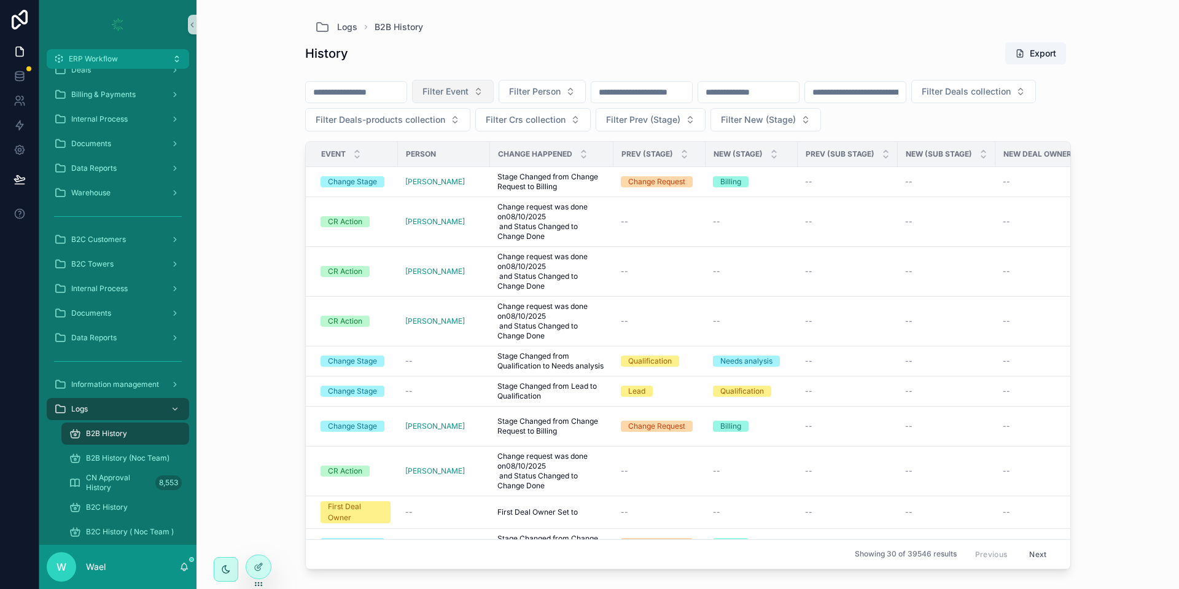
click at [469, 88] on span "Filter Event" at bounding box center [445, 91] width 46 height 12
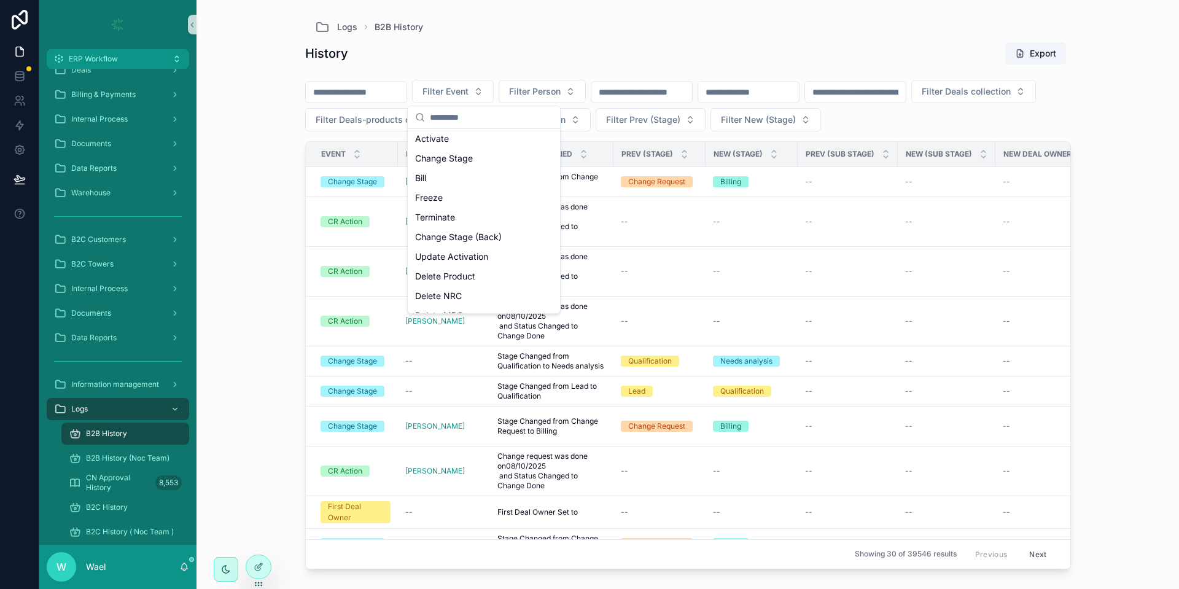
scroll to position [0, 0]
click at [194, 252] on div "Main Dashboards B2B Customers Deals Billing & Payments Internal Process Documen…" at bounding box center [117, 307] width 157 height 476
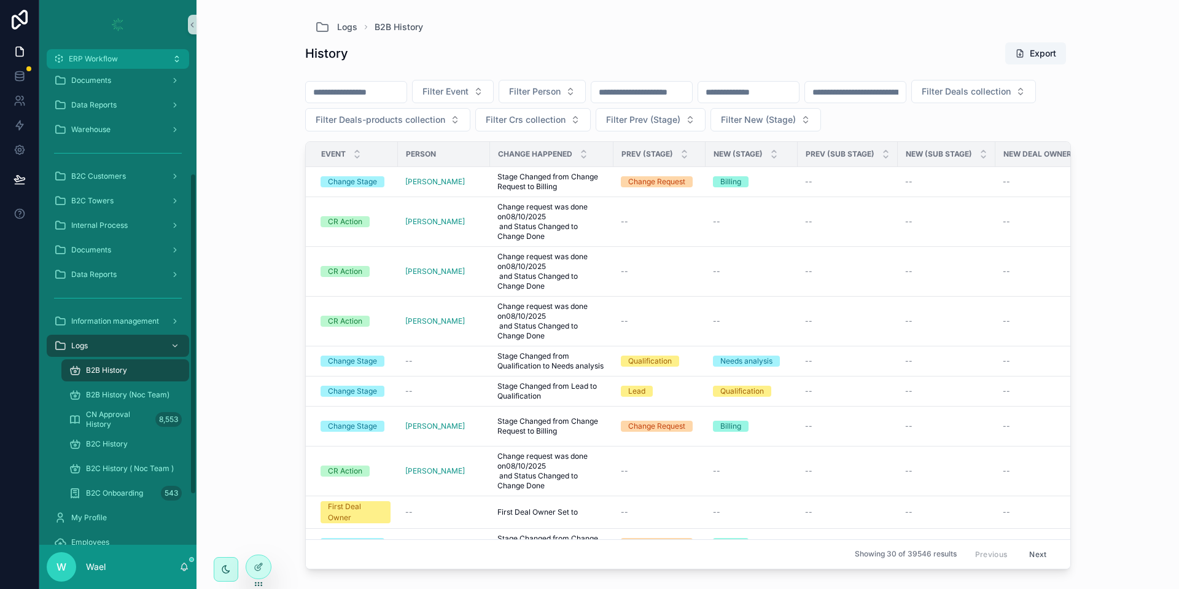
scroll to position [184, 0]
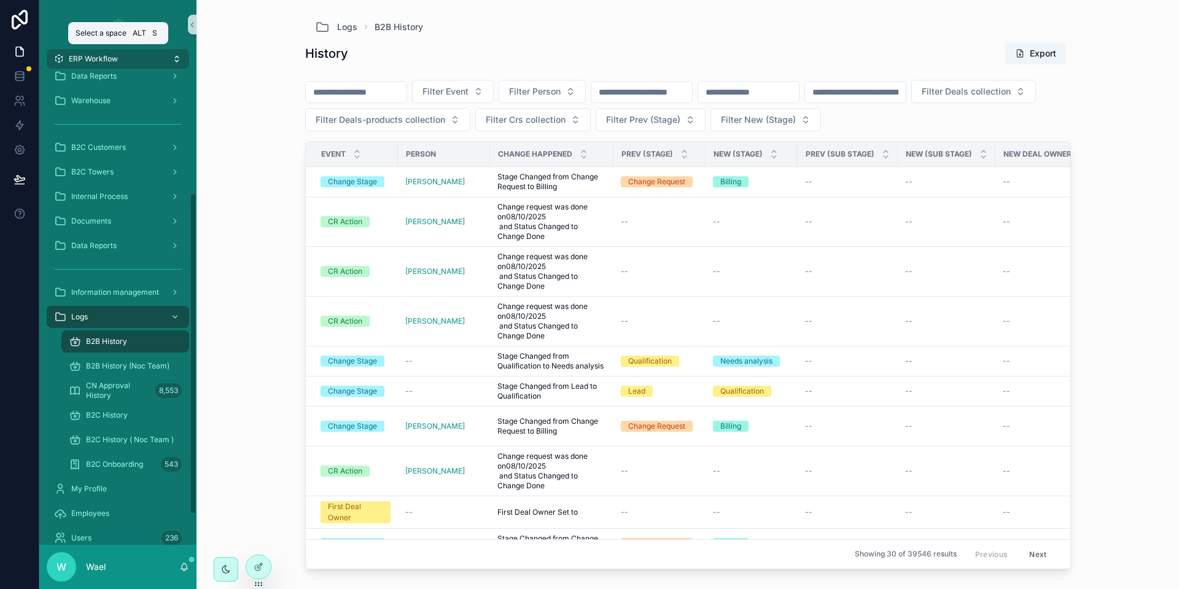
click at [77, 54] on span "ERP Workflow" at bounding box center [93, 59] width 49 height 10
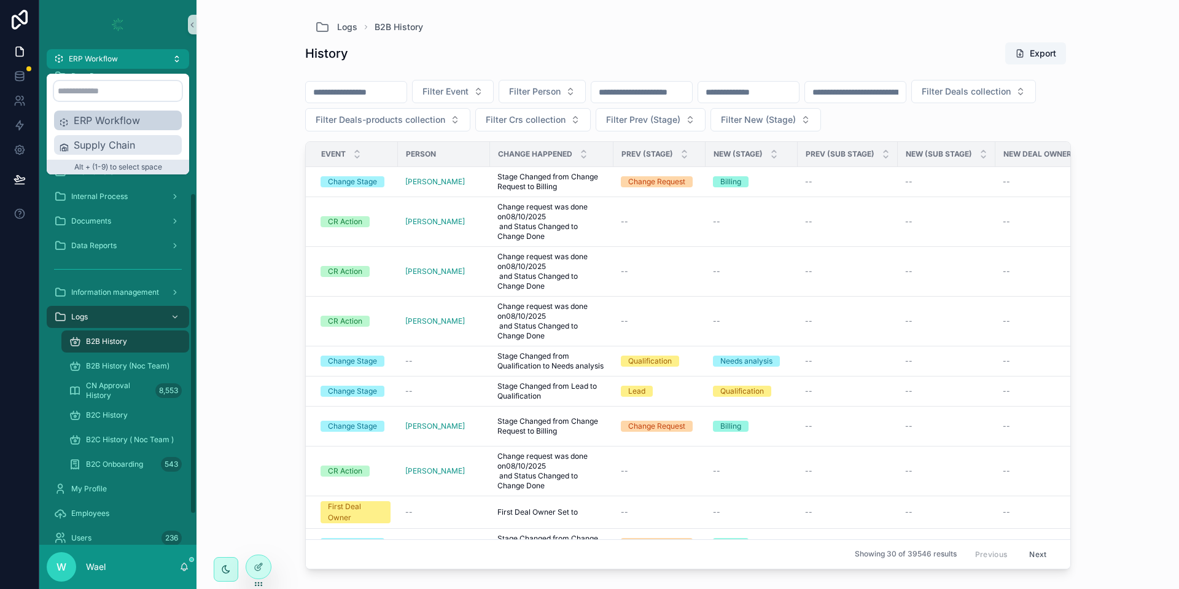
click at [120, 144] on span "Supply Chain" at bounding box center [125, 145] width 103 height 15
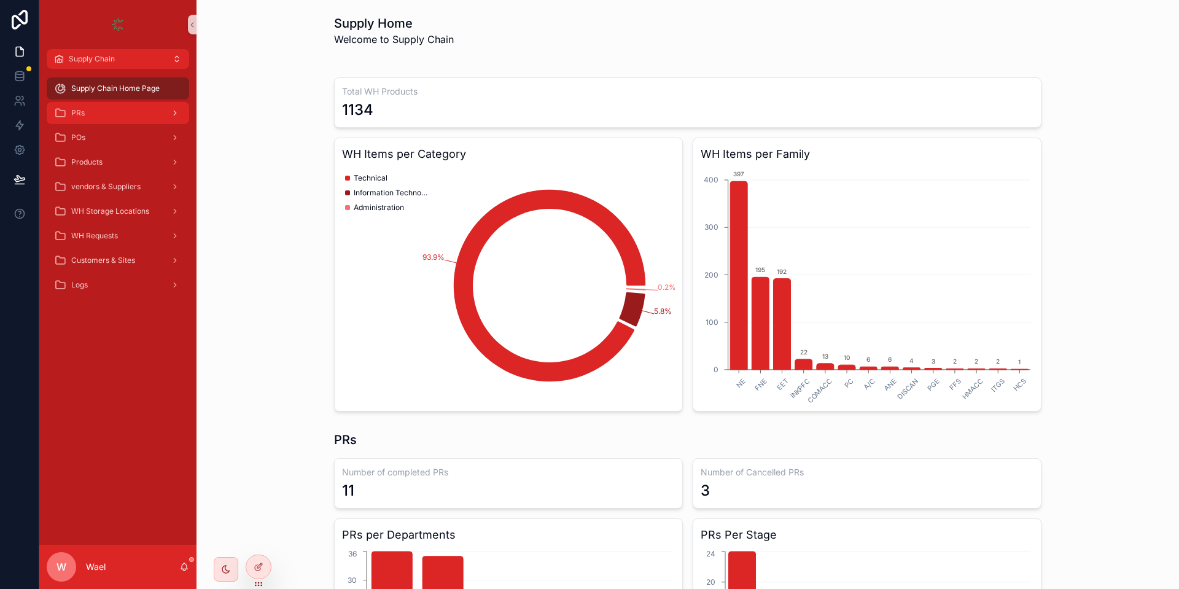
click at [103, 122] on div "PRs" at bounding box center [118, 113] width 128 height 20
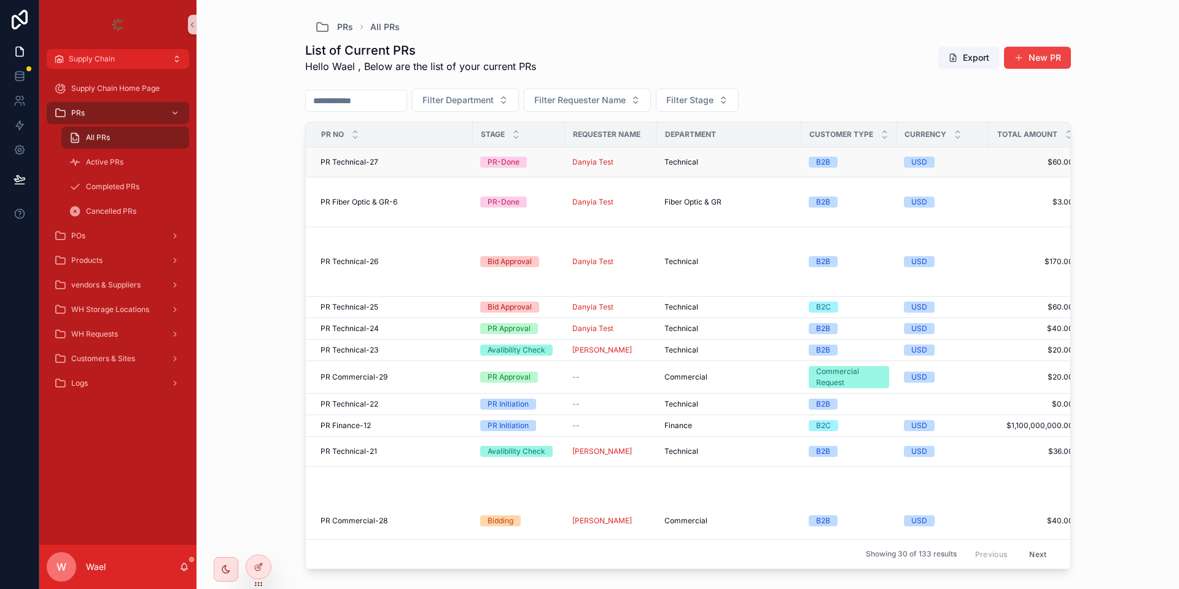
click at [362, 165] on span "PR Technical-27" at bounding box center [350, 162] width 58 height 10
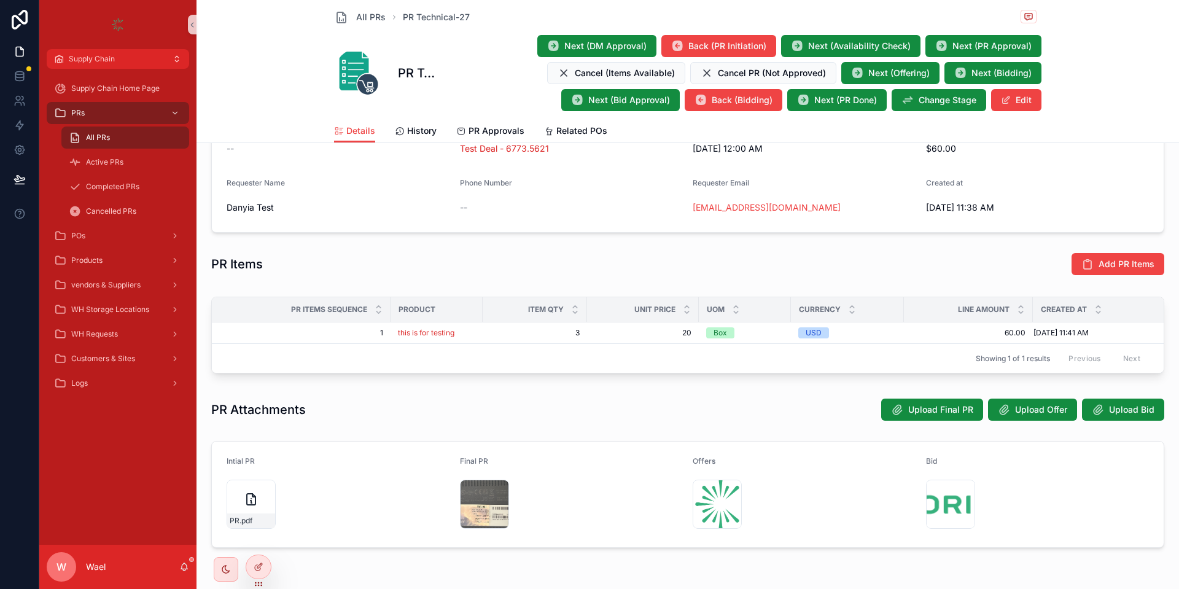
scroll to position [355, 0]
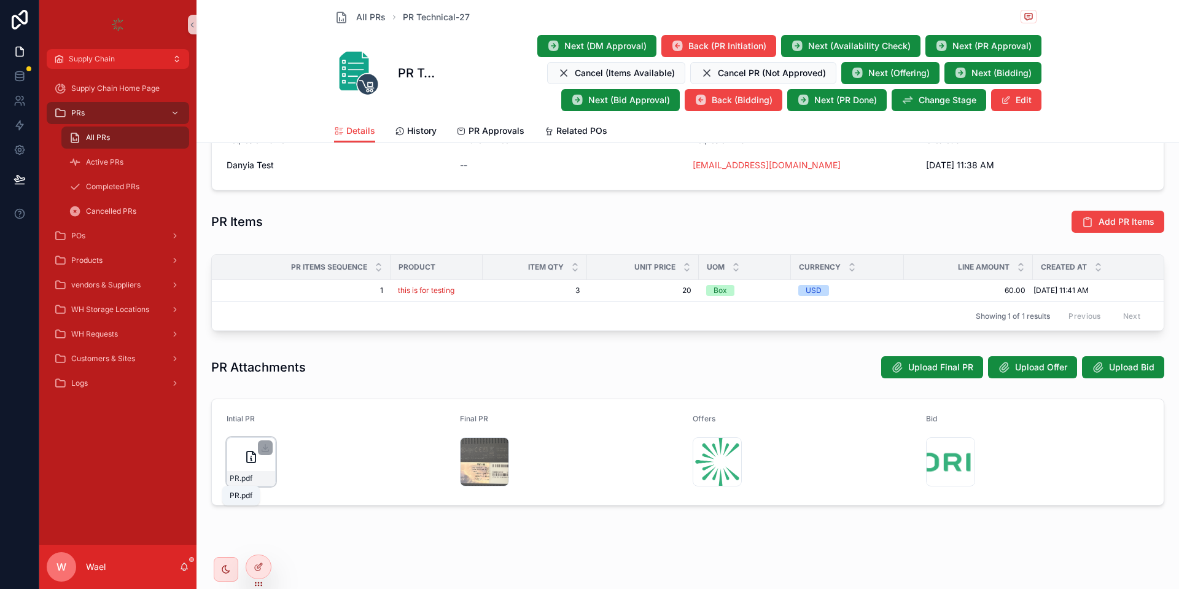
click at [242, 473] on span ".pdf" at bounding box center [245, 478] width 13 height 10
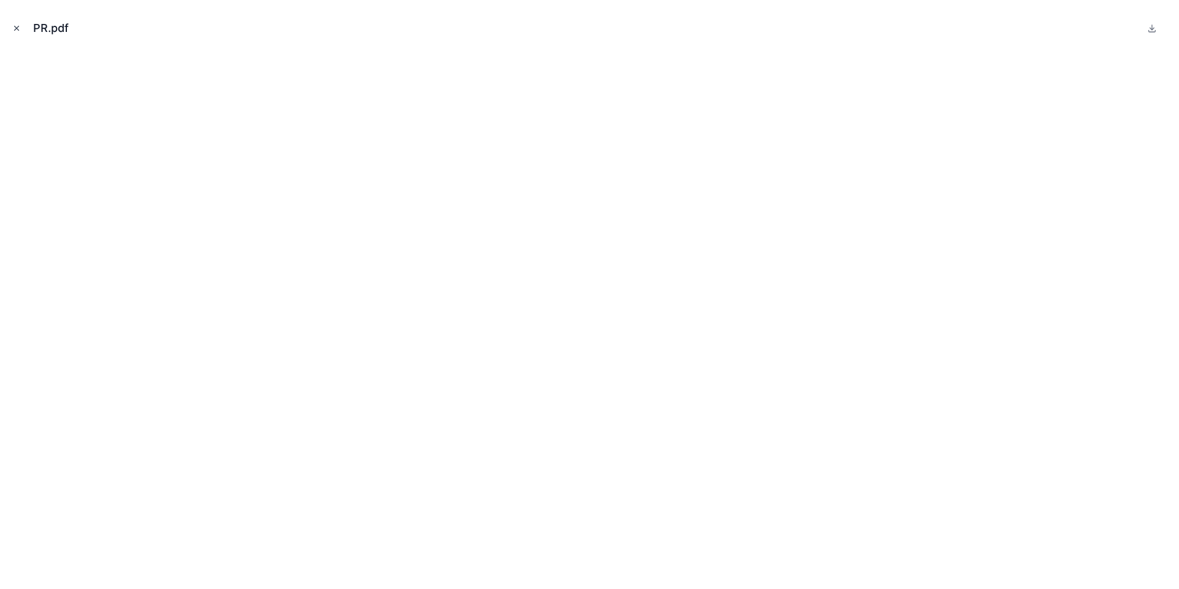
click at [17, 33] on button "Close modal" at bounding box center [17, 28] width 14 height 14
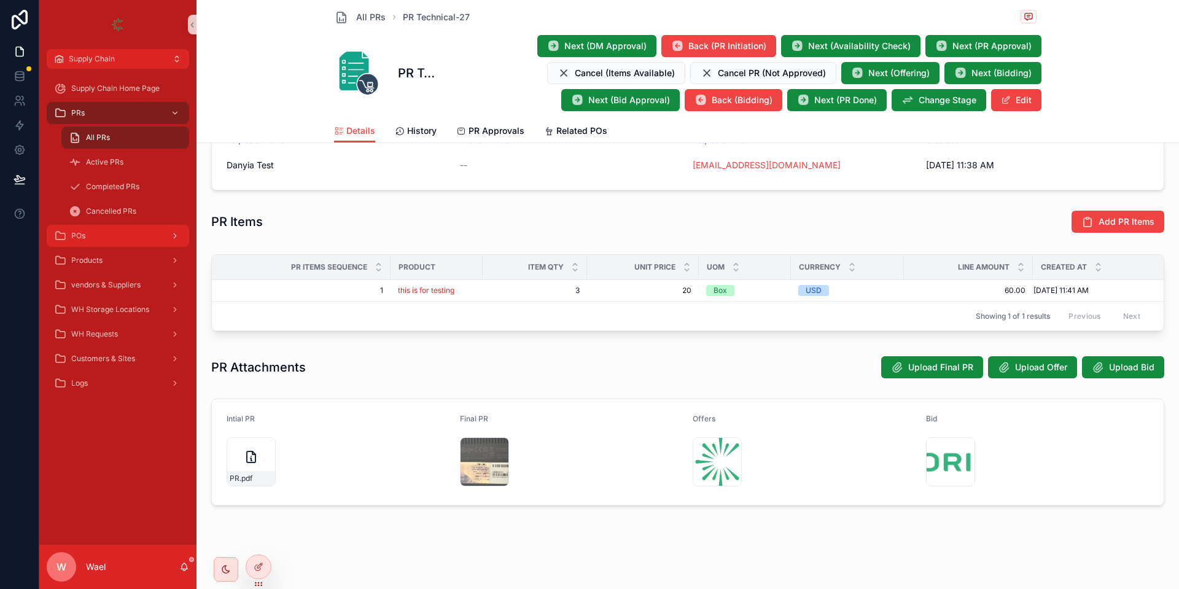
click at [99, 231] on div "POs" at bounding box center [118, 236] width 128 height 20
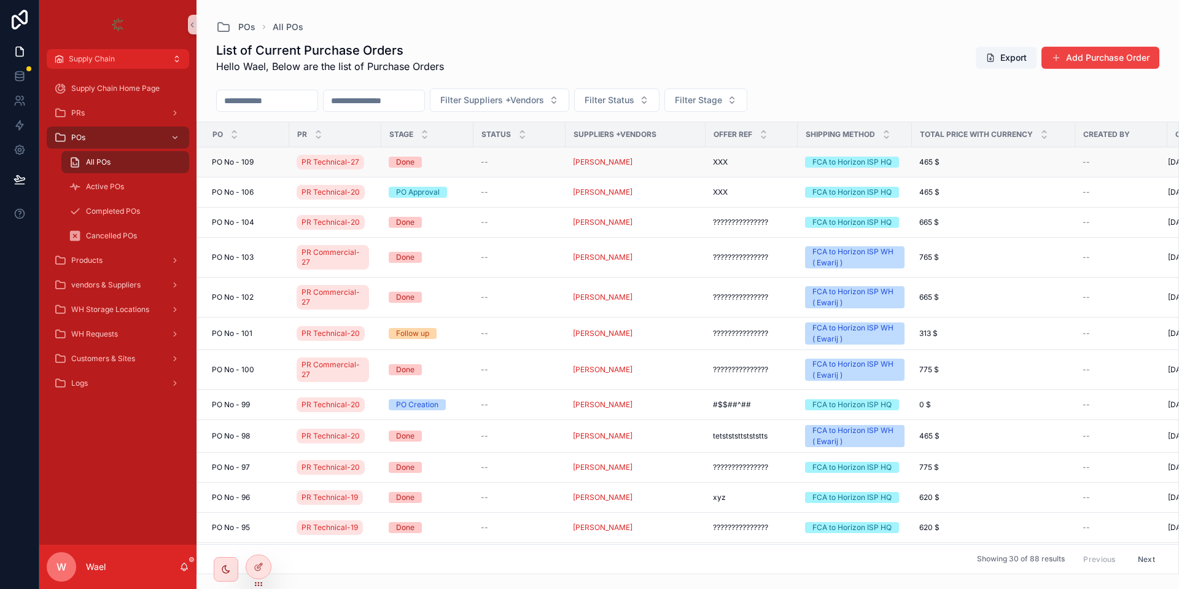
click at [242, 160] on span "PO No - 109" at bounding box center [233, 162] width 42 height 10
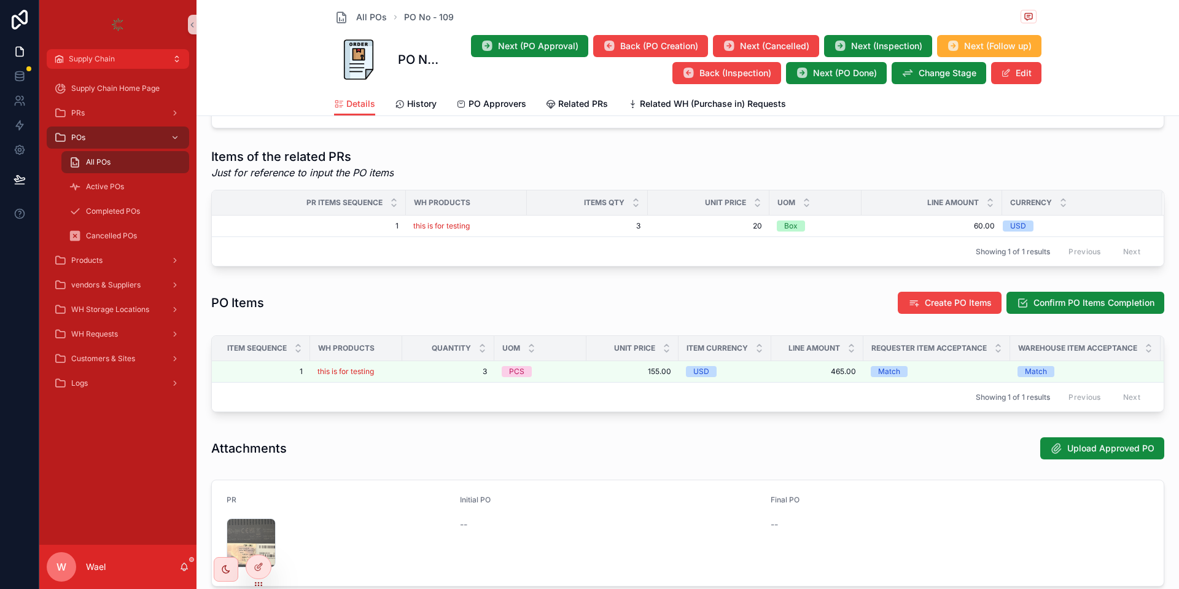
scroll to position [110, 0]
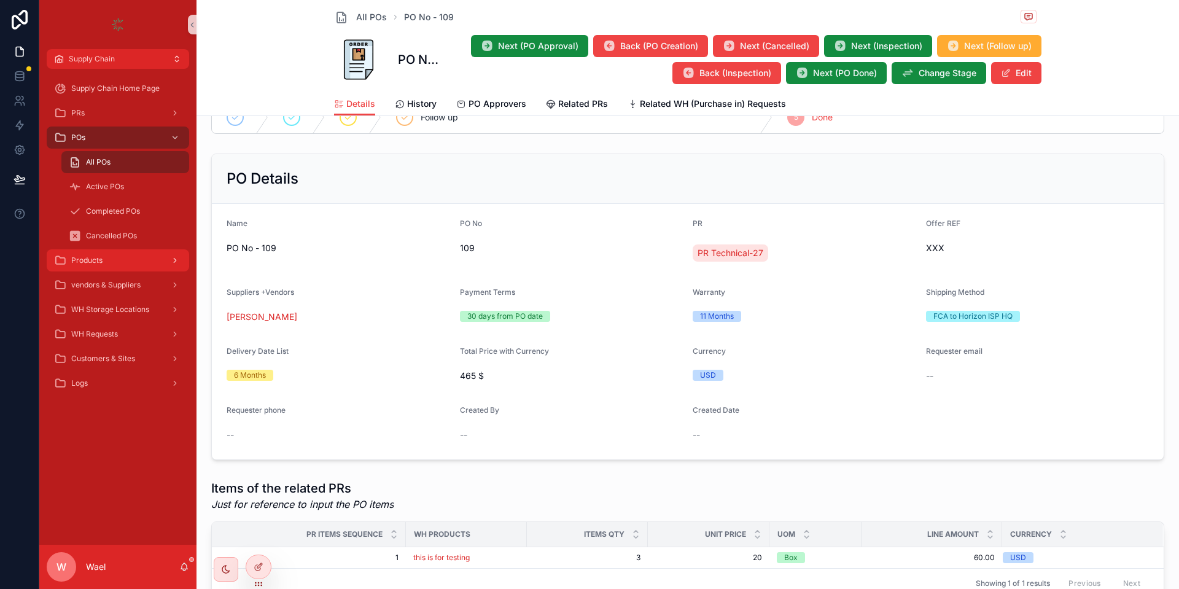
click at [66, 256] on div "Products" at bounding box center [118, 261] width 128 height 20
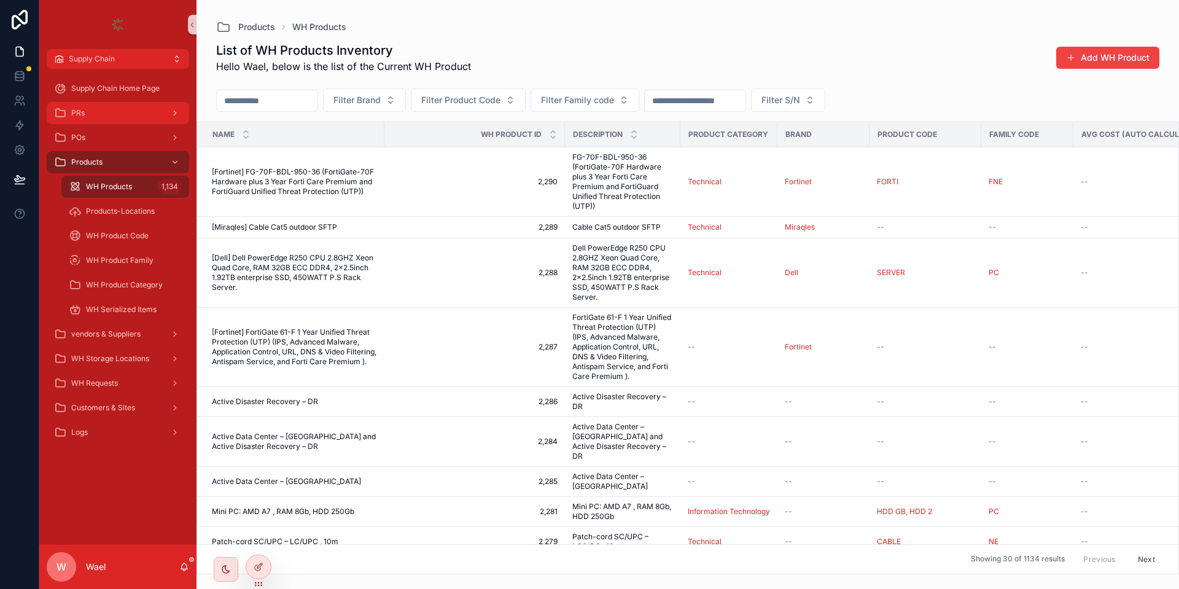
click at [104, 105] on div "PRs" at bounding box center [118, 113] width 128 height 20
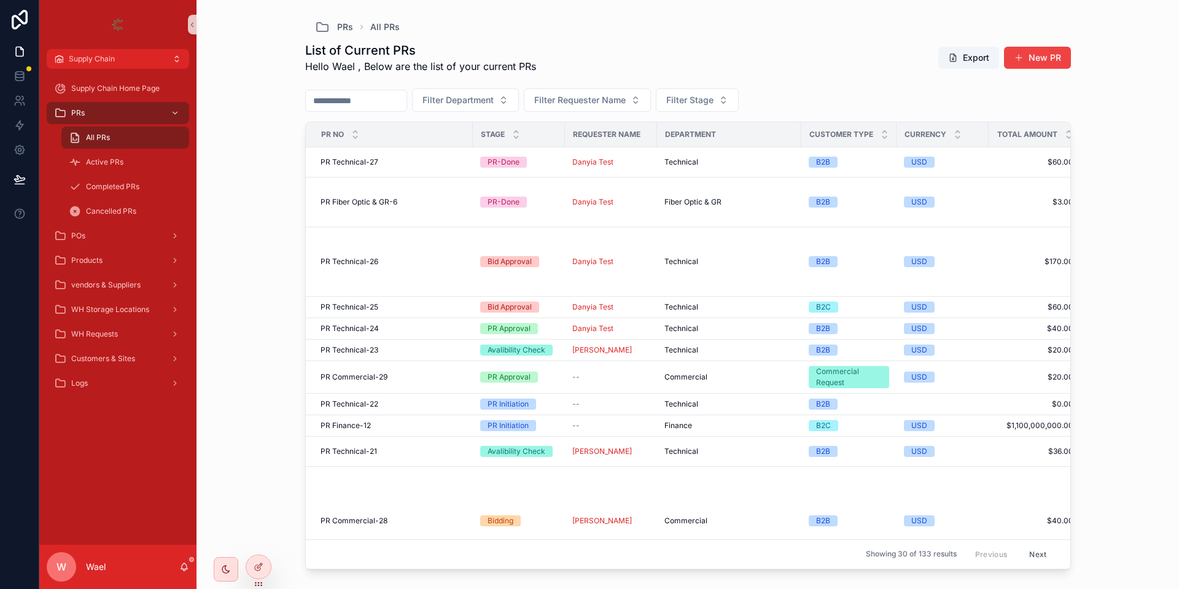
click at [1020, 53] on span "scrollable content" at bounding box center [1019, 58] width 10 height 10
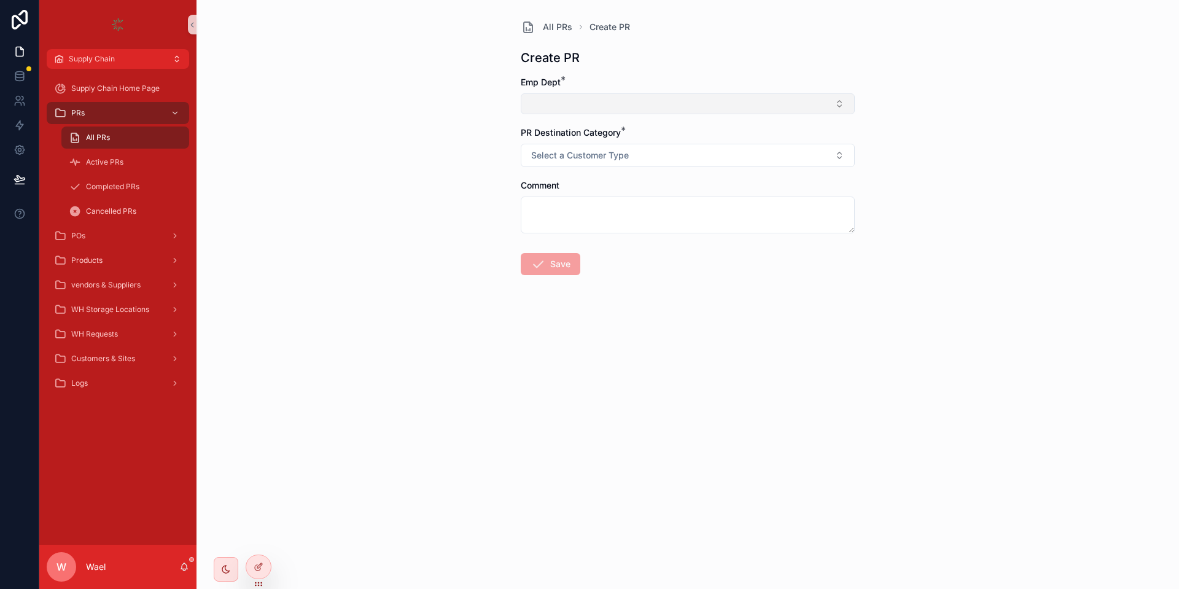
click at [559, 104] on button "Select Button" at bounding box center [688, 103] width 334 height 21
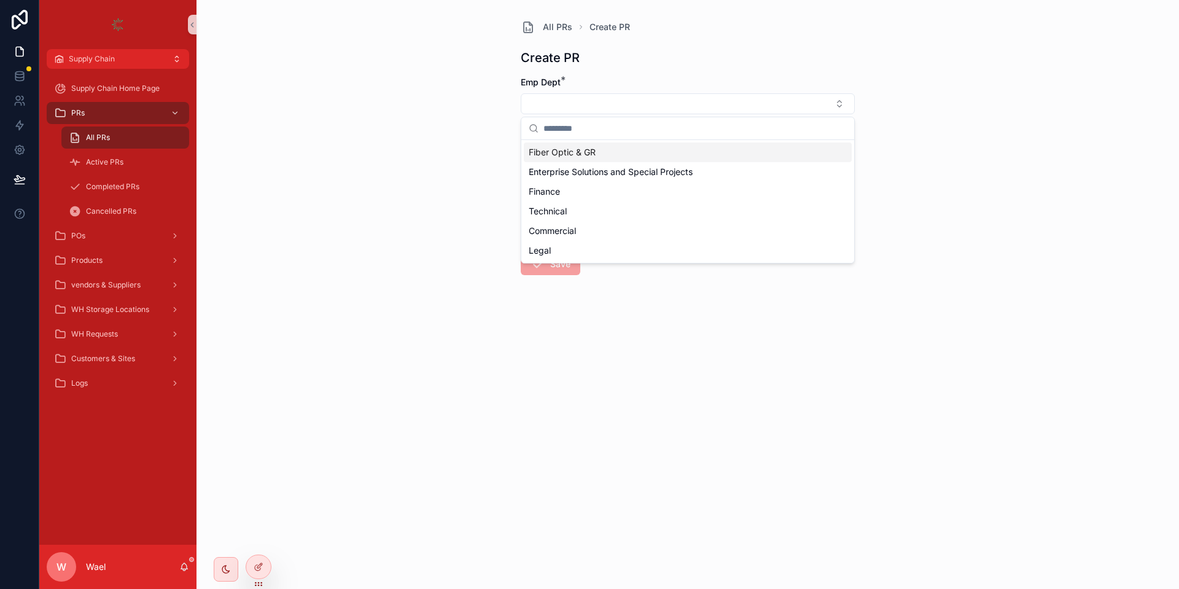
click at [462, 109] on div "All PRs Create PR Create PR Emp Dept * PR Destination Category * Select a Custo…" at bounding box center [687, 294] width 982 height 589
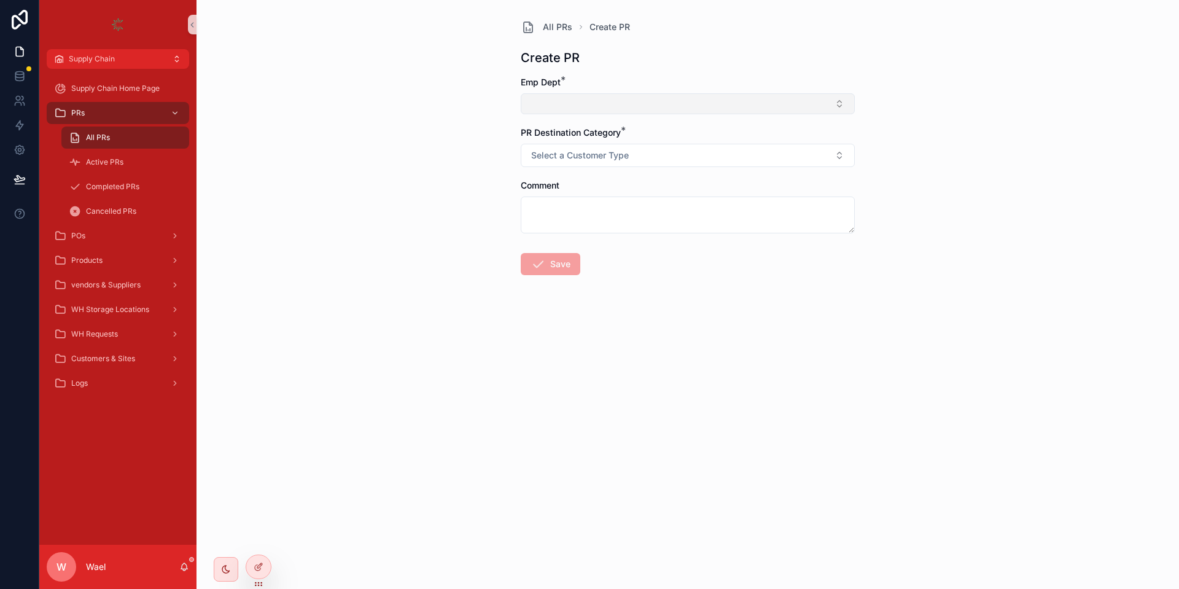
click at [546, 96] on button "Select Button" at bounding box center [688, 103] width 334 height 21
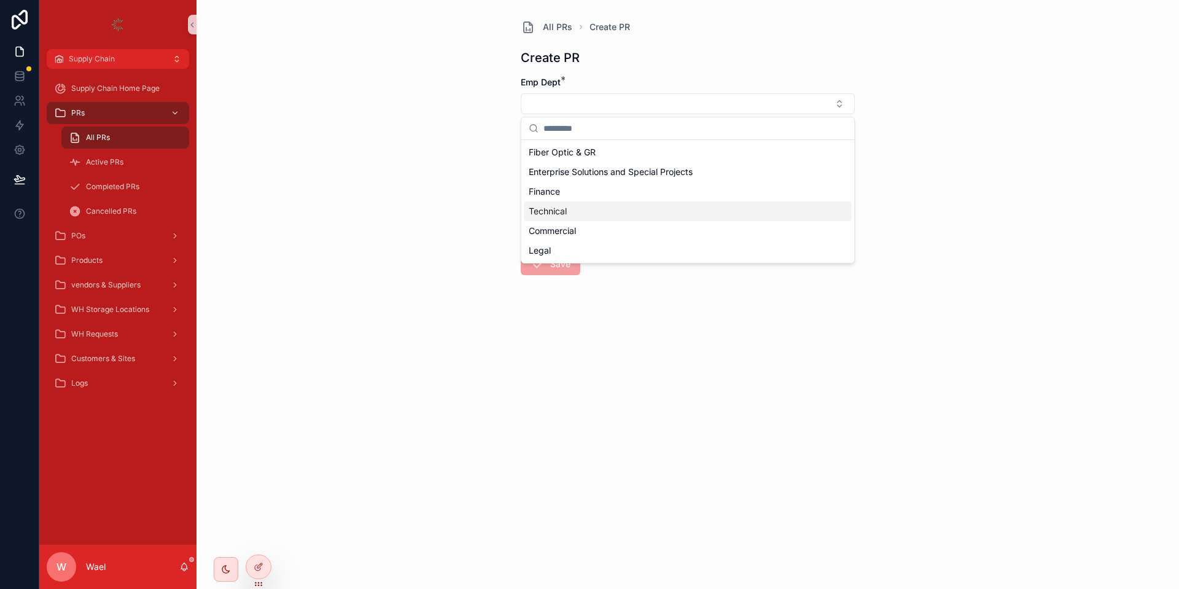
click at [567, 212] on span "Technical" at bounding box center [548, 211] width 38 height 12
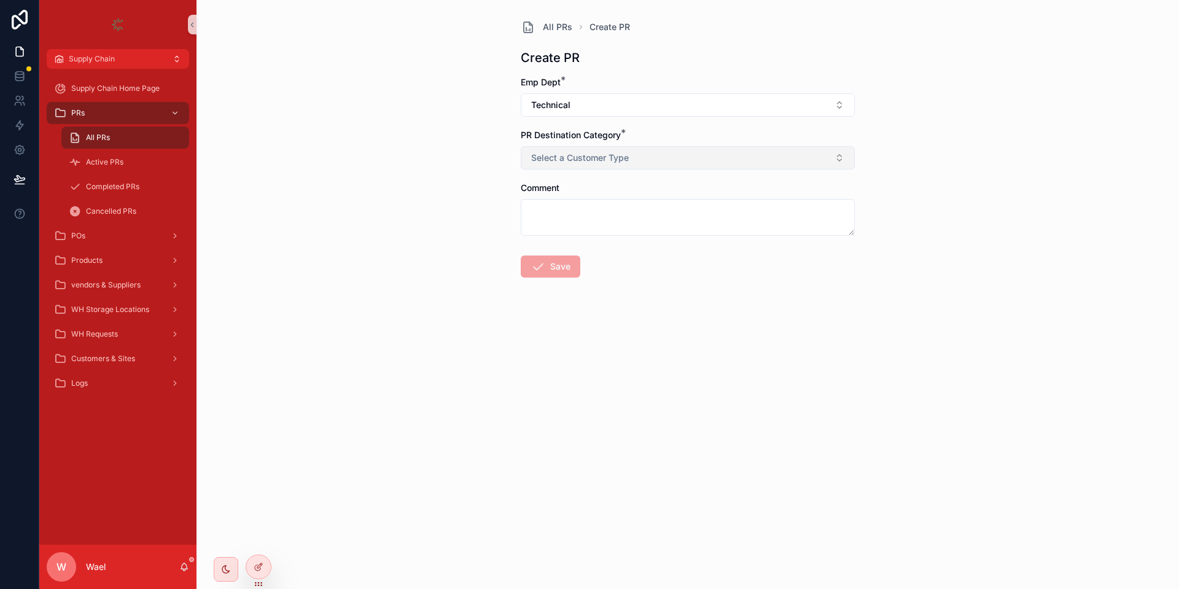
click at [545, 155] on span "Select a Customer Type" at bounding box center [580, 158] width 98 height 12
click at [556, 111] on span "Technical" at bounding box center [550, 105] width 39 height 12
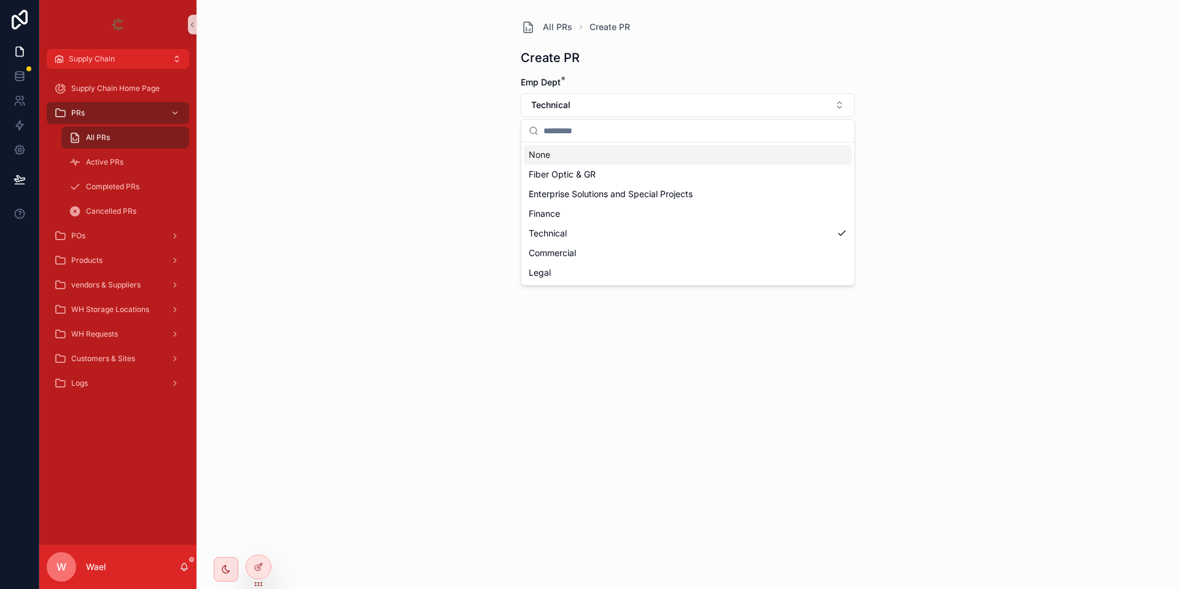
click at [561, 155] on div "None" at bounding box center [688, 155] width 328 height 20
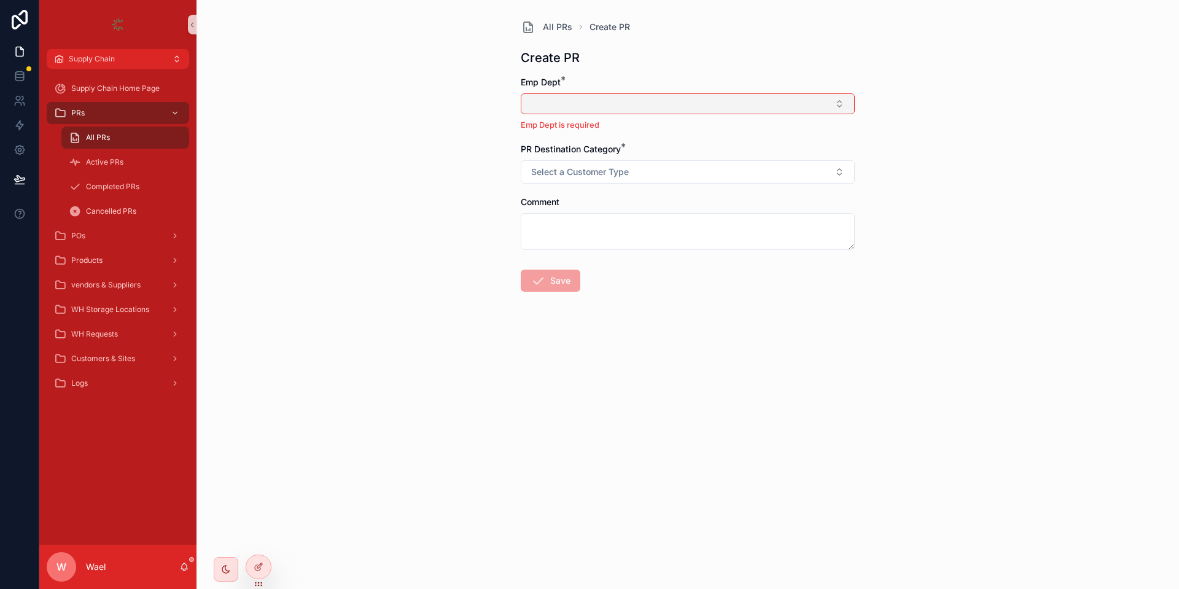
click at [573, 105] on button "Select Button" at bounding box center [688, 103] width 334 height 21
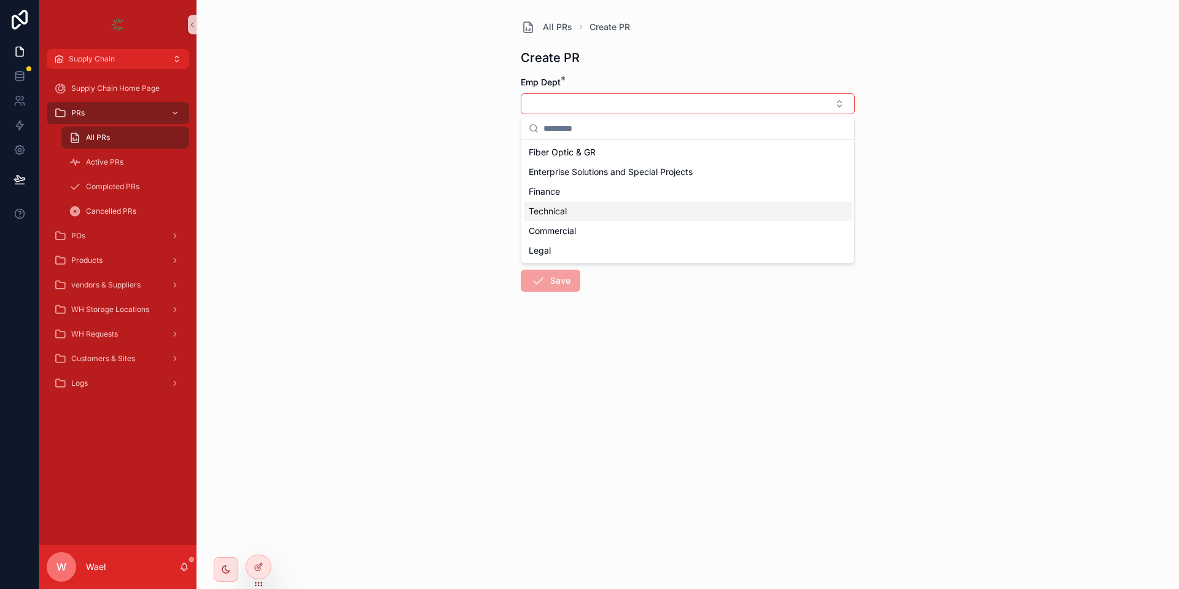
click at [572, 216] on div "Technical" at bounding box center [688, 211] width 328 height 20
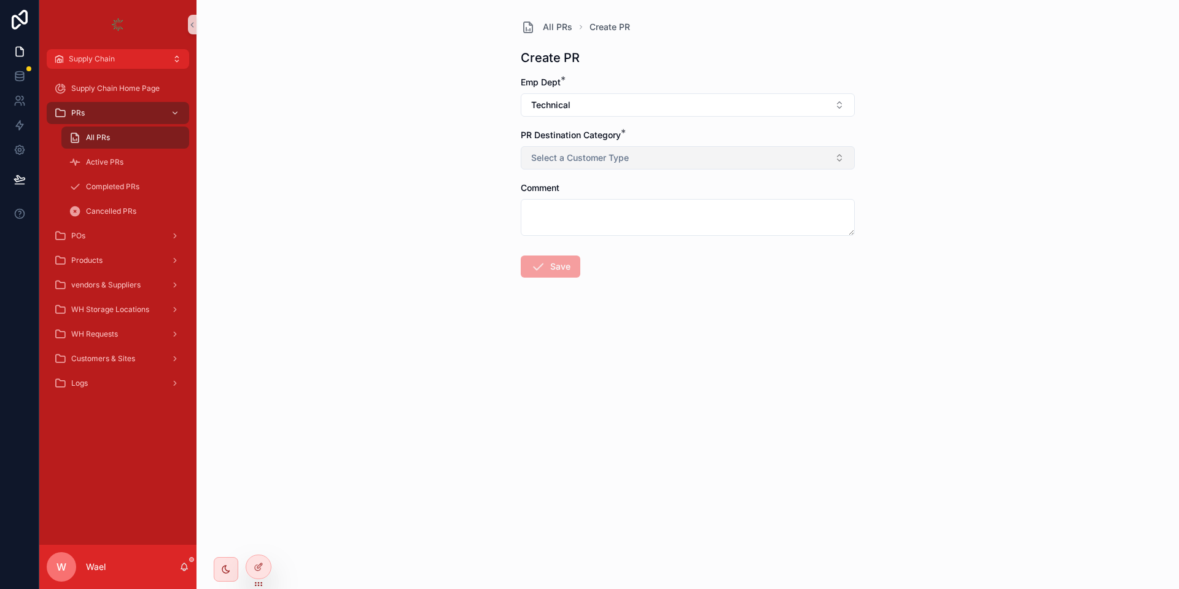
click at [565, 154] on span "Select a Customer Type" at bounding box center [580, 158] width 98 height 12
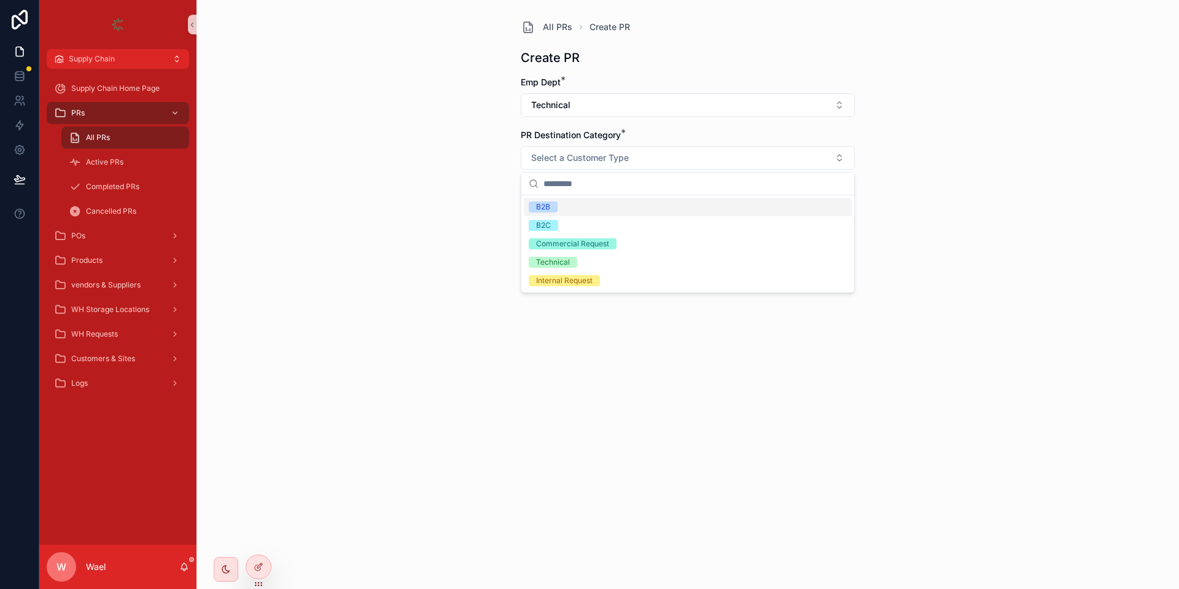
click at [477, 169] on div "All PRs Create PR Create PR Emp Dept * Technical PR Destination Category * Sele…" at bounding box center [687, 294] width 982 height 589
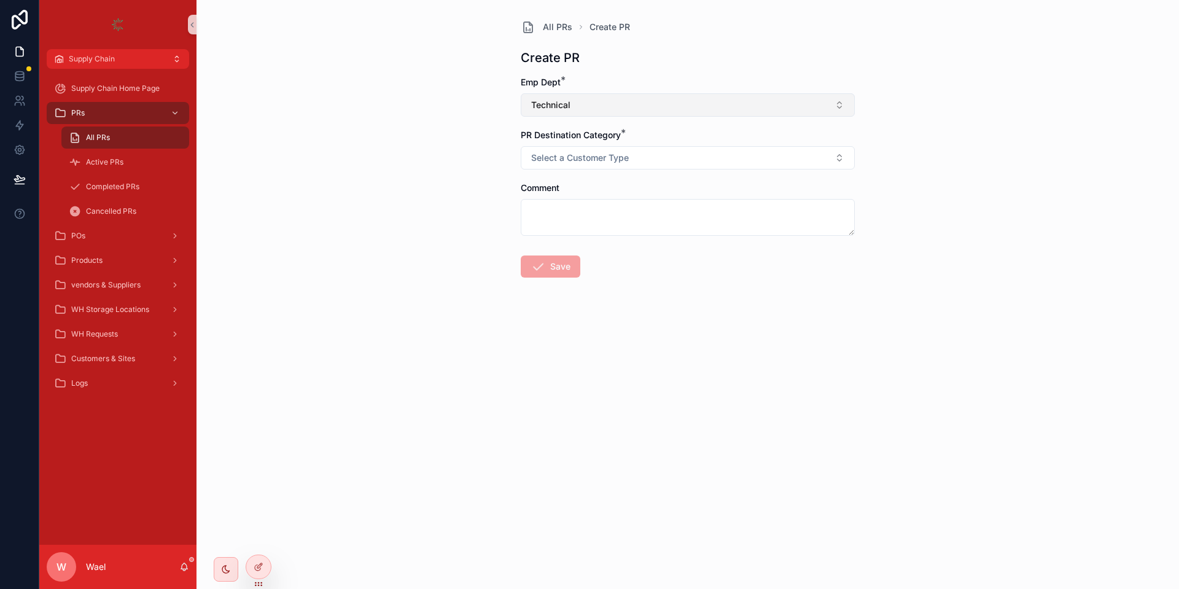
click at [554, 107] on span "Technical" at bounding box center [550, 105] width 39 height 12
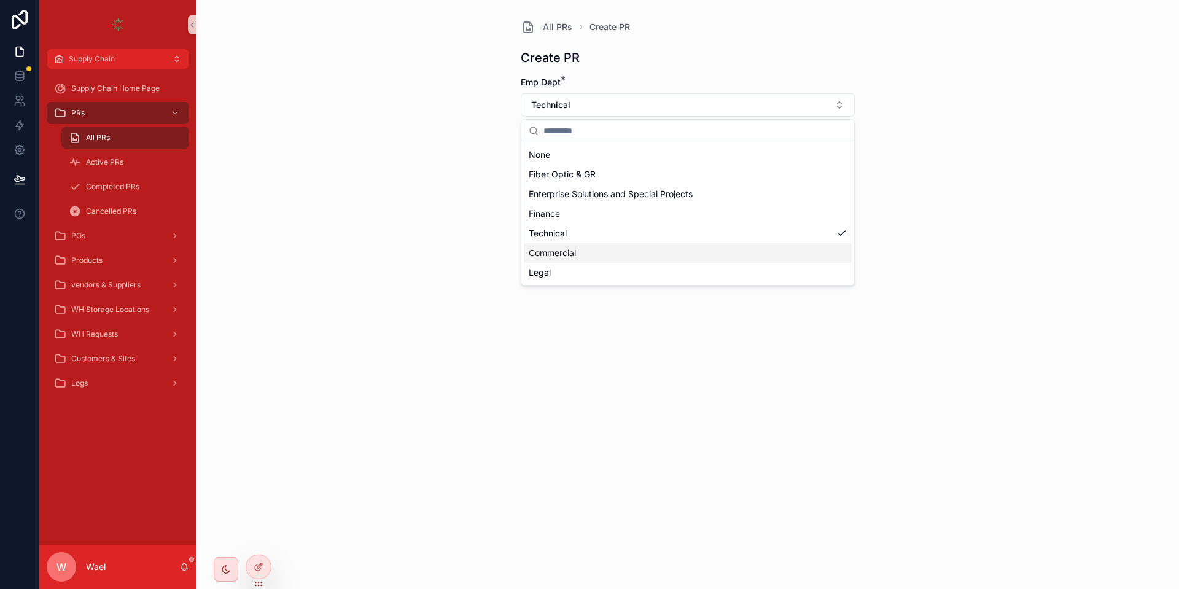
click at [555, 257] on span "Commercial" at bounding box center [552, 253] width 47 height 12
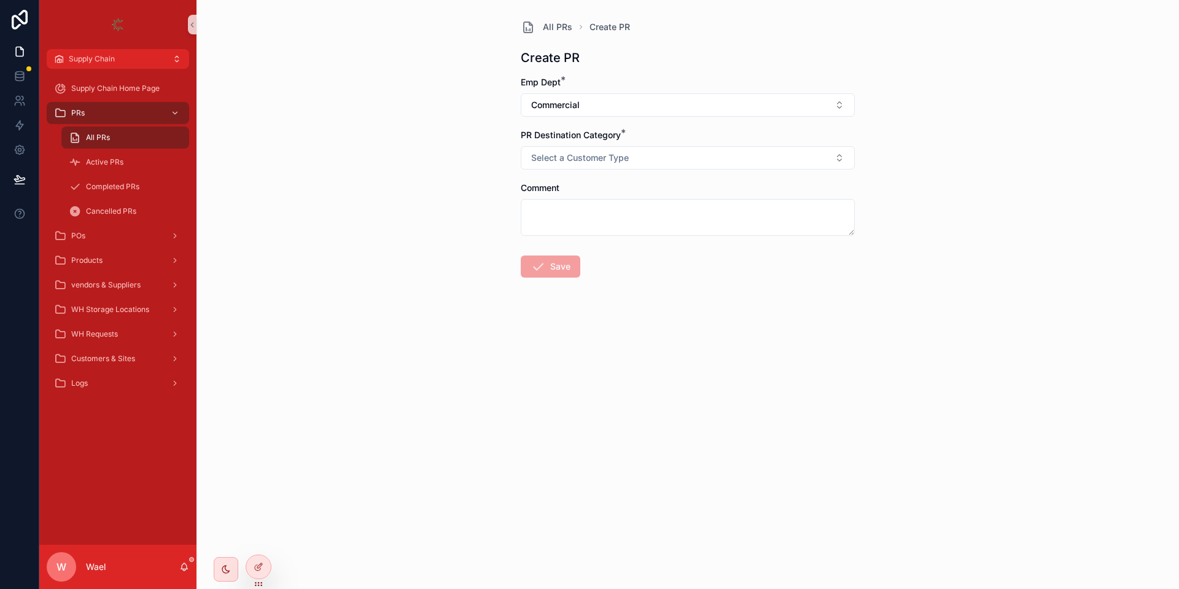
click at [483, 164] on div "All PRs Create PR Create PR Emp Dept * Commercial PR Destination Category * Sel…" at bounding box center [687, 294] width 982 height 589
click at [572, 163] on span "Select a Customer Type" at bounding box center [580, 158] width 98 height 12
click at [535, 209] on span "B2B" at bounding box center [543, 206] width 29 height 11
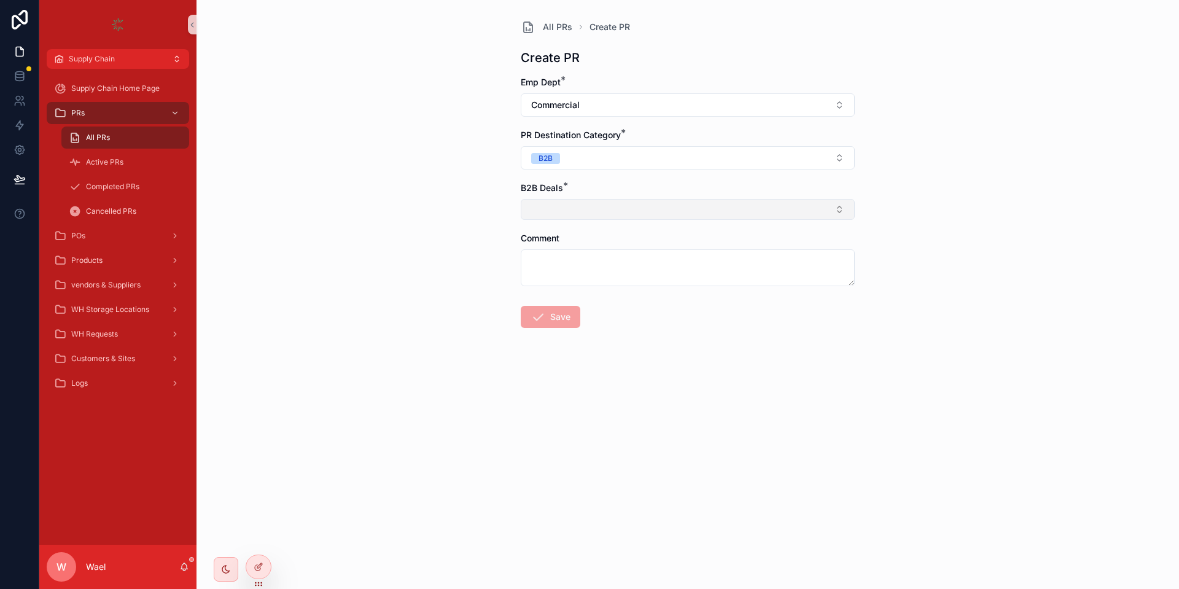
click at [562, 210] on button "Select Button" at bounding box center [688, 209] width 334 height 21
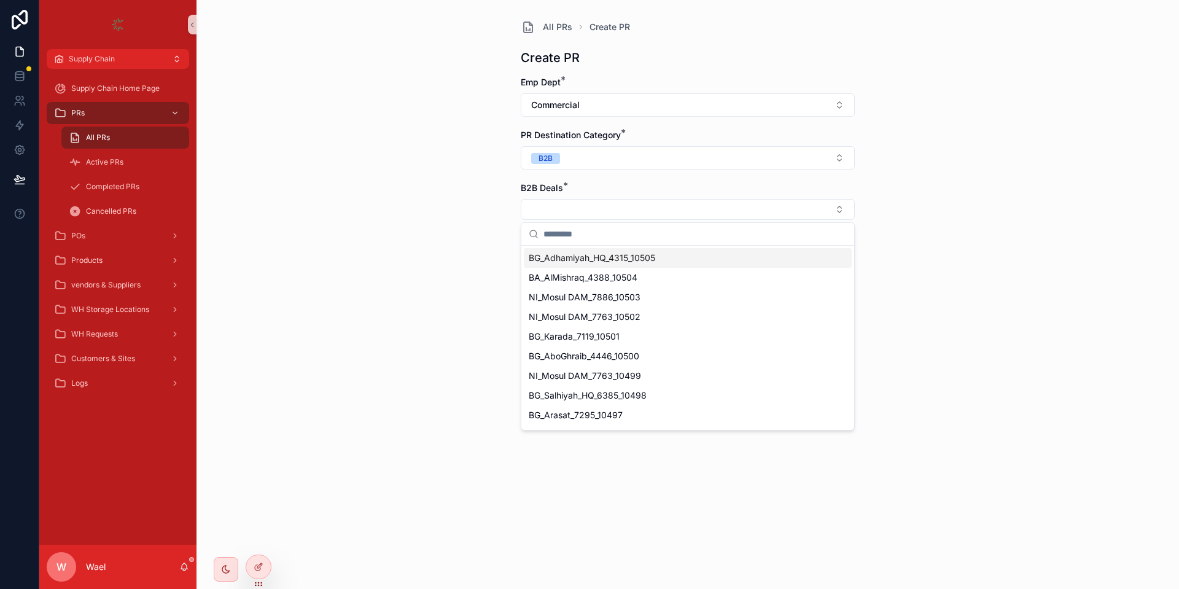
click at [628, 254] on span "BG_Adhamiyah_HQ_4315_10505" at bounding box center [592, 258] width 126 height 12
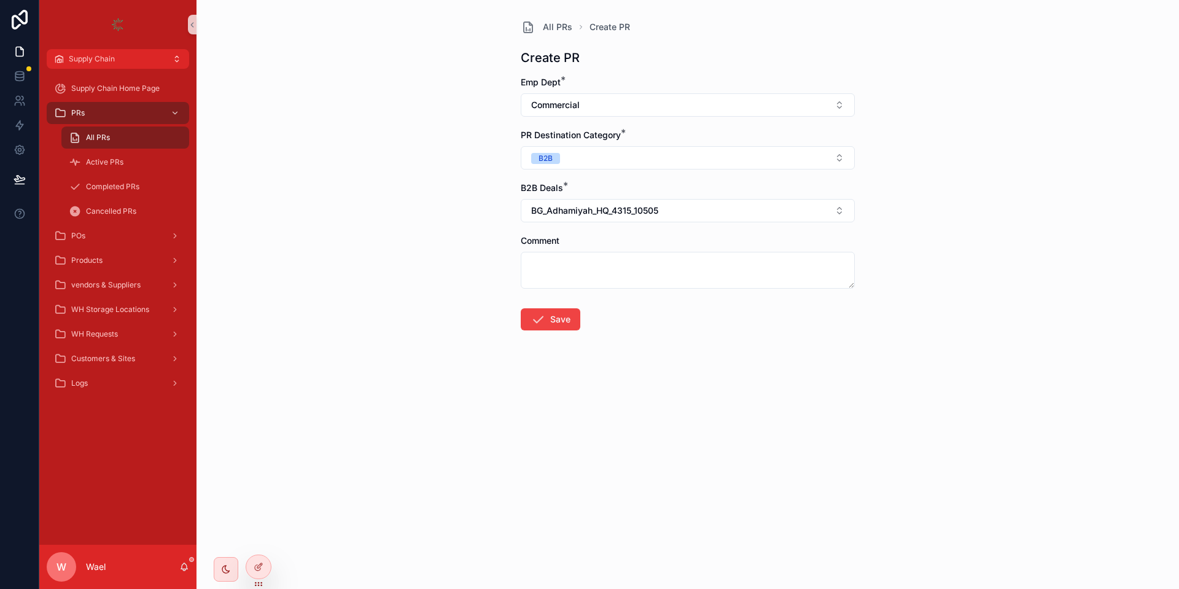
click at [402, 273] on div "All PRs Create PR Create PR Emp Dept * Commercial PR Destination Category * B2B…" at bounding box center [687, 294] width 982 height 589
click at [528, 311] on button "Save" at bounding box center [551, 319] width 60 height 22
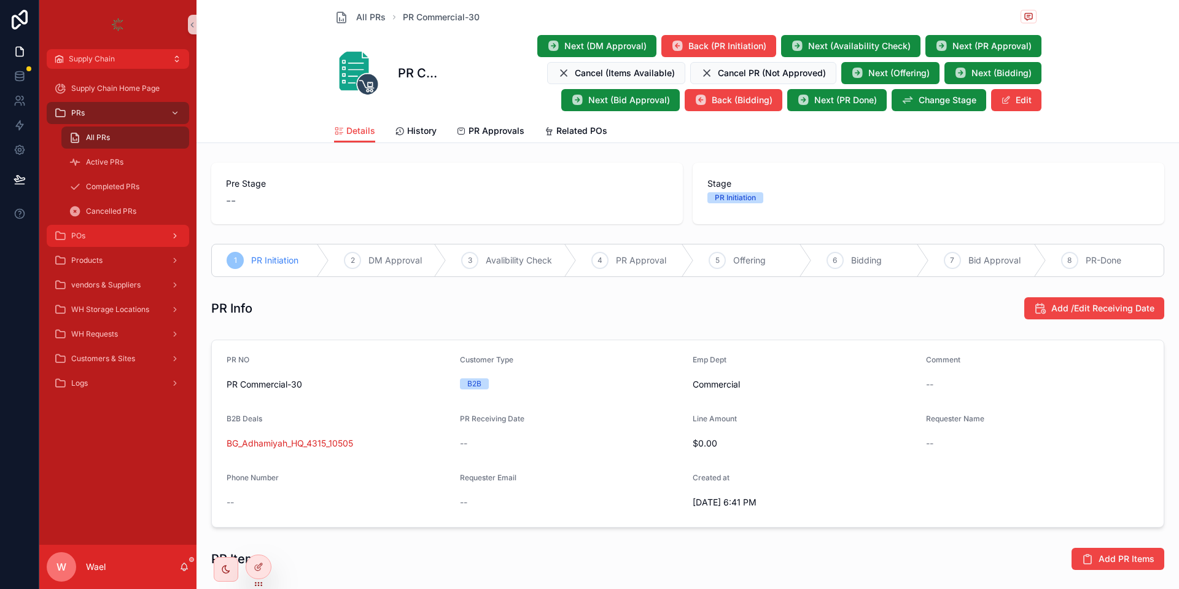
click at [115, 233] on div "POs" at bounding box center [118, 236] width 128 height 20
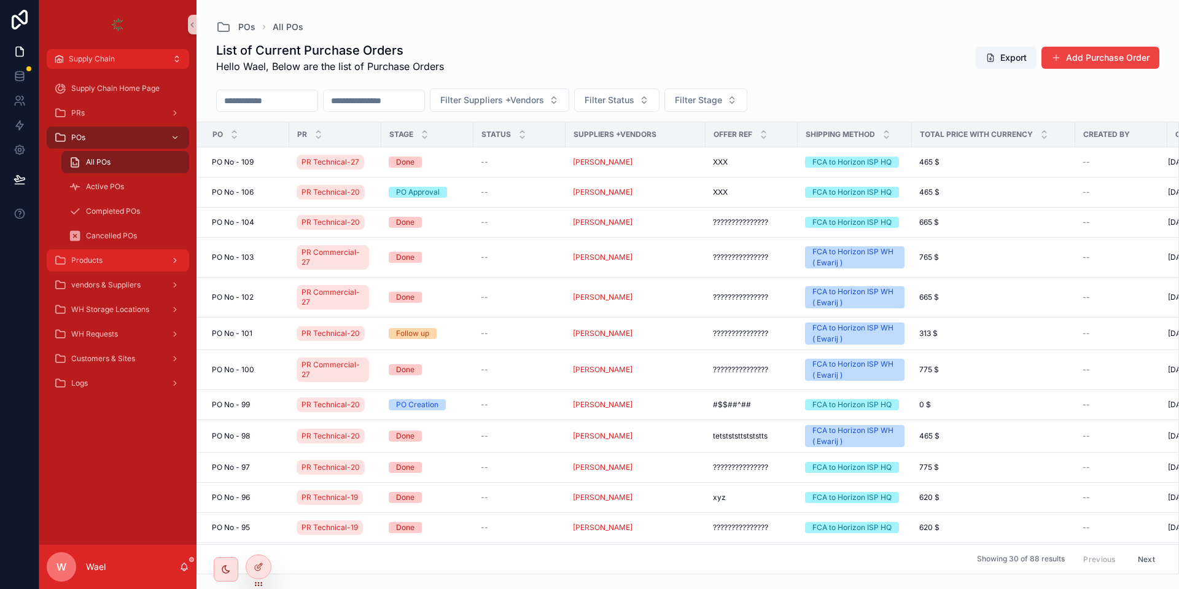
click at [114, 254] on div "Products" at bounding box center [118, 261] width 128 height 20
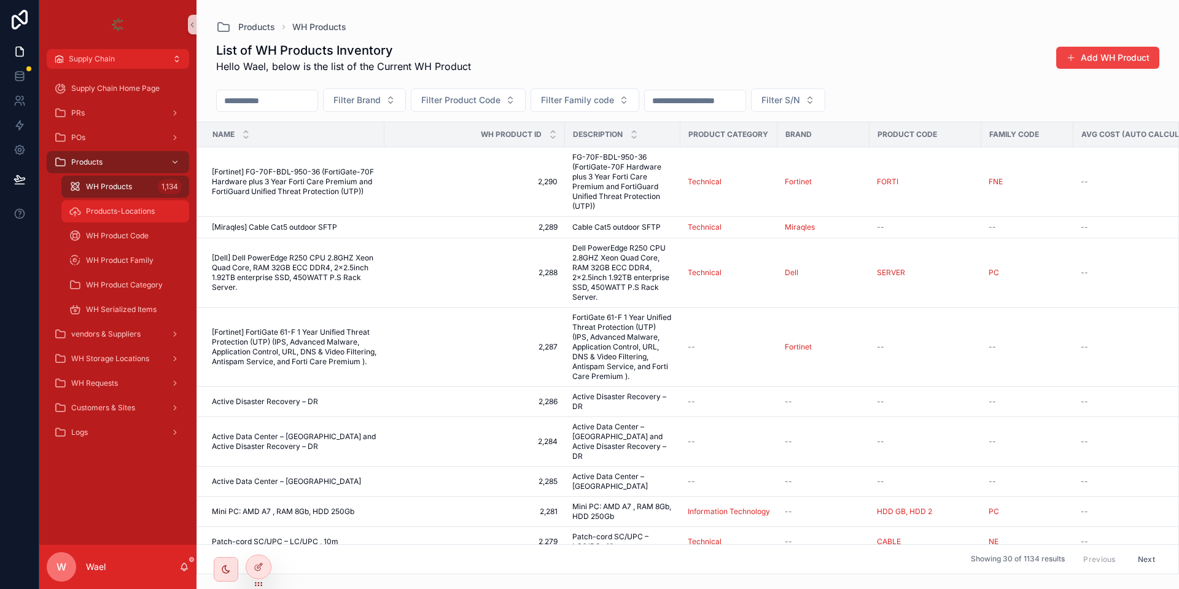
click at [121, 206] on span "Products-Locations" at bounding box center [120, 211] width 69 height 10
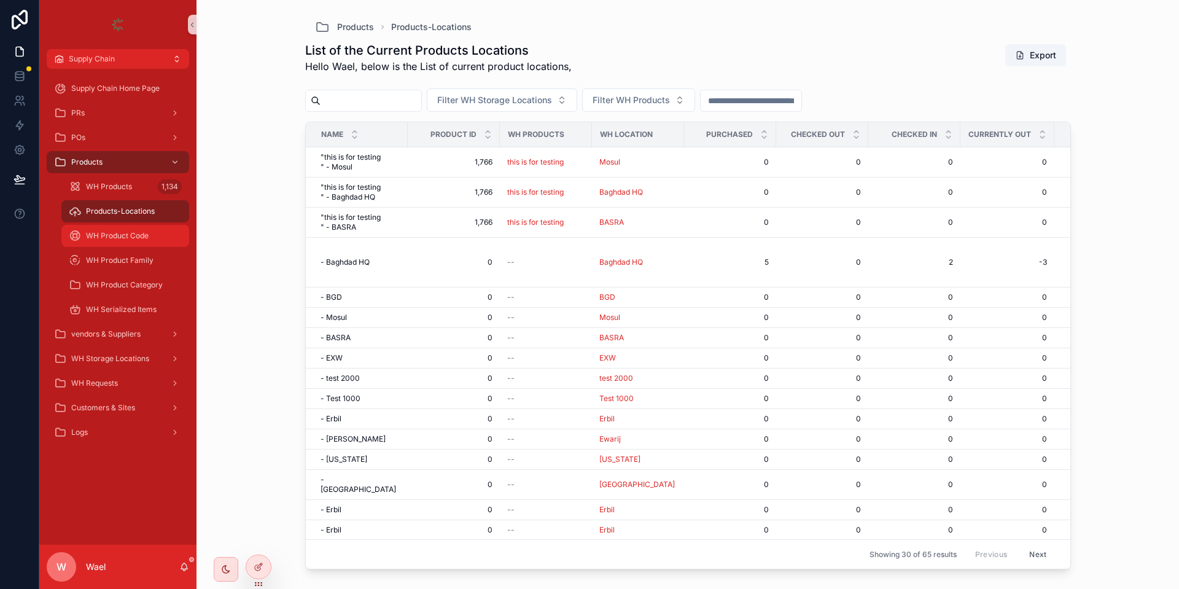
click at [121, 231] on span "WH Product Code" at bounding box center [117, 236] width 63 height 10
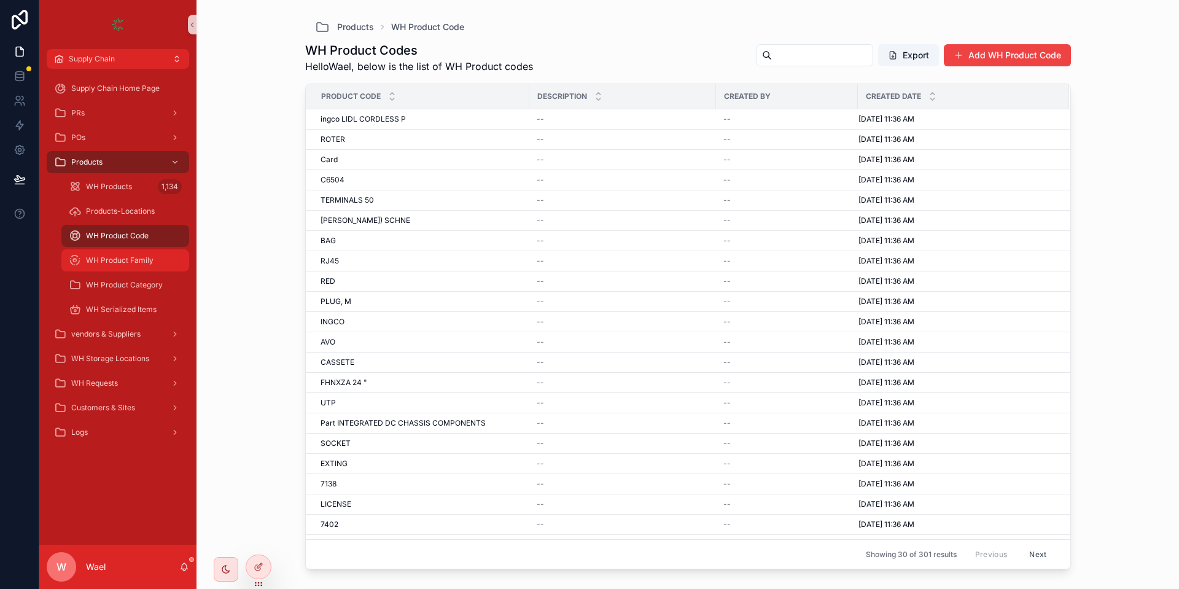
click at [120, 257] on span "WH Product Family" at bounding box center [120, 260] width 68 height 10
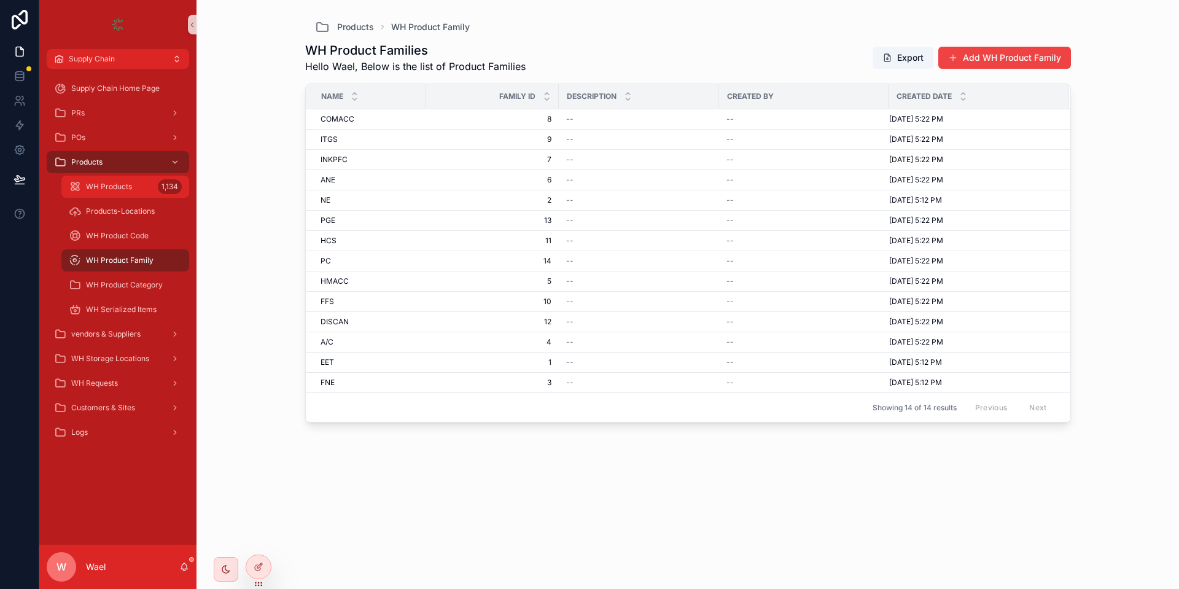
click at [119, 184] on span "WH Products" at bounding box center [109, 187] width 46 height 10
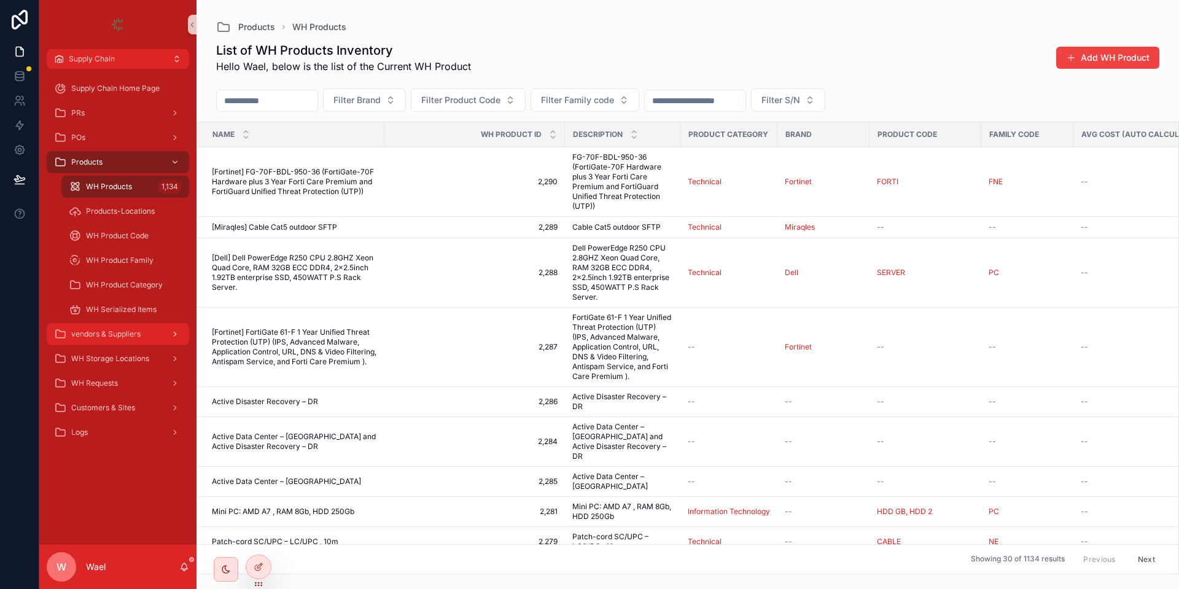
click at [119, 329] on span "vendors & Suppliers" at bounding box center [105, 334] width 69 height 10
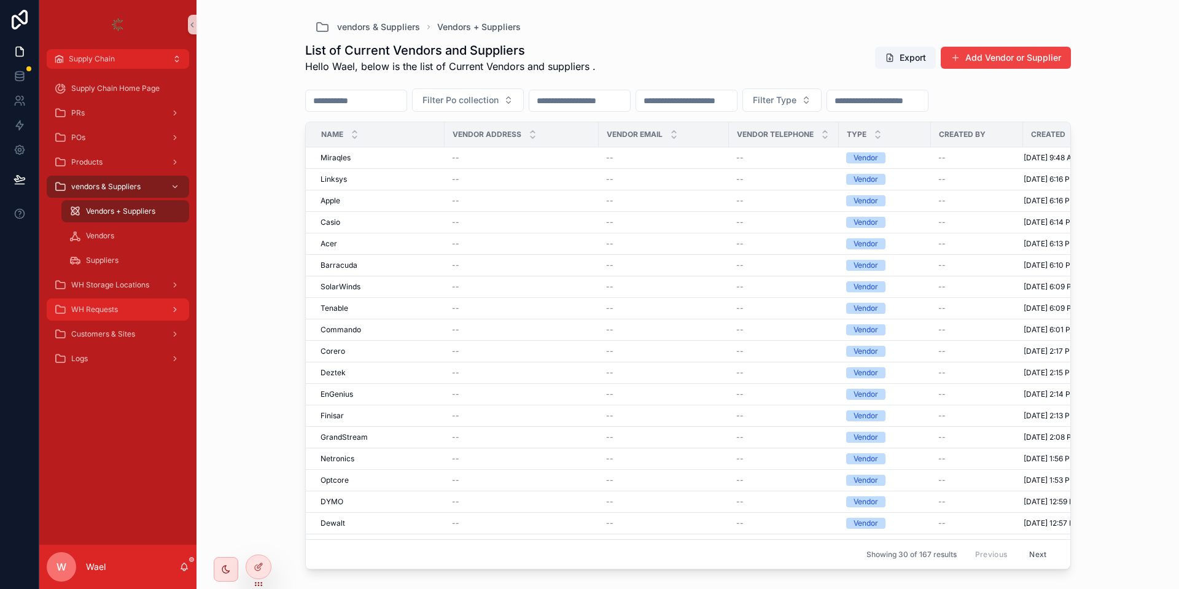
click at [91, 311] on span "WH Requests" at bounding box center [94, 310] width 47 height 10
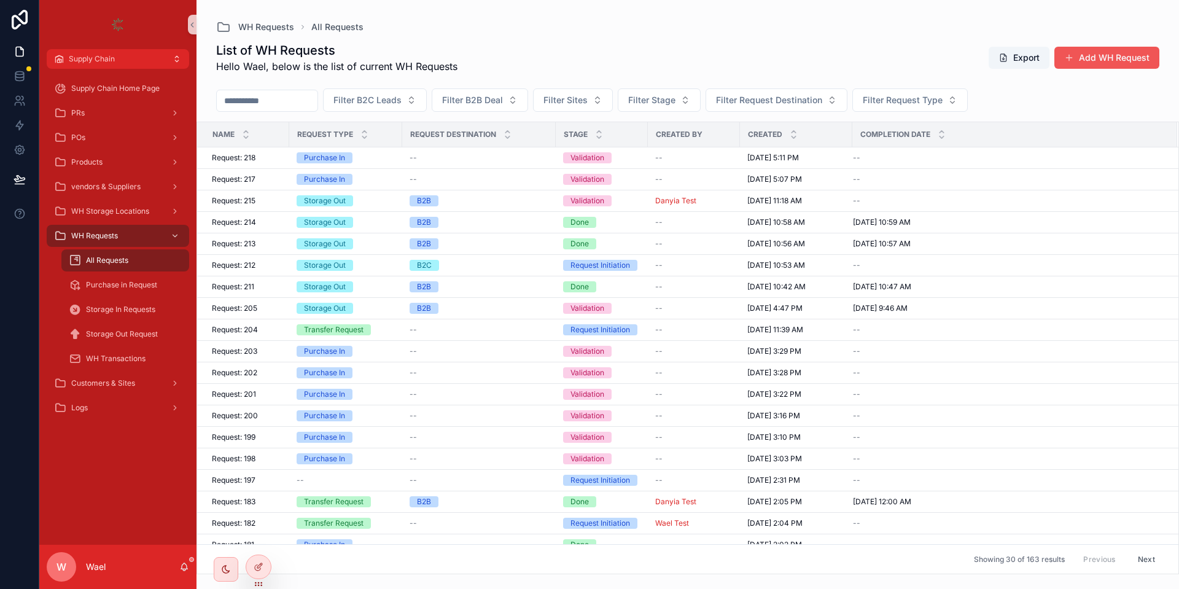
click at [1074, 48] on button "Add WH Request" at bounding box center [1106, 58] width 105 height 22
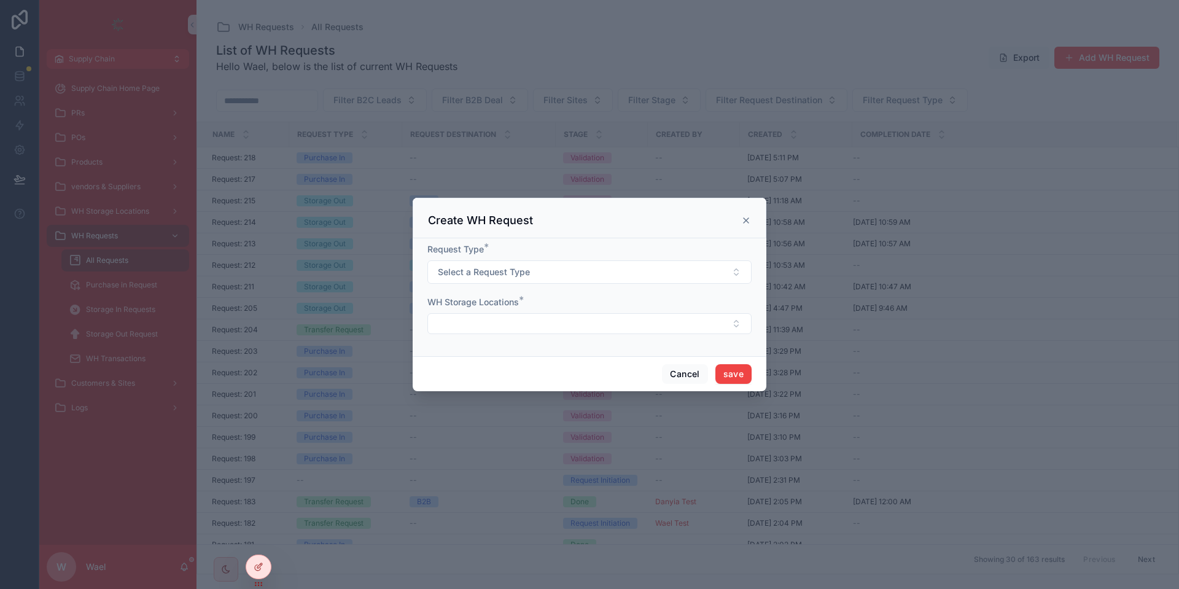
click at [559, 259] on div "Request Type * Select a Request Type" at bounding box center [589, 263] width 324 height 41
click at [559, 266] on button "Select a Request Type" at bounding box center [589, 271] width 324 height 23
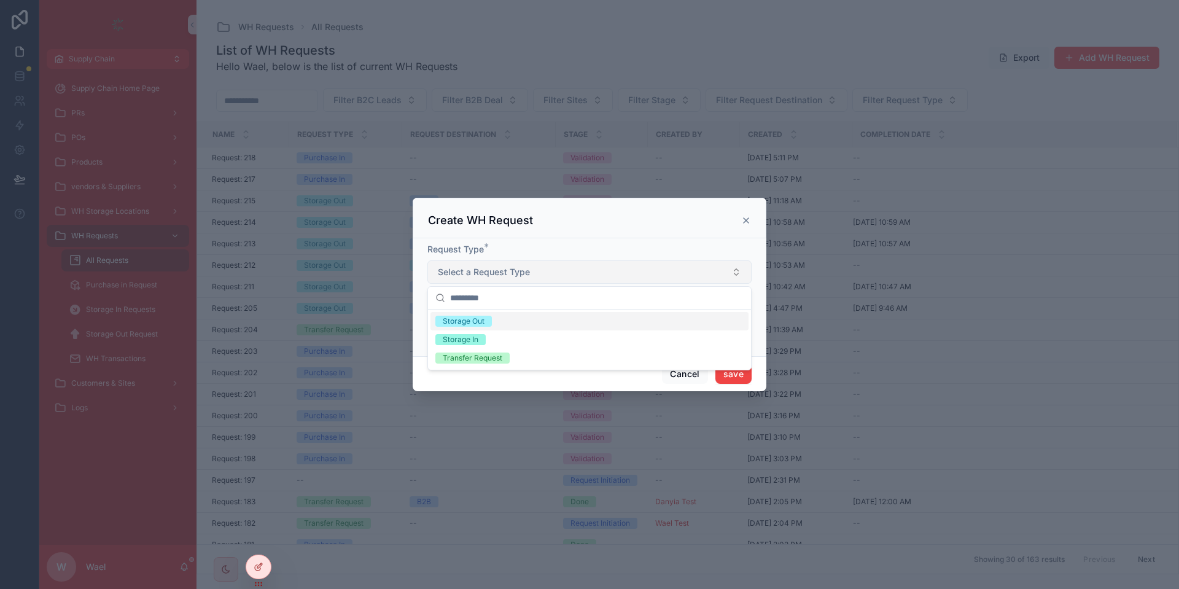
click at [559, 266] on button "Select a Request Type" at bounding box center [589, 271] width 324 height 23
click at [521, 323] on div "Storage Out" at bounding box center [589, 321] width 318 height 18
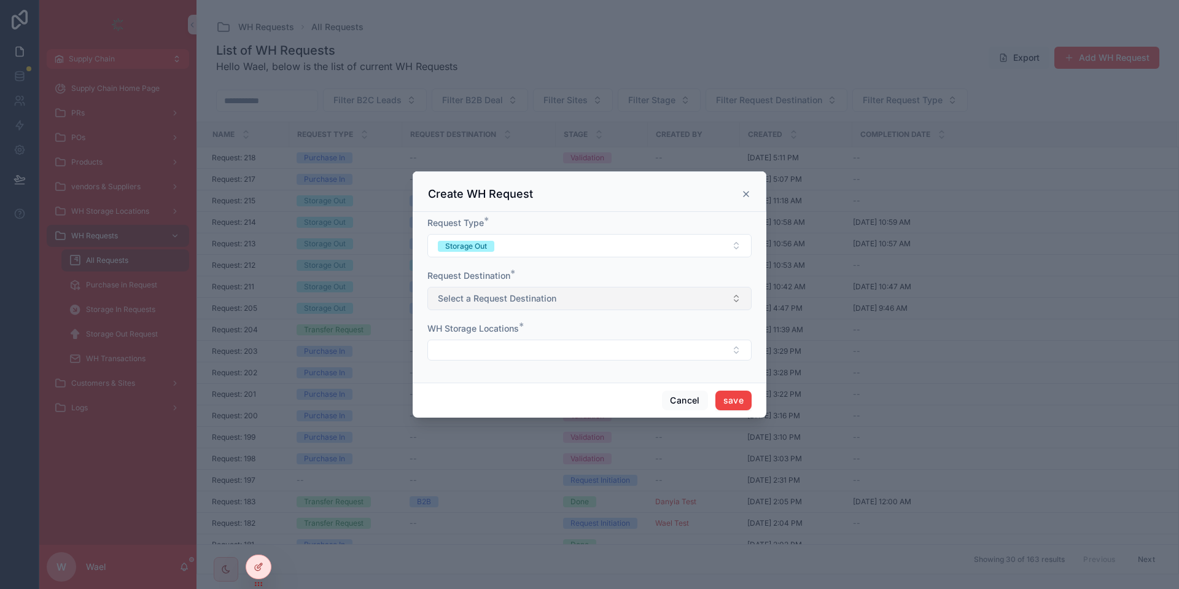
click at [513, 302] on span "Select a Request Destination" at bounding box center [497, 298] width 119 height 12
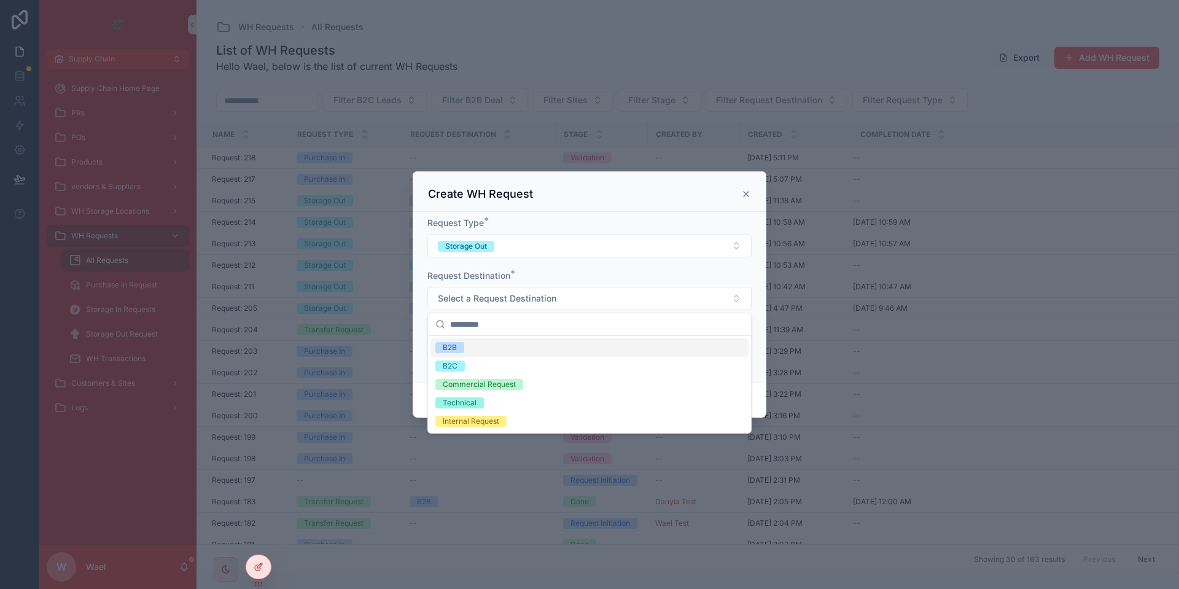
click at [517, 273] on div "Request Destination *" at bounding box center [589, 276] width 324 height 12
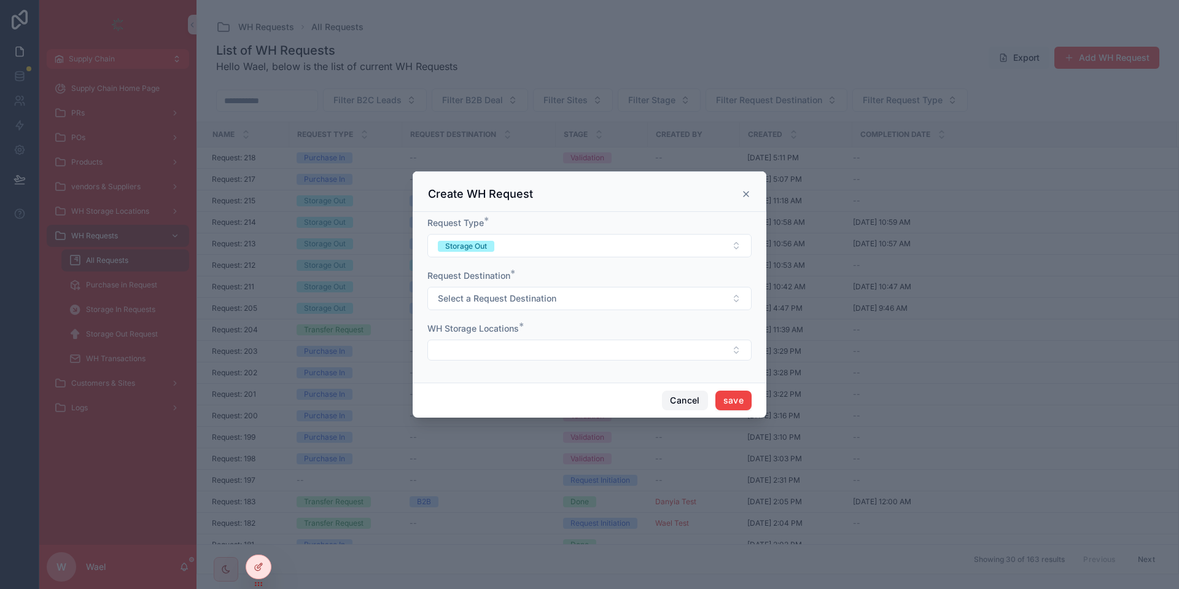
click at [685, 399] on button "Cancel" at bounding box center [684, 401] width 45 height 20
